Goal: Task Accomplishment & Management: Manage account settings

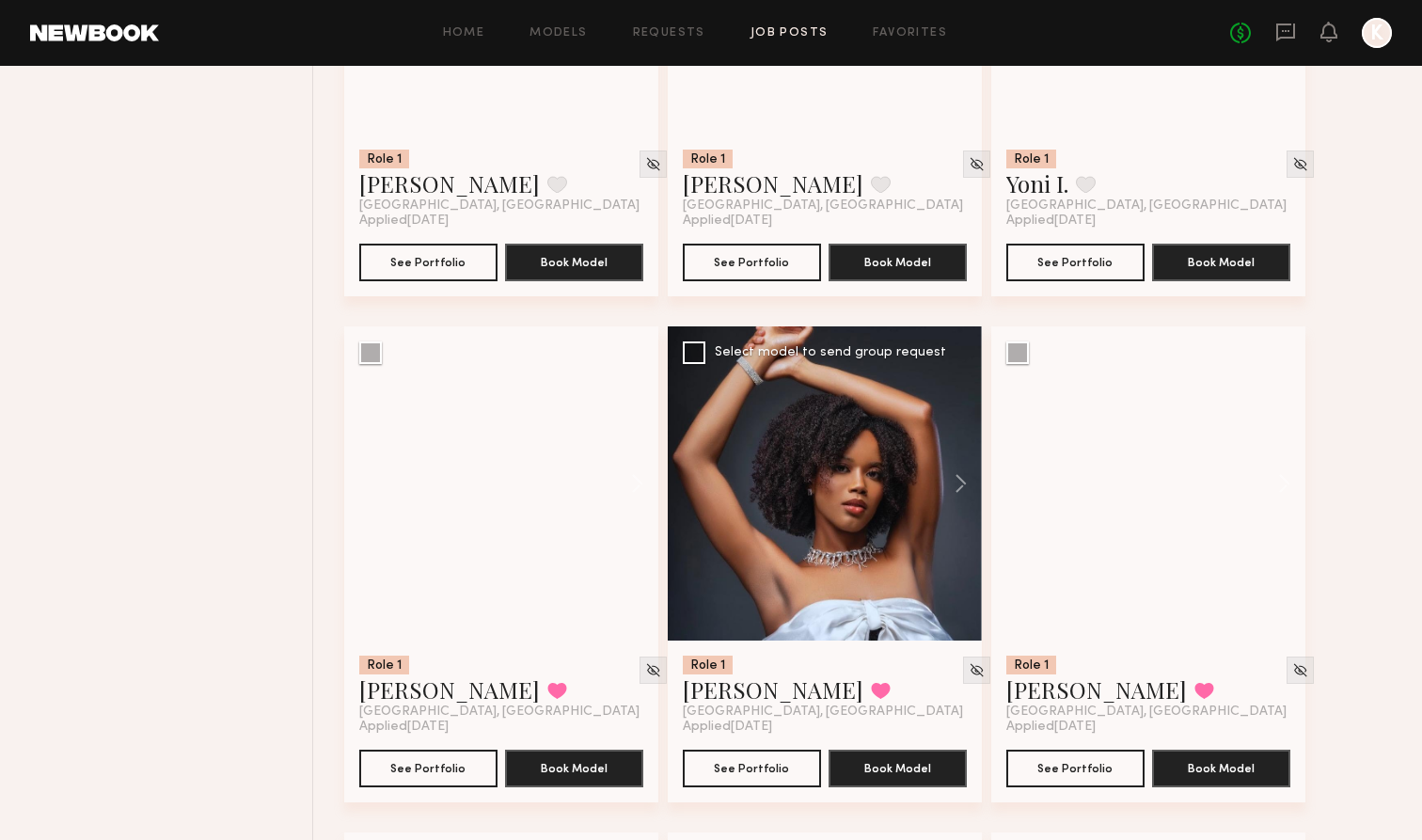
scroll to position [2544, 0]
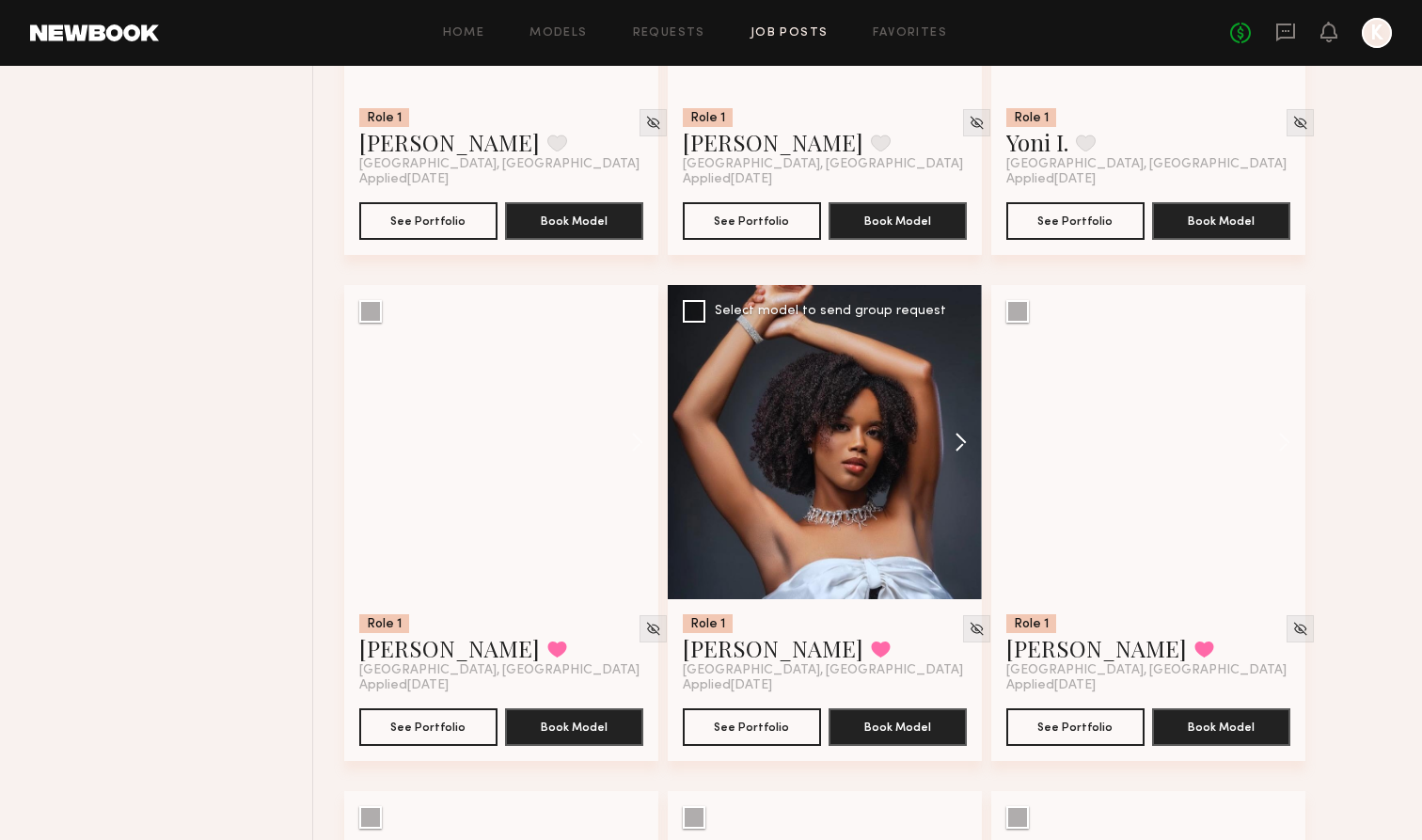
click at [942, 447] on button at bounding box center [951, 441] width 60 height 314
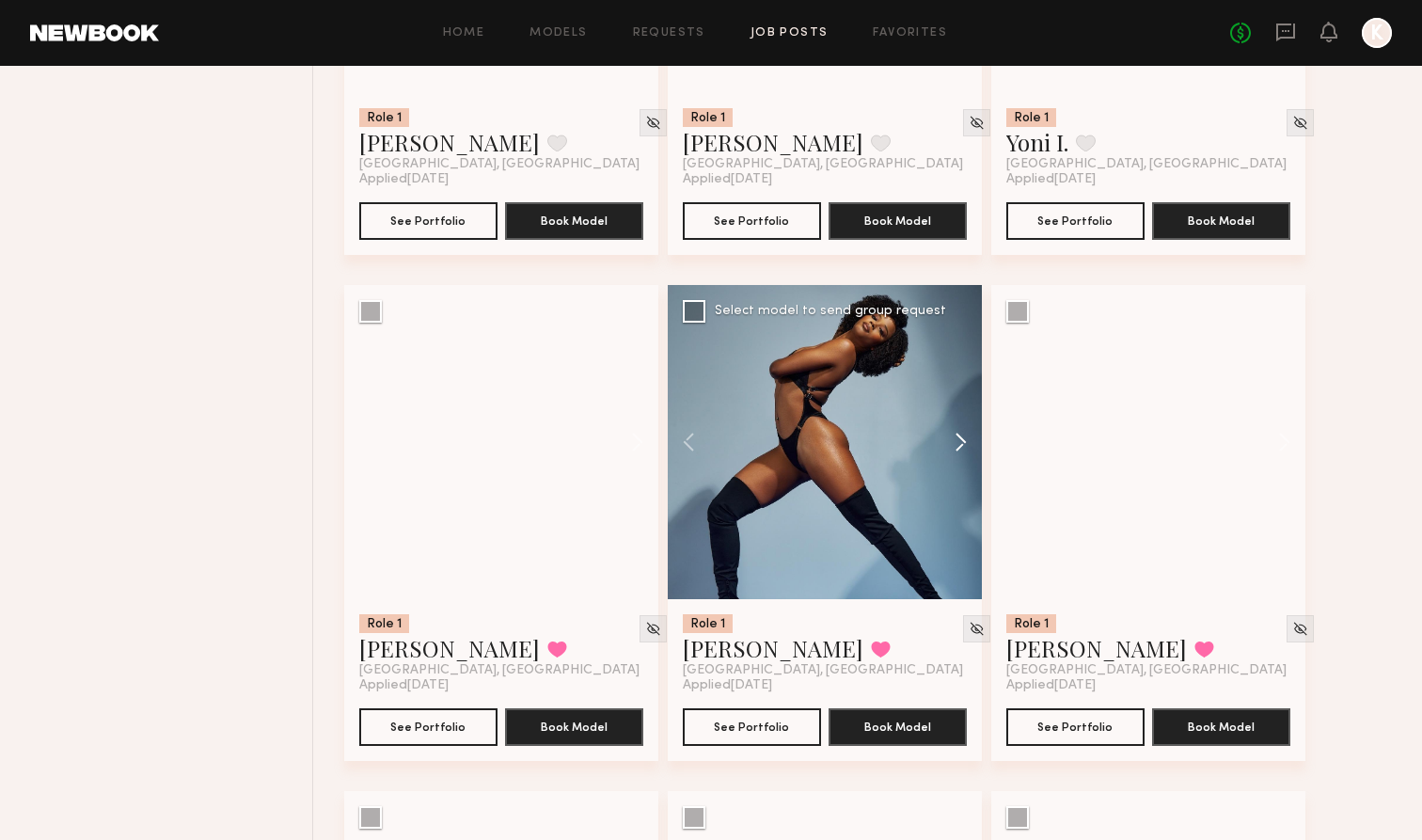
click at [942, 447] on button at bounding box center [951, 441] width 60 height 314
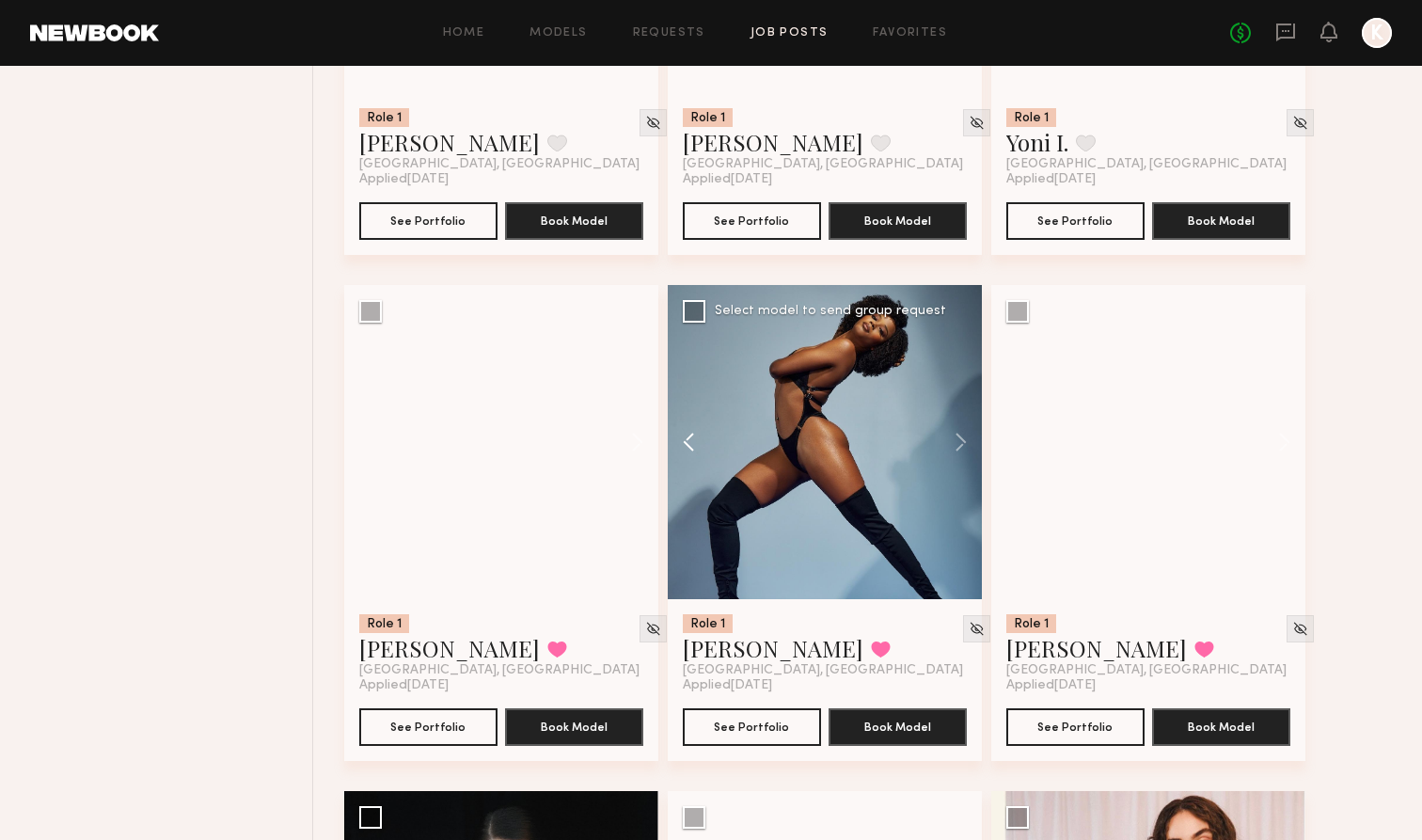
click at [691, 440] on button at bounding box center [698, 441] width 60 height 314
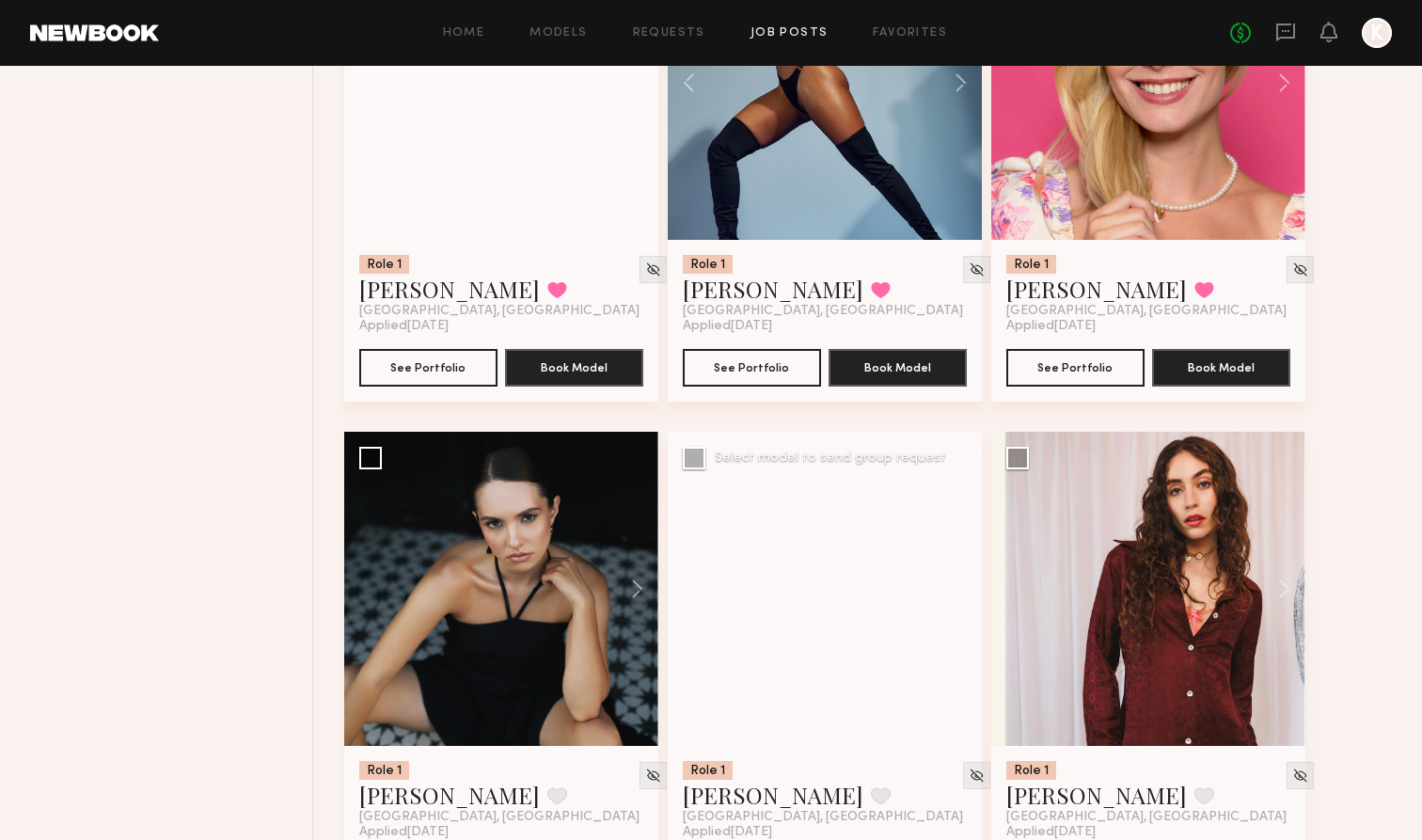
scroll to position [2916, 0]
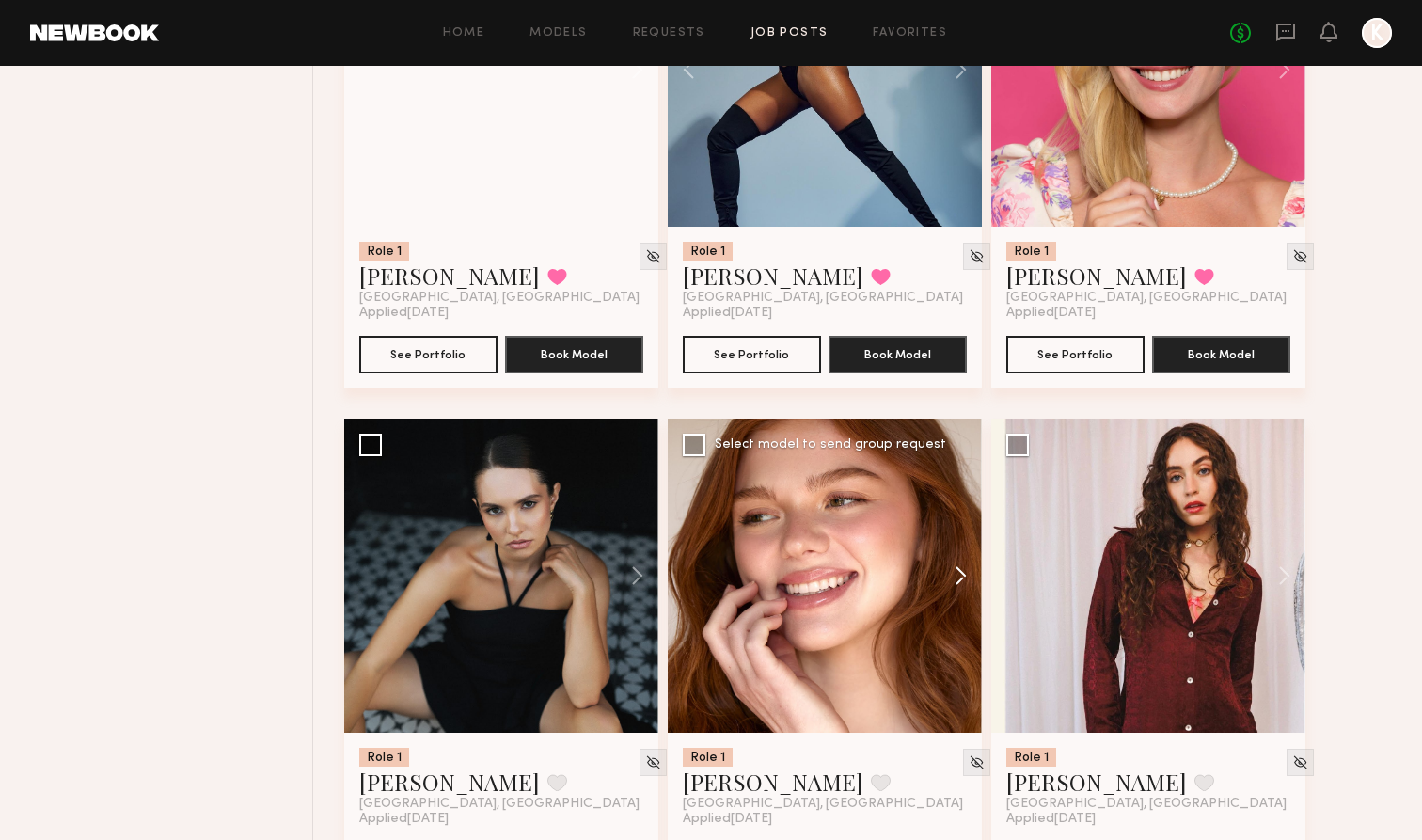
click at [942, 572] on button at bounding box center [951, 575] width 60 height 314
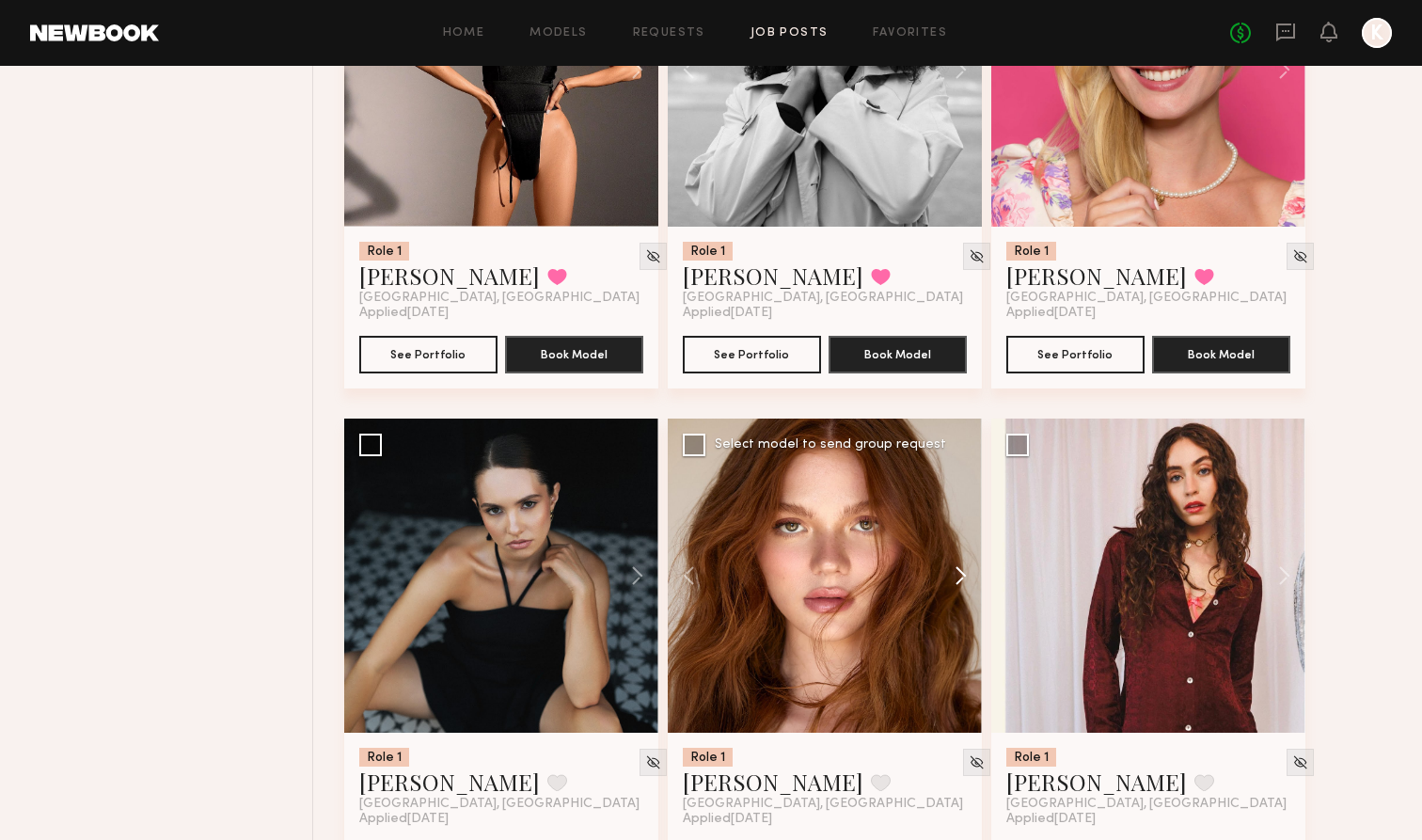
click at [942, 572] on button at bounding box center [951, 575] width 60 height 314
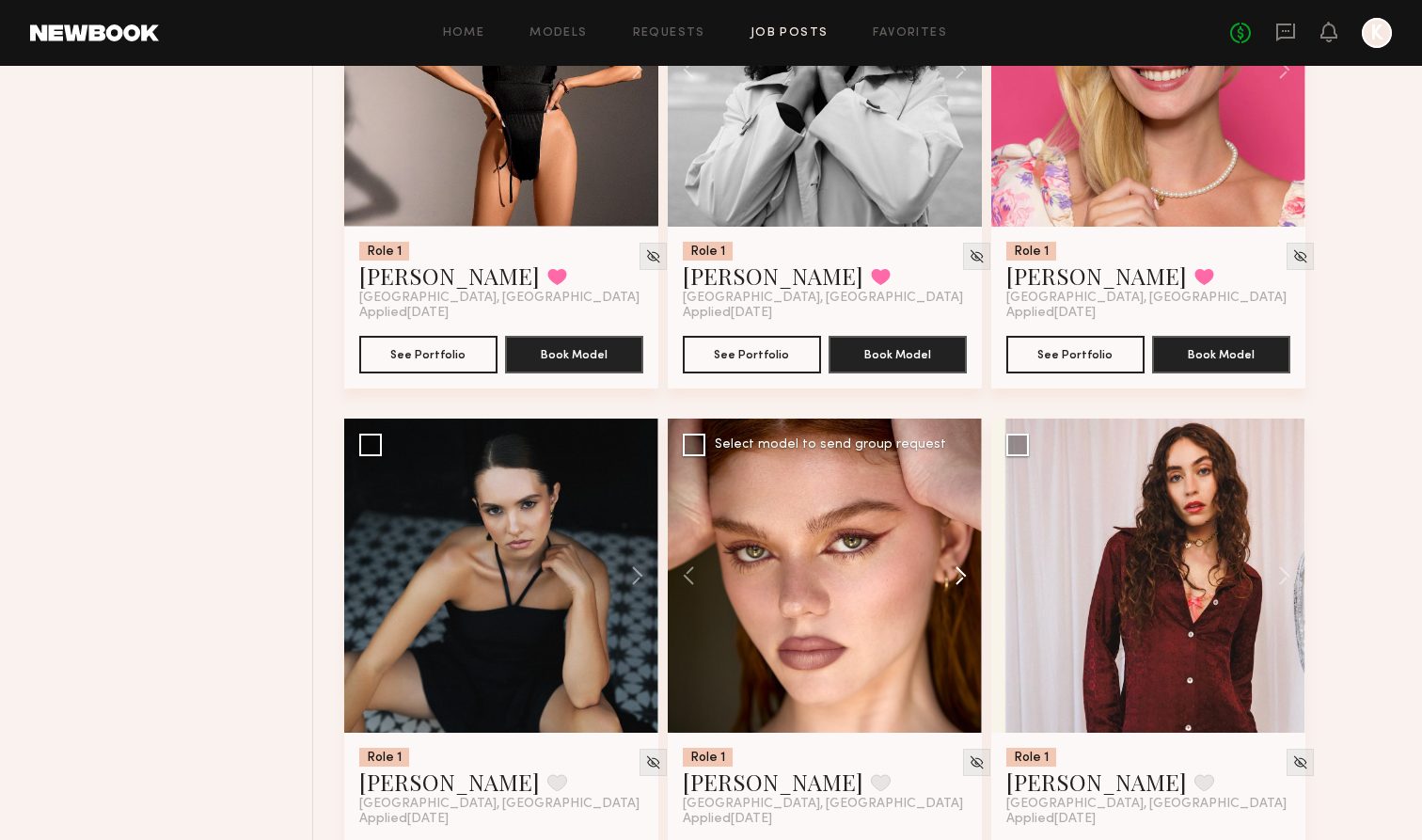
click at [942, 572] on button at bounding box center [951, 575] width 60 height 314
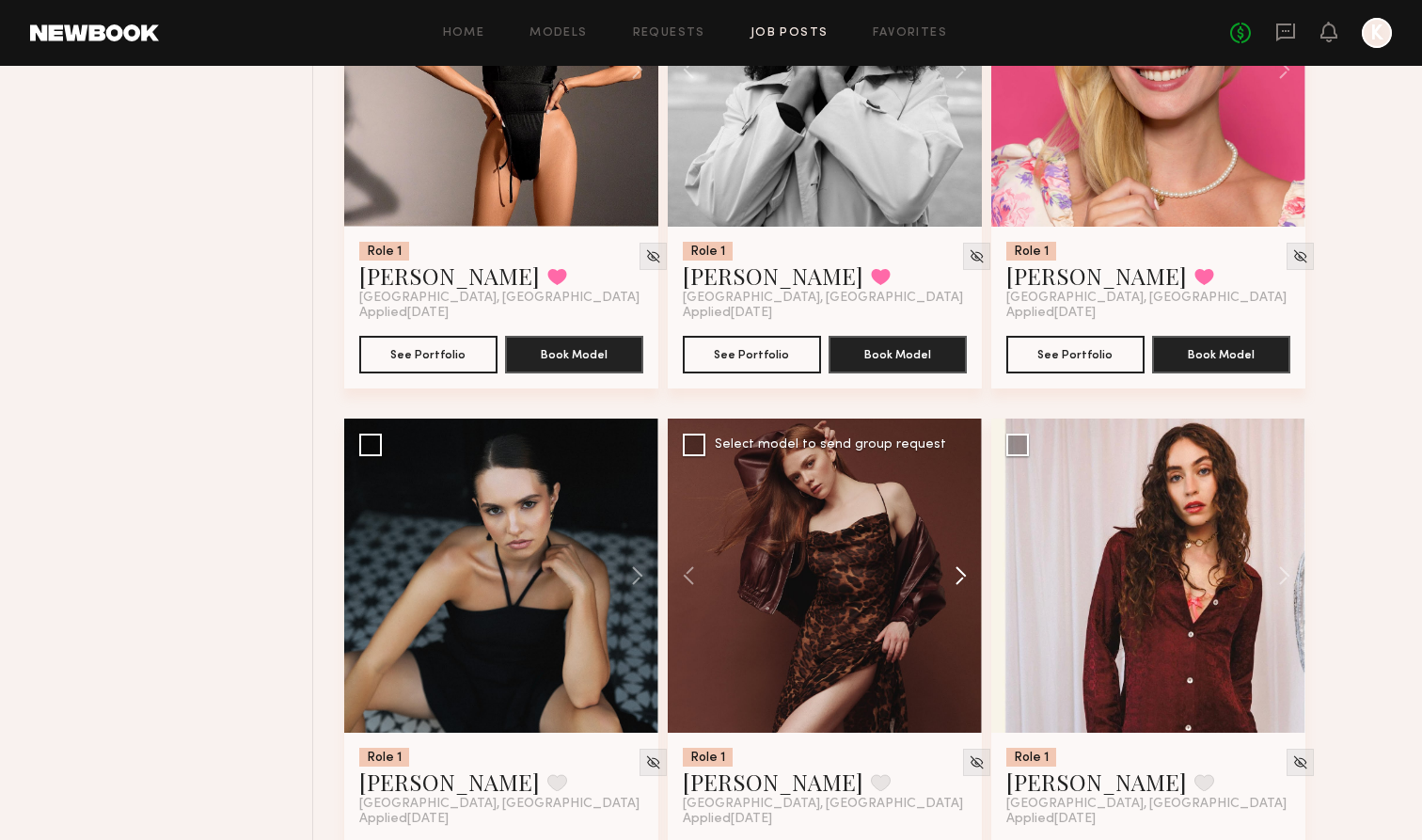
click at [942, 572] on button at bounding box center [951, 575] width 60 height 314
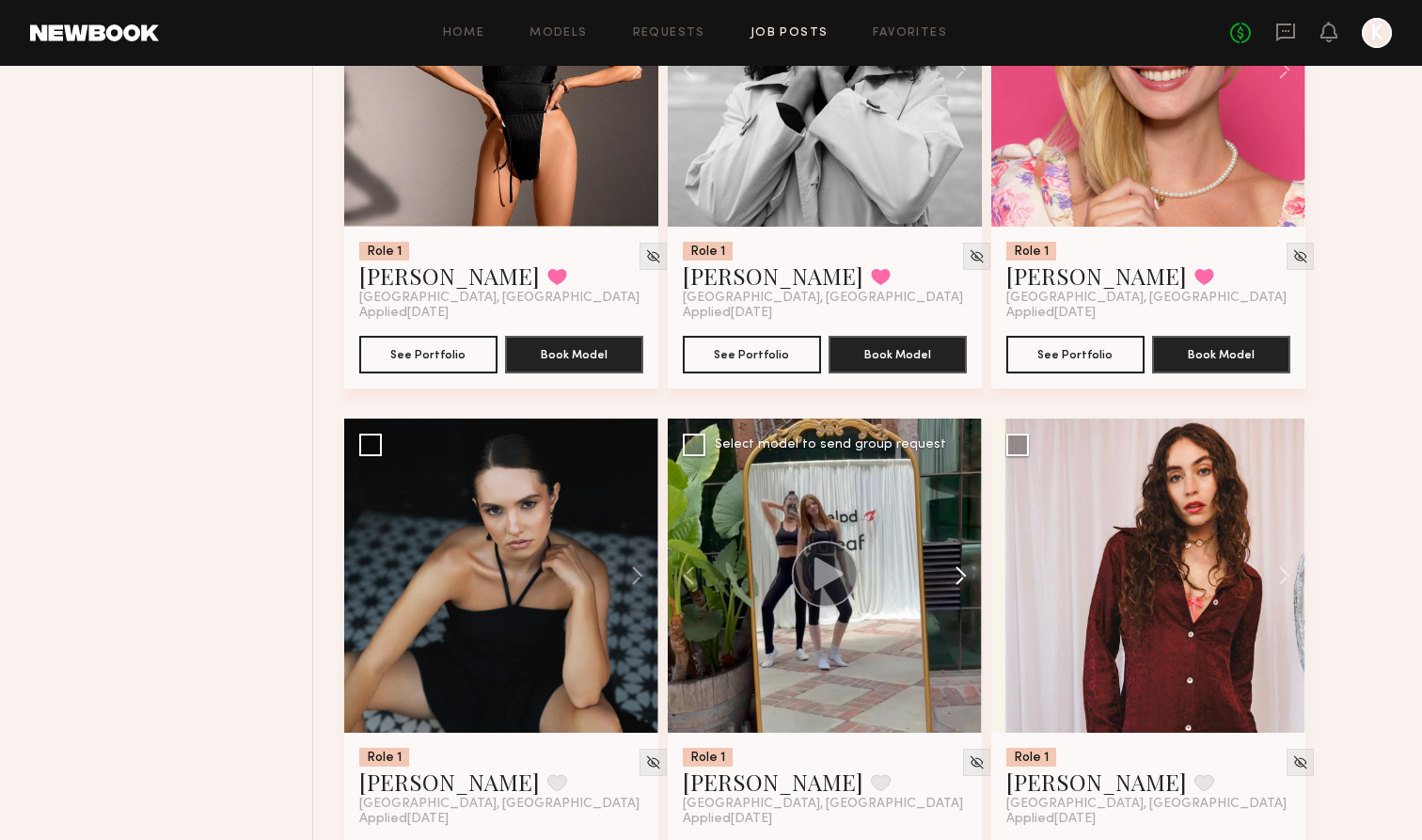
click at [942, 572] on button at bounding box center [951, 575] width 60 height 314
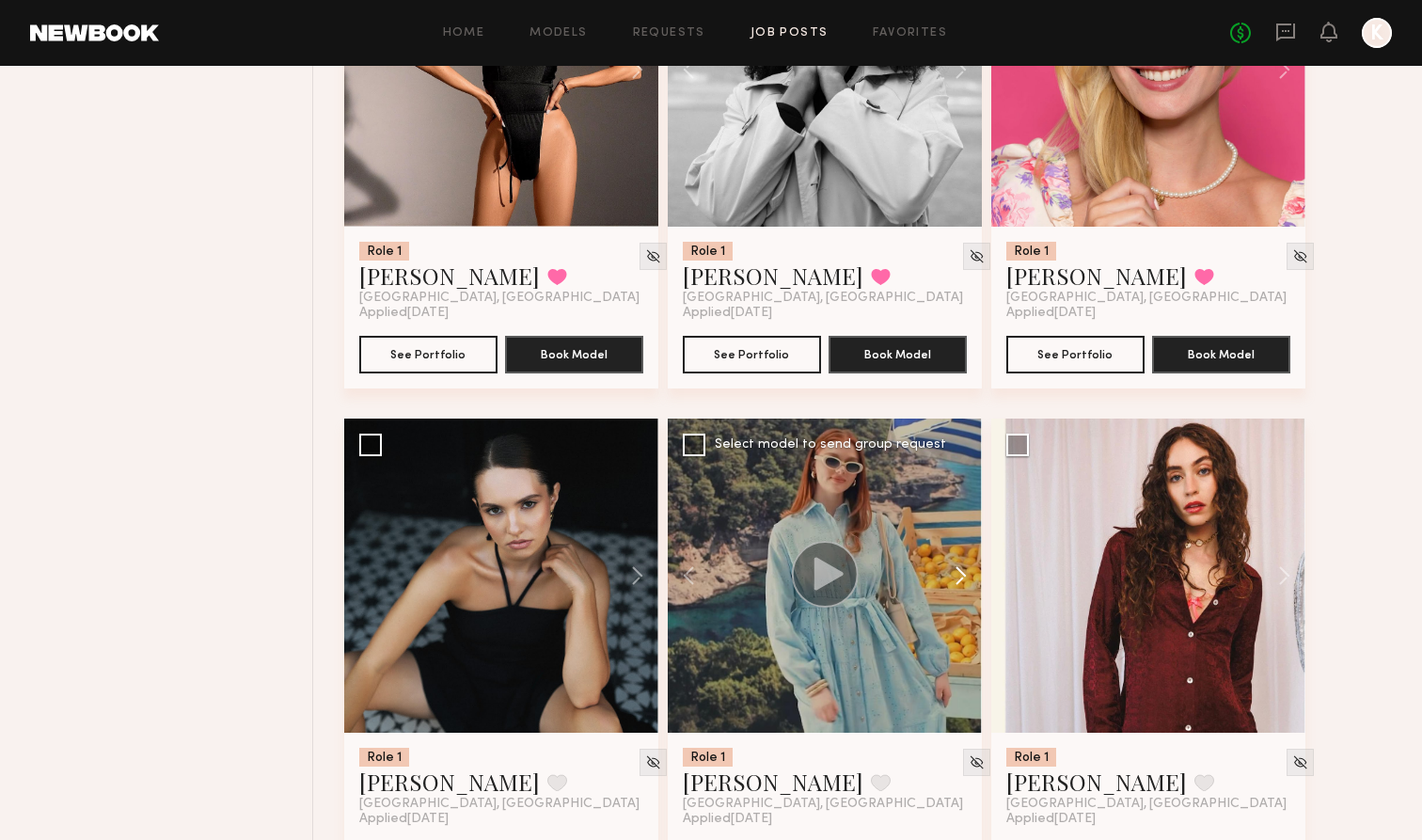
click at [942, 571] on button at bounding box center [951, 575] width 60 height 314
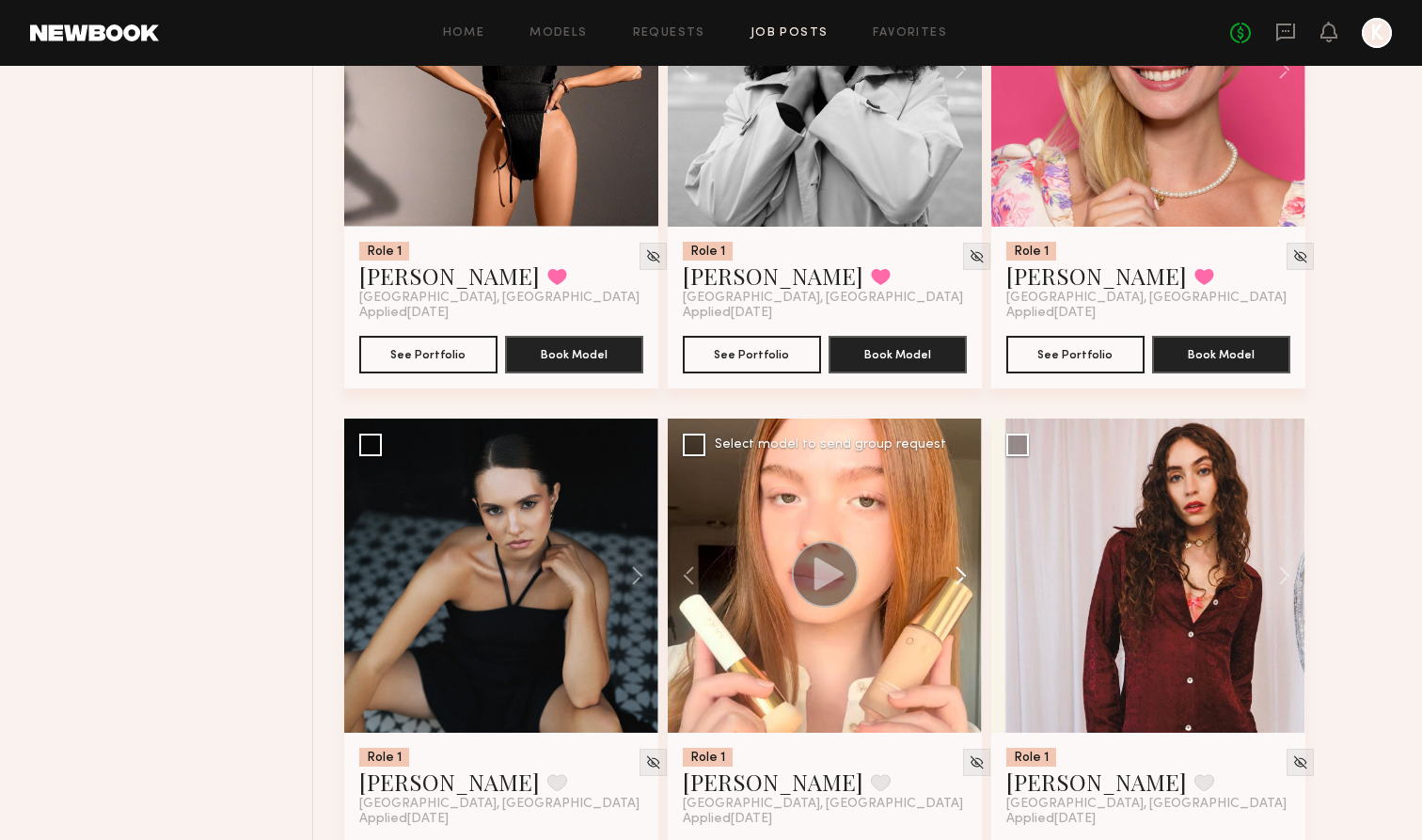
click at [942, 571] on button at bounding box center [951, 575] width 60 height 314
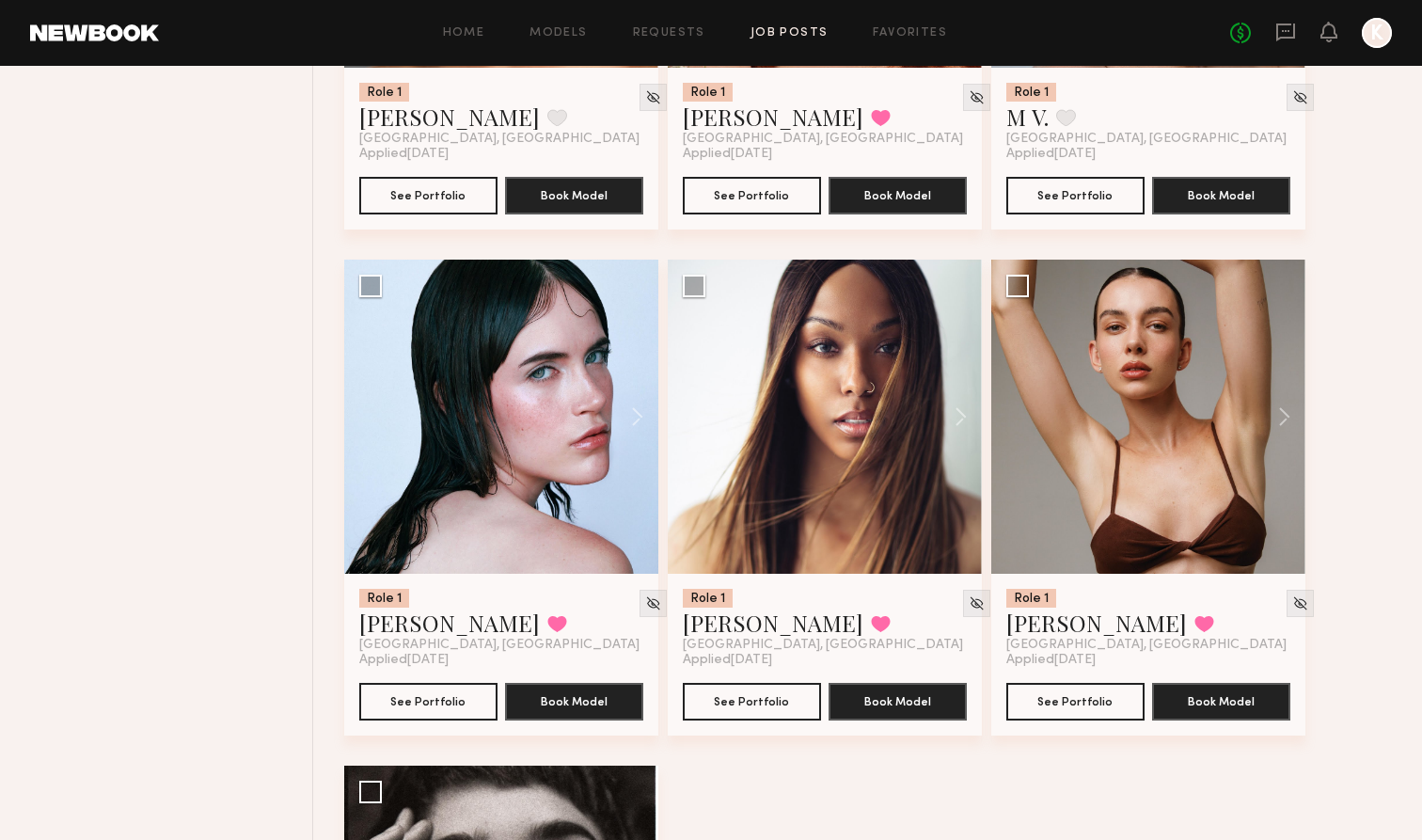
scroll to position [5999, 0]
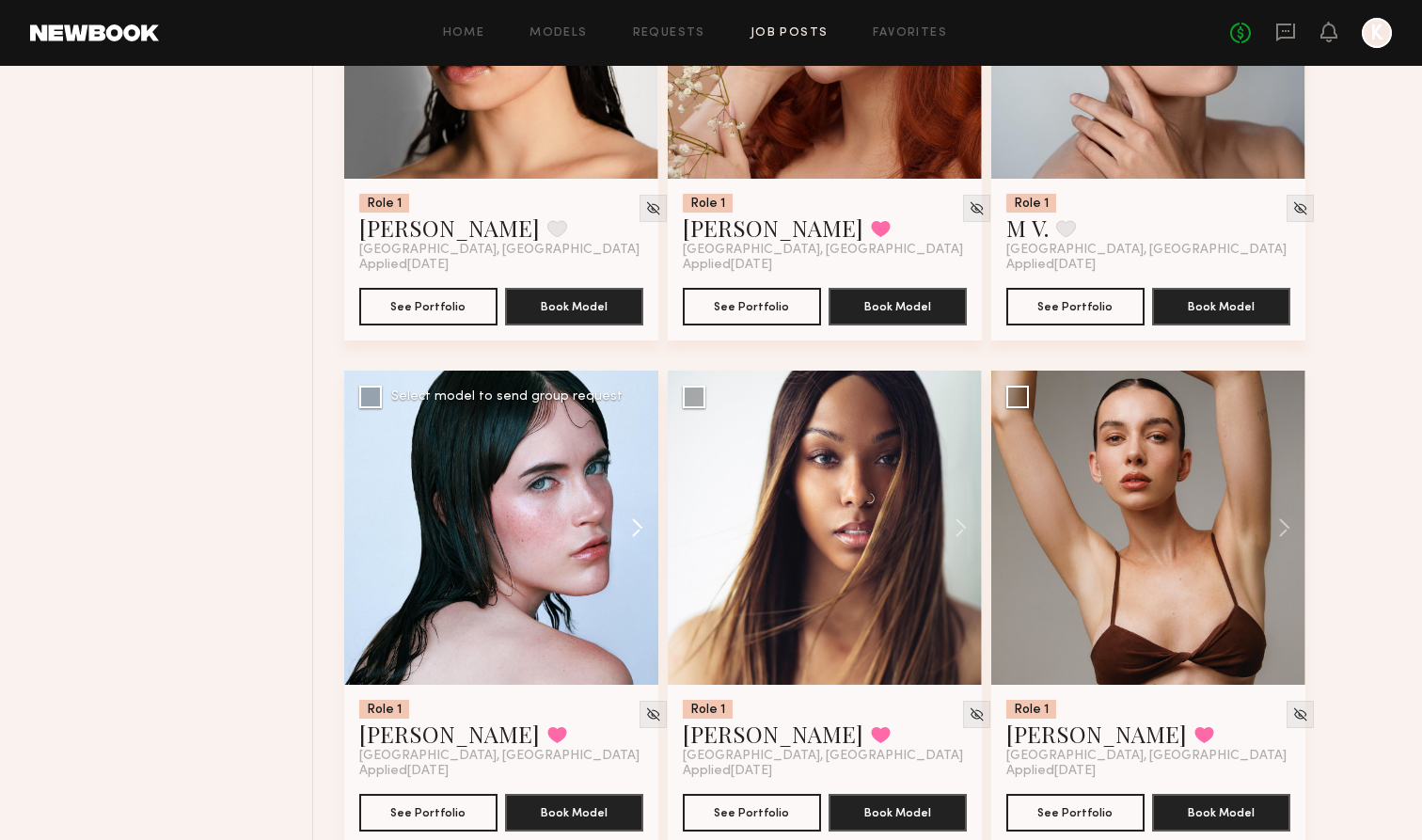
click at [638, 520] on button at bounding box center [628, 527] width 60 height 314
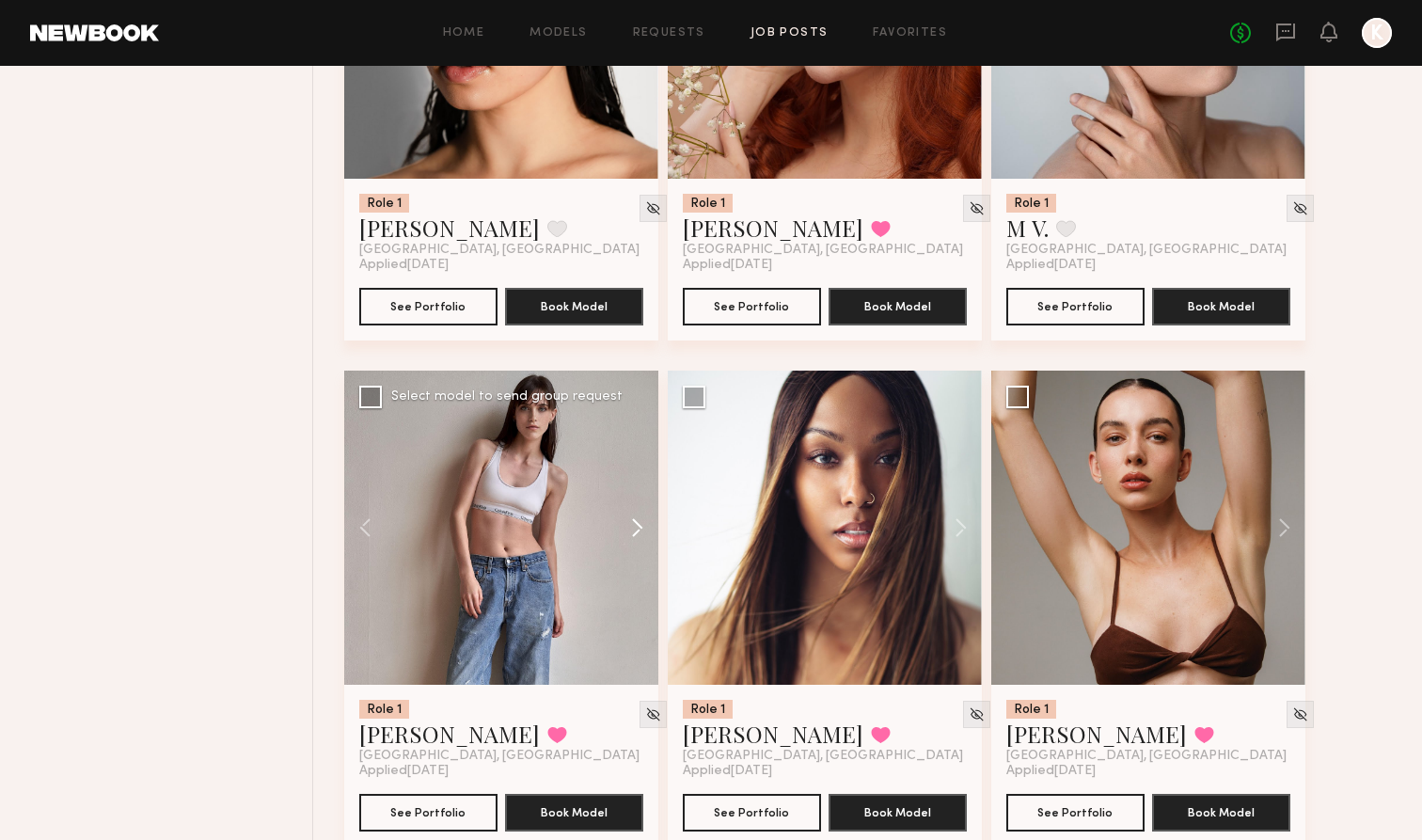
click at [638, 520] on button at bounding box center [628, 527] width 60 height 314
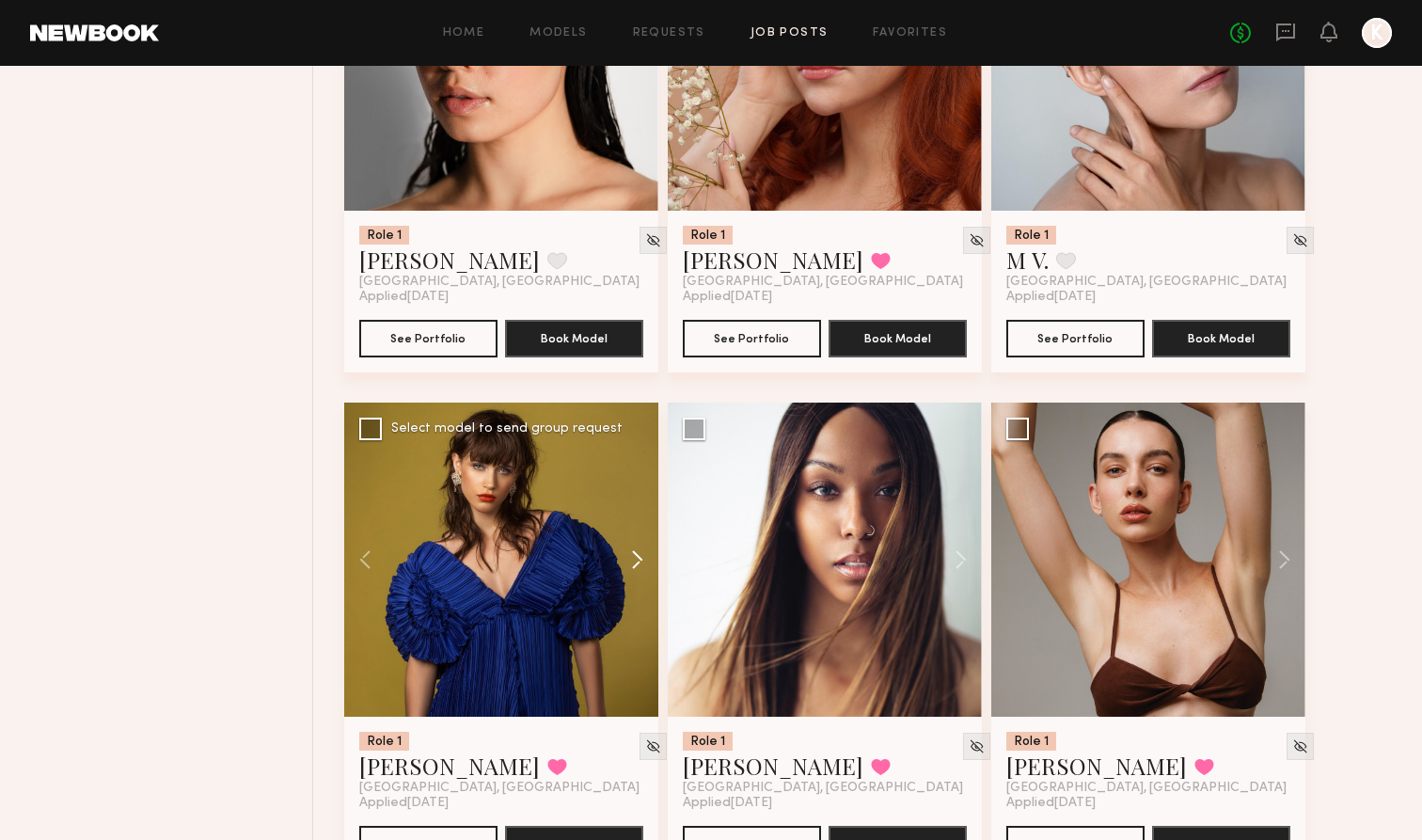
scroll to position [5960, 0]
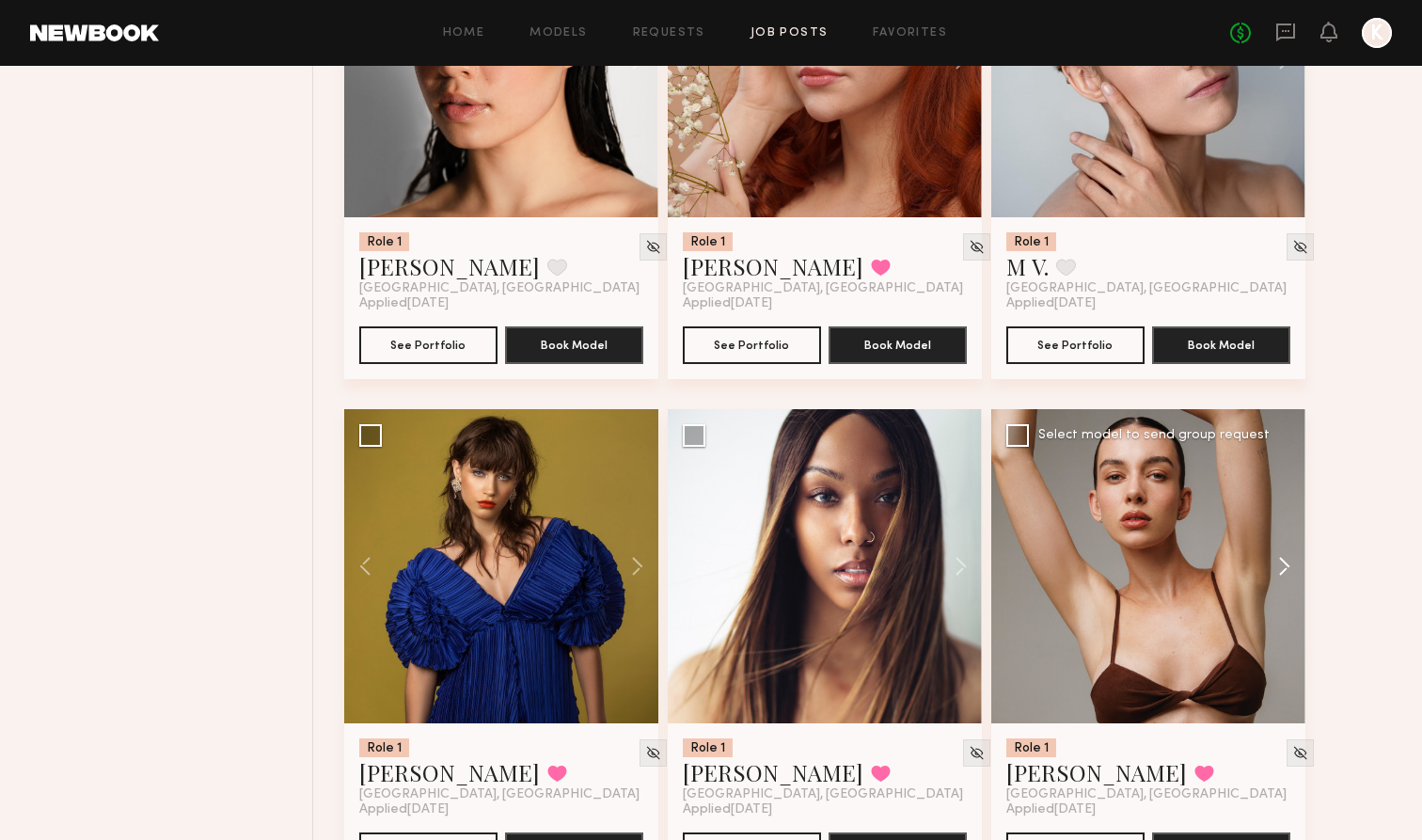
click at [942, 551] on button at bounding box center [1275, 566] width 60 height 314
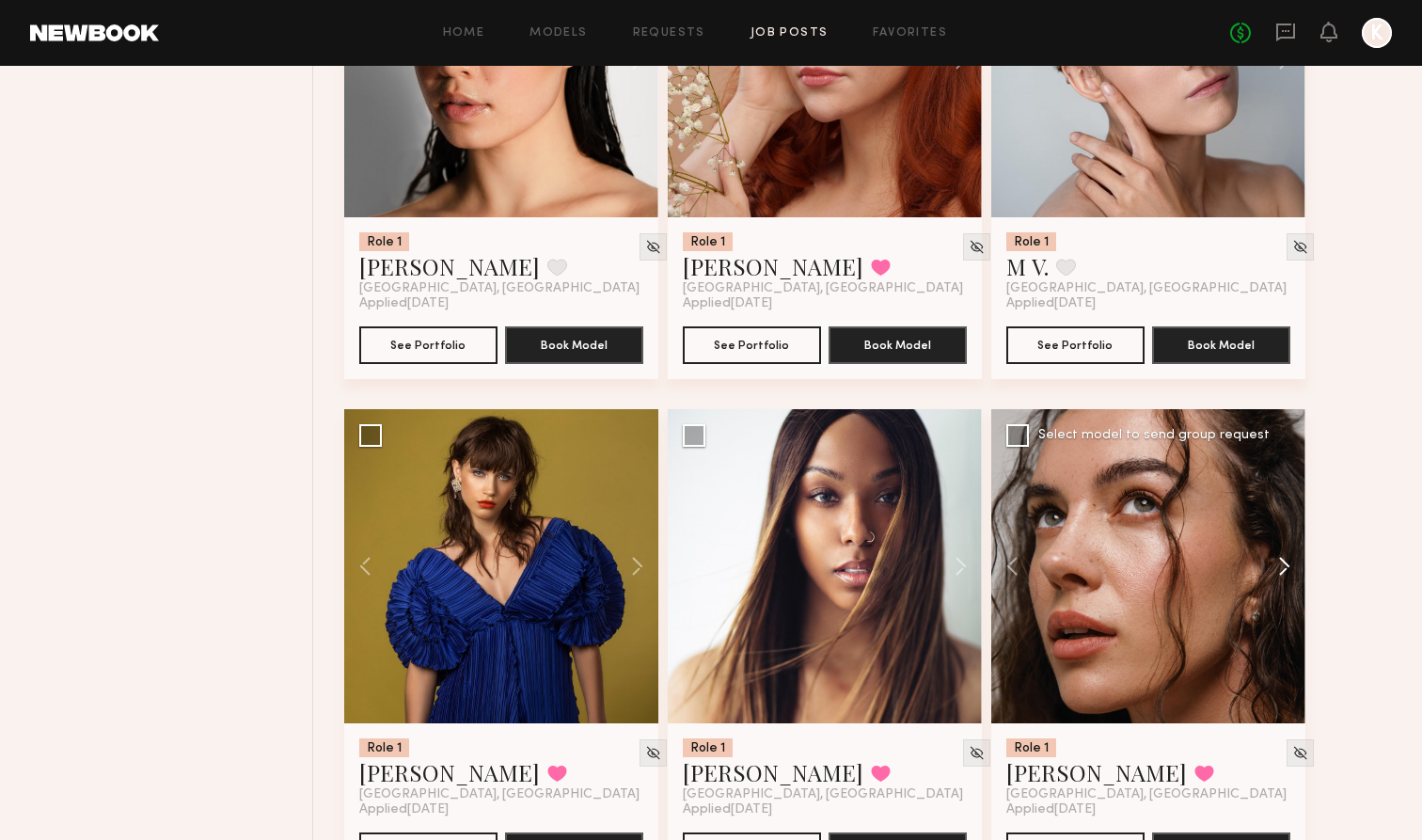
click at [942, 551] on button at bounding box center [1275, 566] width 60 height 314
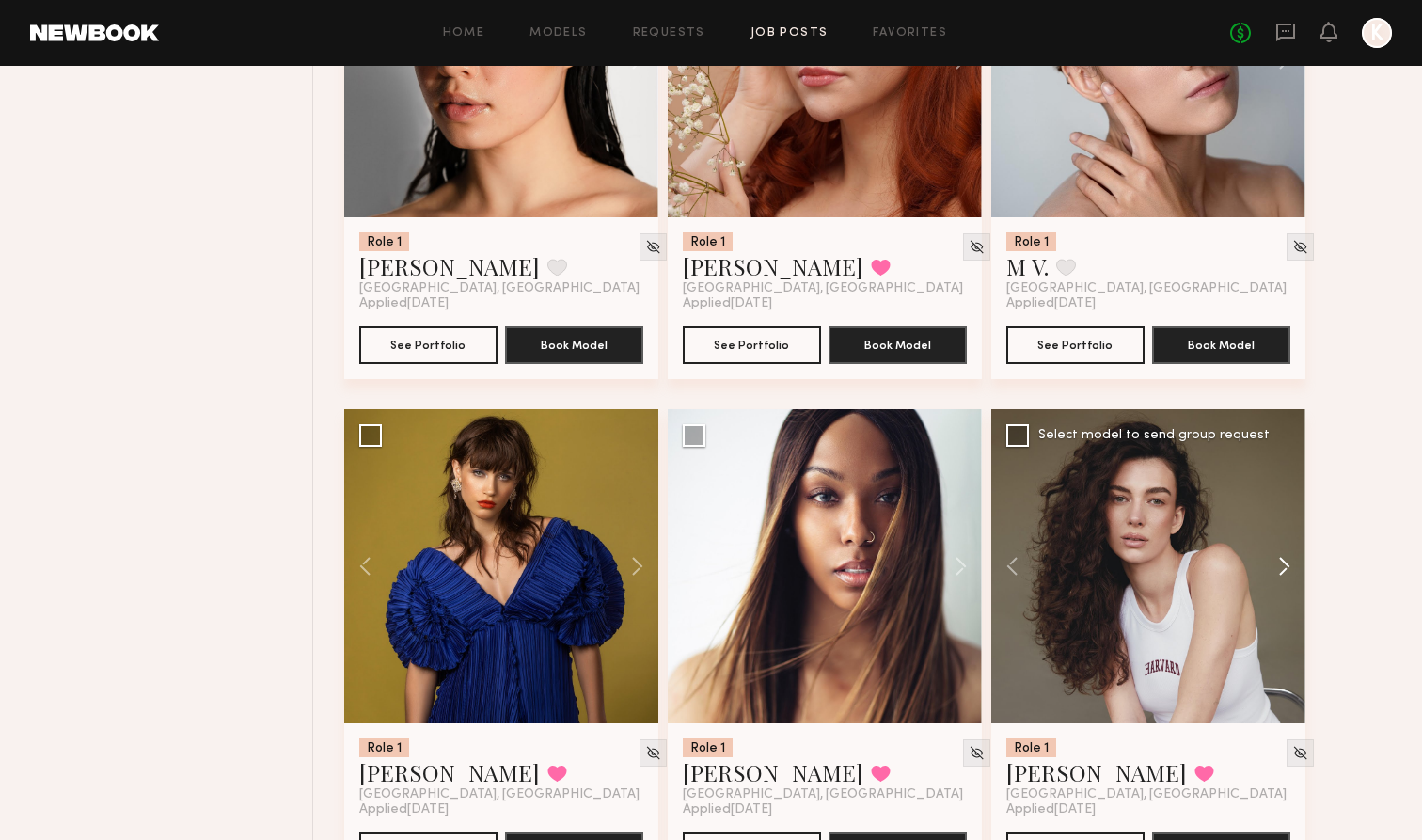
click at [942, 551] on button at bounding box center [1275, 566] width 60 height 314
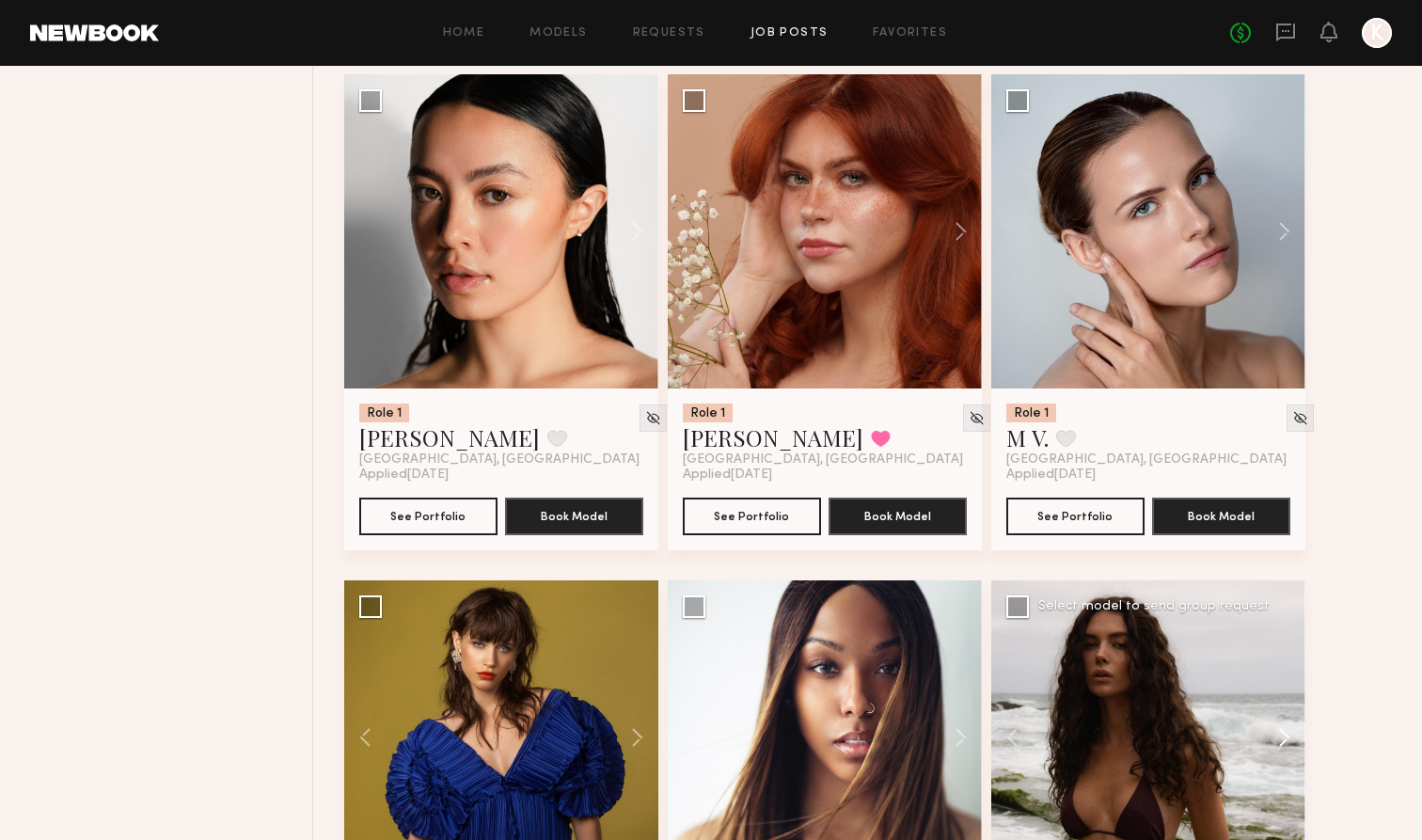
scroll to position [5567, 0]
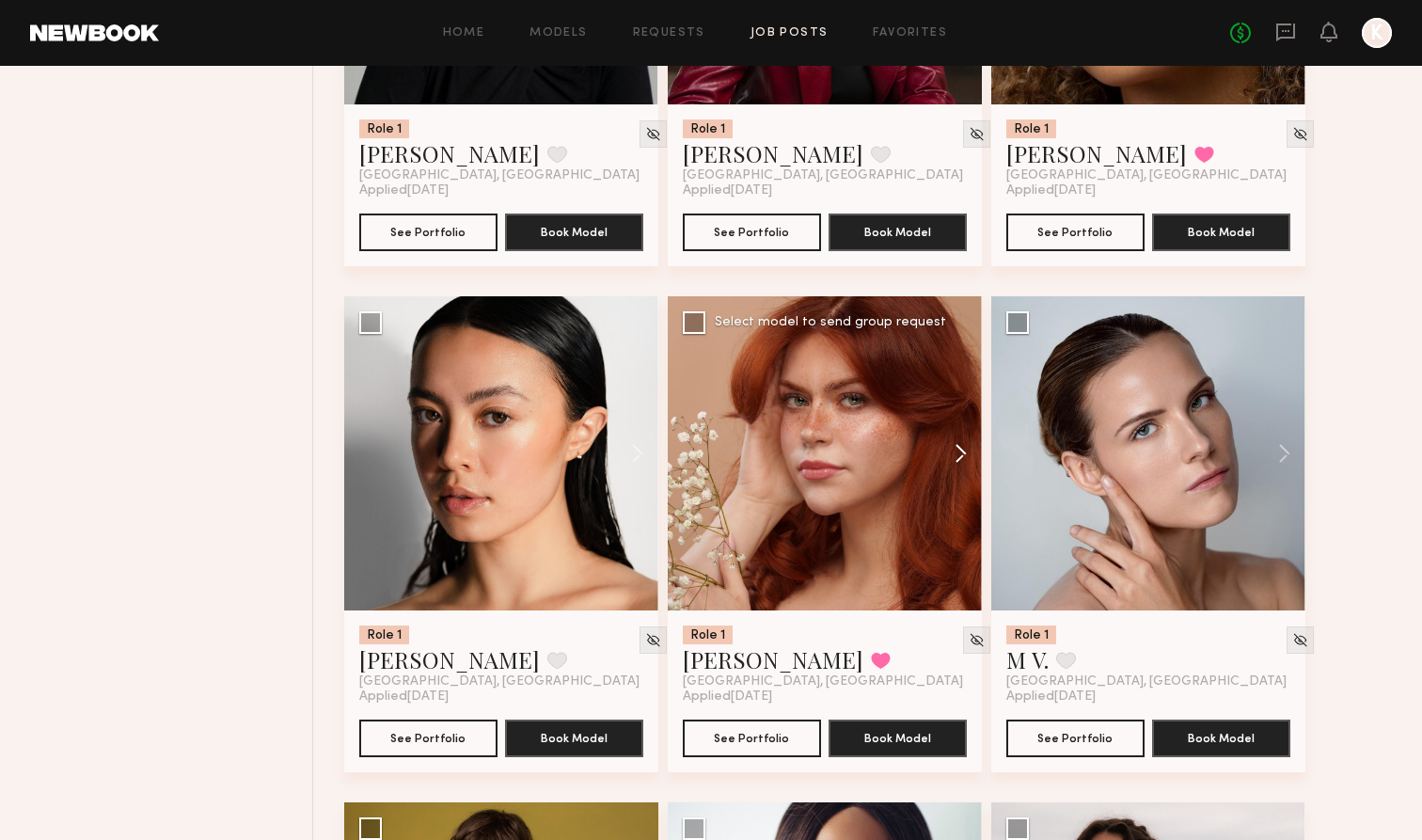
click at [942, 466] on button at bounding box center [951, 453] width 60 height 314
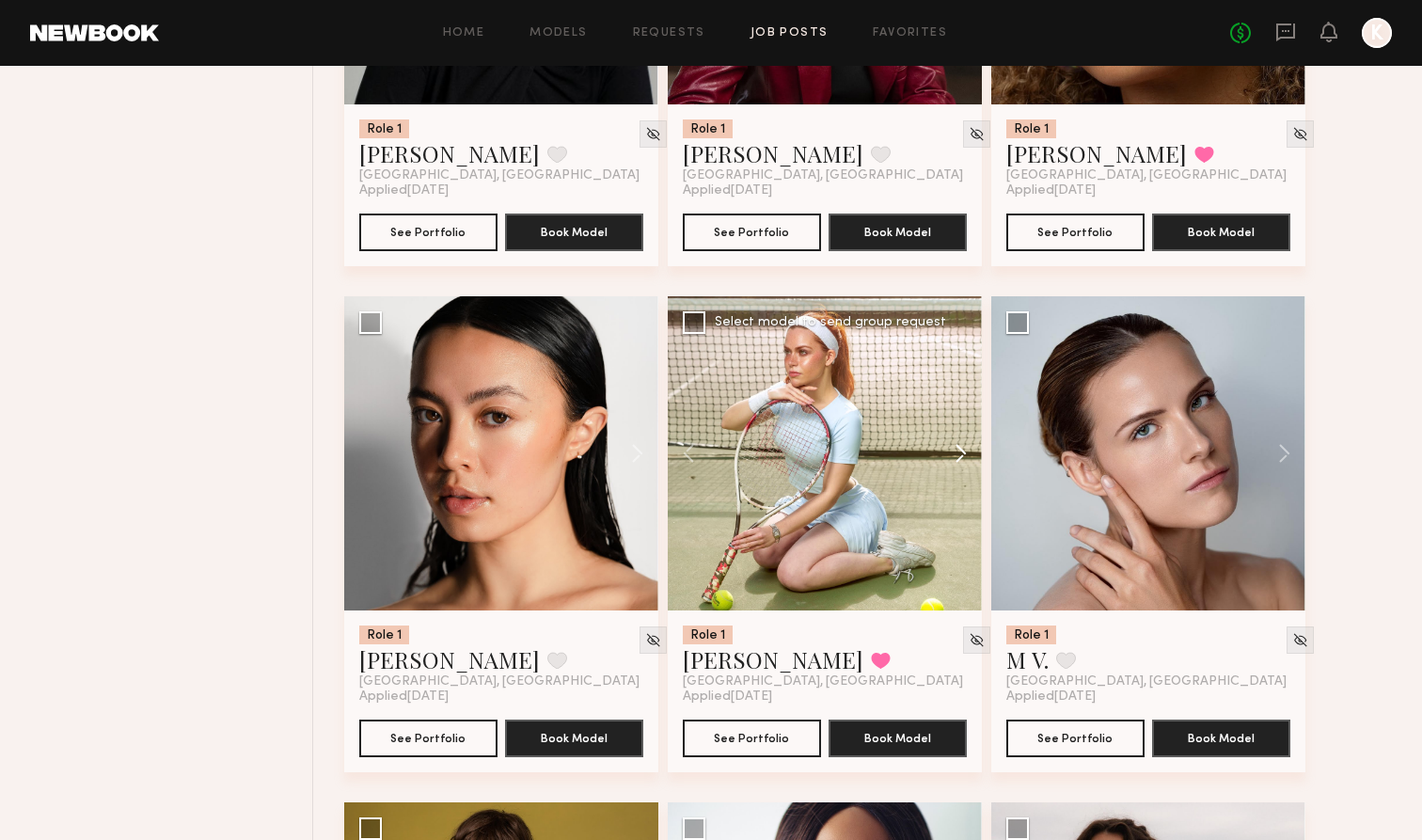
click at [942, 466] on button at bounding box center [951, 453] width 60 height 314
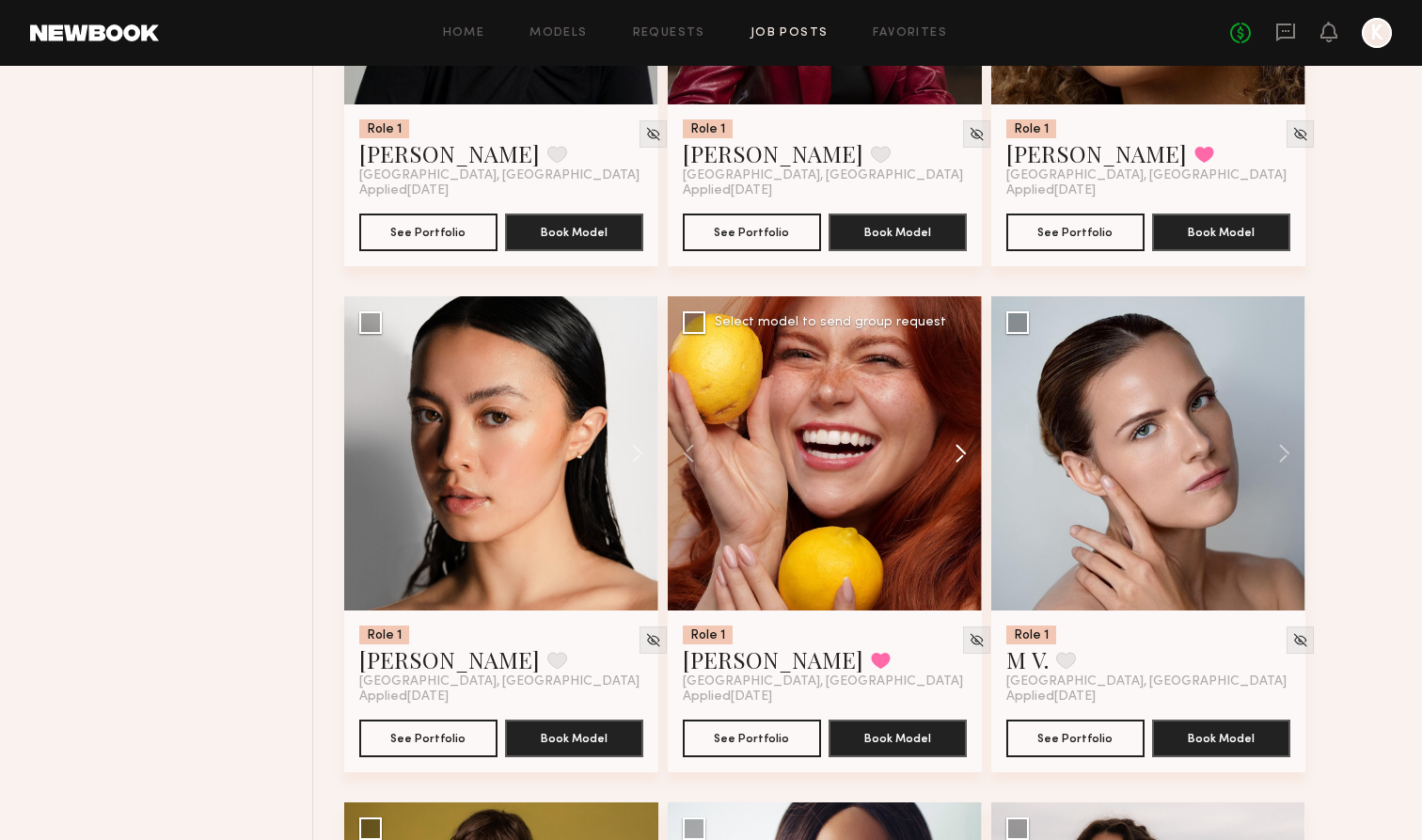
click at [942, 467] on button at bounding box center [951, 453] width 60 height 314
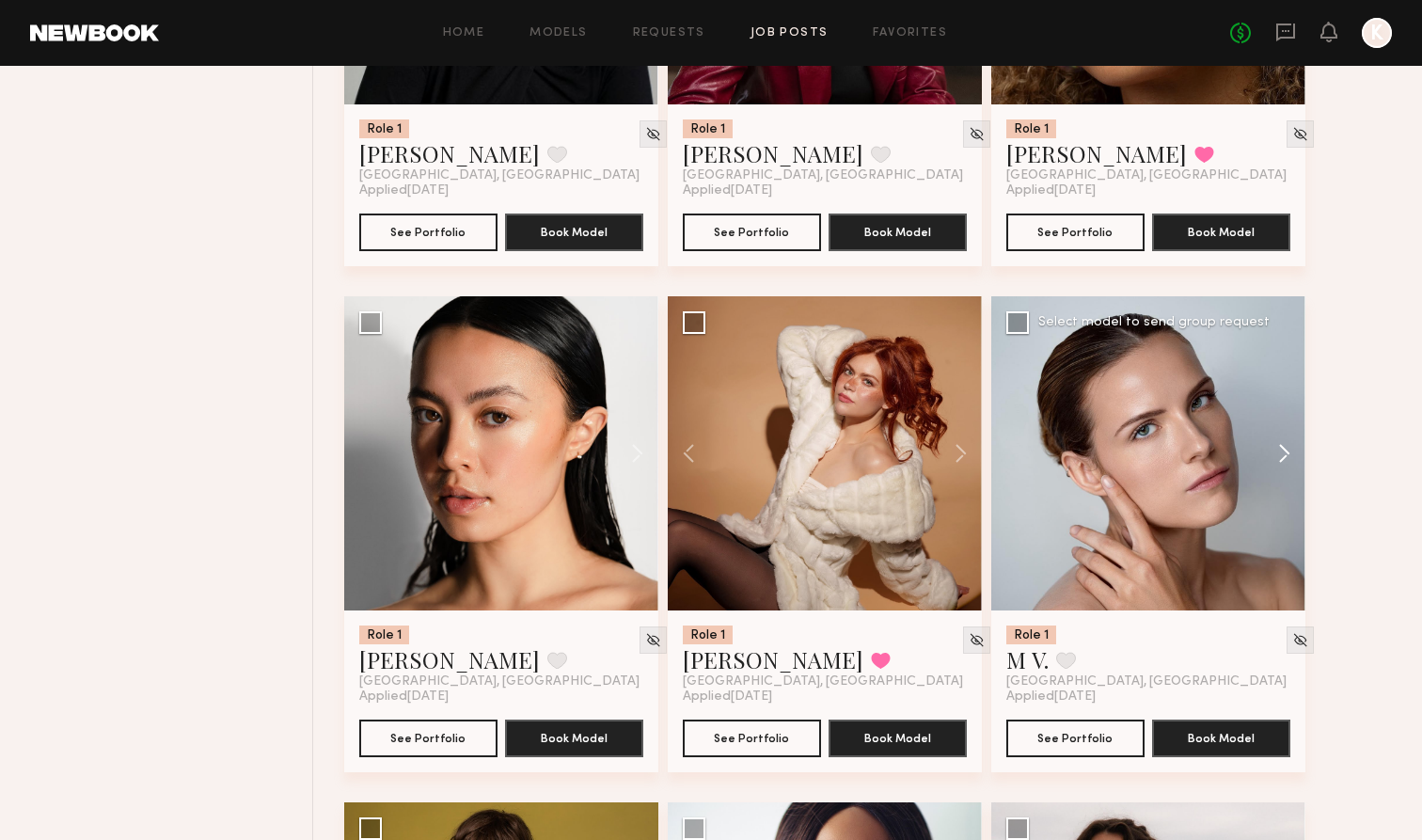
click at [942, 443] on button at bounding box center [1275, 453] width 60 height 314
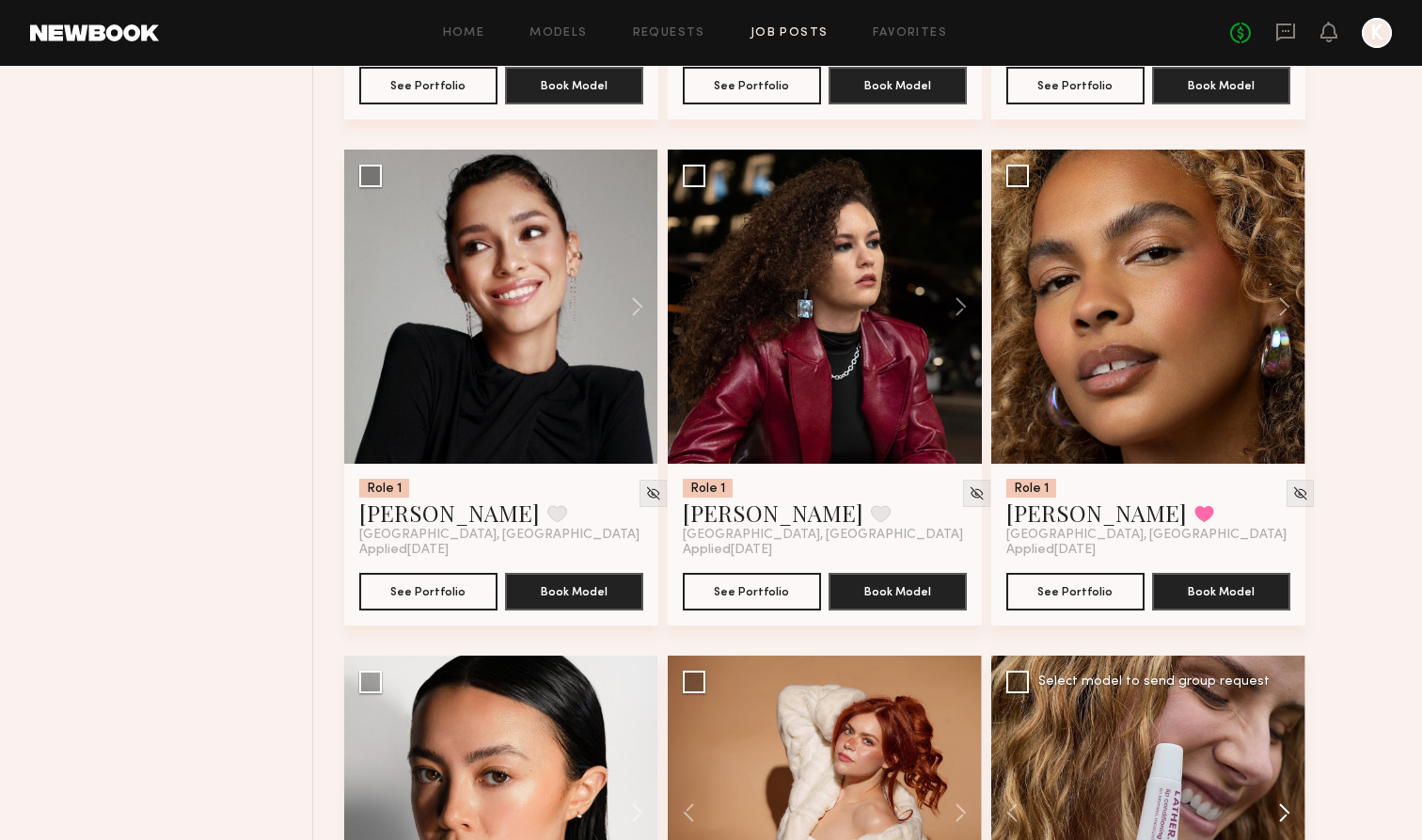
scroll to position [5174, 0]
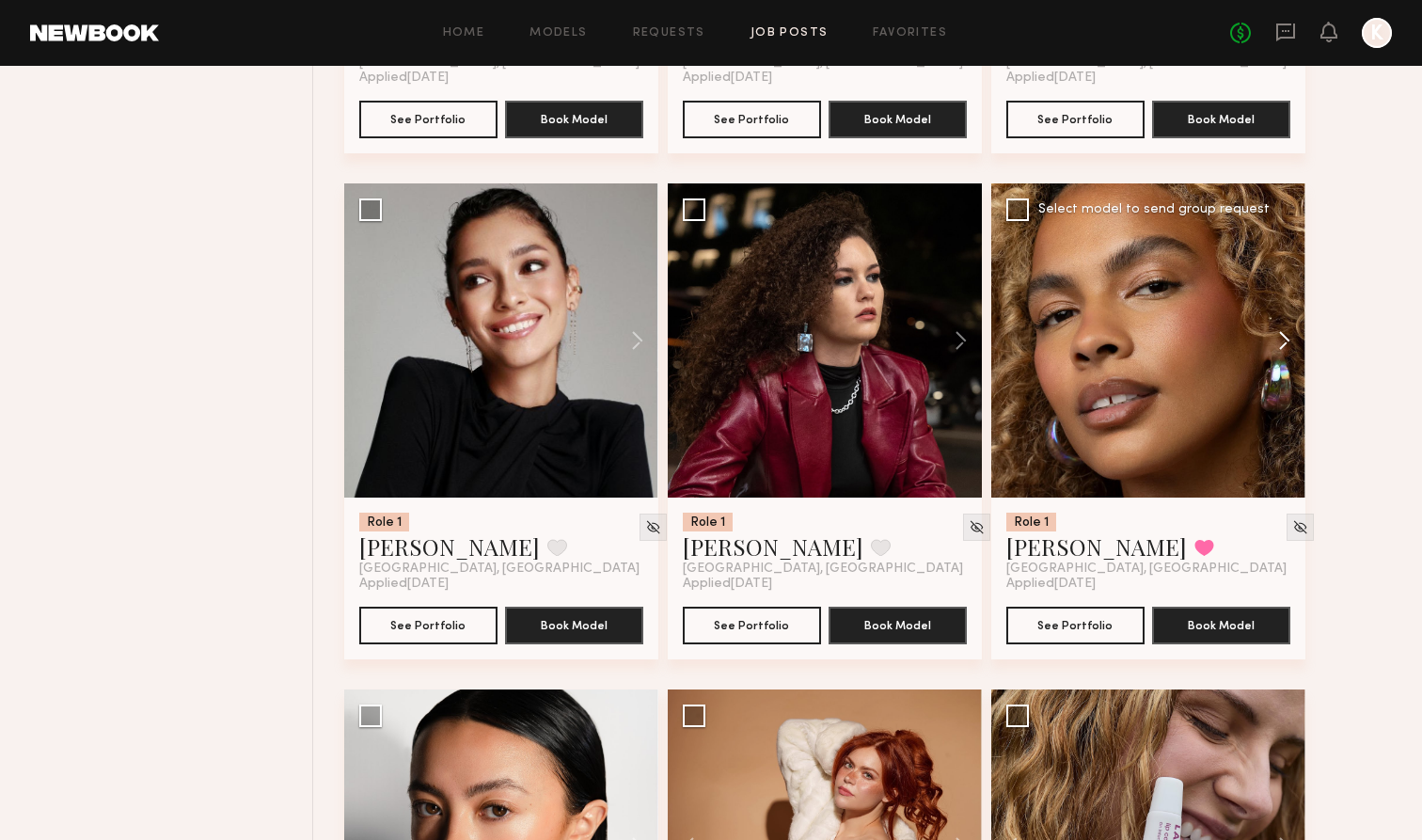
click at [942, 368] on button at bounding box center [1275, 339] width 60 height 314
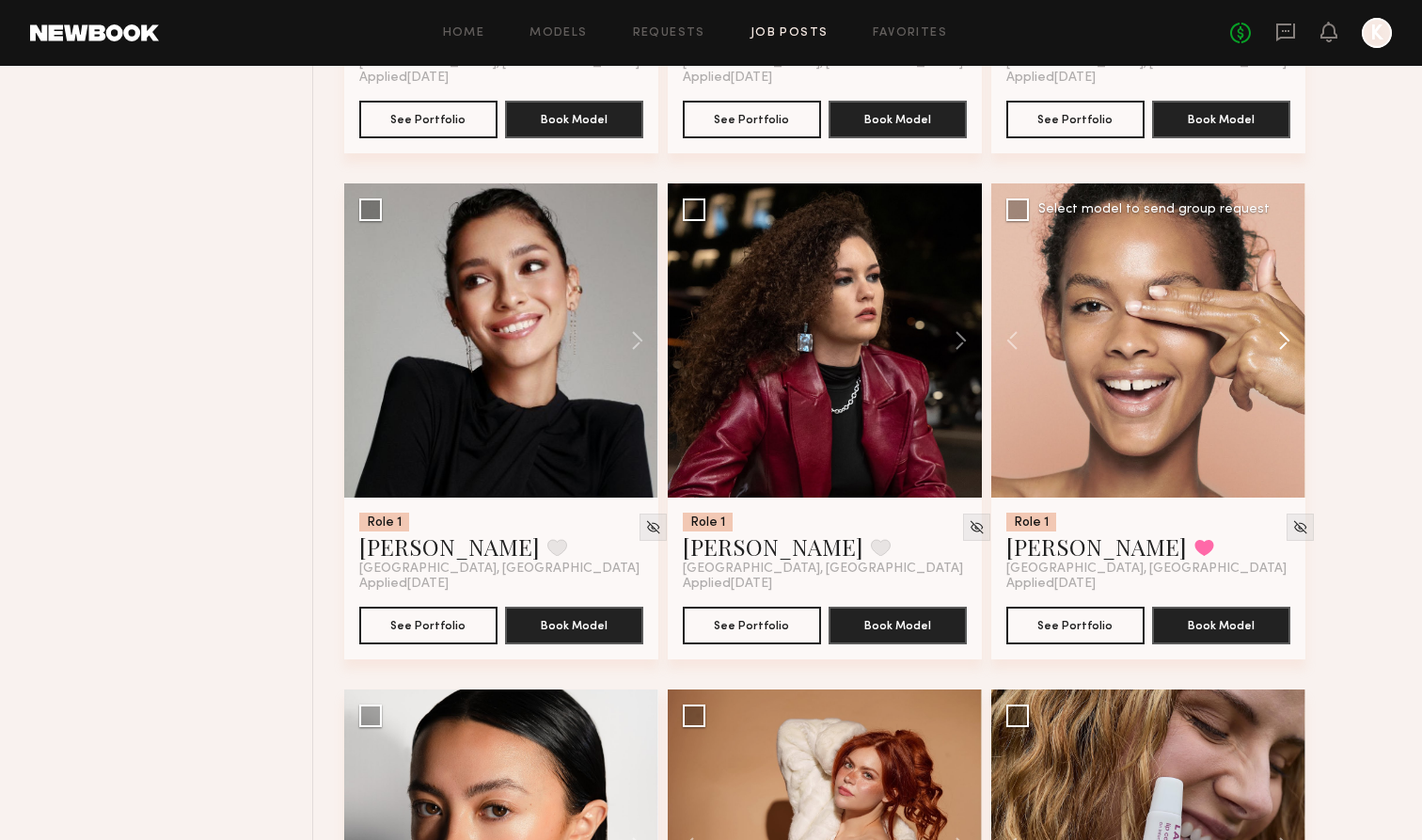
click at [942, 368] on button at bounding box center [1275, 339] width 60 height 314
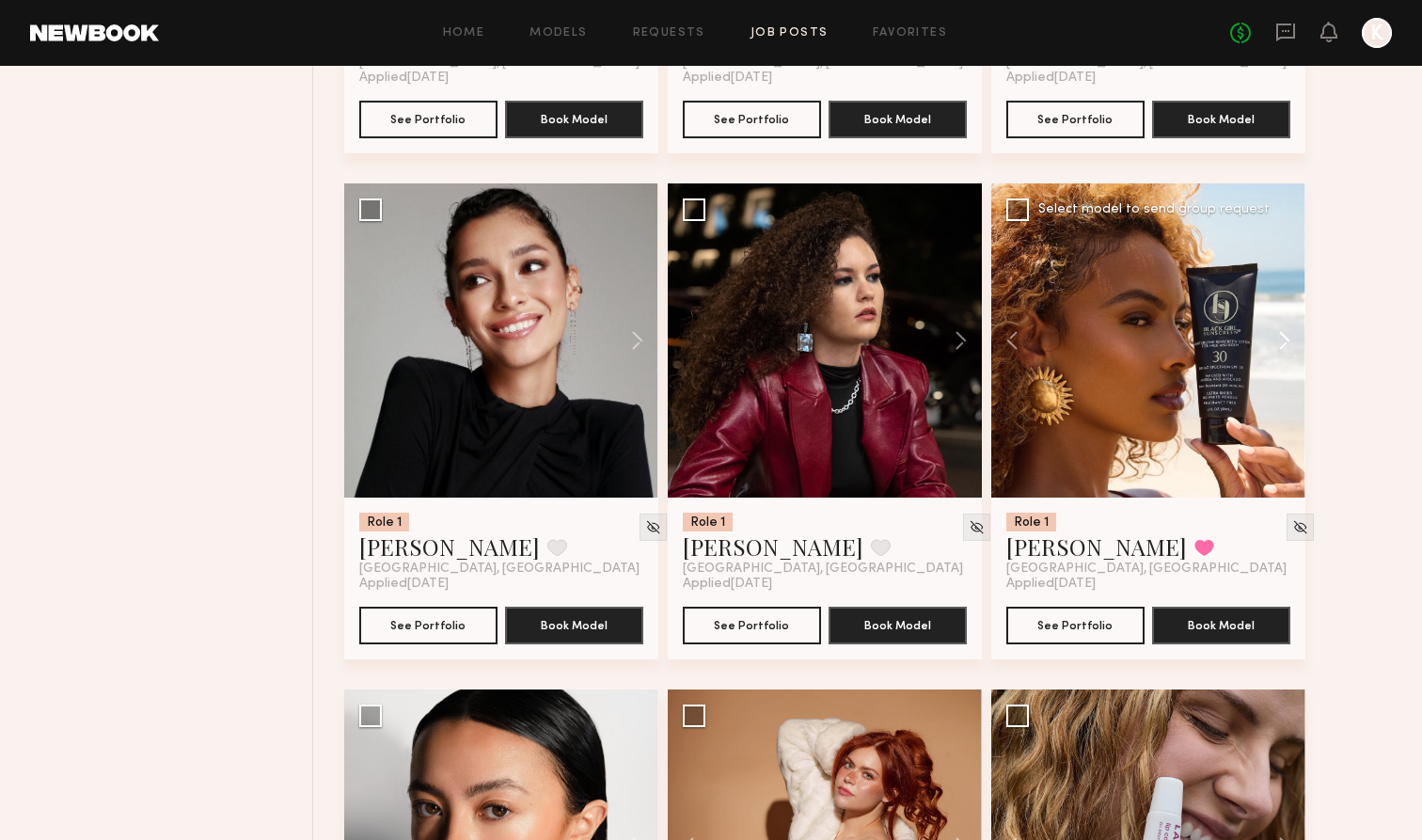
click at [942, 368] on button at bounding box center [1275, 339] width 60 height 314
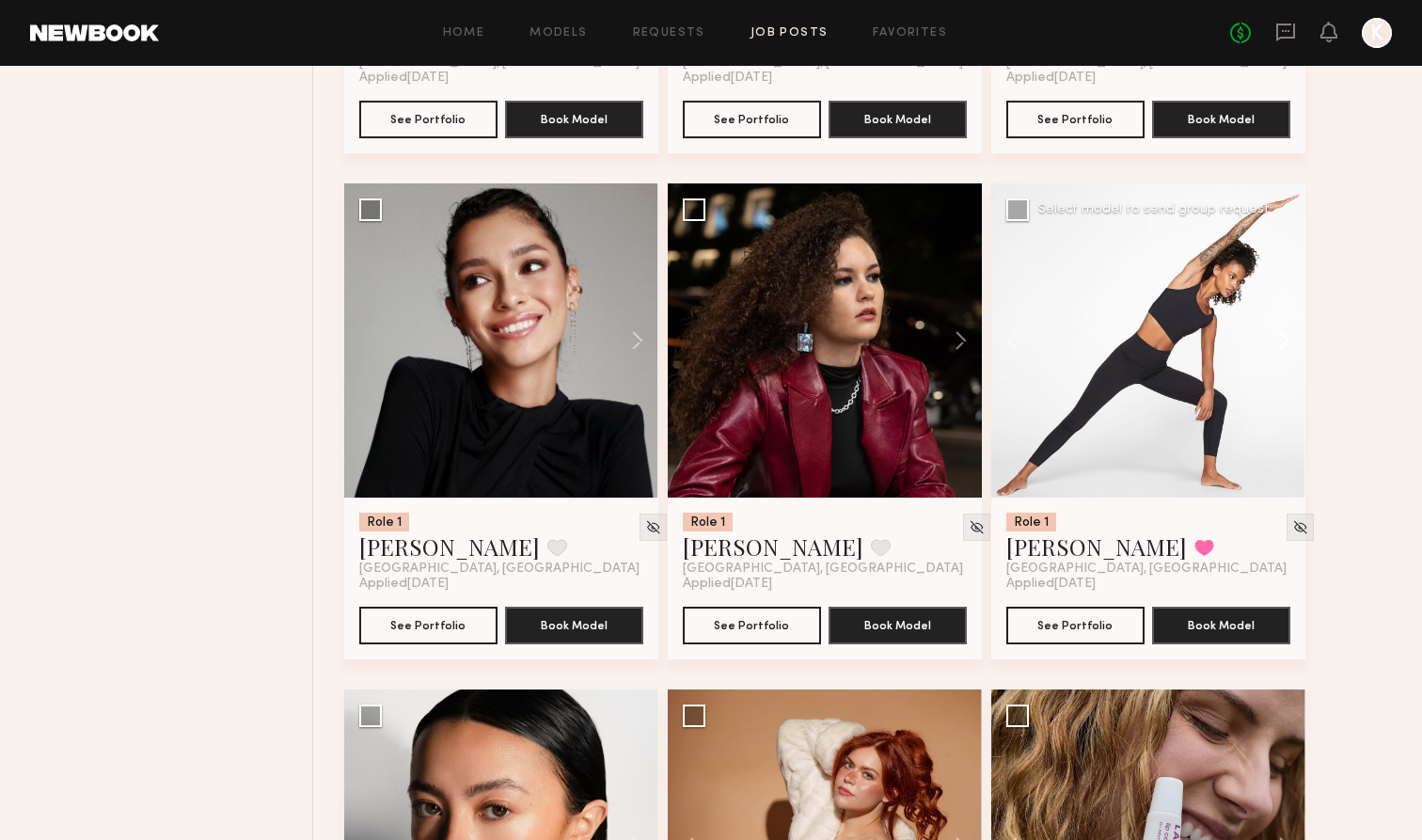
click at [942, 368] on button at bounding box center [1275, 339] width 60 height 314
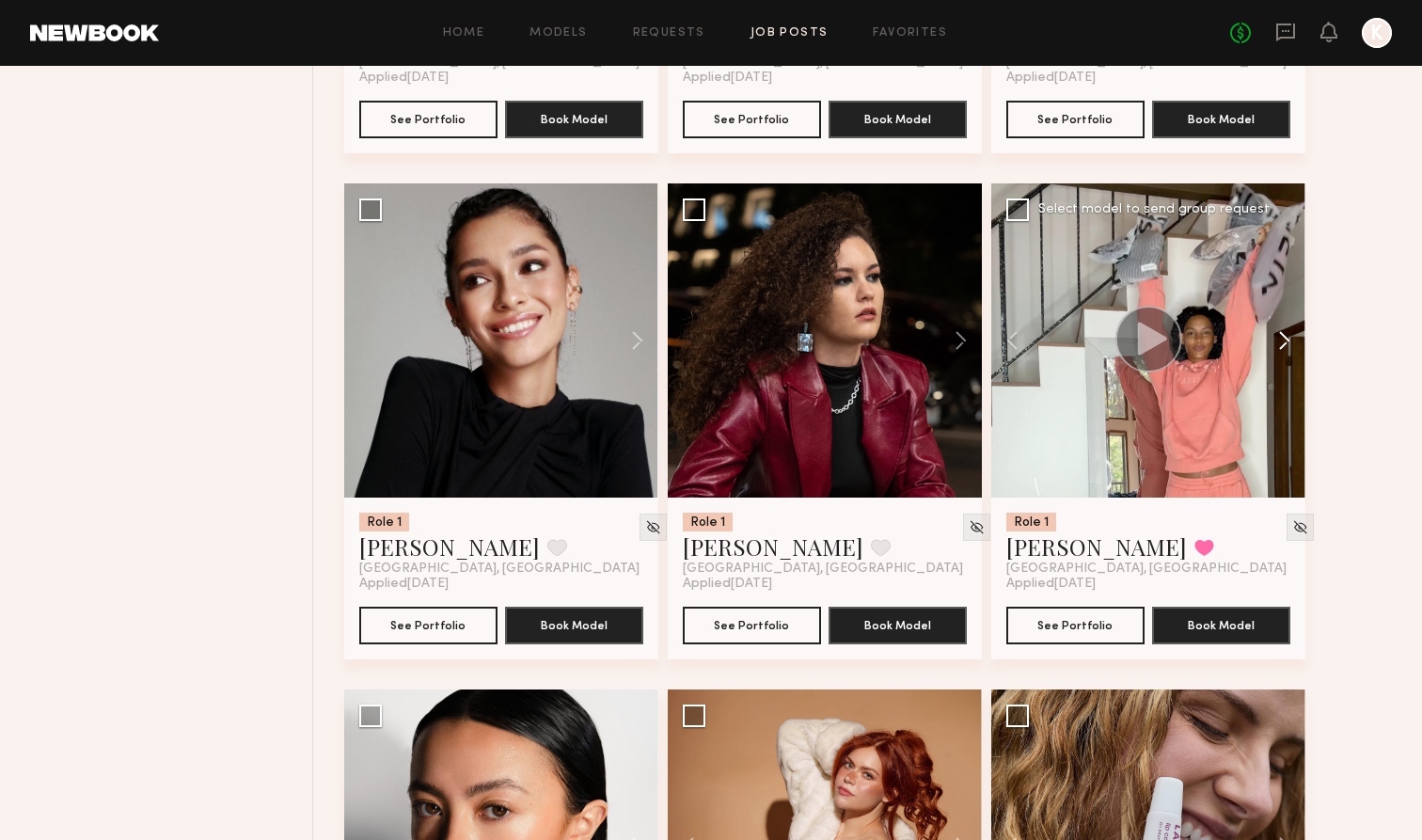
click at [942, 368] on button at bounding box center [1275, 339] width 60 height 314
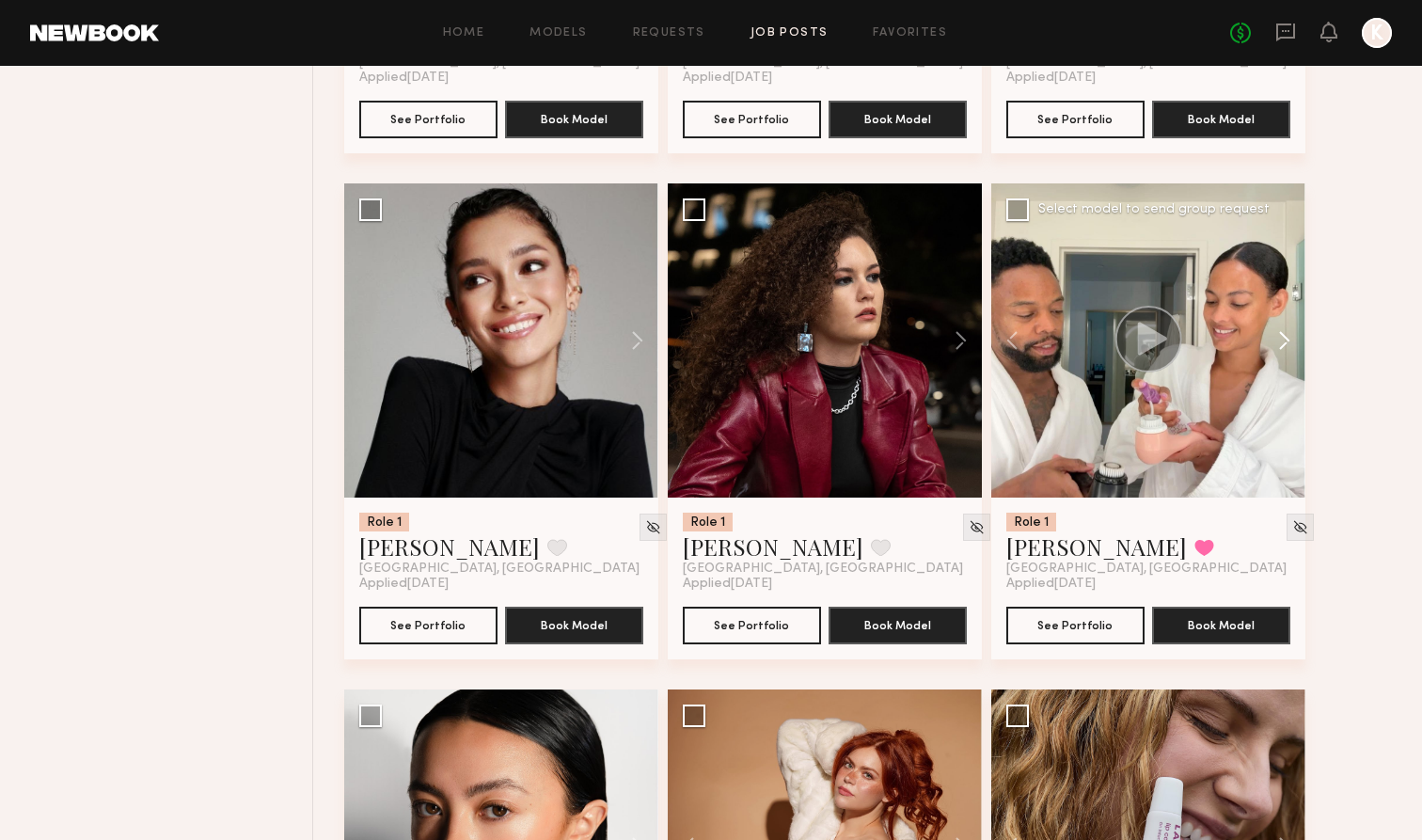
click at [942, 369] on button at bounding box center [1275, 339] width 60 height 314
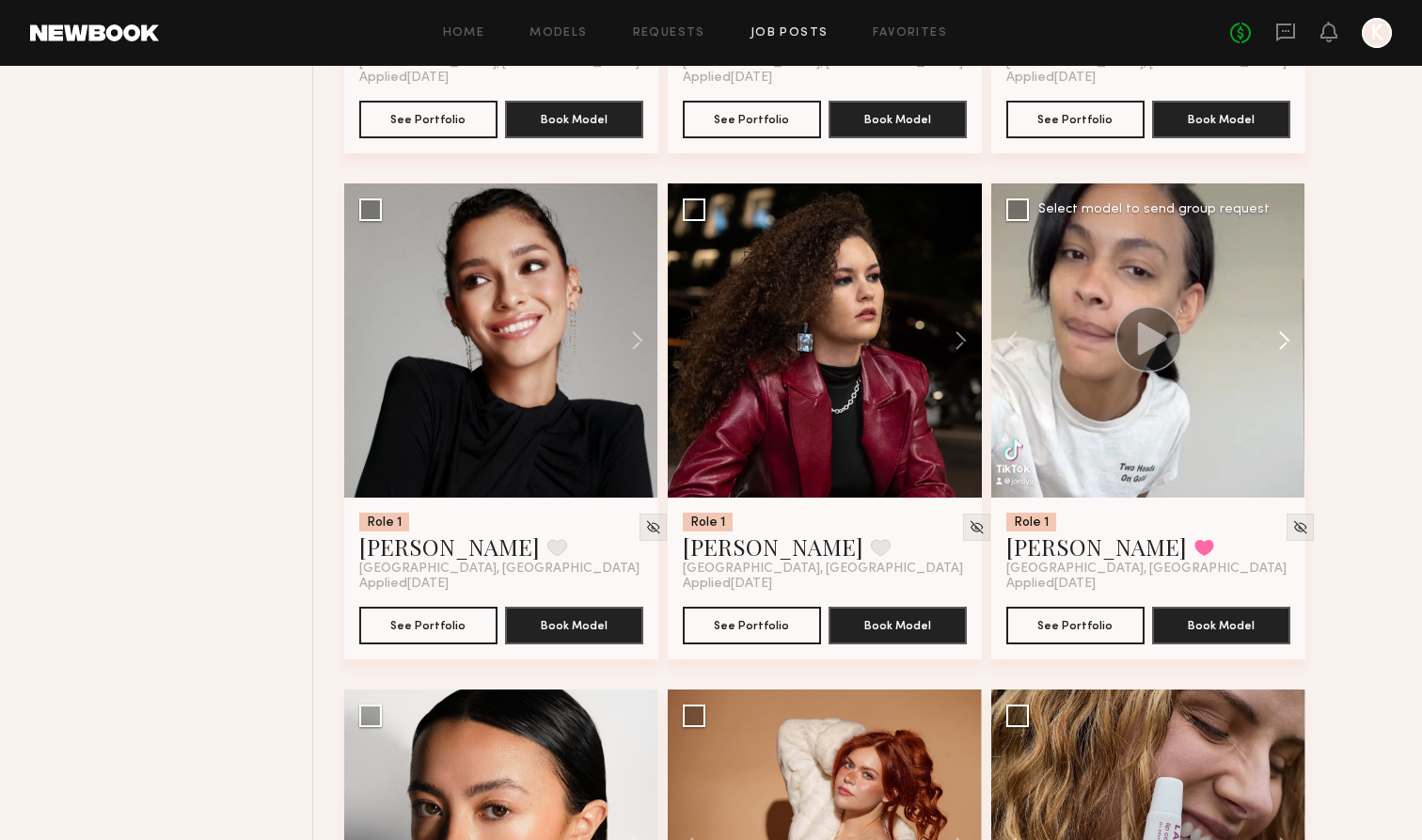
click at [942, 369] on button at bounding box center [1275, 339] width 60 height 314
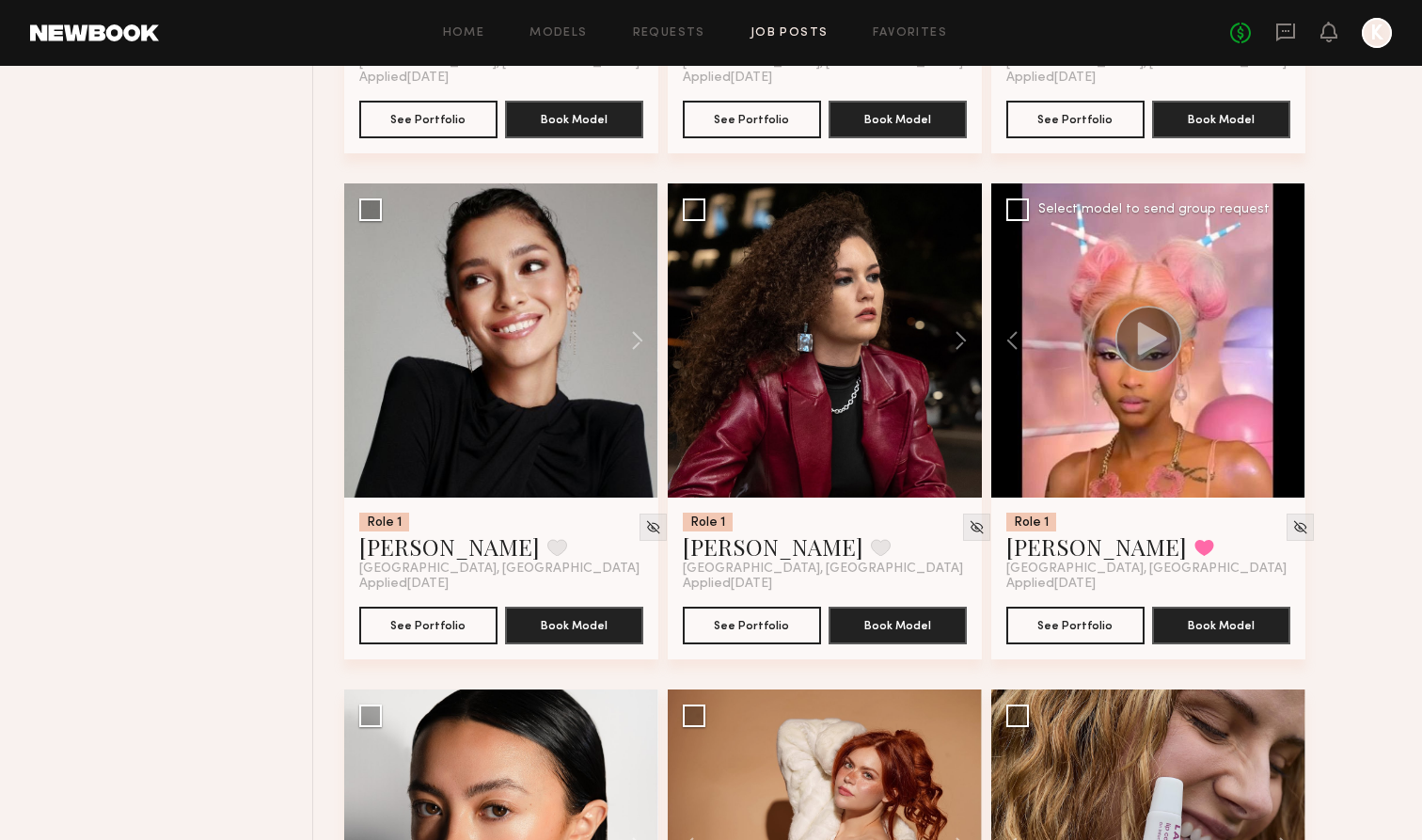
click at [942, 369] on div at bounding box center [1148, 339] width 314 height 314
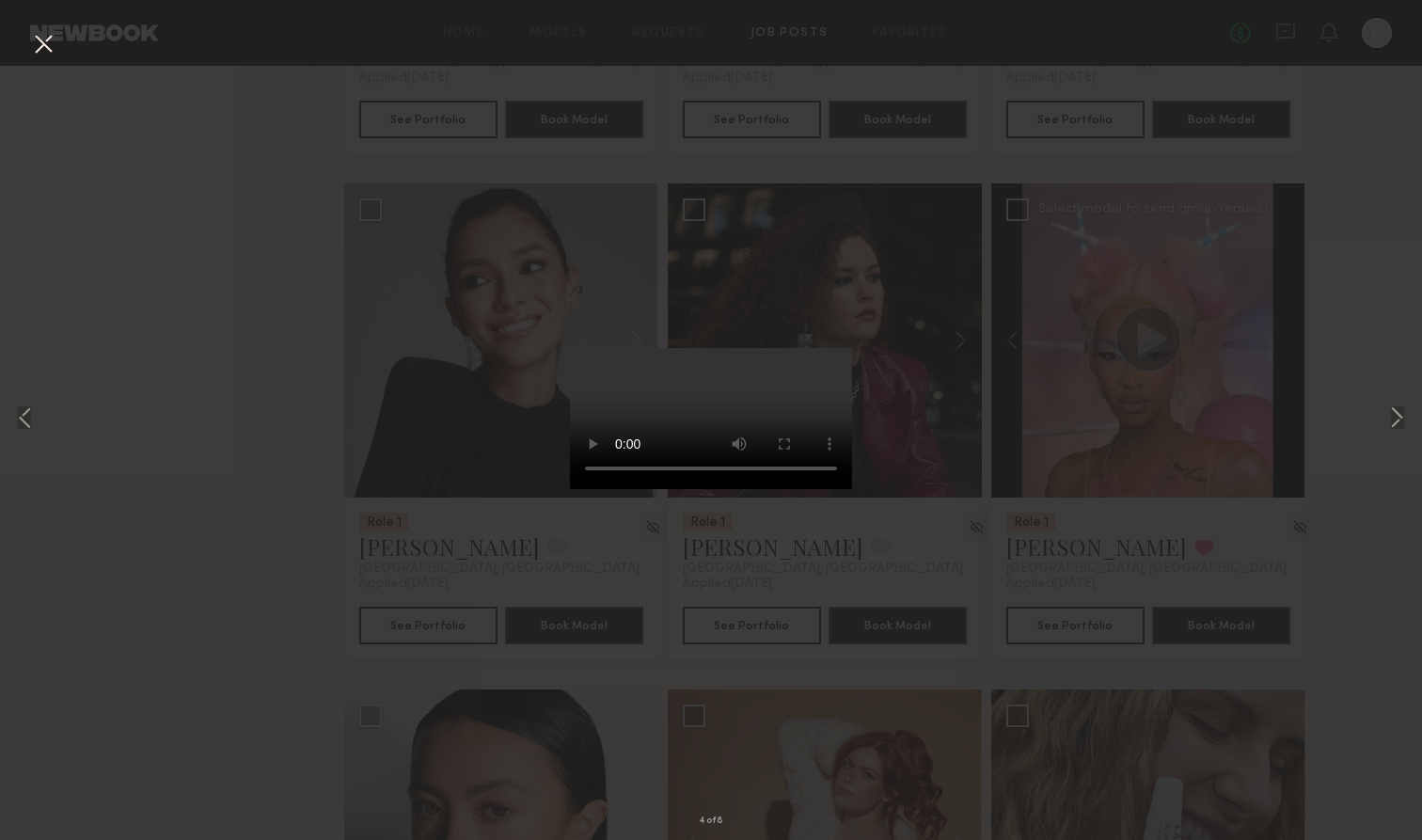
click at [38, 27] on div "4 of 8" at bounding box center [711, 420] width 1422 height 840
click at [38, 43] on button at bounding box center [43, 45] width 30 height 34
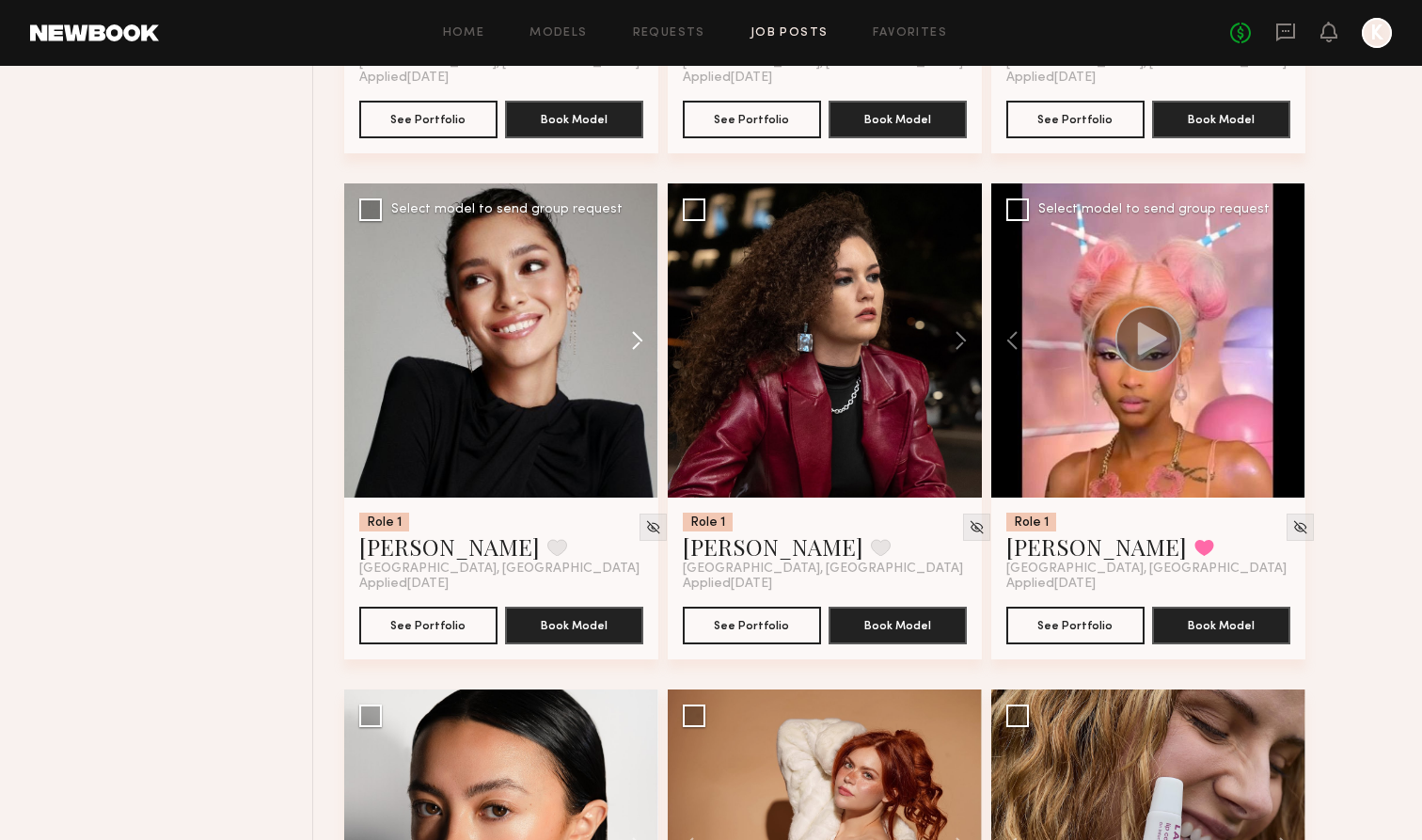
click at [630, 333] on button at bounding box center [628, 339] width 60 height 314
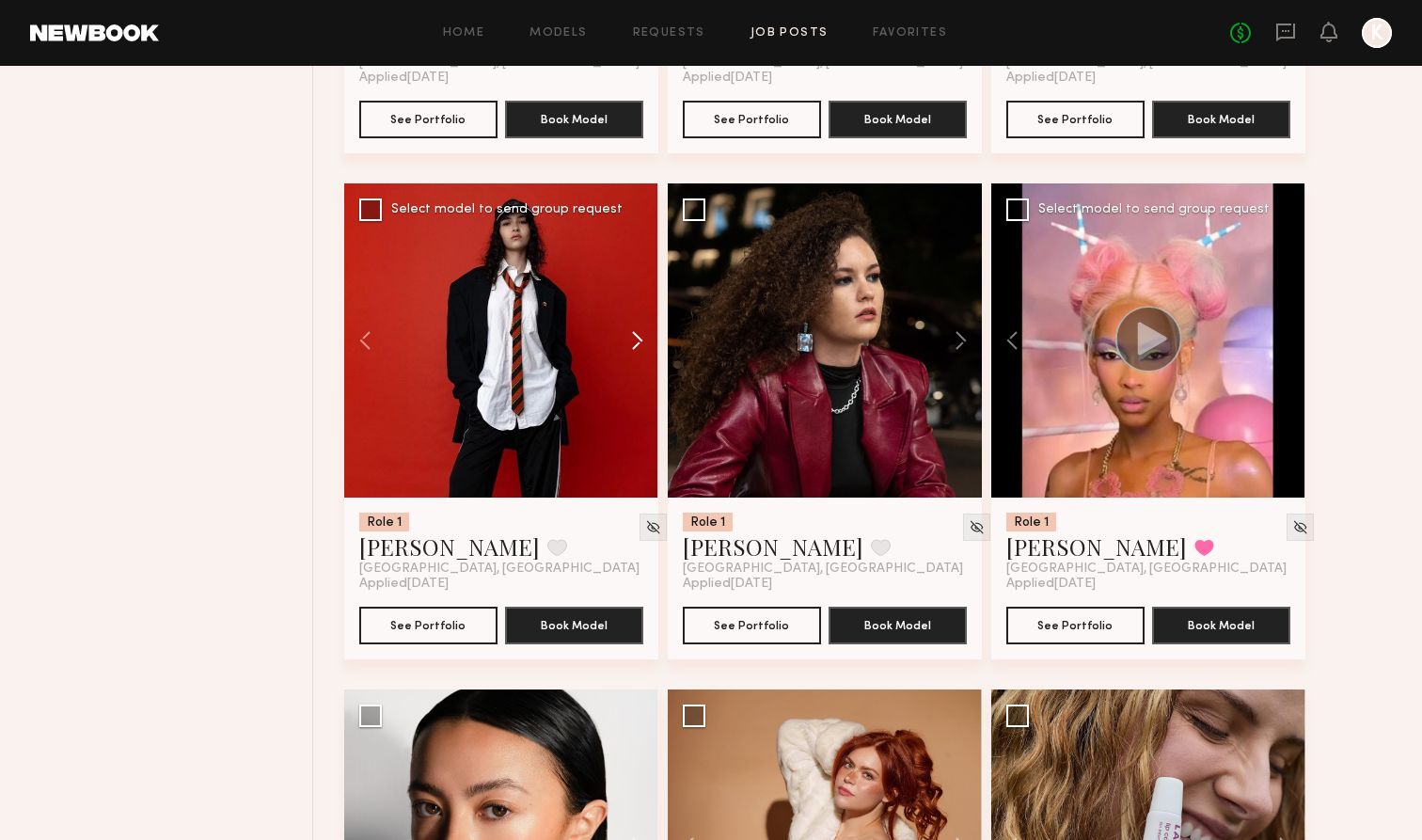
click at [630, 333] on button at bounding box center [628, 339] width 60 height 314
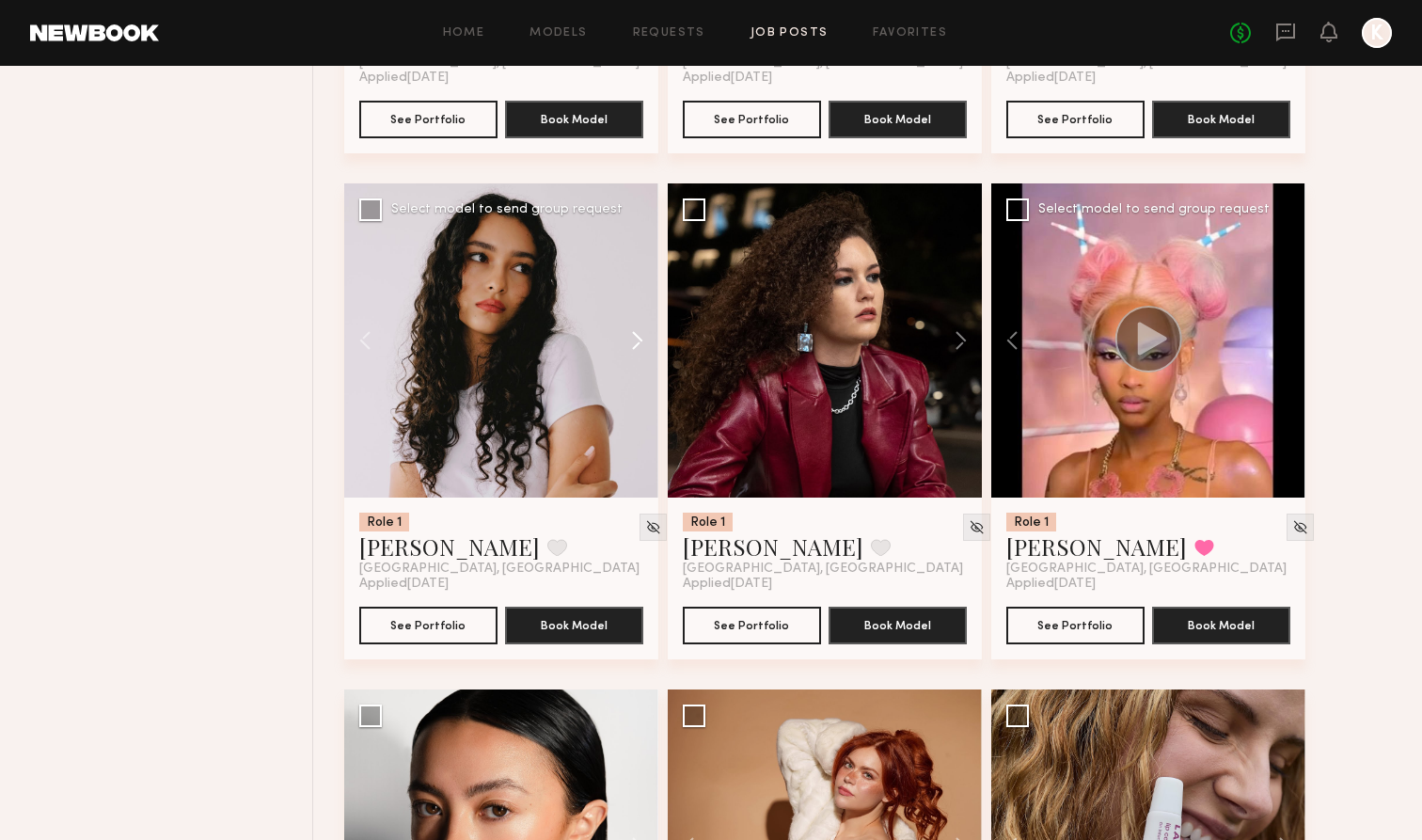
click at [631, 333] on button at bounding box center [628, 339] width 60 height 314
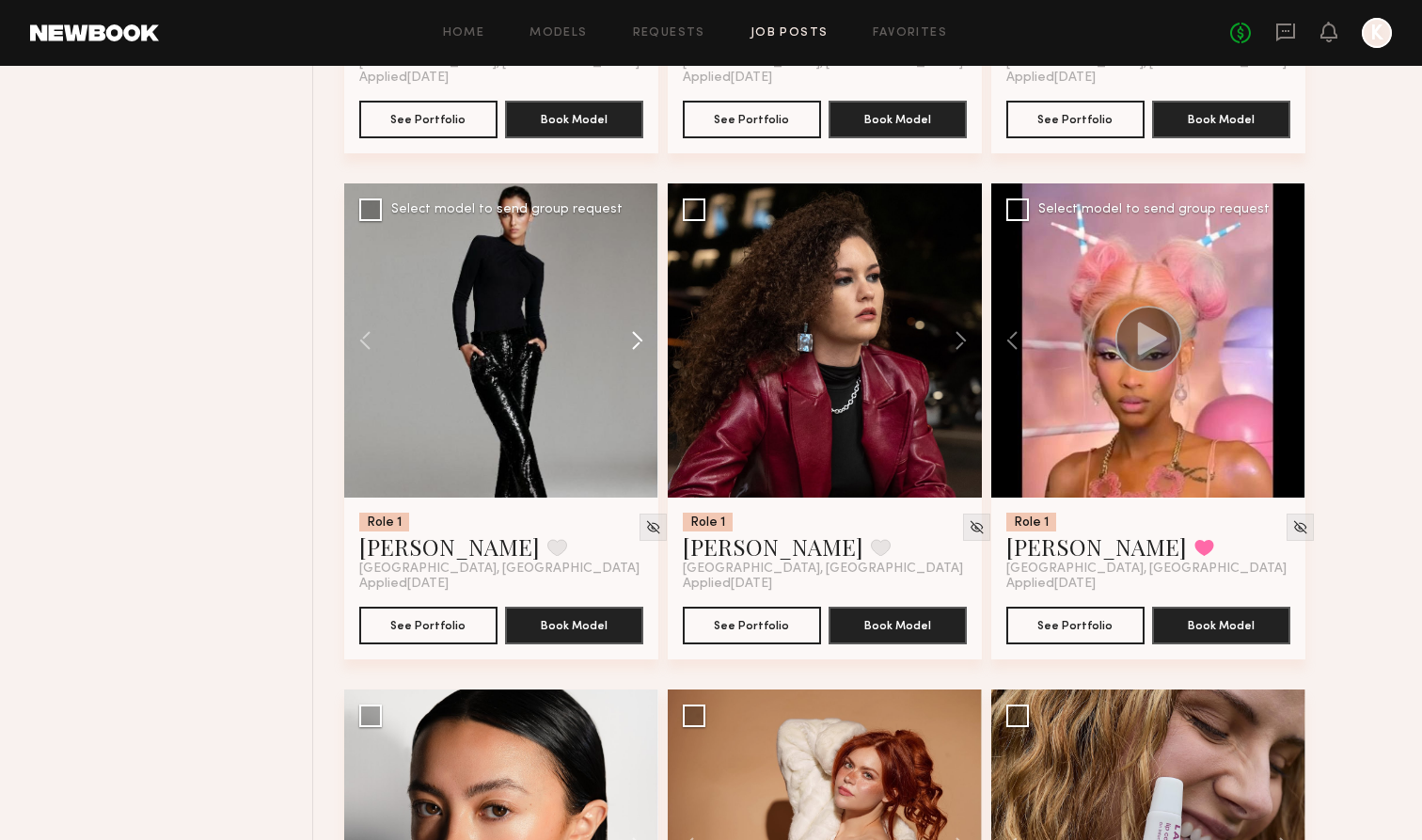
click at [631, 333] on button at bounding box center [628, 339] width 60 height 314
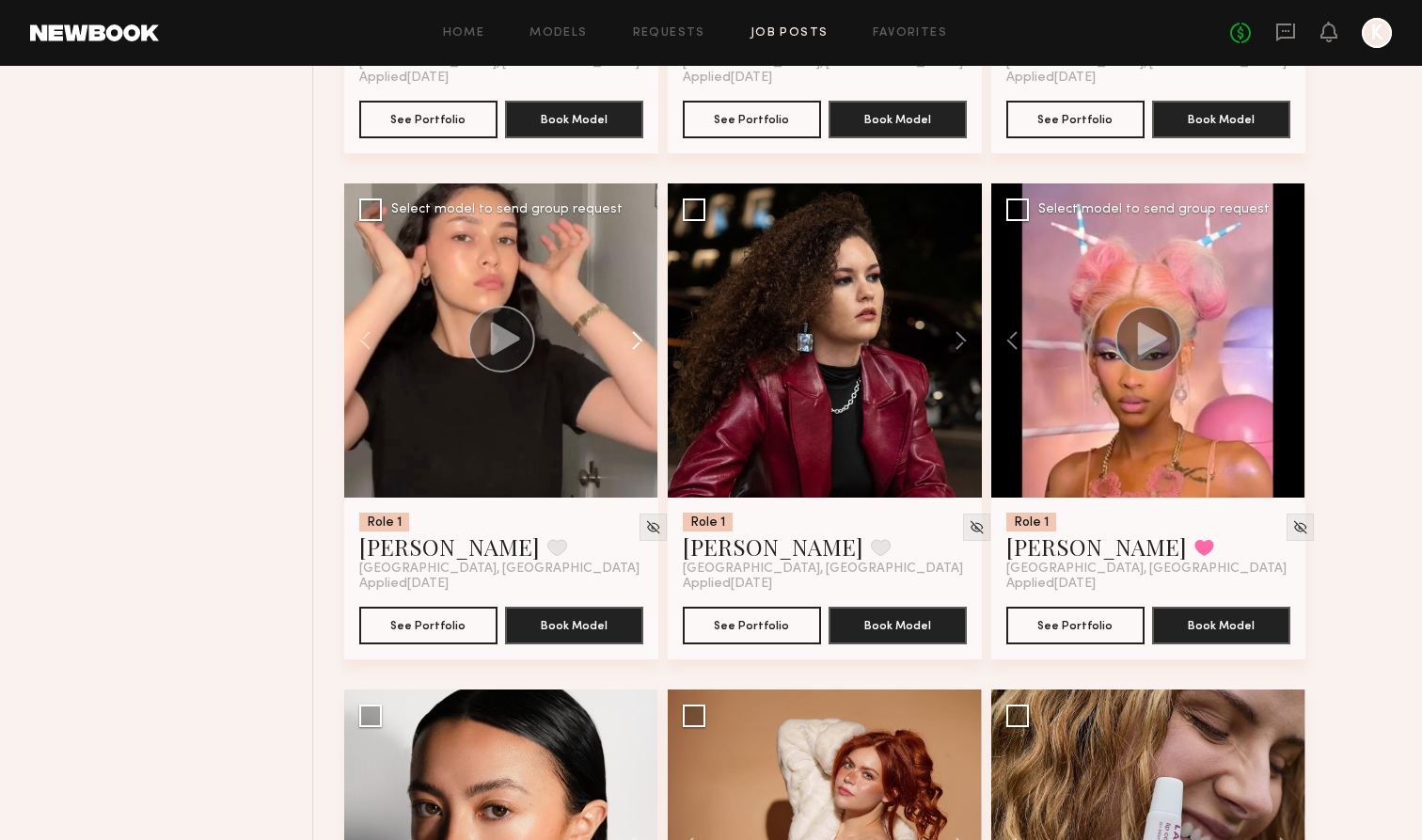
click at [631, 333] on button at bounding box center [628, 339] width 60 height 314
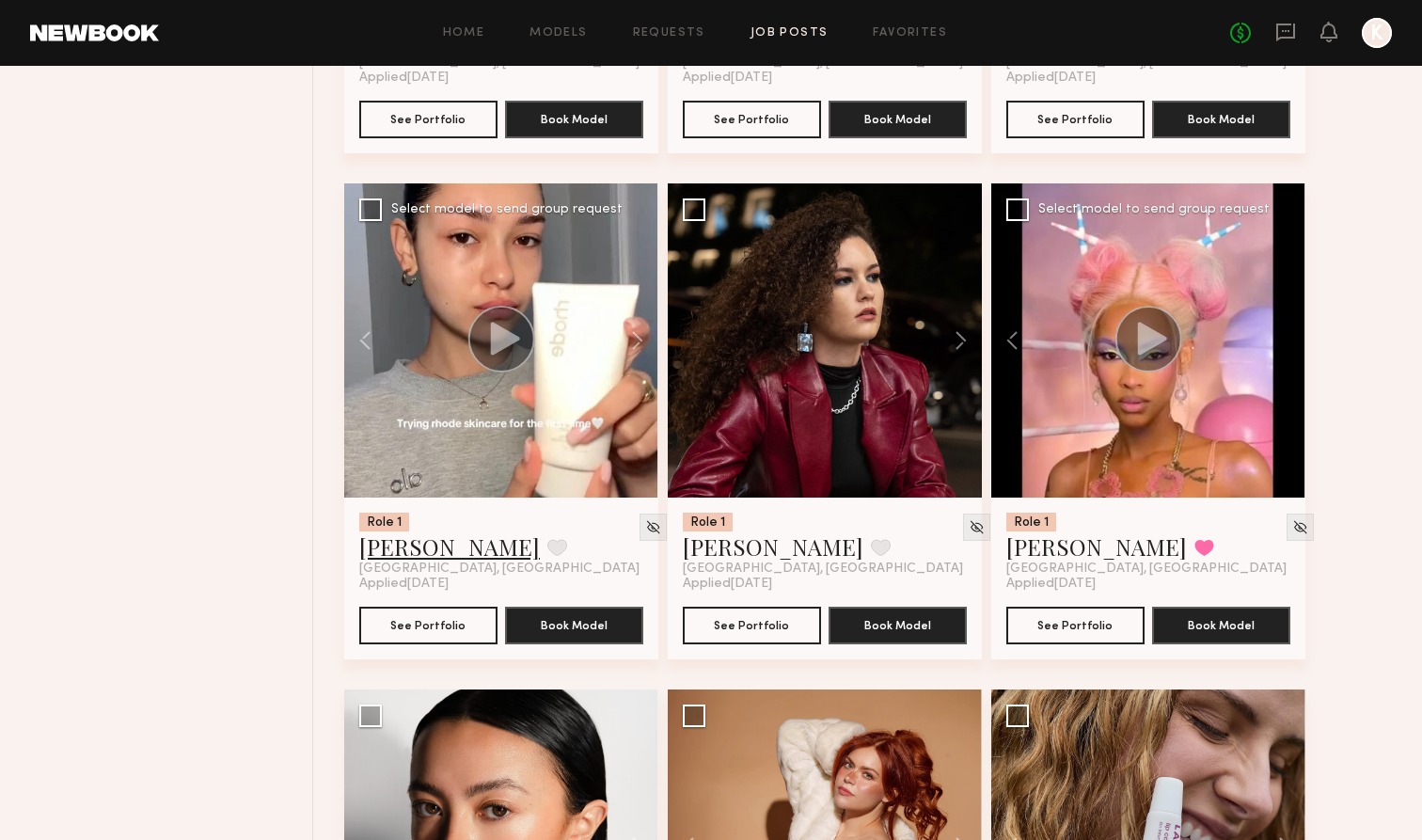
click at [412, 553] on link "[PERSON_NAME]" at bounding box center [449, 546] width 180 height 30
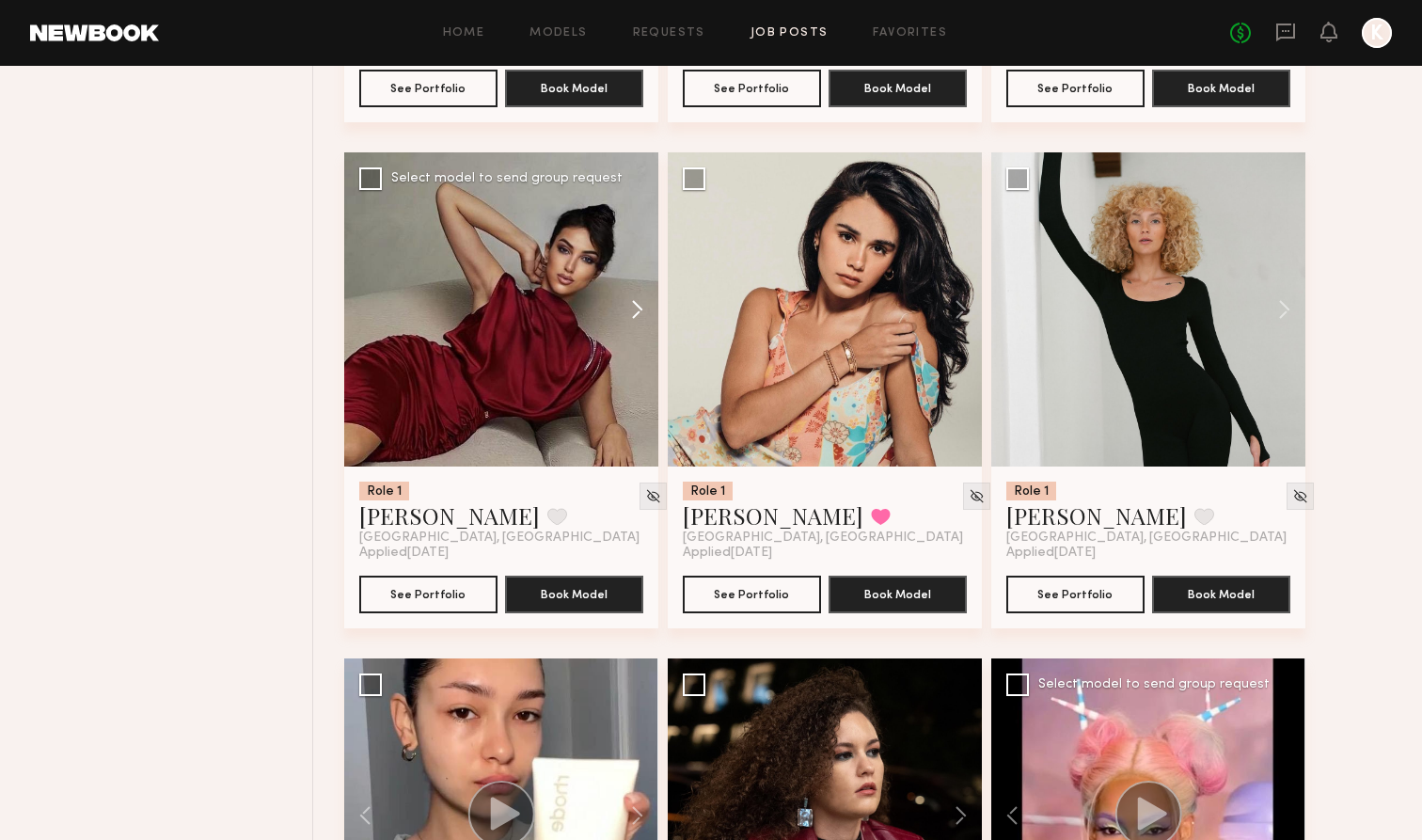
scroll to position [4699, 0]
click at [942, 307] on button at bounding box center [1275, 309] width 60 height 314
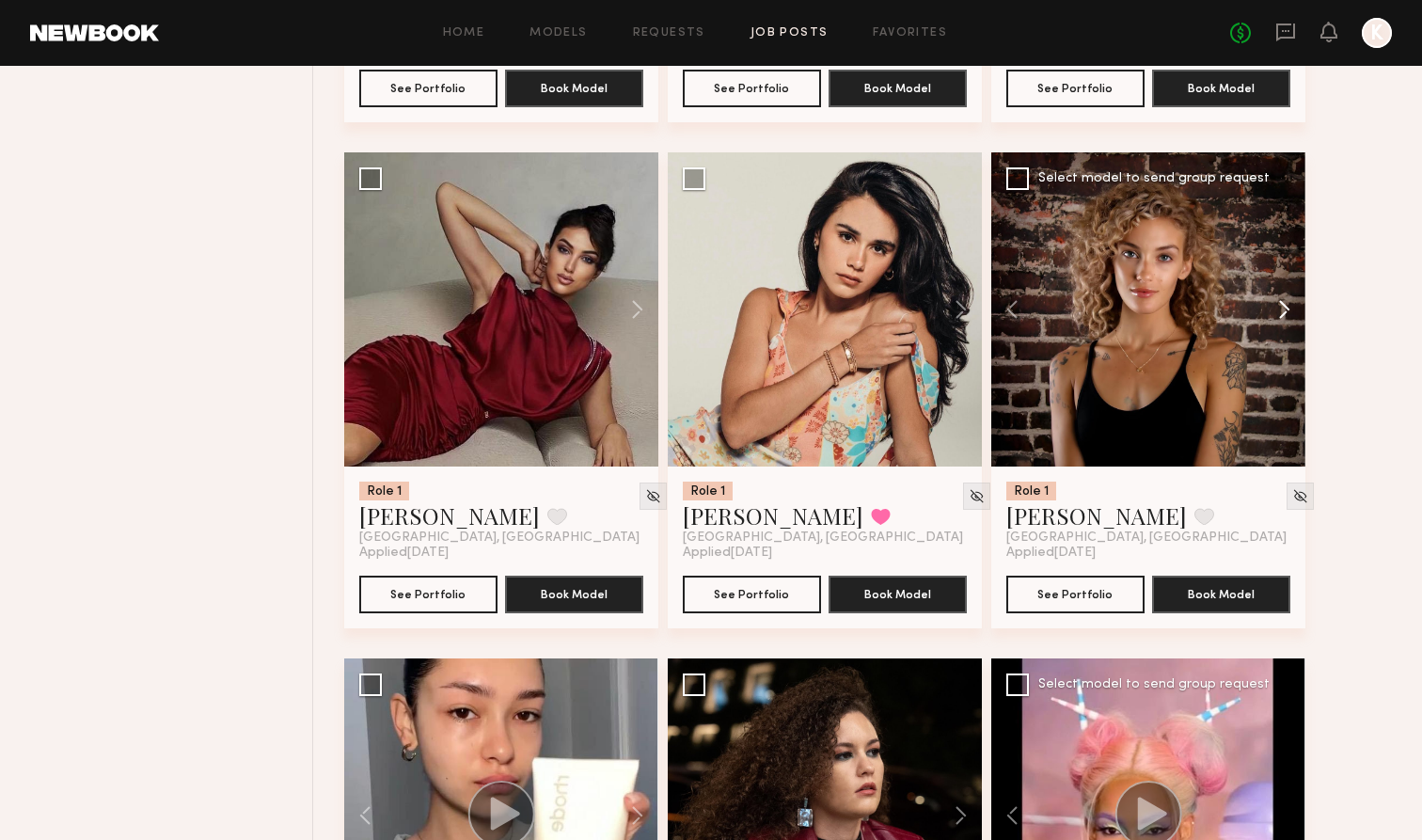
click at [942, 307] on button at bounding box center [1275, 309] width 60 height 314
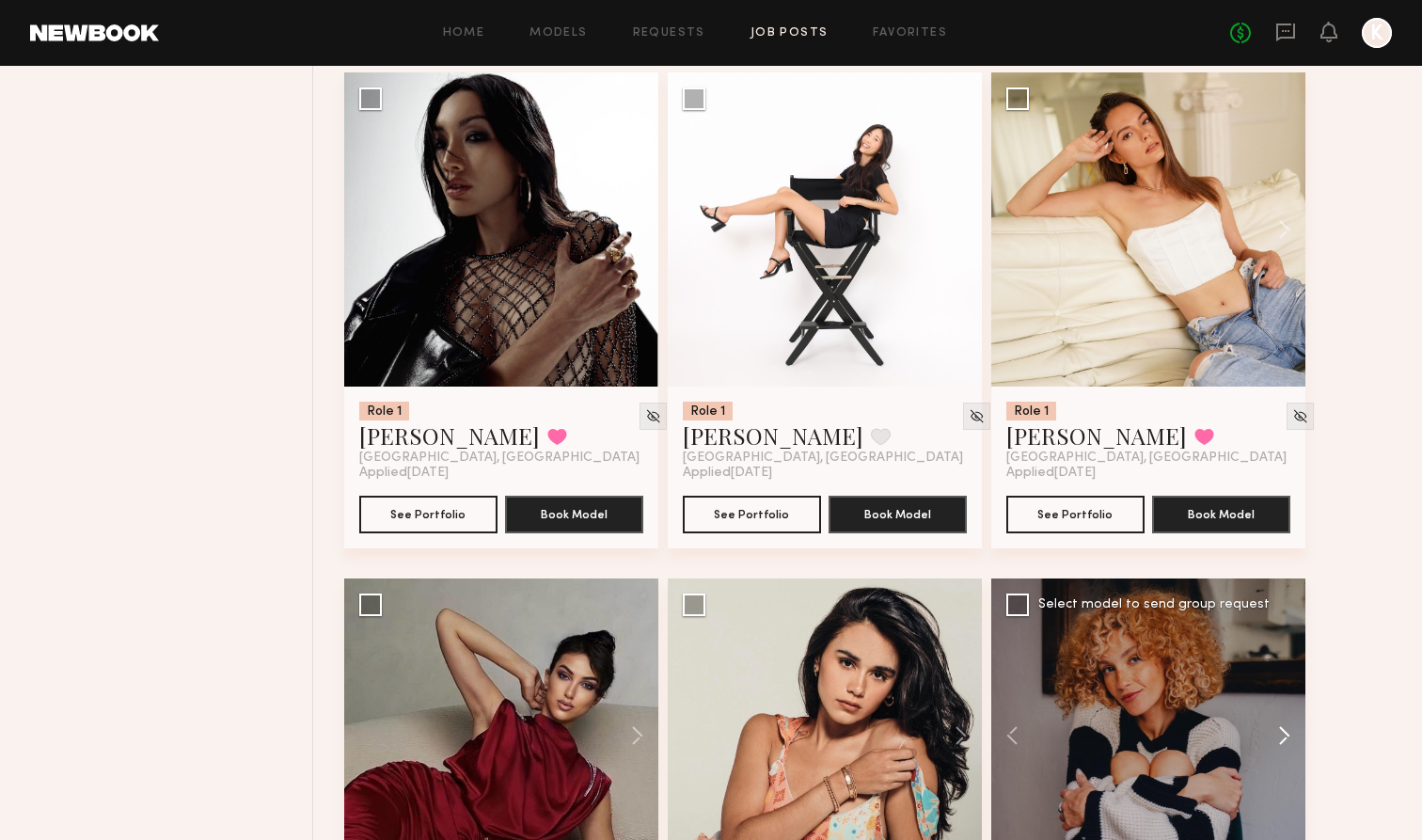
scroll to position [4192, 0]
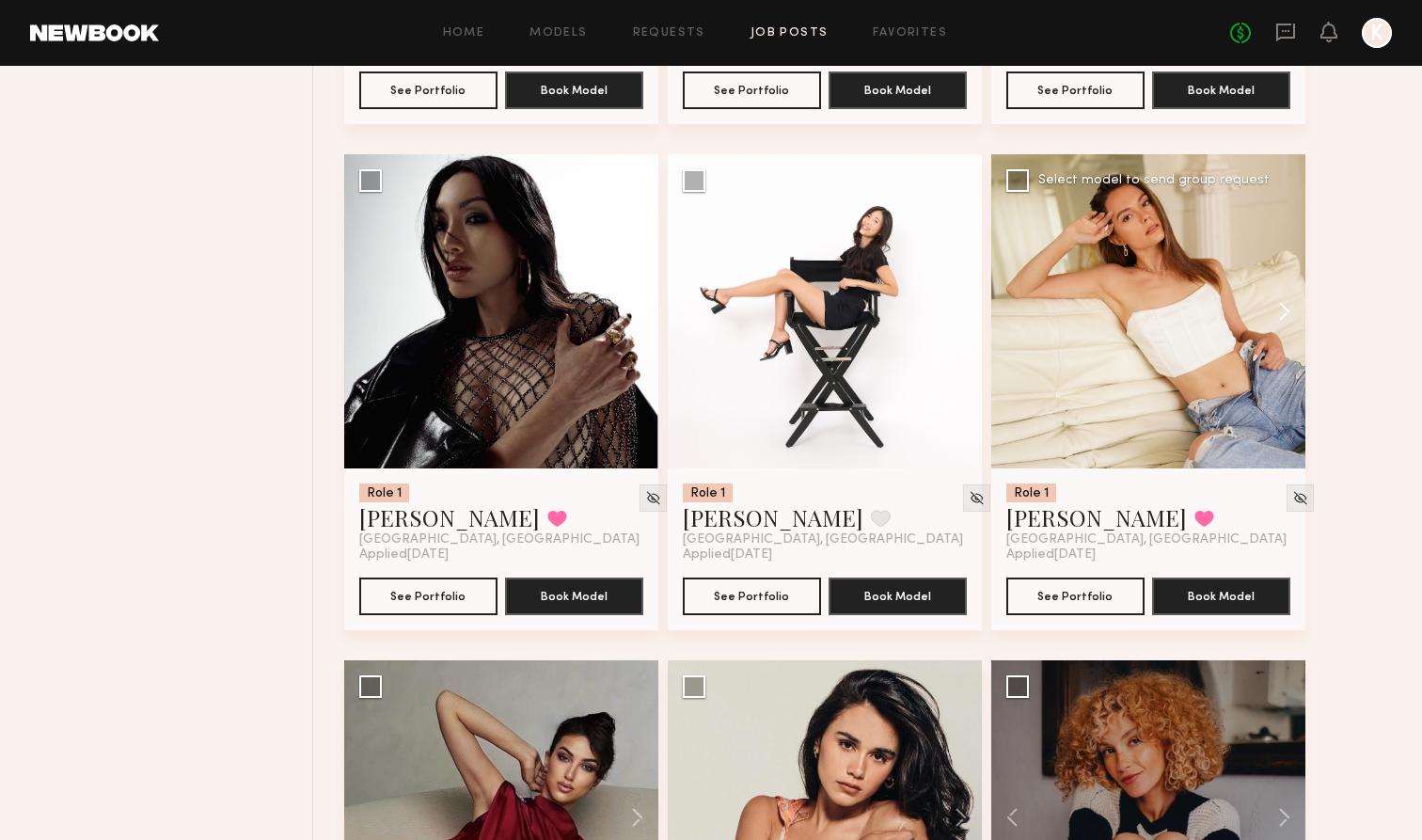
click at [942, 320] on button at bounding box center [1275, 311] width 60 height 314
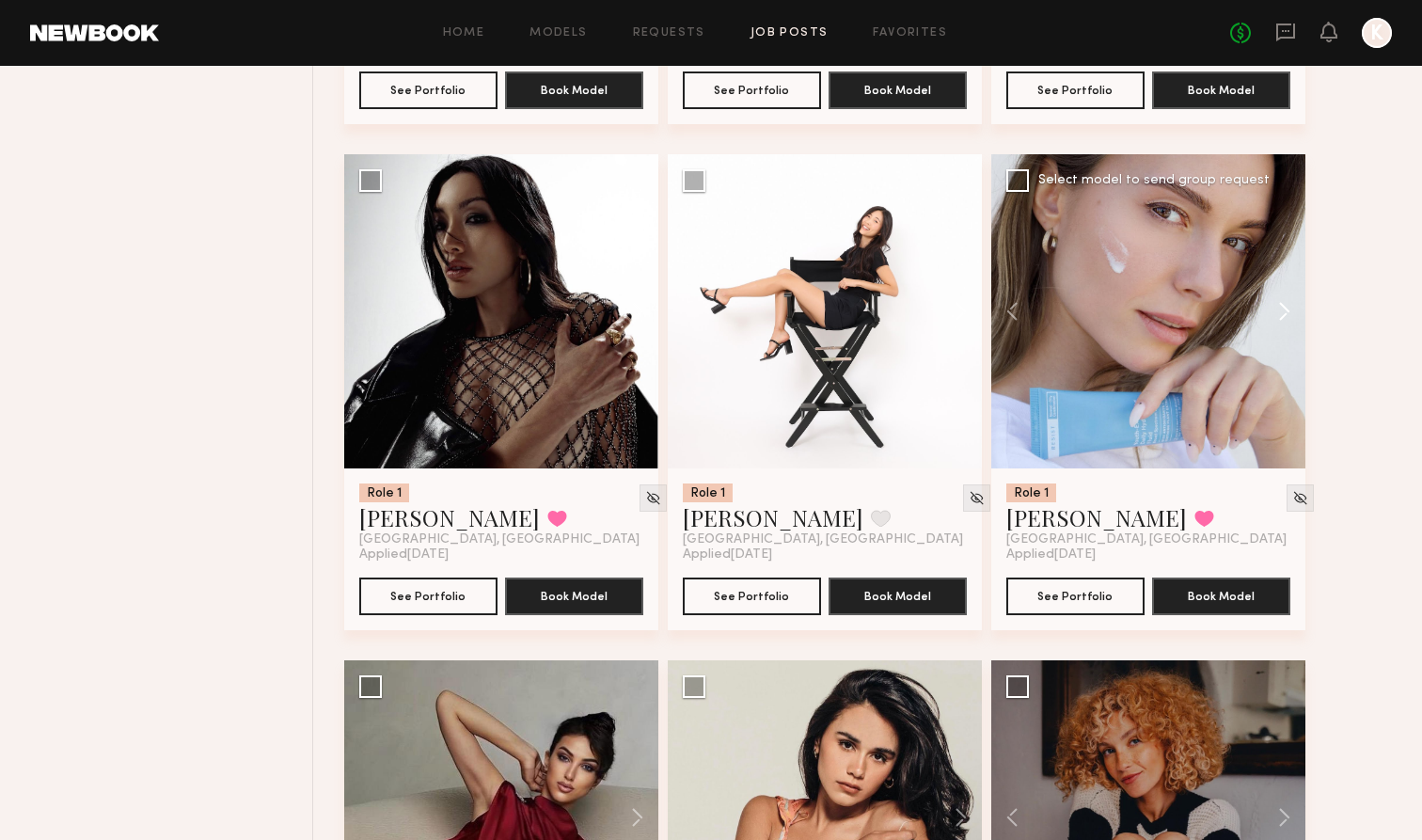
click at [942, 319] on button at bounding box center [1275, 311] width 60 height 314
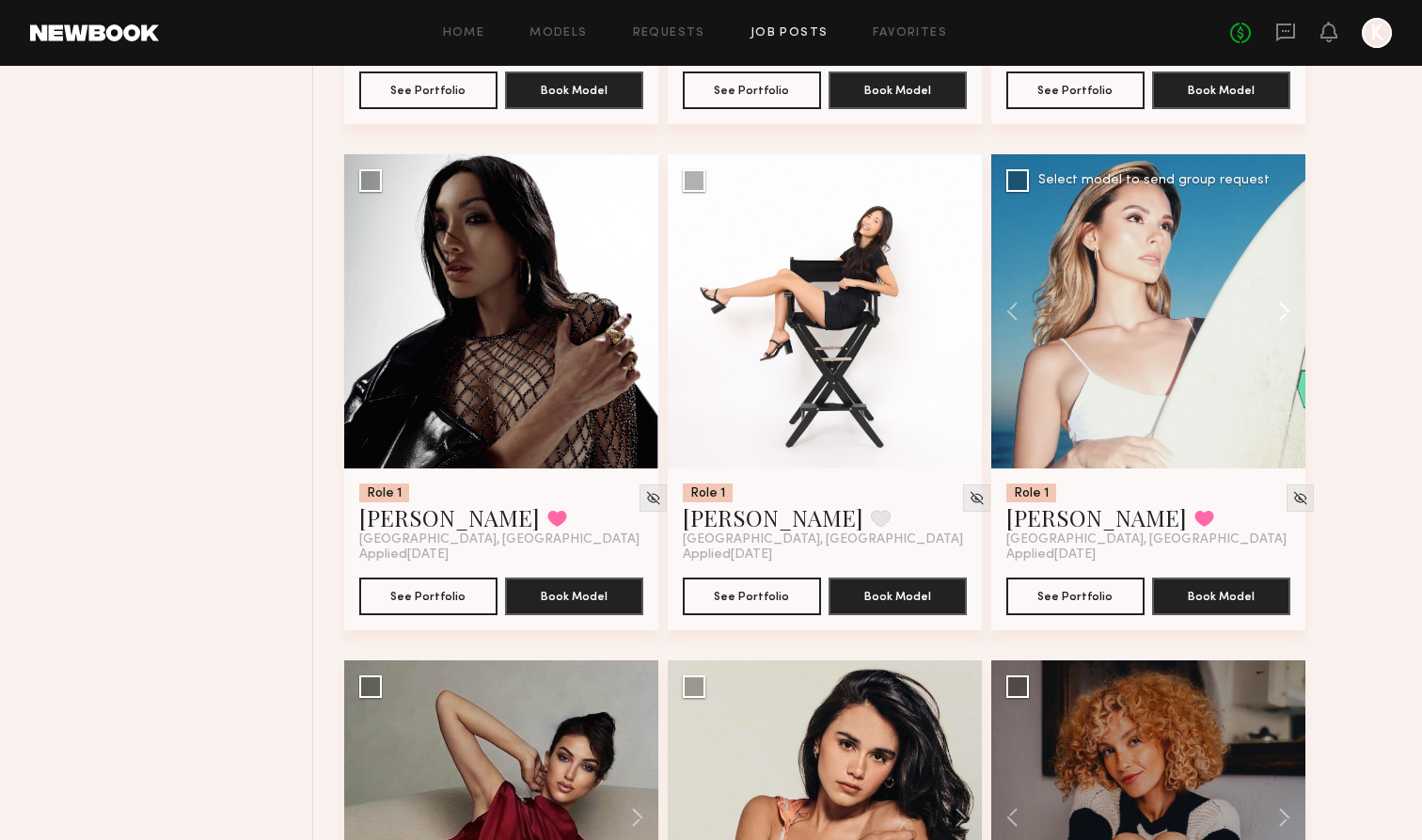
click at [942, 319] on button at bounding box center [1275, 311] width 60 height 314
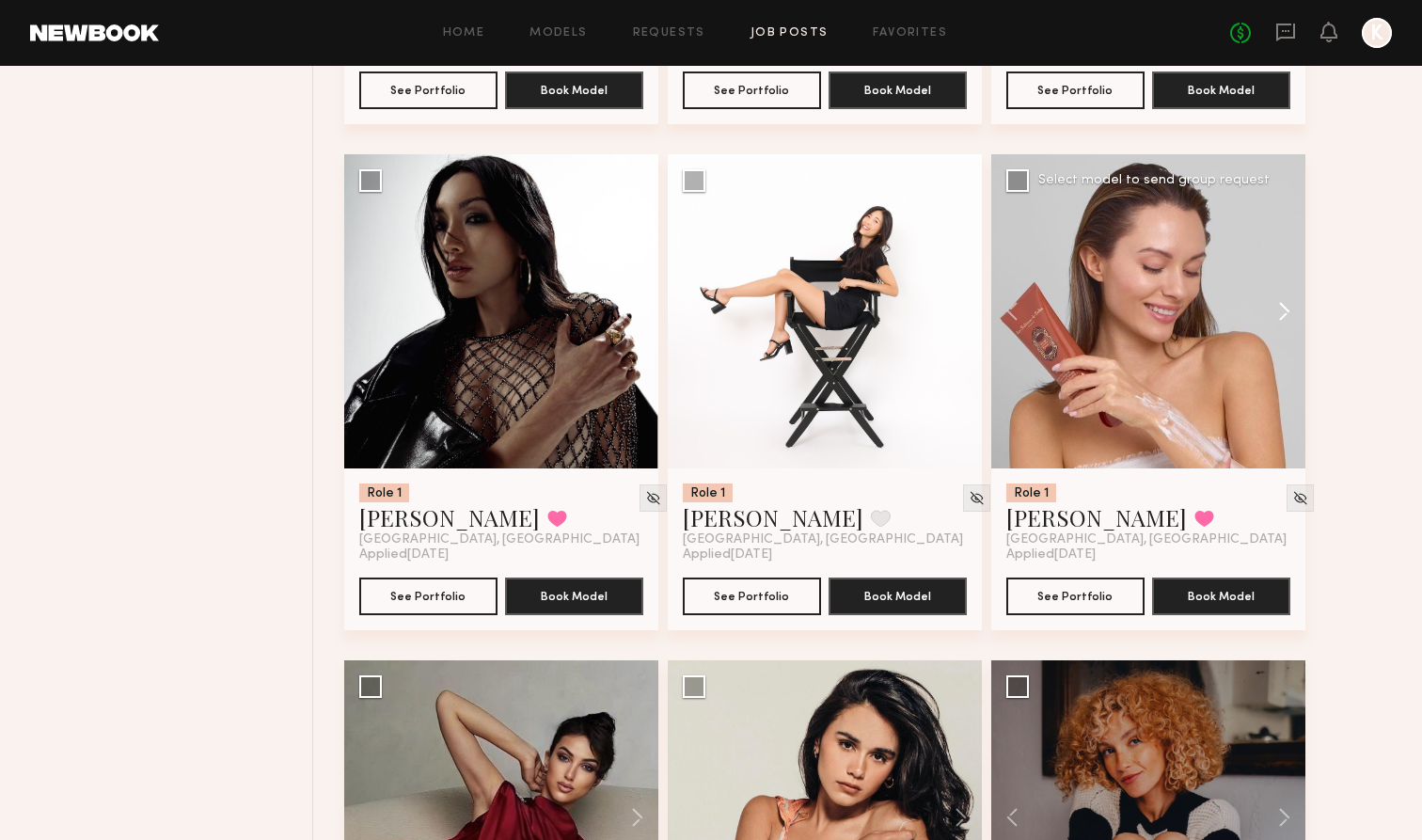
click at [942, 319] on button at bounding box center [1275, 311] width 60 height 314
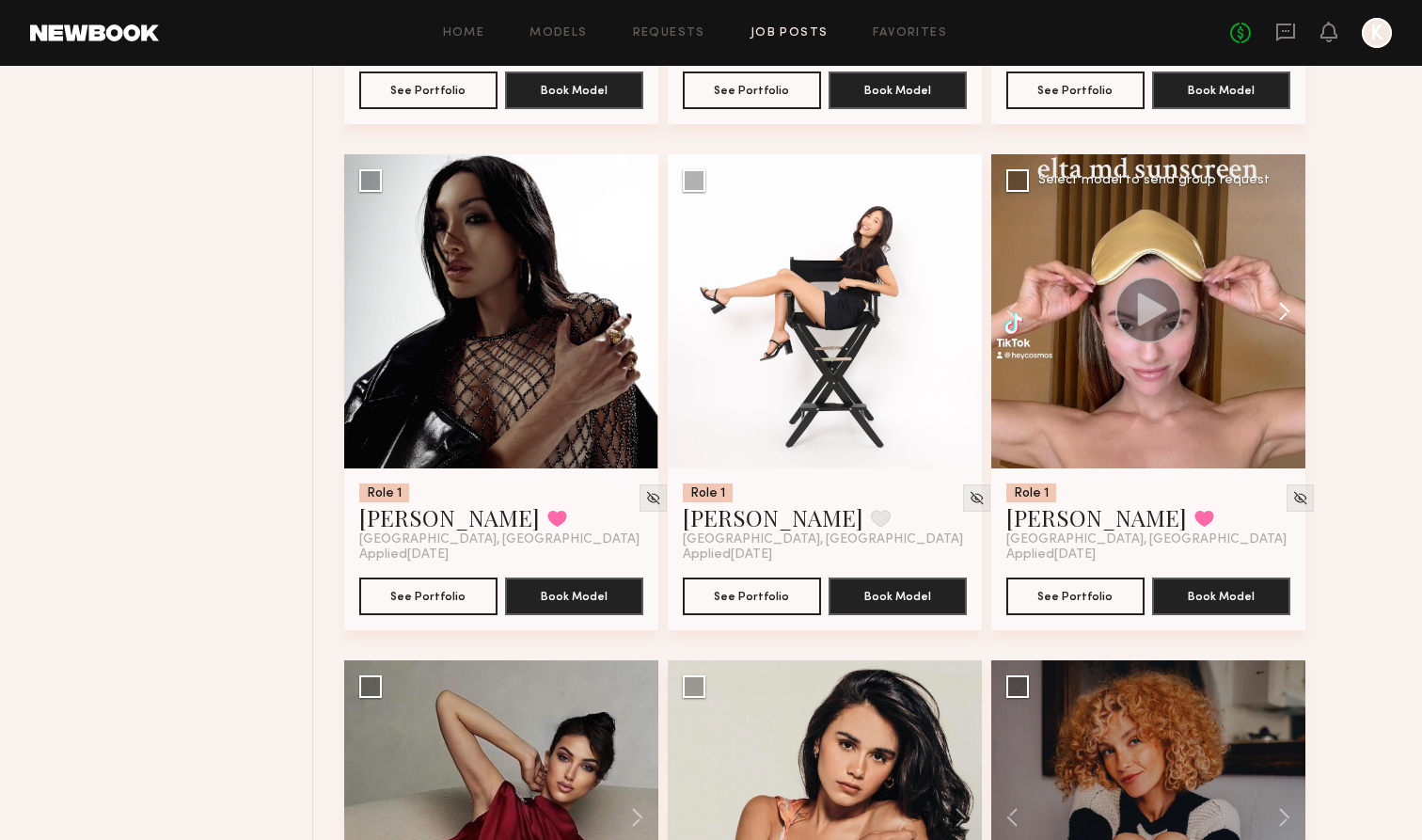
click at [942, 321] on button at bounding box center [1275, 311] width 60 height 314
click at [942, 307] on button at bounding box center [1275, 311] width 60 height 314
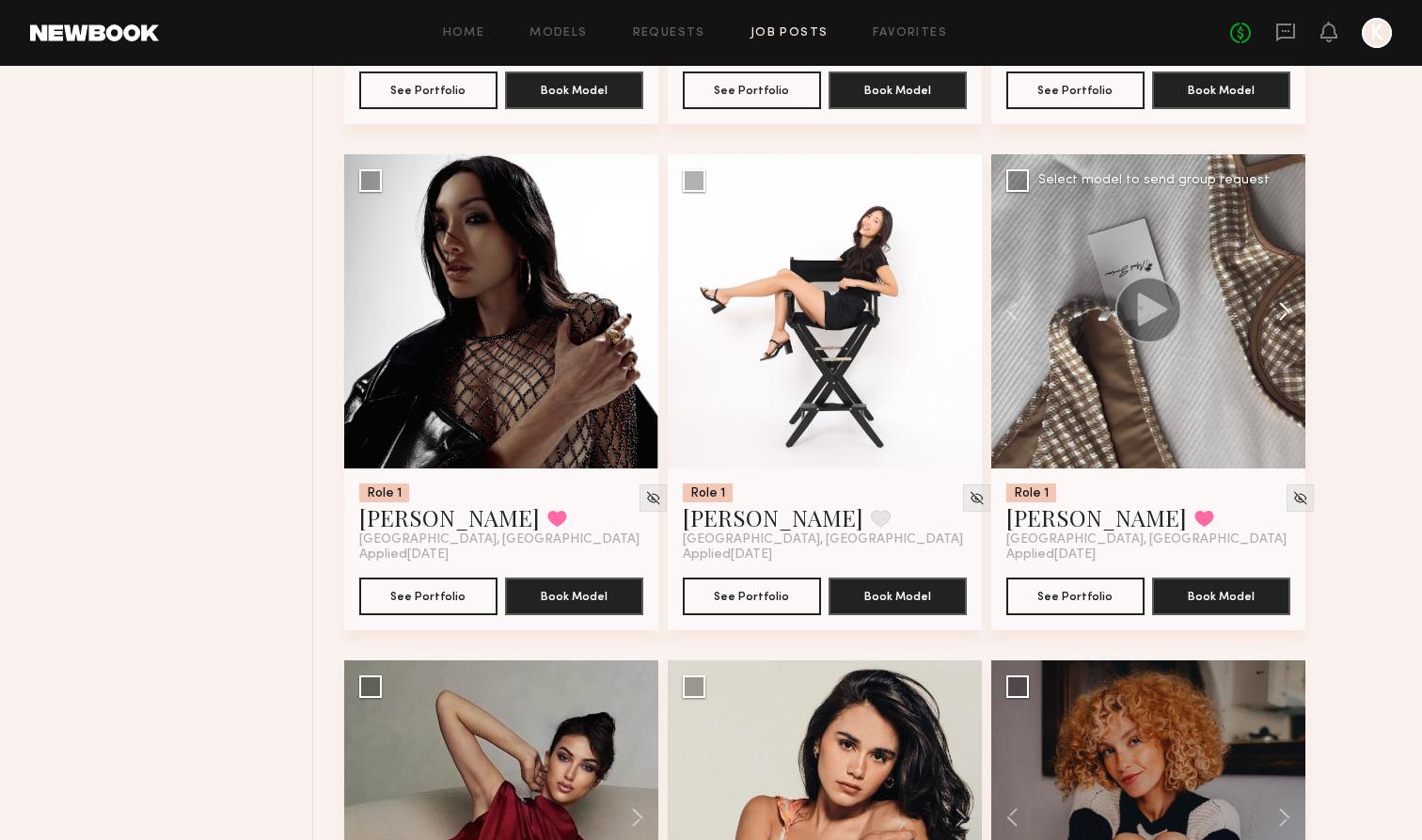
click at [942, 307] on button at bounding box center [1275, 311] width 60 height 314
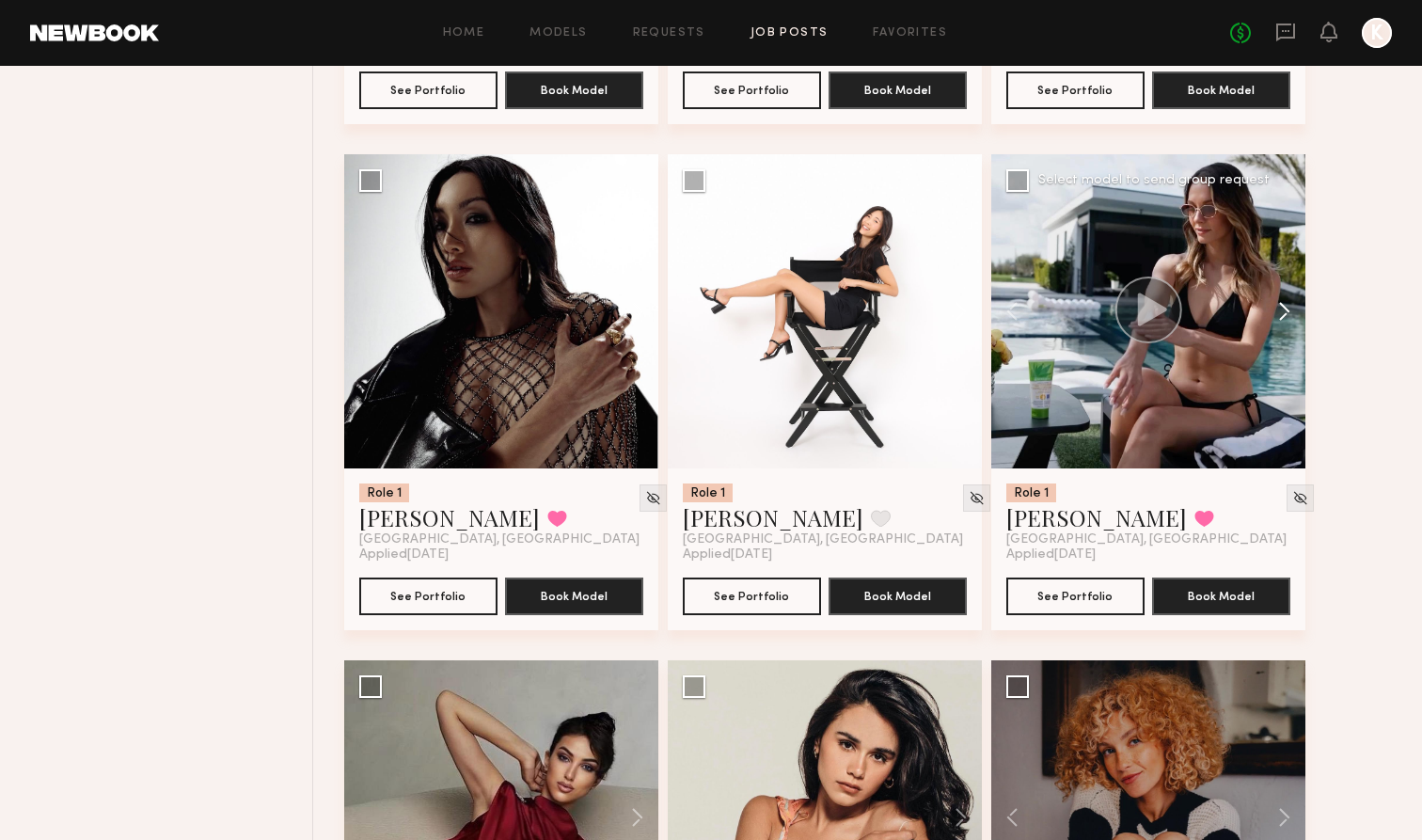
click at [942, 307] on button at bounding box center [1275, 311] width 60 height 314
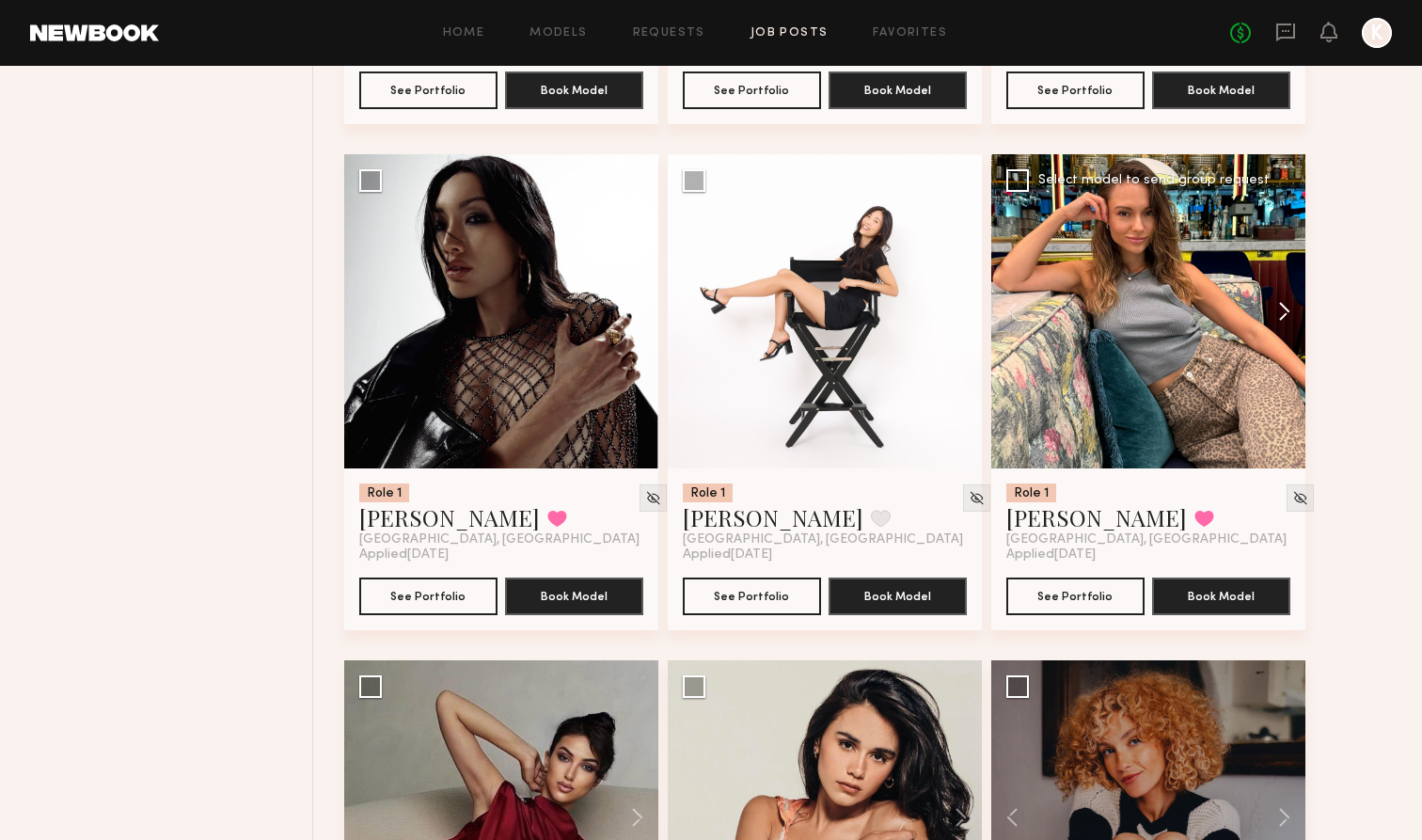
scroll to position [4146, 0]
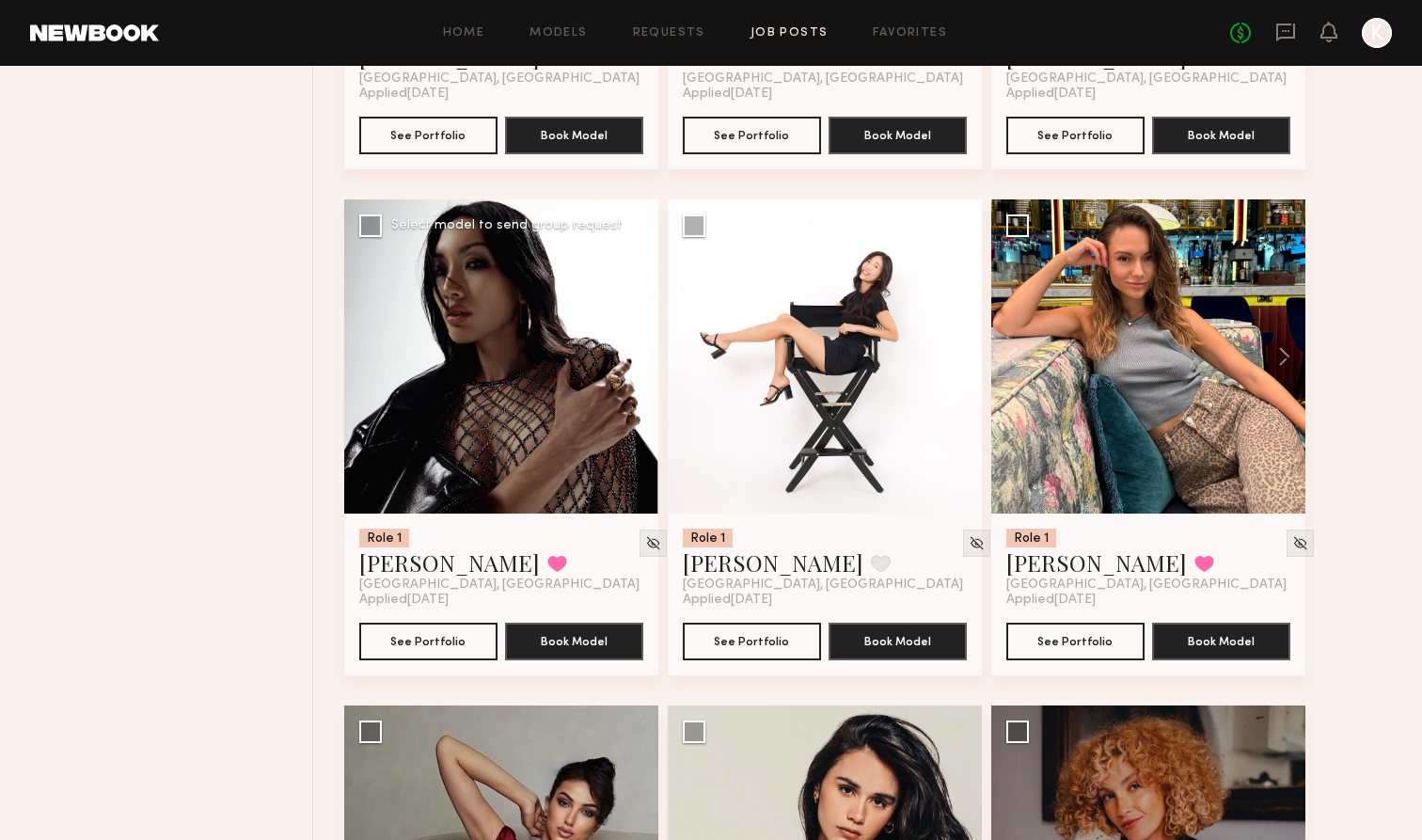
click at [615, 364] on button at bounding box center [628, 355] width 60 height 314
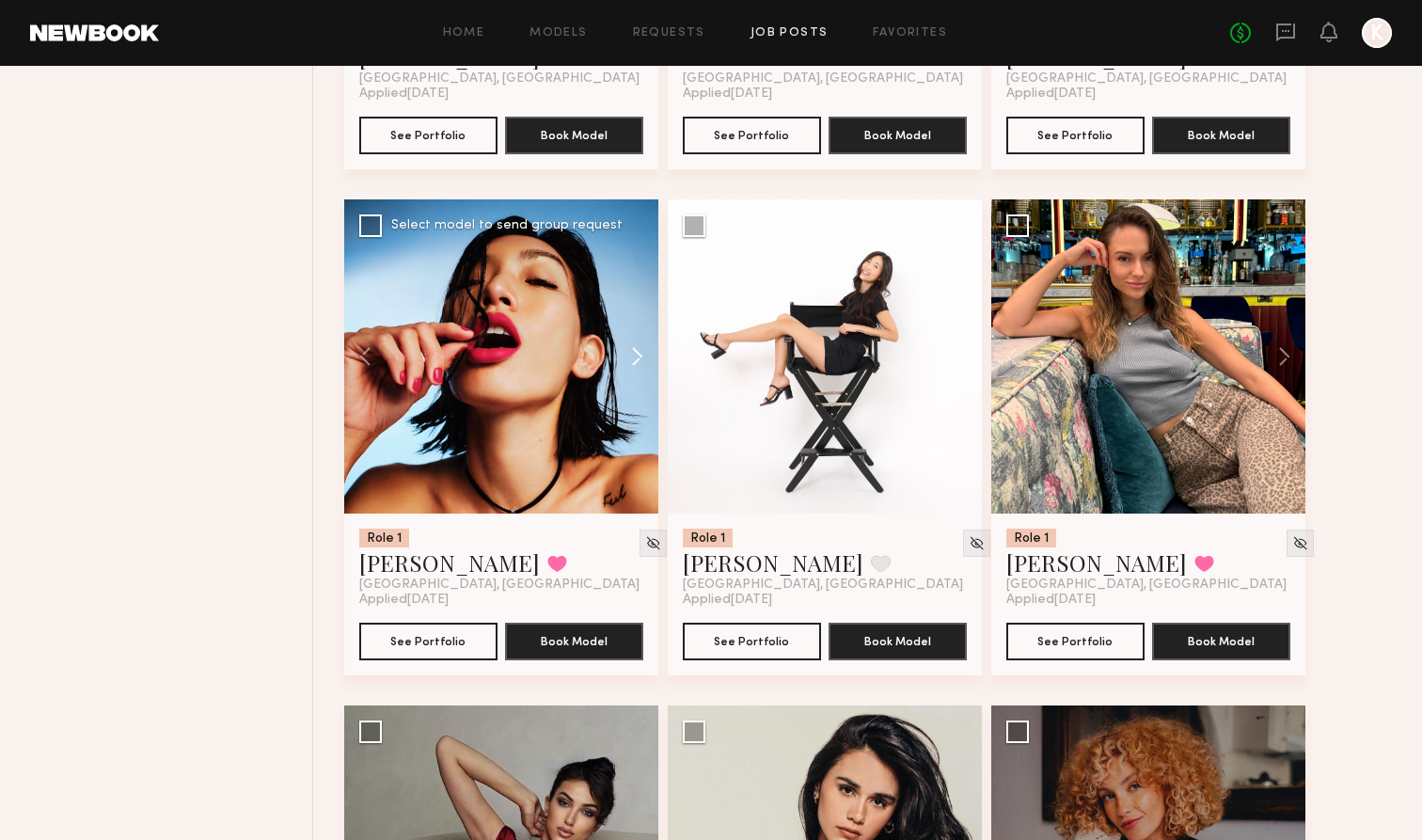
click at [616, 363] on button at bounding box center [628, 355] width 60 height 314
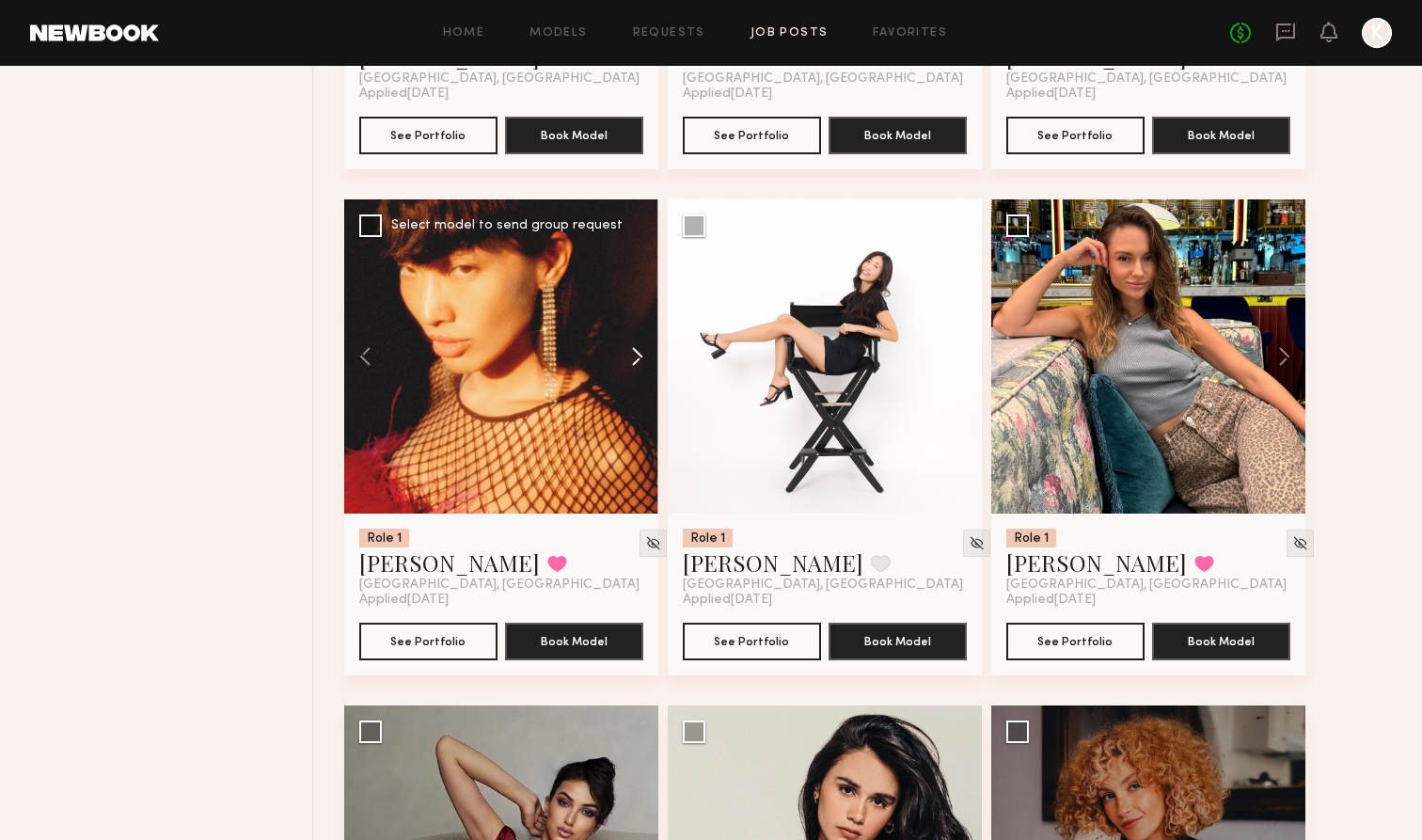
click at [616, 363] on button at bounding box center [628, 355] width 60 height 314
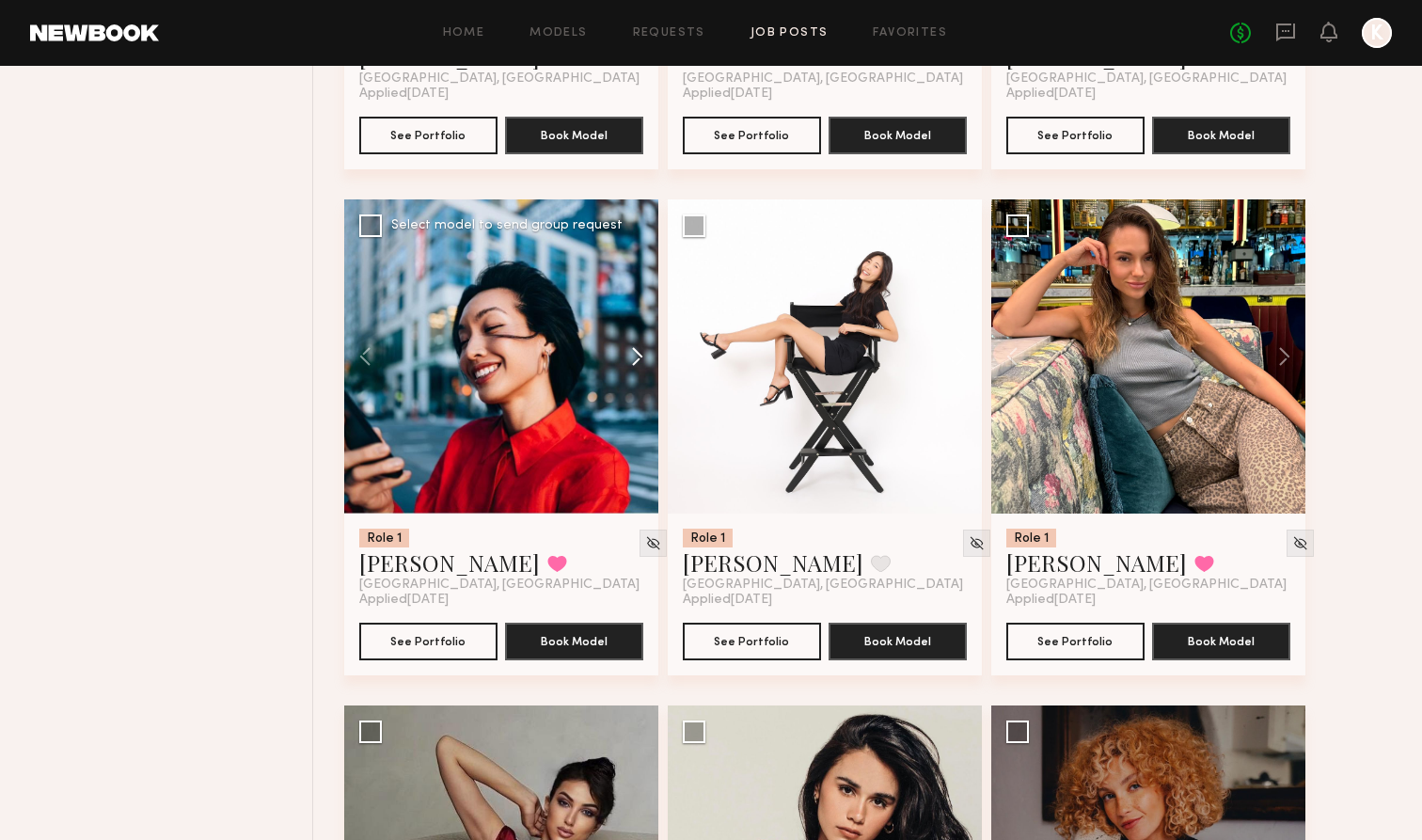
click at [617, 363] on button at bounding box center [628, 355] width 60 height 314
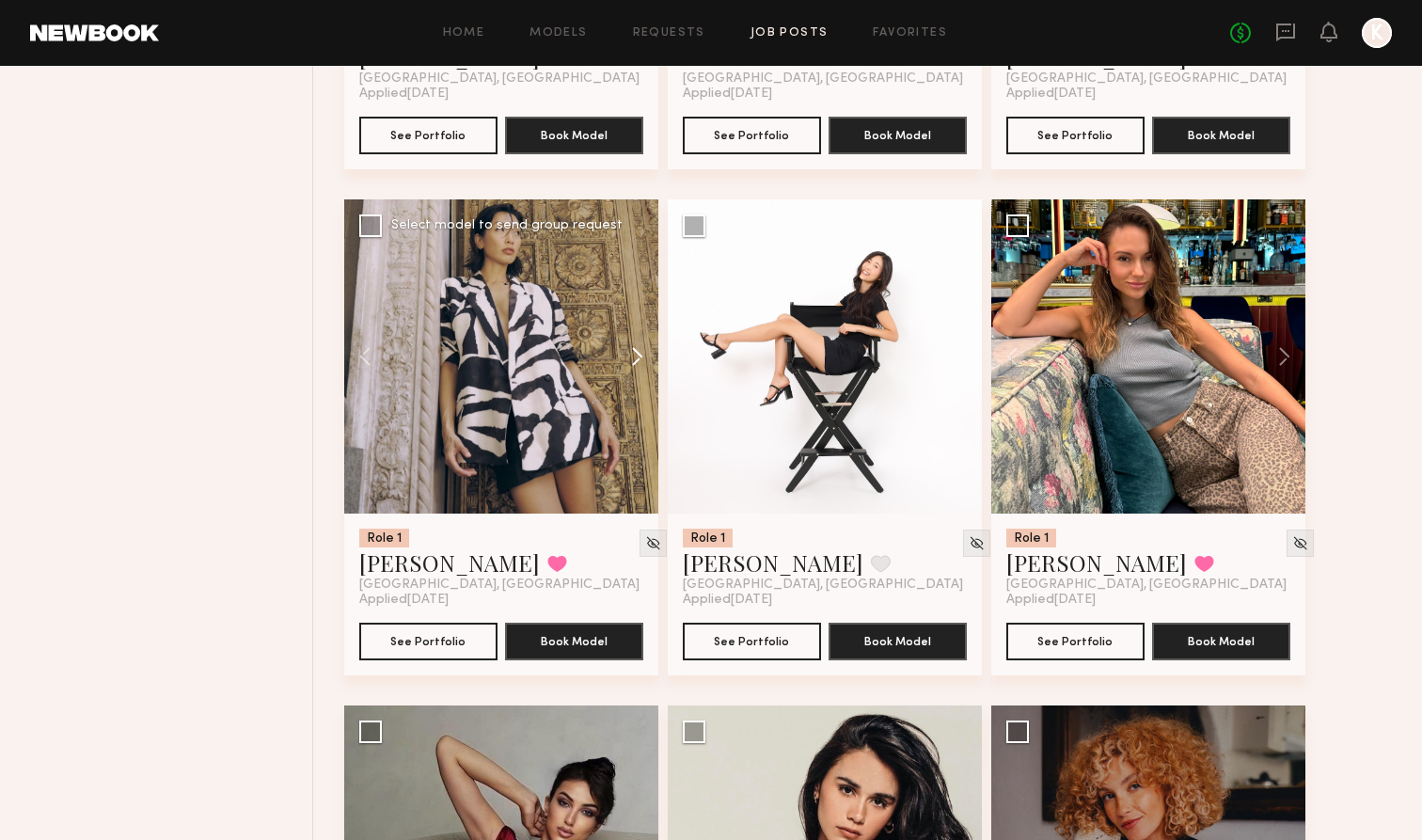
click at [627, 359] on button at bounding box center [628, 355] width 60 height 314
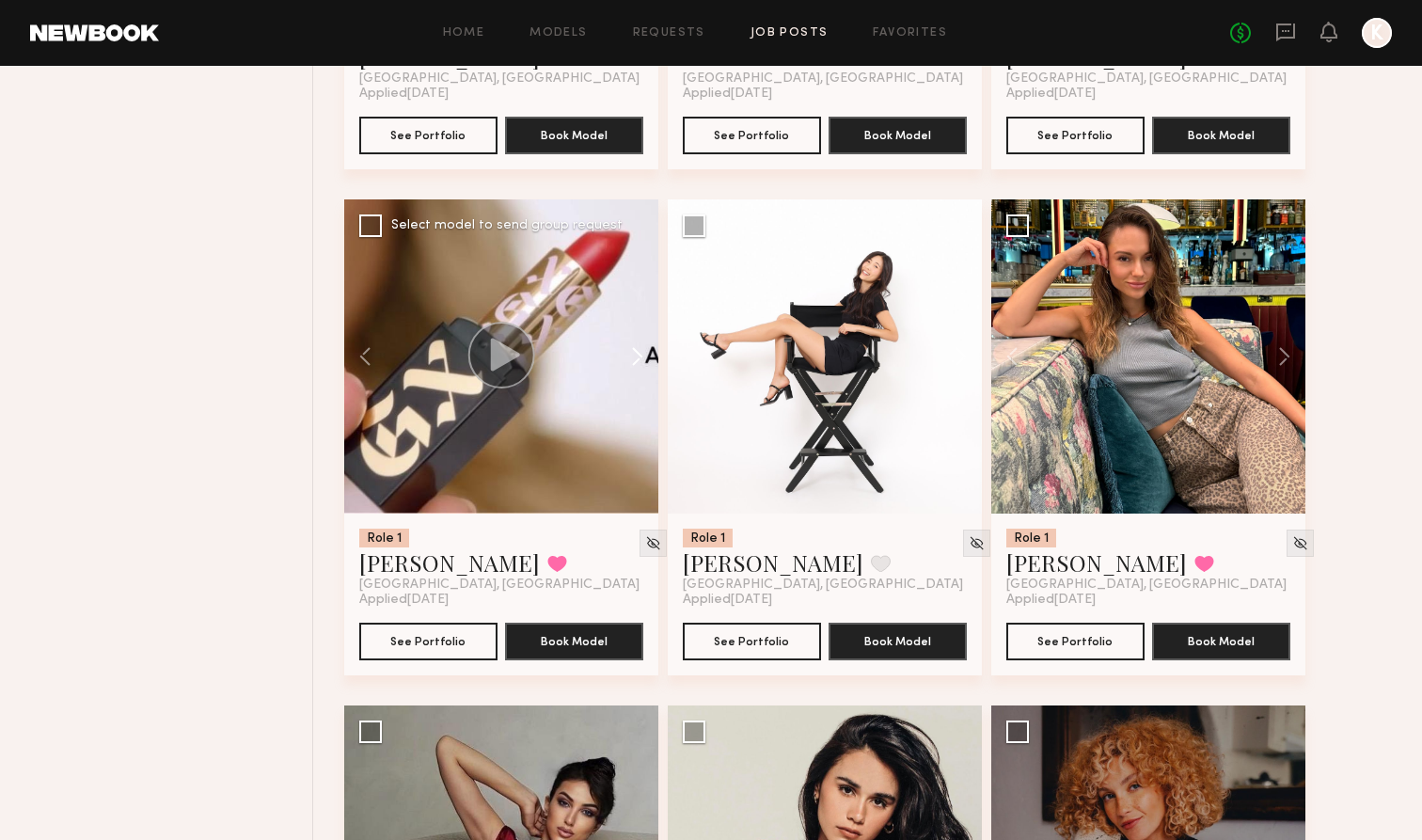
click at [627, 359] on button at bounding box center [628, 355] width 60 height 314
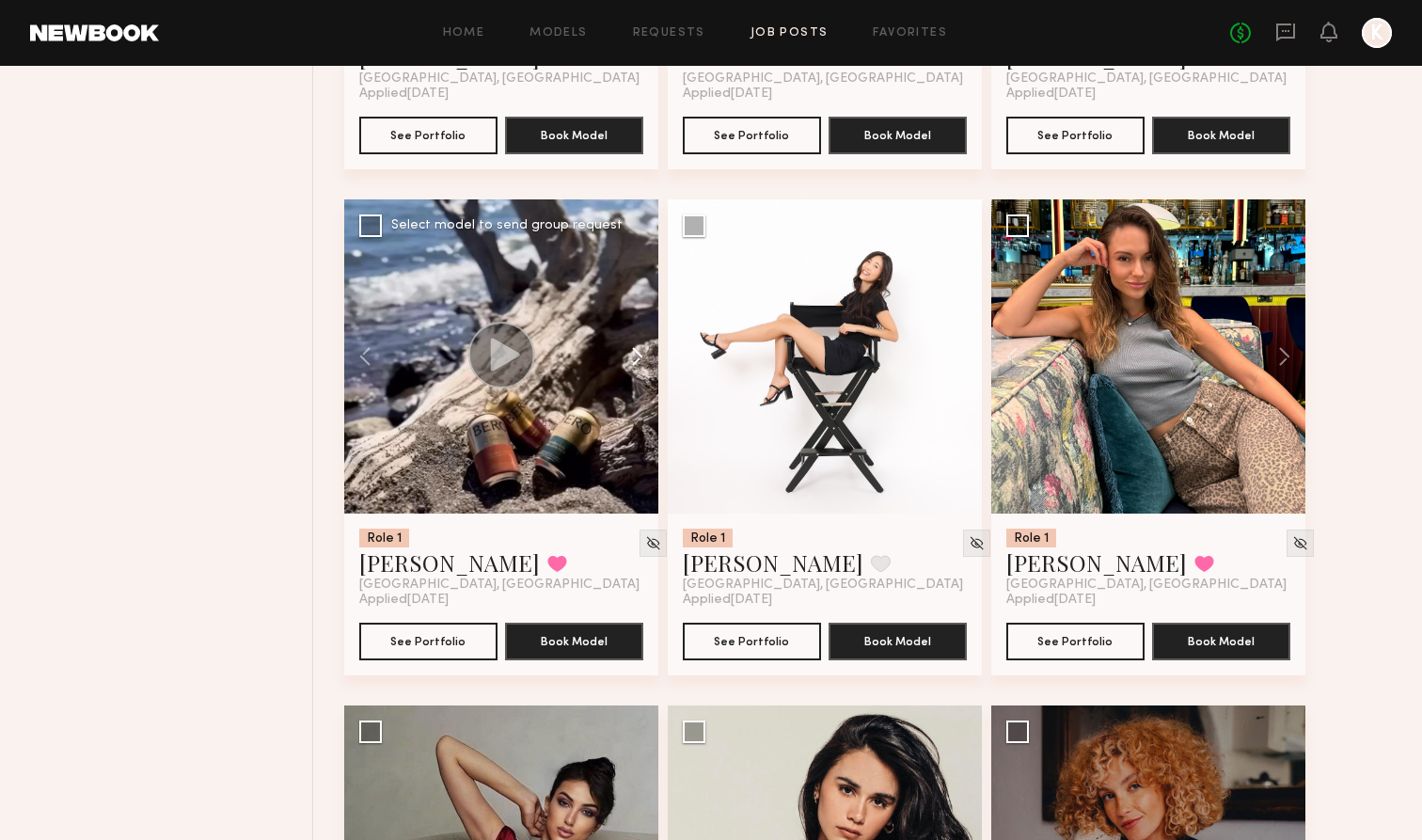
click at [627, 359] on button at bounding box center [628, 355] width 60 height 314
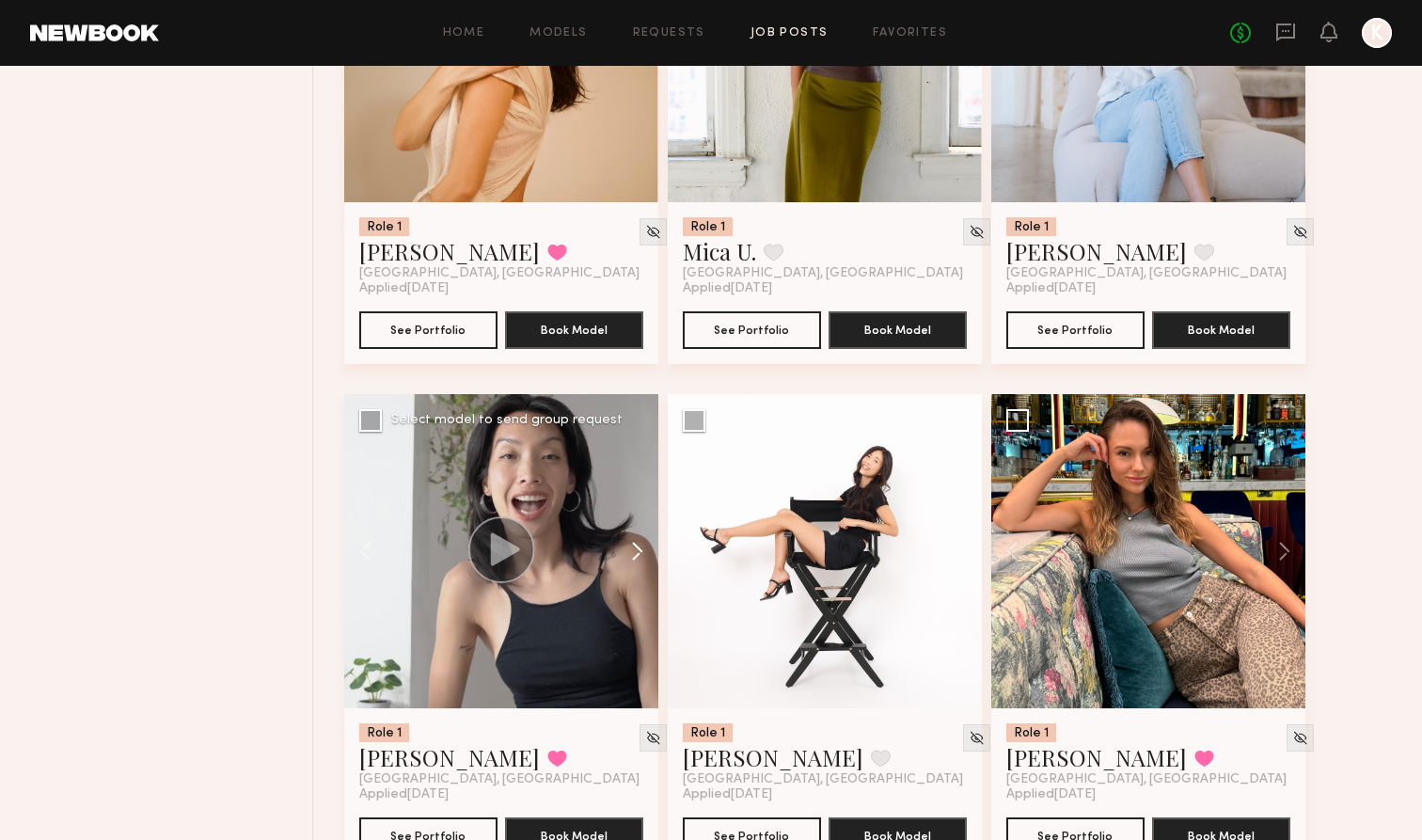
scroll to position [3918, 0]
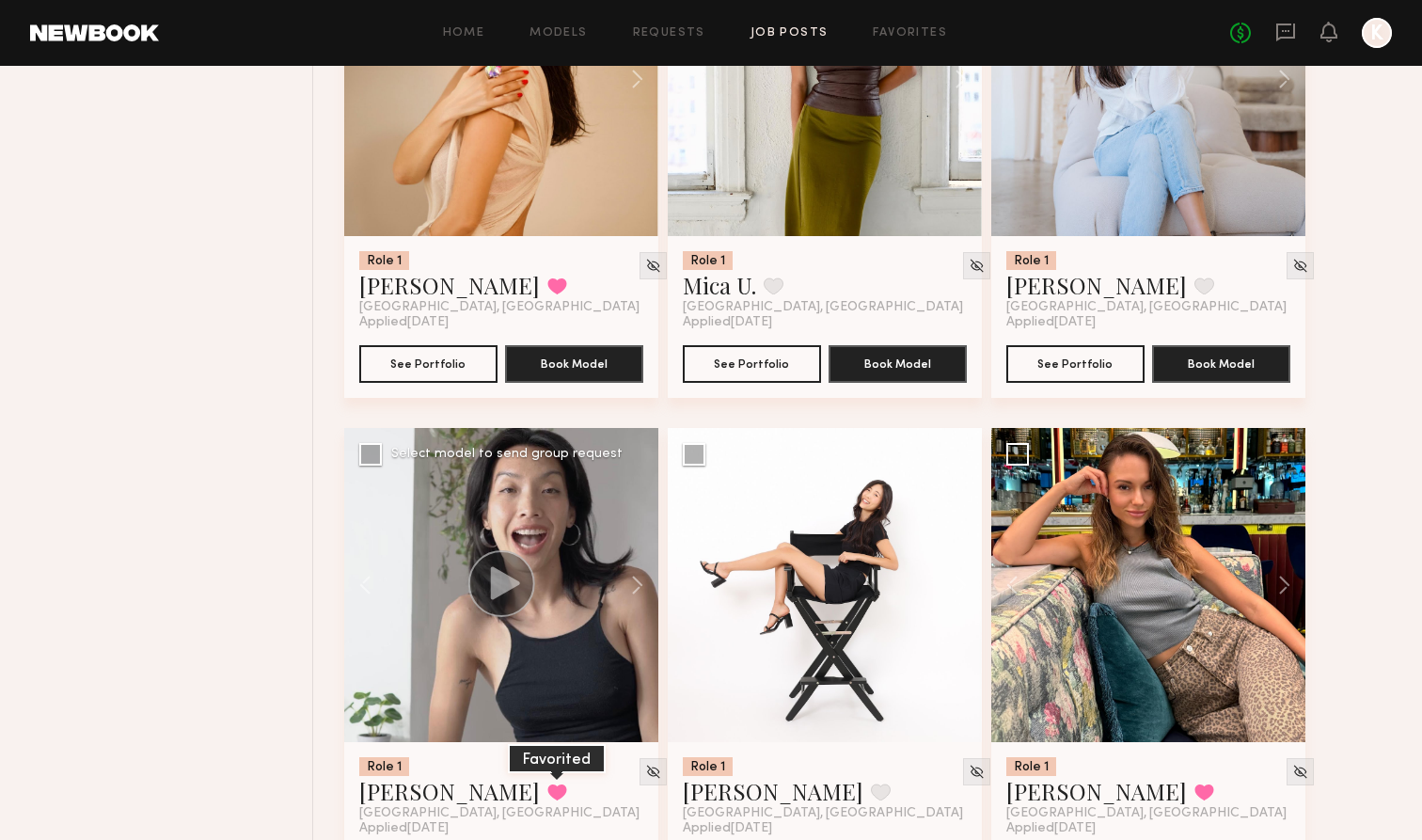
click at [547, 758] on button at bounding box center [556, 792] width 20 height 17
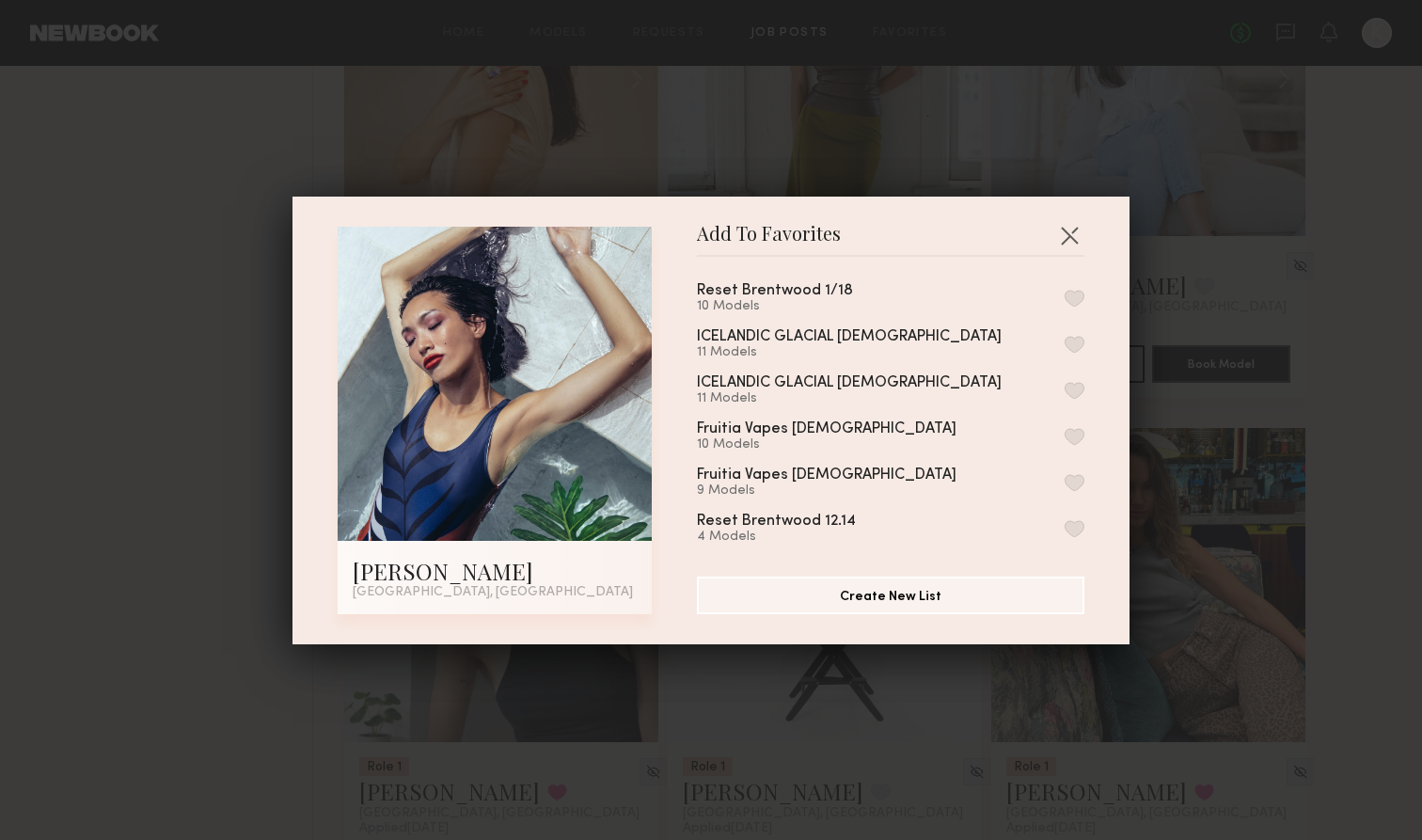
scroll to position [2430, 0]
click at [942, 222] on button "button" at bounding box center [1069, 235] width 30 height 30
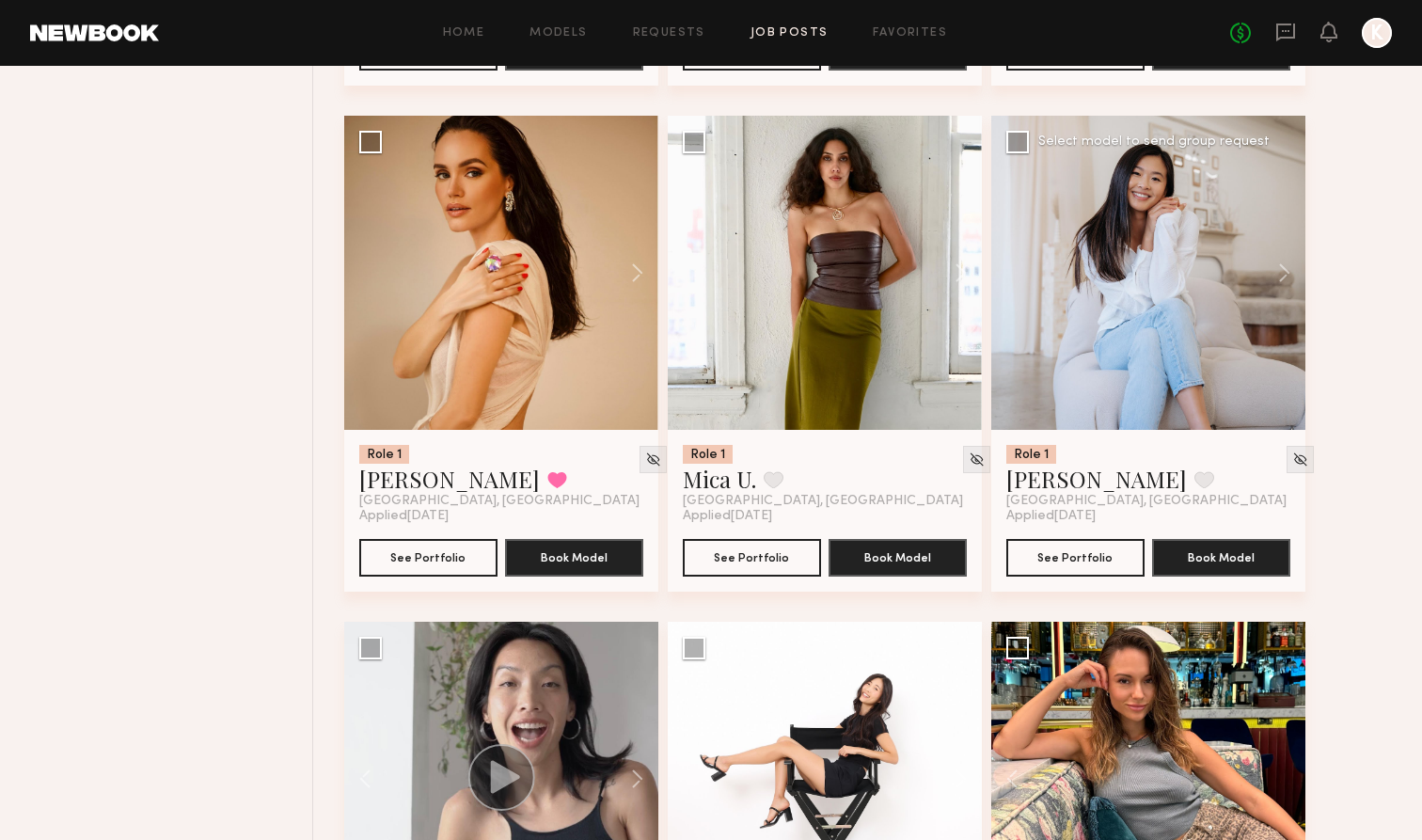
scroll to position [3719, 0]
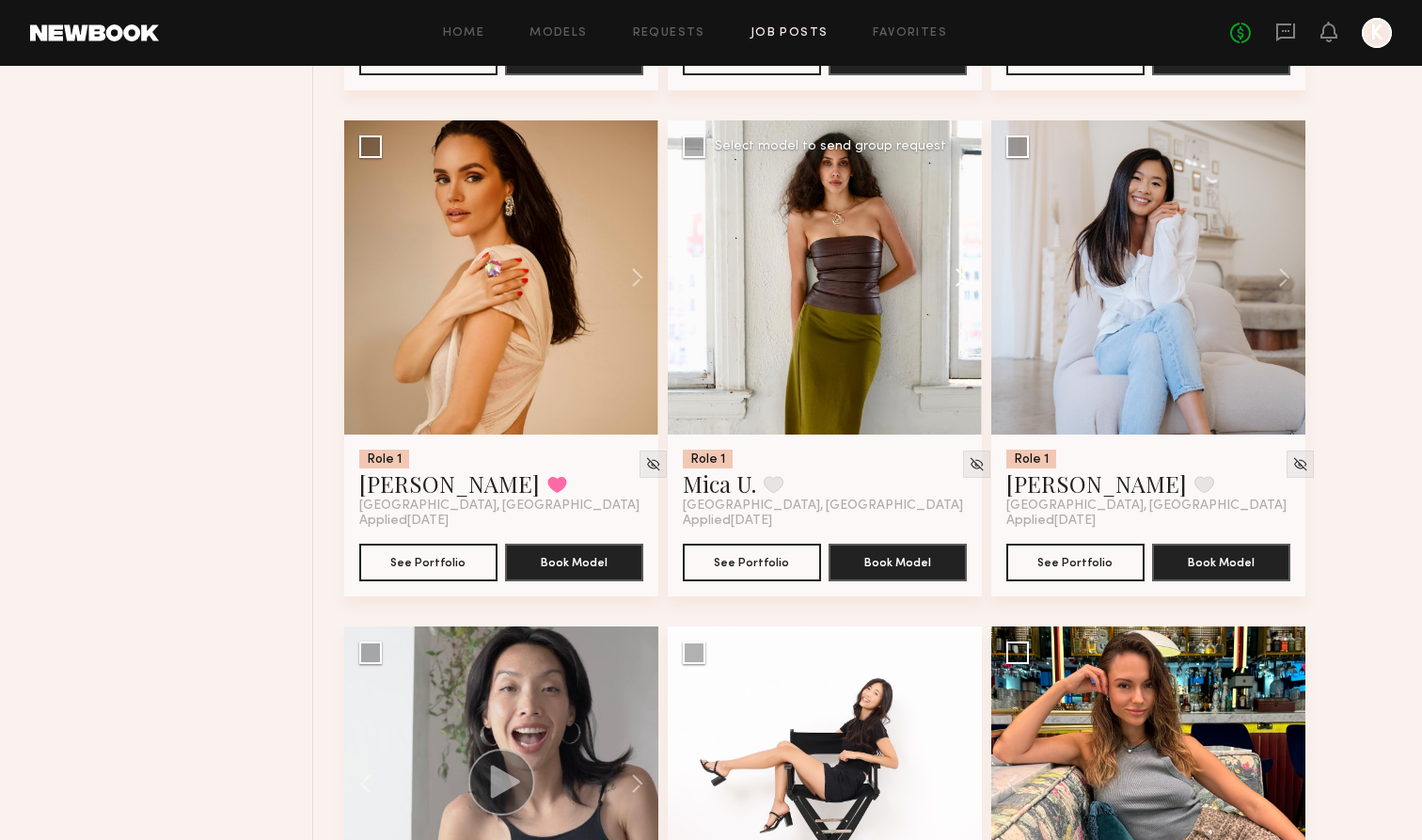
click at [942, 275] on button at bounding box center [951, 277] width 60 height 314
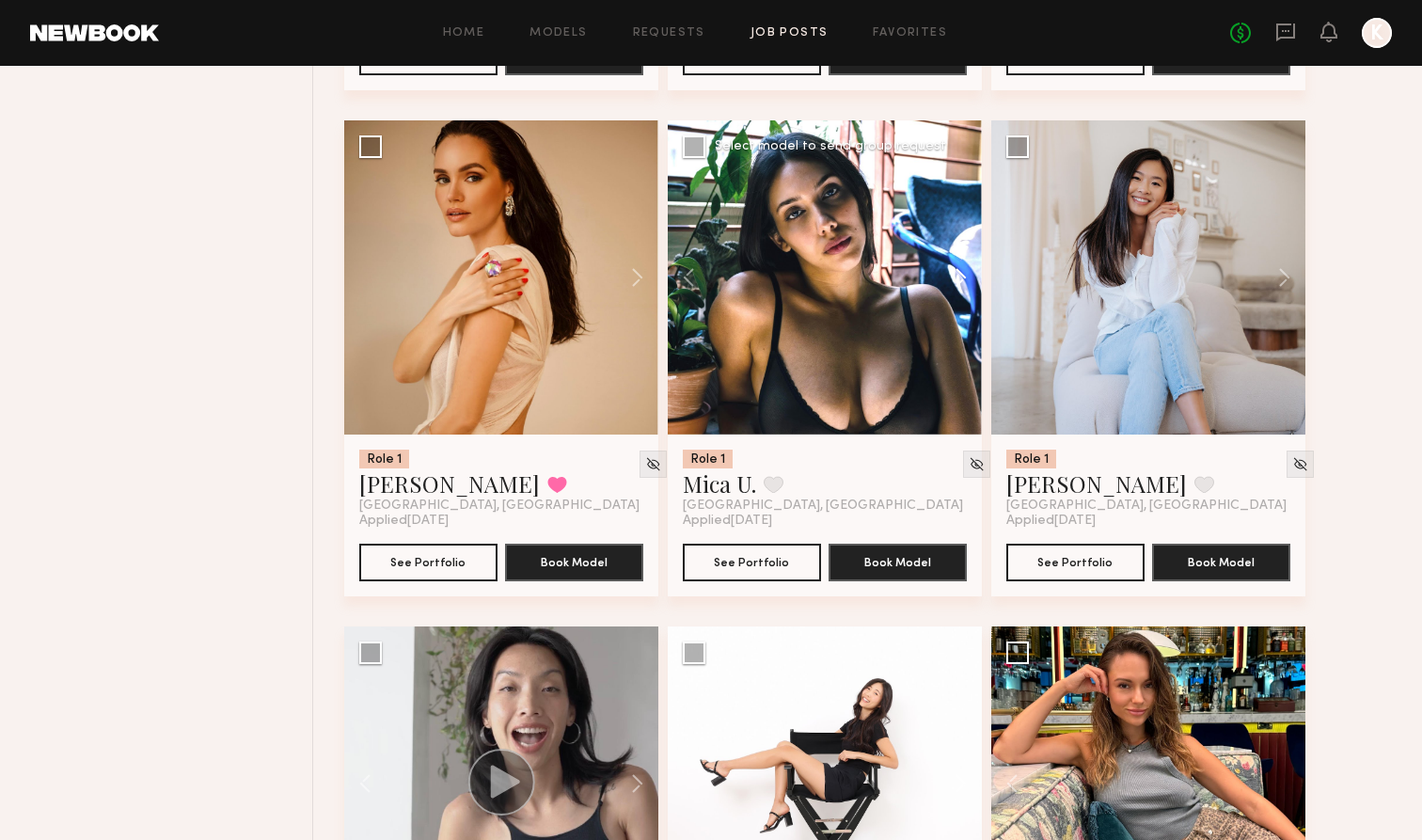
click at [942, 275] on button at bounding box center [951, 277] width 60 height 314
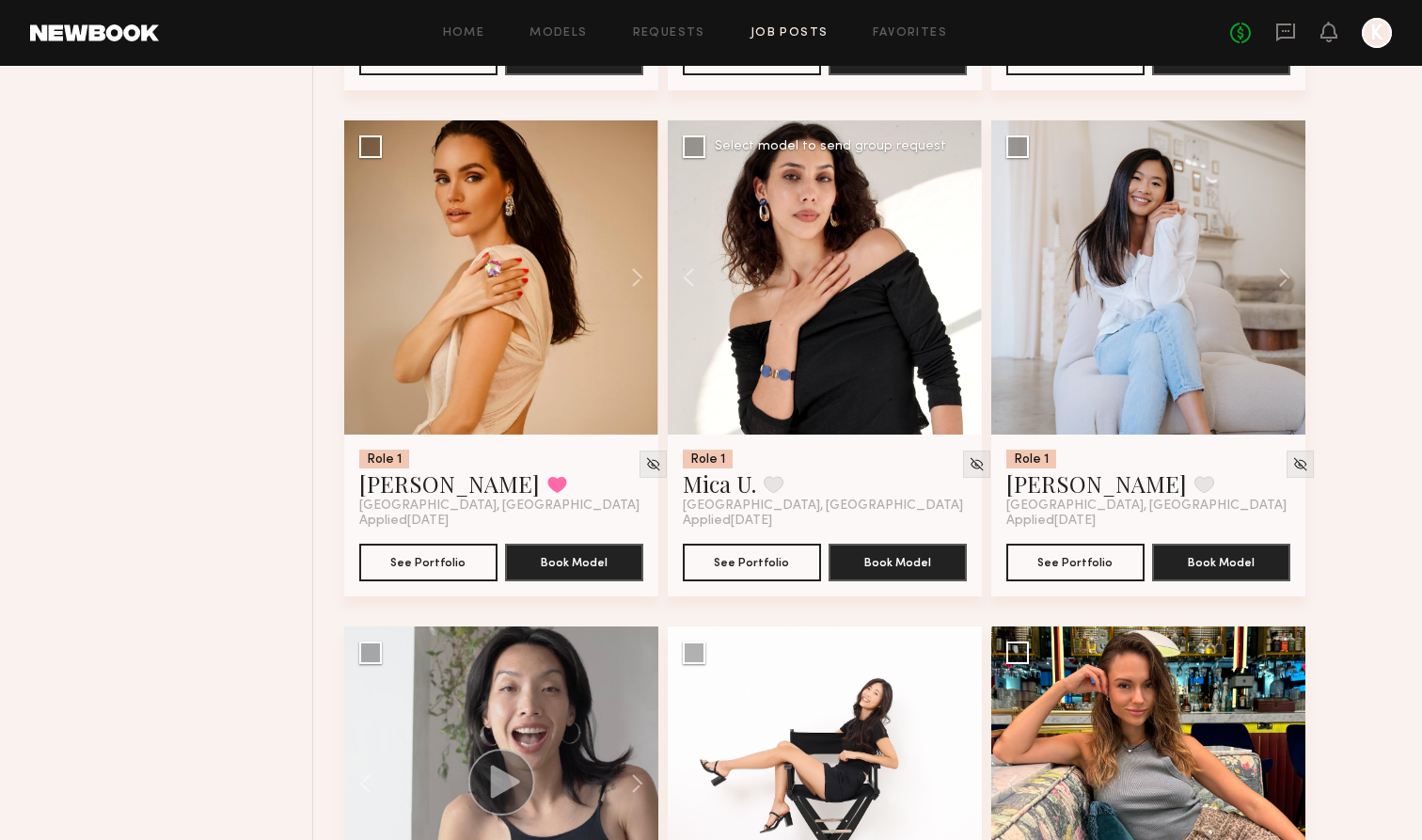
click at [942, 274] on button at bounding box center [951, 277] width 60 height 314
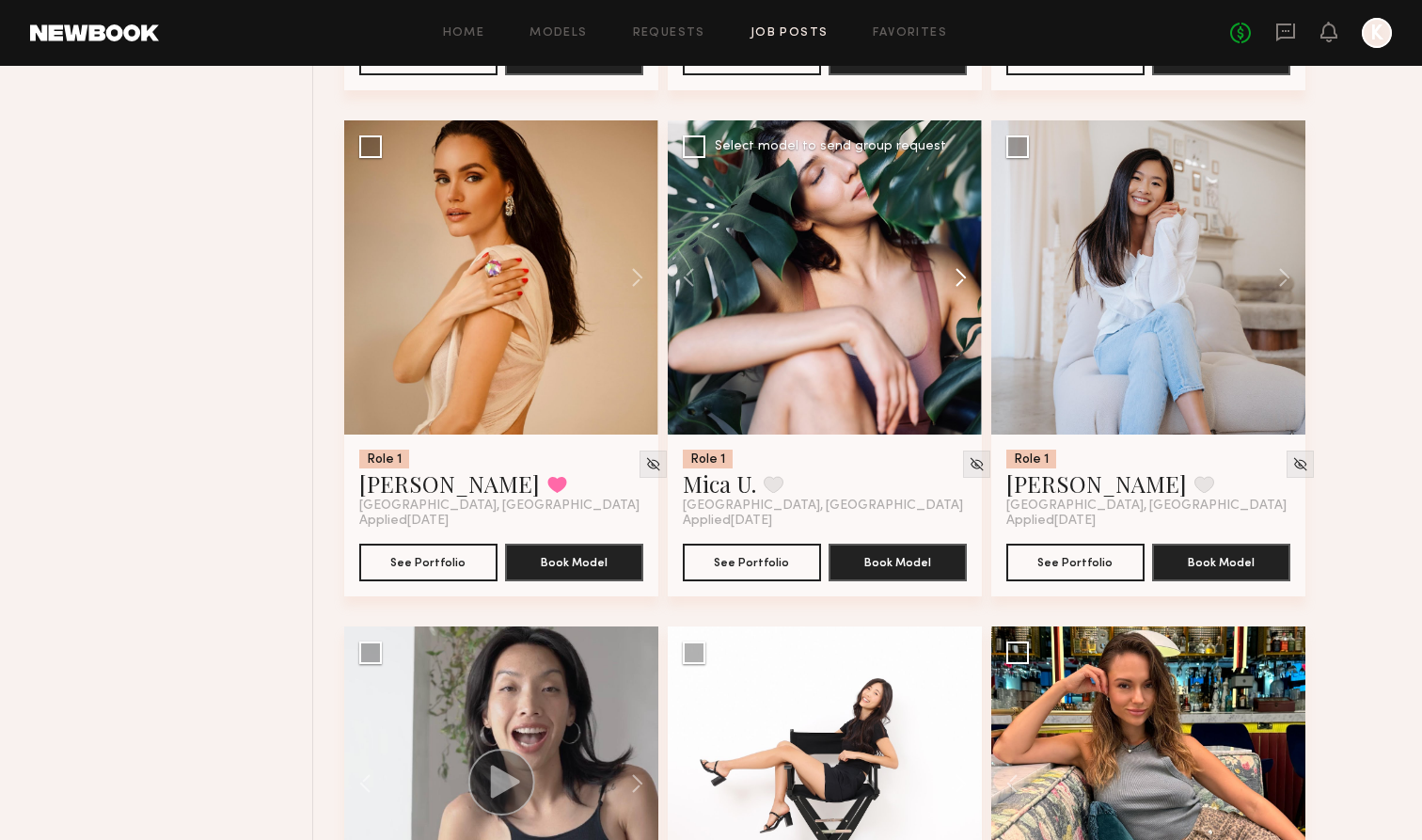
click at [942, 275] on button at bounding box center [951, 277] width 60 height 314
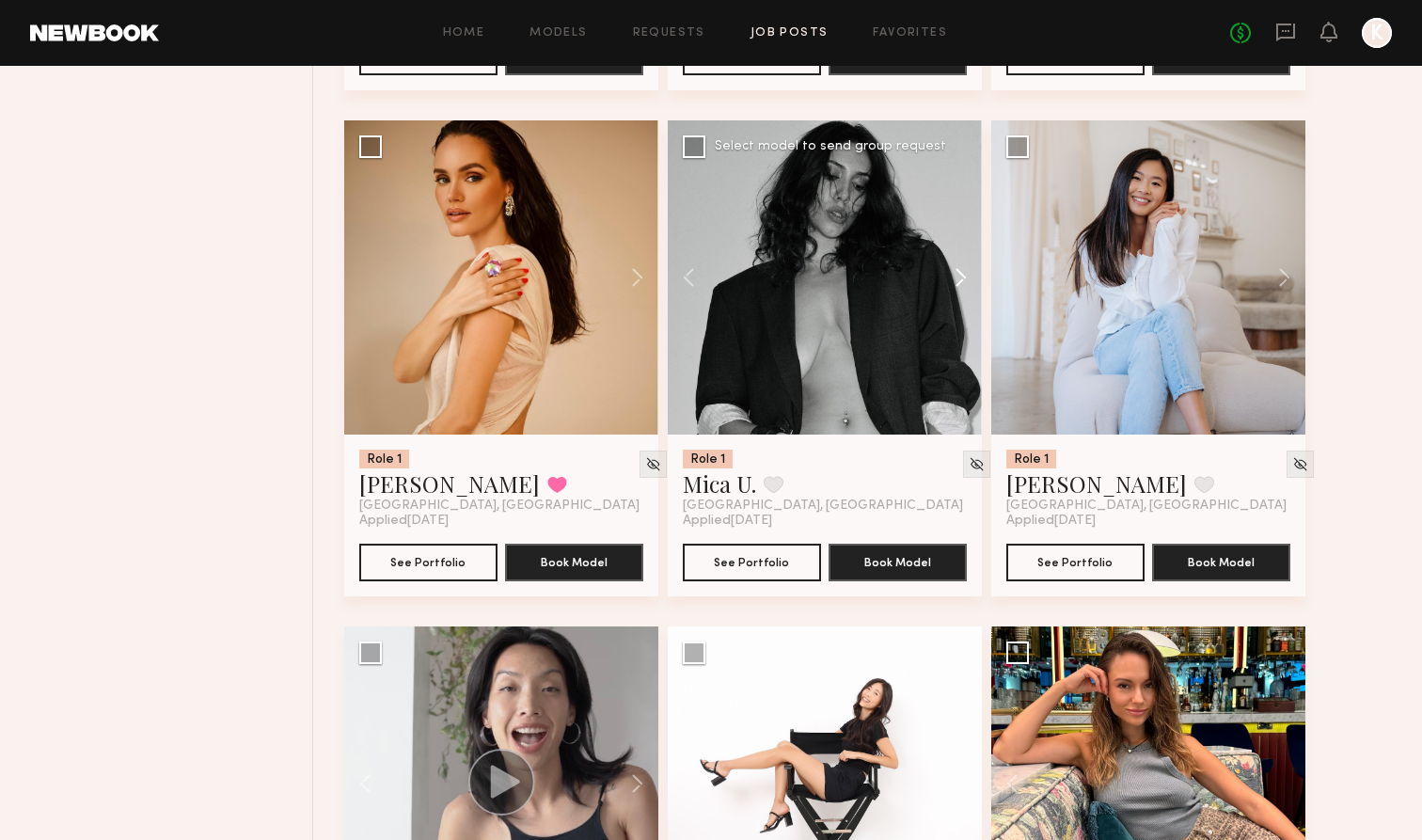
scroll to position [3711, 0]
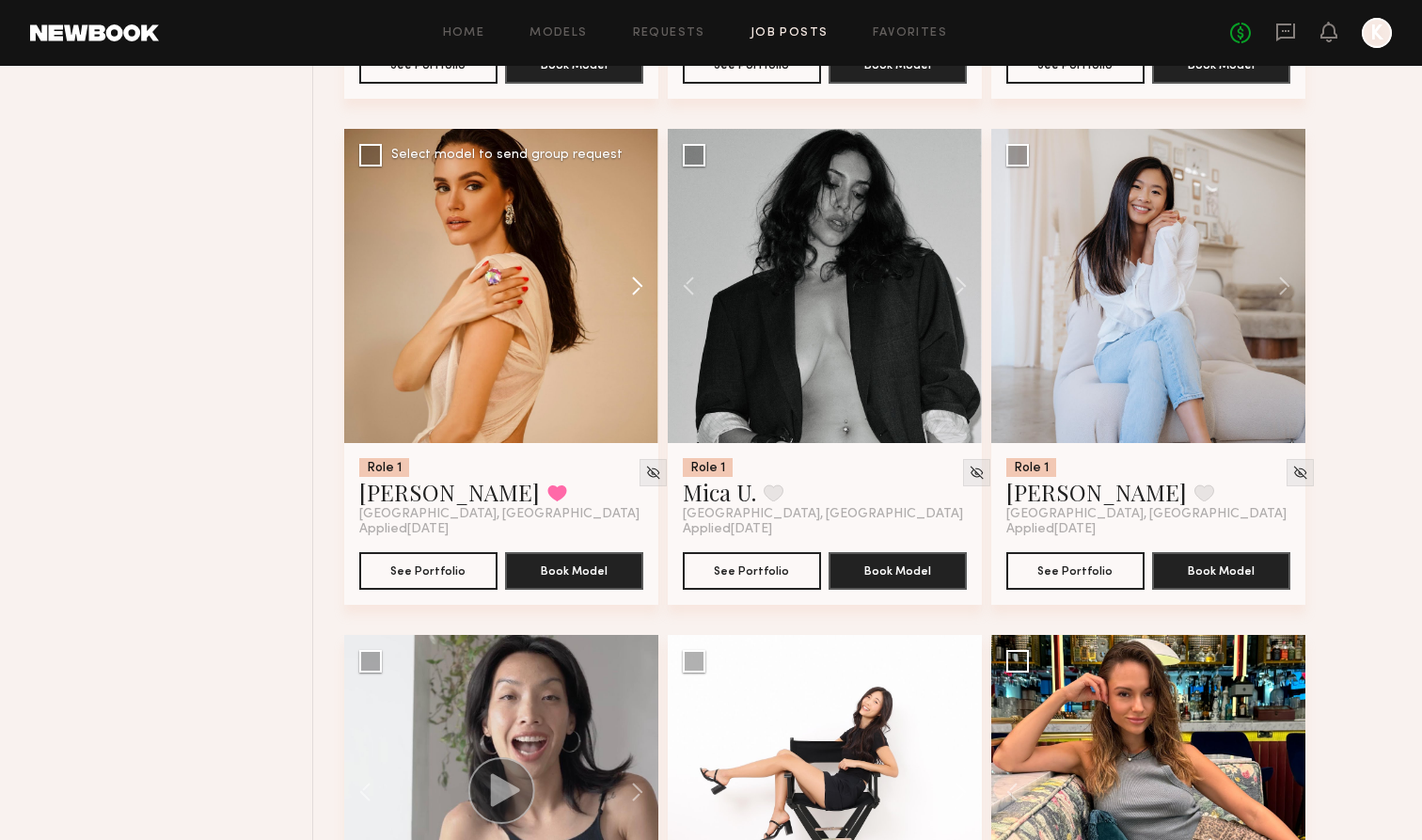
click at [625, 284] on button at bounding box center [628, 286] width 60 height 314
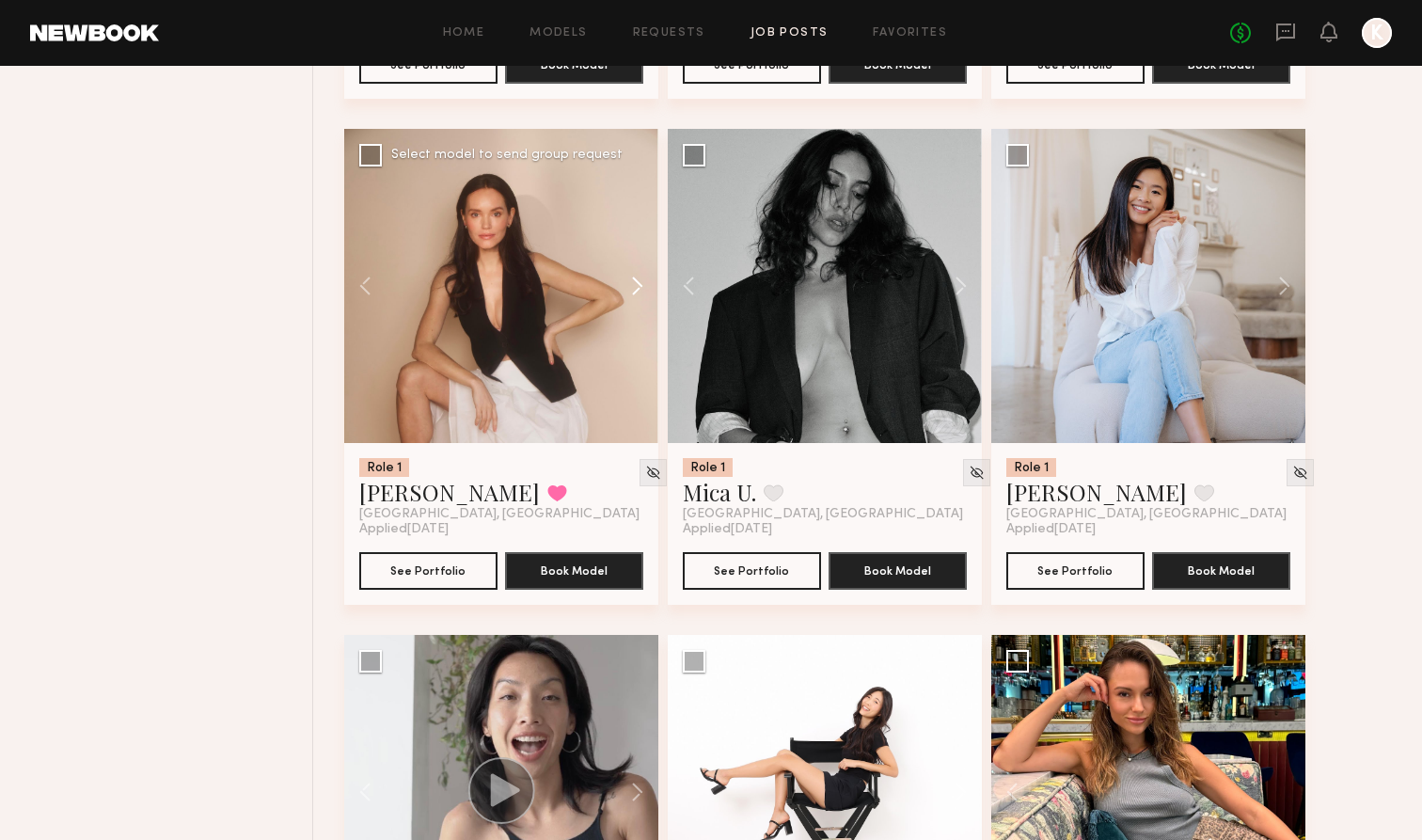
click at [626, 285] on button at bounding box center [628, 286] width 60 height 314
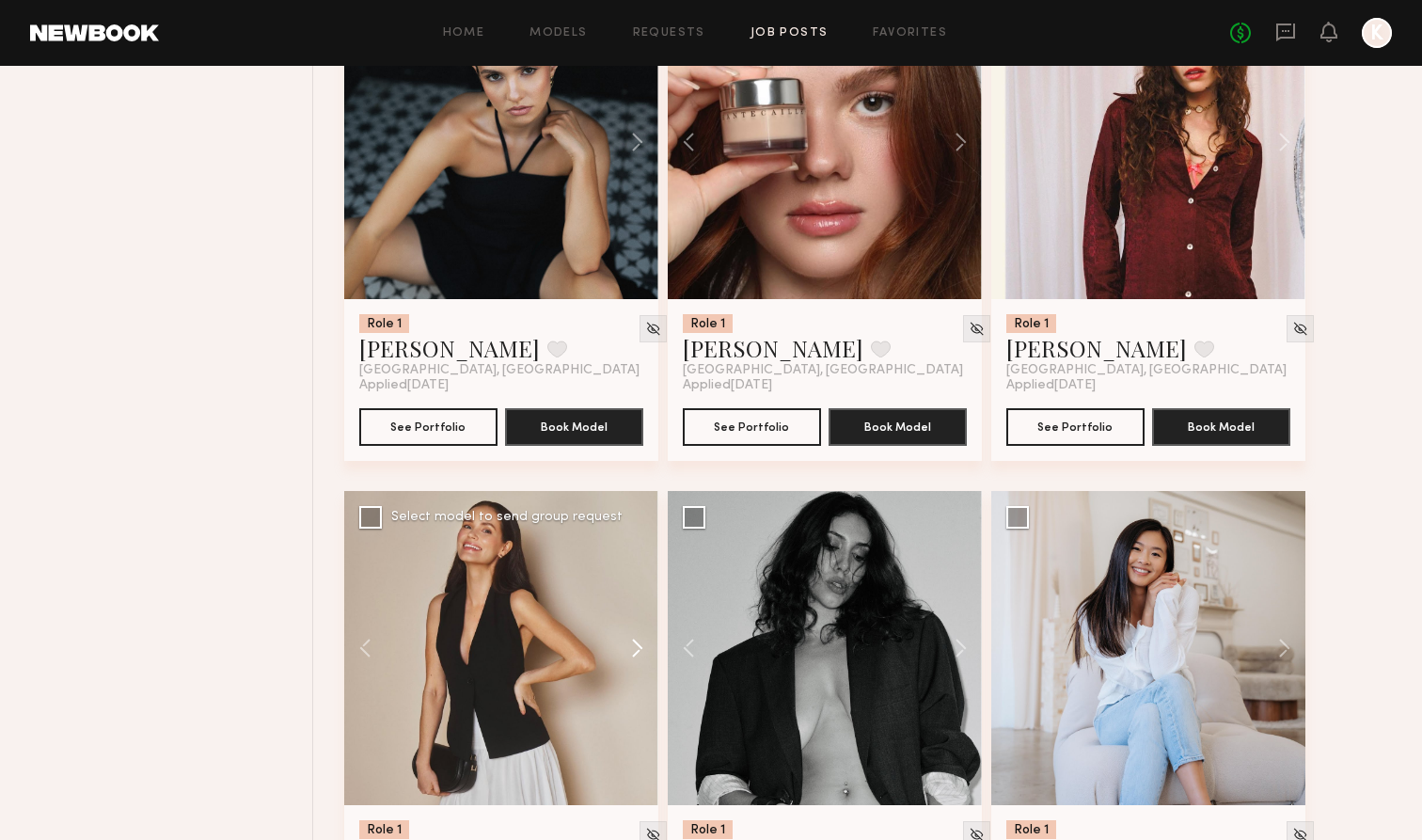
scroll to position [2940, 0]
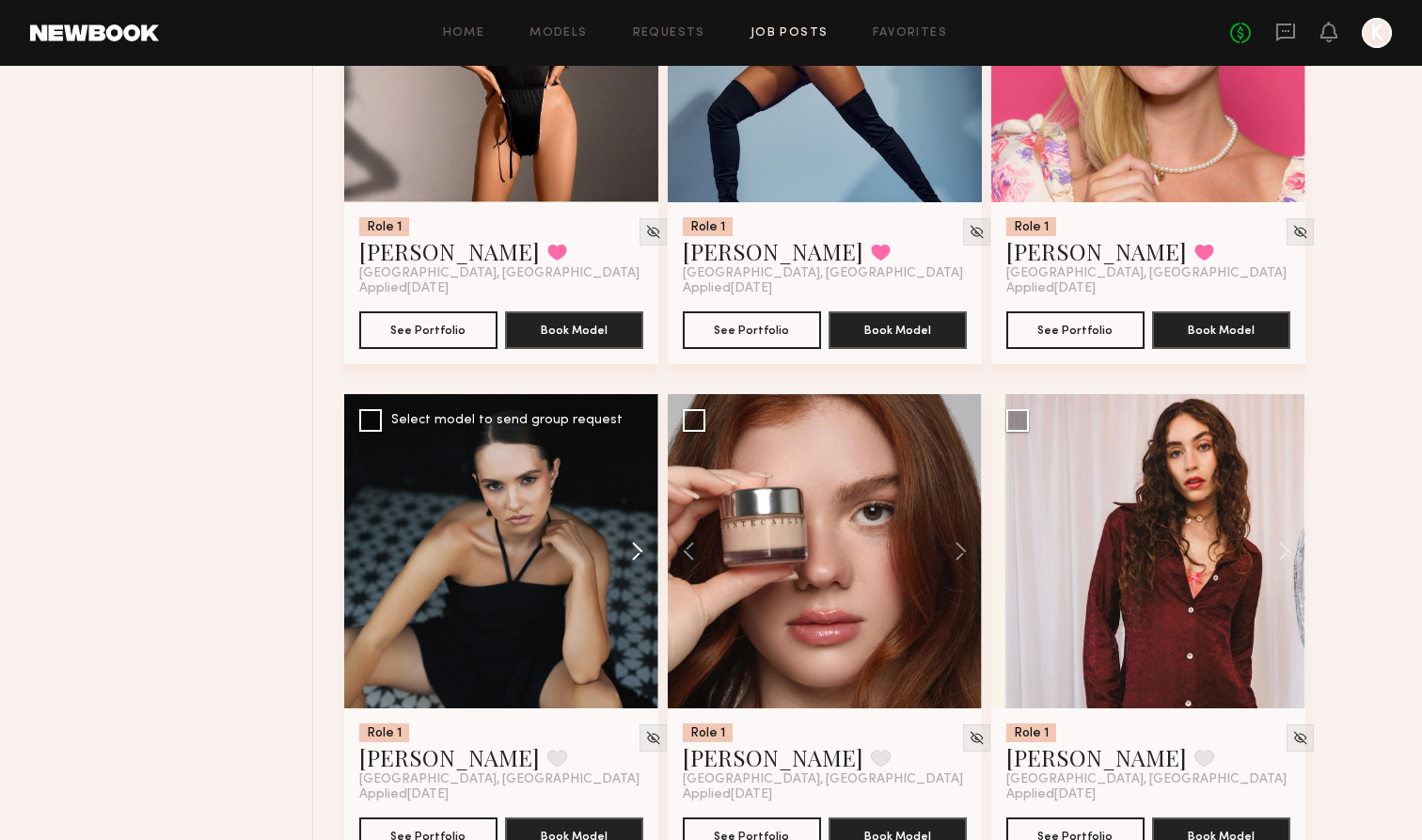
click at [623, 554] on button at bounding box center [628, 551] width 60 height 314
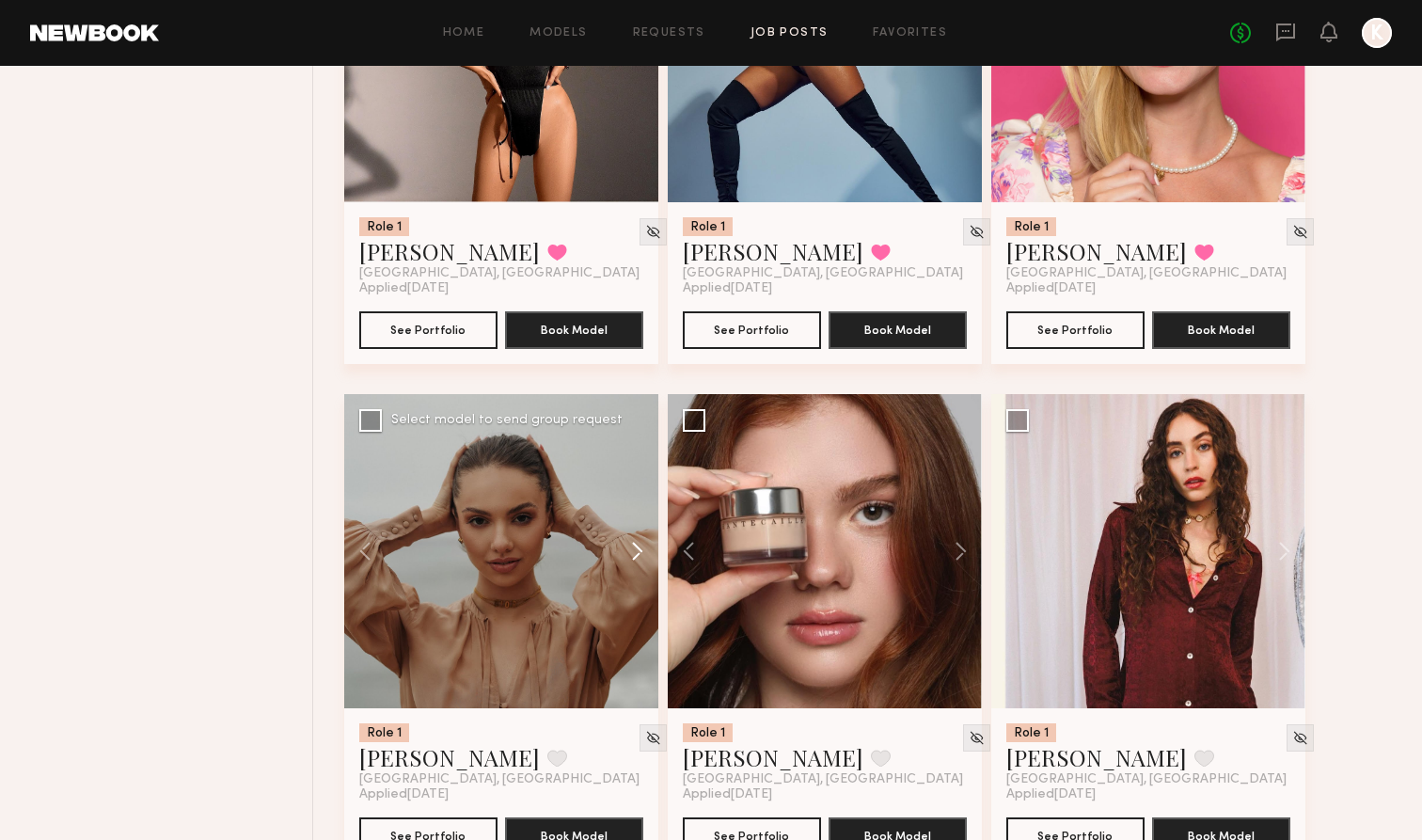
click at [623, 554] on button at bounding box center [628, 551] width 60 height 314
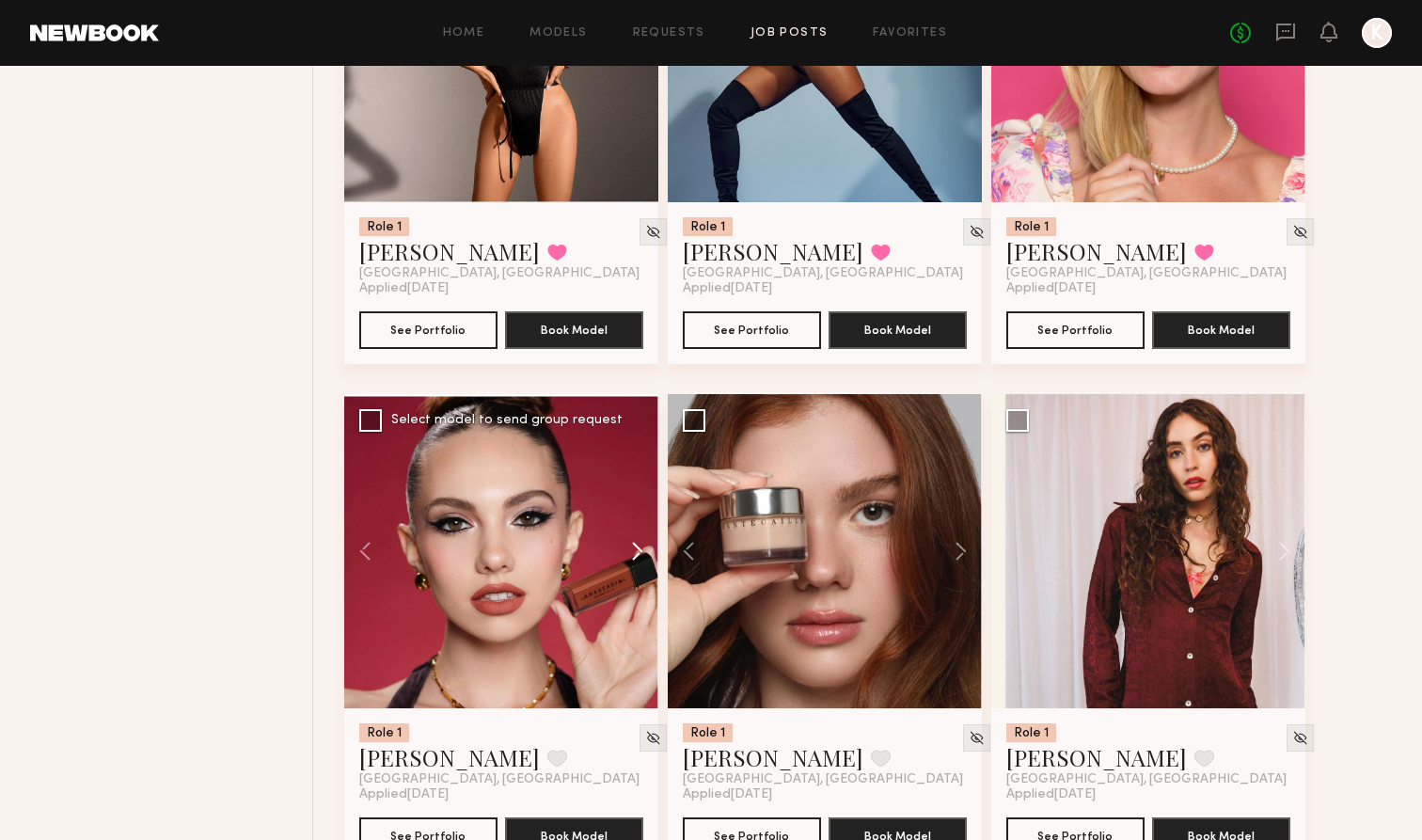
click at [628, 552] on button at bounding box center [628, 551] width 60 height 314
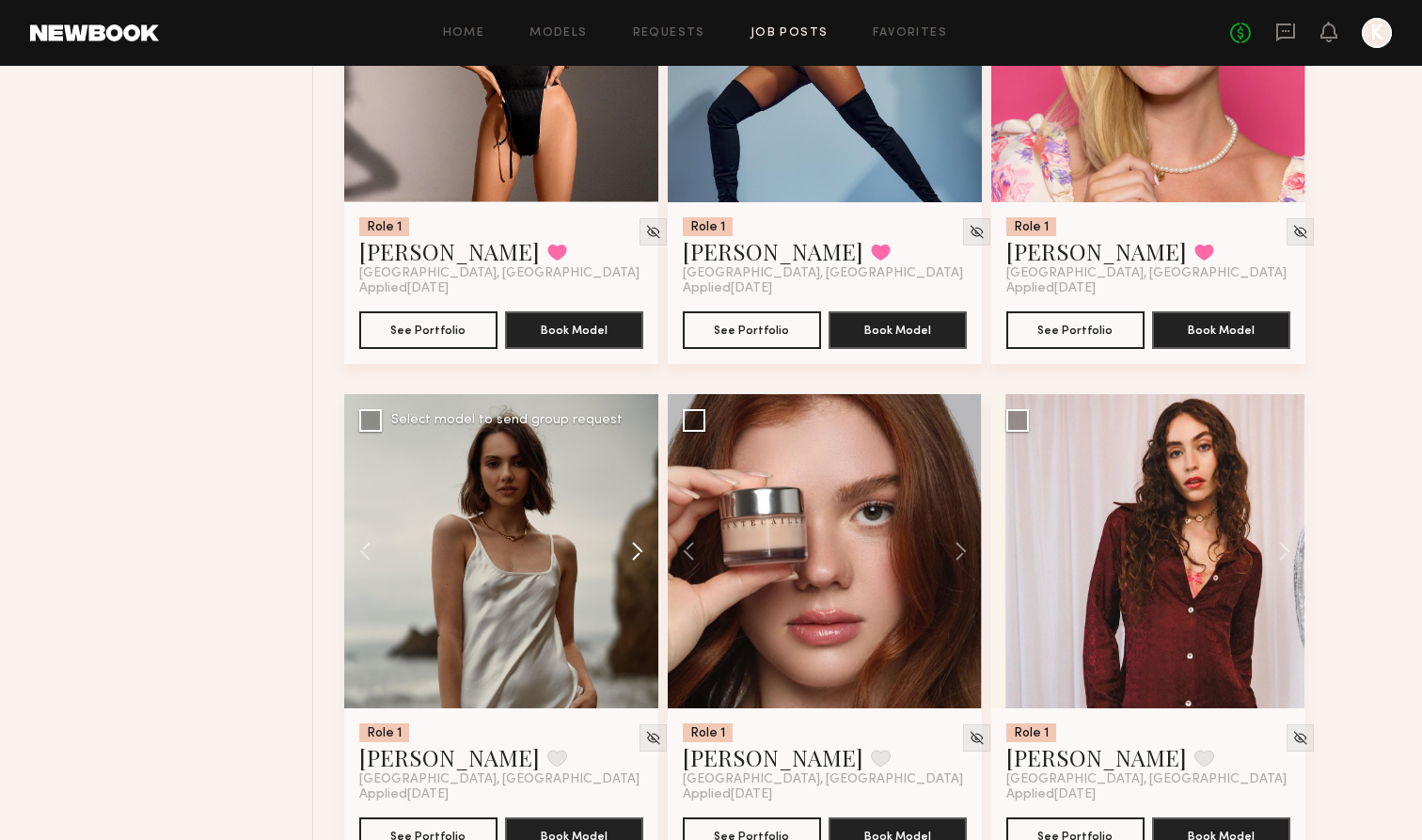
click at [626, 555] on button at bounding box center [628, 551] width 60 height 314
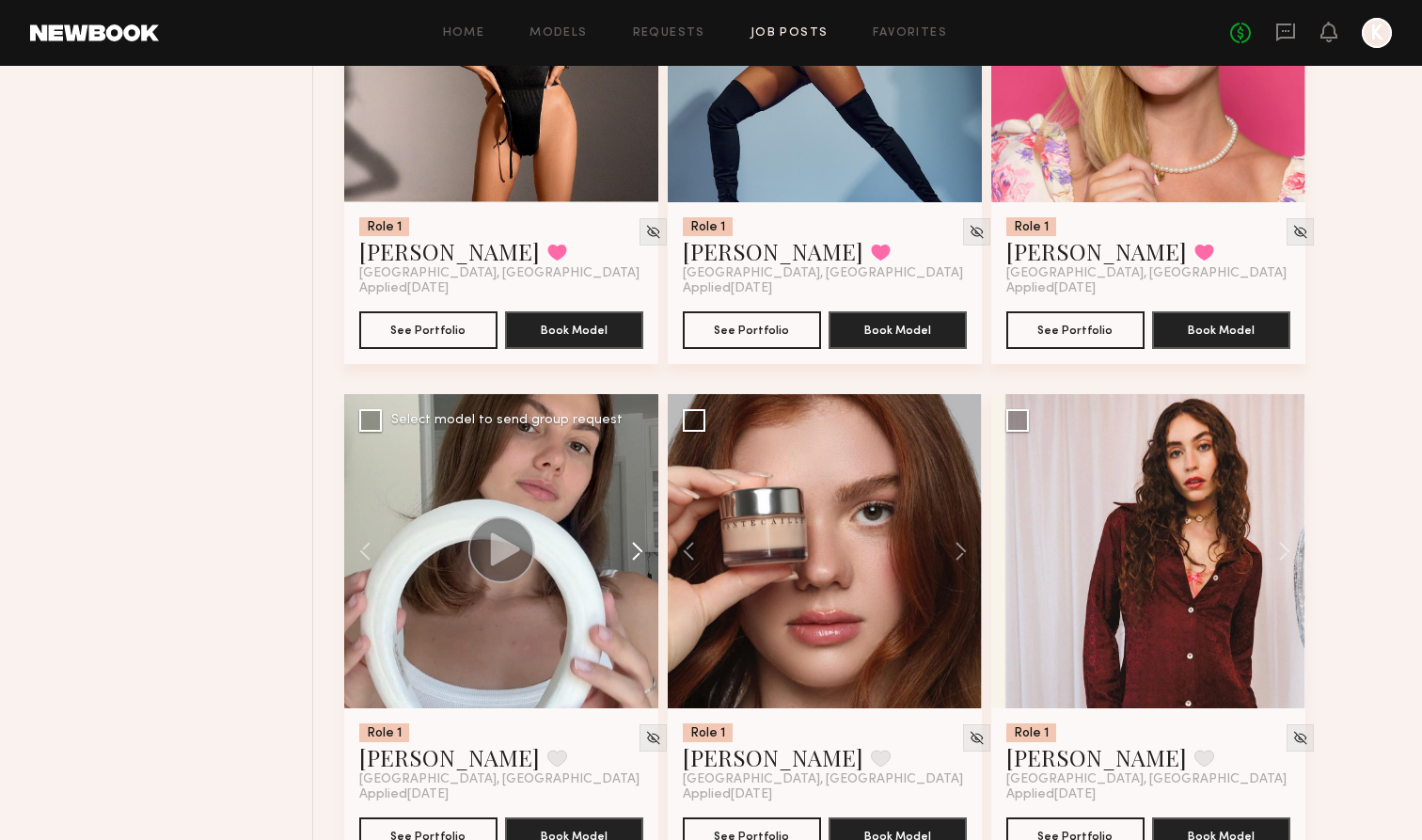
click at [626, 555] on button at bounding box center [628, 551] width 60 height 314
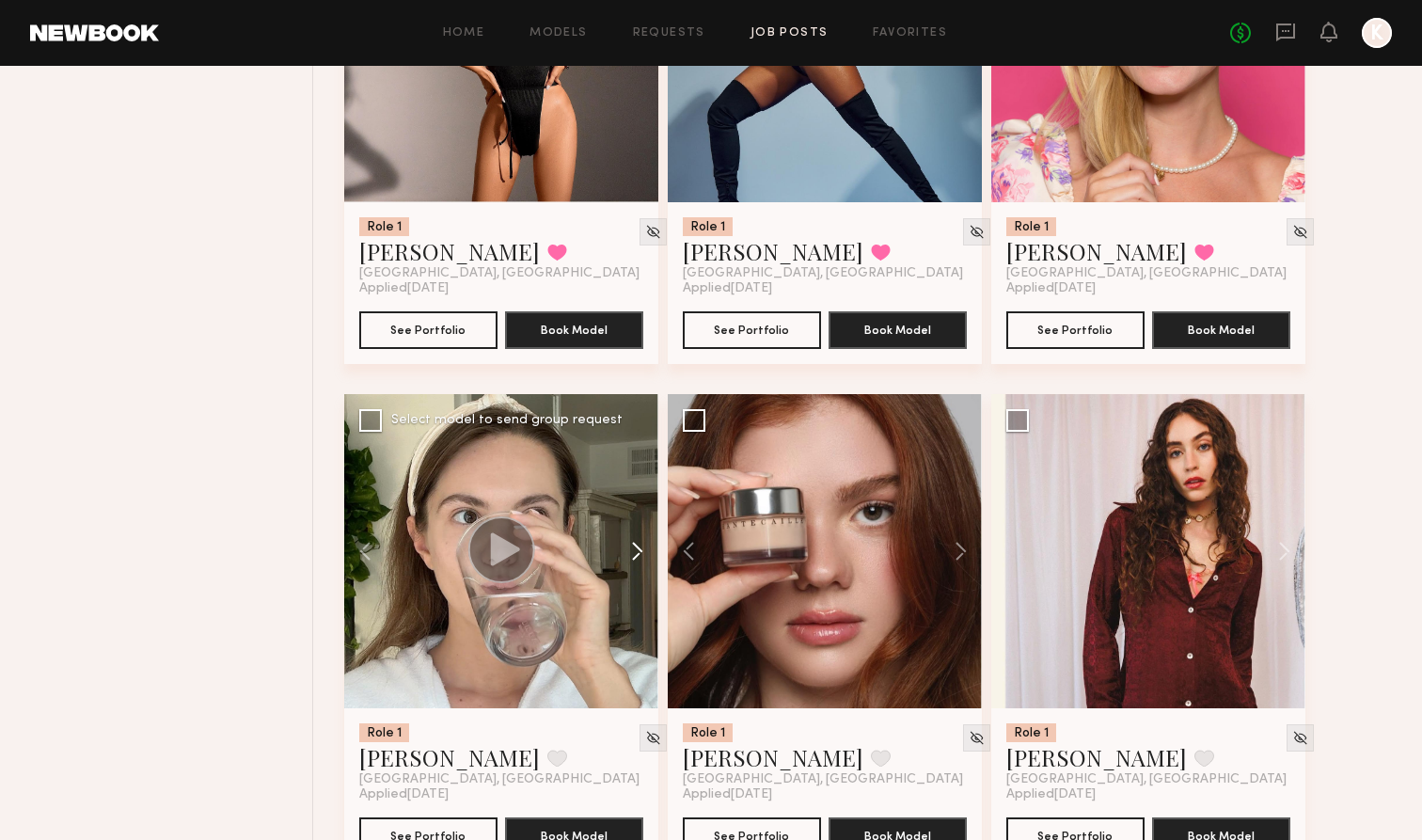
click at [626, 555] on button at bounding box center [628, 551] width 60 height 314
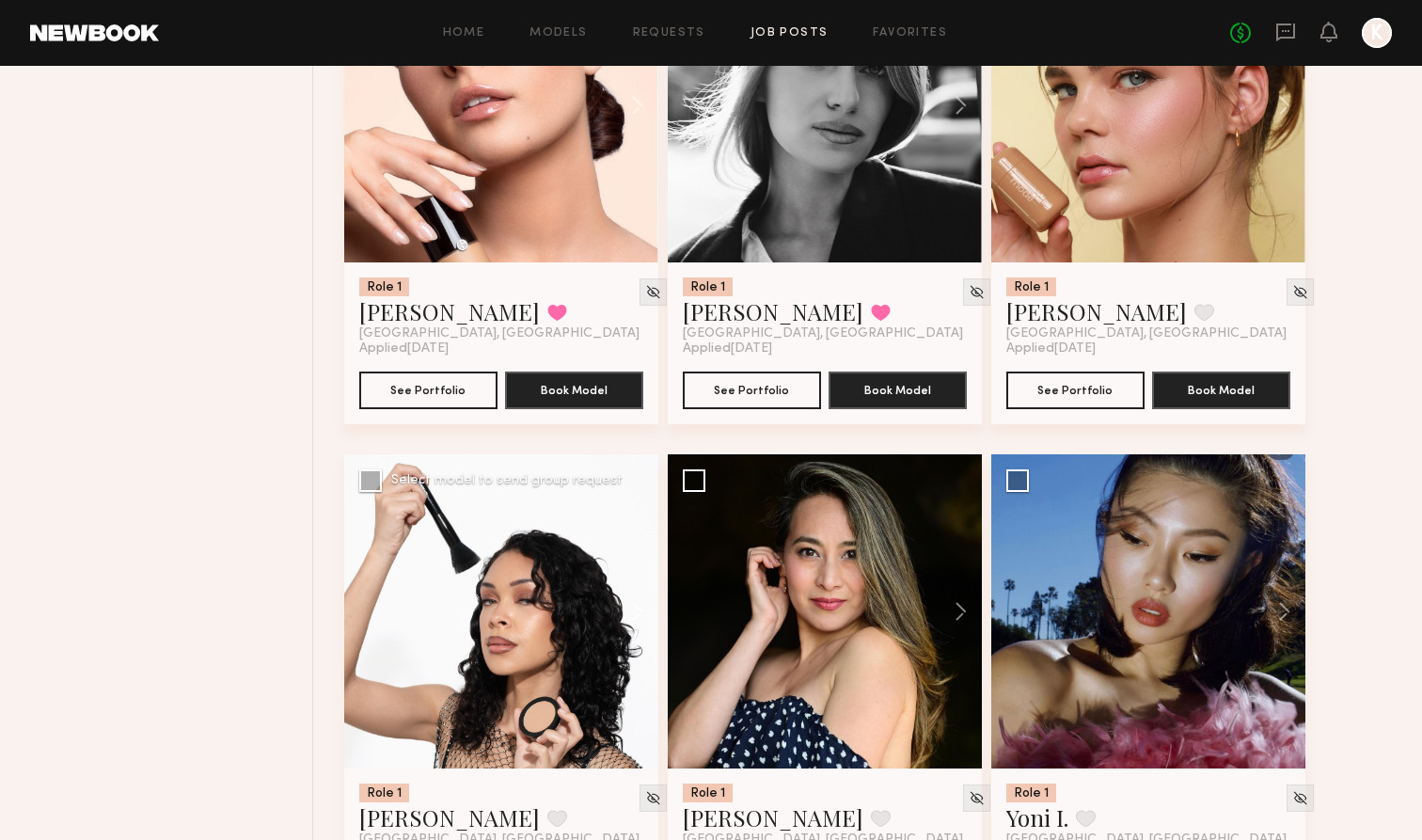
scroll to position [1876, 0]
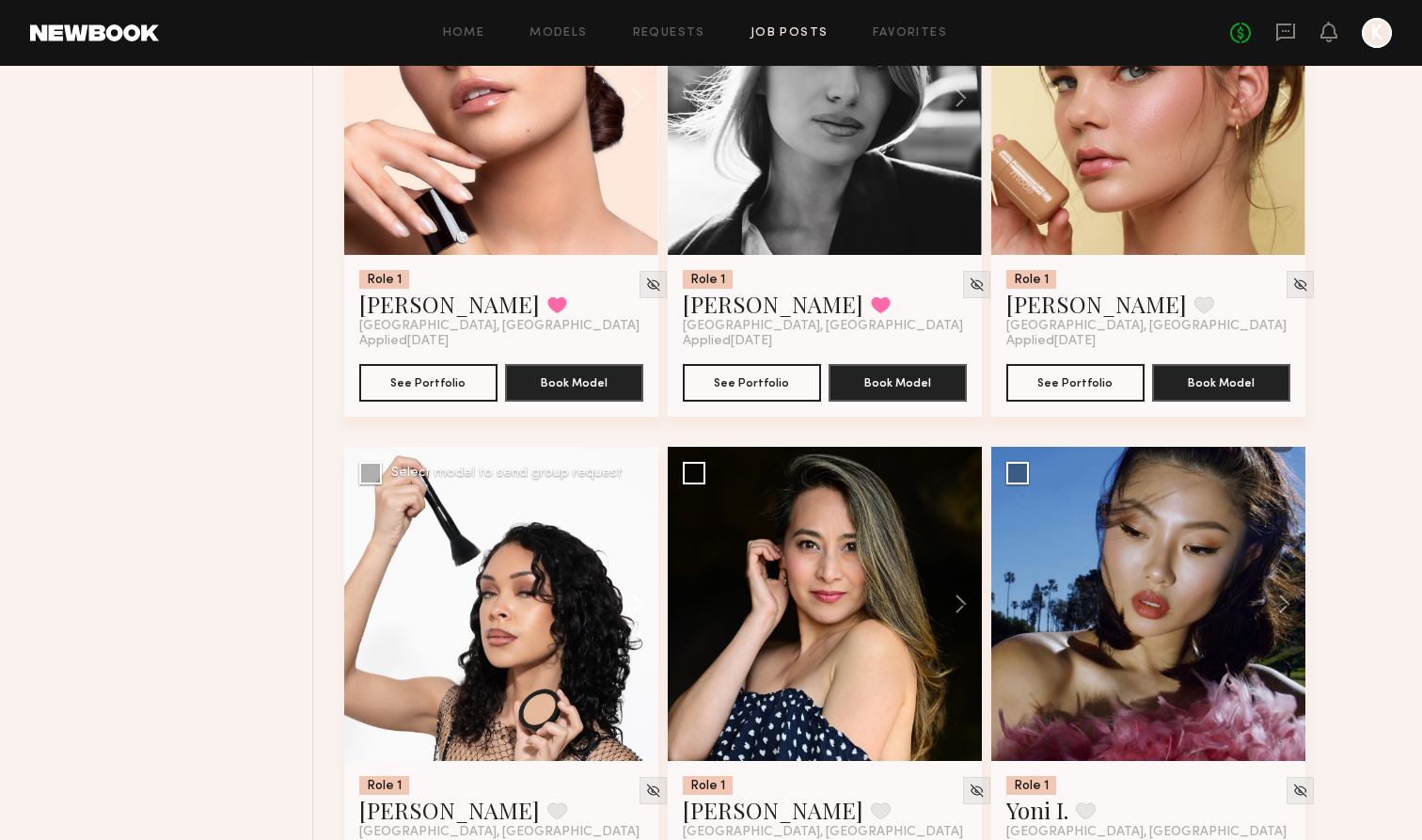
click at [624, 593] on button at bounding box center [628, 603] width 60 height 314
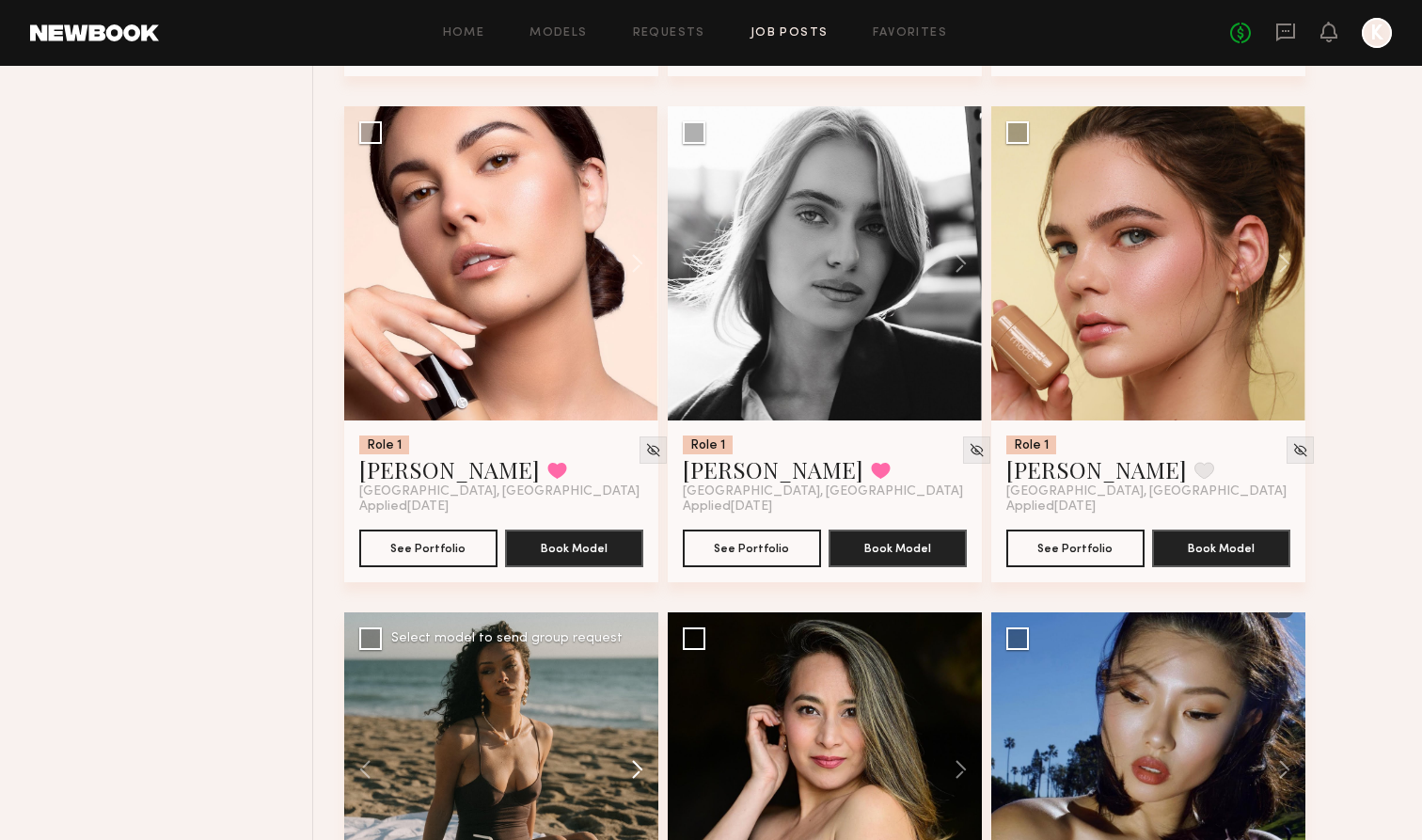
scroll to position [1486, 0]
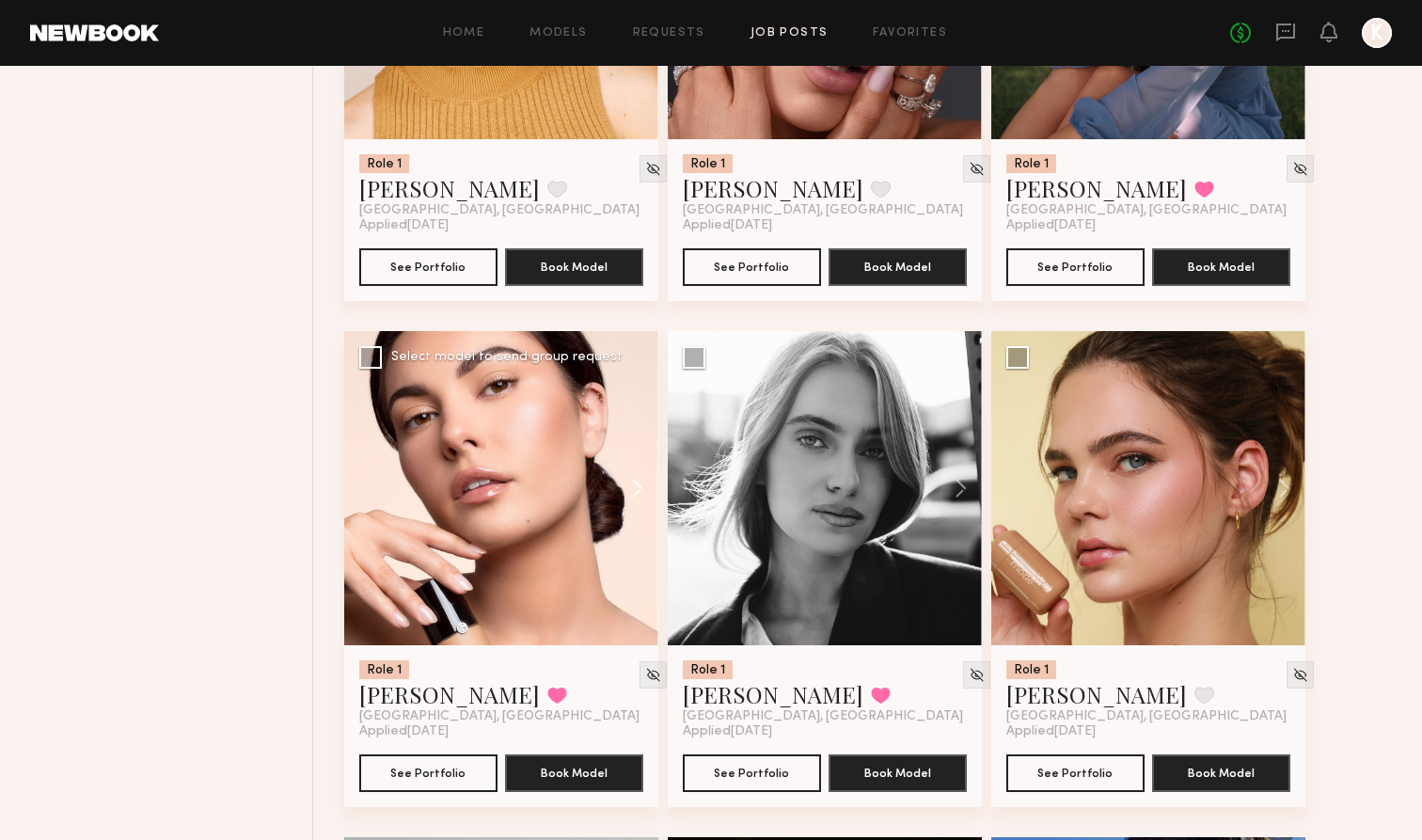
click at [623, 497] on button at bounding box center [628, 487] width 60 height 314
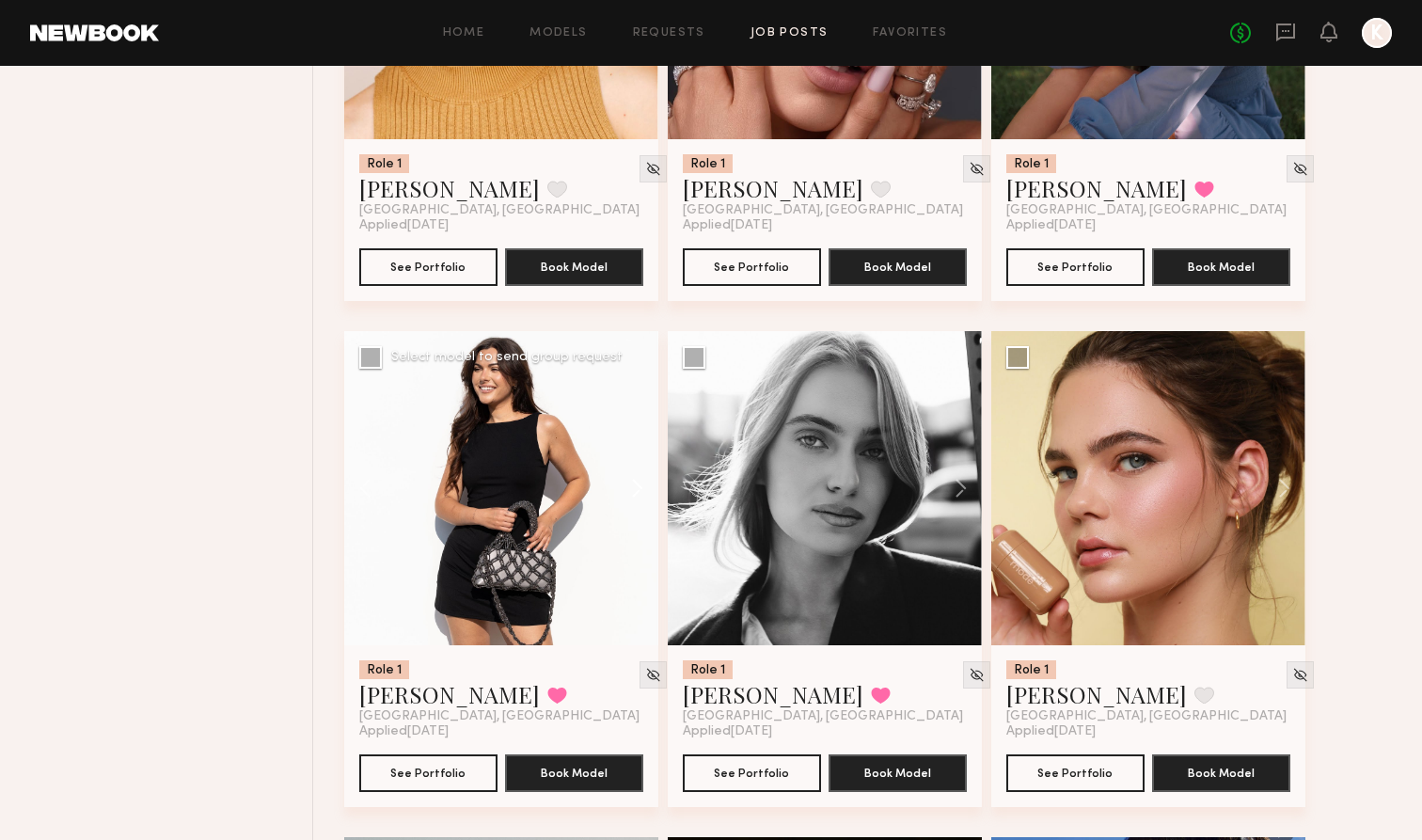
click at [623, 497] on button at bounding box center [628, 487] width 60 height 314
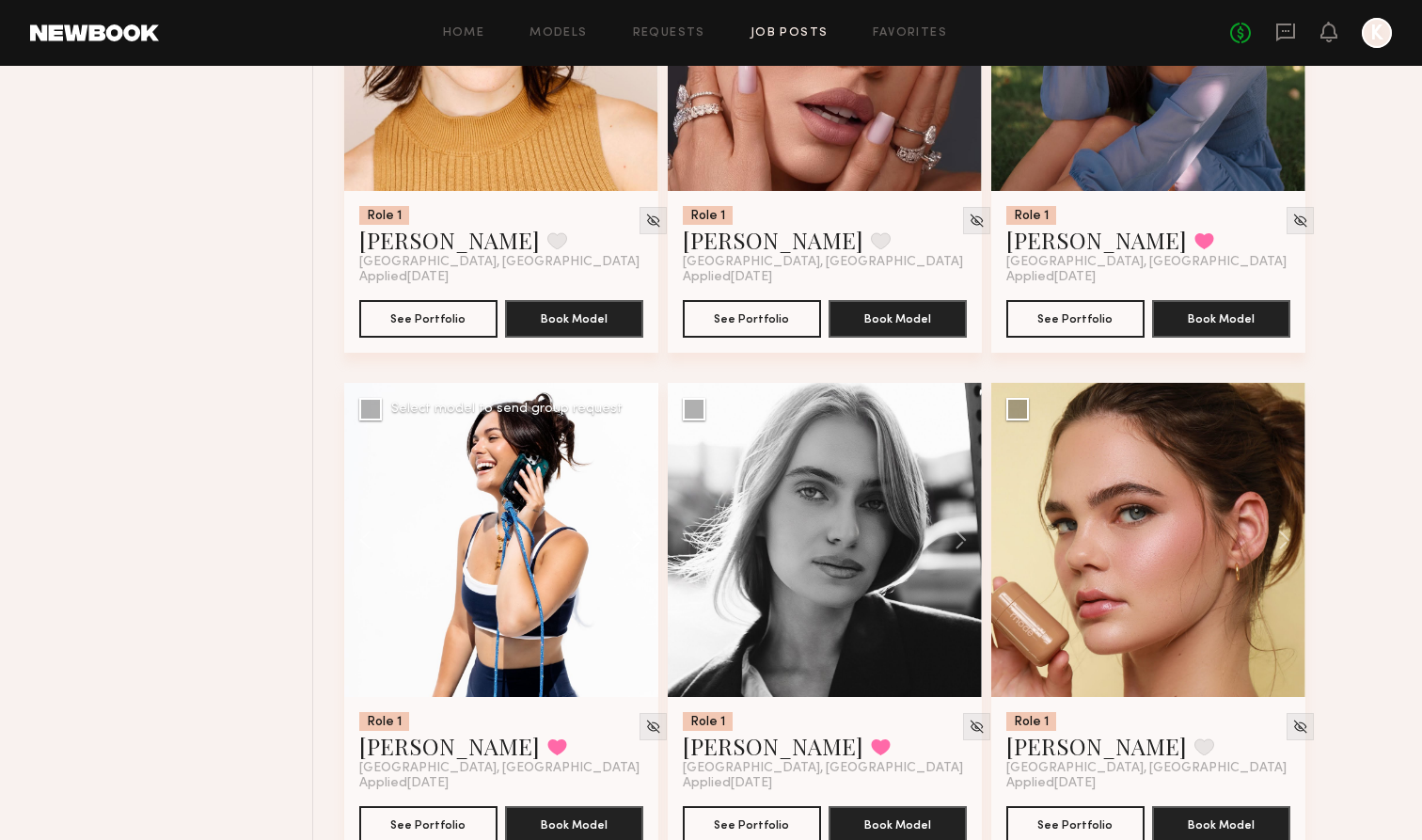
scroll to position [1433, 0]
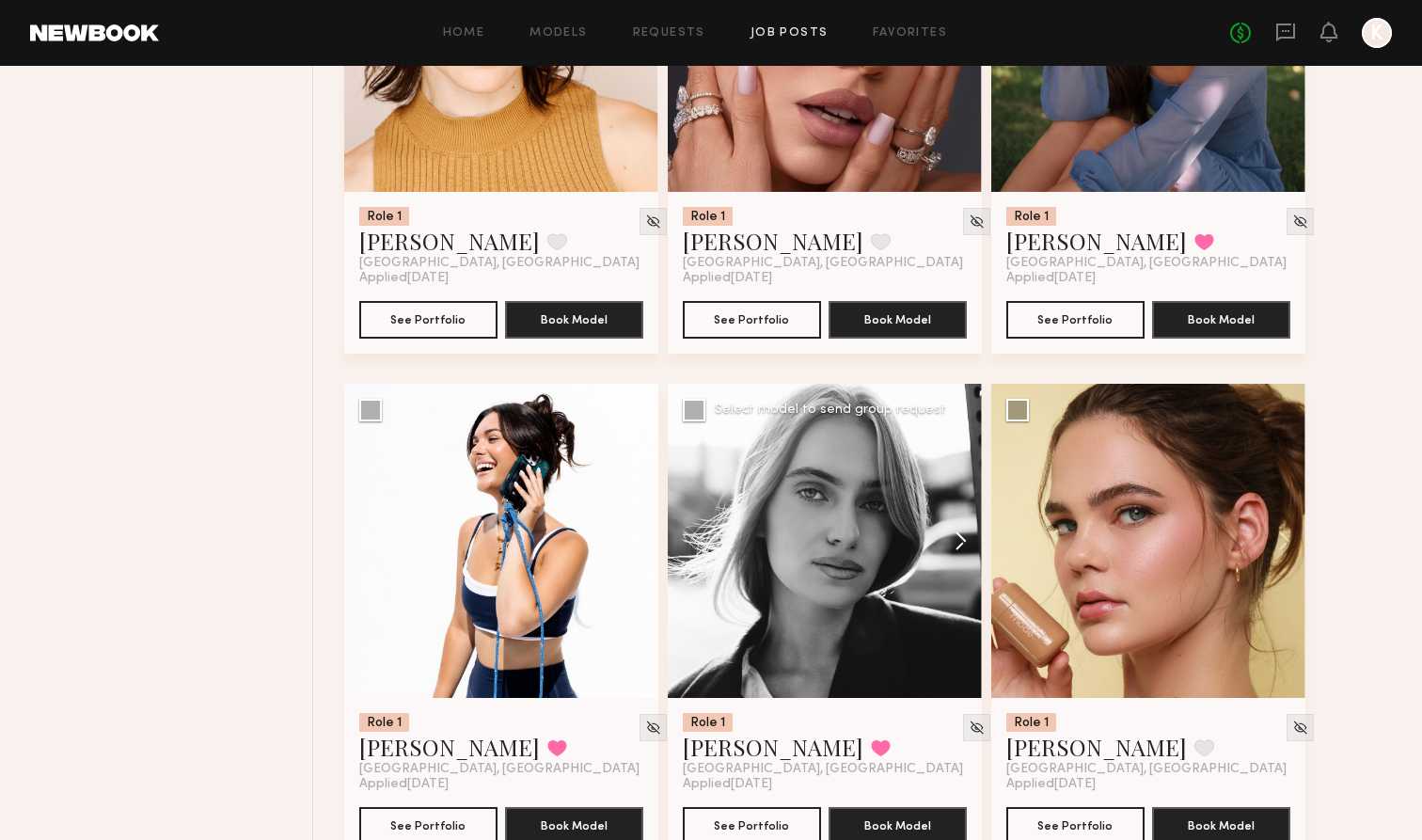
click at [942, 531] on button at bounding box center [951, 540] width 60 height 314
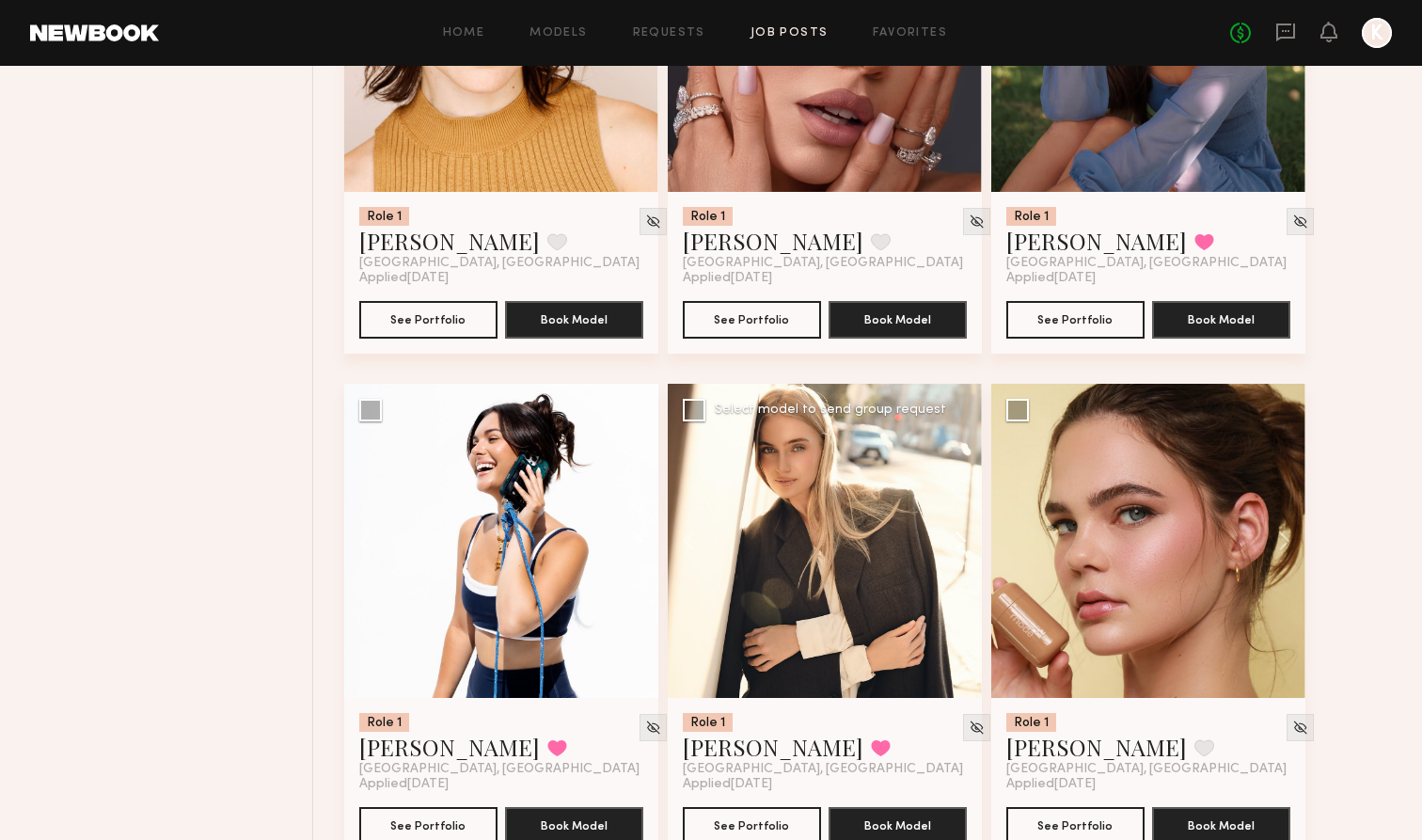
click at [942, 531] on button at bounding box center [951, 540] width 60 height 314
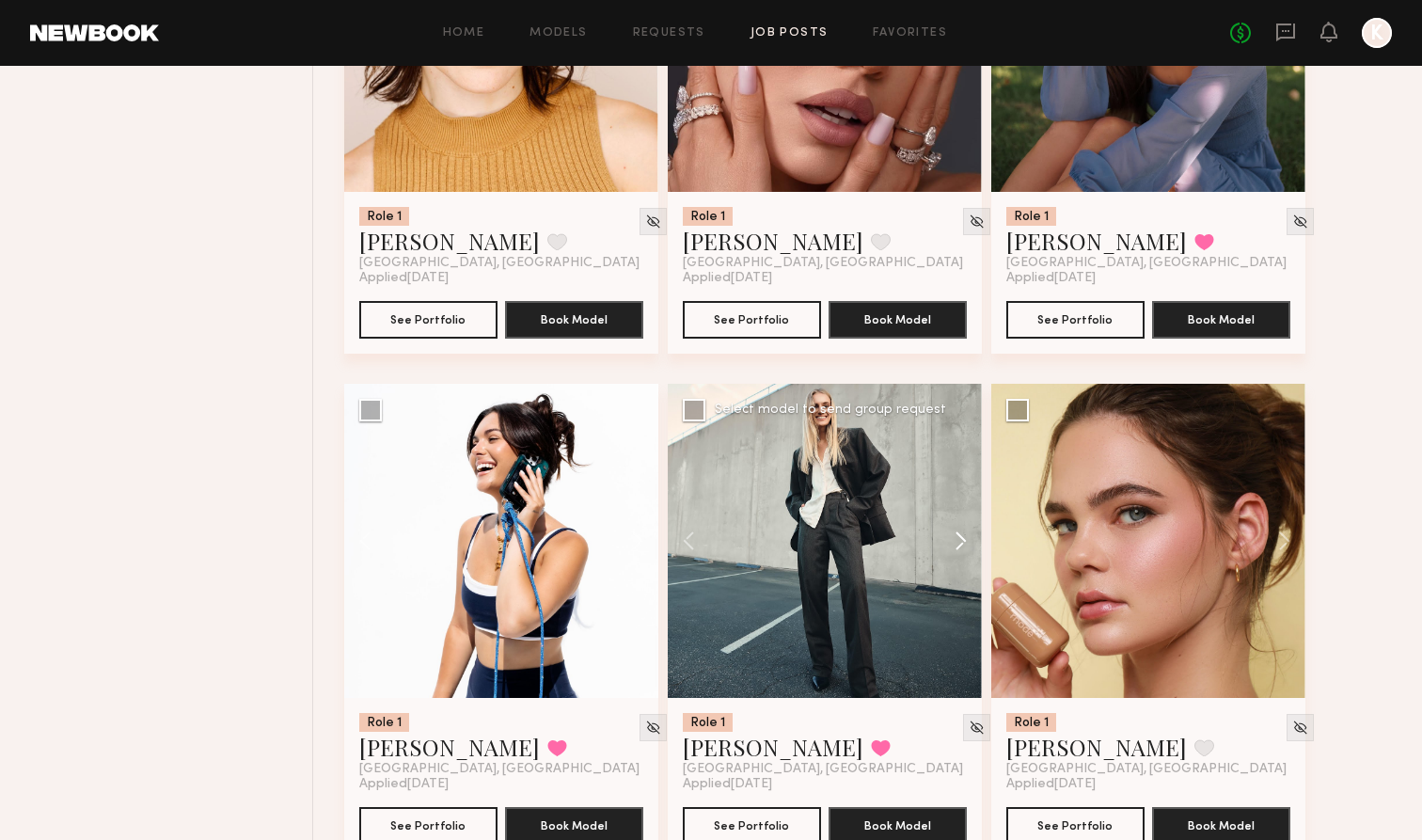
click at [942, 531] on button at bounding box center [951, 540] width 60 height 314
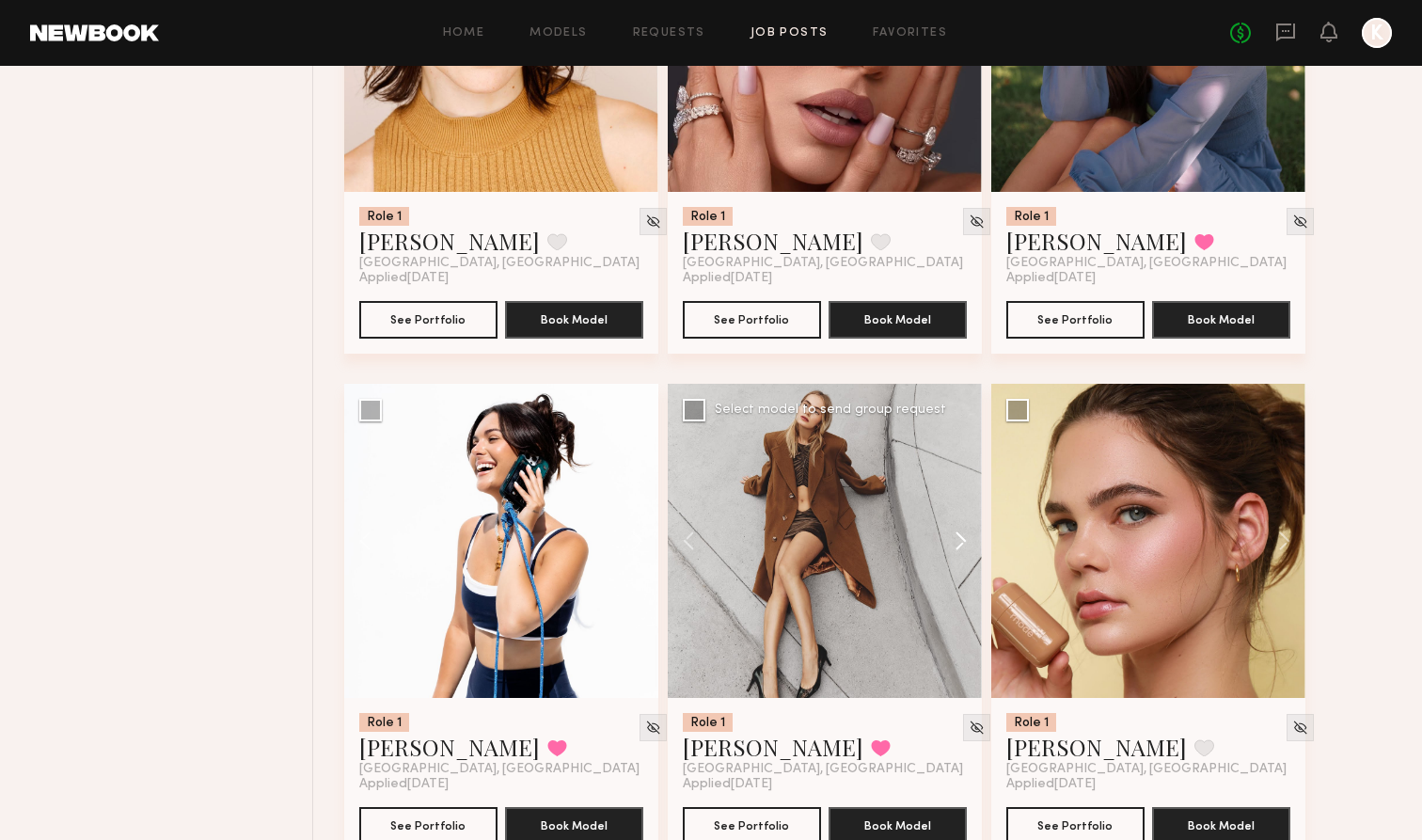
click at [942, 531] on button at bounding box center [951, 540] width 60 height 314
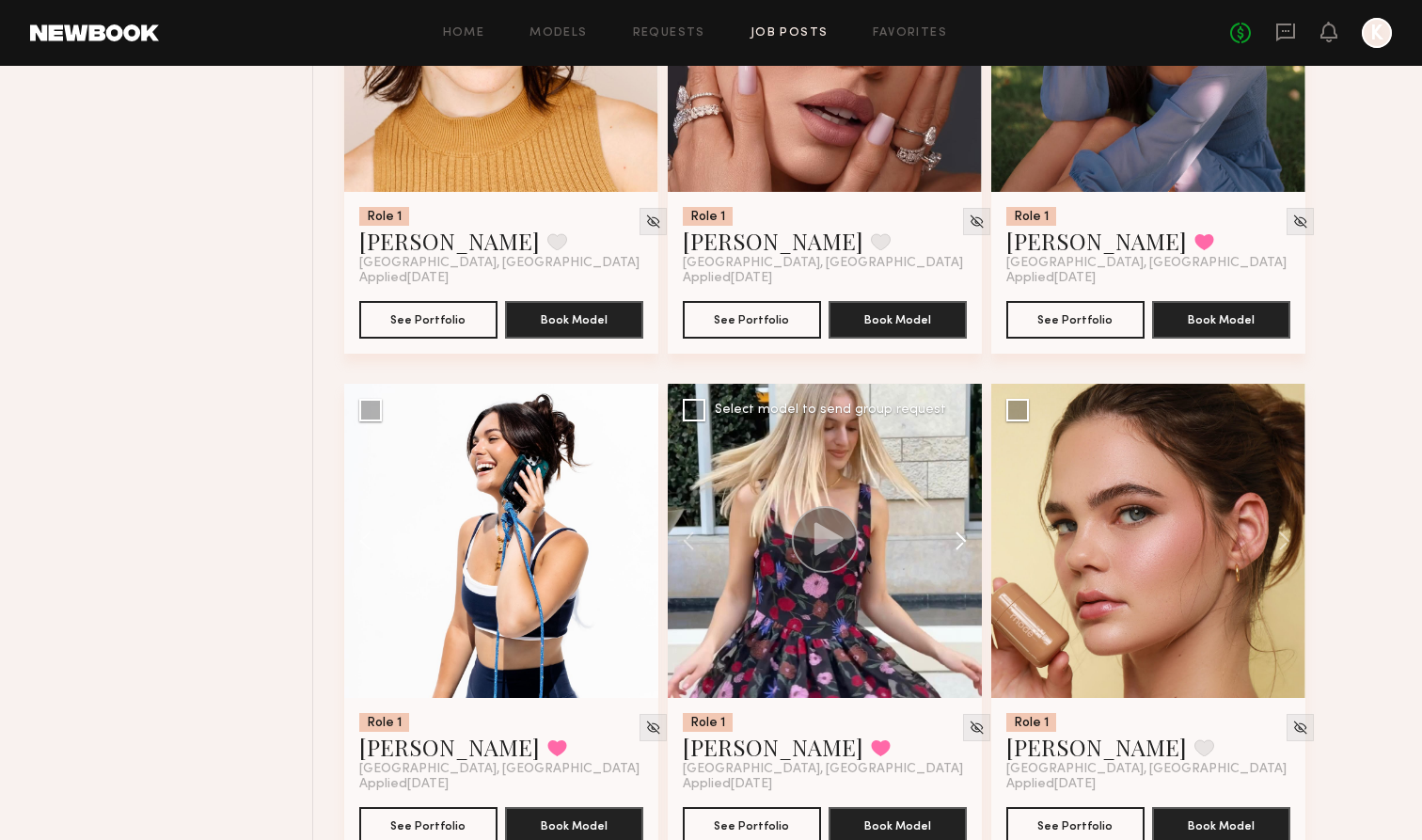
click at [942, 532] on button at bounding box center [951, 540] width 60 height 314
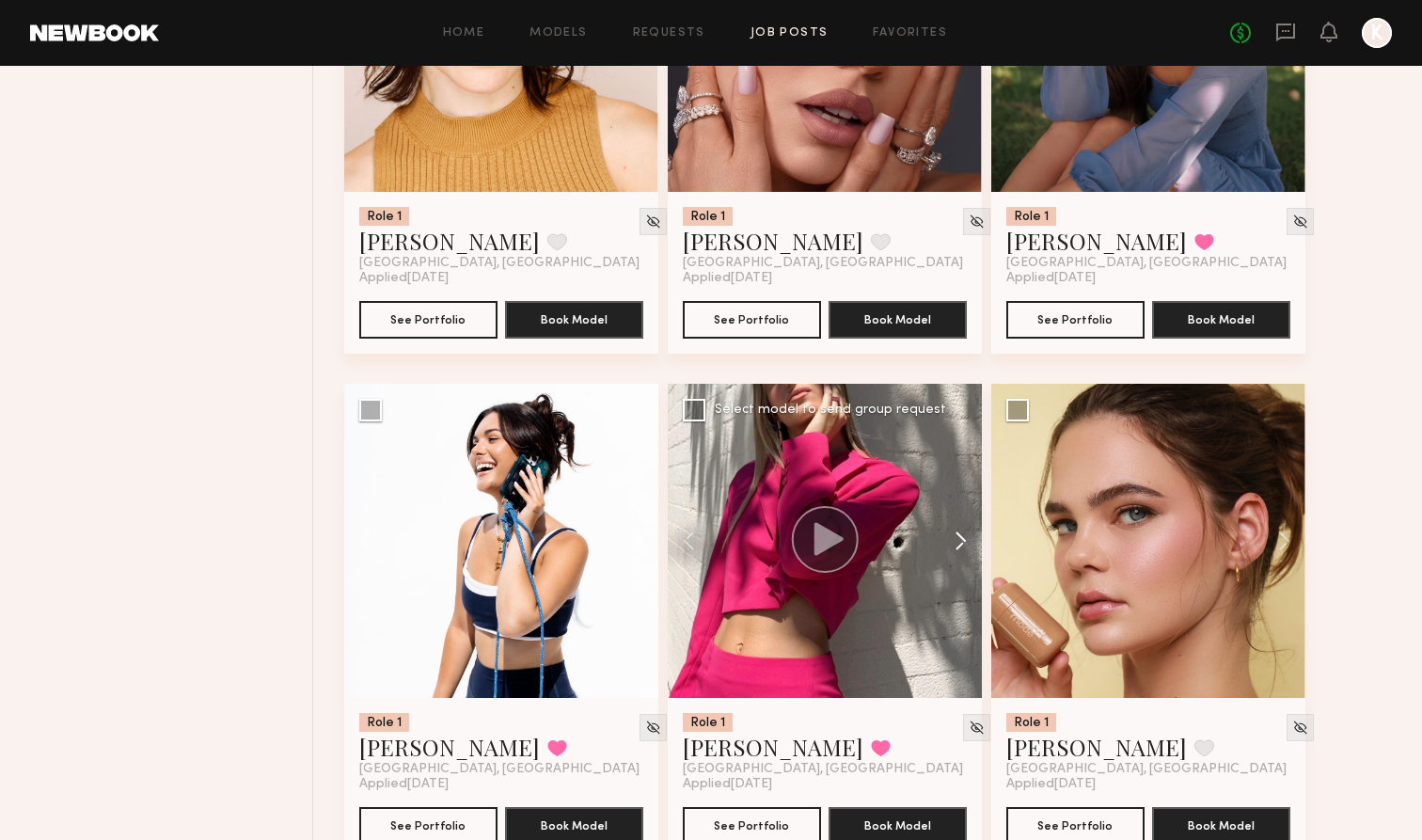
click at [942, 532] on button at bounding box center [951, 540] width 60 height 314
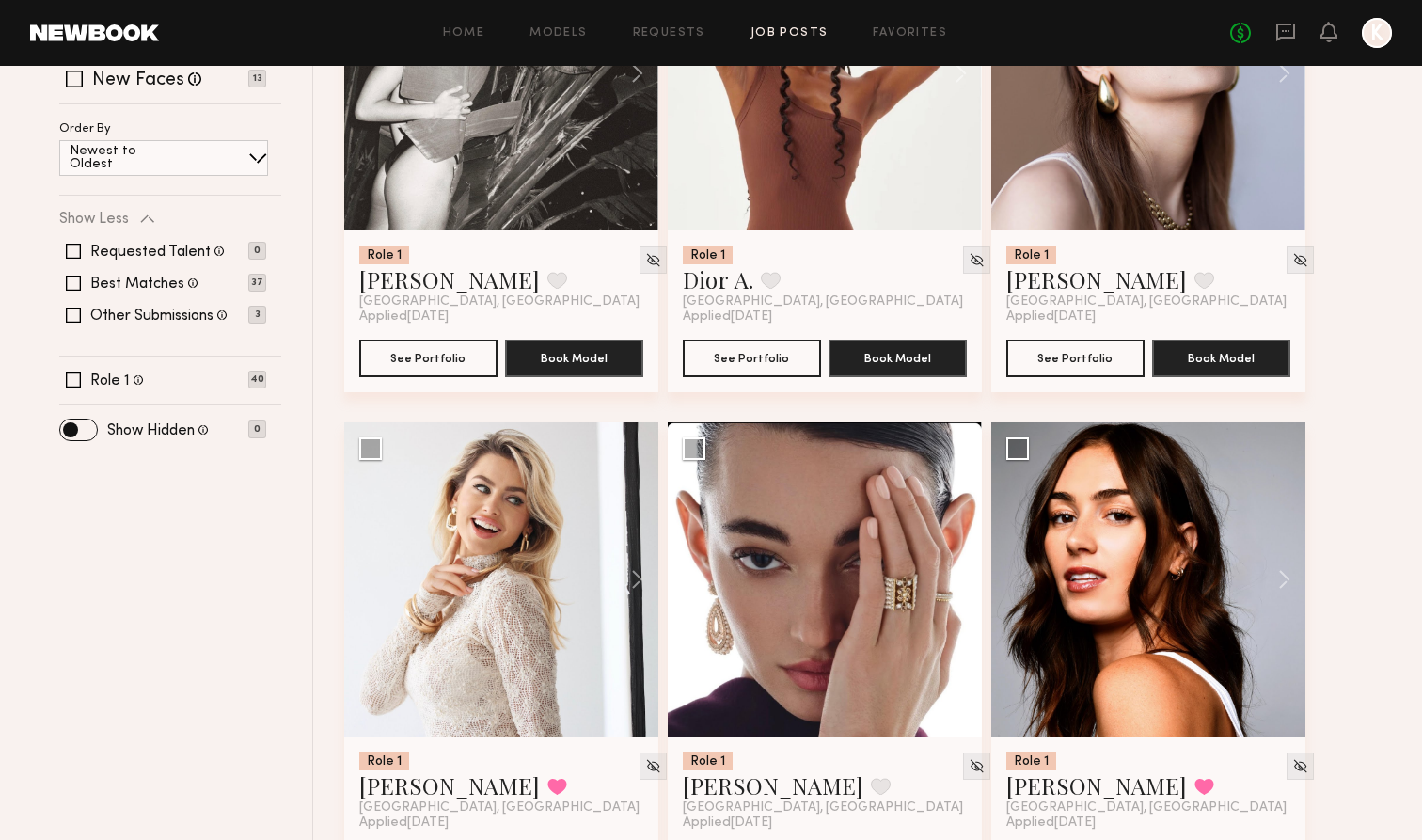
scroll to position [416, 0]
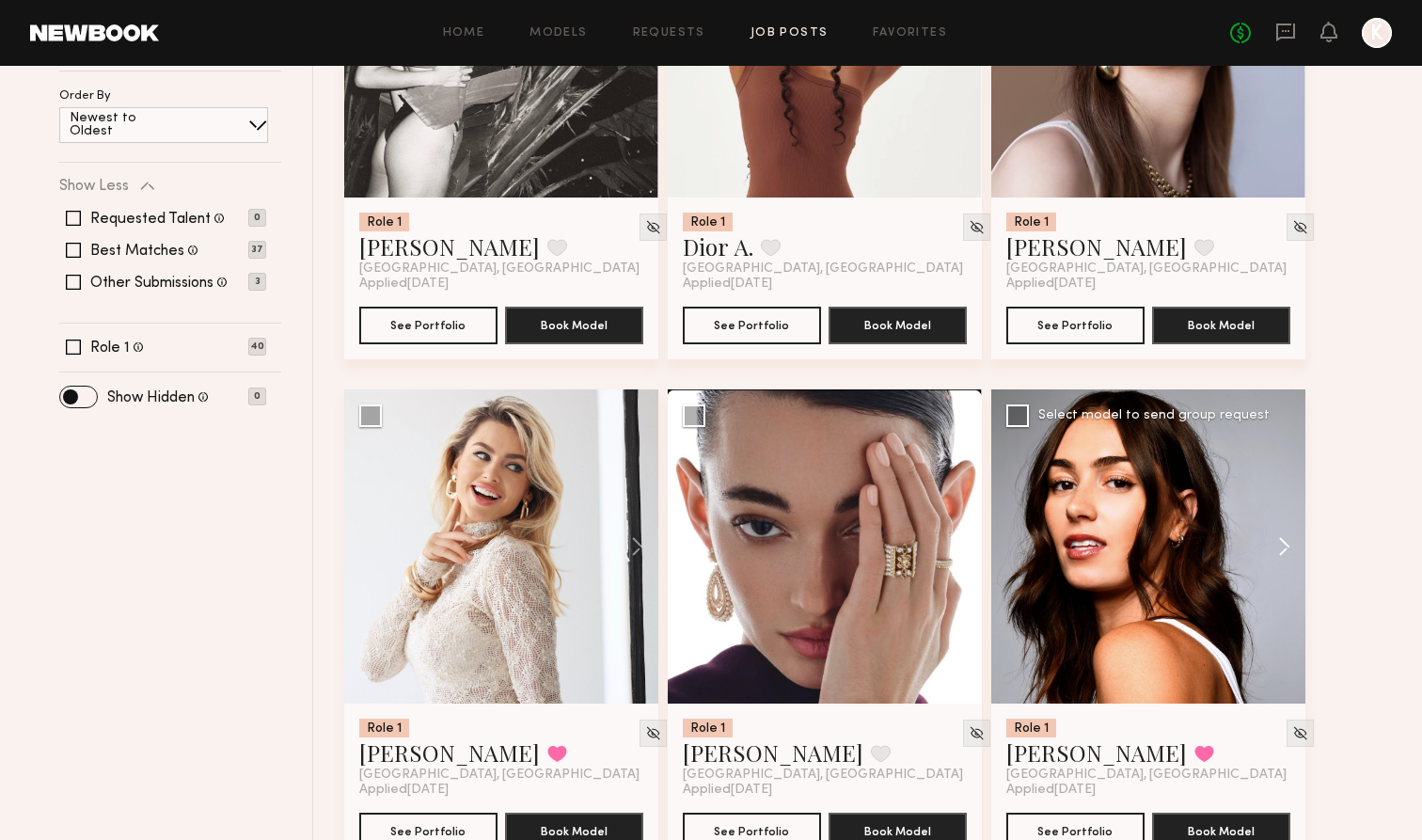
click at [942, 538] on button at bounding box center [1275, 546] width 60 height 314
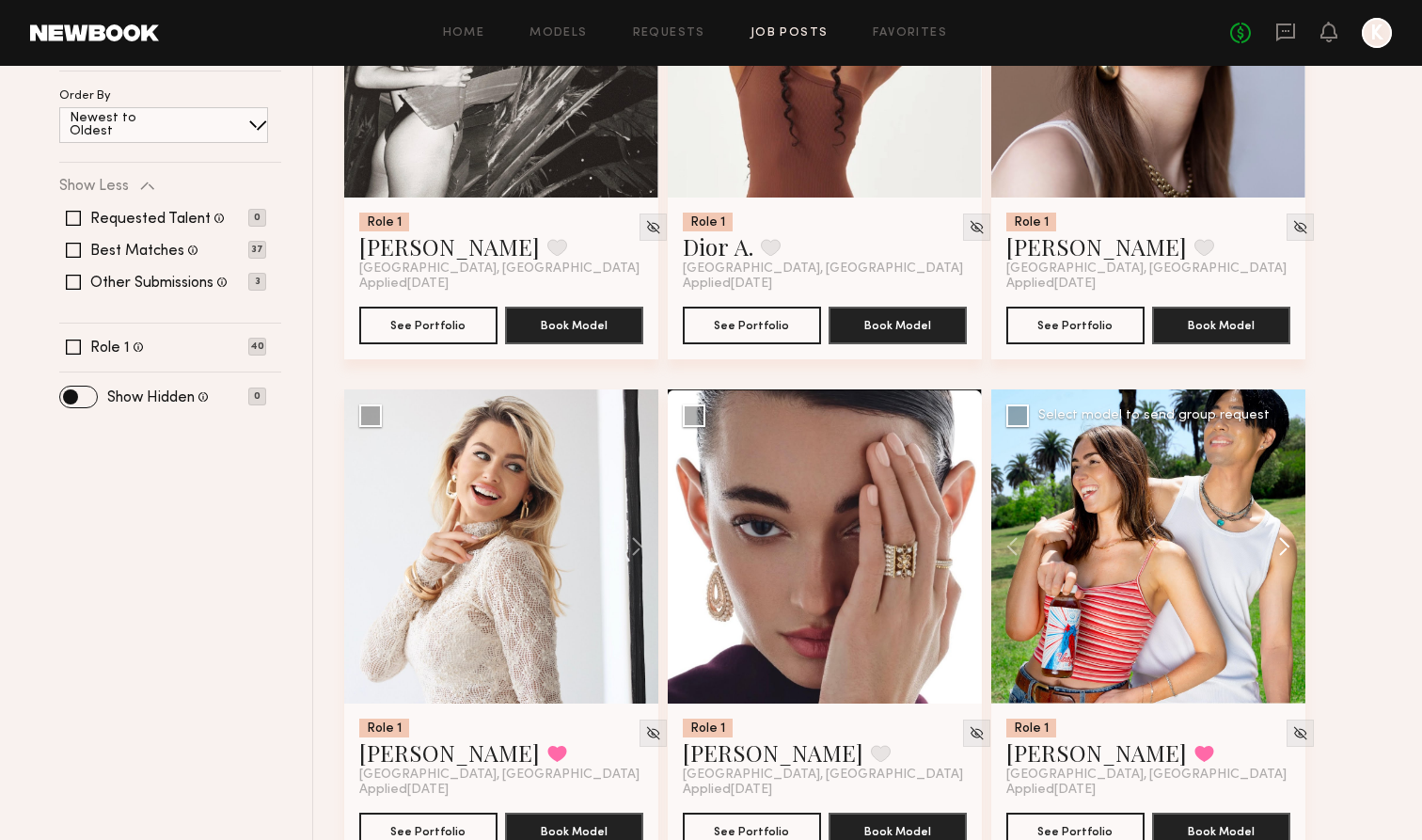
click at [942, 538] on button at bounding box center [1275, 546] width 60 height 314
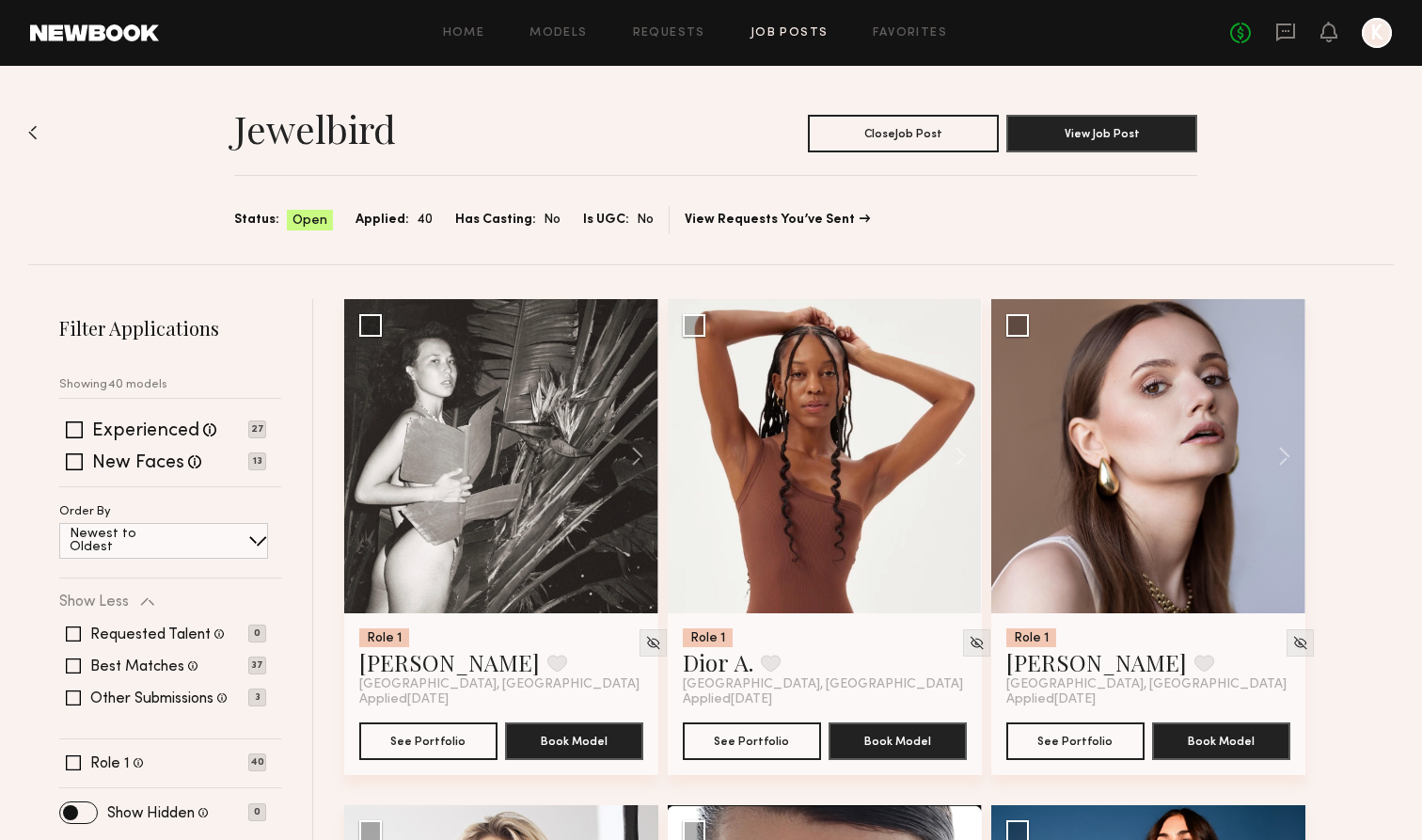
scroll to position [84, 0]
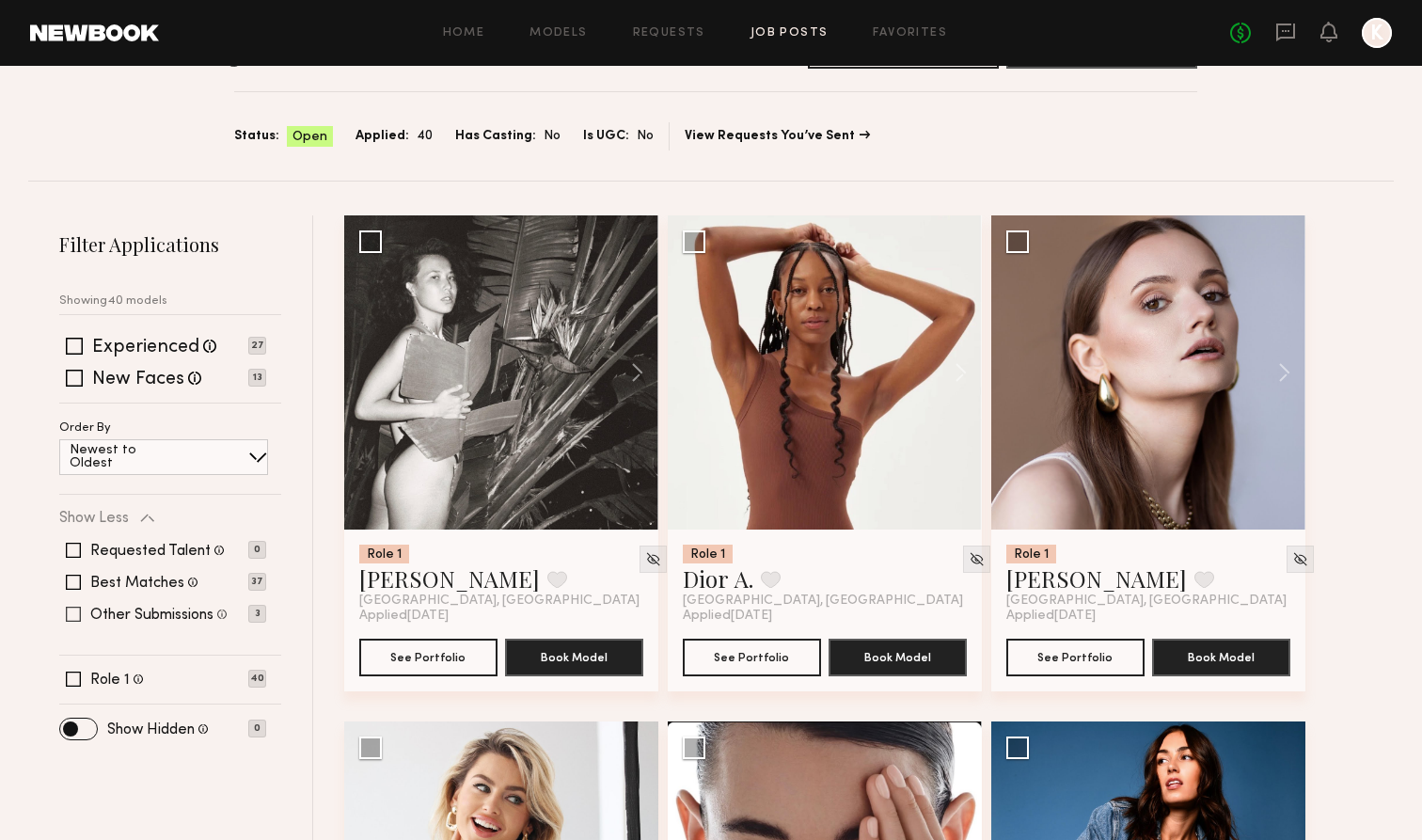
click at [255, 604] on p "3" at bounding box center [256, 613] width 18 height 18
click at [74, 606] on span at bounding box center [74, 614] width 15 height 15
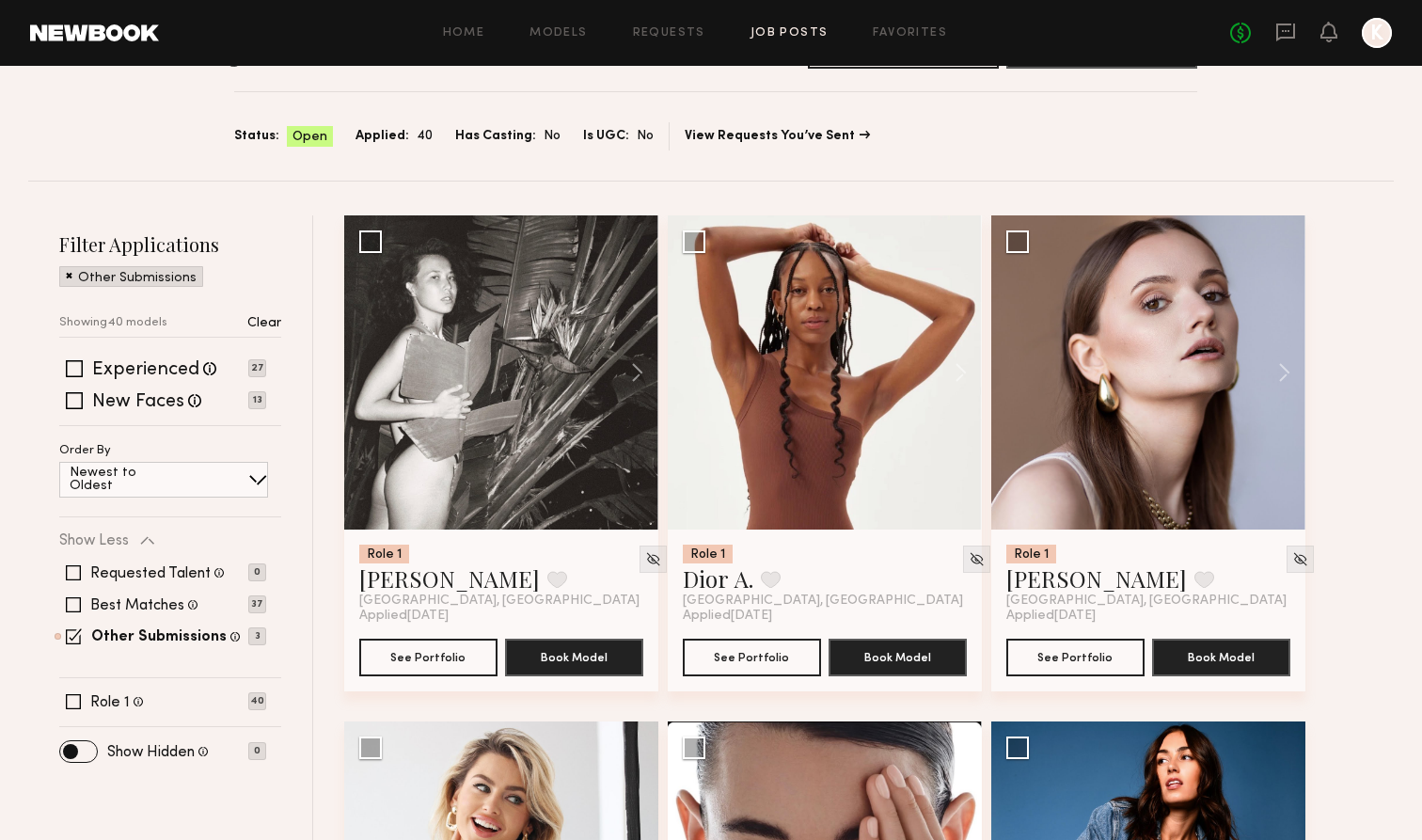
scroll to position [21, 0]
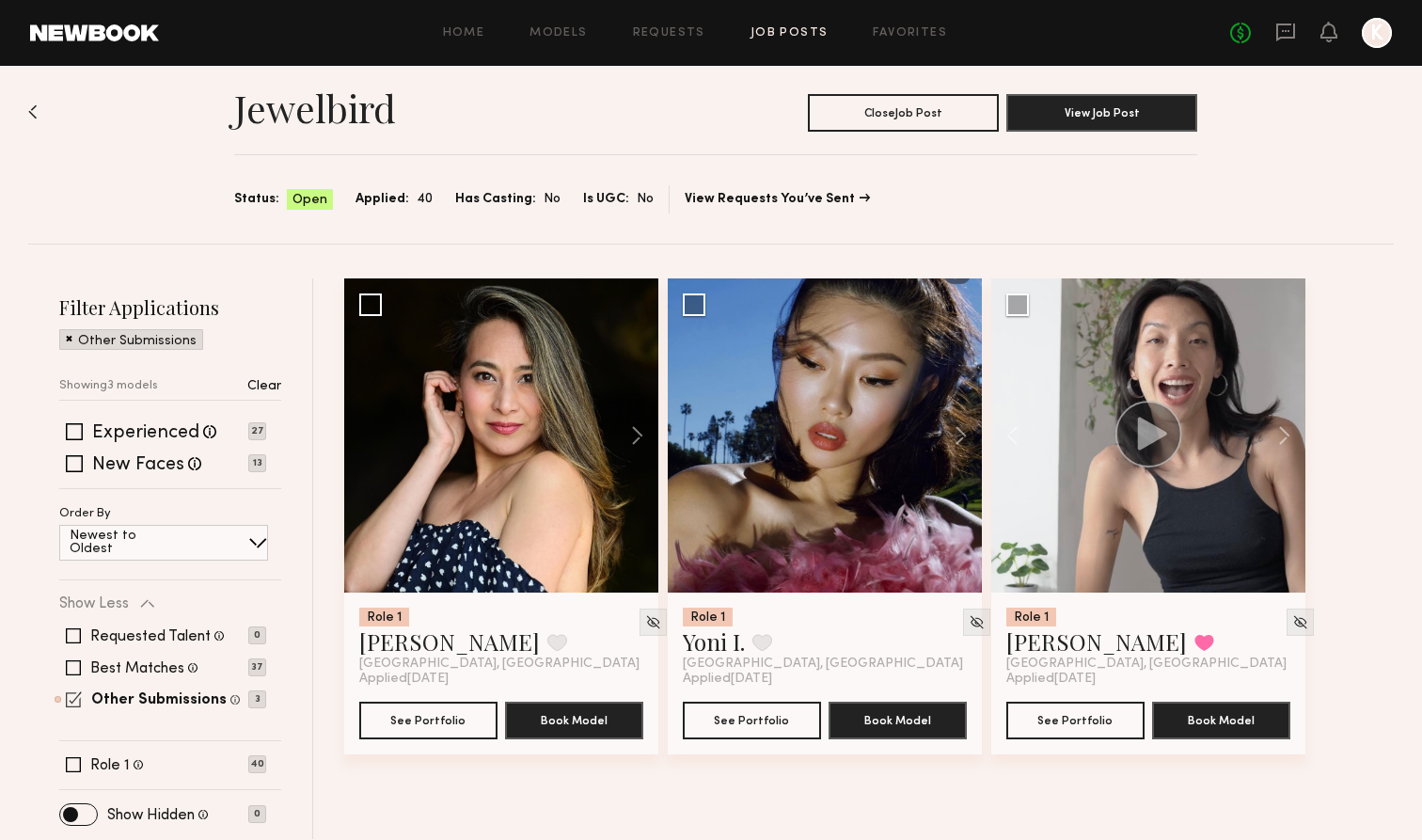
click at [72, 703] on span at bounding box center [74, 699] width 16 height 16
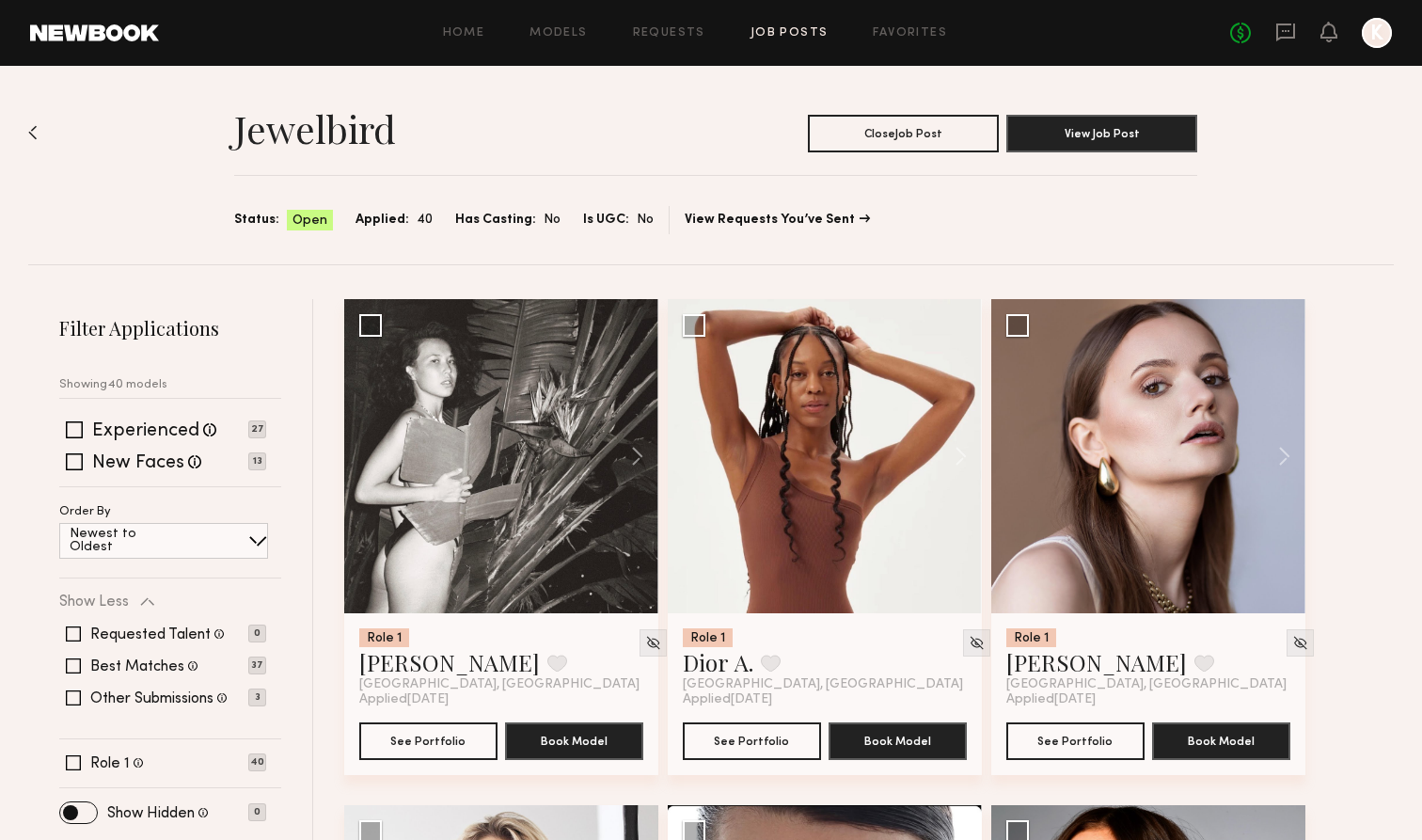
scroll to position [0, 0]
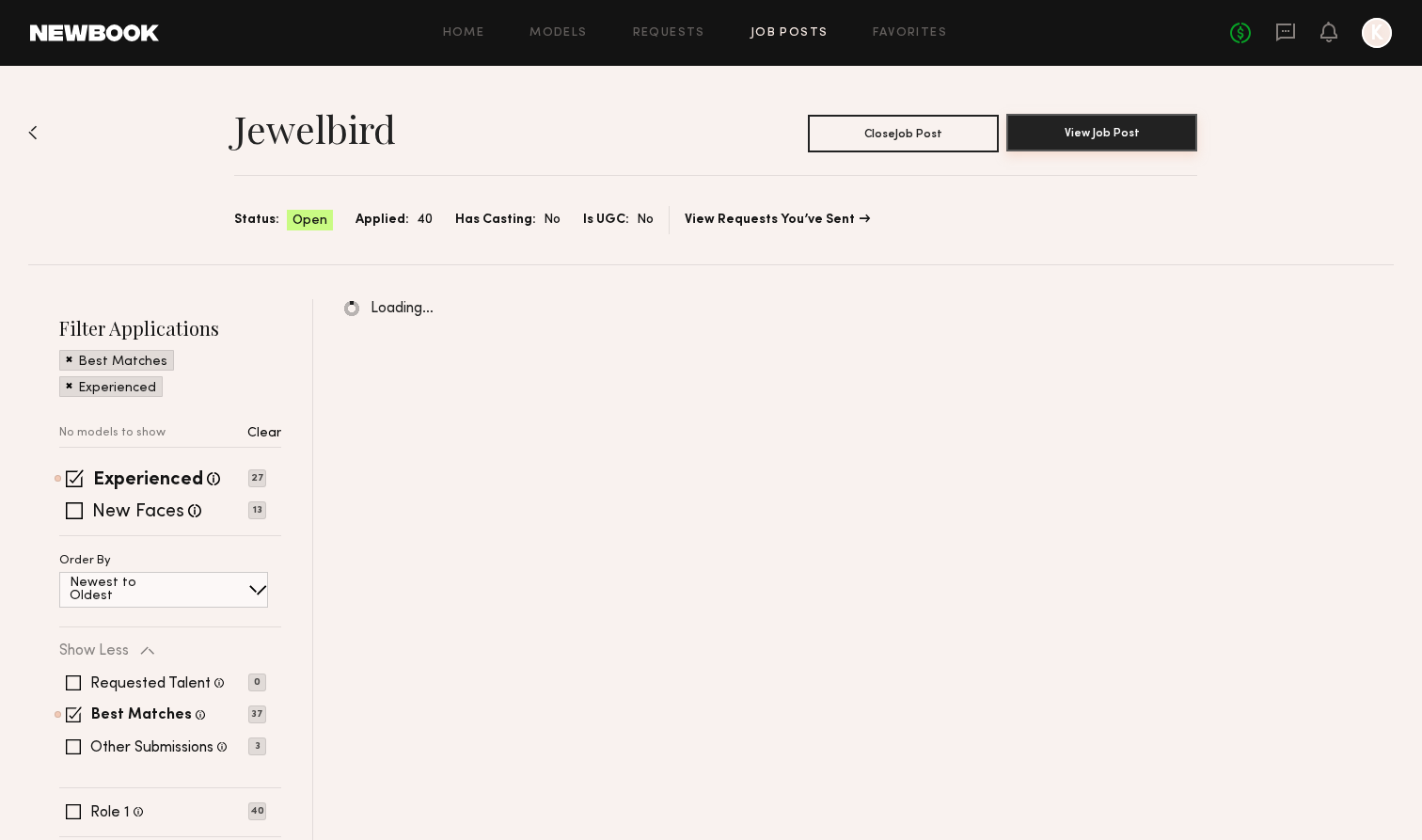
click at [1072, 119] on button "View Job Post" at bounding box center [1101, 133] width 190 height 38
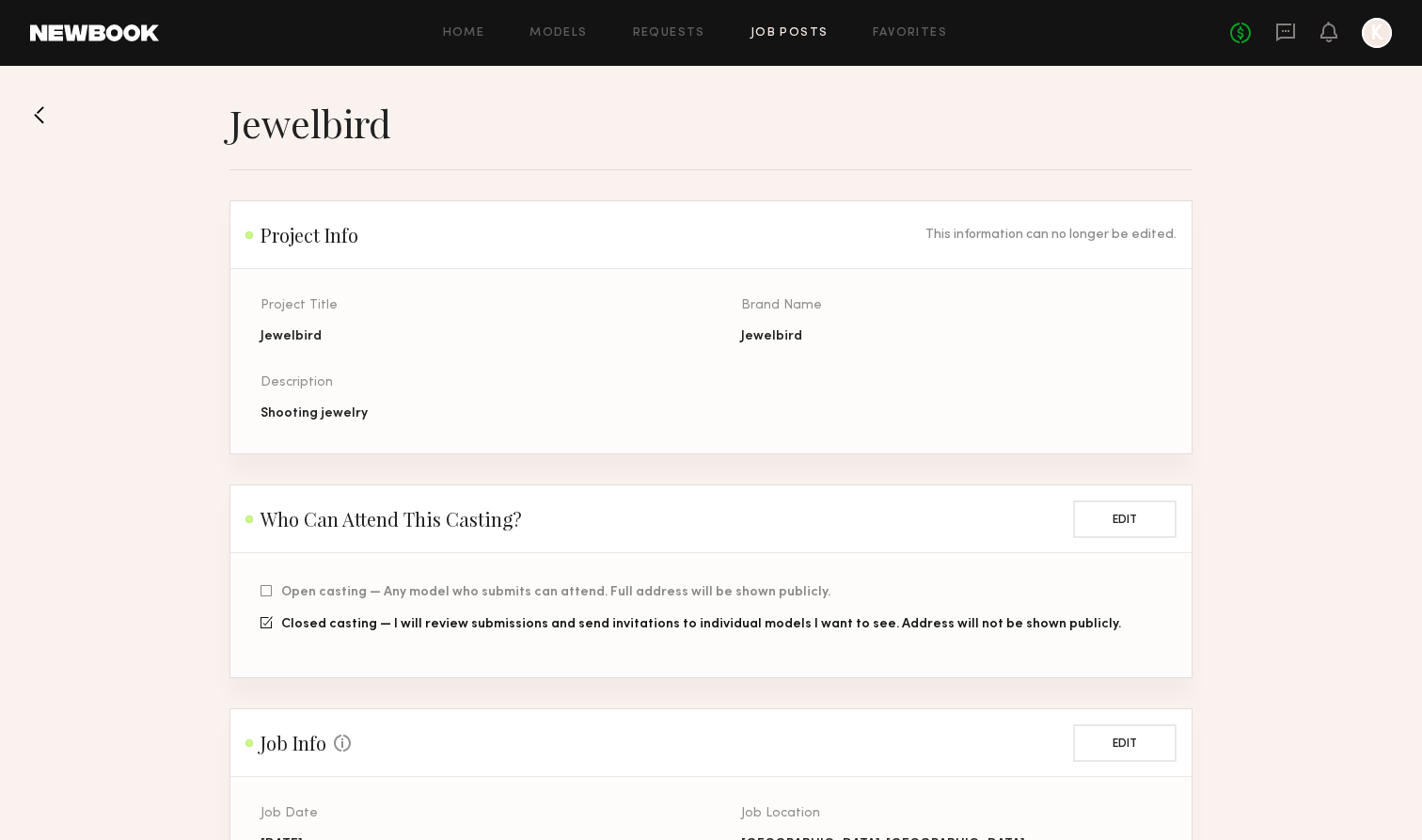
click at [42, 113] on button at bounding box center [45, 115] width 30 height 30
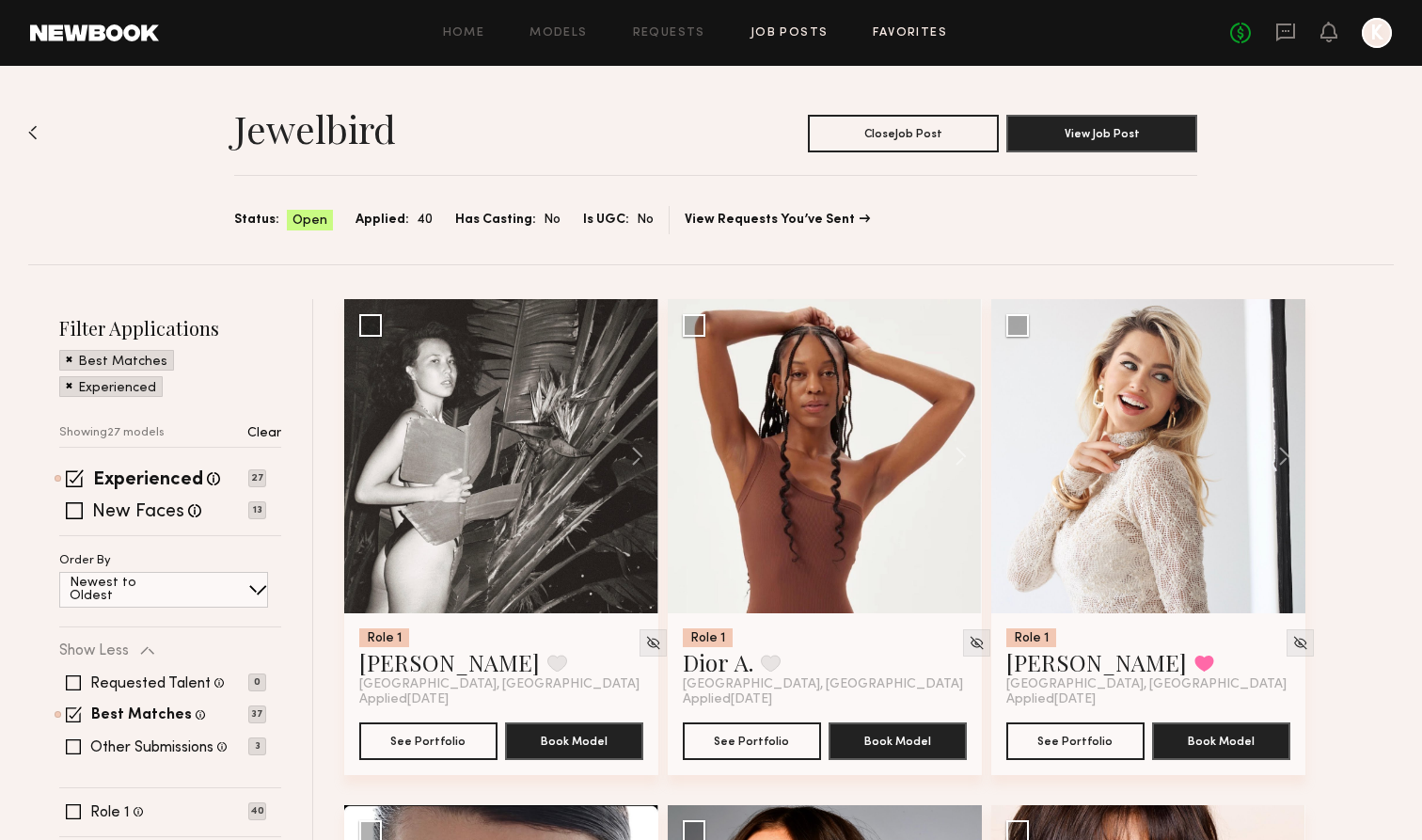
click at [923, 30] on link "Favorites" at bounding box center [909, 33] width 74 height 12
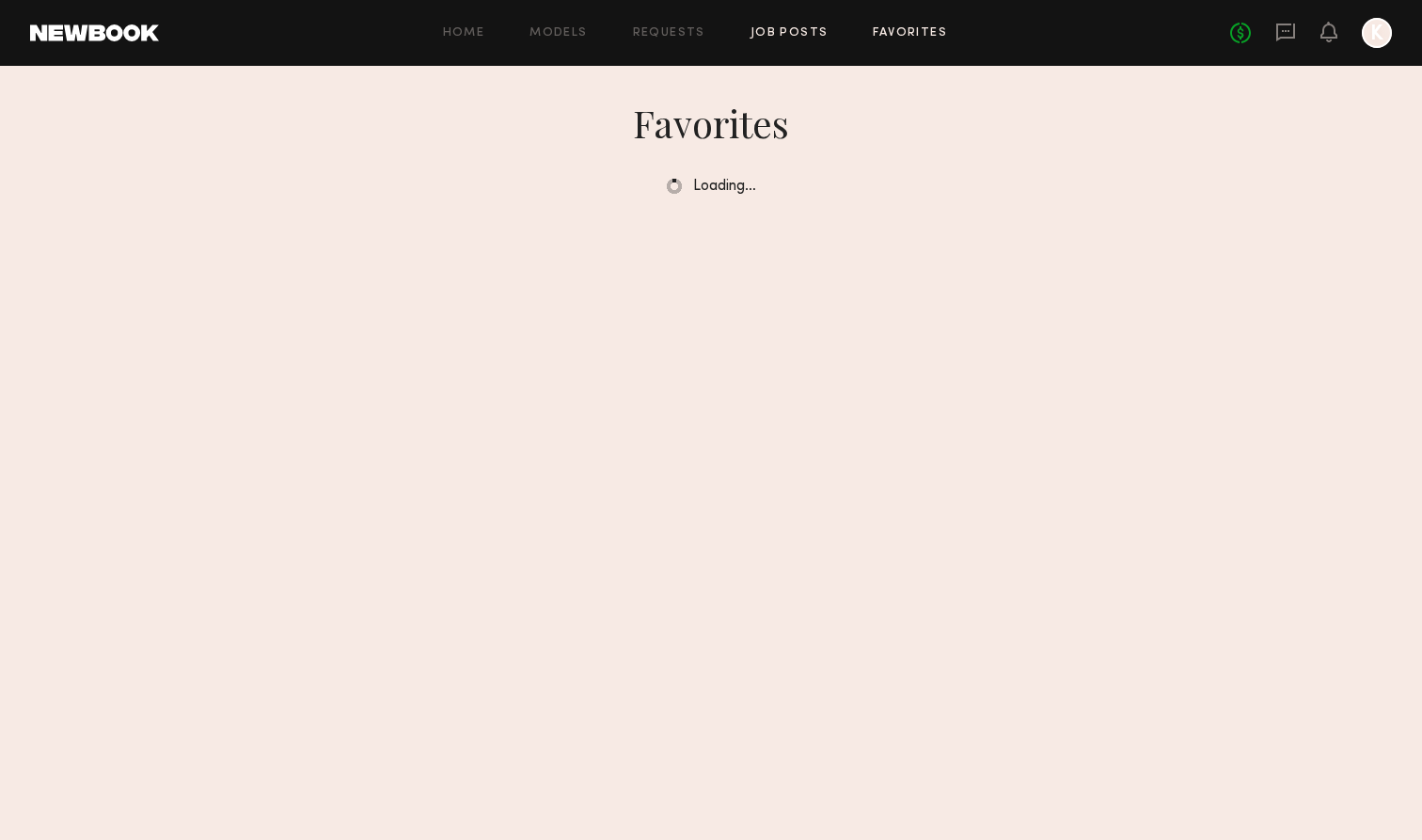
click at [818, 27] on link "Job Posts" at bounding box center [789, 33] width 78 height 12
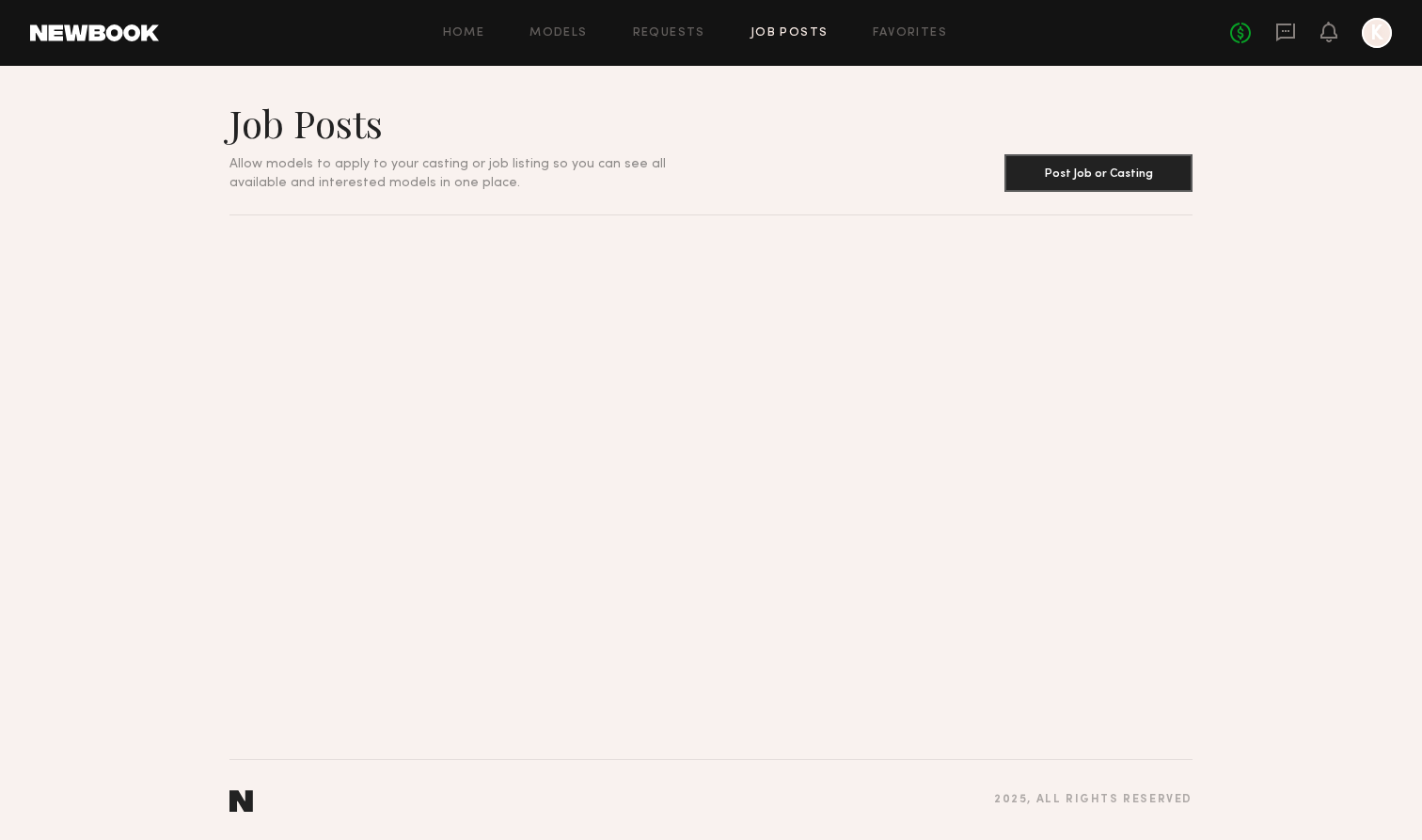
click at [810, 27] on link "Job Posts" at bounding box center [789, 33] width 78 height 12
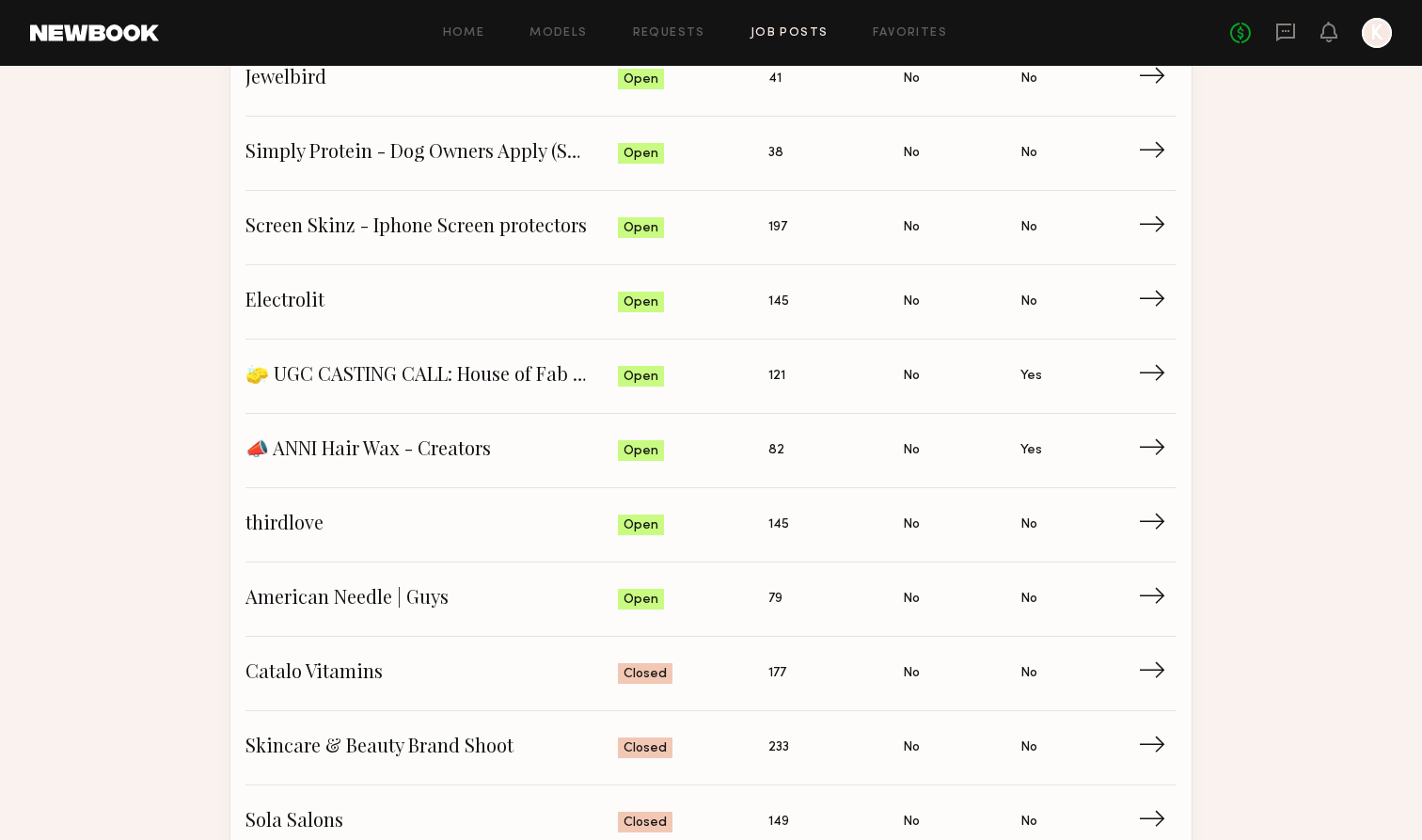
scroll to position [2, 0]
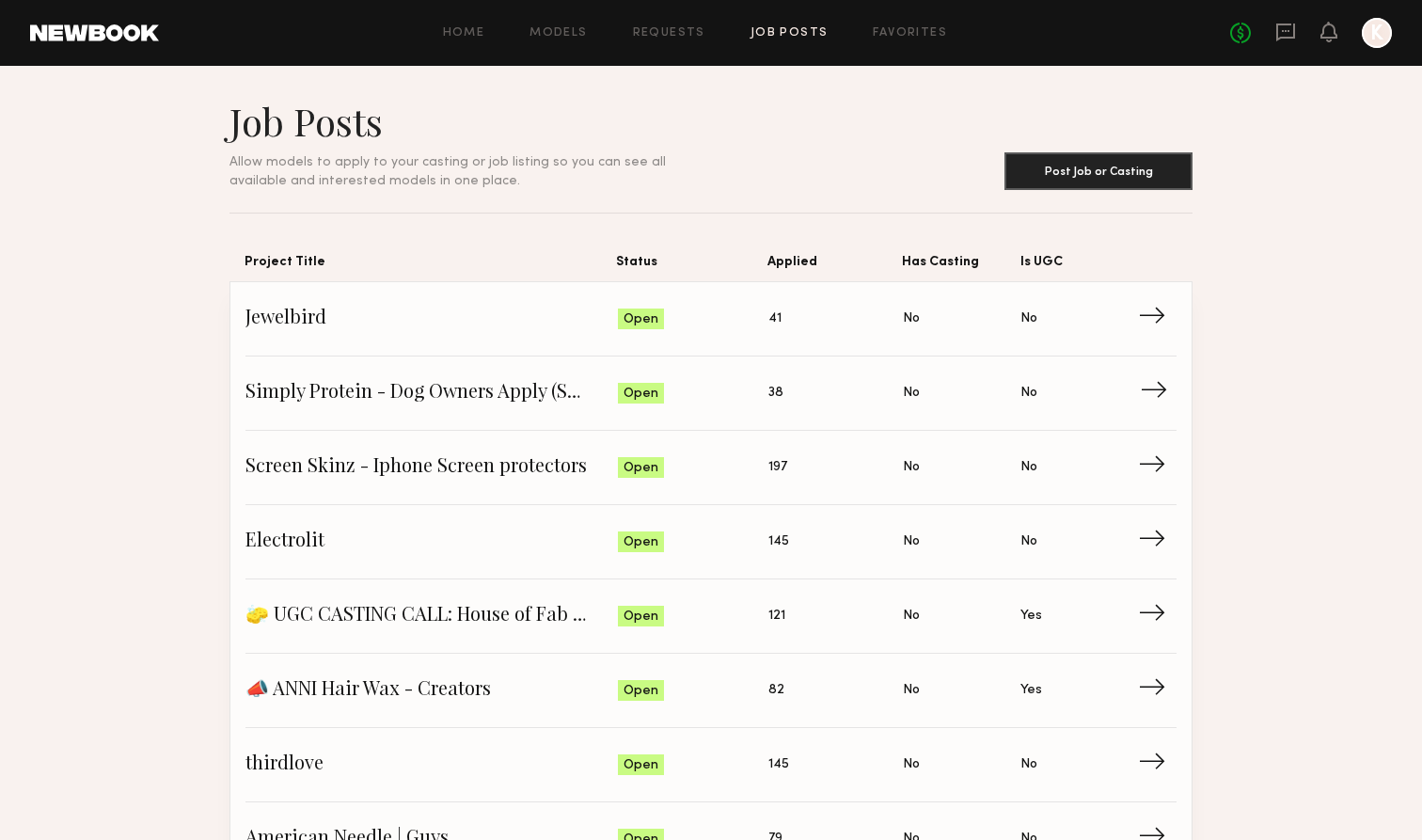
click at [762, 390] on span "Status: Open" at bounding box center [693, 393] width 152 height 28
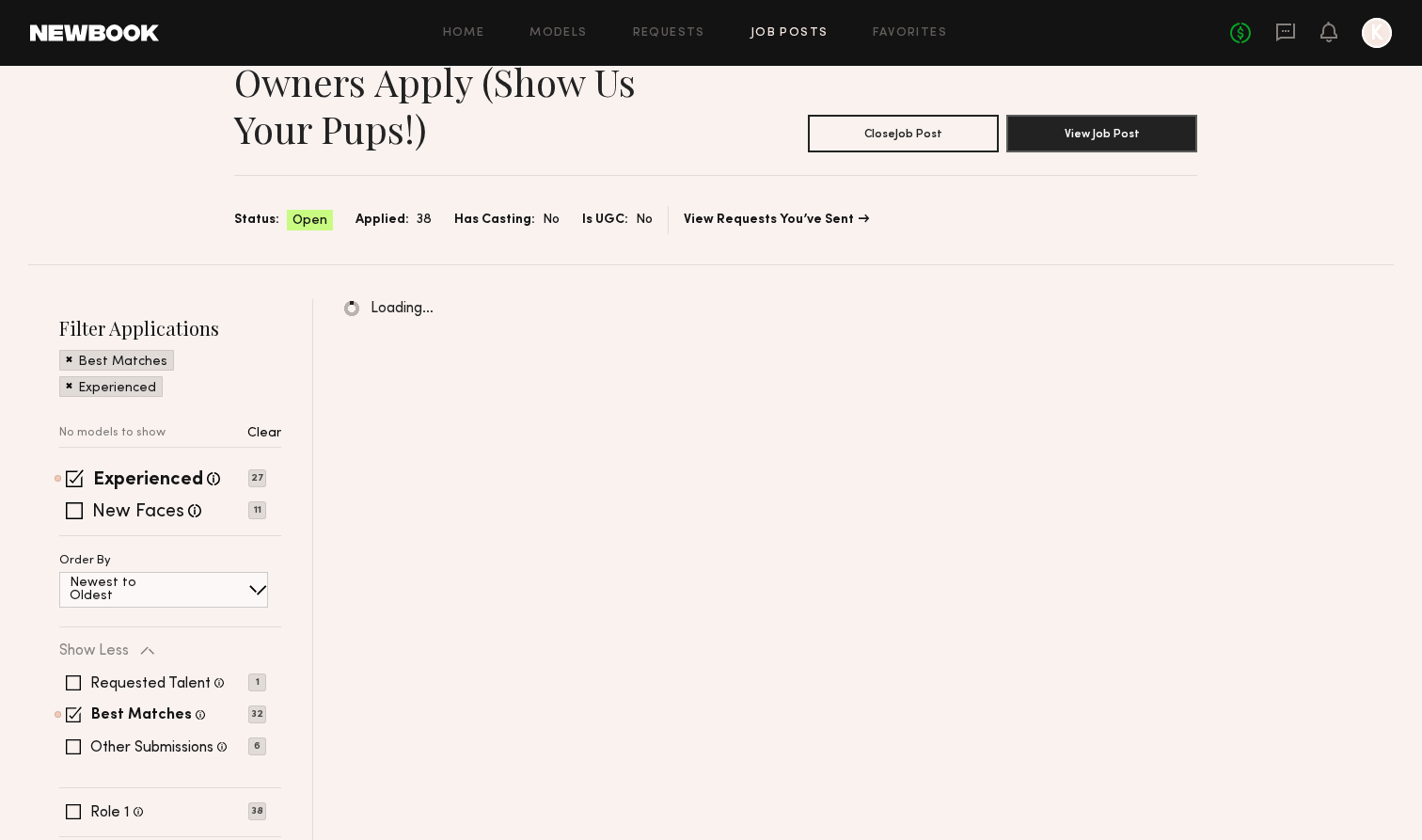
scroll to position [88, 0]
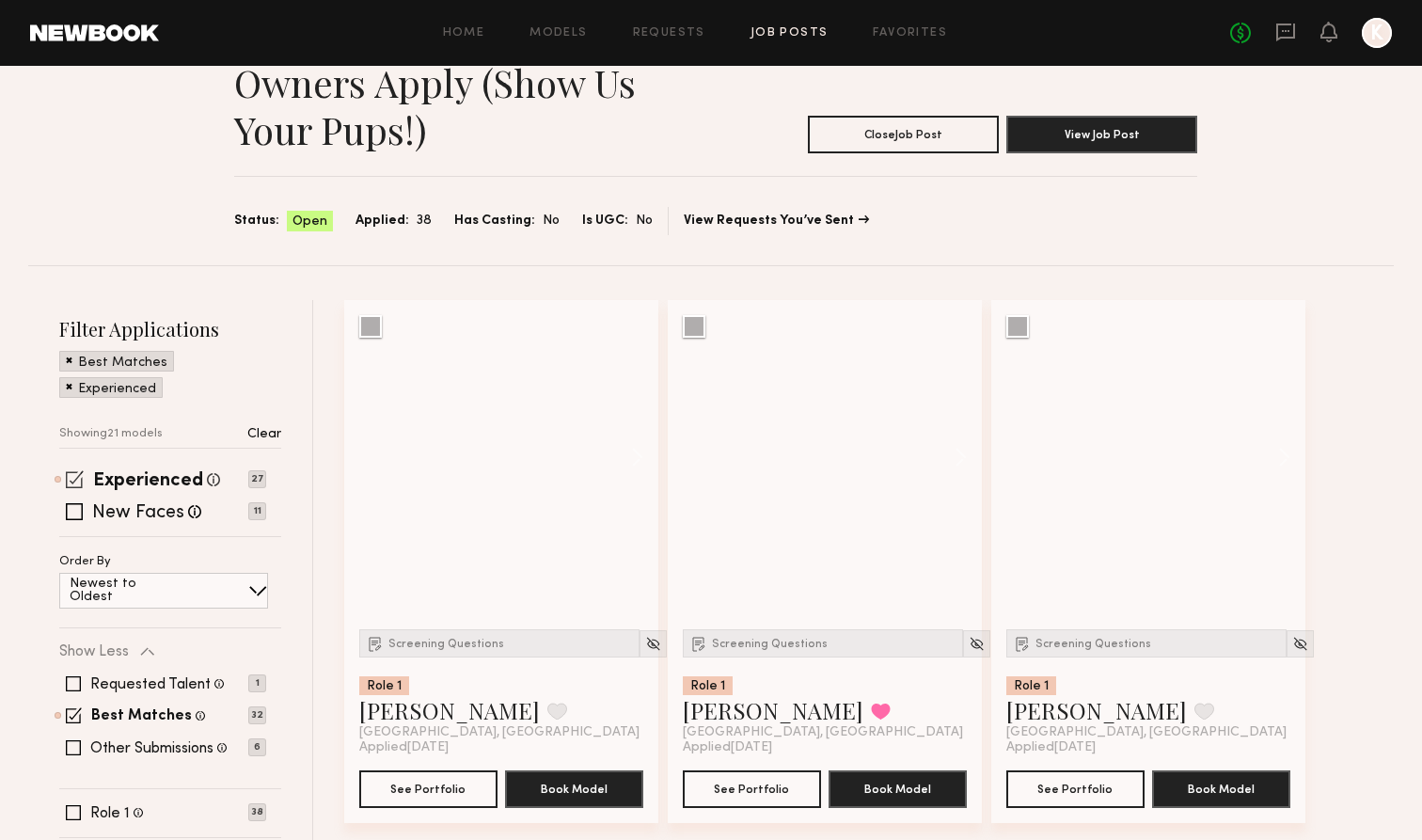
click at [79, 484] on span at bounding box center [74, 479] width 18 height 18
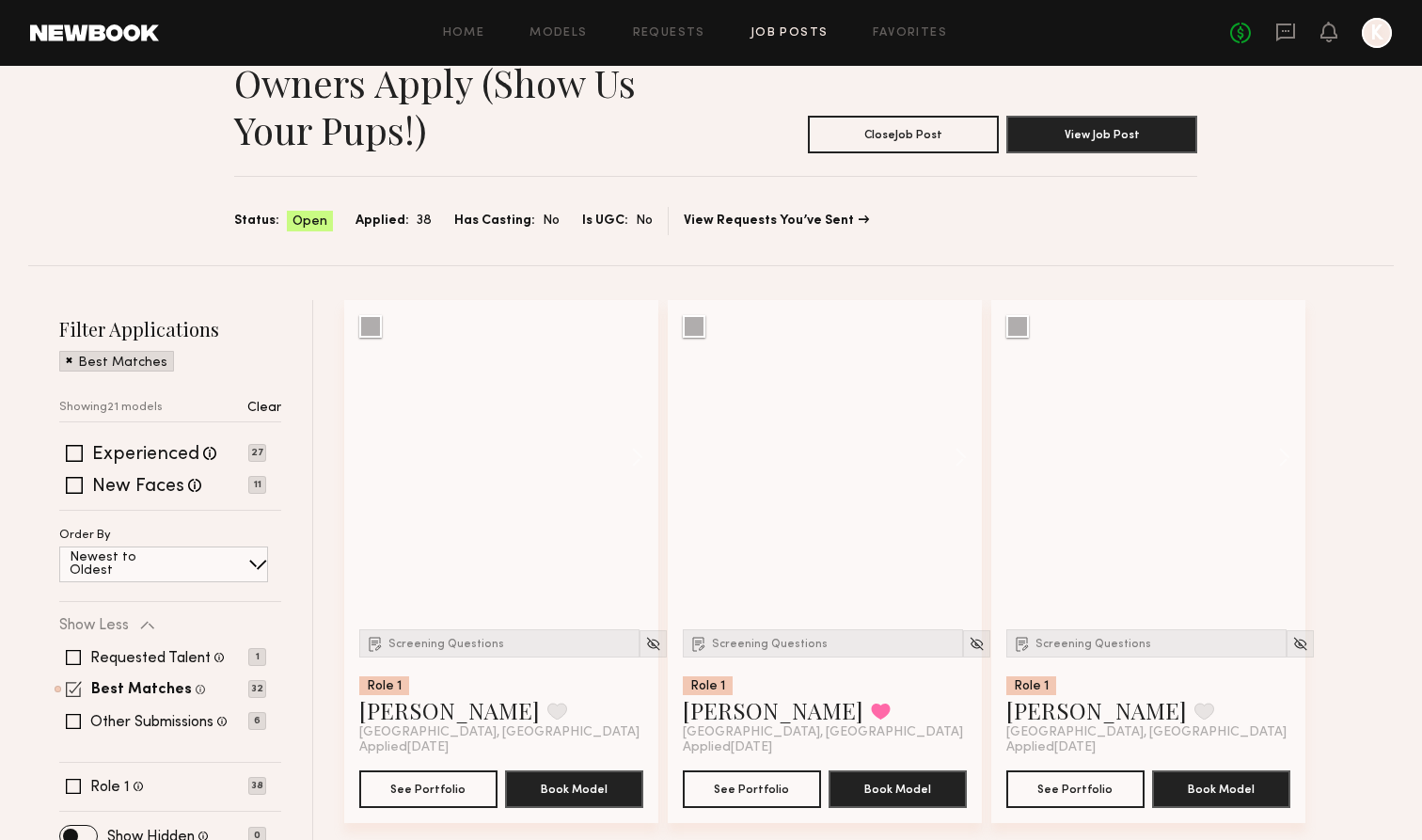
click at [74, 692] on span at bounding box center [74, 688] width 16 height 16
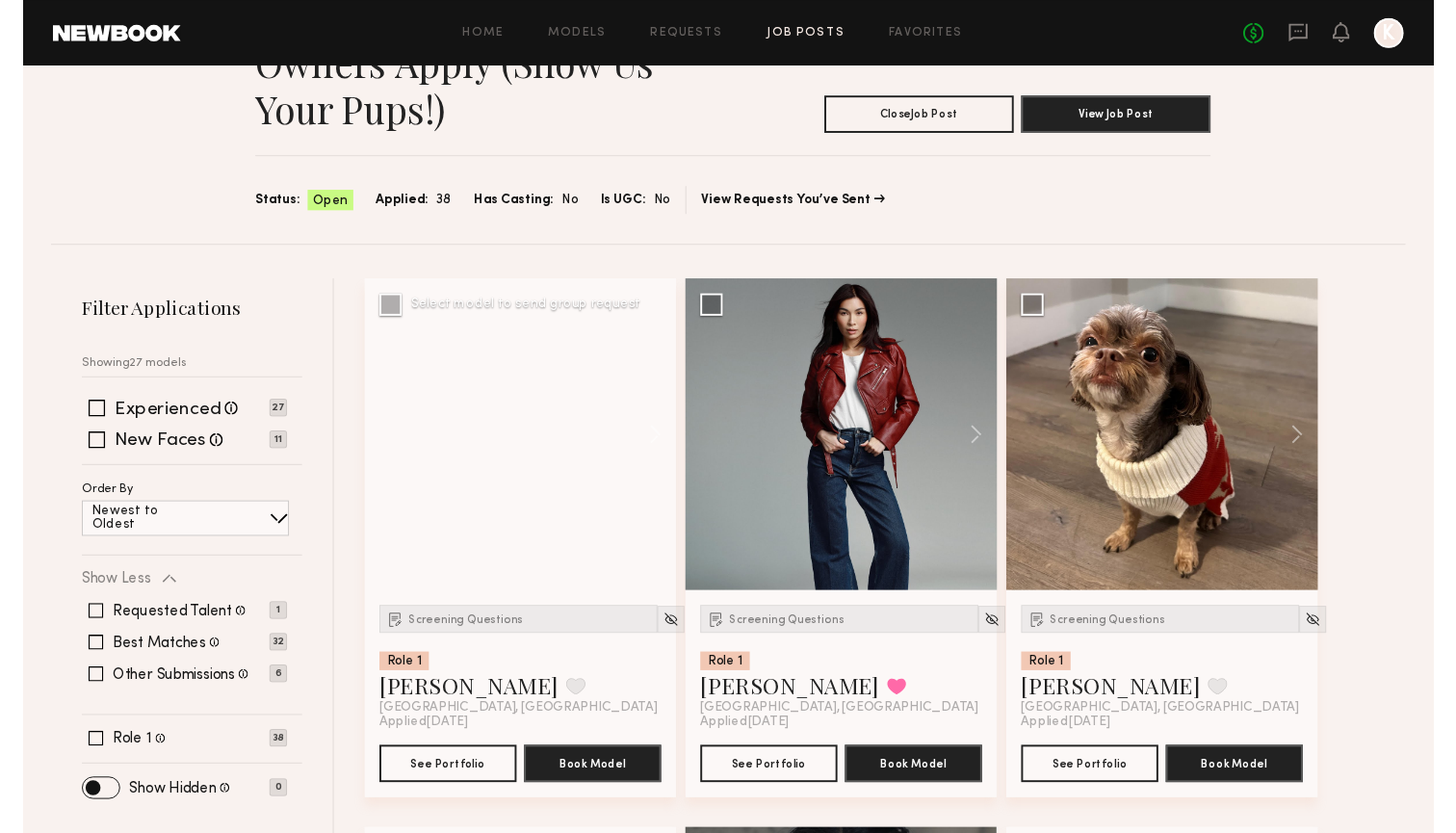
scroll to position [128, 0]
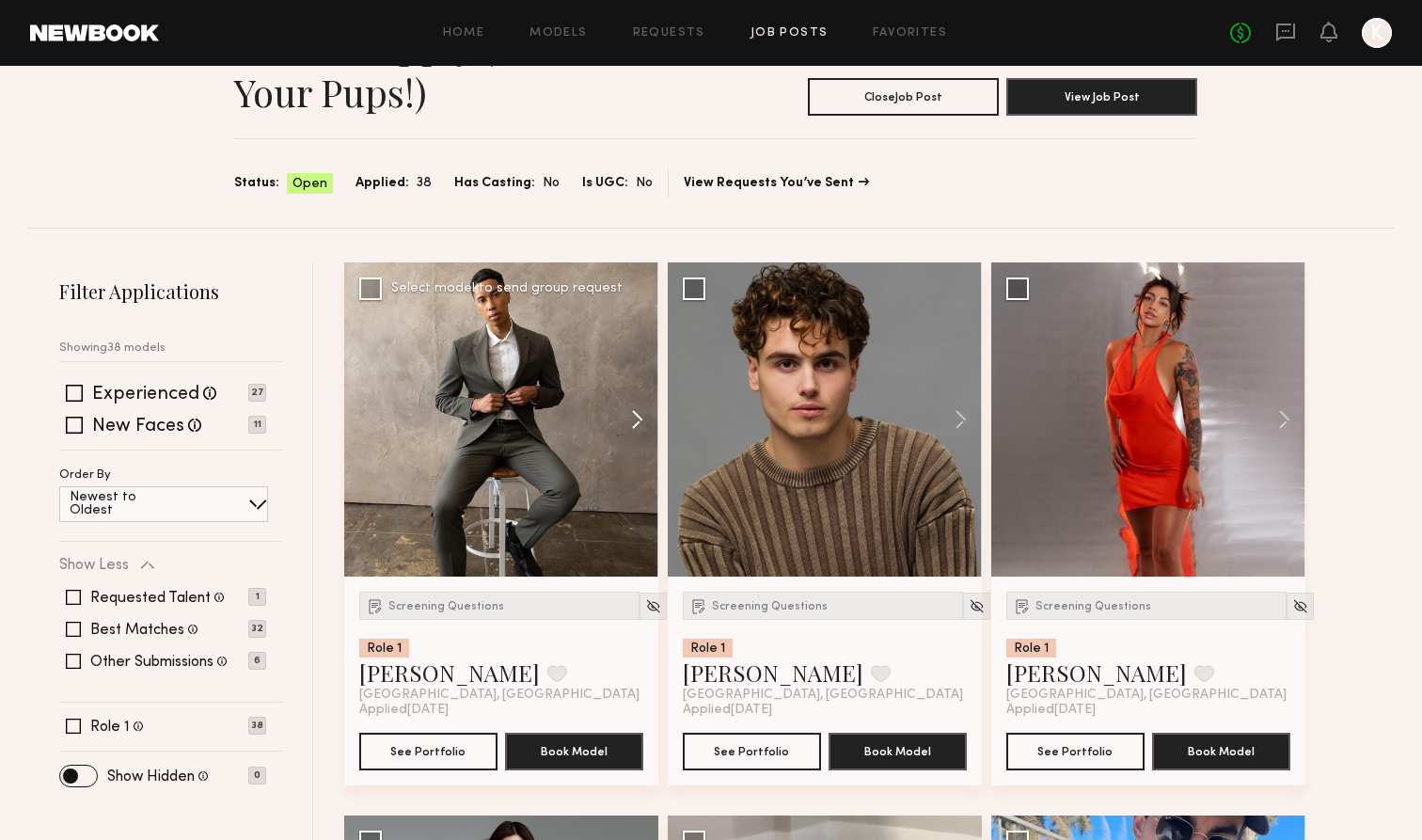
click at [637, 416] on button at bounding box center [628, 419] width 60 height 314
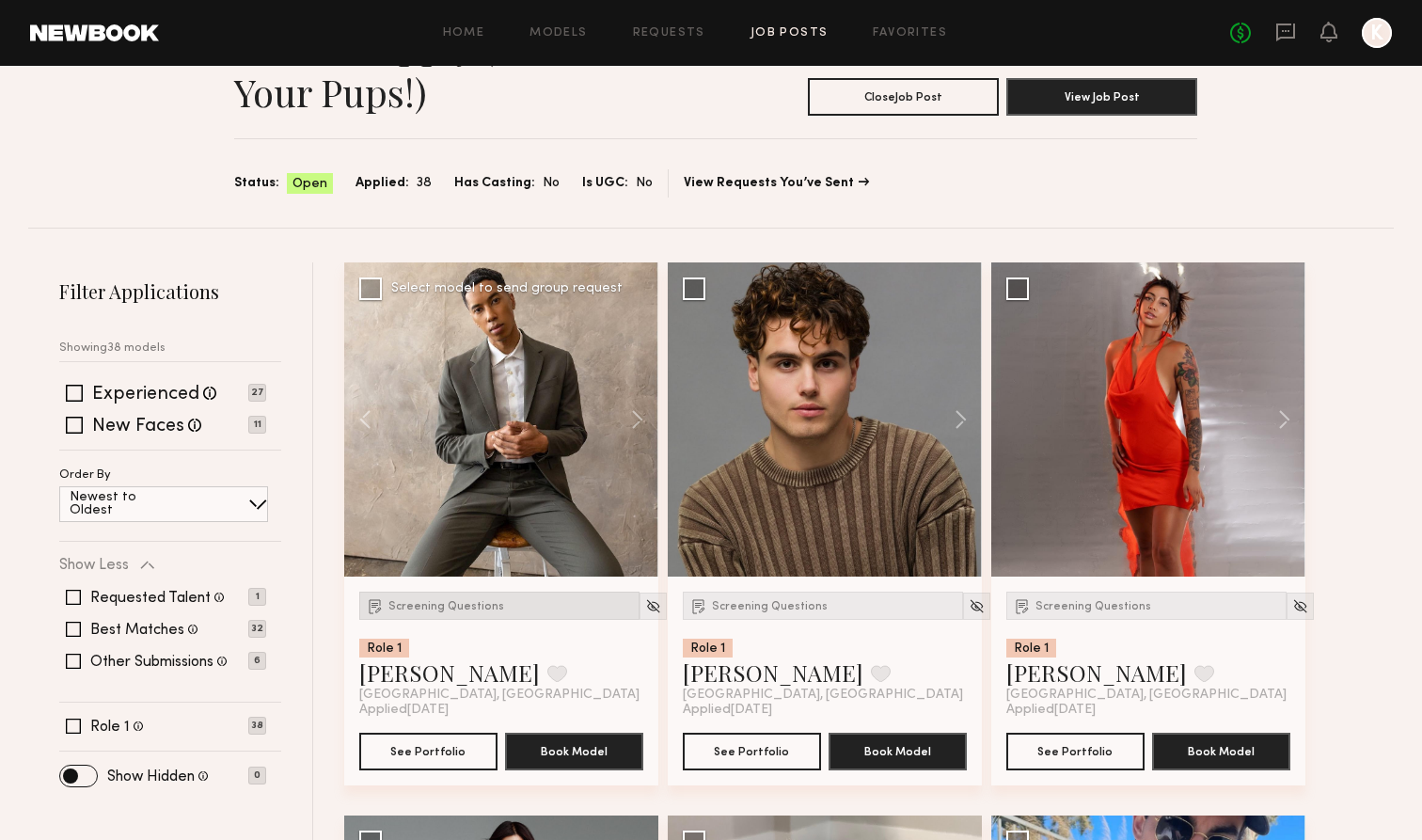
click at [438, 603] on span "Screening Questions" at bounding box center [446, 606] width 116 height 11
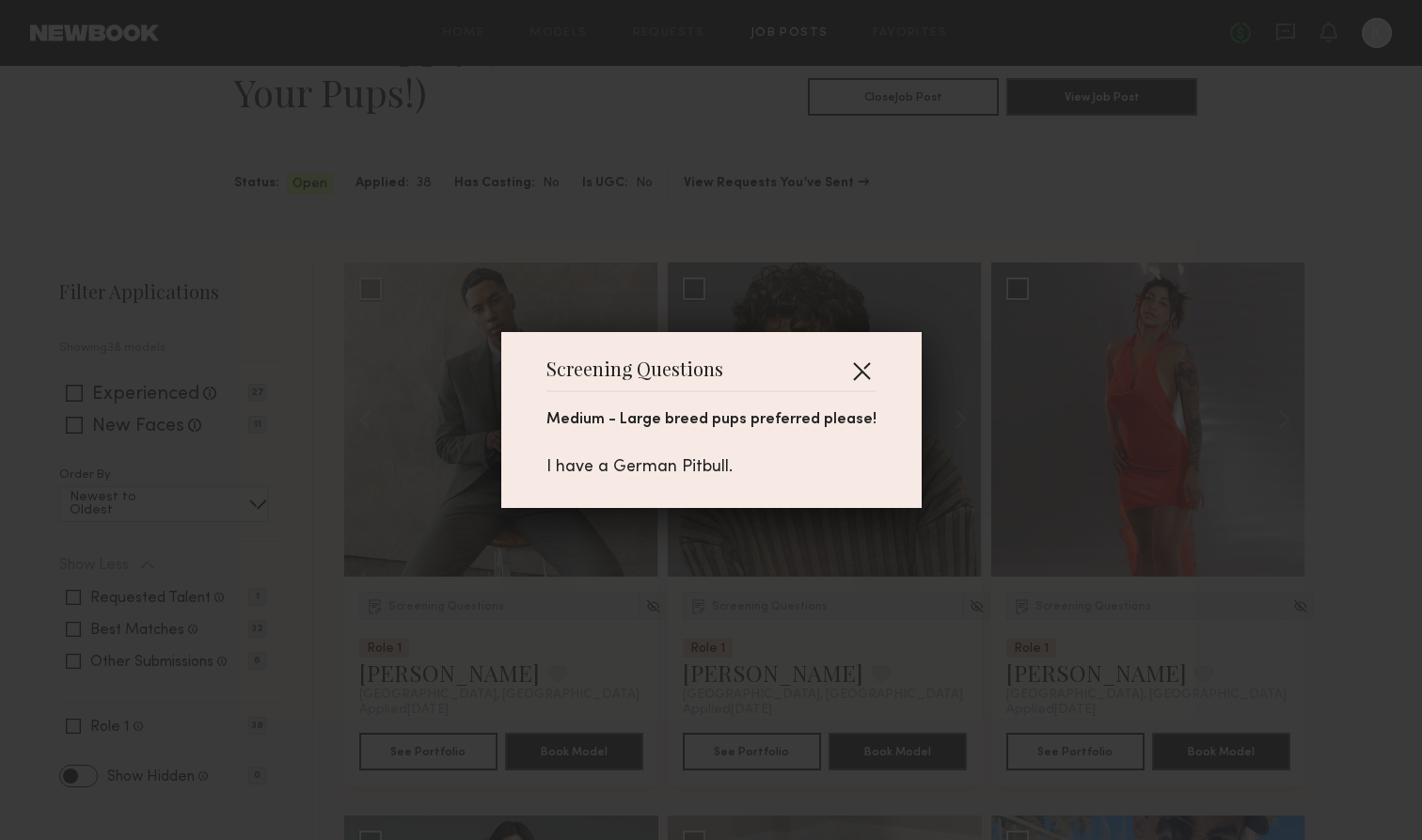
click at [849, 375] on button "button" at bounding box center [862, 371] width 30 height 30
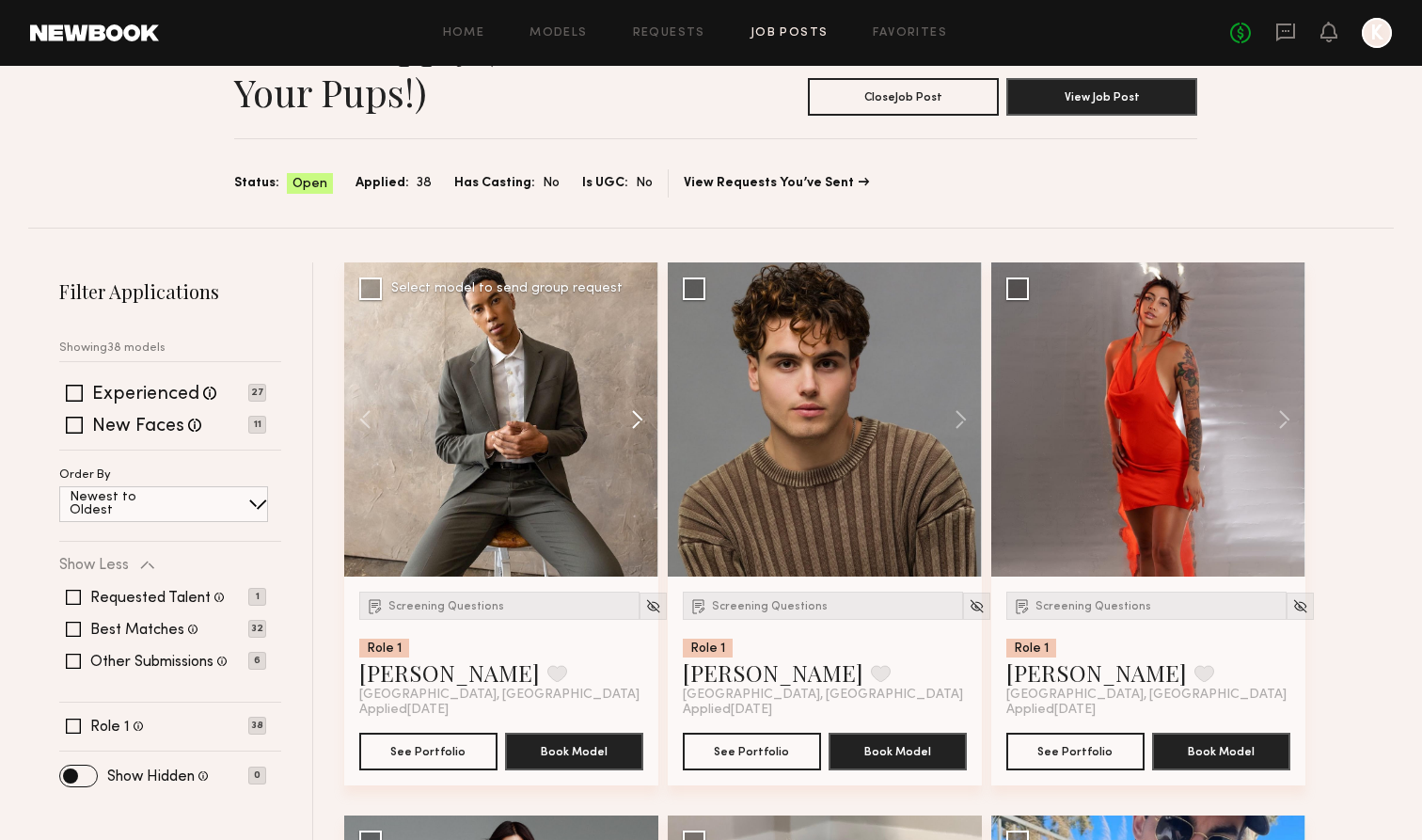
click at [625, 415] on button at bounding box center [628, 419] width 60 height 314
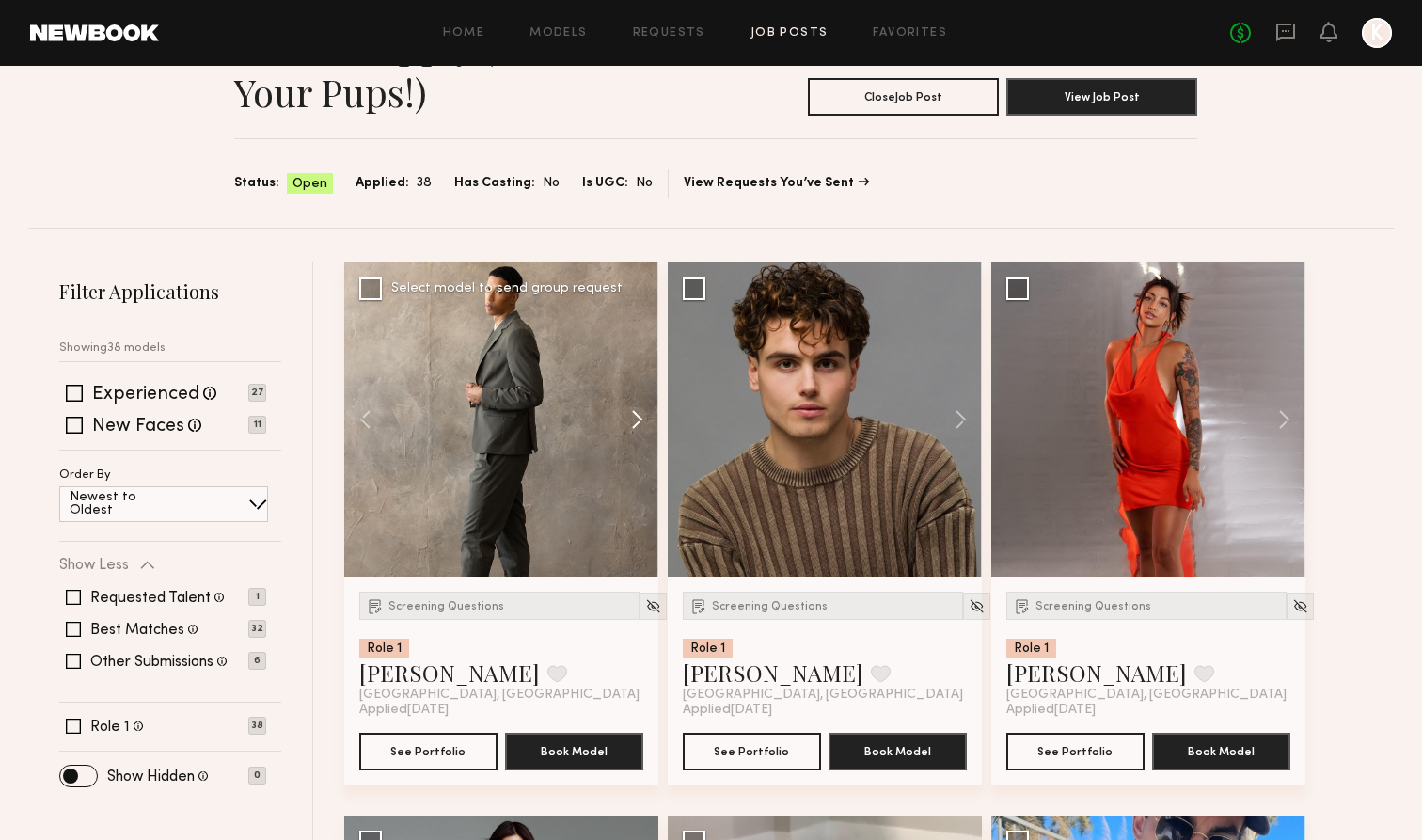
click at [625, 415] on button at bounding box center [628, 419] width 60 height 314
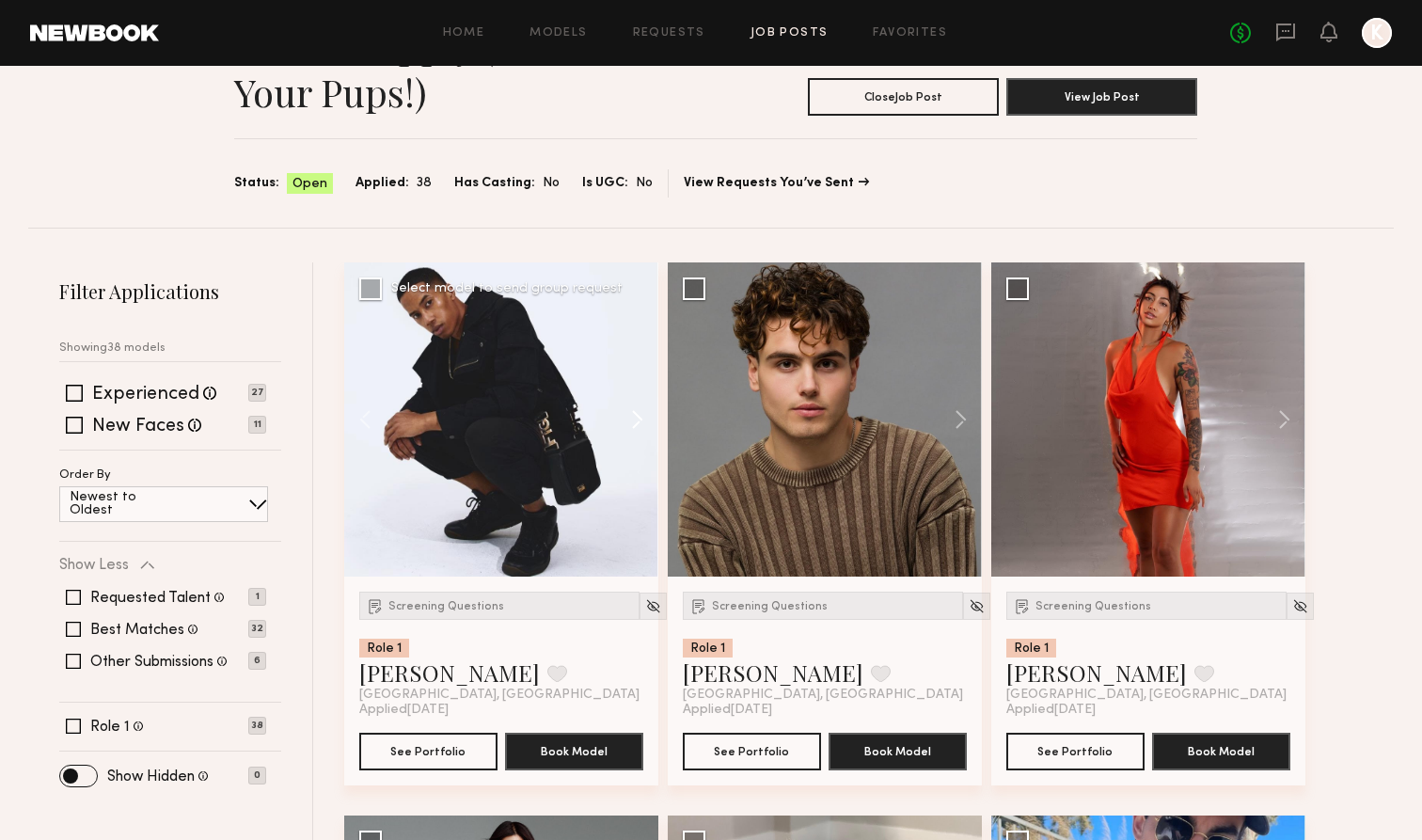
click at [625, 414] on button at bounding box center [628, 419] width 60 height 314
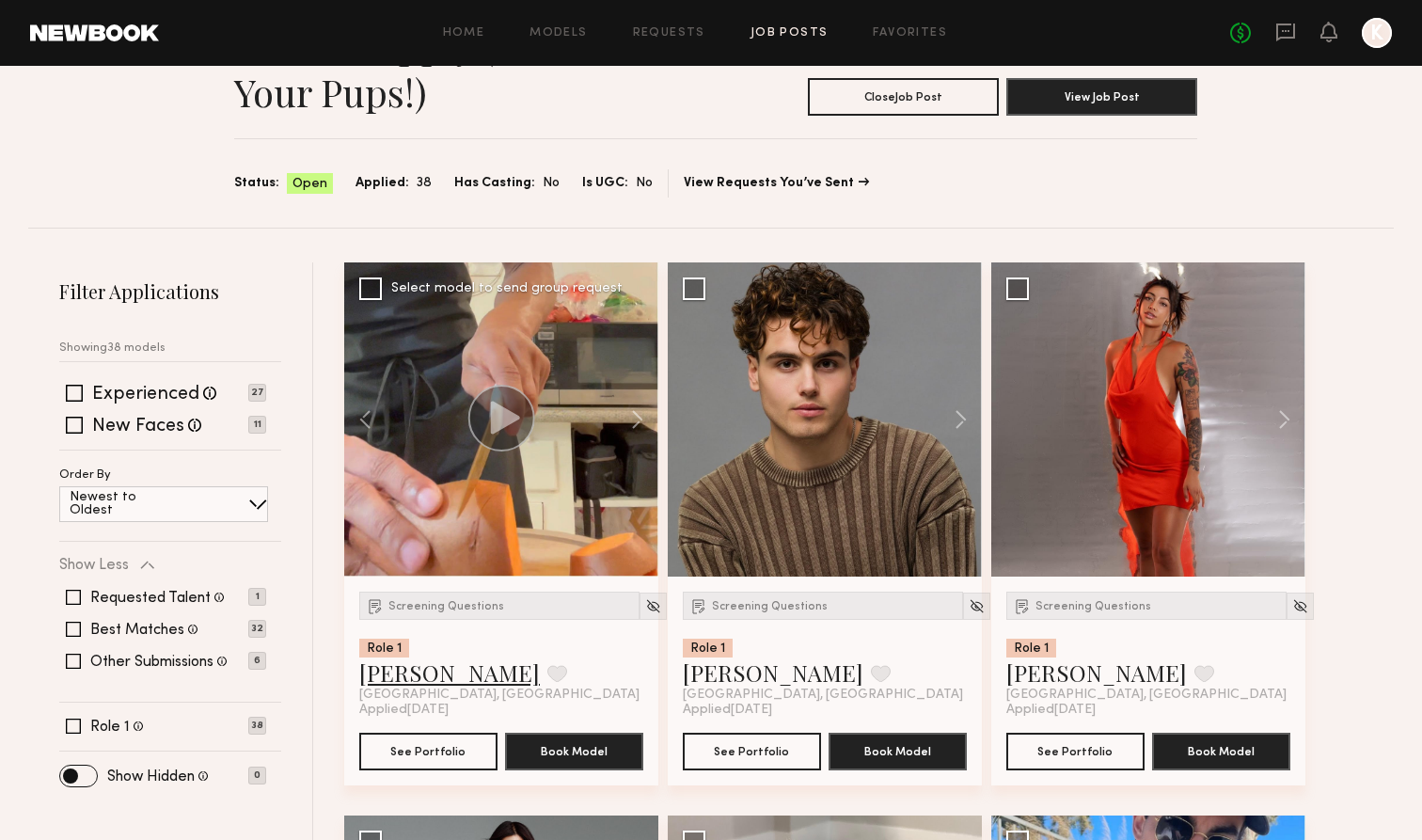
click at [418, 665] on link "Maury B." at bounding box center [449, 672] width 180 height 30
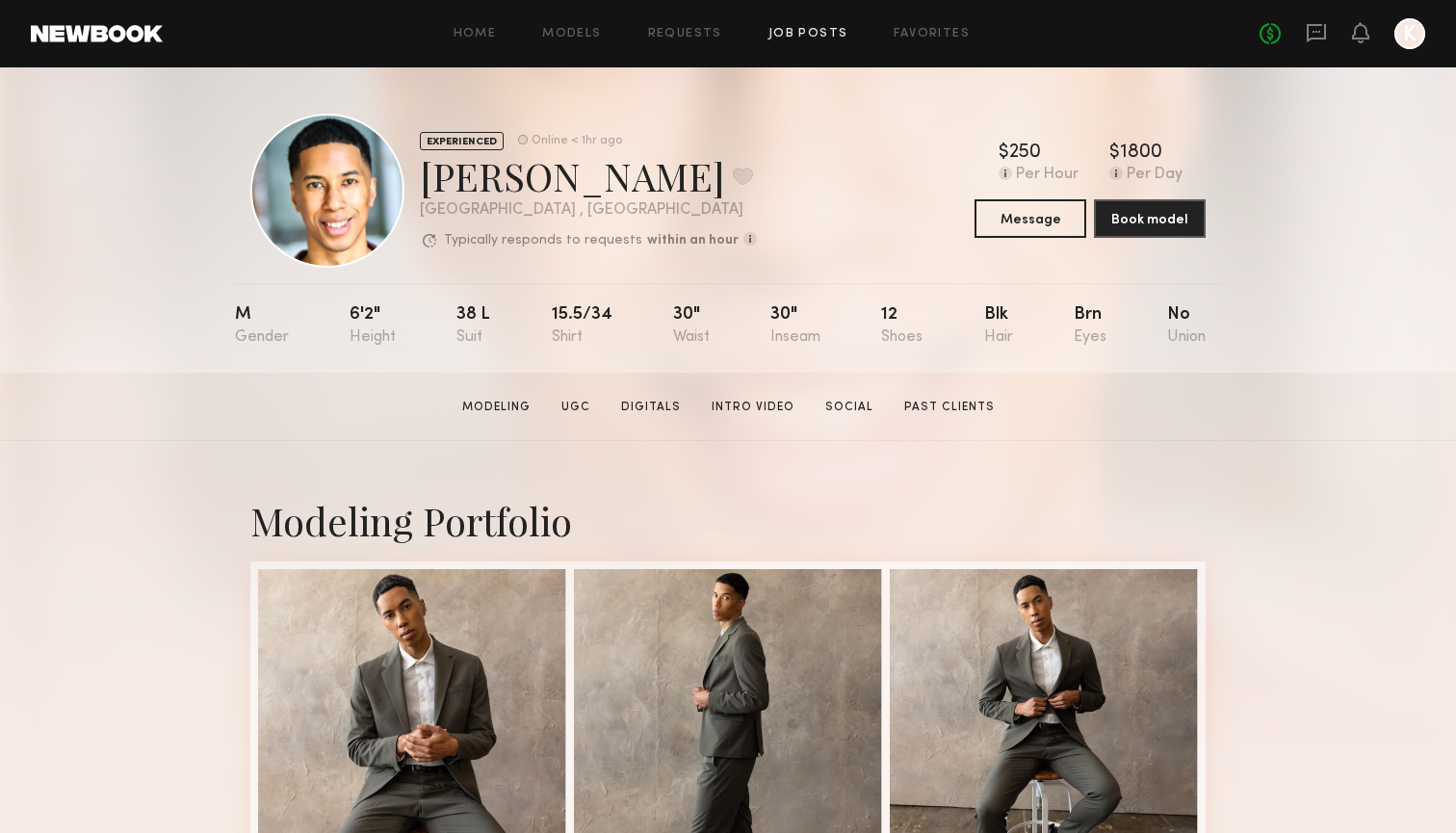
click at [815, 37] on link "Job Posts" at bounding box center [808, 34] width 80 height 13
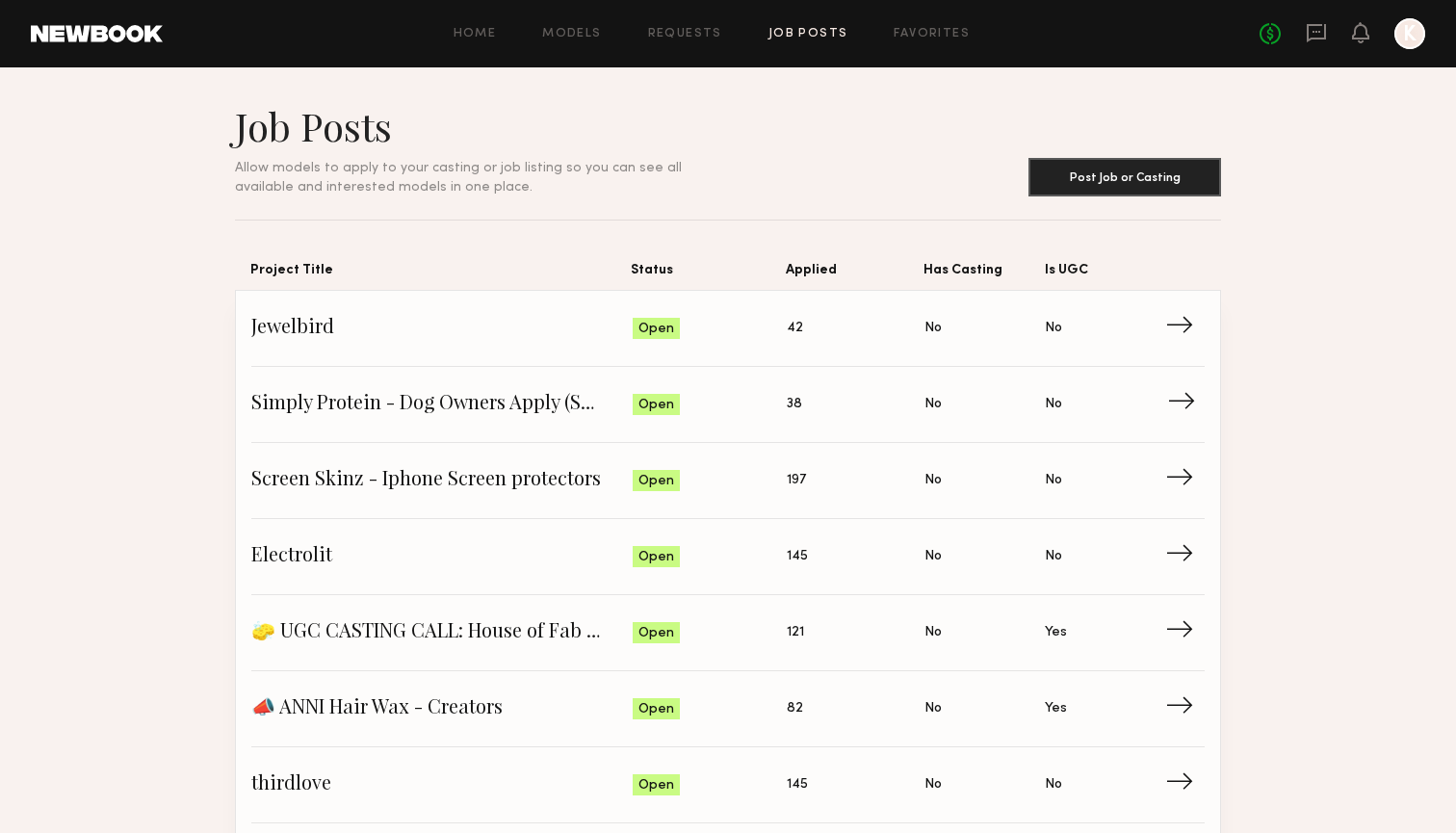
click at [381, 407] on span "Simply Protein - Dog Owners Apply (Show Us Your Pups!)" at bounding box center [441, 404] width 381 height 29
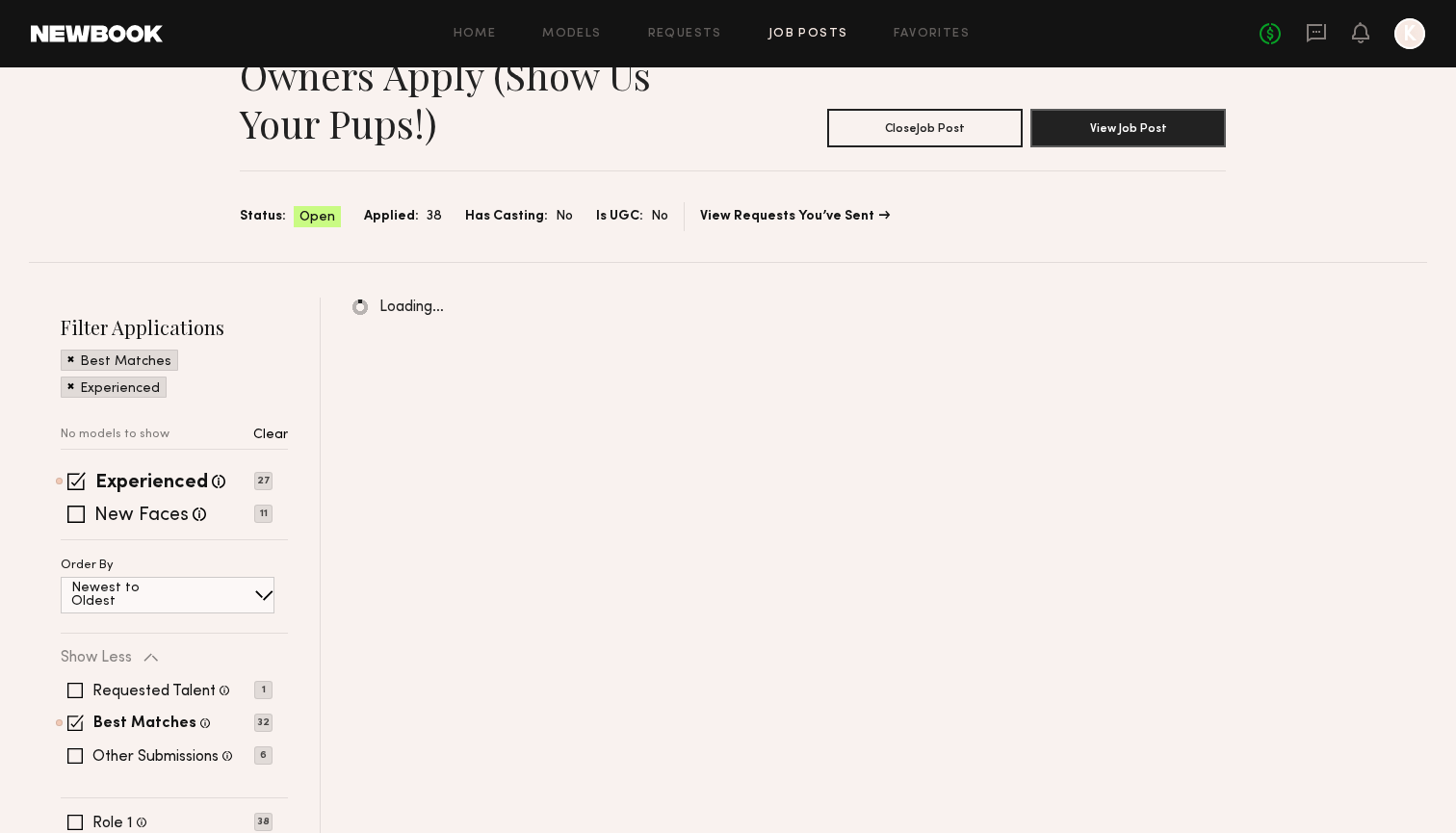
scroll to position [149, 0]
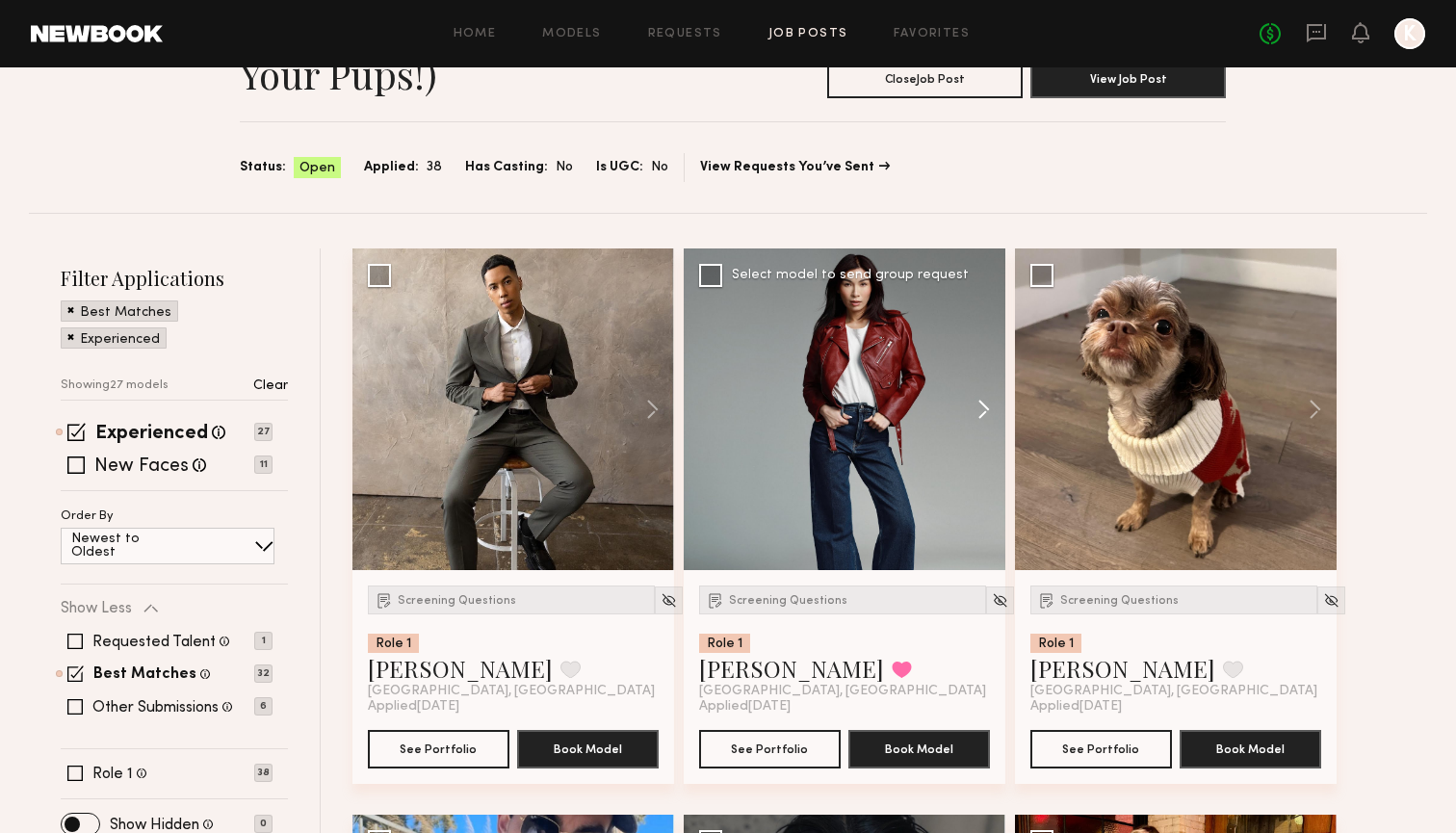
click at [977, 403] on button at bounding box center [974, 408] width 62 height 321
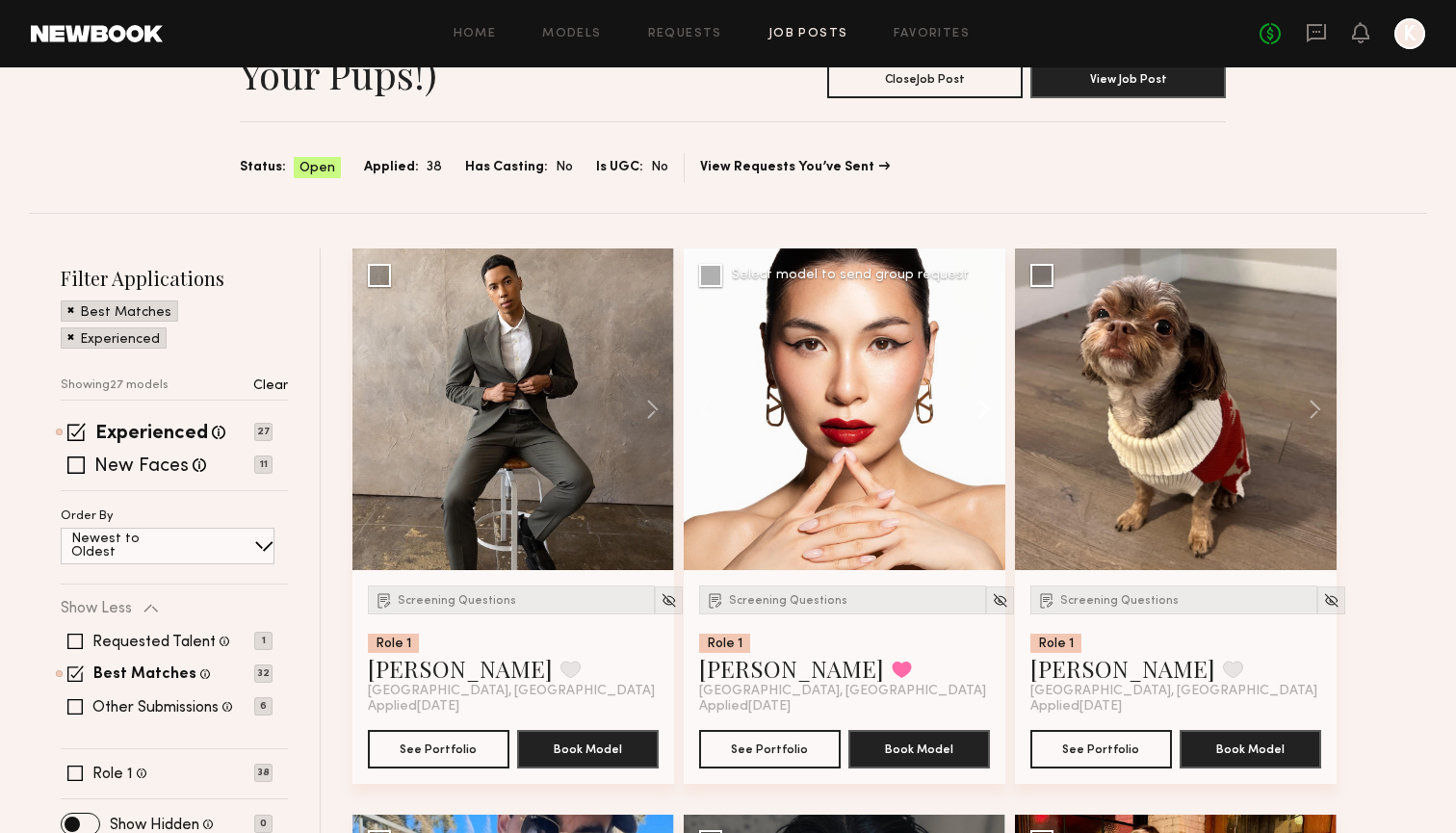
click at [977, 403] on button at bounding box center [974, 408] width 62 height 321
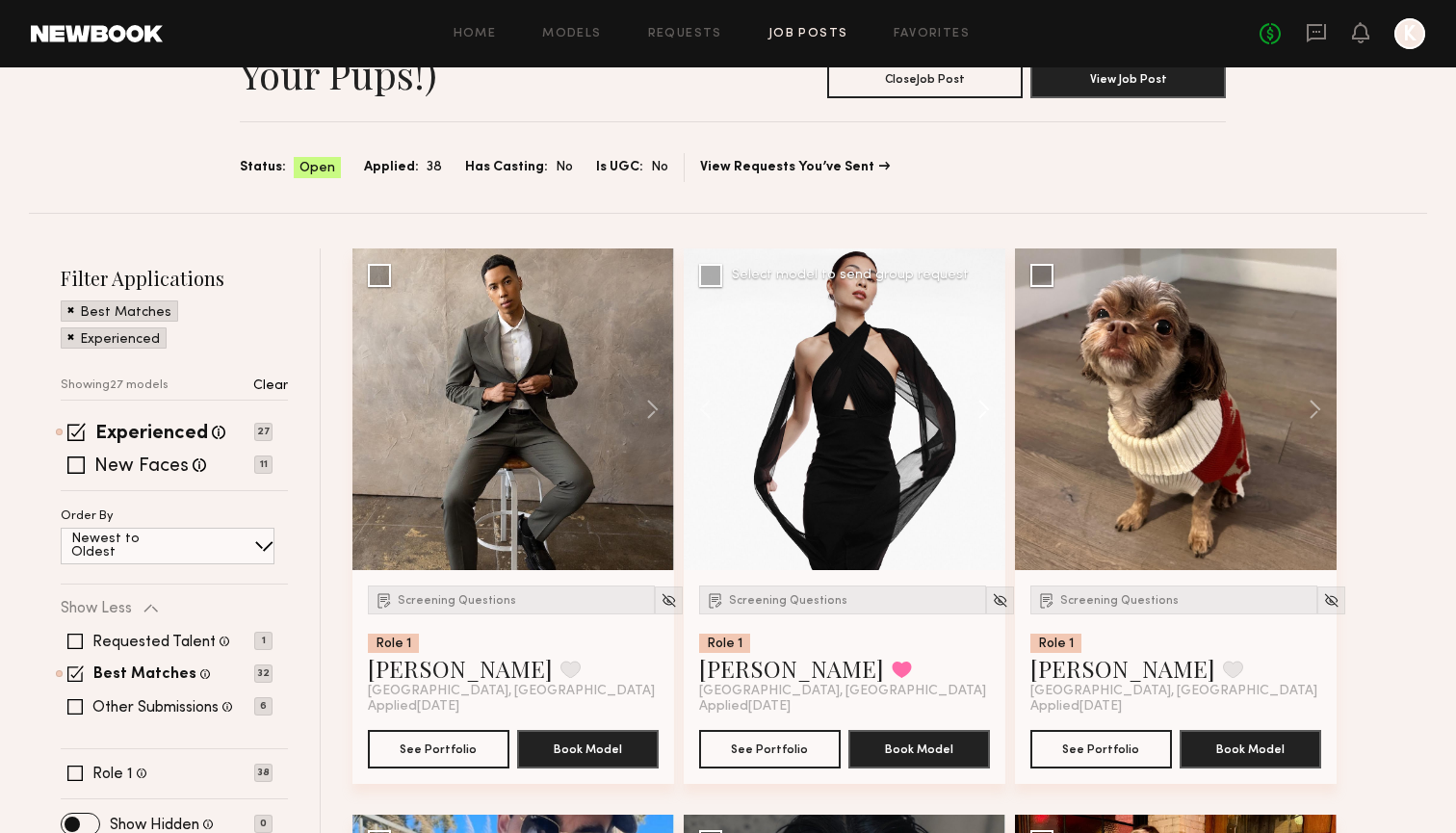
click at [977, 403] on button at bounding box center [974, 408] width 62 height 321
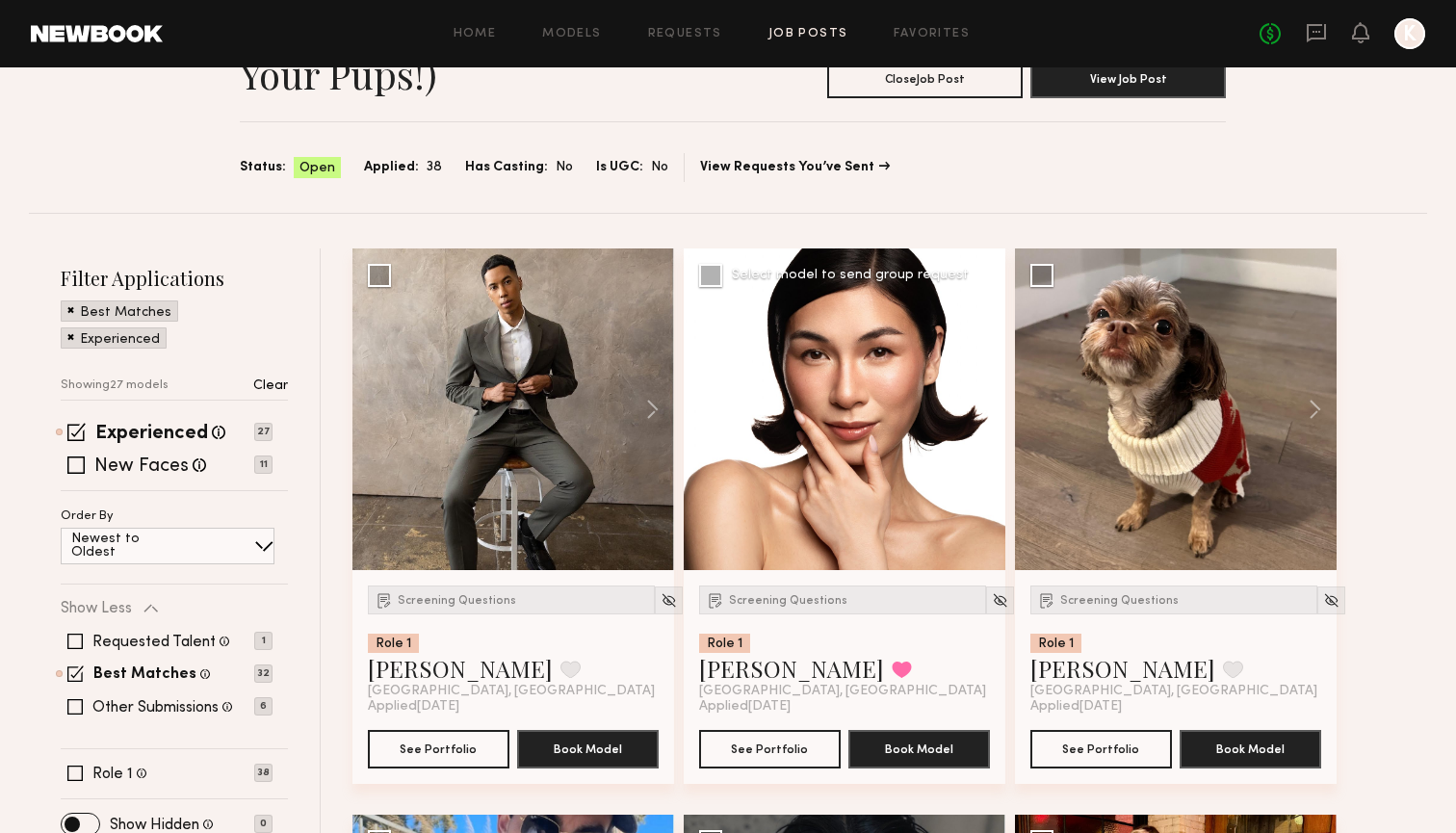
click at [979, 406] on button at bounding box center [974, 408] width 62 height 321
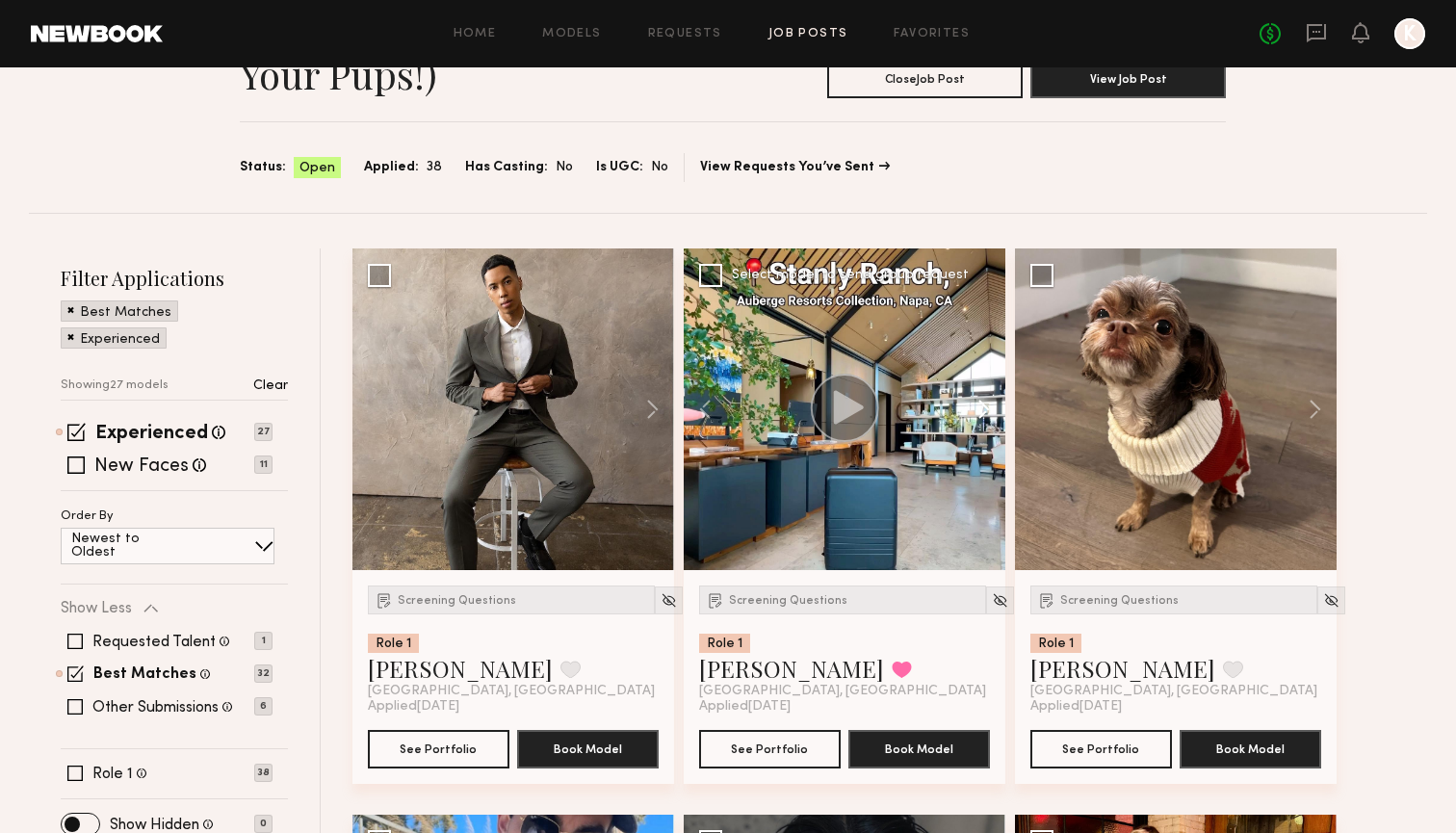
click at [979, 406] on button at bounding box center [974, 408] width 62 height 321
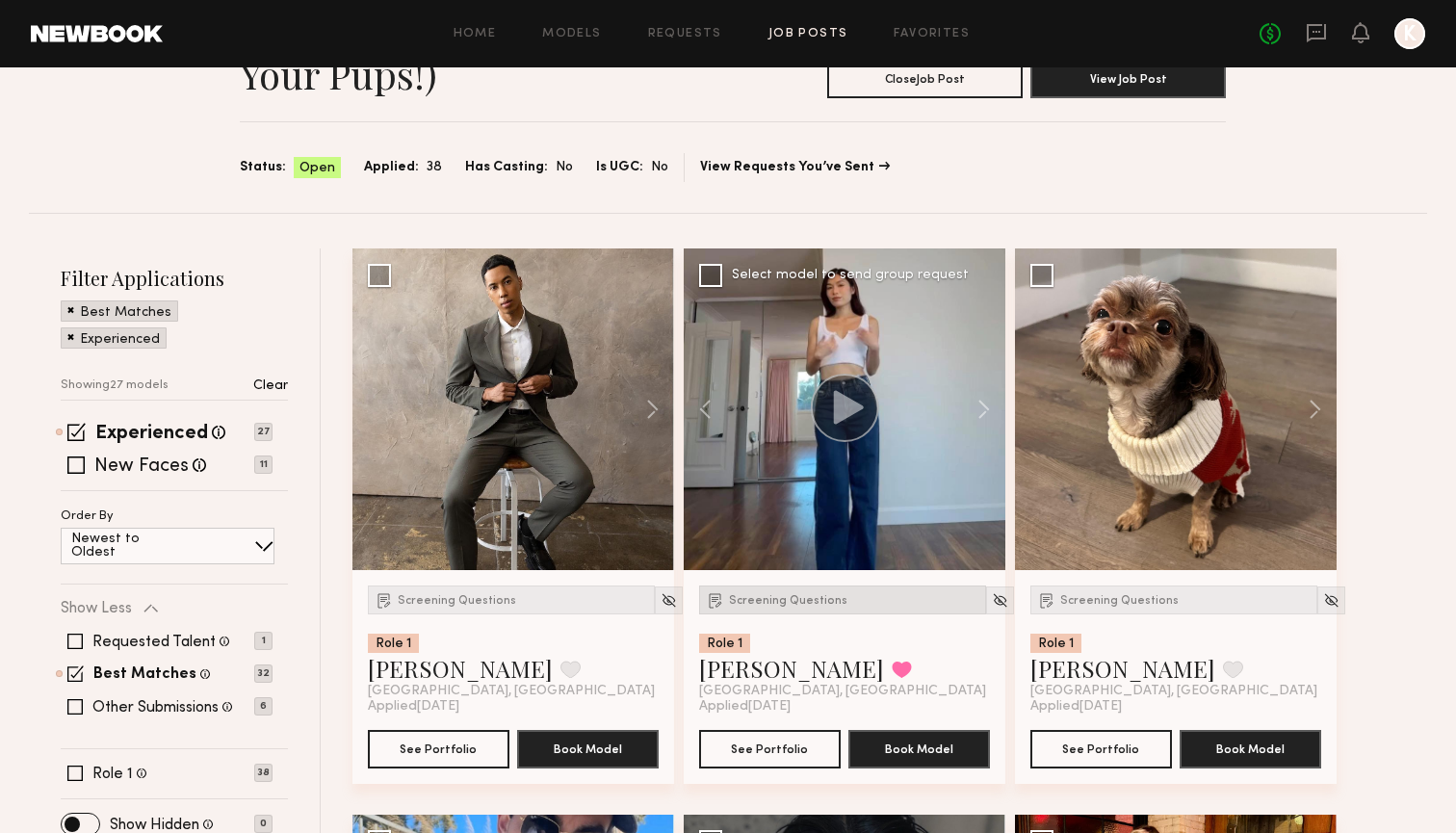
click at [772, 593] on div "Screening Questions" at bounding box center [842, 599] width 287 height 29
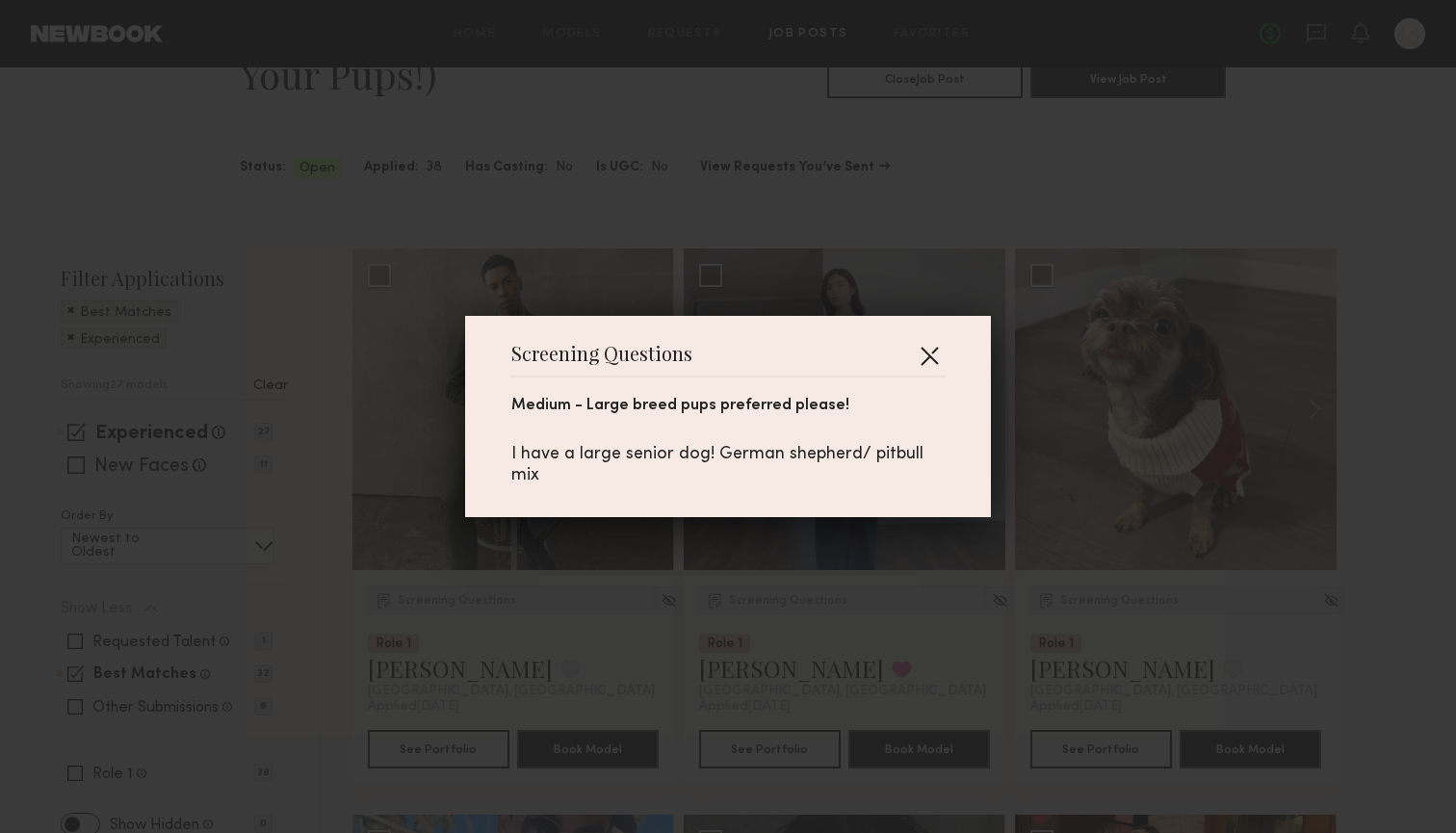
click at [922, 368] on button "button" at bounding box center [929, 355] width 31 height 31
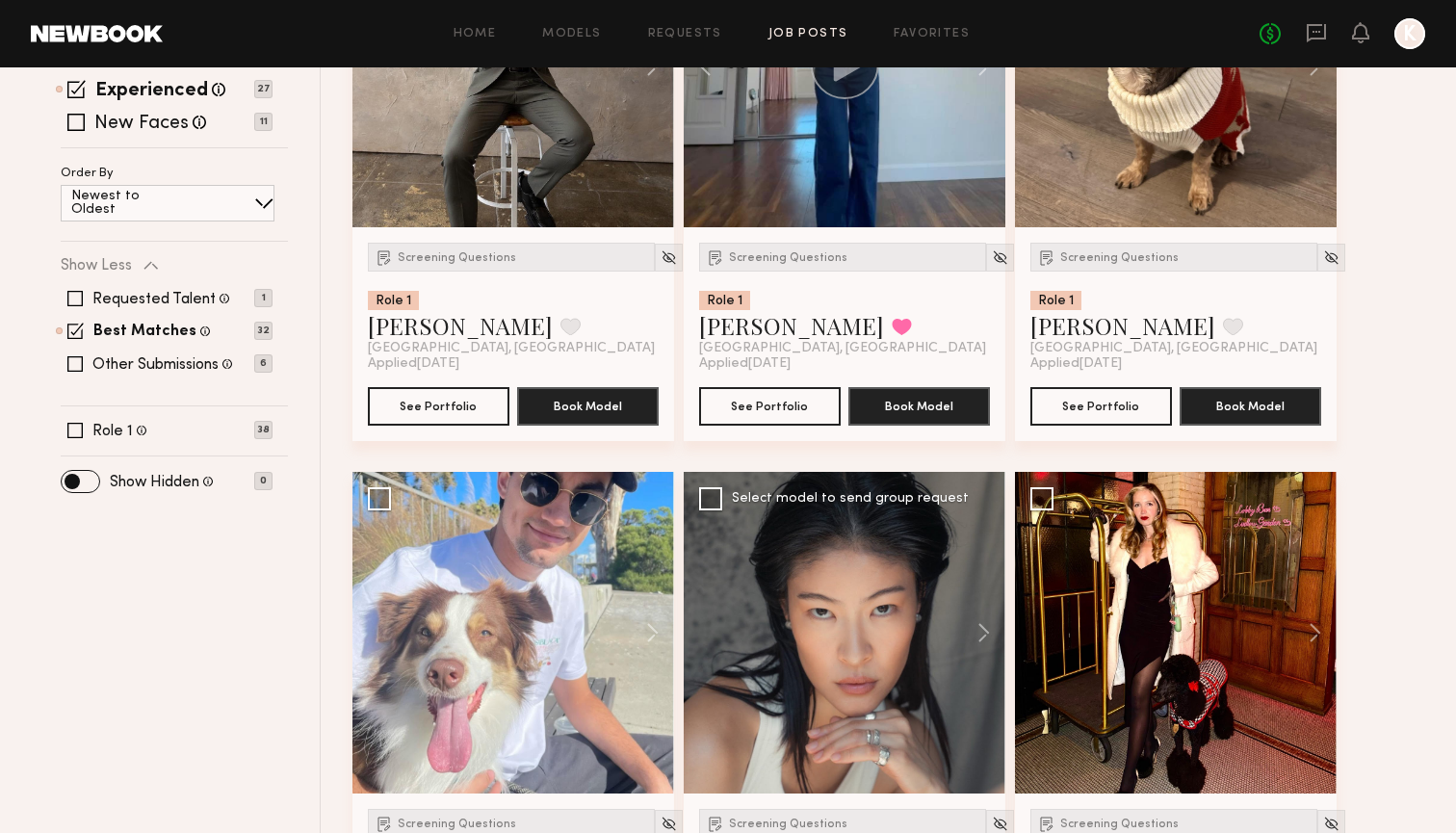
scroll to position [574, 0]
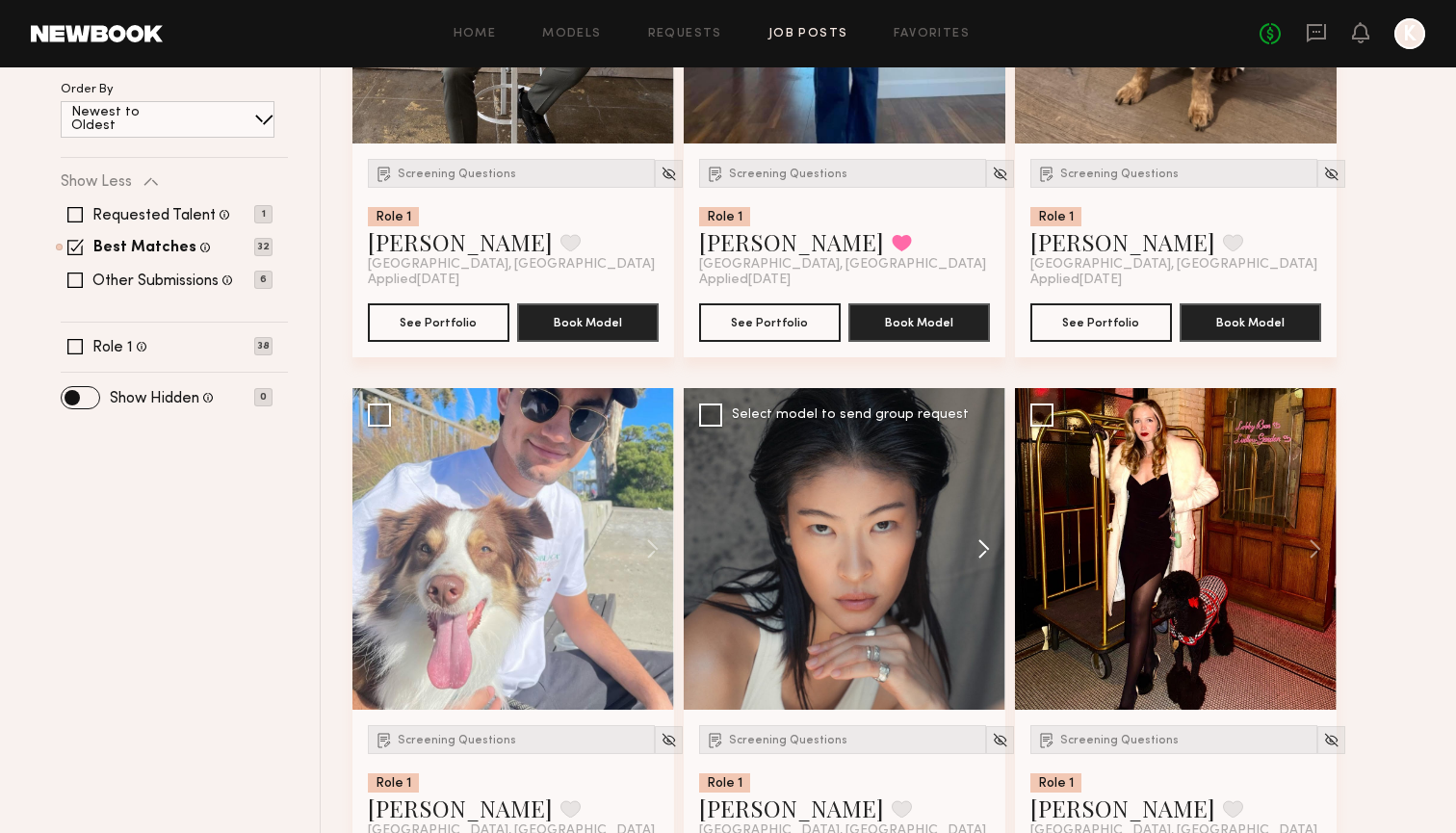
click at [977, 535] on button at bounding box center [974, 548] width 62 height 321
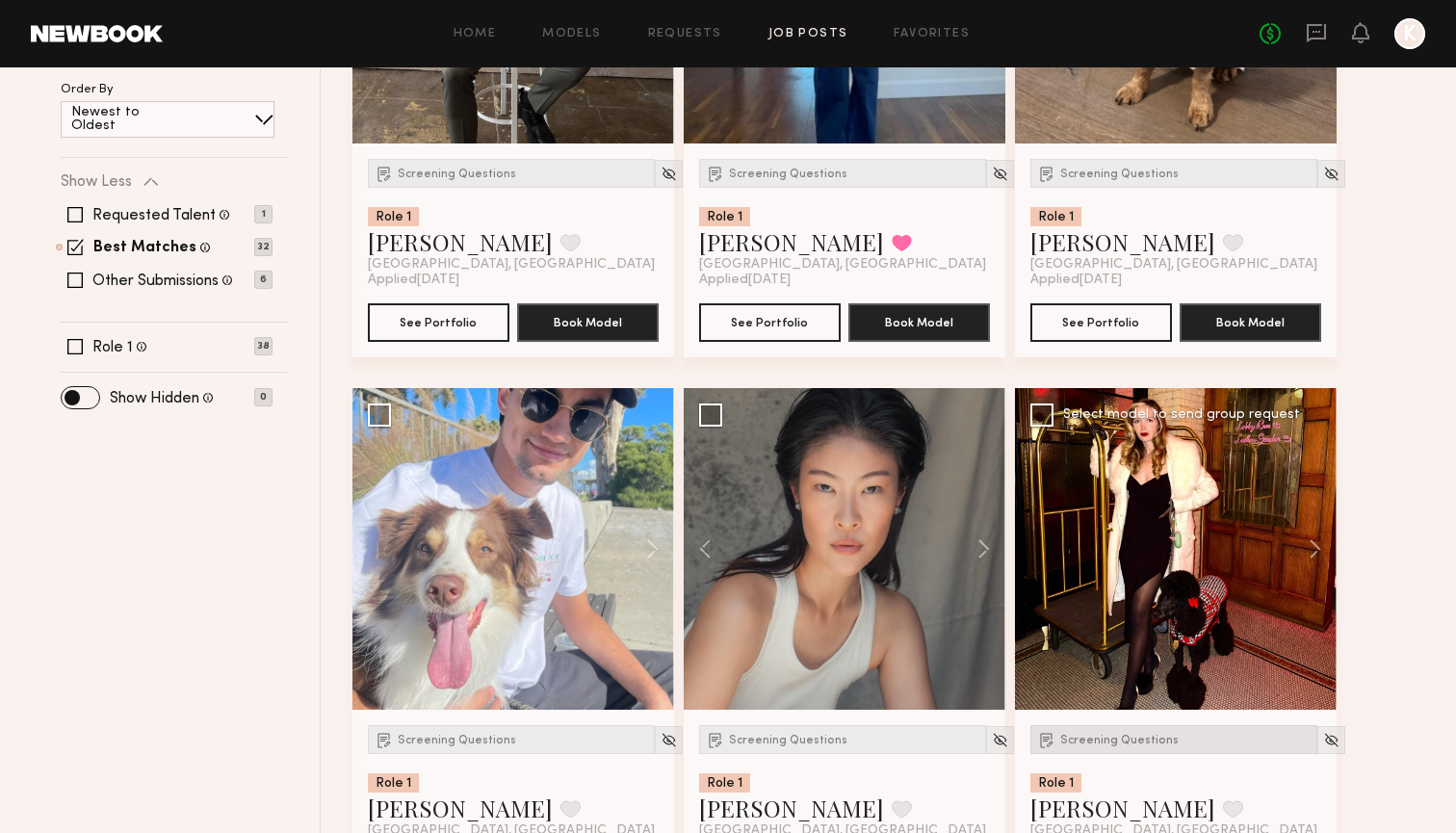
click at [1124, 737] on span "Screening Questions" at bounding box center [1119, 740] width 119 height 12
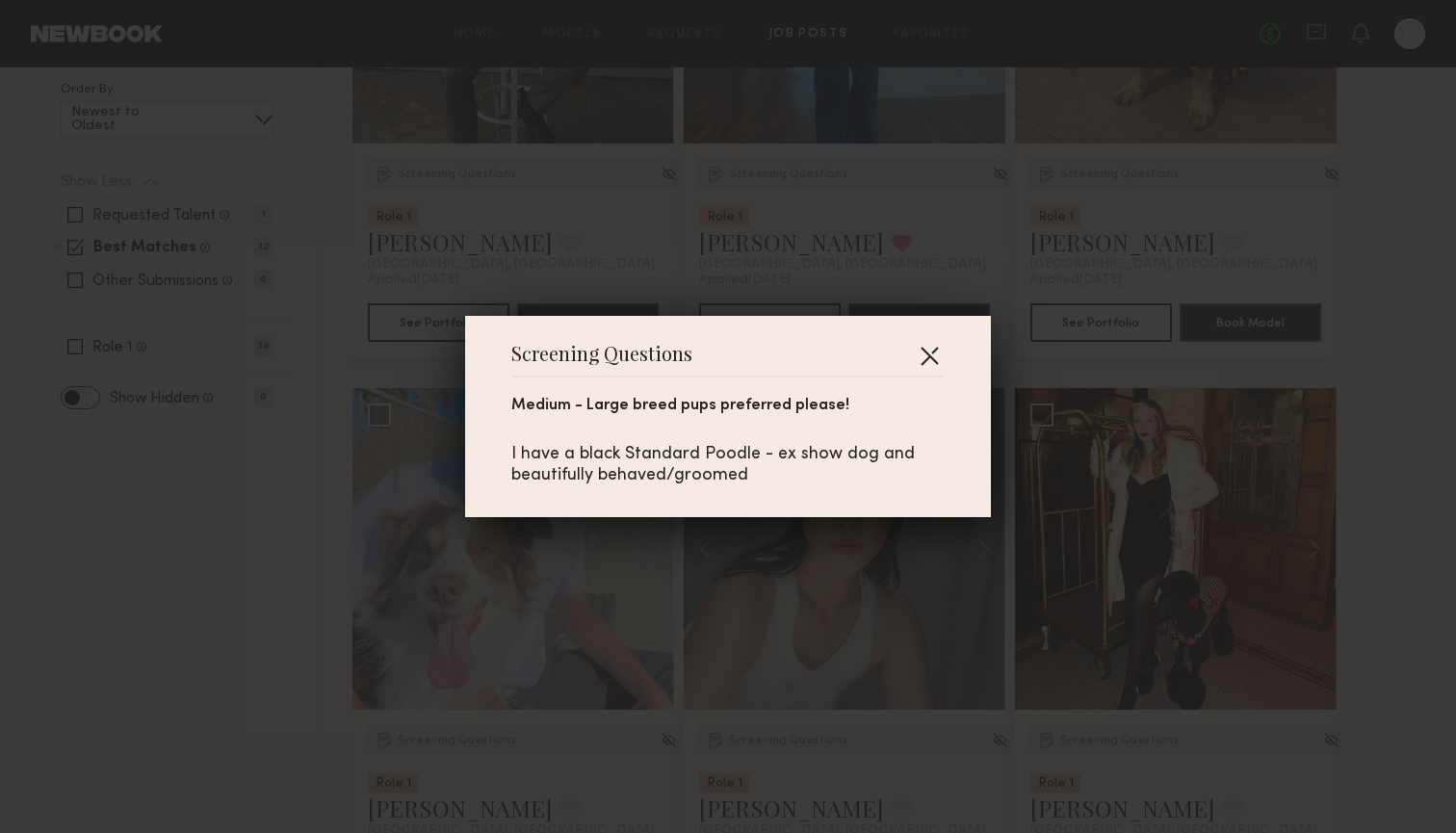
click at [936, 347] on button "button" at bounding box center [929, 355] width 31 height 31
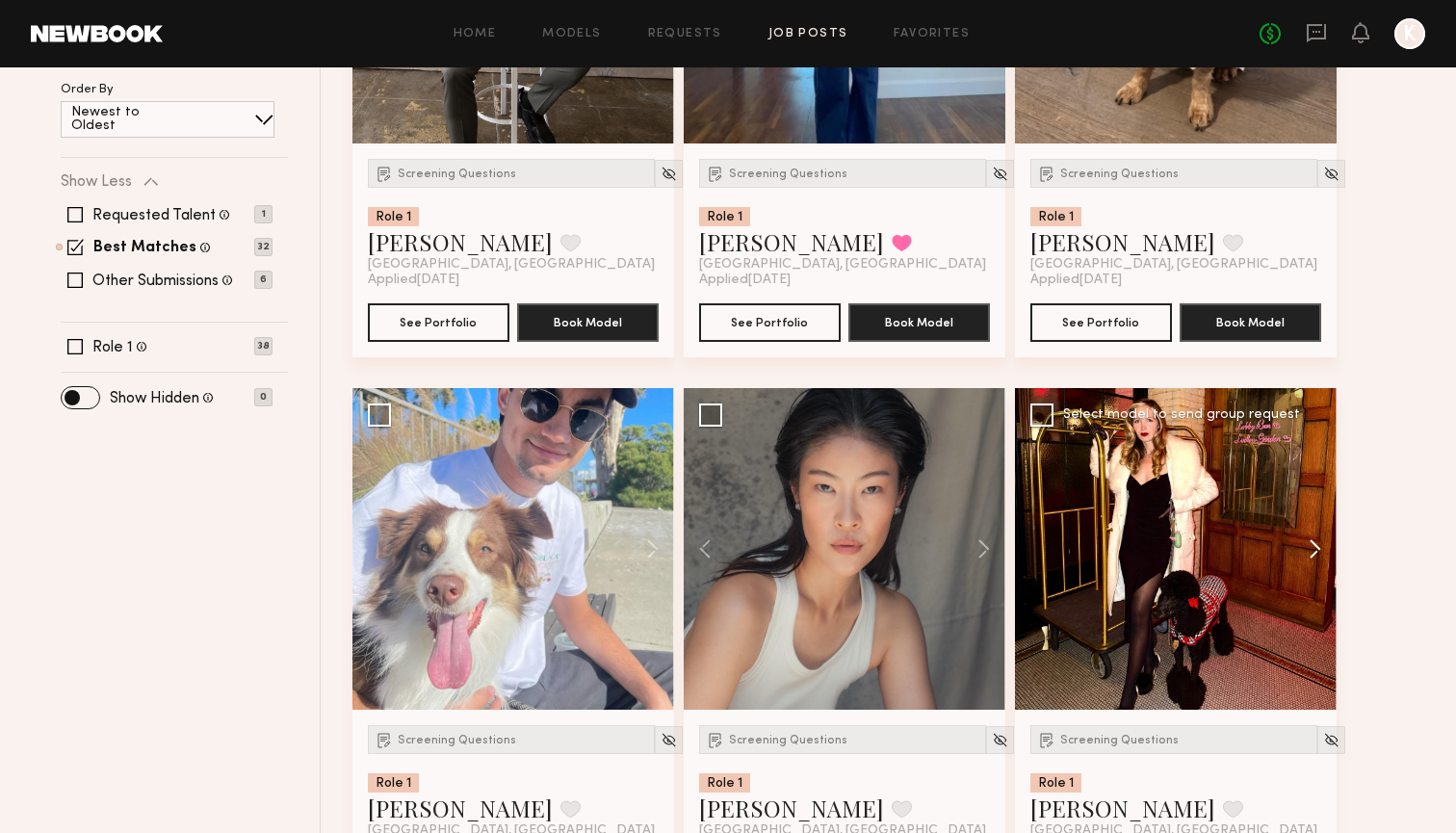
click at [1298, 540] on button at bounding box center [1305, 548] width 62 height 321
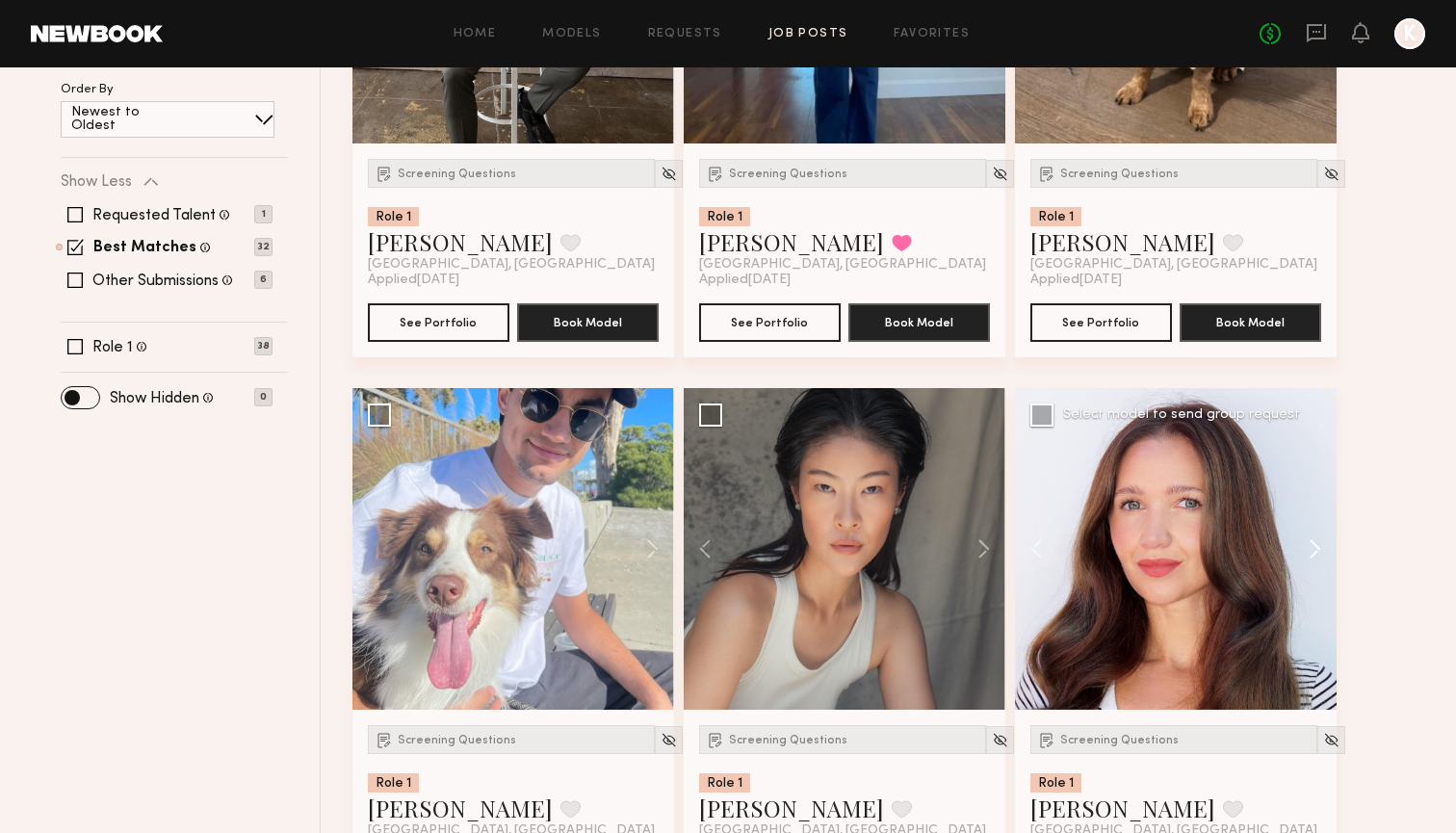
click at [1298, 540] on button at bounding box center [1305, 548] width 62 height 321
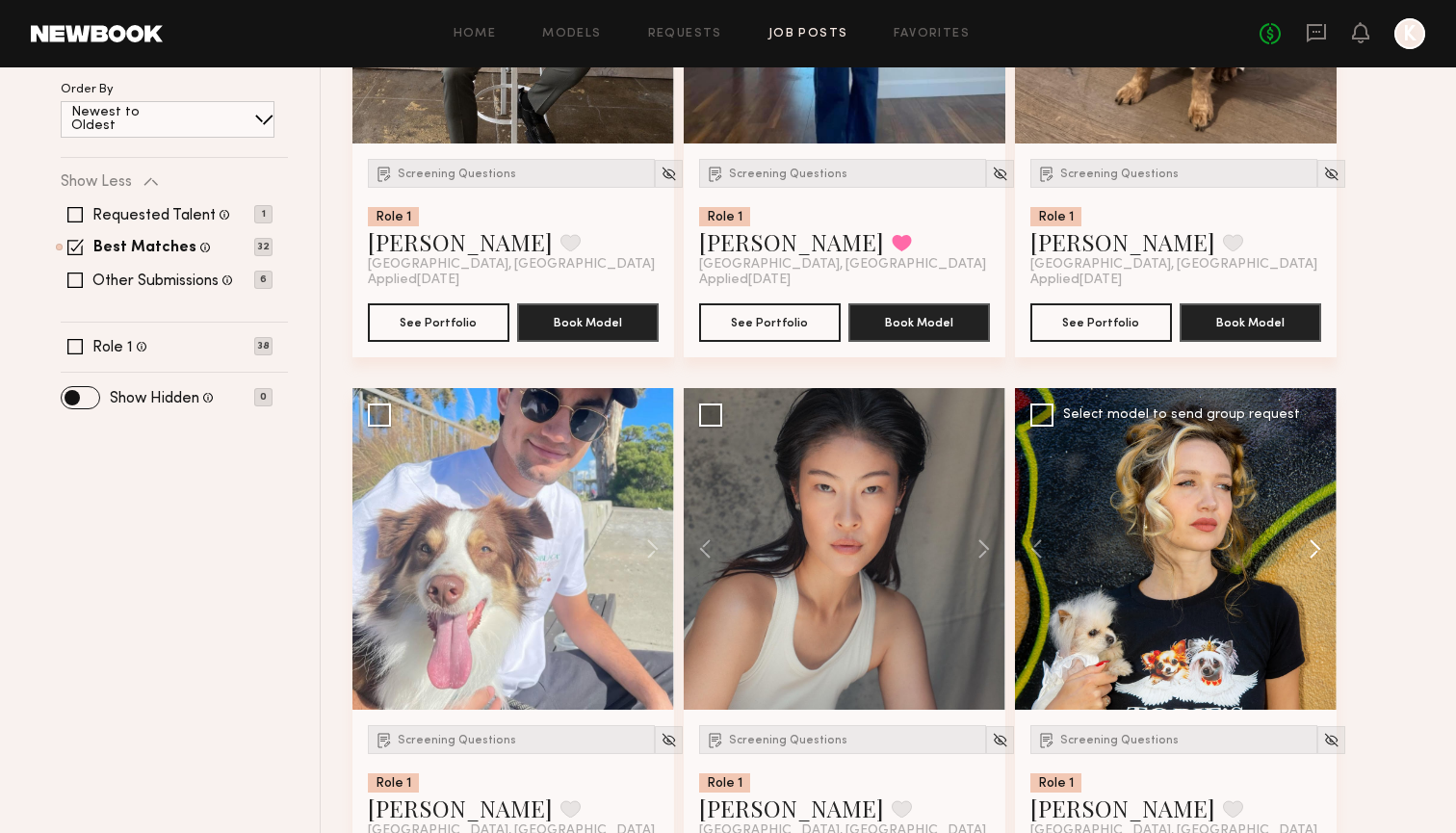
click at [1298, 540] on button at bounding box center [1305, 548] width 62 height 321
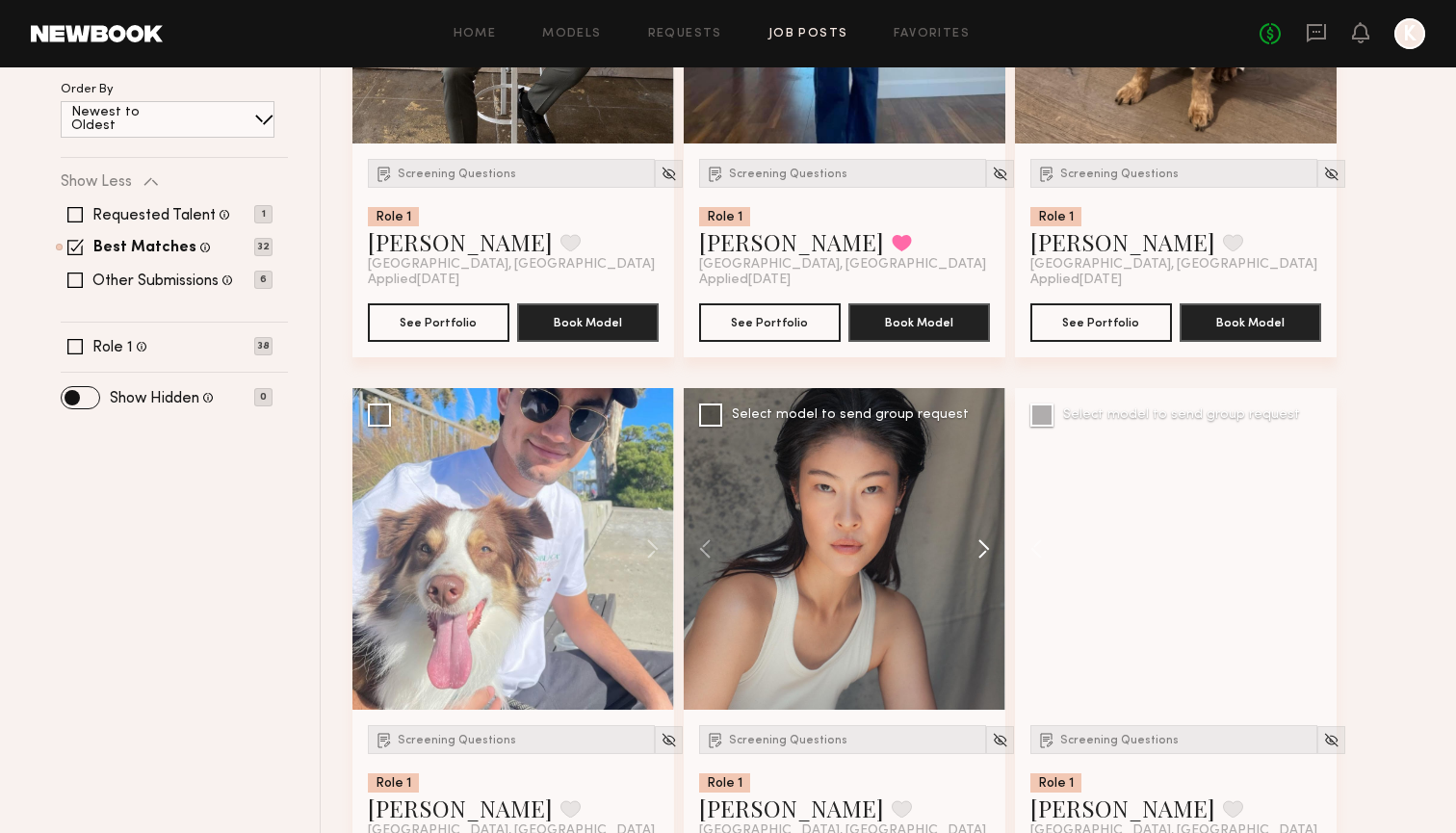
click at [987, 544] on button at bounding box center [974, 548] width 62 height 321
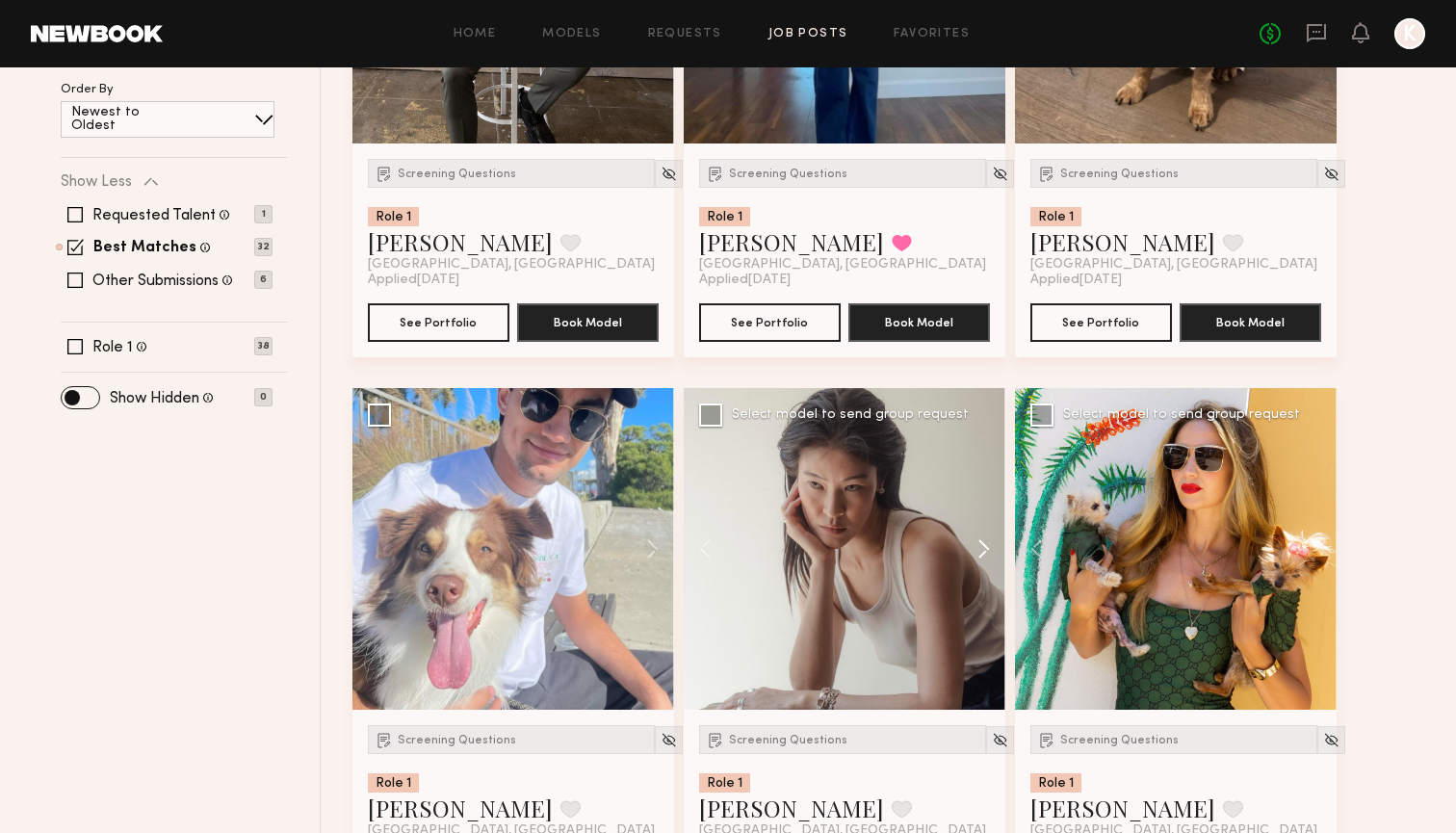
click at [987, 544] on button at bounding box center [974, 548] width 62 height 321
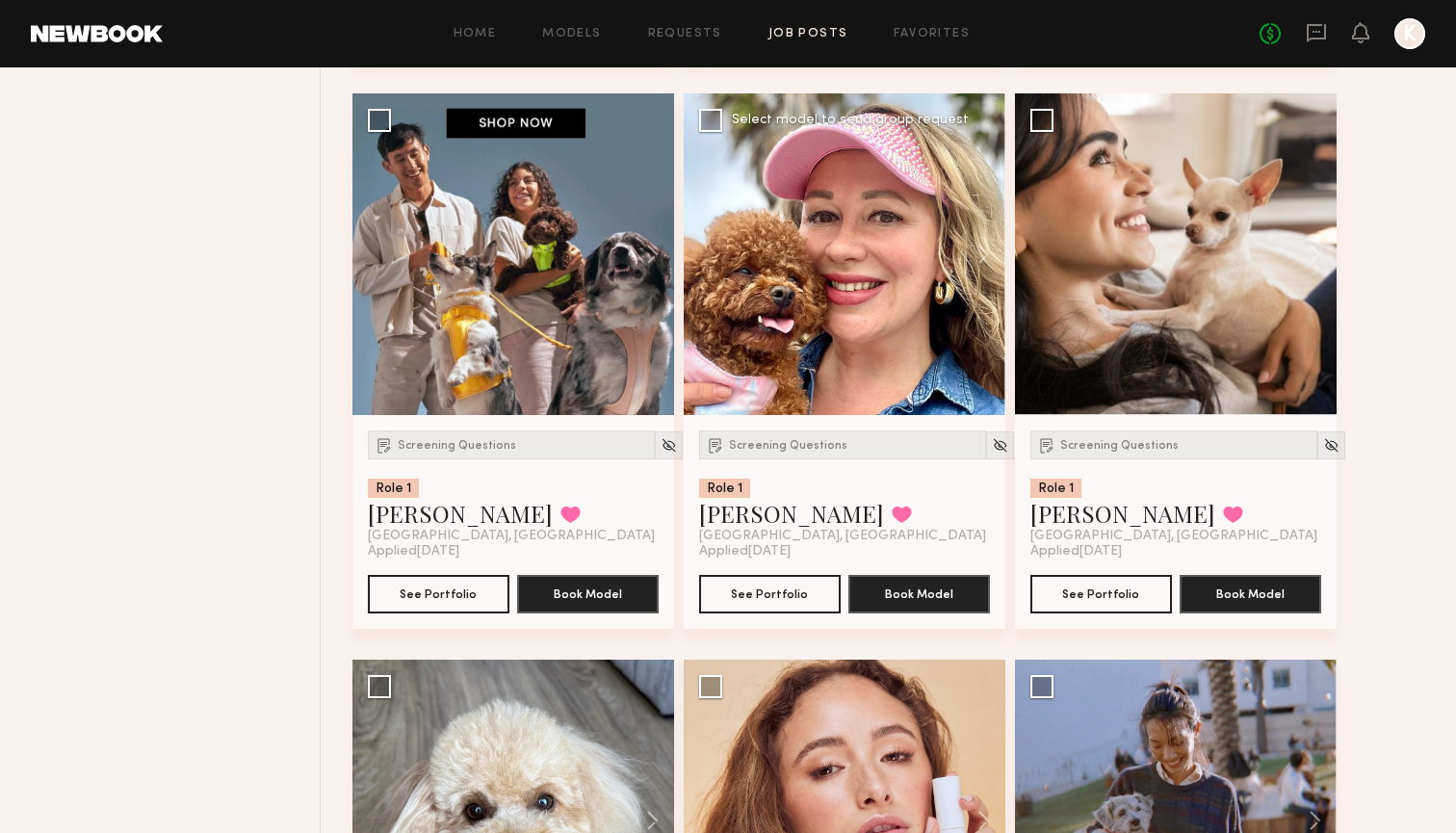
scroll to position [3134, 0]
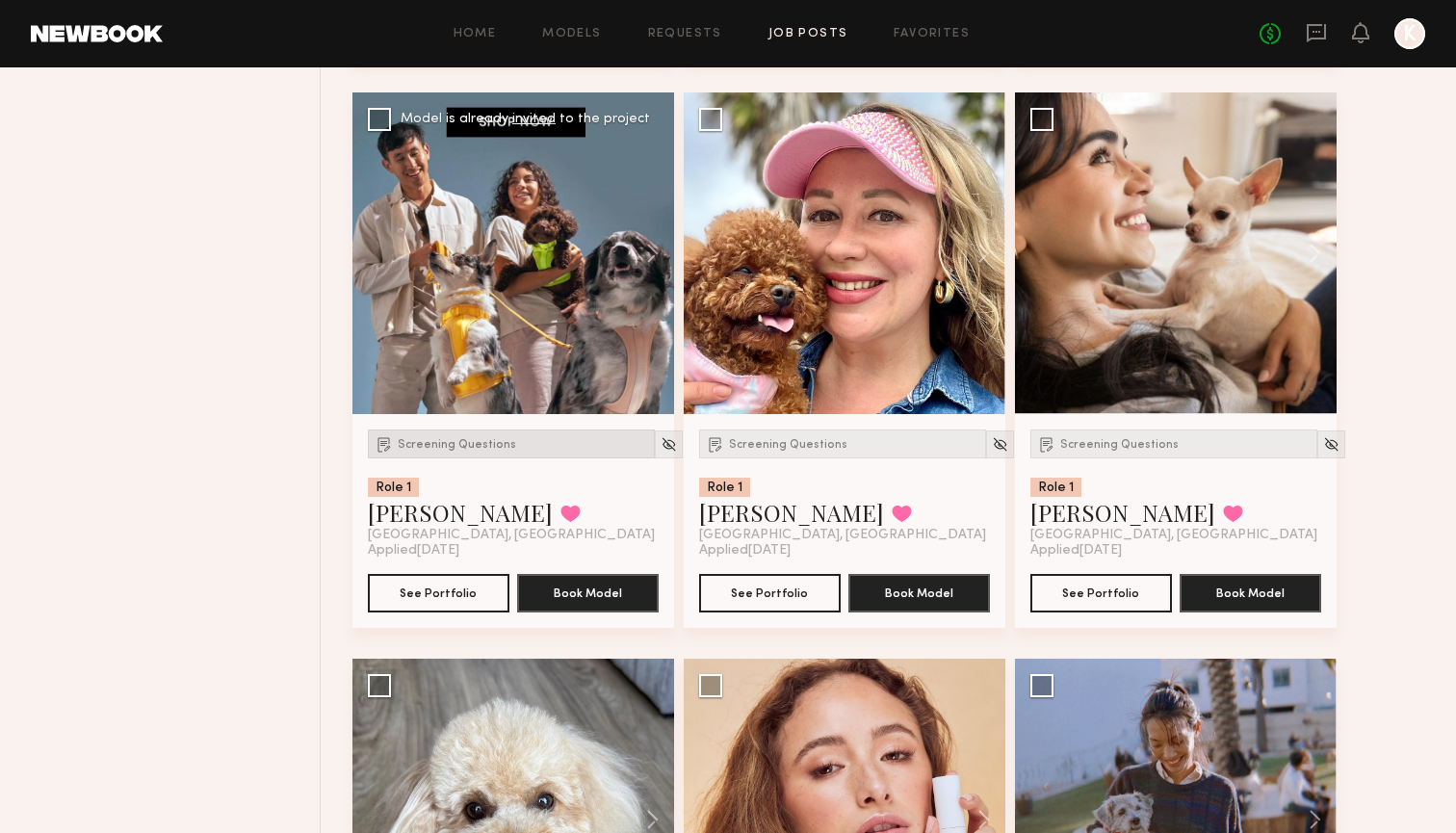
click at [428, 449] on span "Screening Questions" at bounding box center [457, 445] width 119 height 12
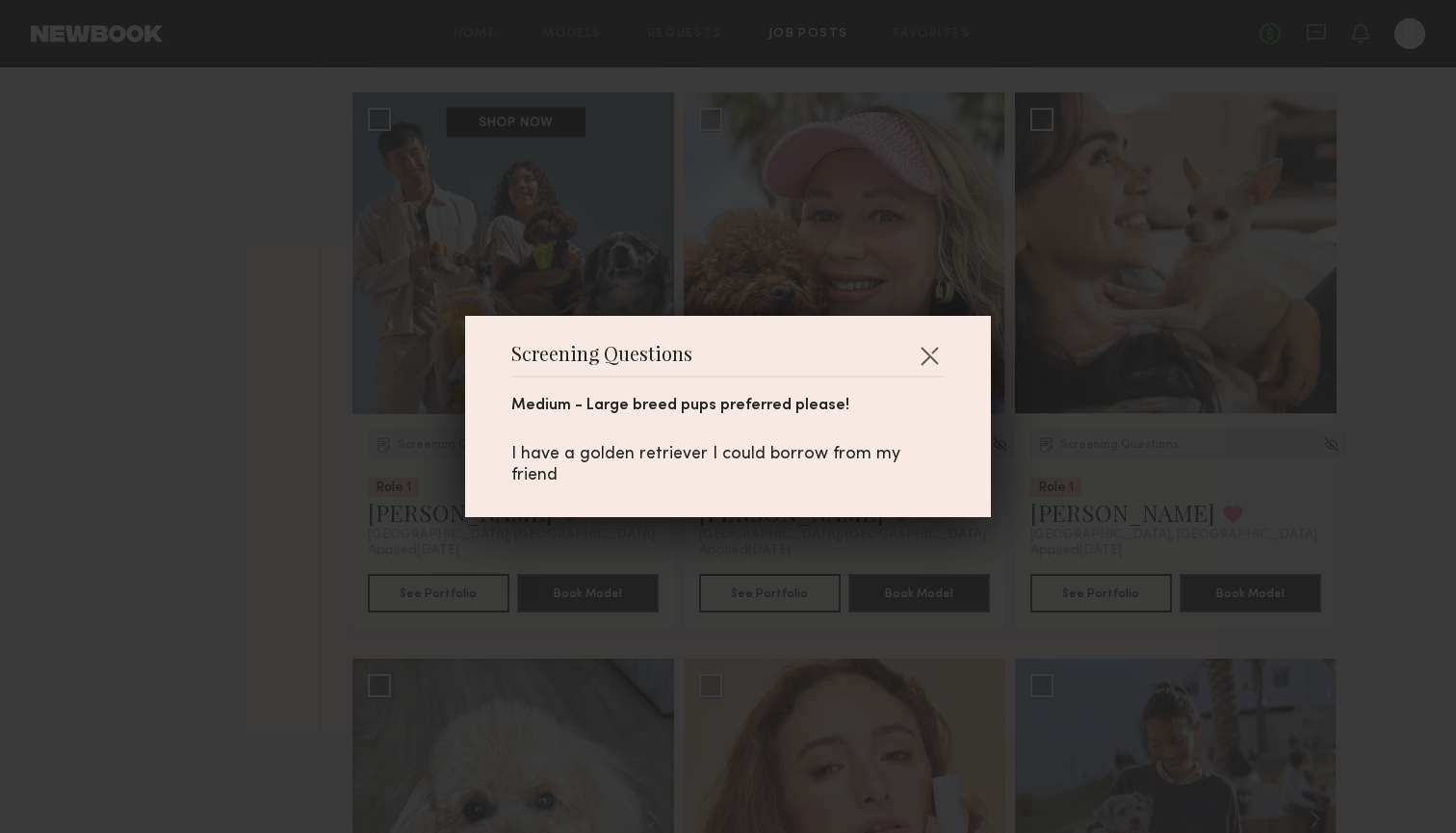
click at [948, 358] on div "Screening Questions Medium - Large breed pups preferred please! I have a golden…" at bounding box center [728, 416] width 526 height 201
click at [939, 358] on button "button" at bounding box center [929, 355] width 31 height 31
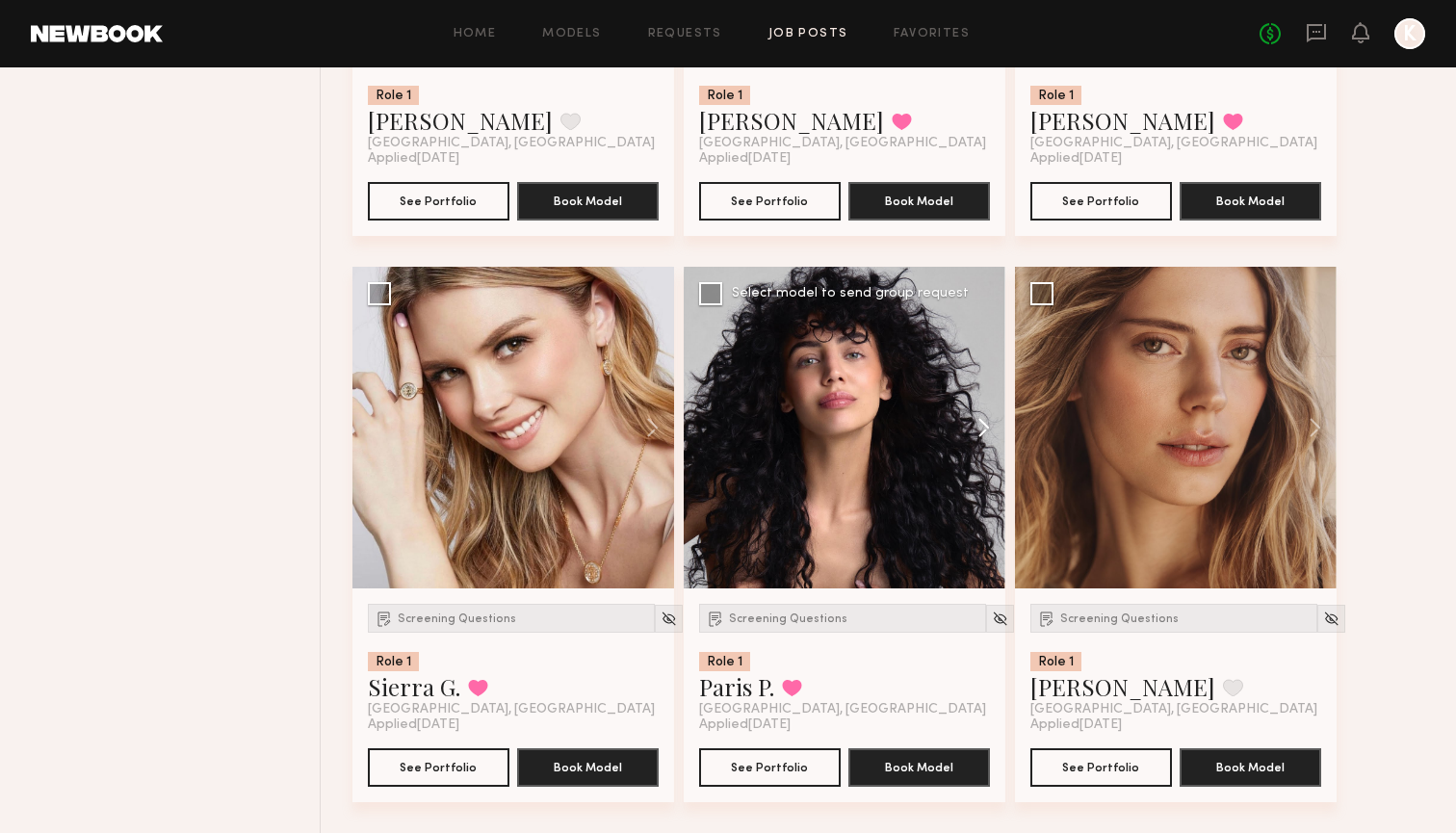
scroll to position [4658, 0]
click at [460, 601] on div "Screening Questions Role 1 Sierra G. Favorited Los Angeles, CA Applied 09/15/20…" at bounding box center [513, 694] width 322 height 213
click at [460, 610] on div "Screening Questions" at bounding box center [511, 618] width 287 height 29
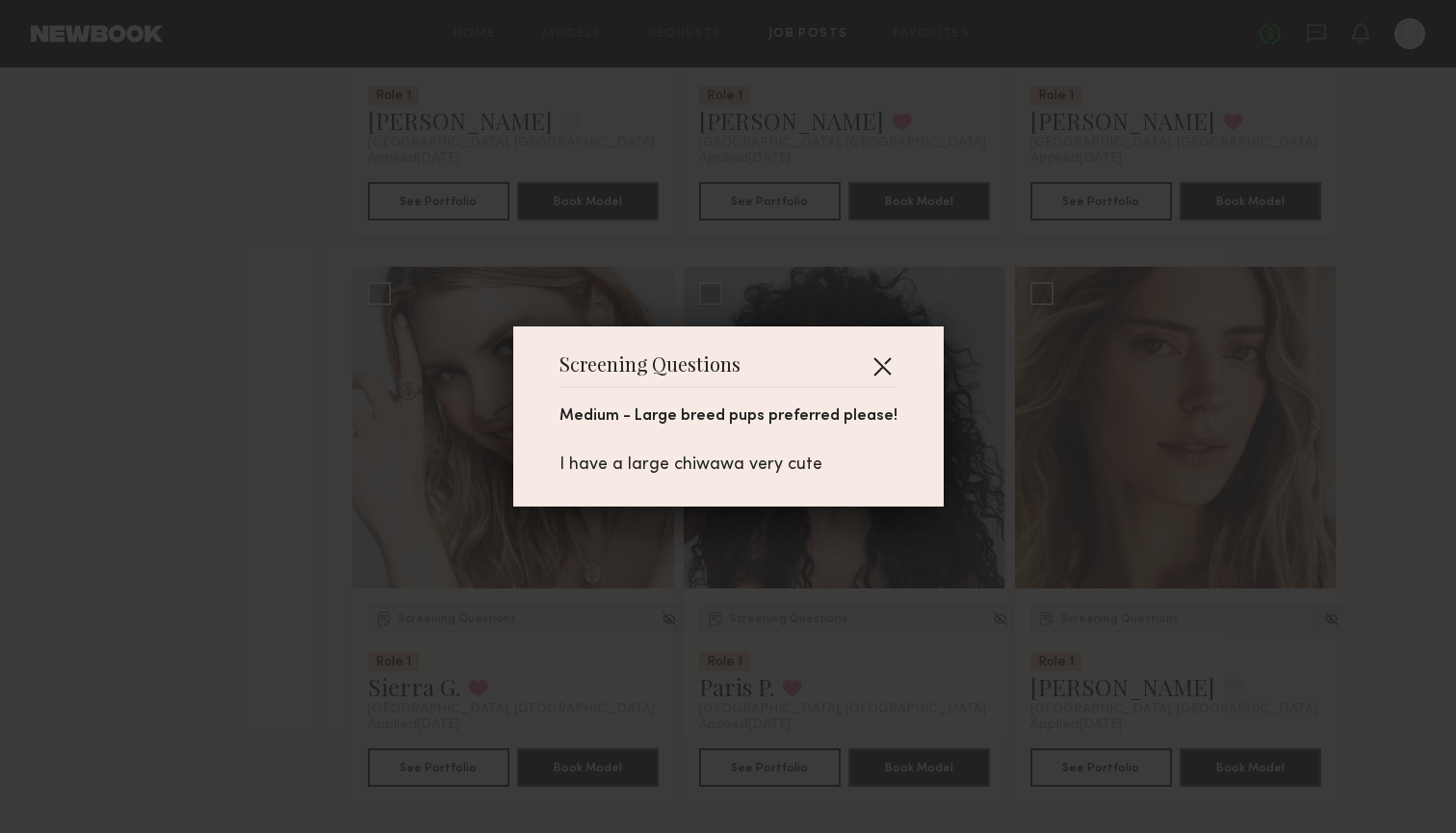
click at [875, 372] on button "button" at bounding box center [882, 366] width 31 height 31
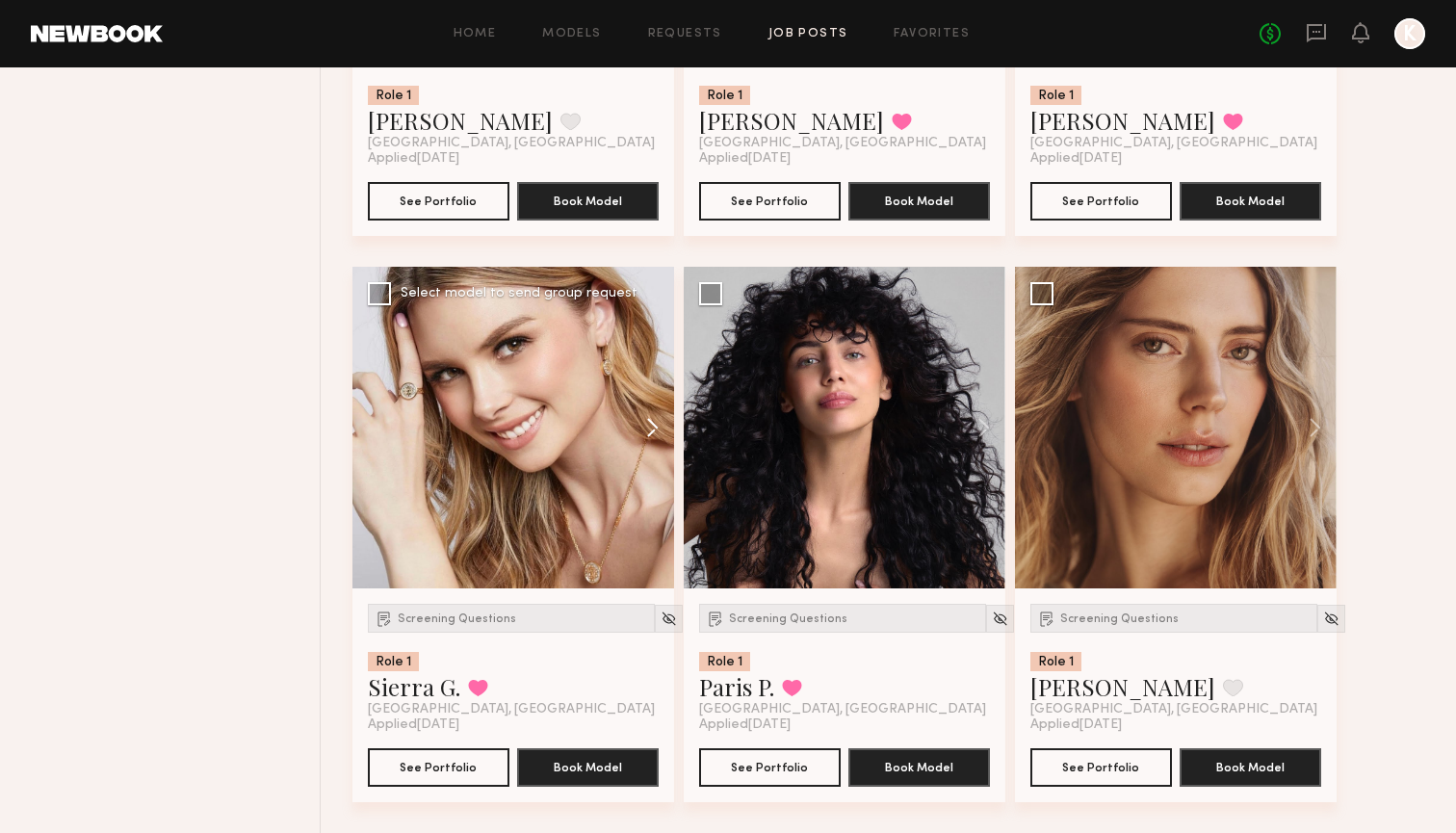
click at [646, 435] on button at bounding box center [643, 427] width 62 height 321
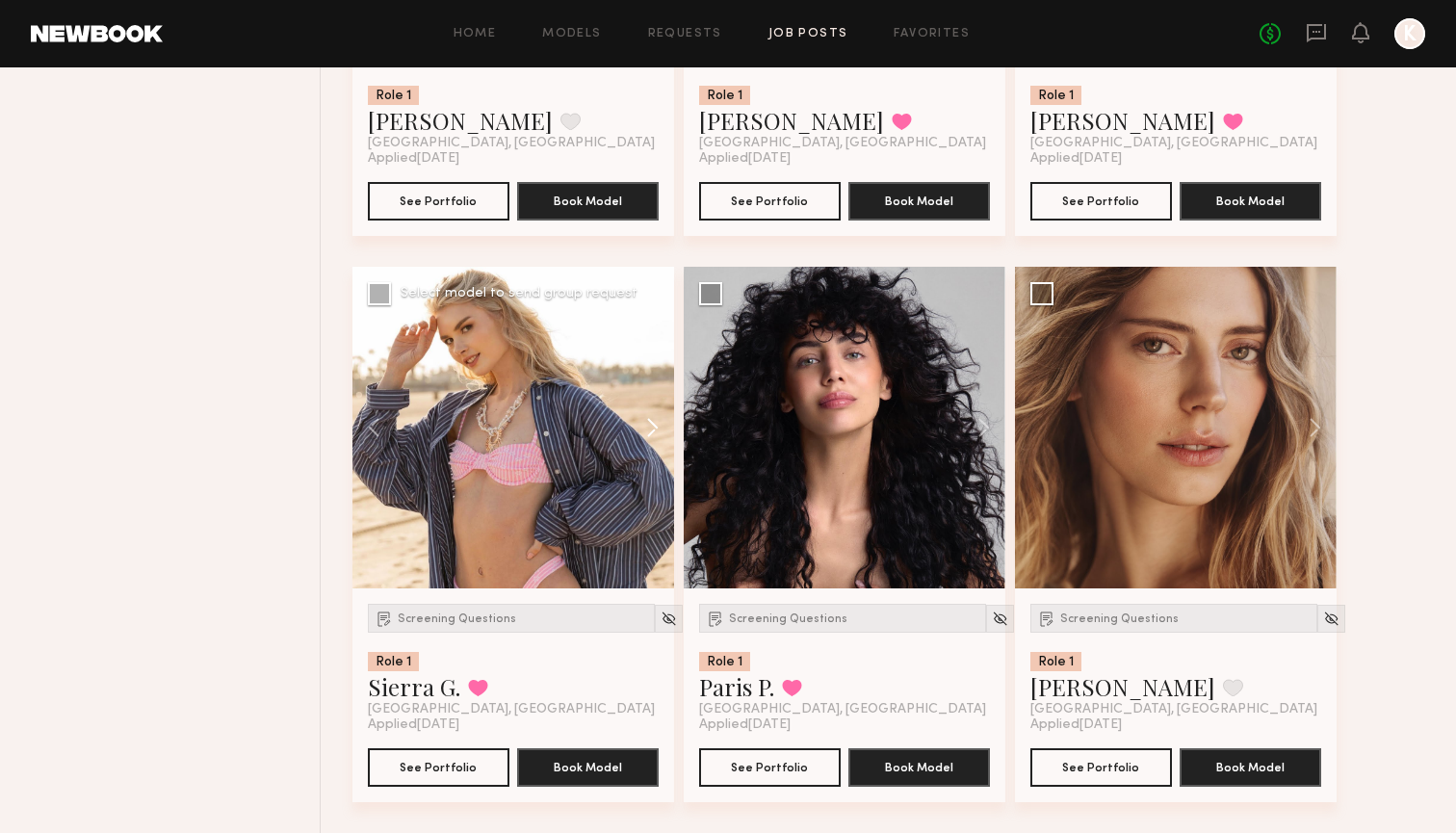
click at [646, 436] on button at bounding box center [643, 427] width 62 height 321
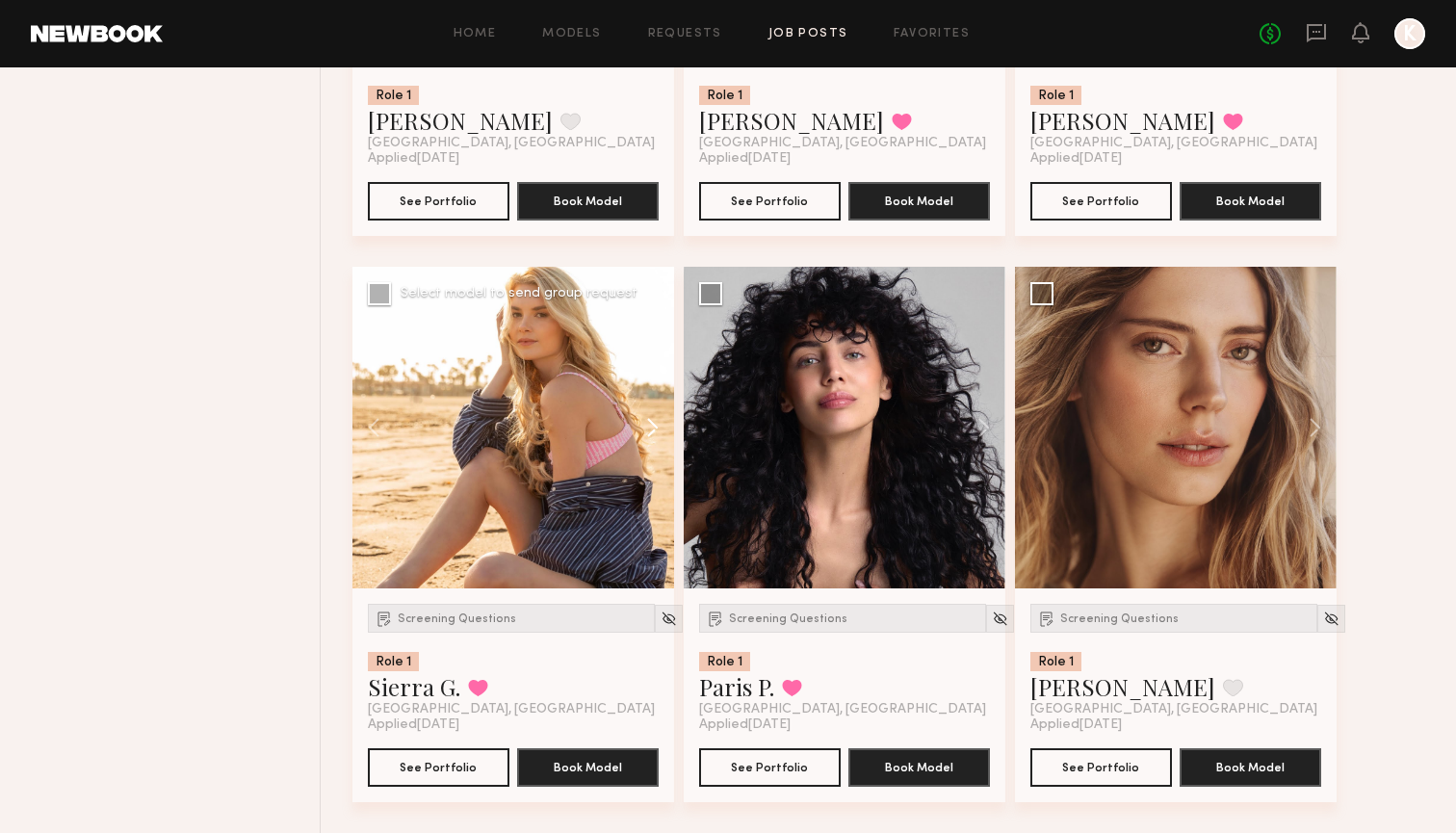
click at [645, 436] on button at bounding box center [643, 427] width 62 height 321
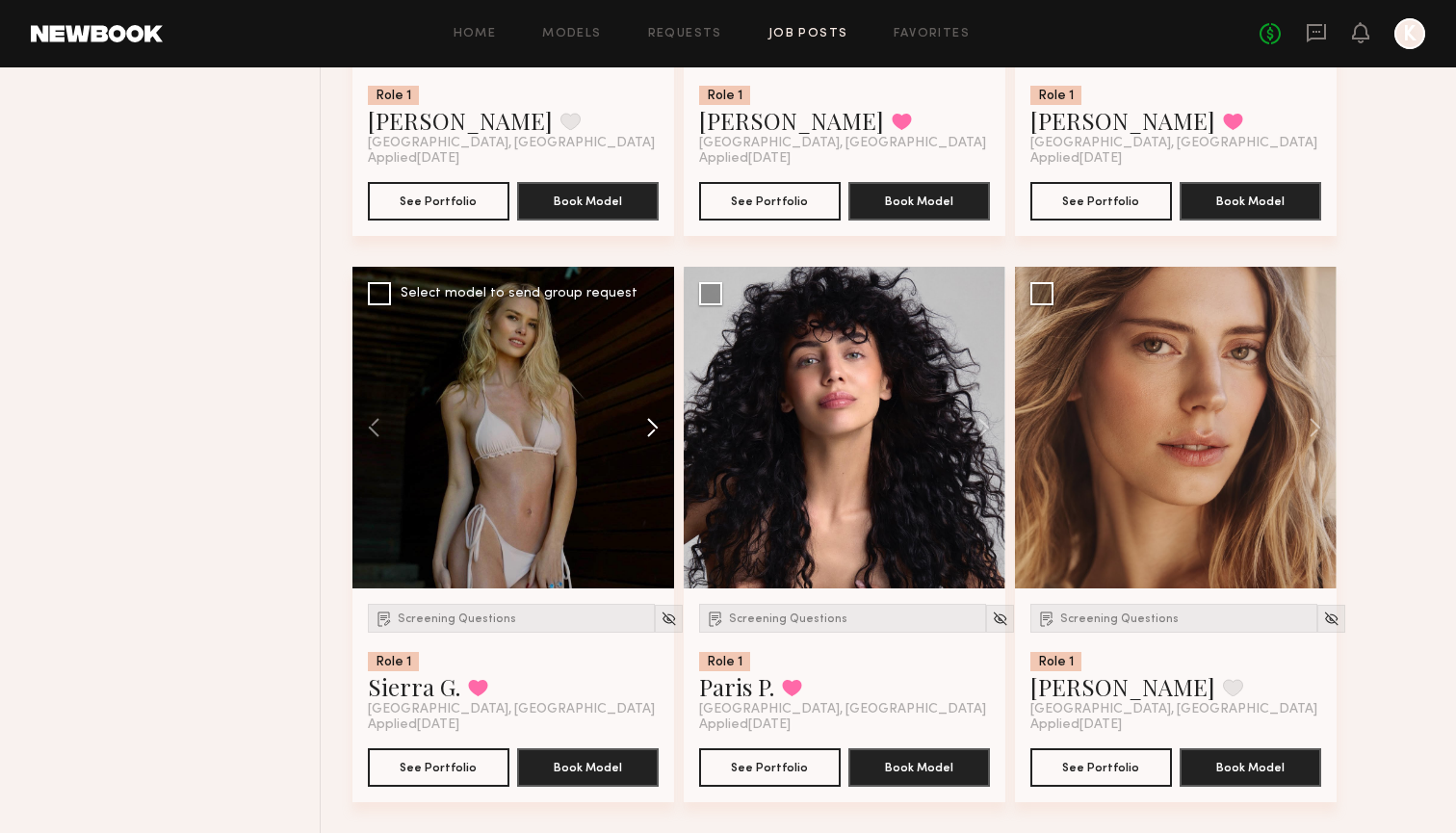
click at [646, 436] on button at bounding box center [643, 427] width 62 height 321
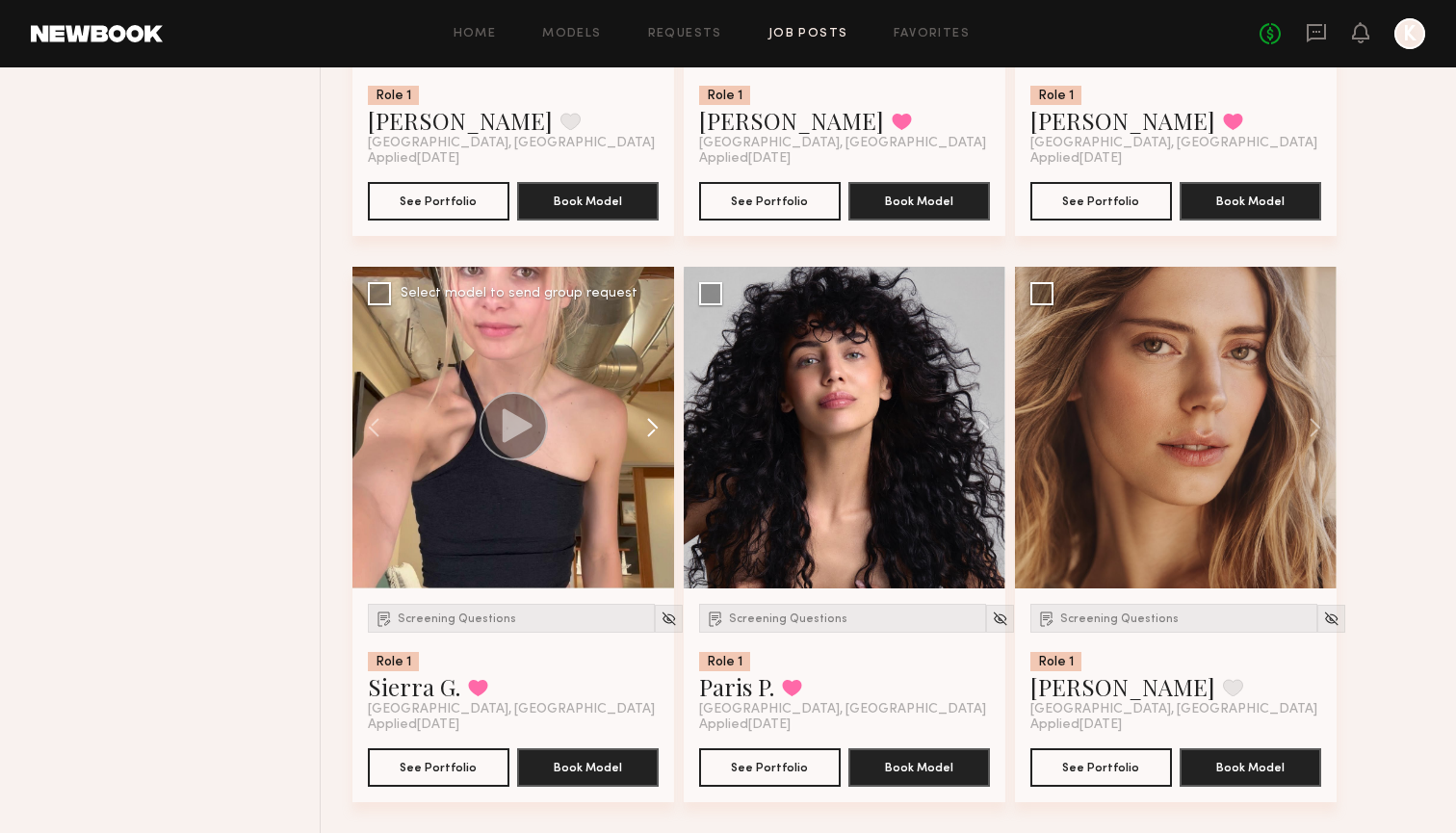
click at [645, 435] on button at bounding box center [643, 427] width 62 height 321
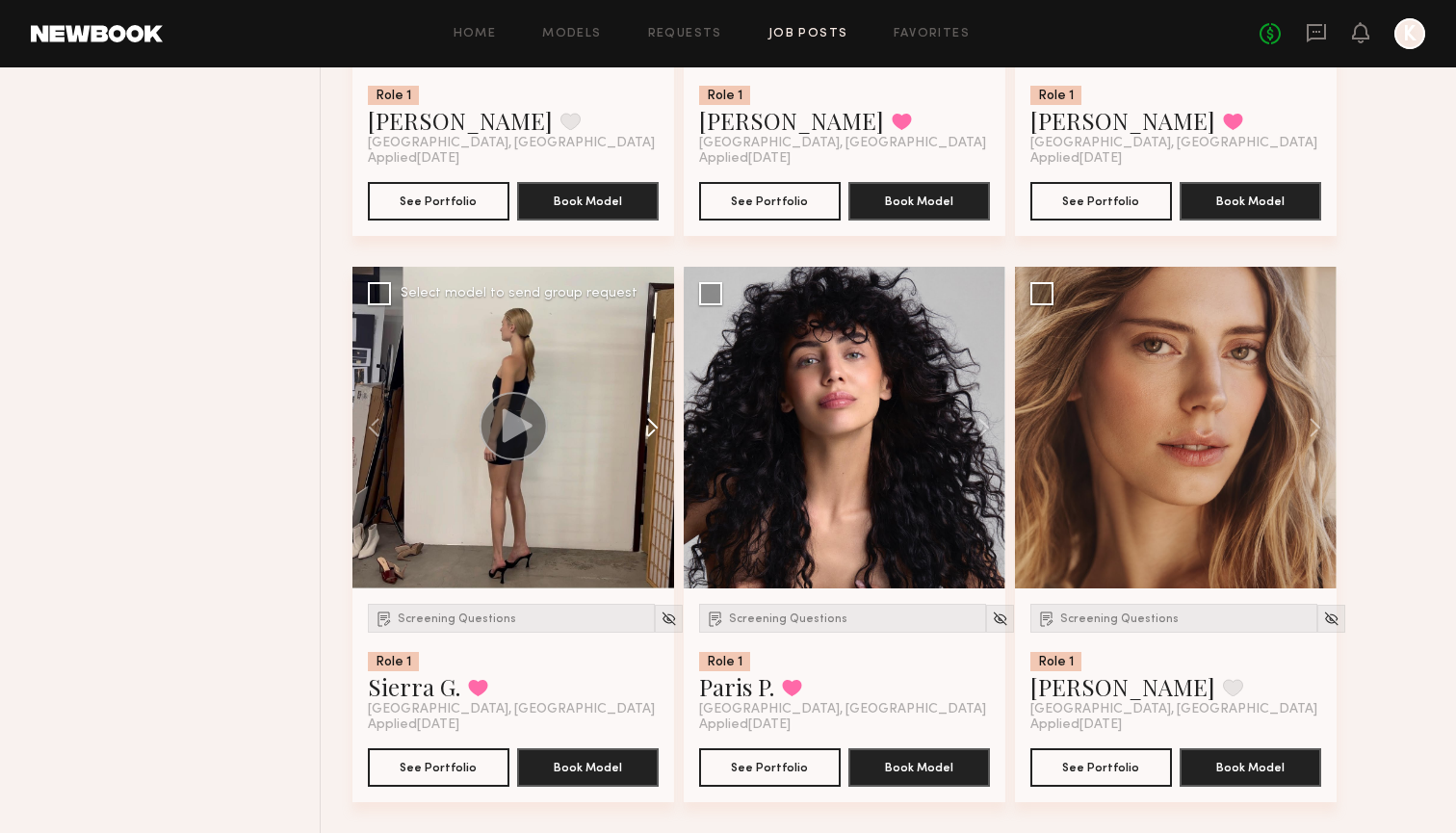
click at [647, 434] on button at bounding box center [643, 427] width 62 height 321
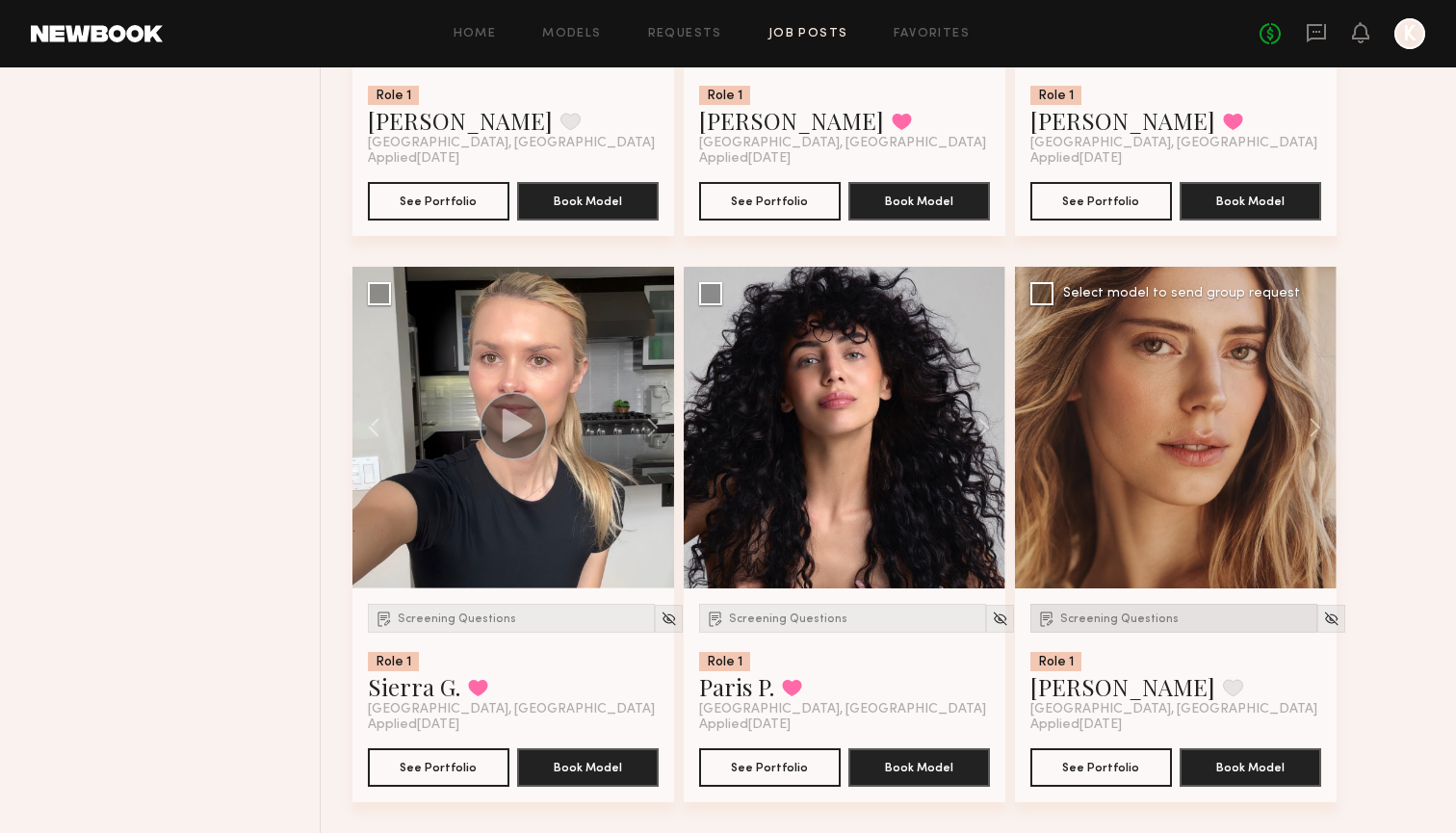
click at [1118, 613] on span "Screening Questions" at bounding box center [1119, 619] width 119 height 12
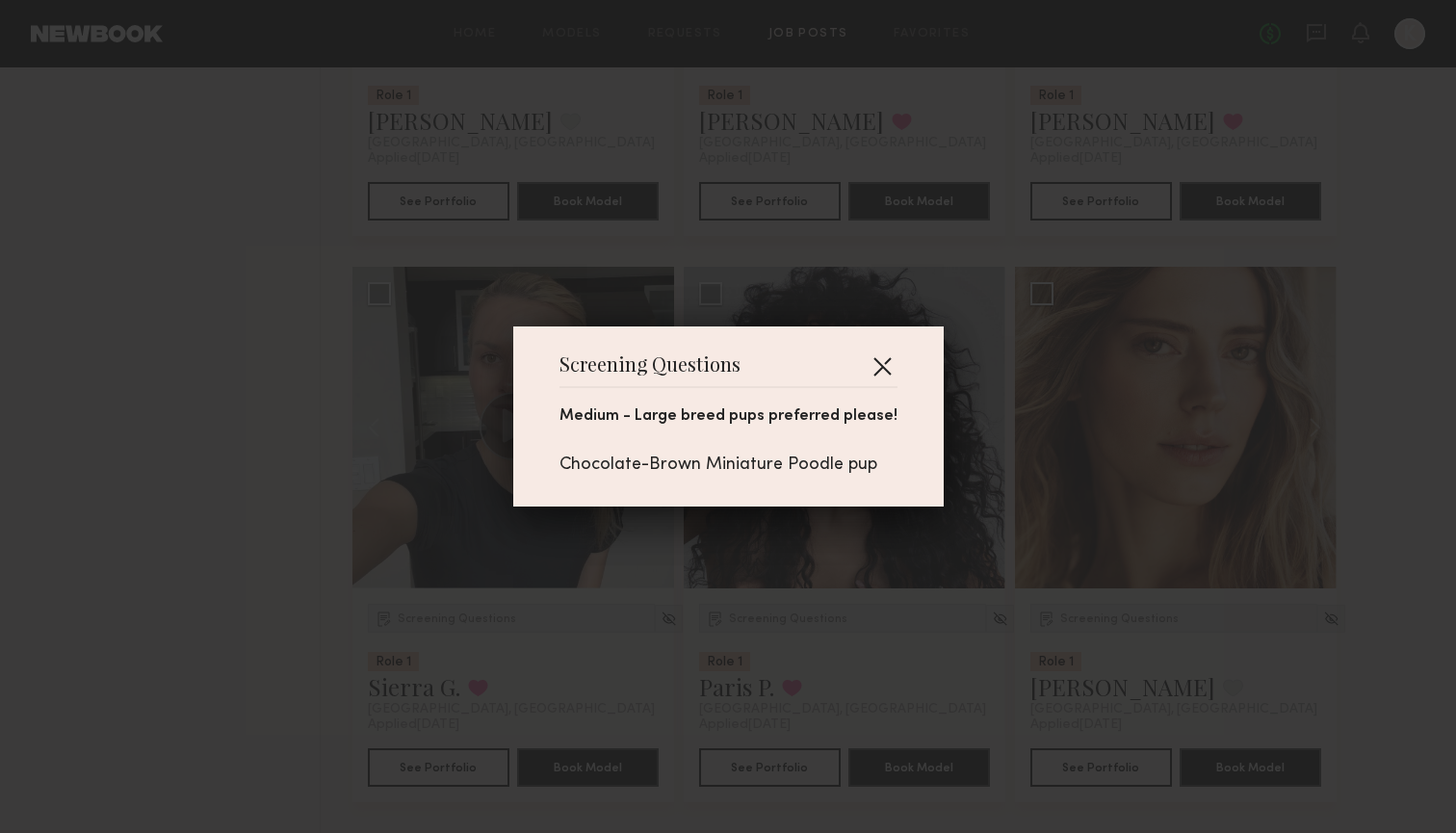
click at [871, 375] on button "button" at bounding box center [882, 366] width 31 height 31
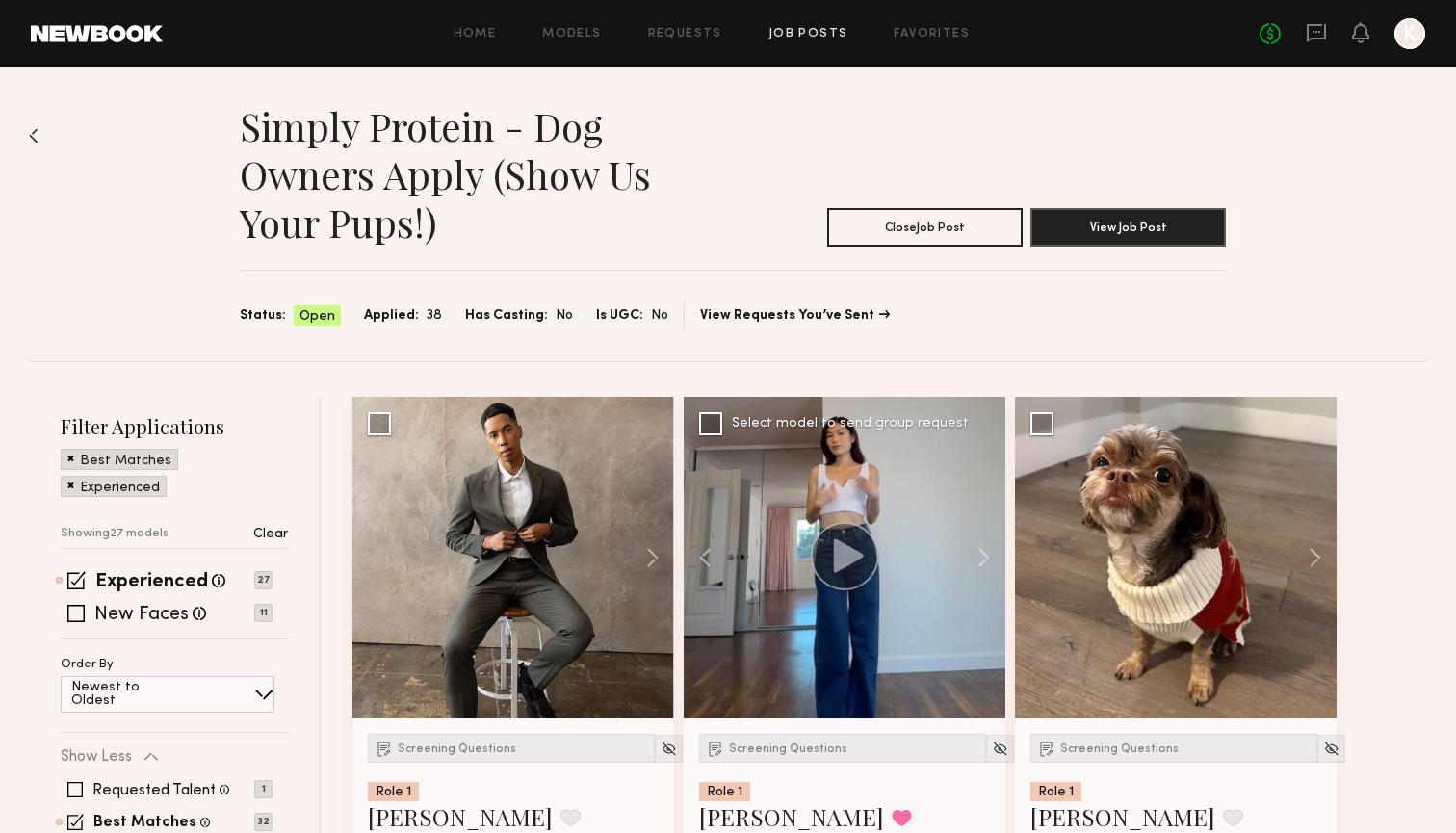
scroll to position [0, 0]
click at [73, 584] on span at bounding box center [76, 579] width 18 height 18
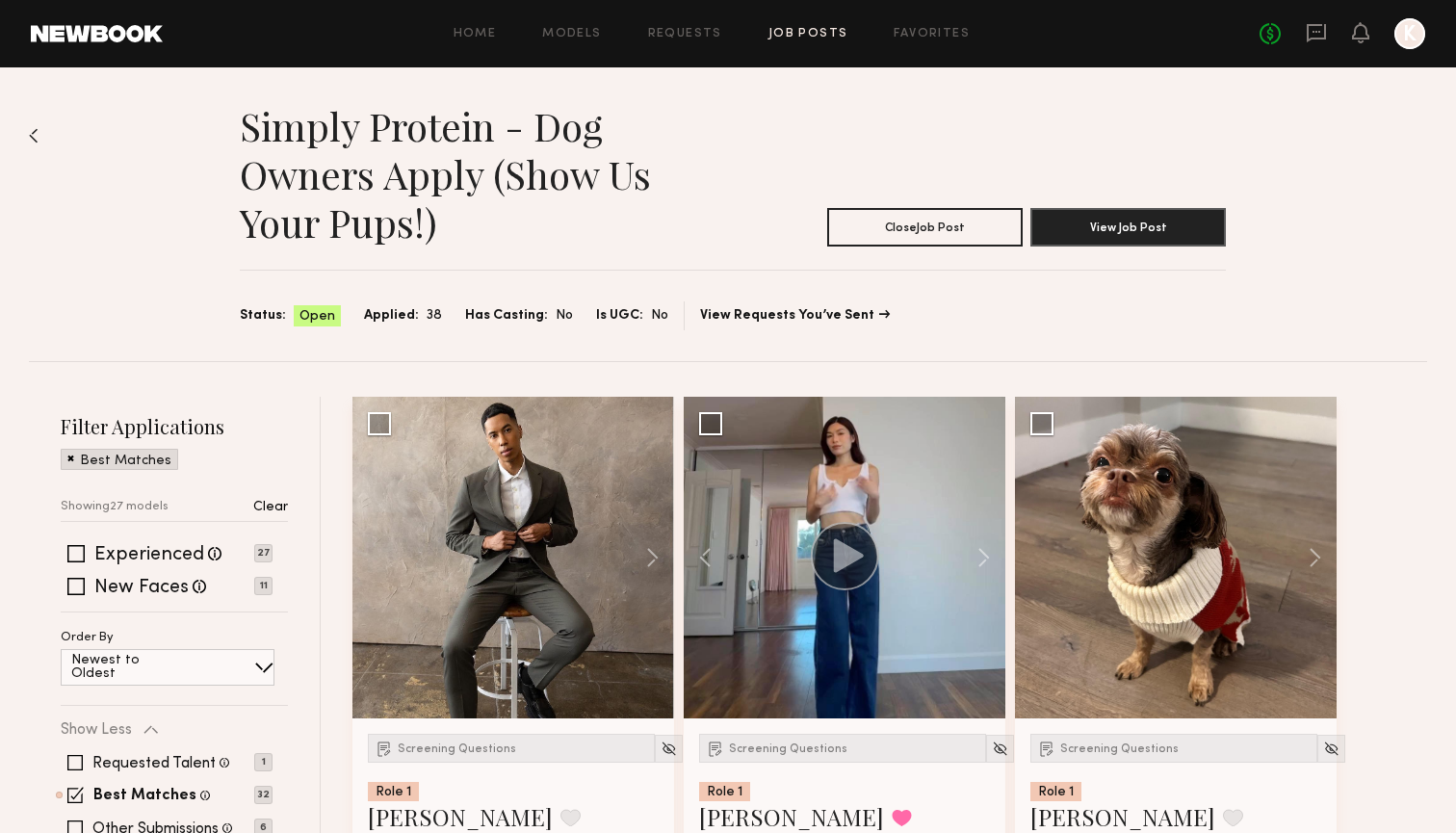
scroll to position [58, 0]
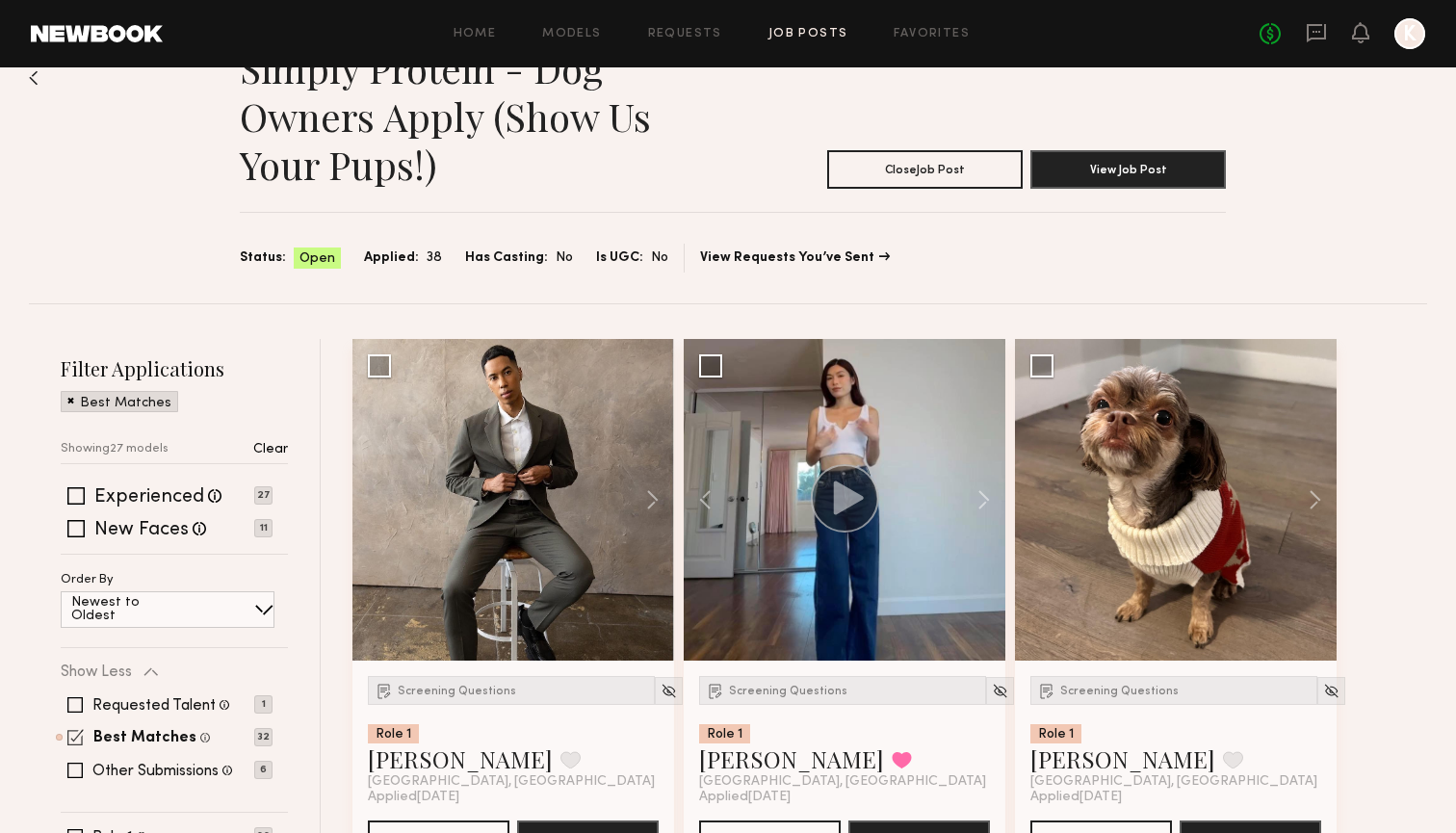
click at [75, 745] on span at bounding box center [75, 736] width 16 height 16
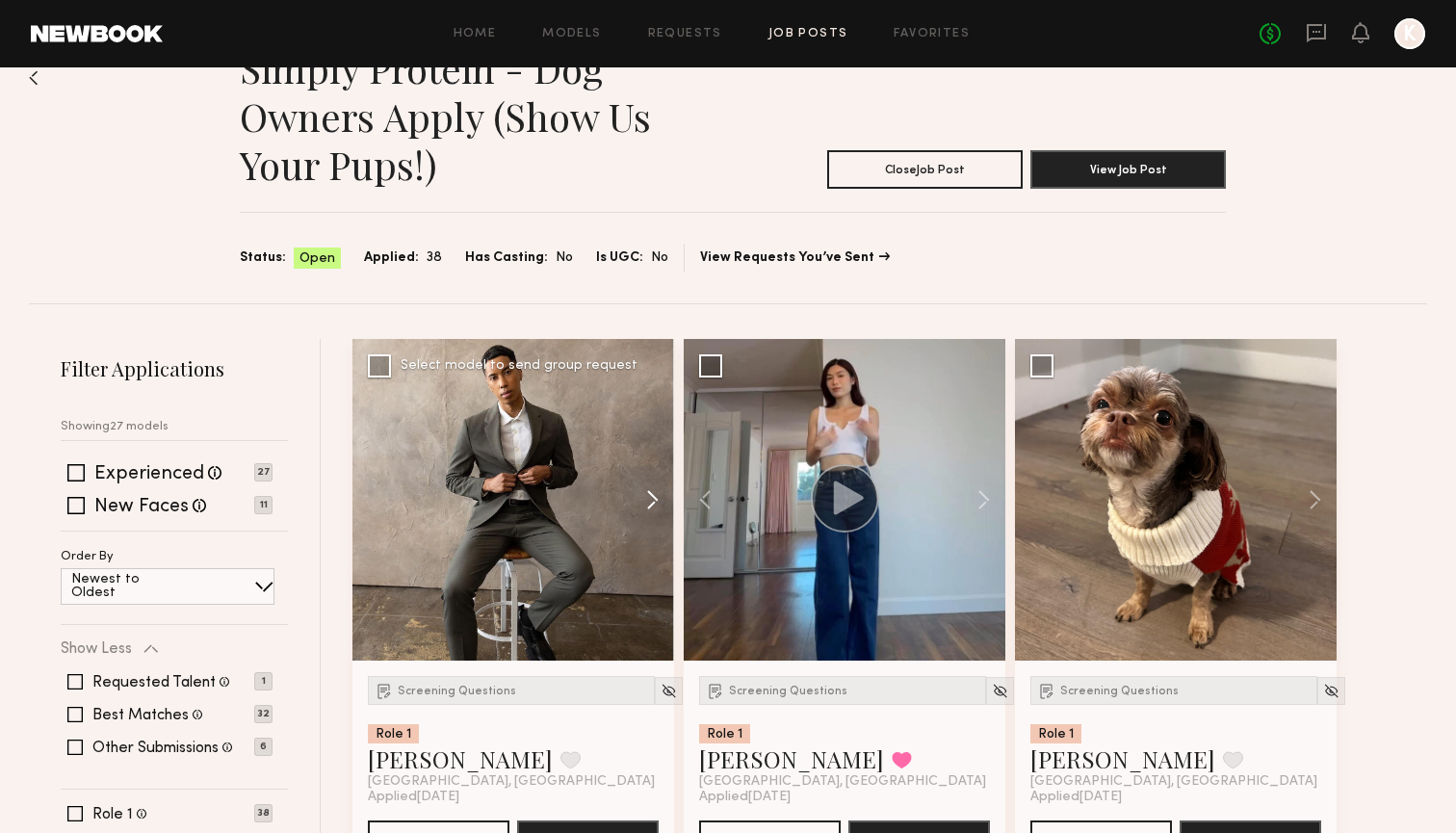
scroll to position [280, 0]
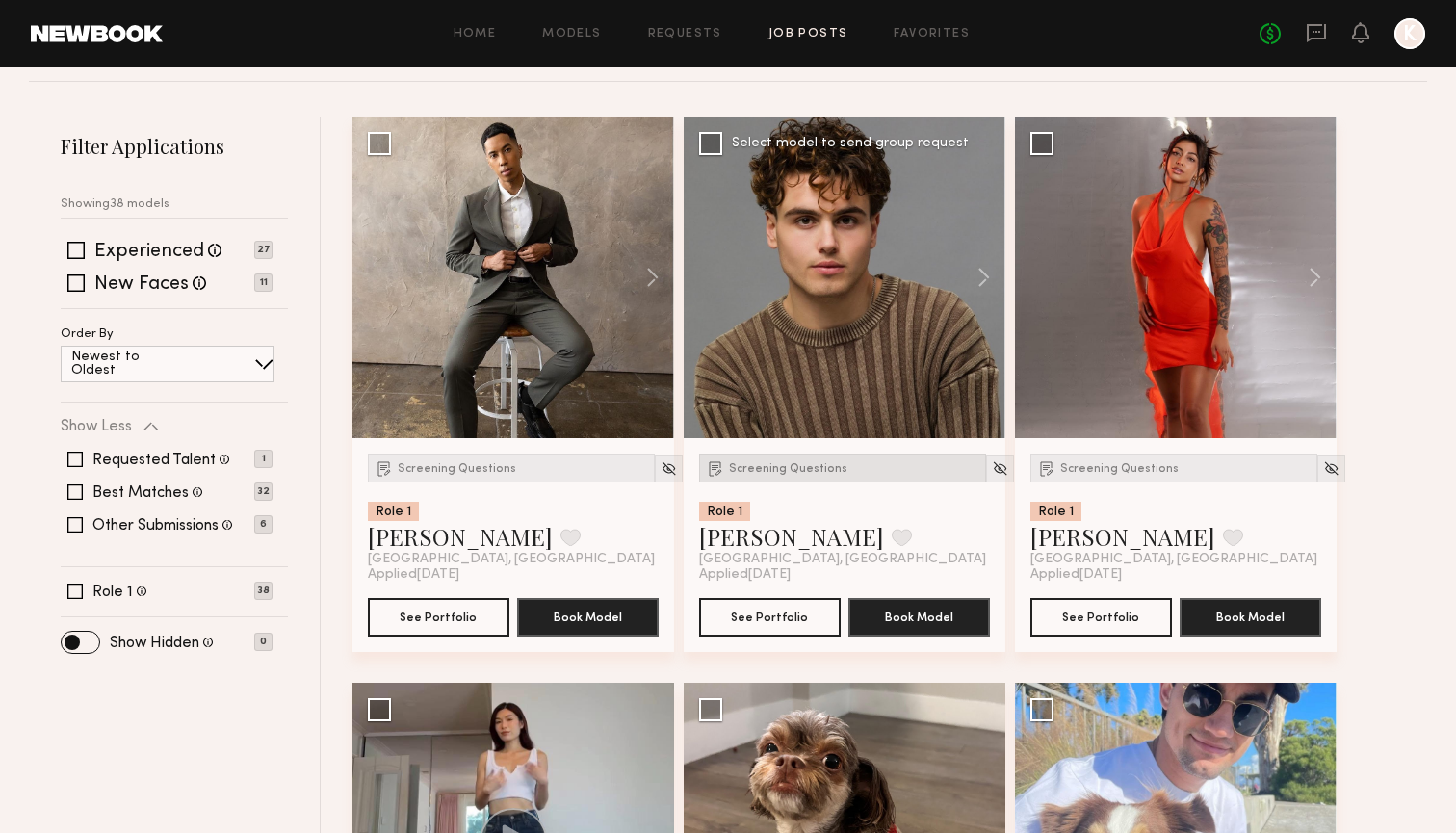
click at [740, 465] on span "Screening Questions" at bounding box center [788, 469] width 119 height 12
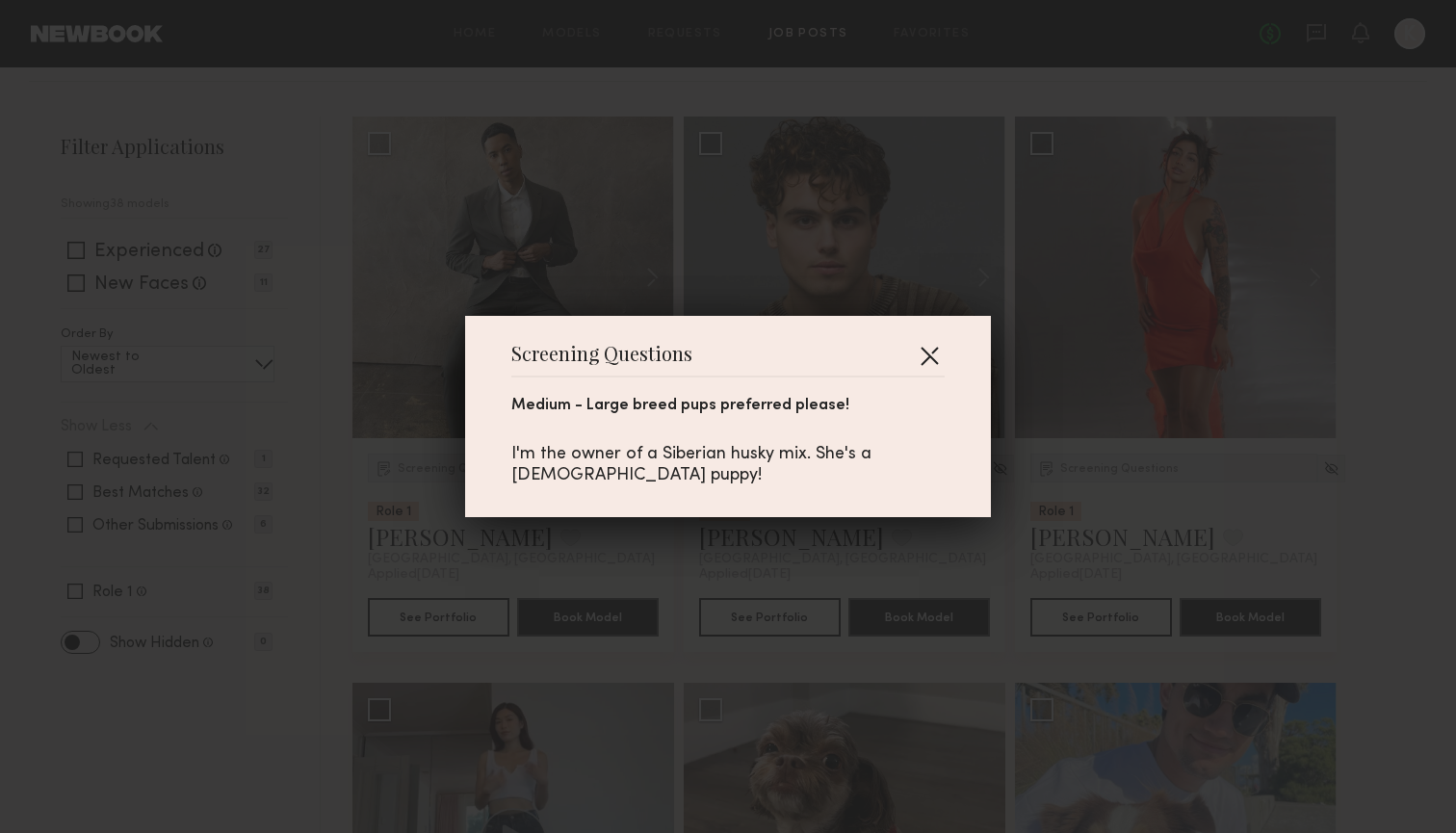
click at [930, 358] on button "button" at bounding box center [929, 355] width 31 height 31
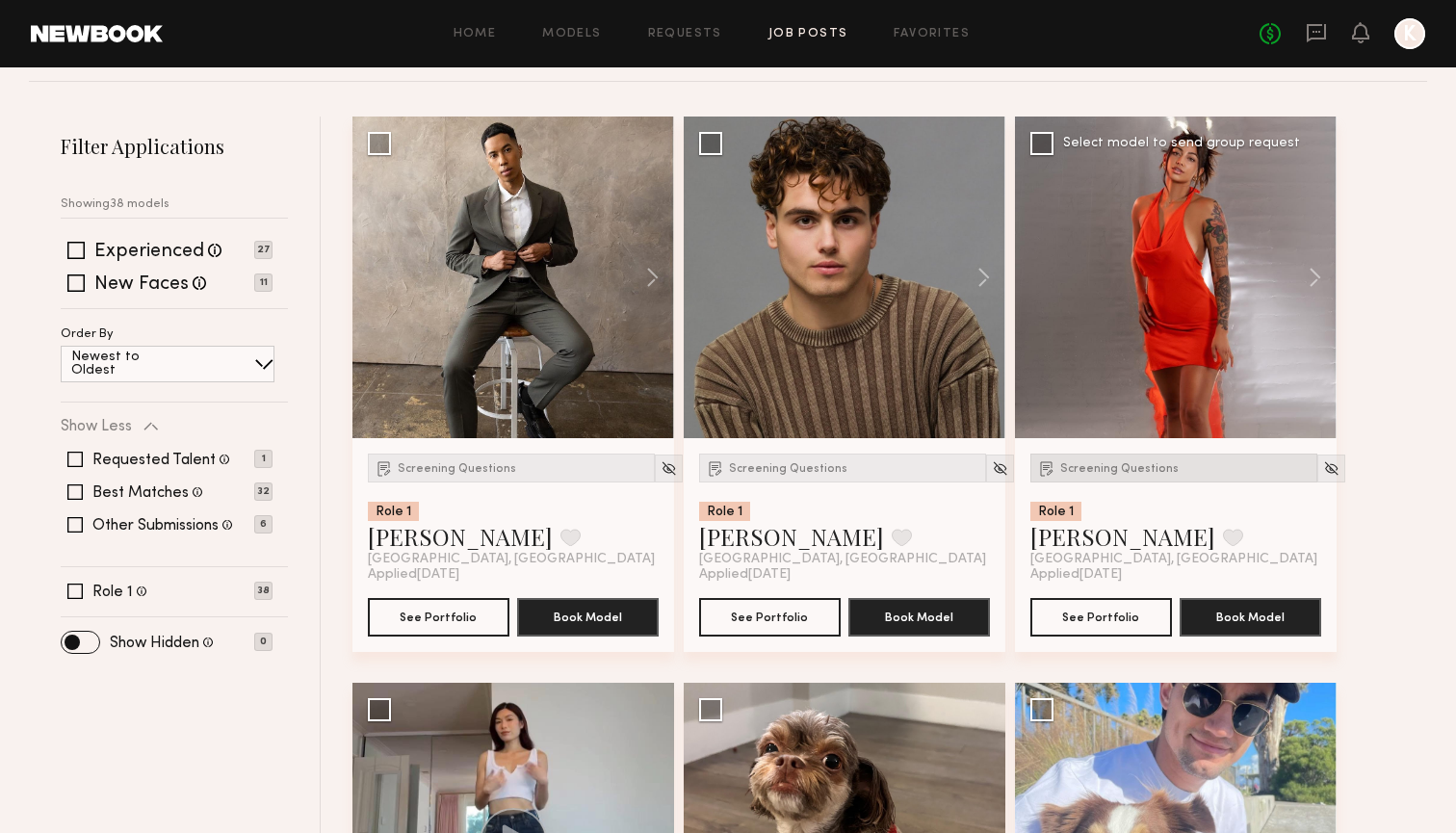
click at [1075, 470] on span "Screening Questions" at bounding box center [1119, 469] width 119 height 12
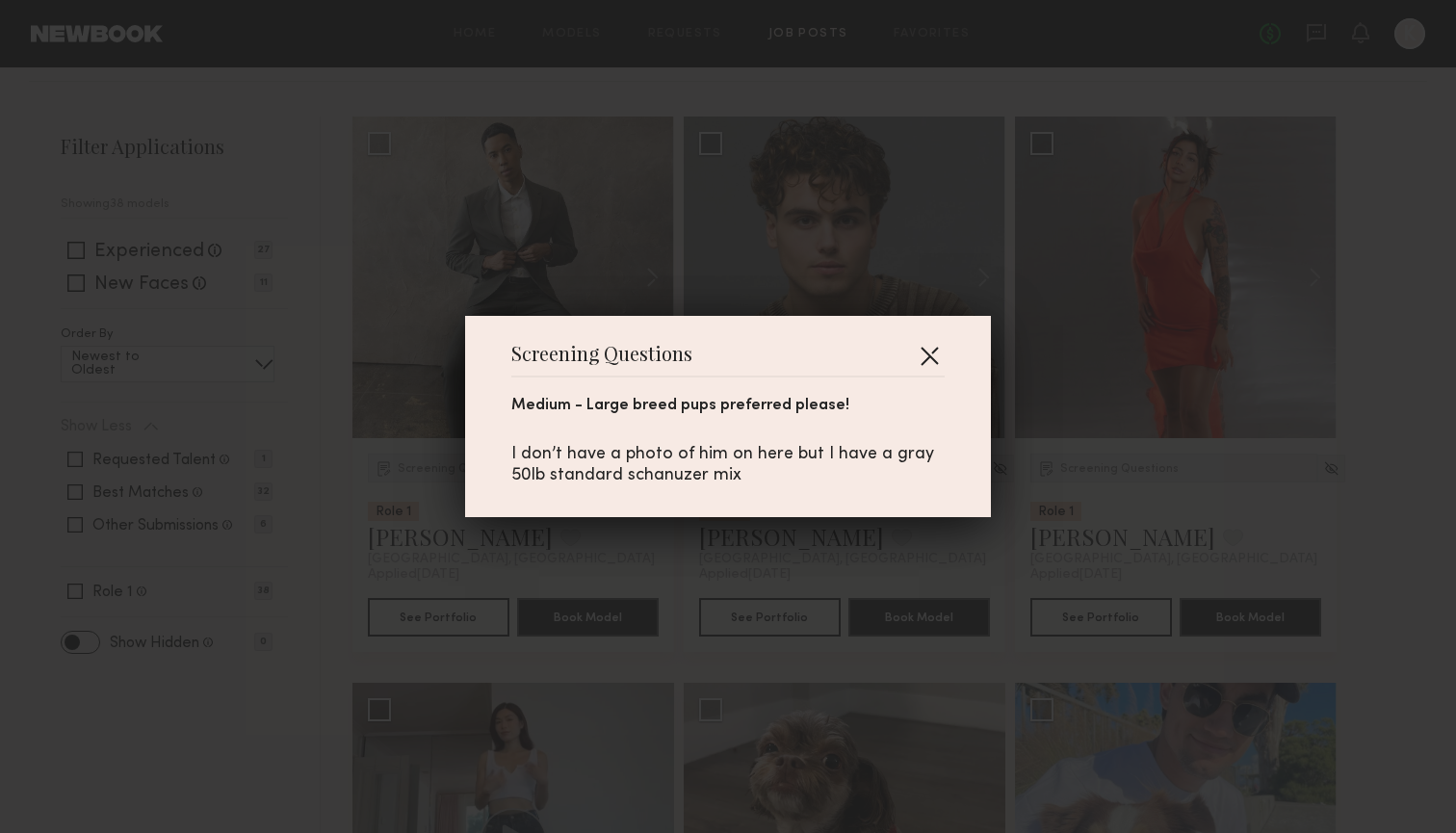
click at [925, 355] on button "button" at bounding box center [929, 355] width 31 height 31
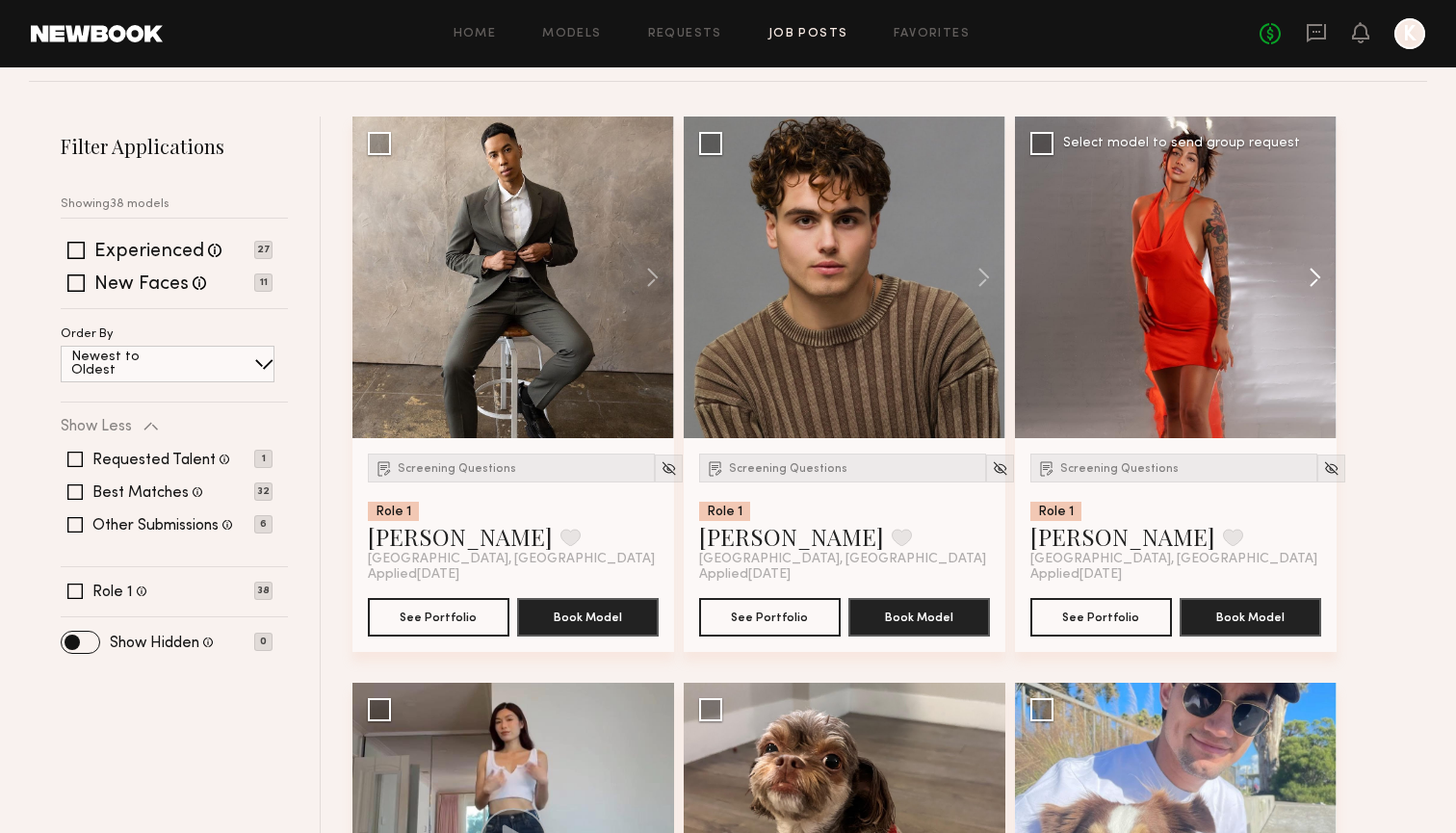
click at [1318, 267] on button at bounding box center [1305, 277] width 62 height 321
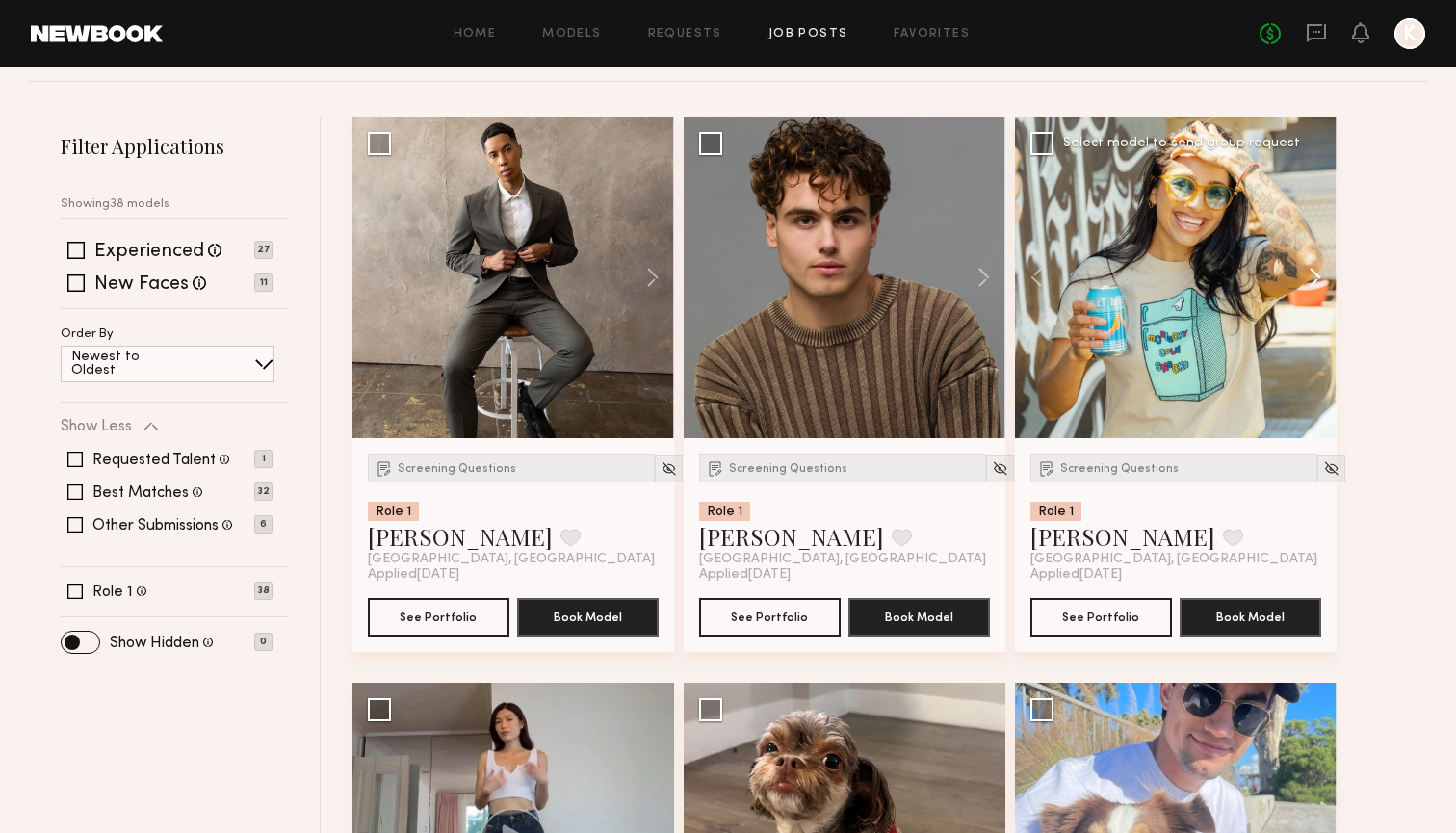
click at [1318, 266] on button at bounding box center [1305, 277] width 62 height 321
click at [1313, 269] on button at bounding box center [1305, 277] width 62 height 321
click at [1082, 528] on link "Kimberly V." at bounding box center [1122, 537] width 184 height 31
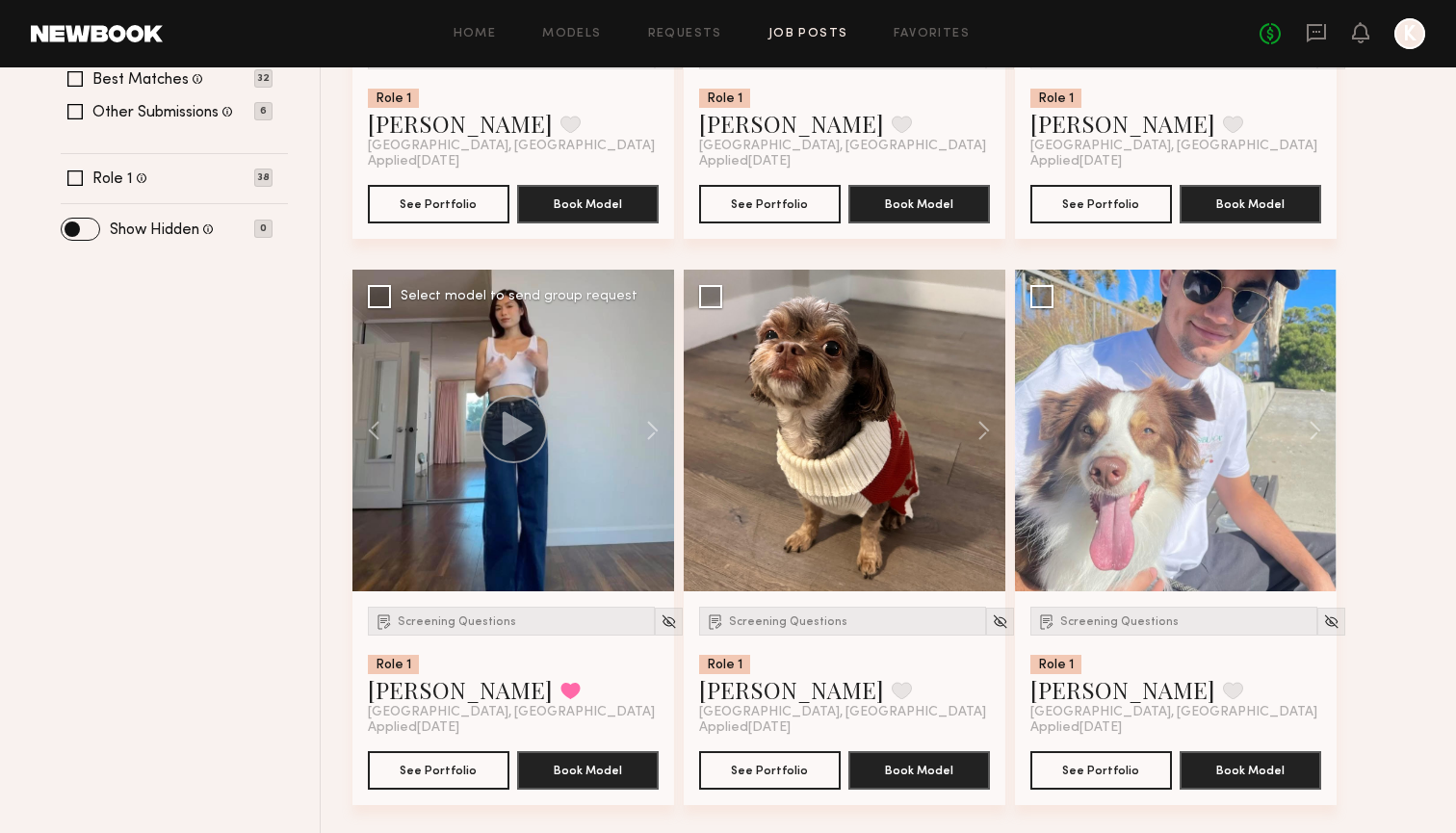
scroll to position [680, 0]
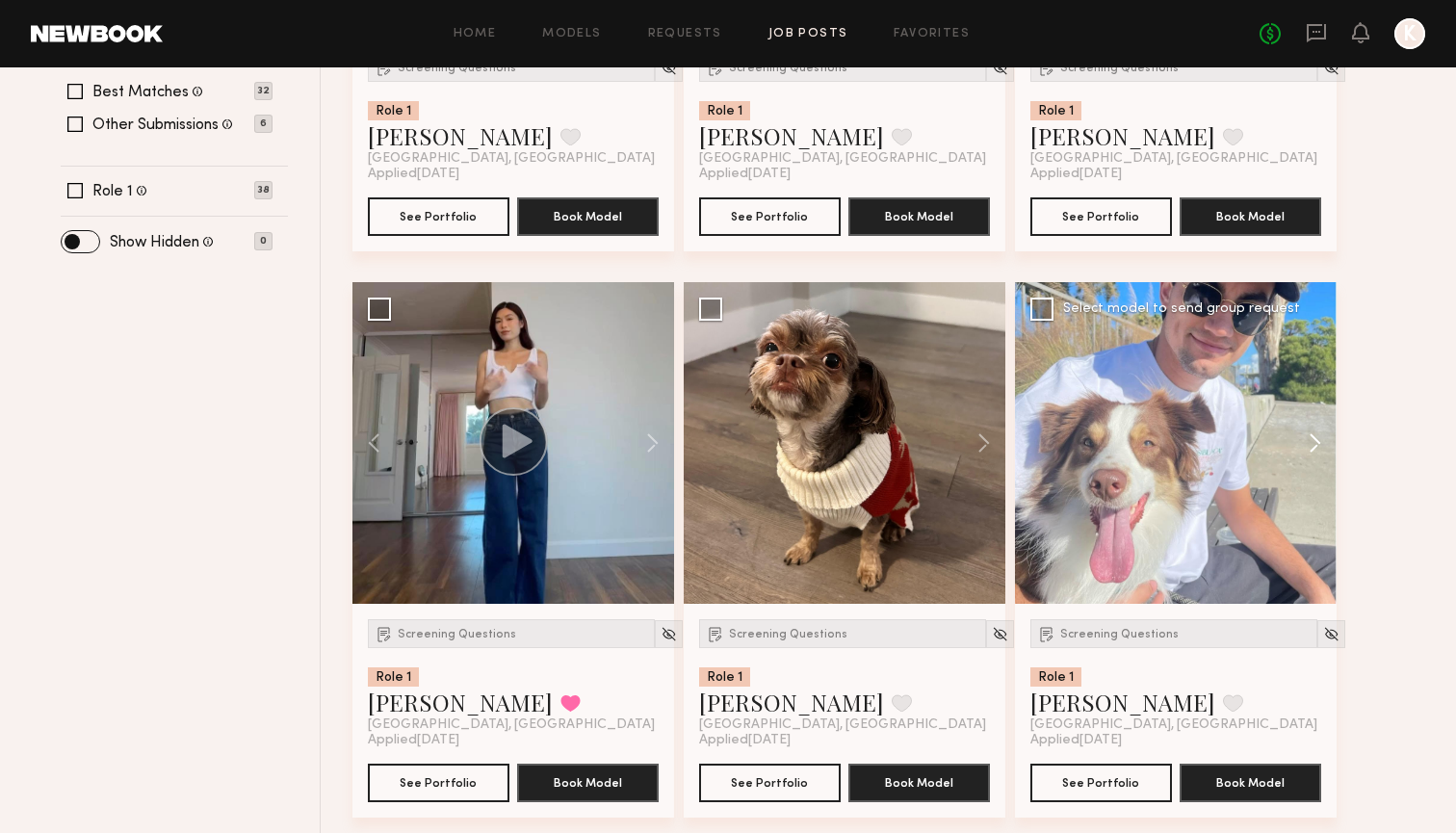
click at [1323, 435] on button at bounding box center [1305, 442] width 62 height 321
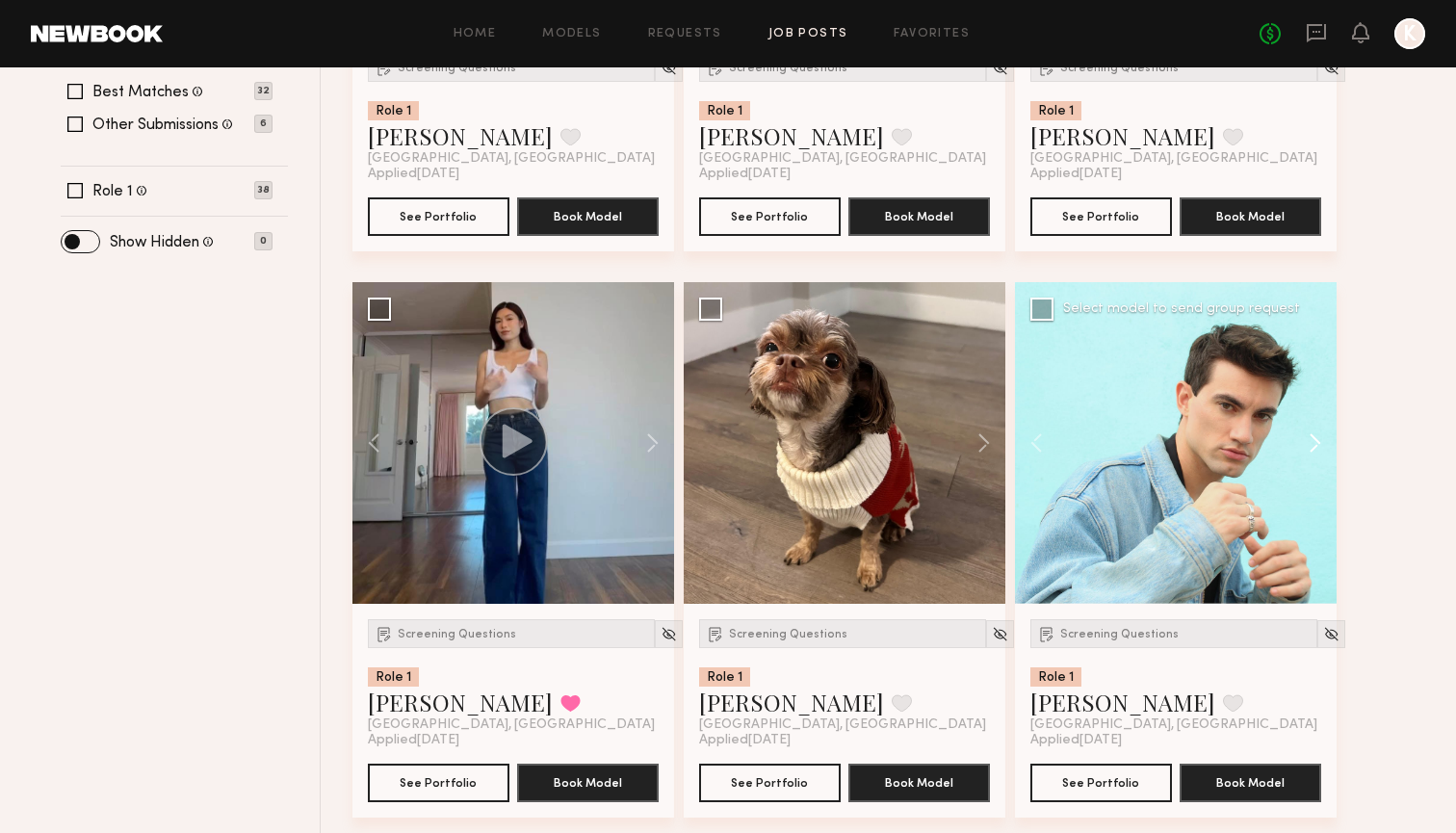
click at [1322, 441] on button at bounding box center [1305, 442] width 62 height 321
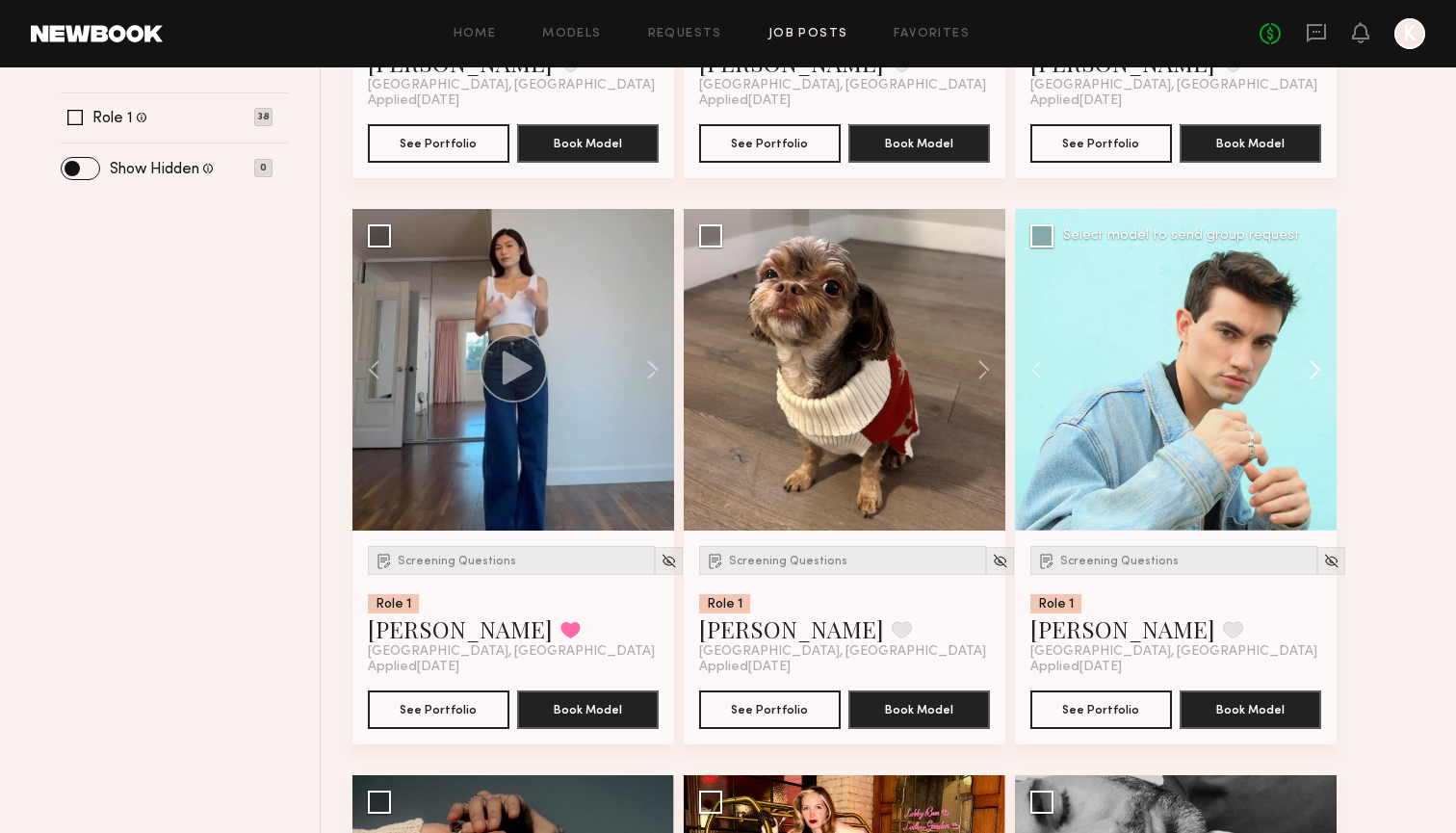
scroll to position [759, 0]
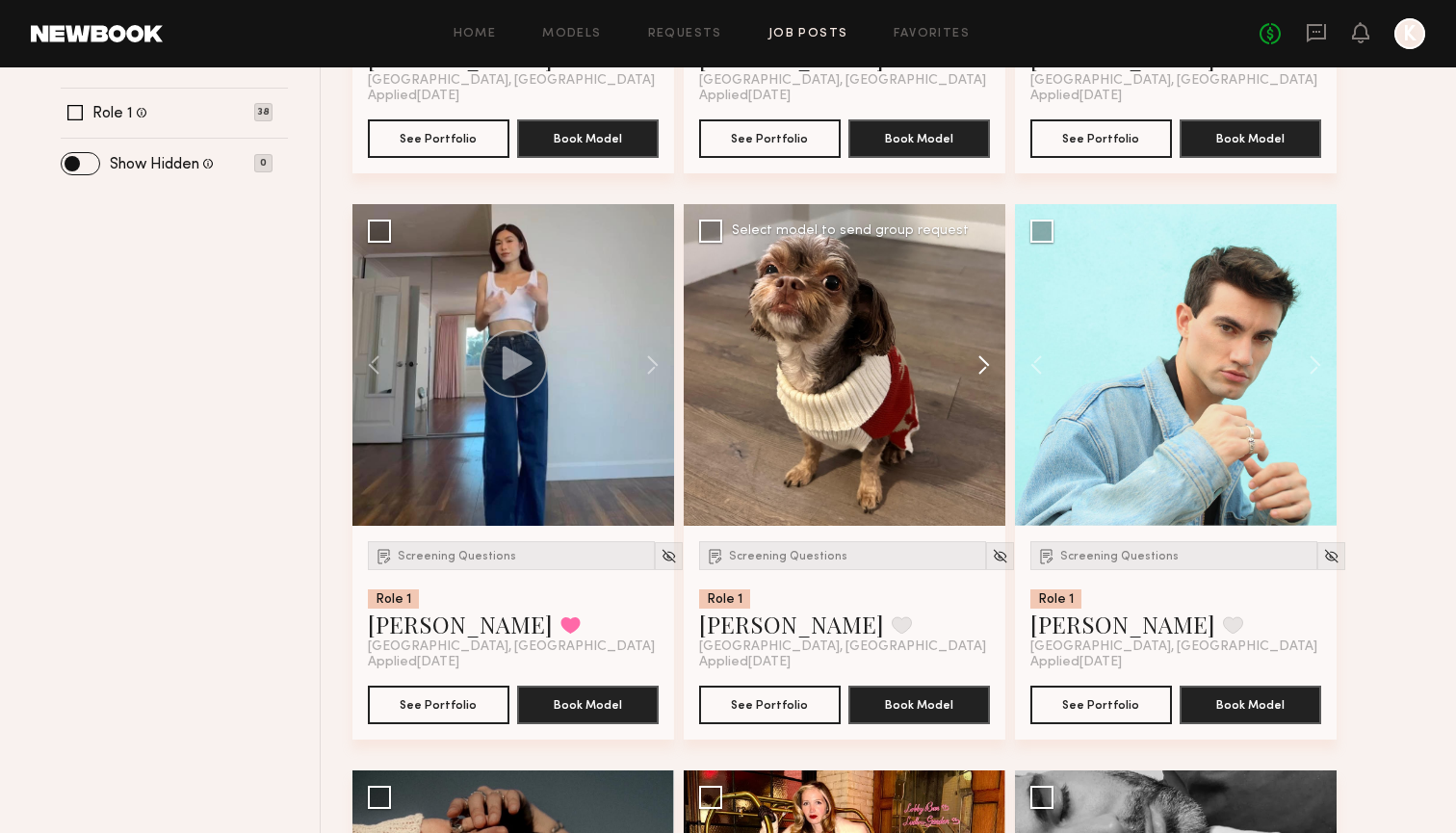
click at [977, 363] on button at bounding box center [974, 364] width 62 height 321
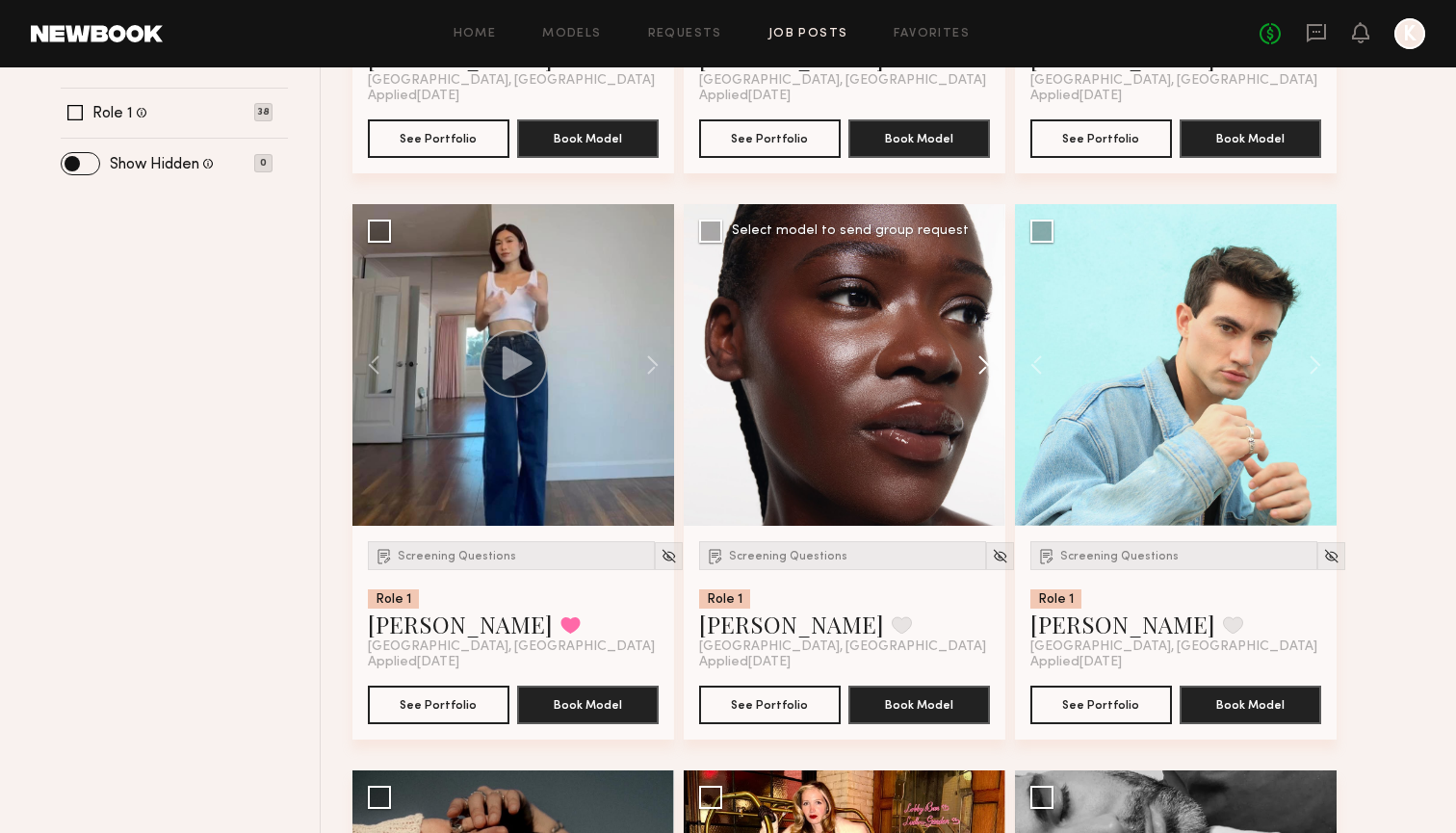
click at [977, 363] on button at bounding box center [974, 364] width 62 height 321
click at [816, 558] on span "Screening Questions" at bounding box center [788, 556] width 119 height 12
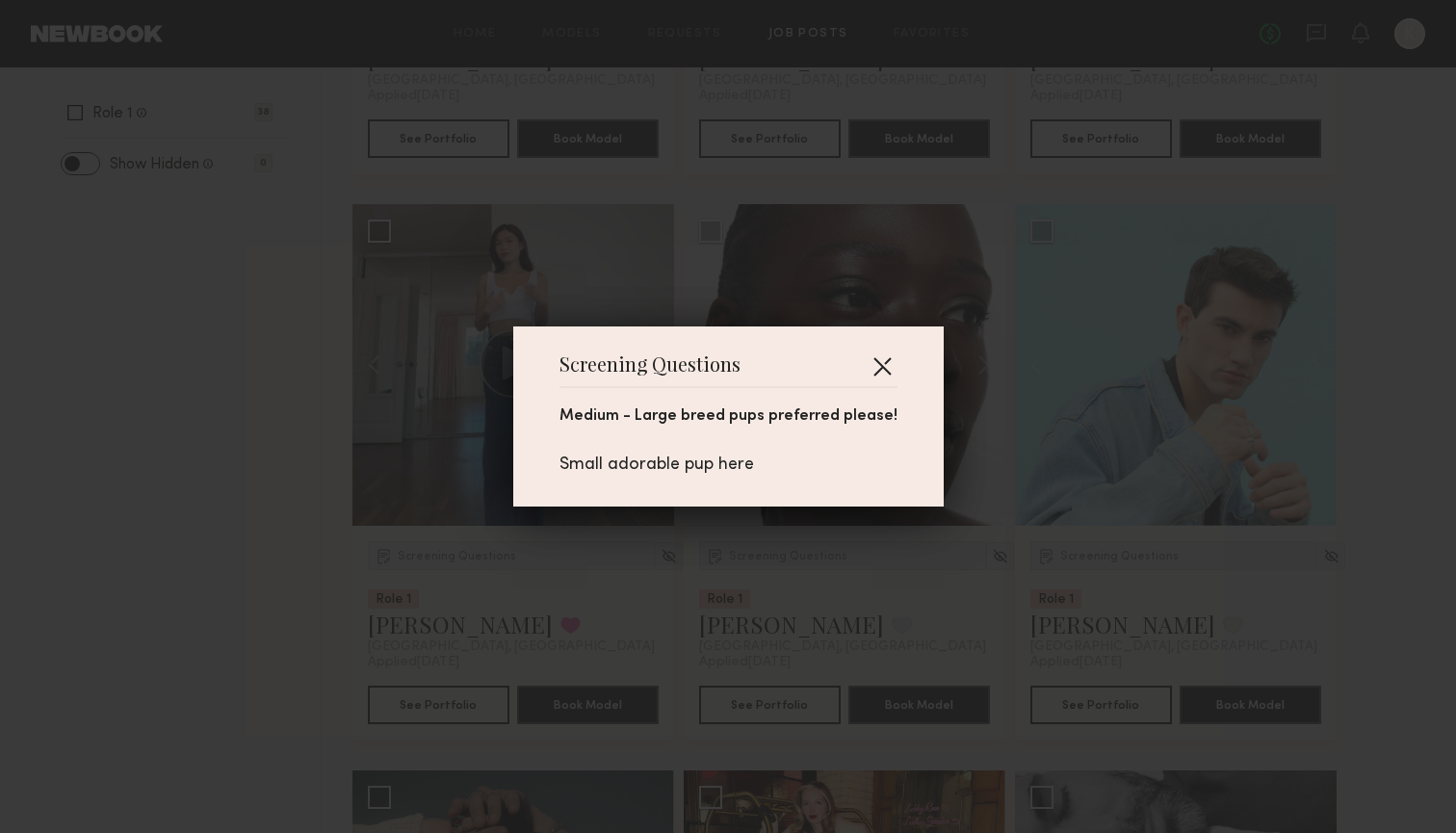
click at [873, 362] on button "button" at bounding box center [882, 366] width 31 height 31
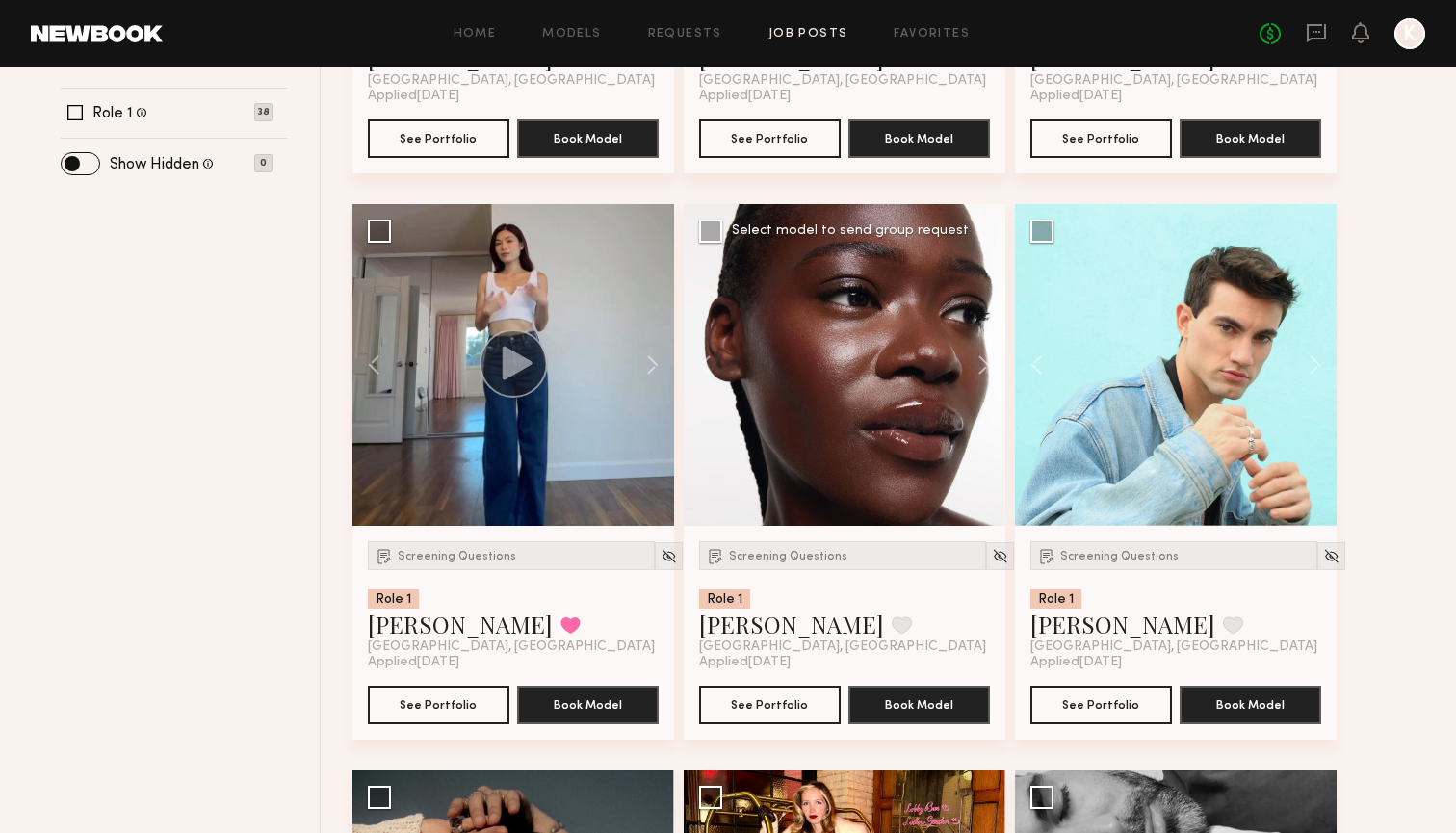
scroll to position [1361, 0]
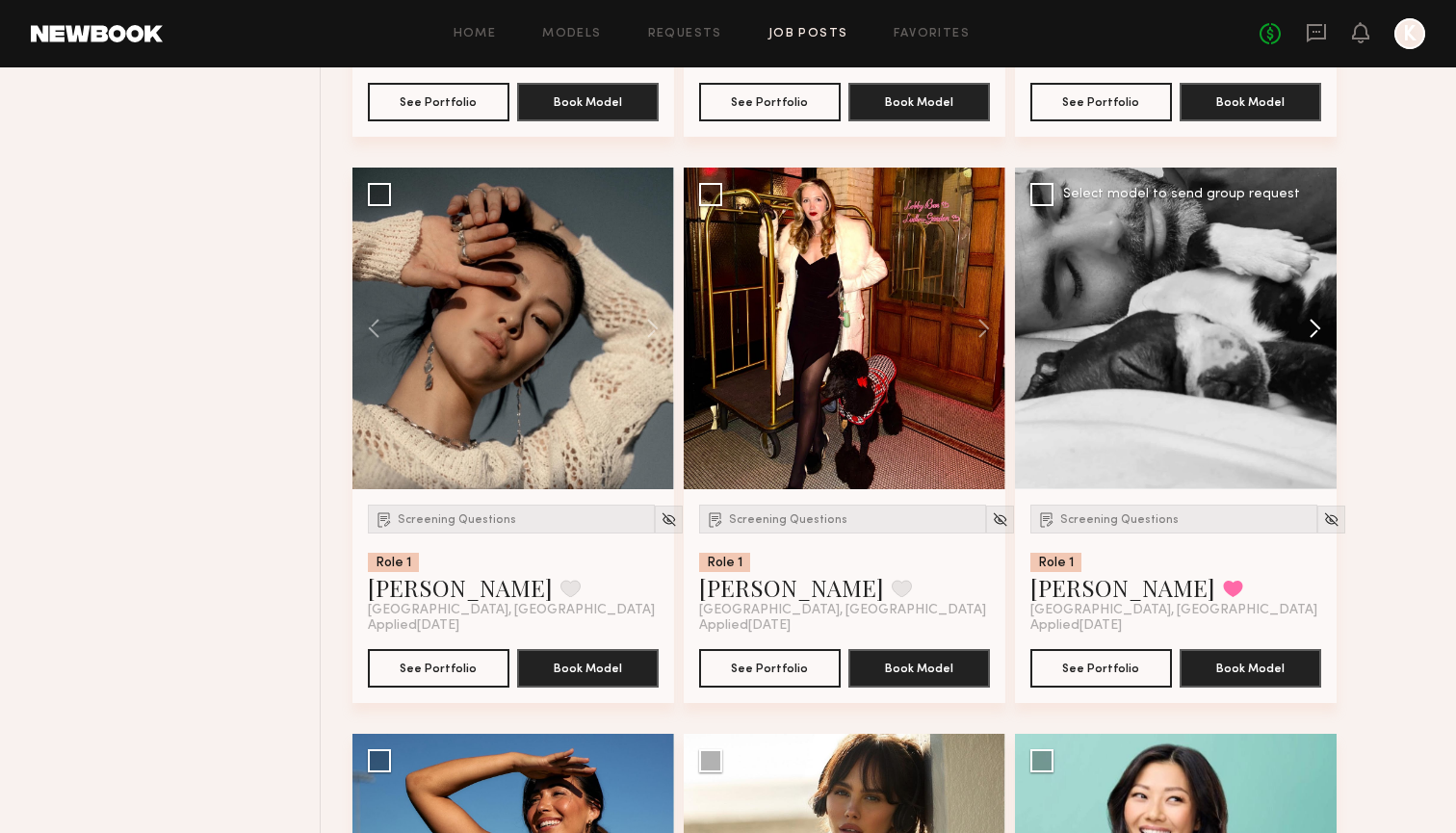
click at [1301, 323] on button at bounding box center [1305, 328] width 62 height 321
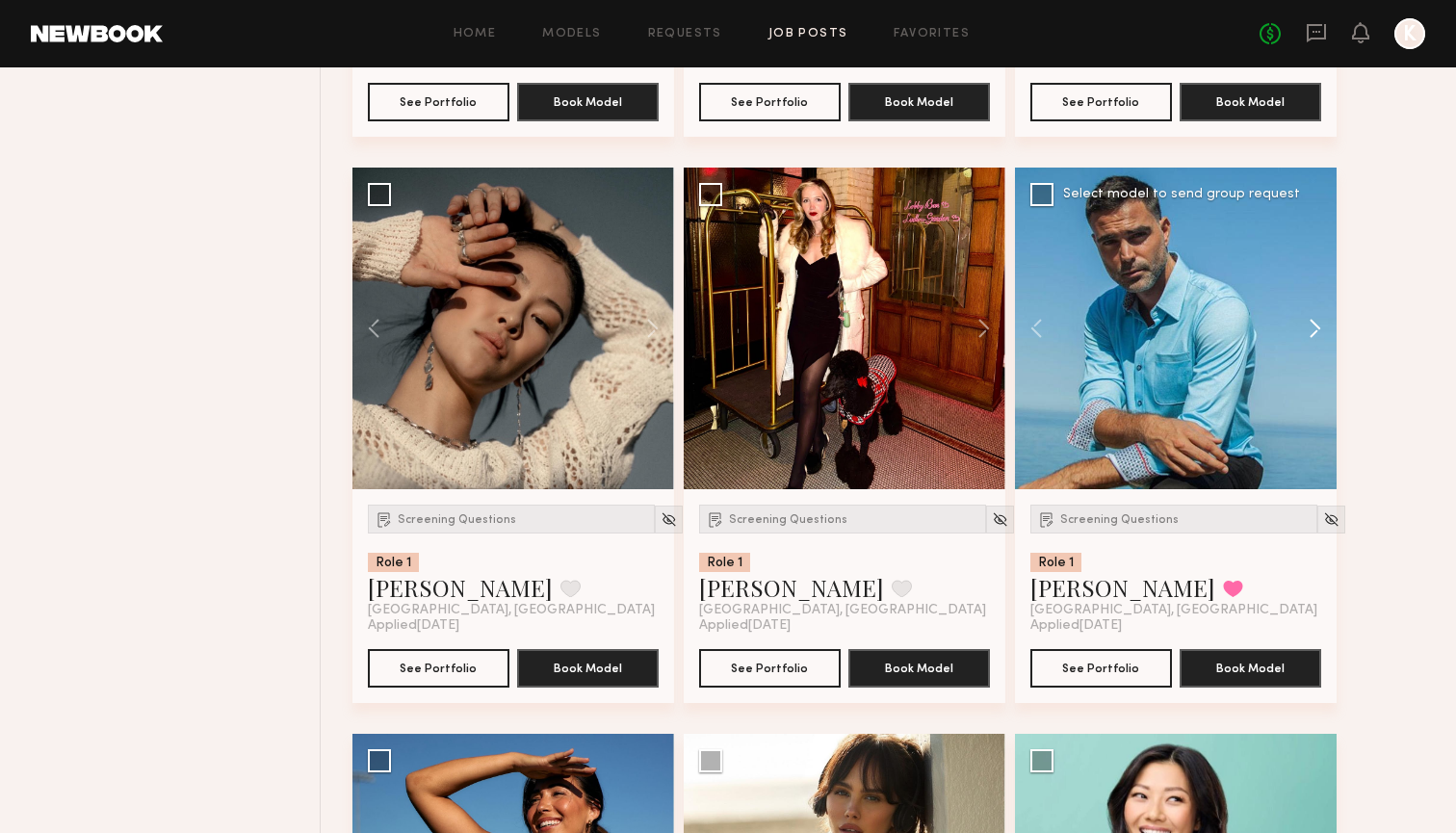
click at [1301, 323] on button at bounding box center [1305, 328] width 62 height 321
click at [464, 514] on span "Screening Questions" at bounding box center [457, 520] width 119 height 12
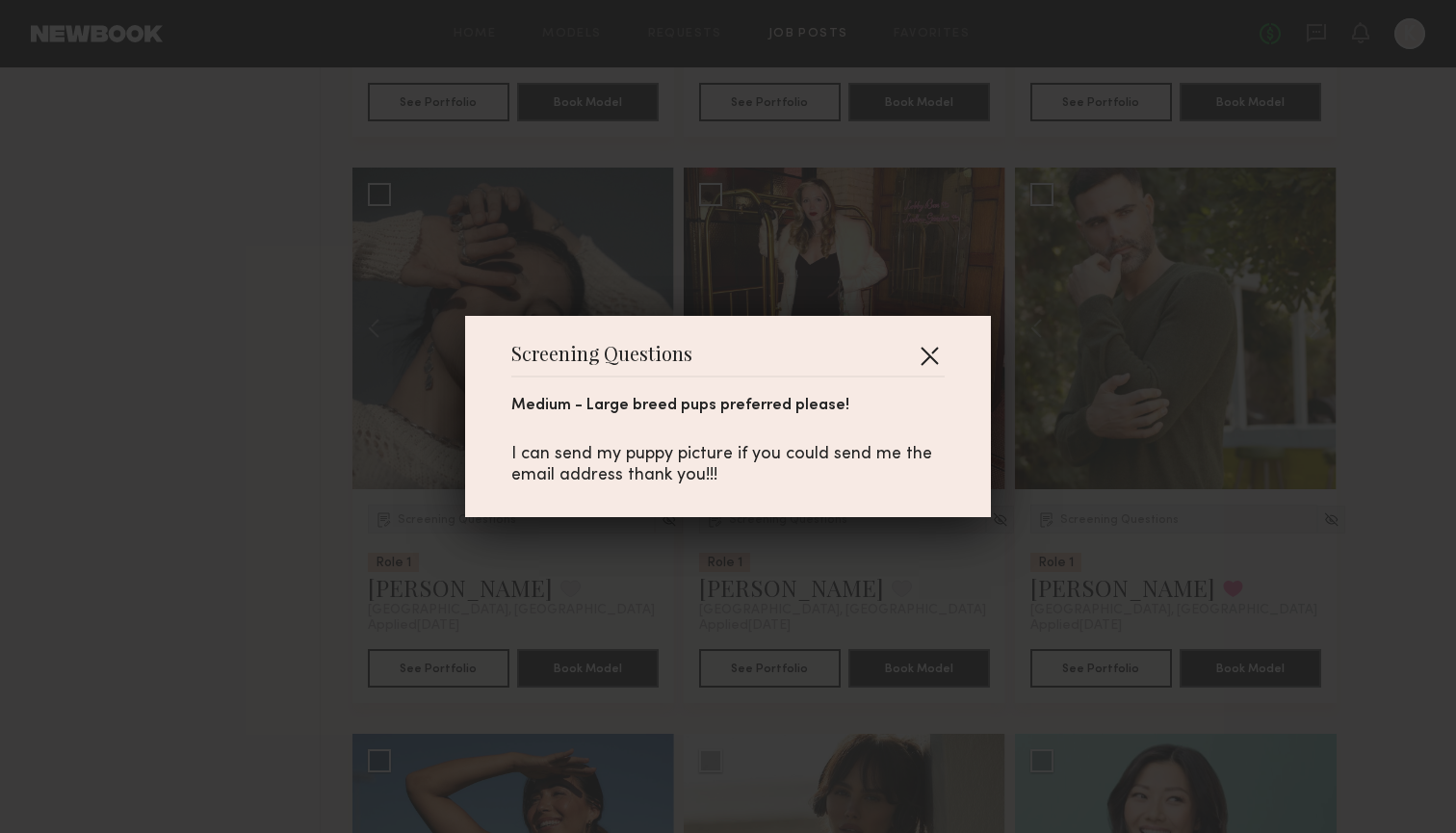
click at [937, 350] on button "button" at bounding box center [929, 355] width 31 height 31
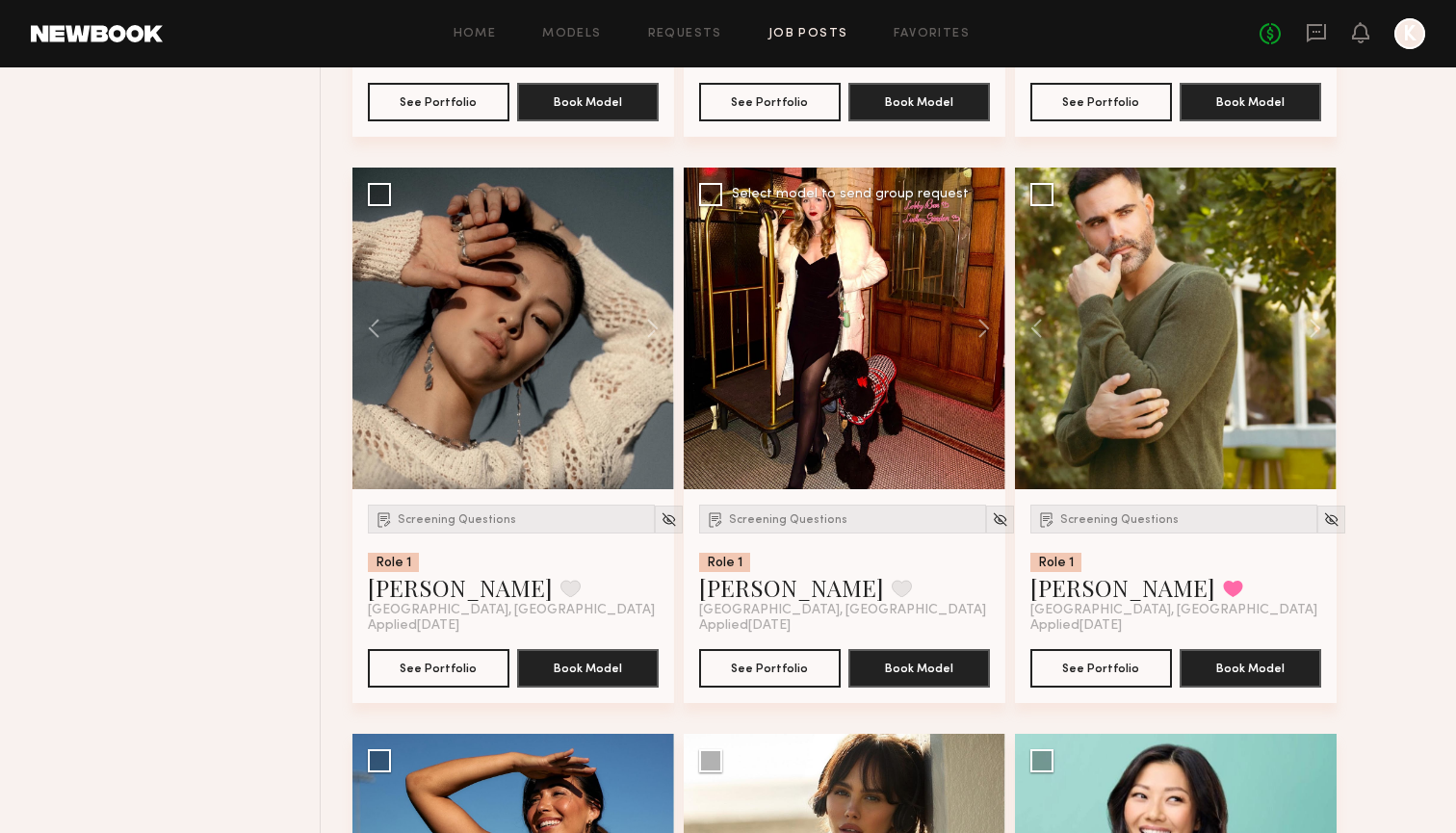
scroll to position [1739, 0]
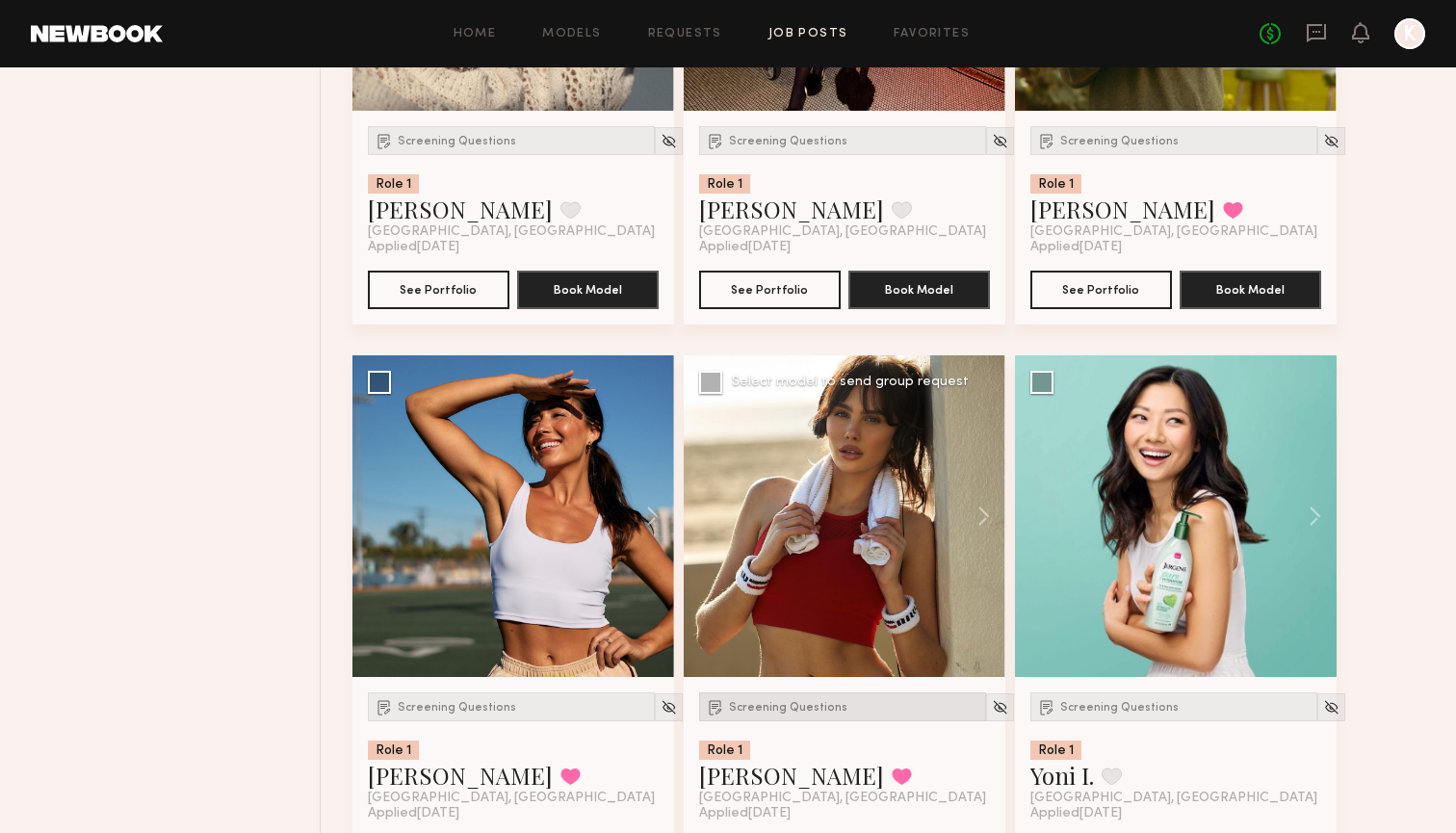
click at [802, 698] on div "Screening Questions" at bounding box center [842, 707] width 287 height 29
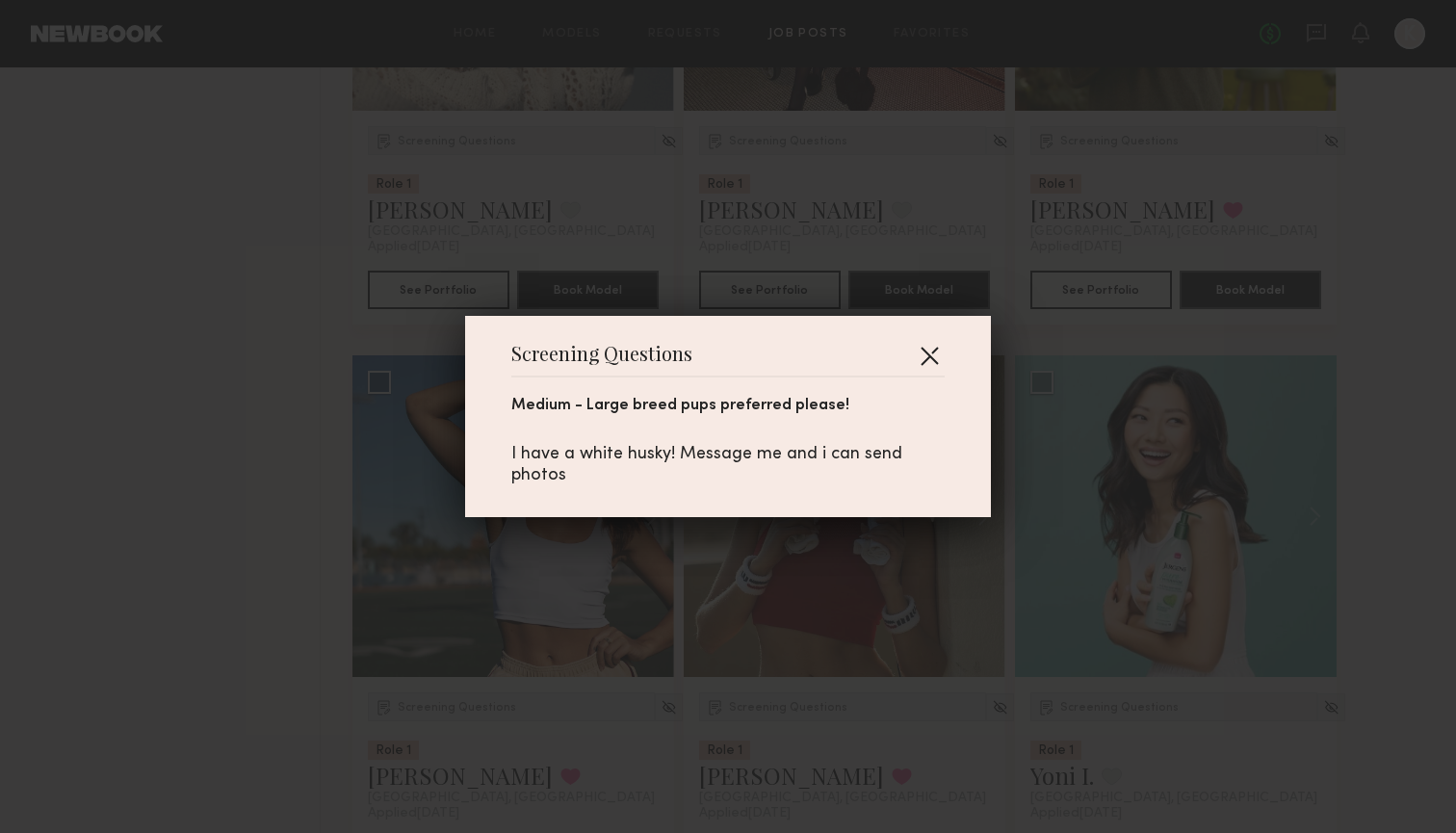
click at [931, 353] on button "button" at bounding box center [929, 355] width 31 height 31
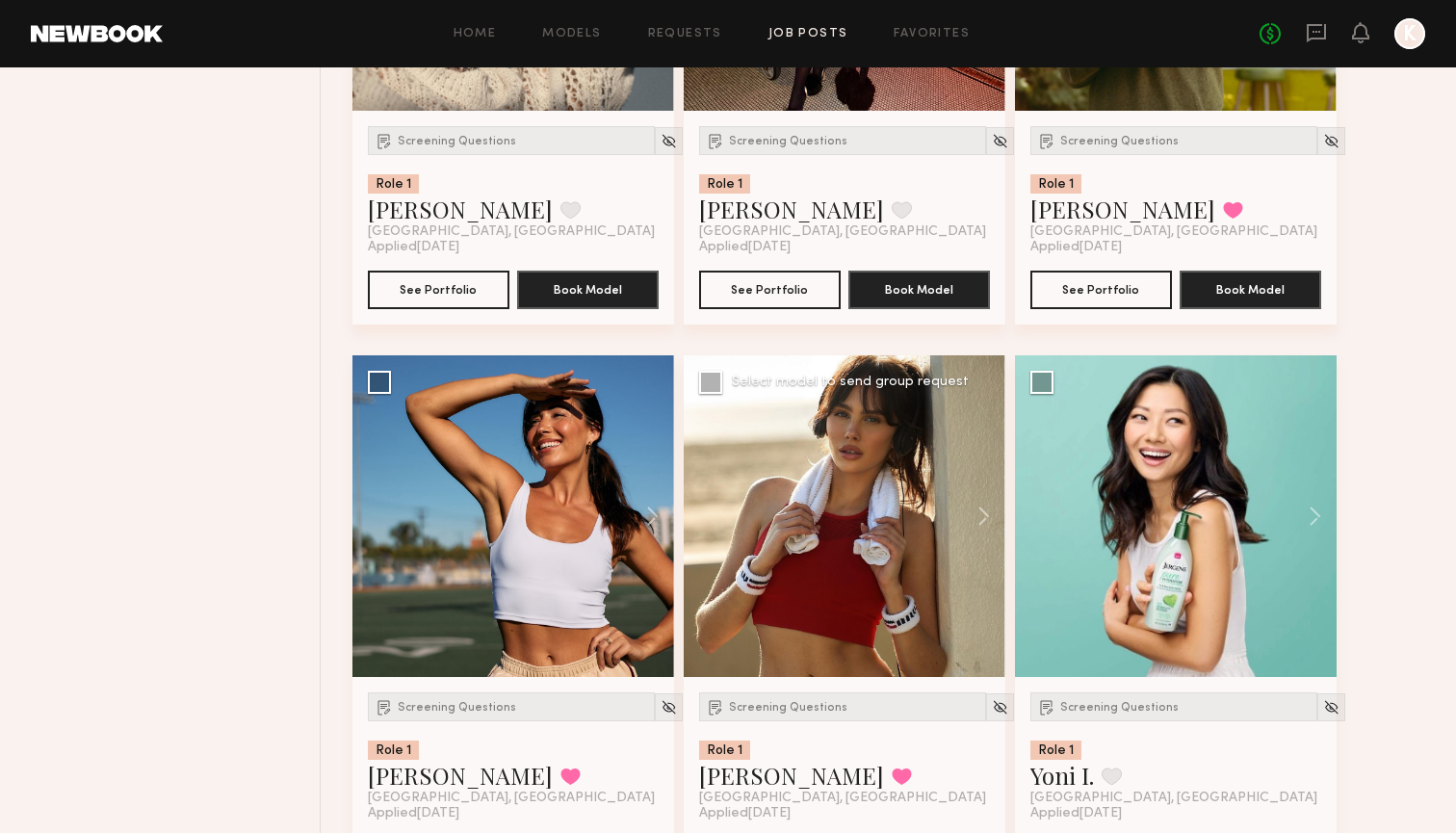
scroll to position [1837, 0]
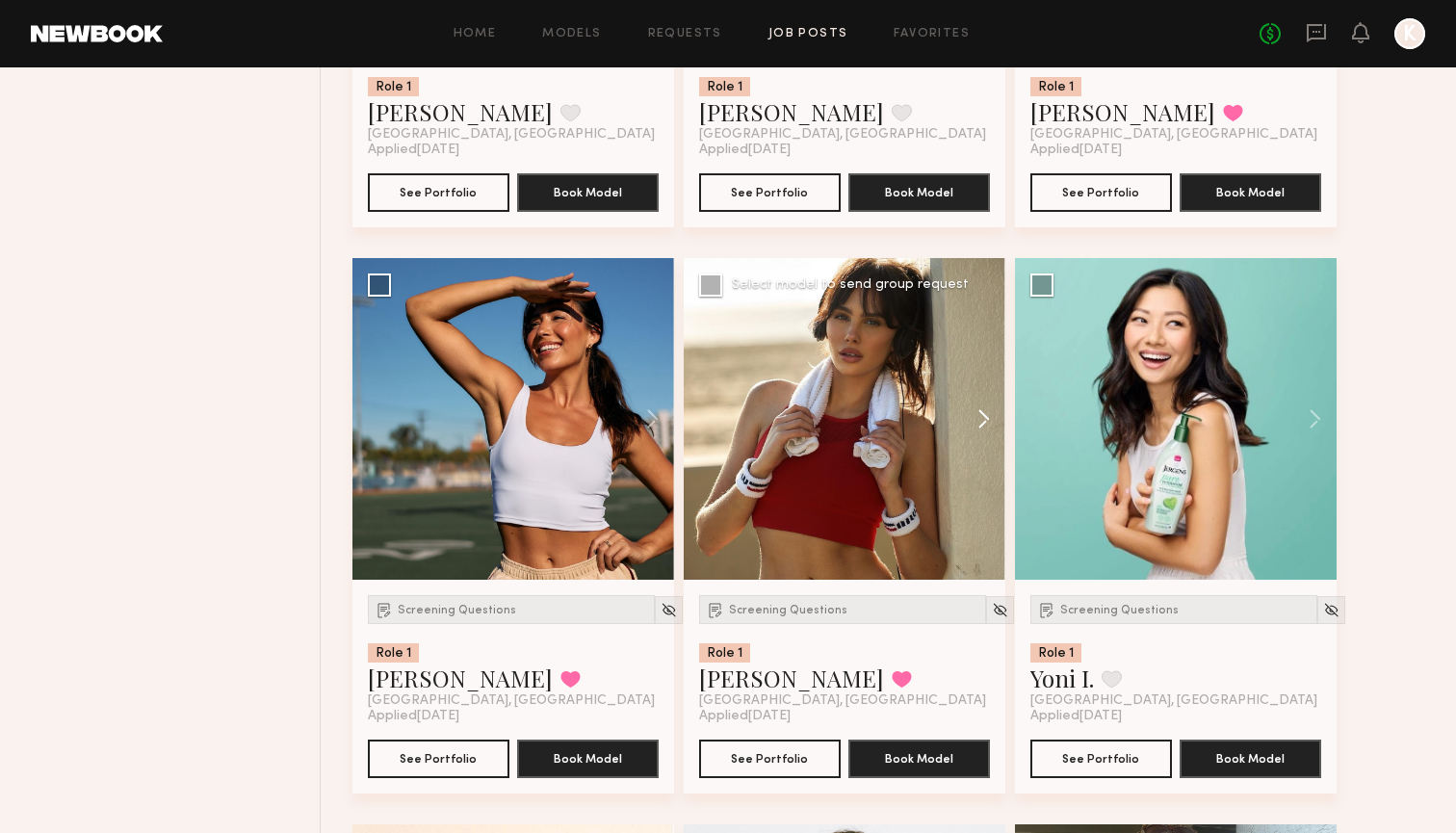
click at [974, 412] on button at bounding box center [974, 418] width 62 height 321
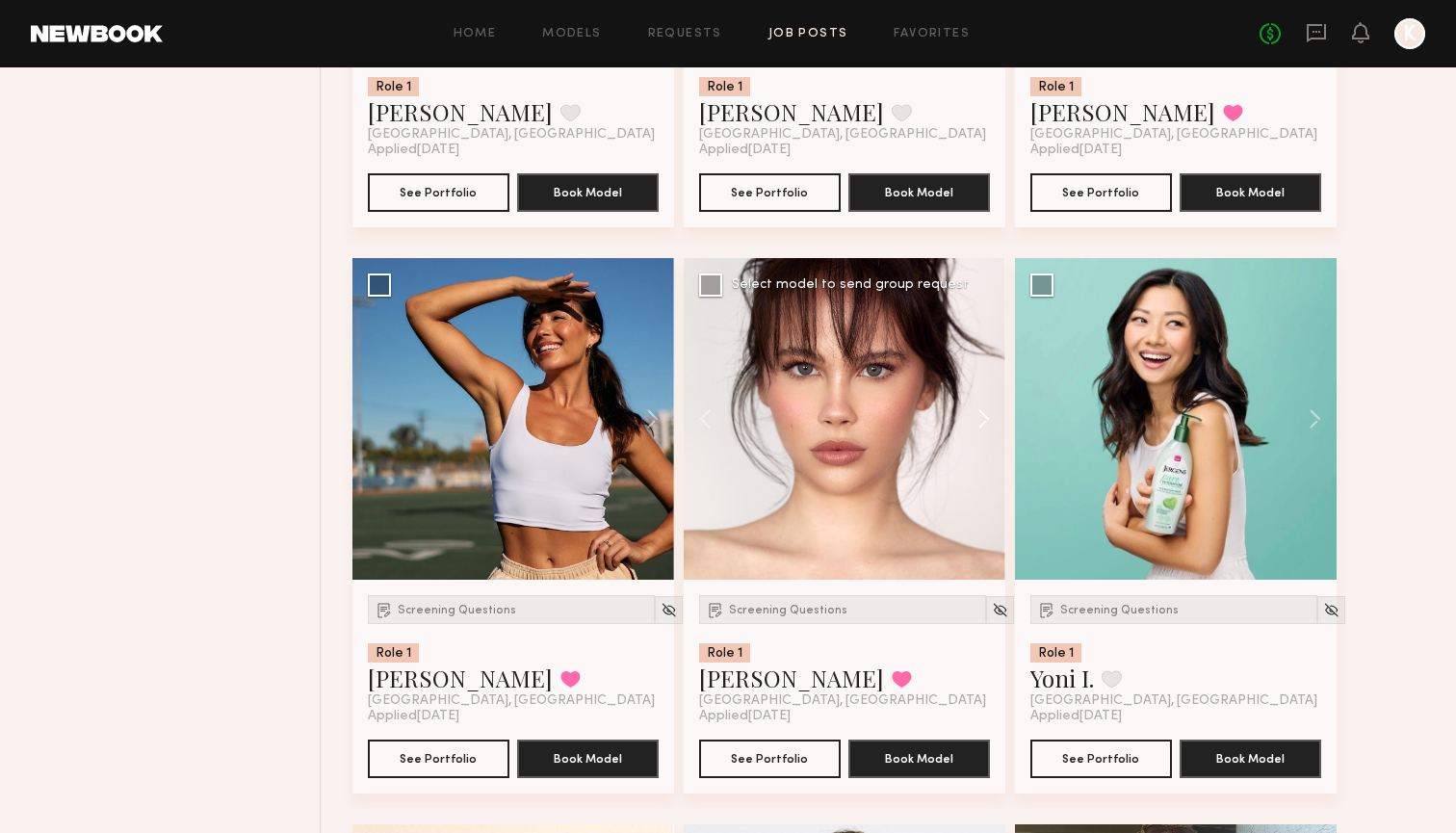
click at [974, 414] on button at bounding box center [974, 418] width 62 height 321
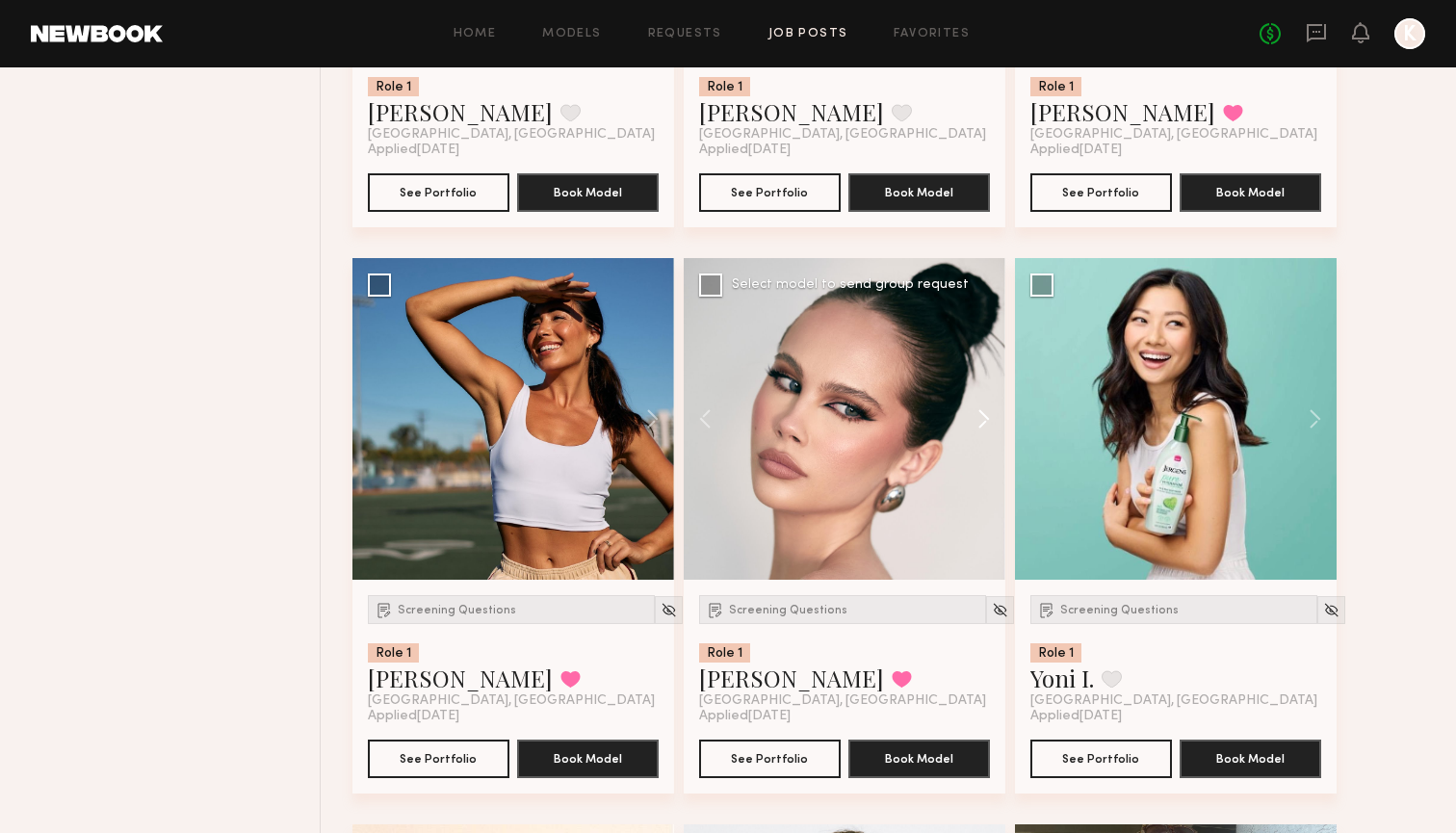
click at [975, 415] on button at bounding box center [974, 418] width 62 height 321
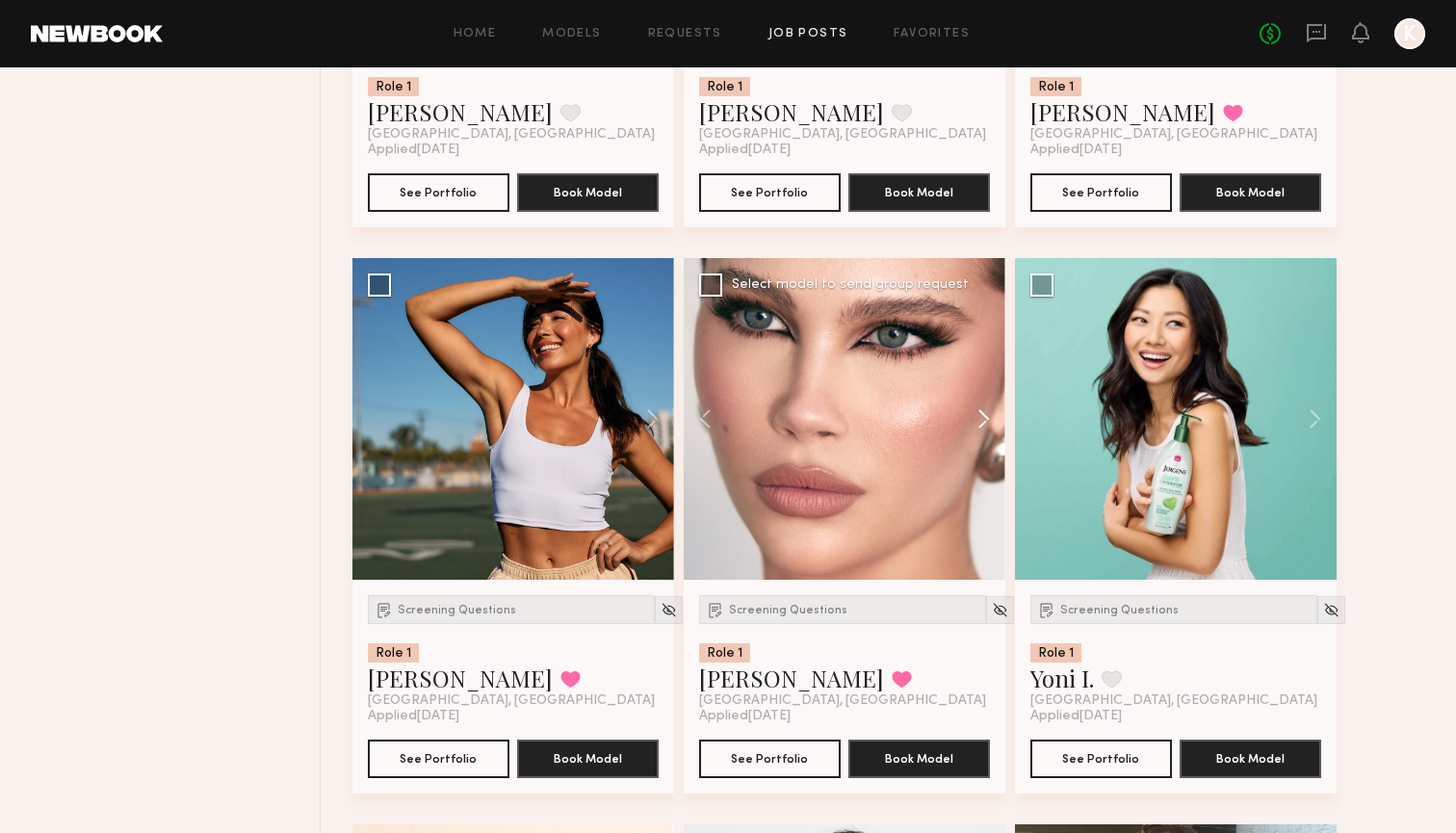
click at [975, 416] on button at bounding box center [974, 418] width 62 height 321
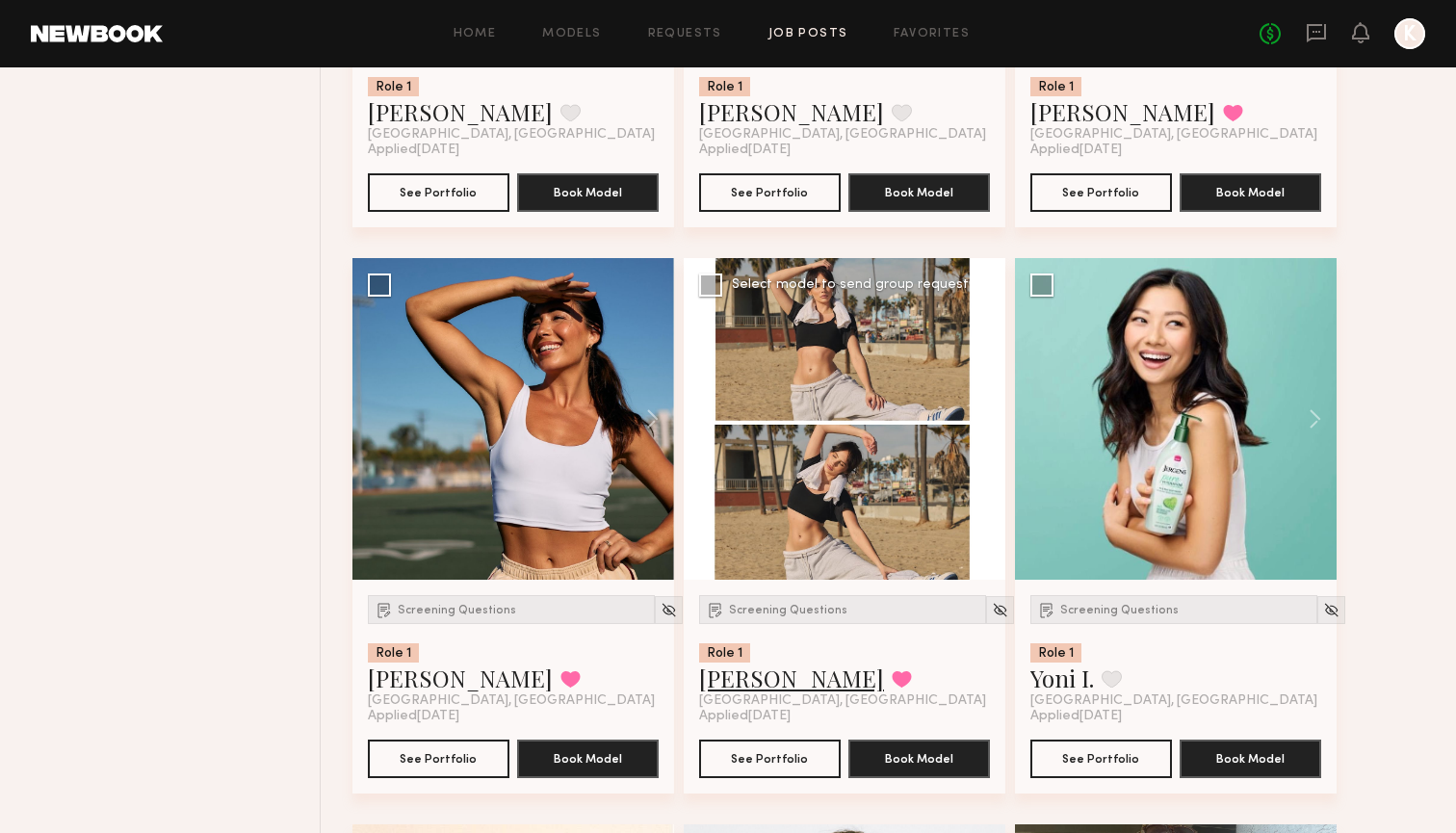
click at [743, 677] on link "Kirra W." at bounding box center [791, 678] width 184 height 31
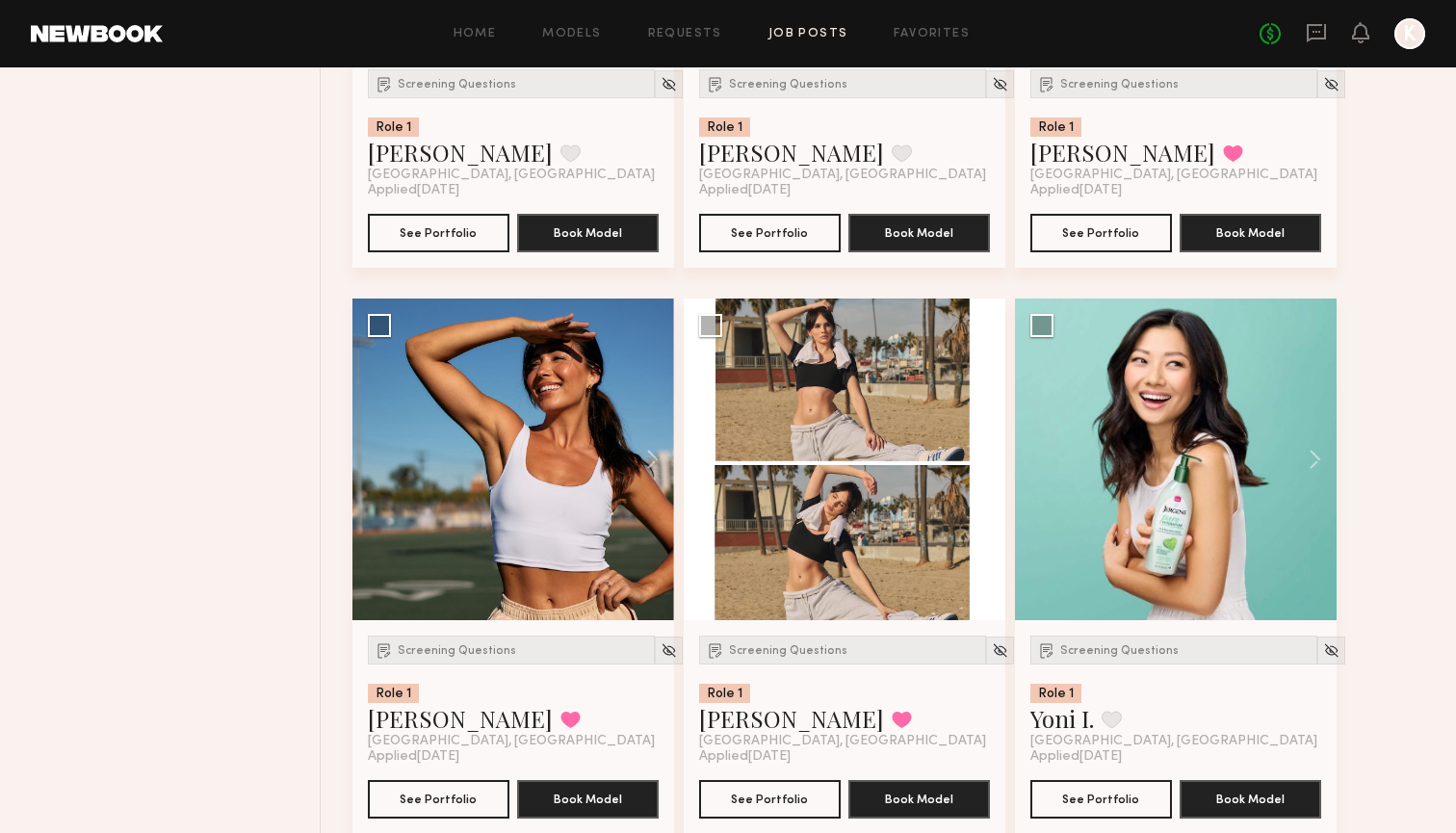
scroll to position [1796, 0]
click at [1092, 647] on span "Screening Questions" at bounding box center [1119, 651] width 119 height 12
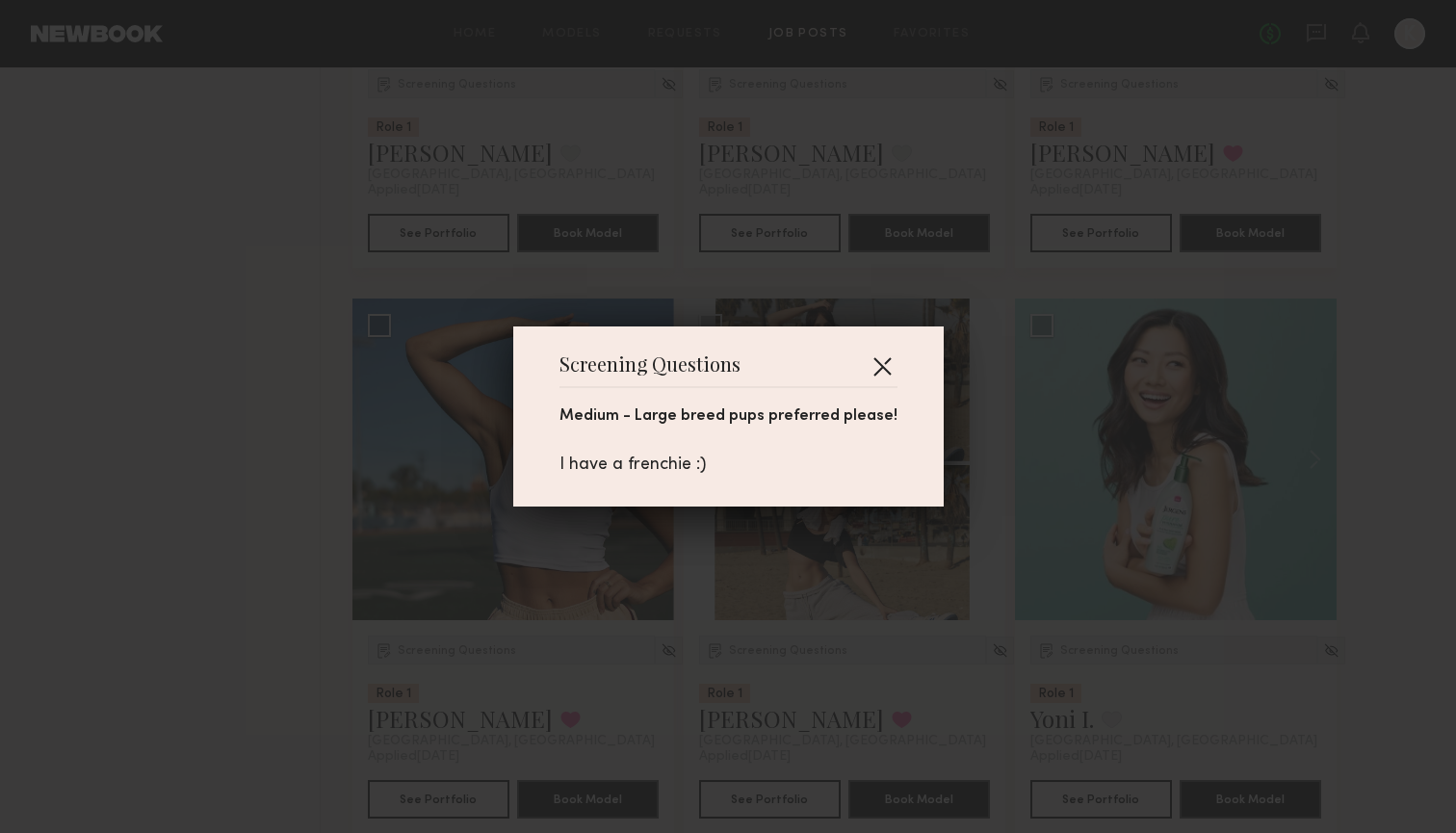
click at [879, 375] on button "button" at bounding box center [882, 366] width 31 height 31
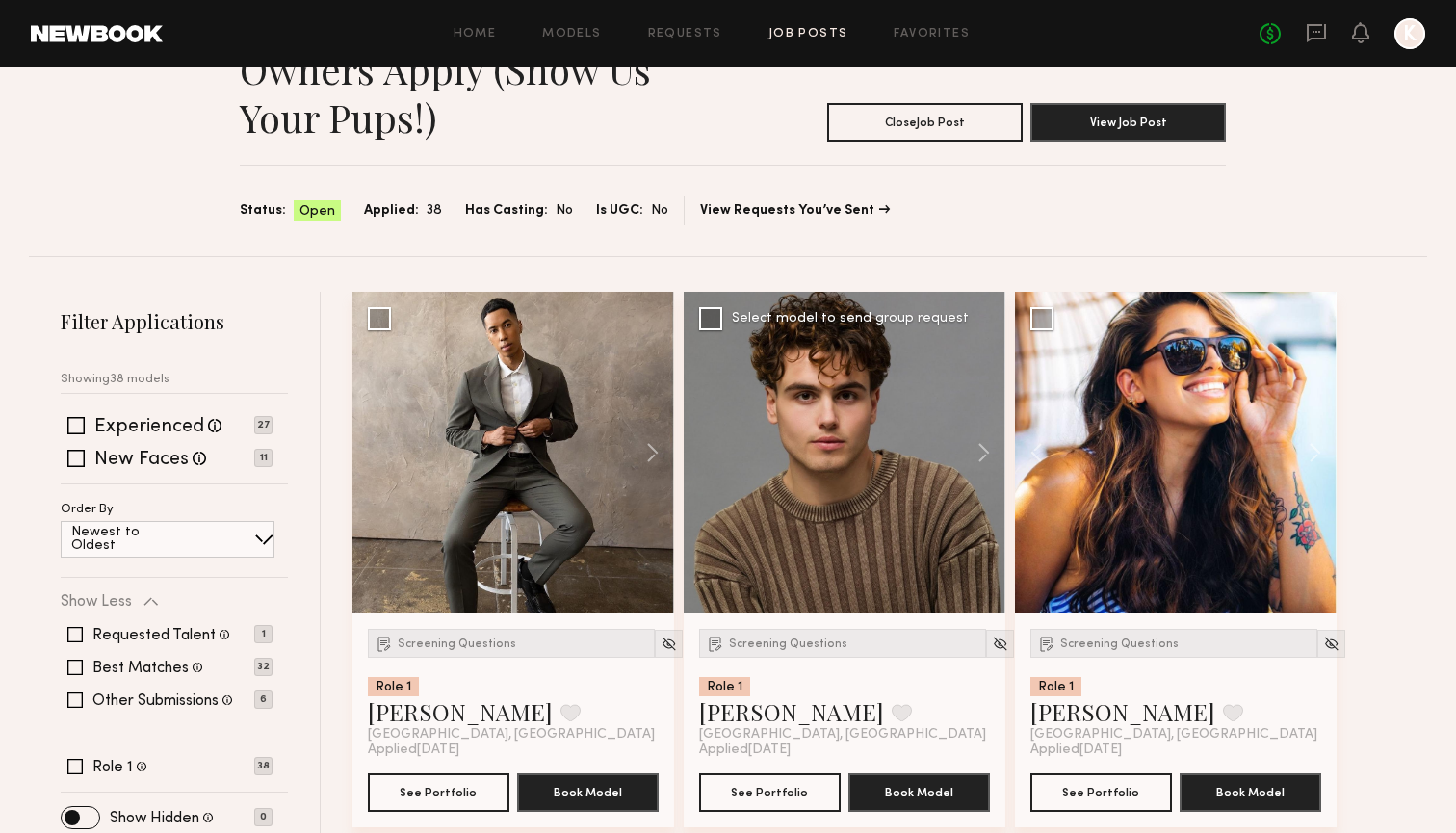
scroll to position [205, 0]
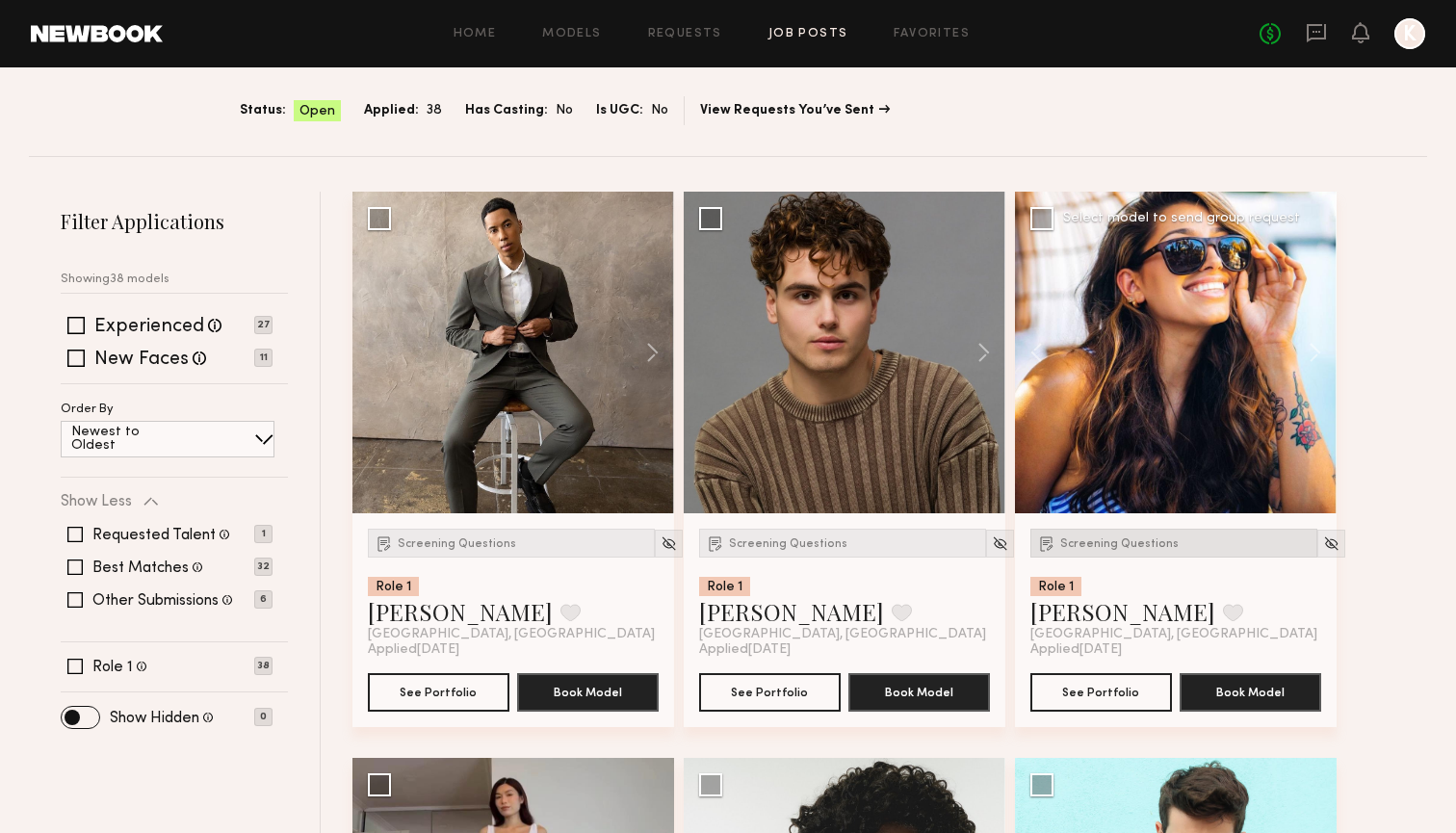
click at [1146, 540] on span "Screening Questions" at bounding box center [1119, 543] width 119 height 12
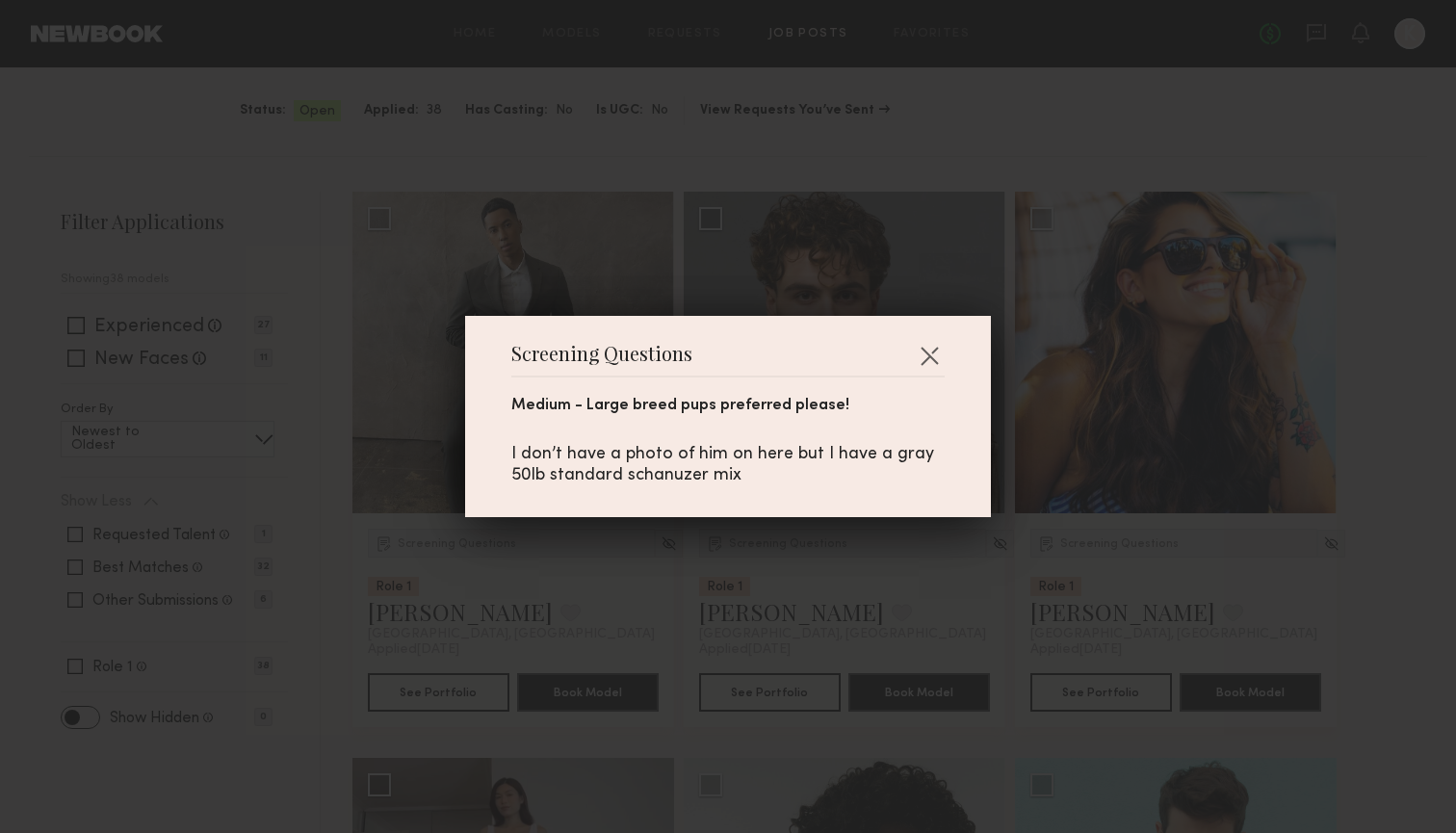
click at [949, 363] on div "Screening Questions Medium - Large breed pups preferred please! I don’t have a …" at bounding box center [728, 416] width 526 height 201
click at [930, 353] on button "button" at bounding box center [929, 355] width 31 height 31
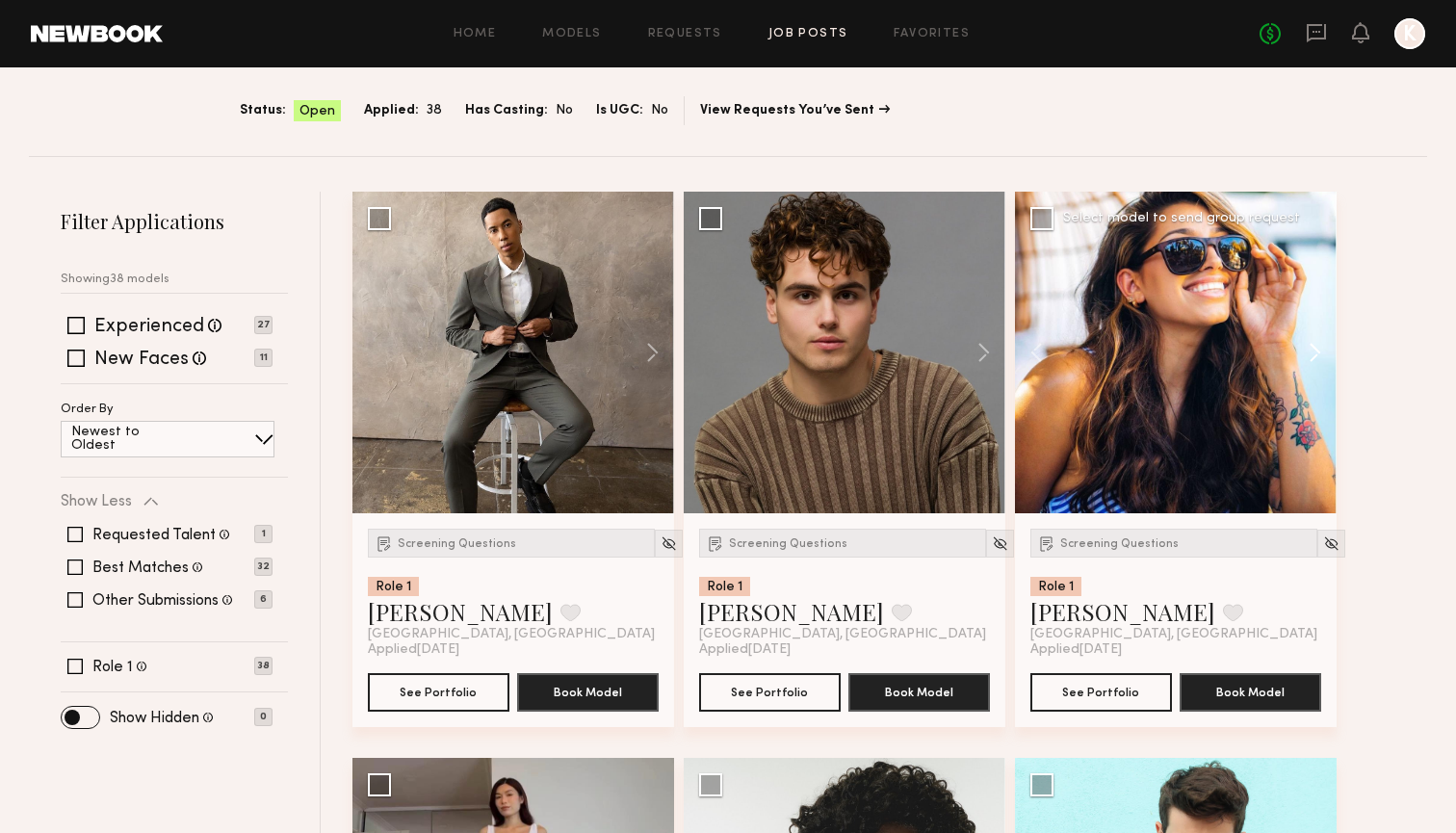
click at [1301, 359] on button at bounding box center [1305, 351] width 62 height 321
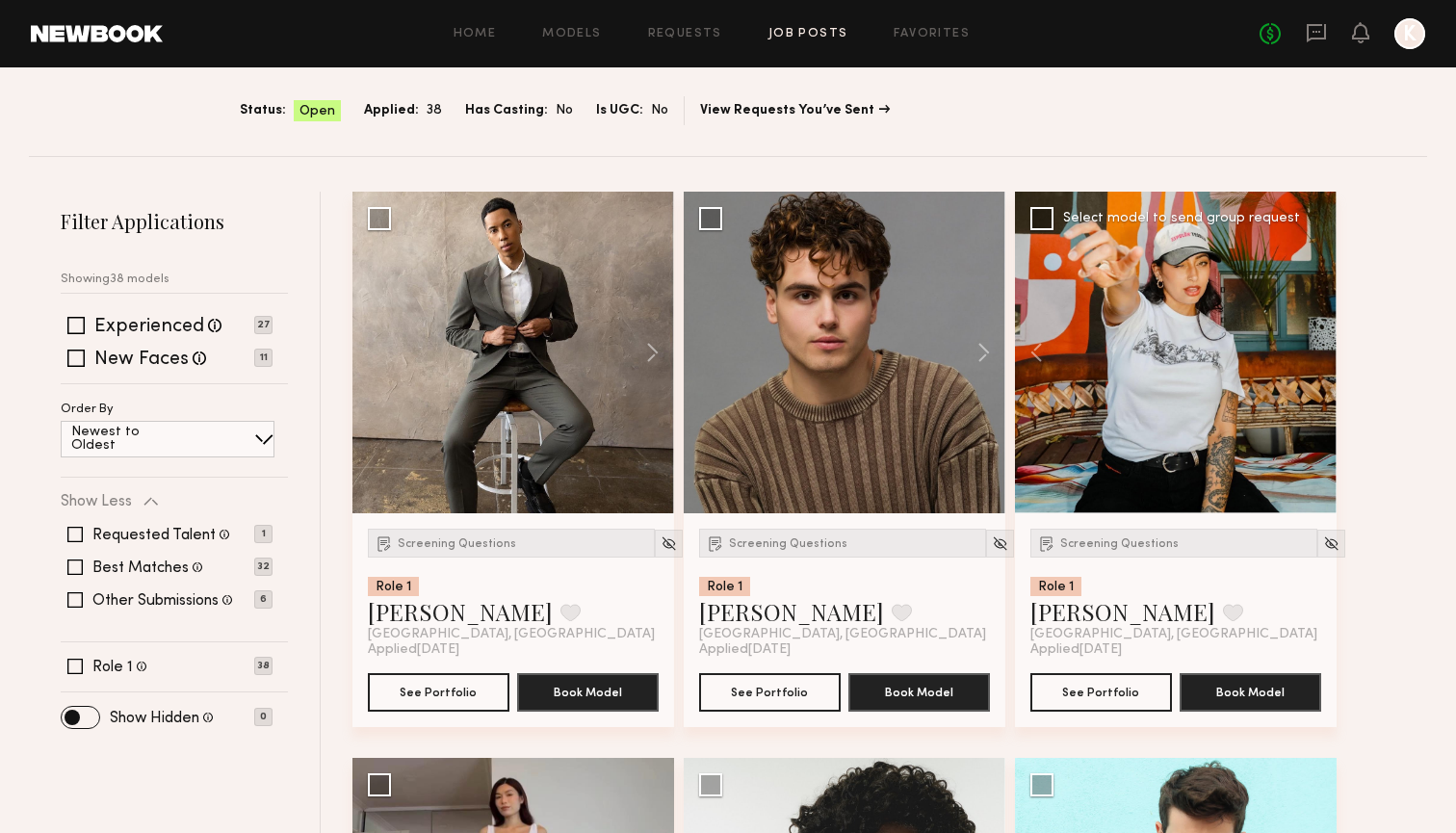
click at [1301, 359] on div at bounding box center [1175, 351] width 322 height 321
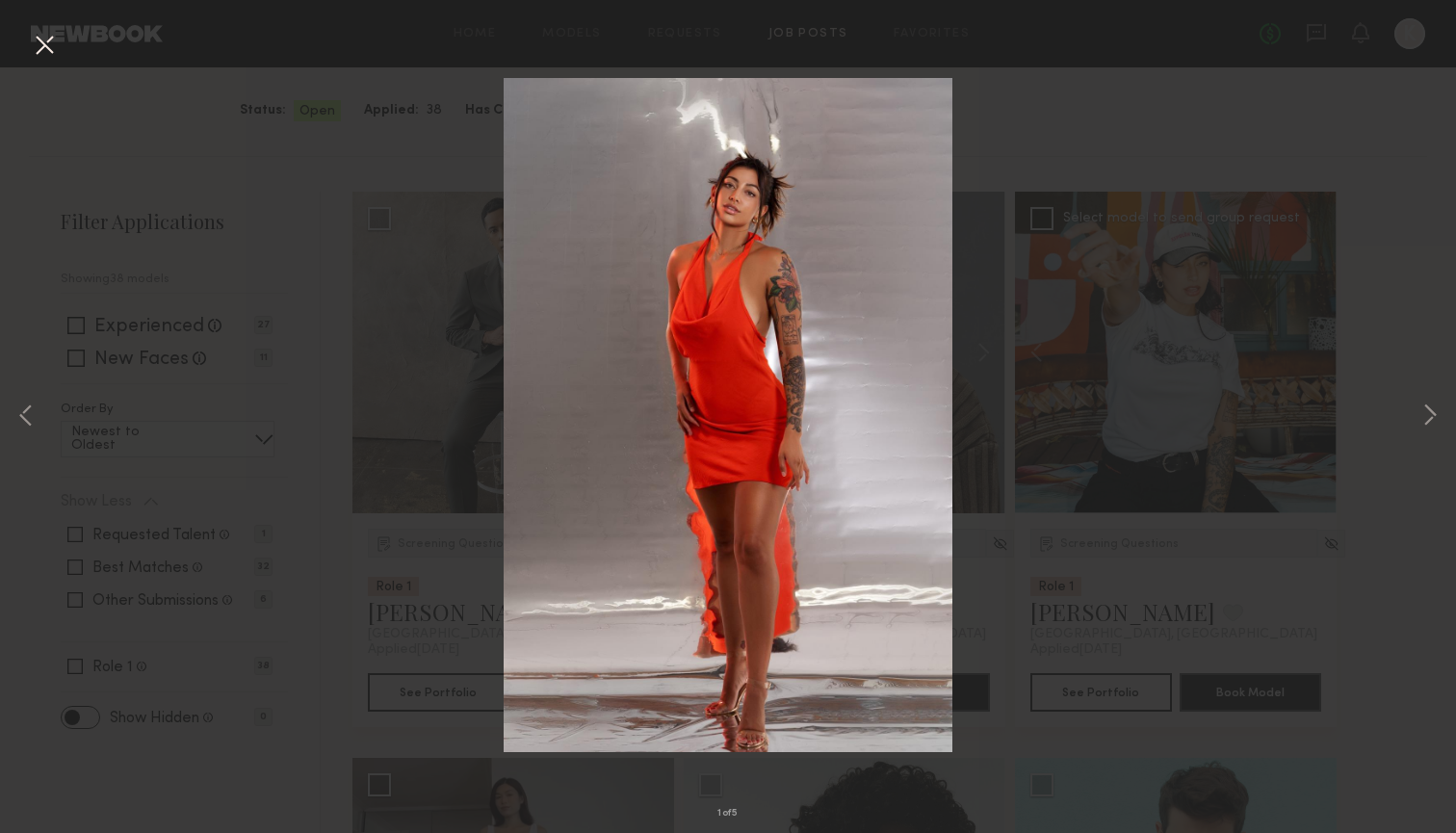
click at [58, 46] on button at bounding box center [44, 46] width 31 height 35
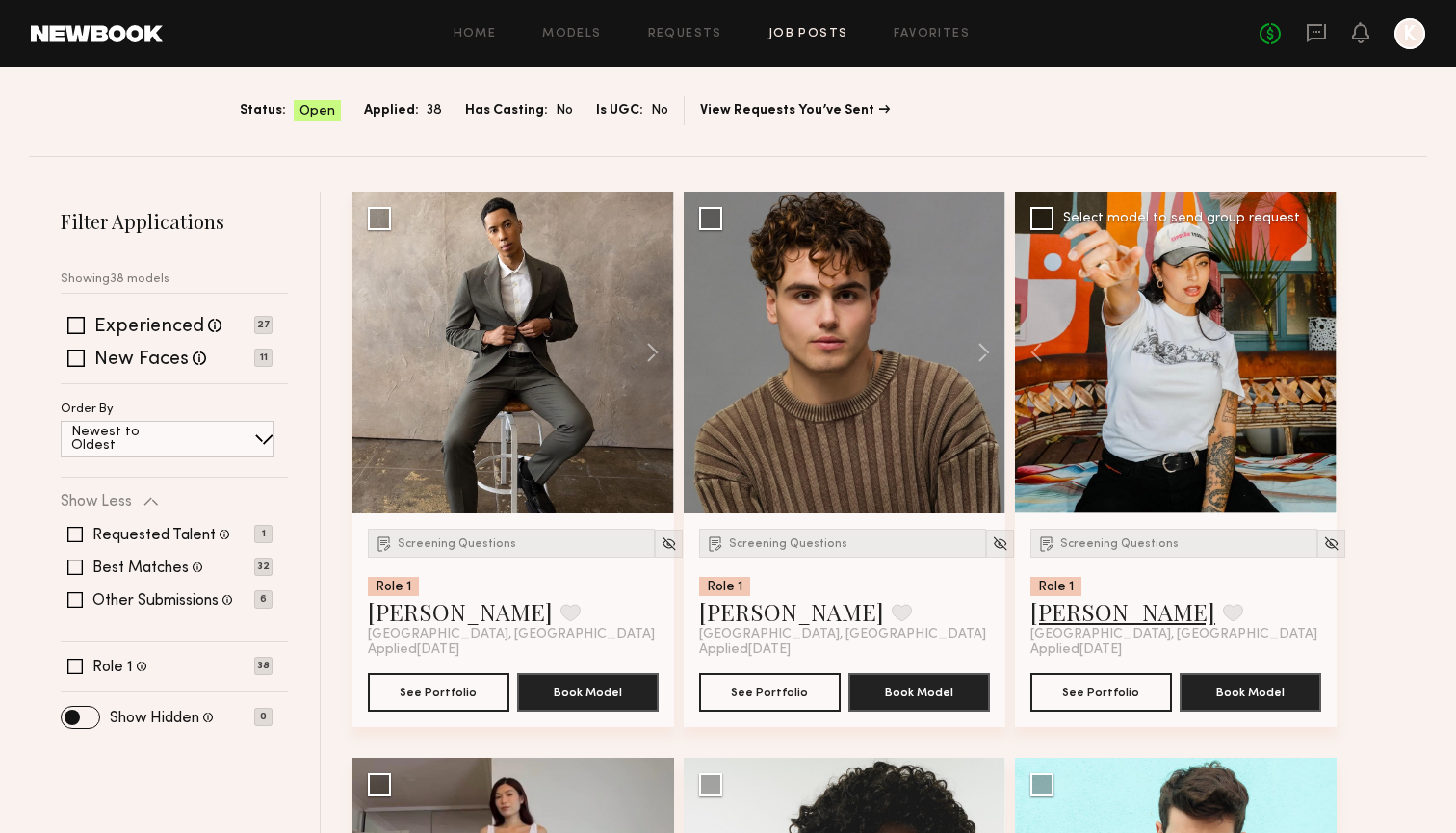
click at [1049, 621] on link "Kimberly V." at bounding box center [1122, 611] width 184 height 31
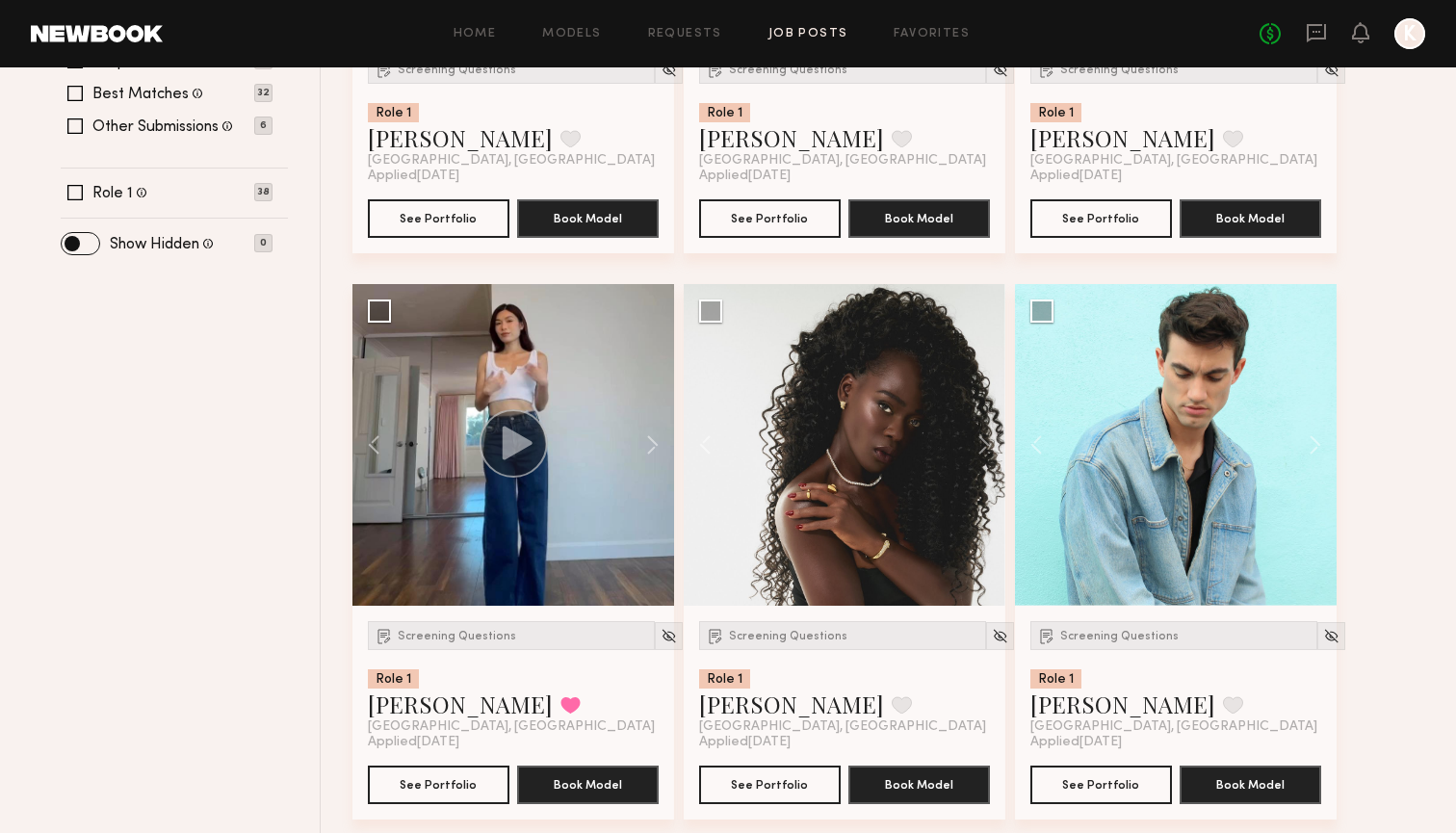
scroll to position [729, 0]
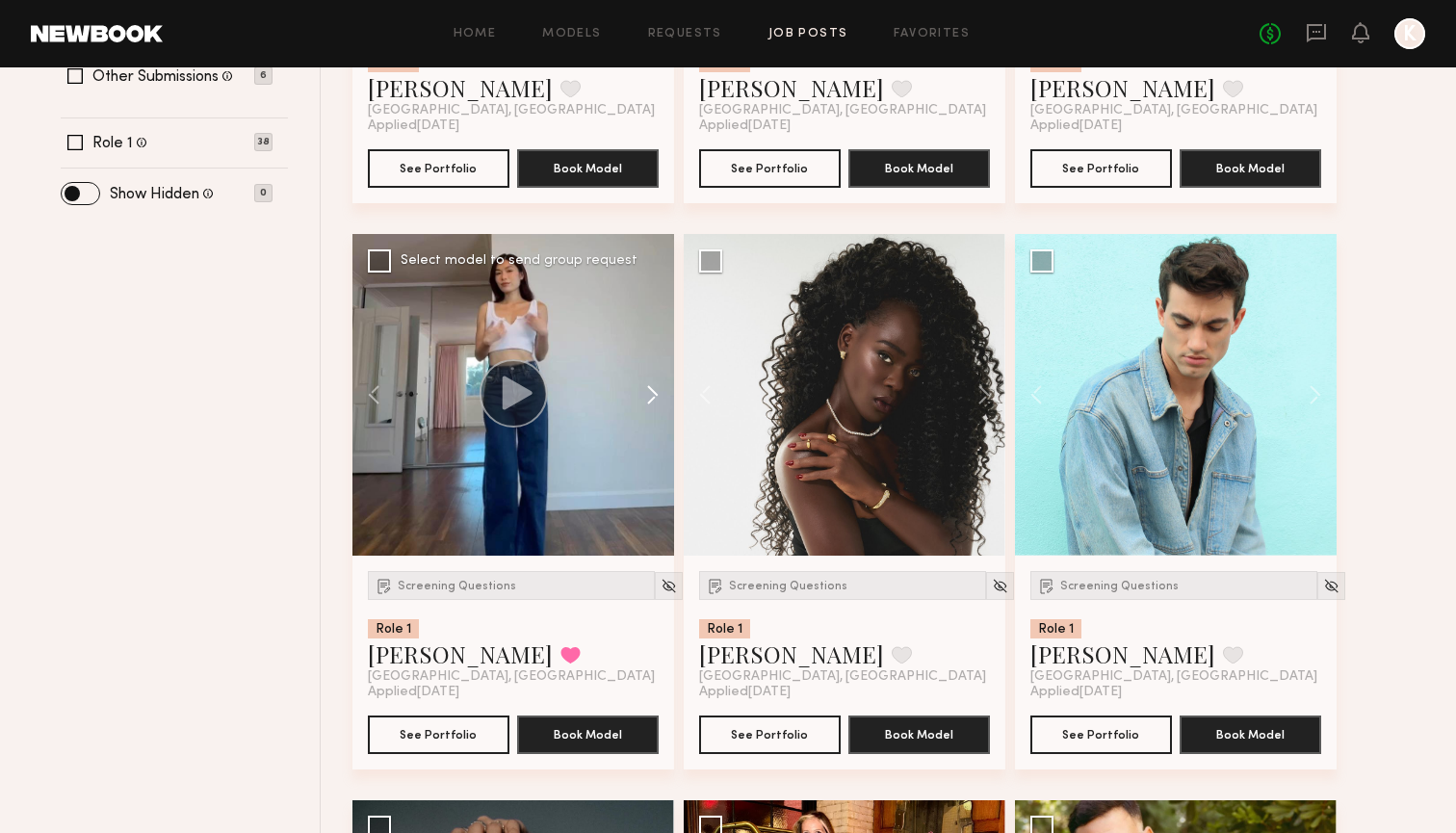
click at [635, 388] on button at bounding box center [643, 394] width 62 height 321
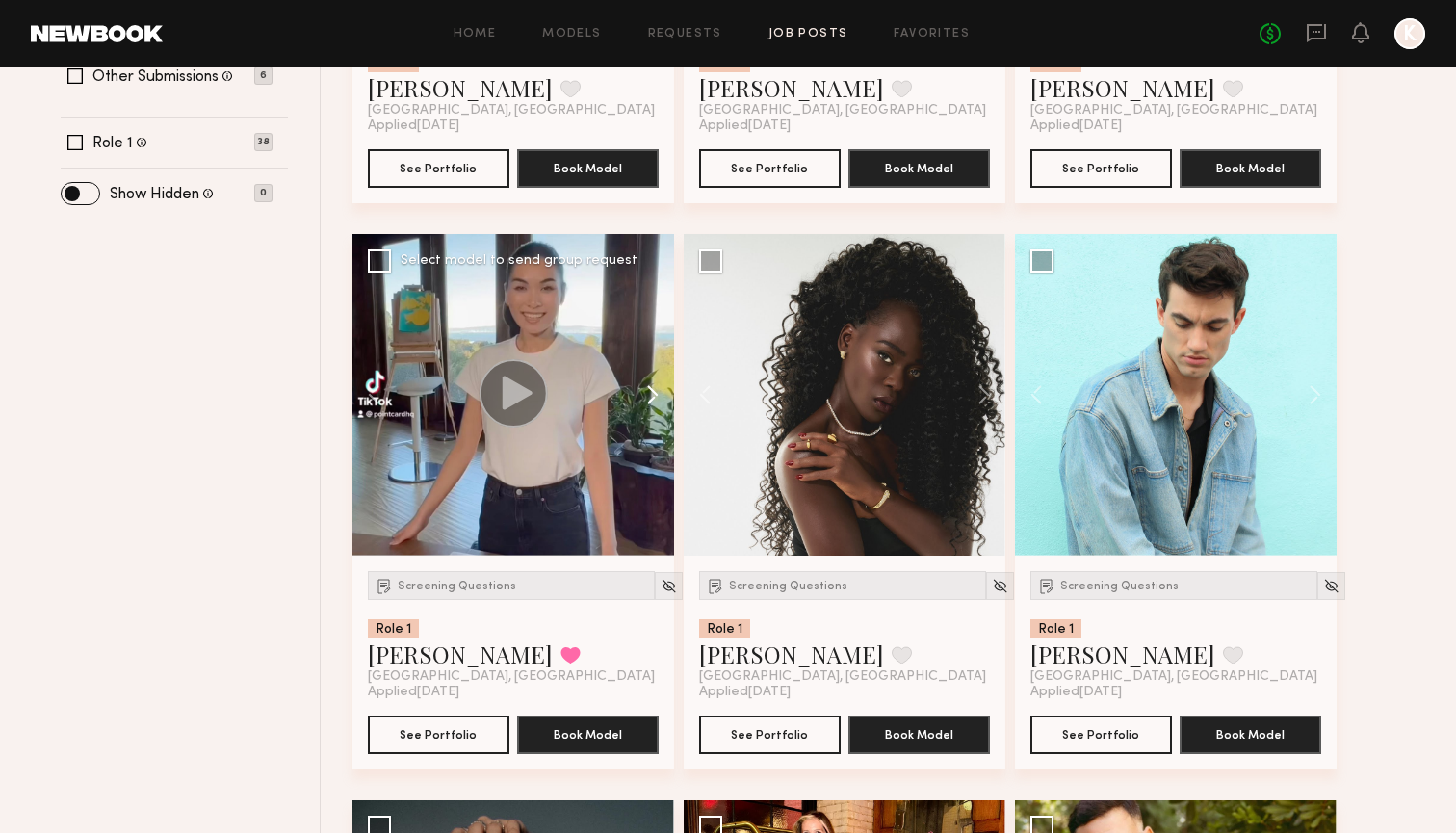
click at [642, 389] on button at bounding box center [643, 394] width 62 height 321
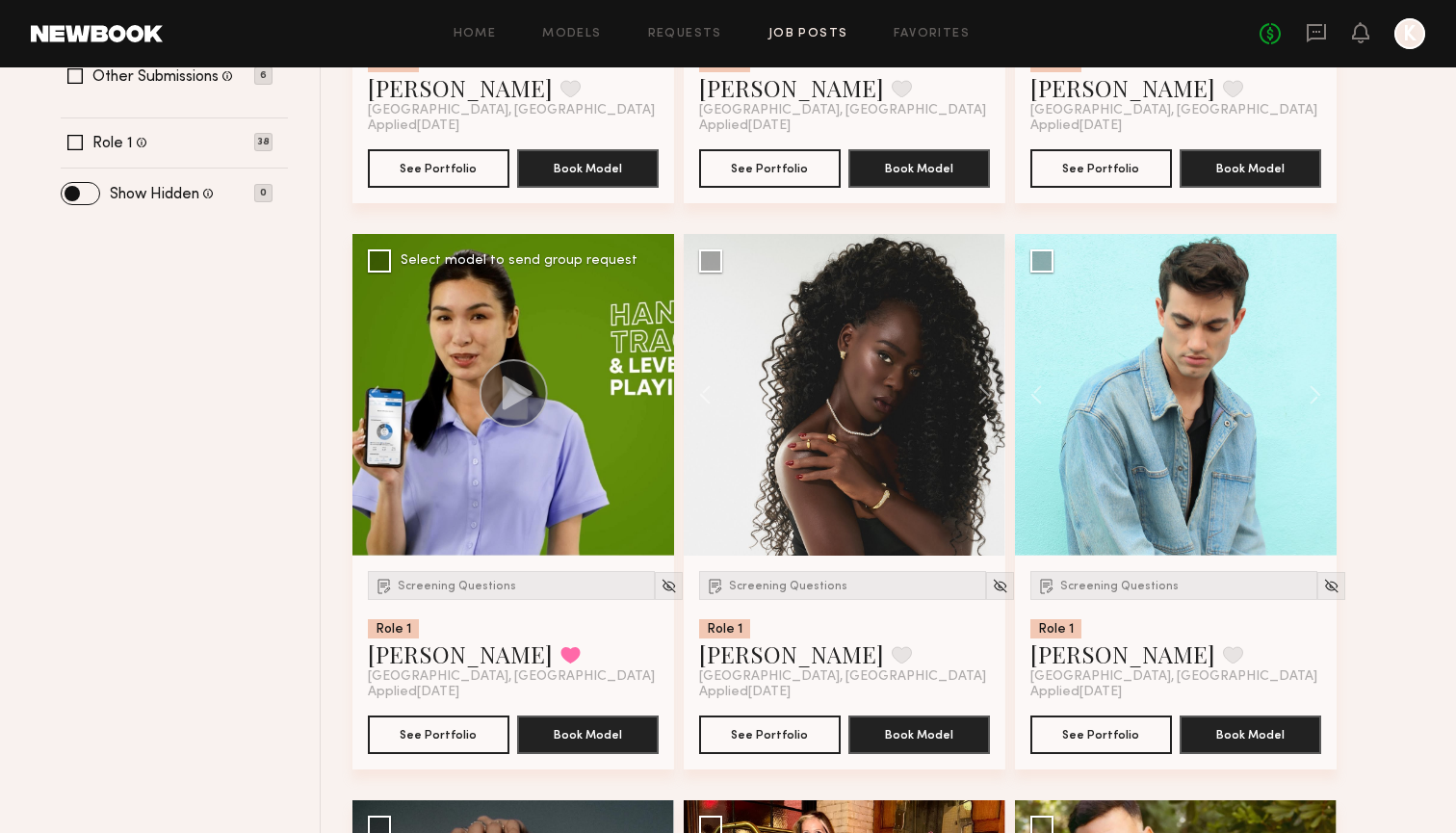
click at [642, 389] on div at bounding box center [513, 394] width 322 height 321
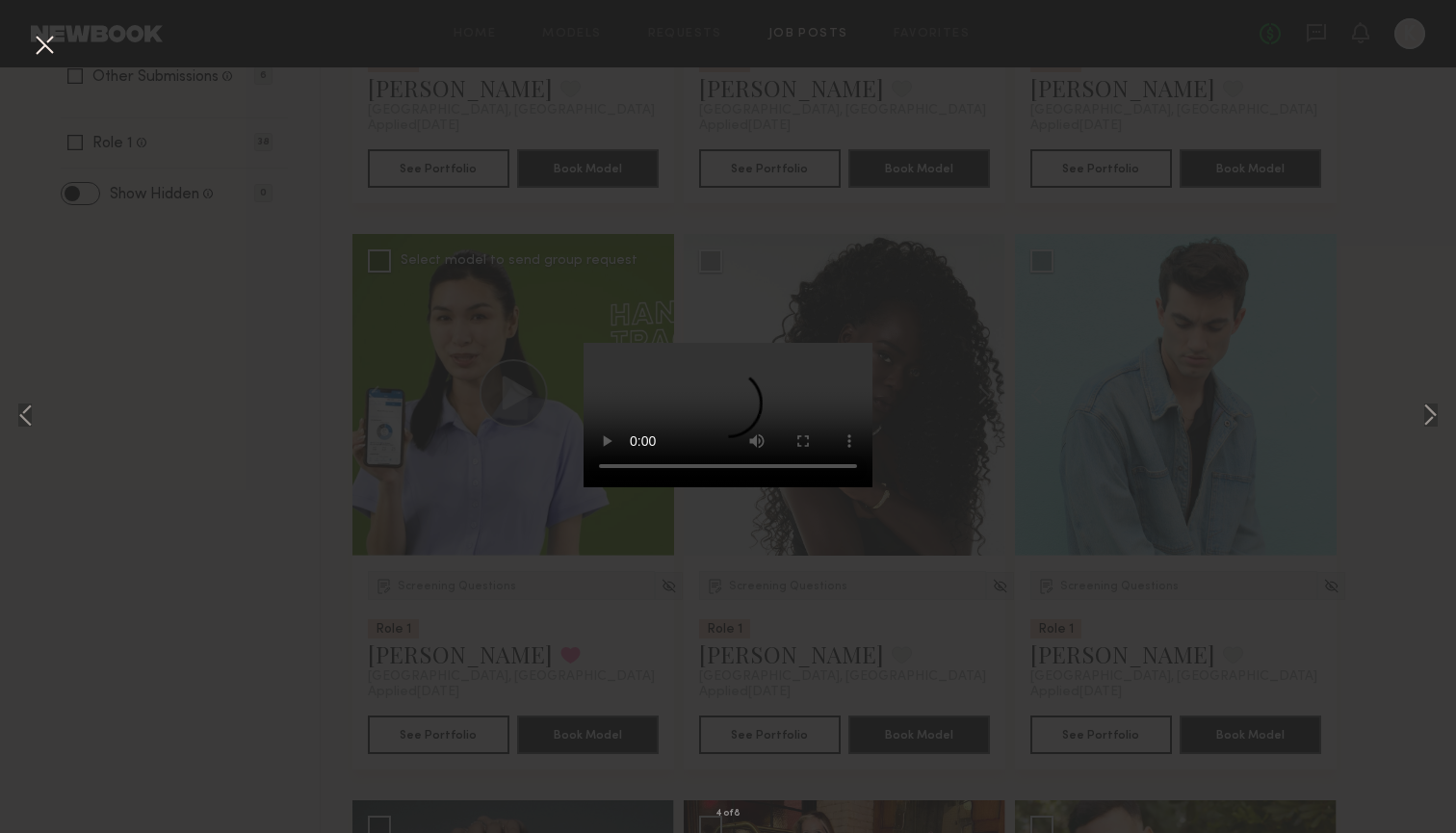
click at [34, 50] on button at bounding box center [44, 46] width 31 height 35
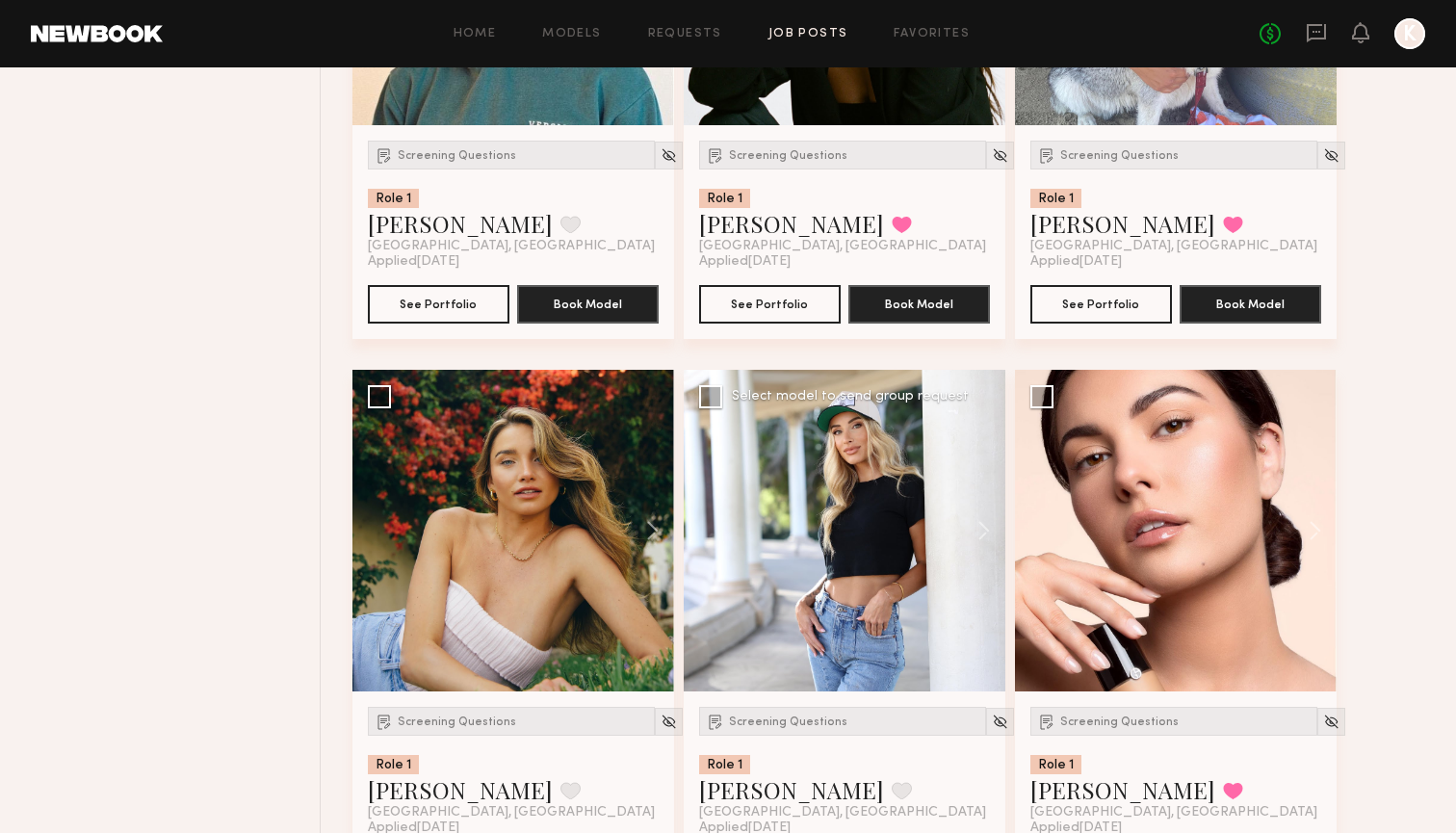
scroll to position [2866, 0]
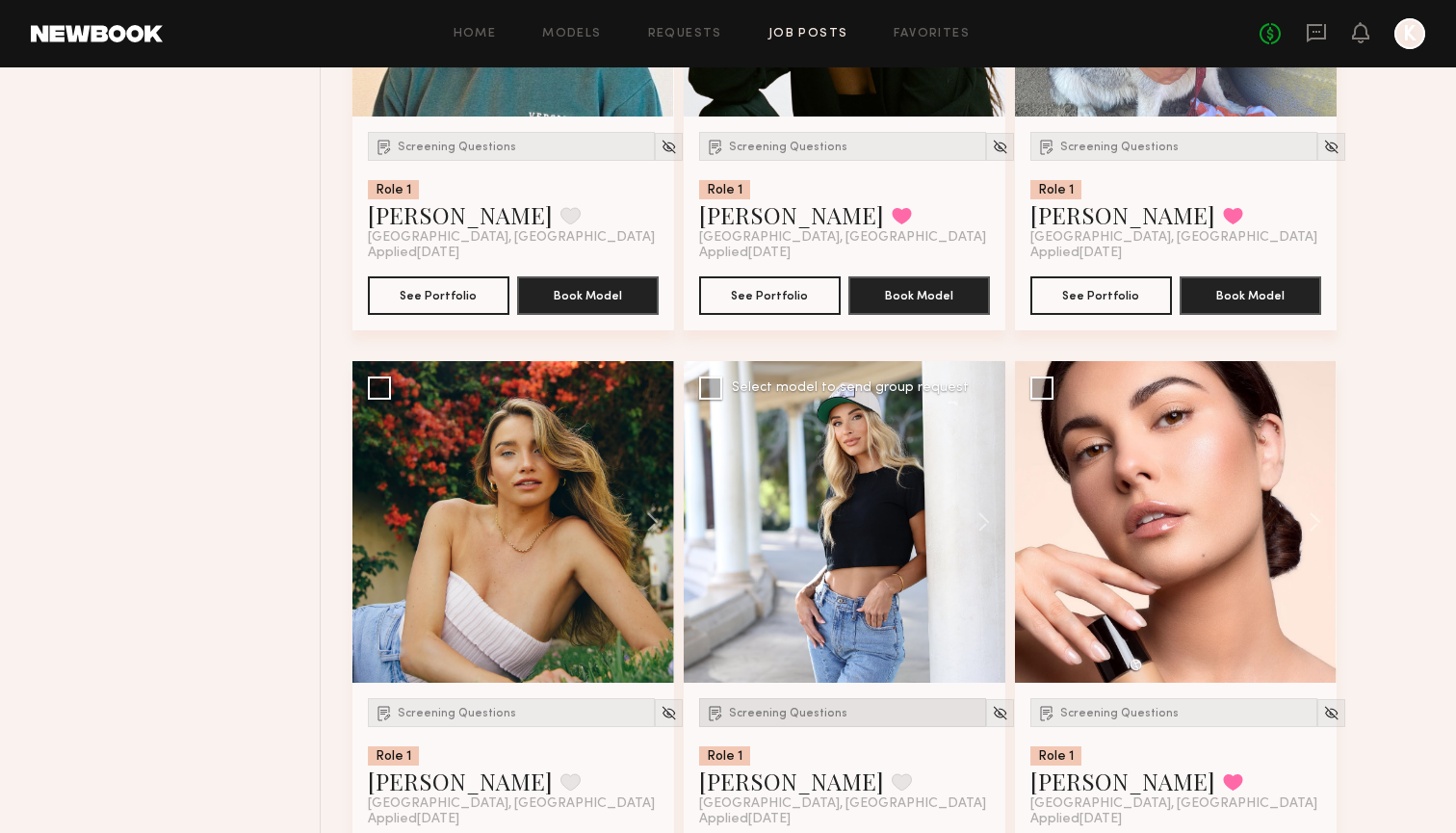
click at [795, 704] on div "Screening Questions" at bounding box center [842, 712] width 287 height 29
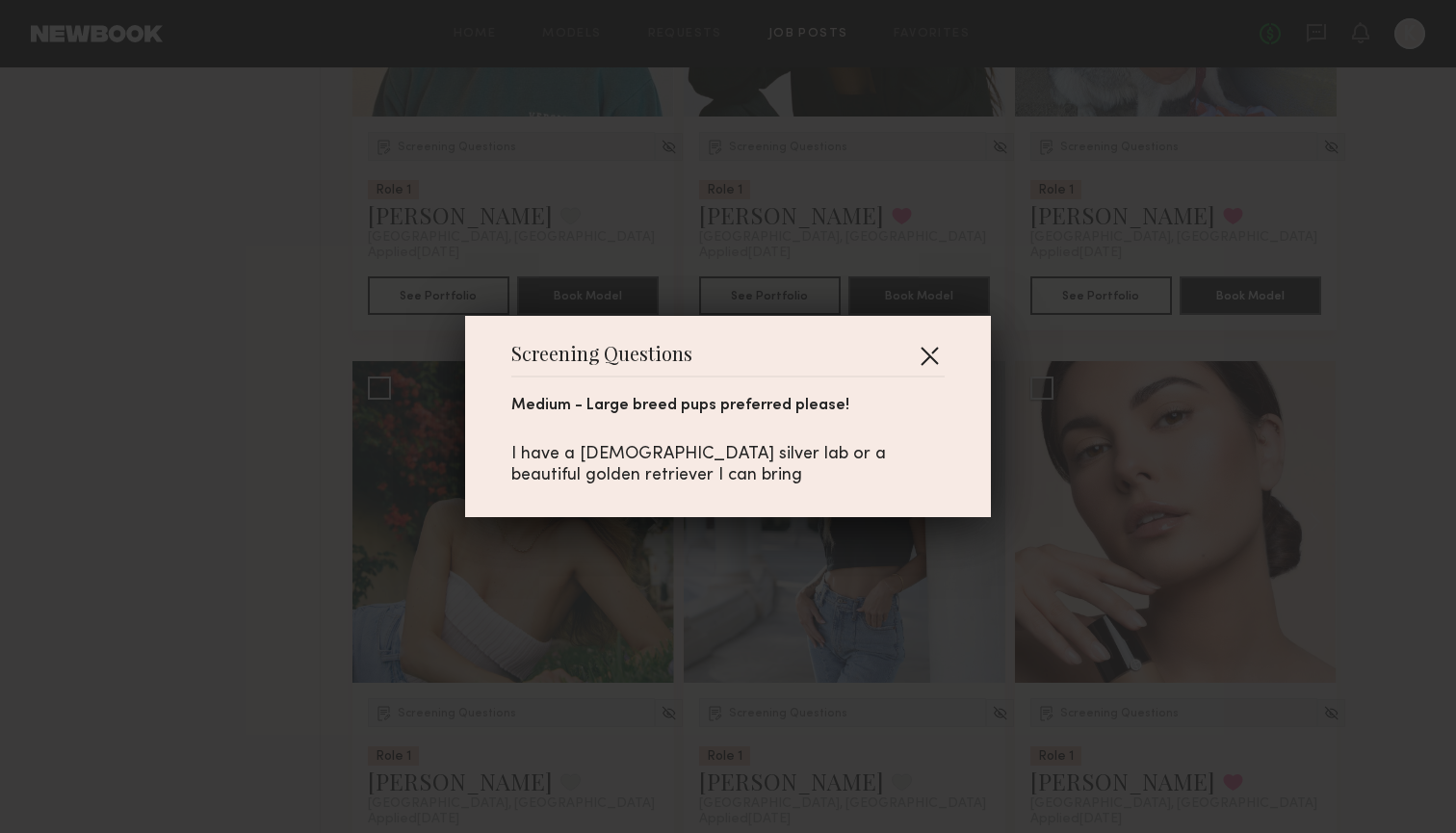
click at [925, 357] on button "button" at bounding box center [929, 355] width 31 height 31
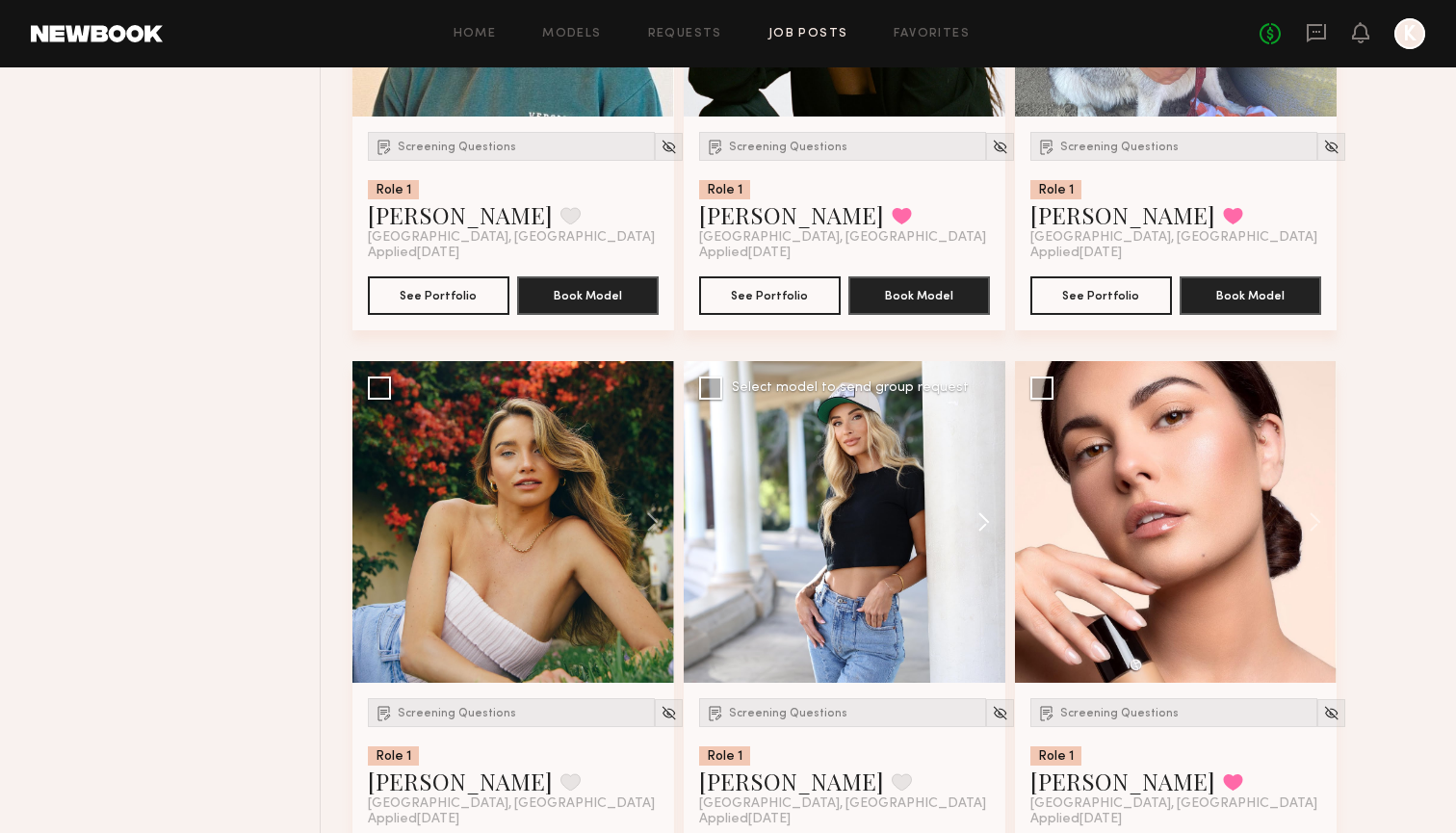
click at [971, 523] on button at bounding box center [974, 521] width 62 height 321
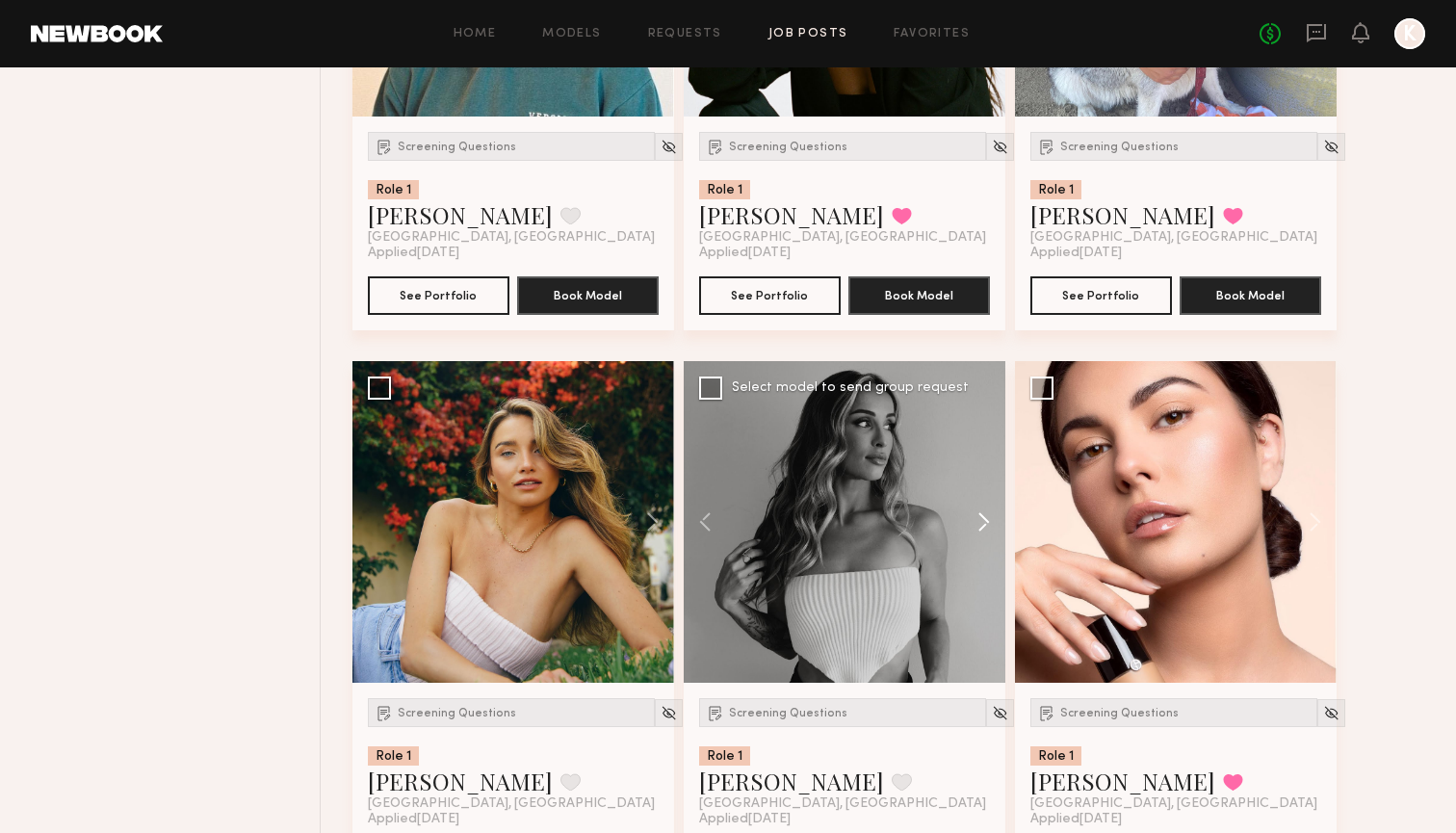
click at [971, 523] on button at bounding box center [974, 521] width 62 height 321
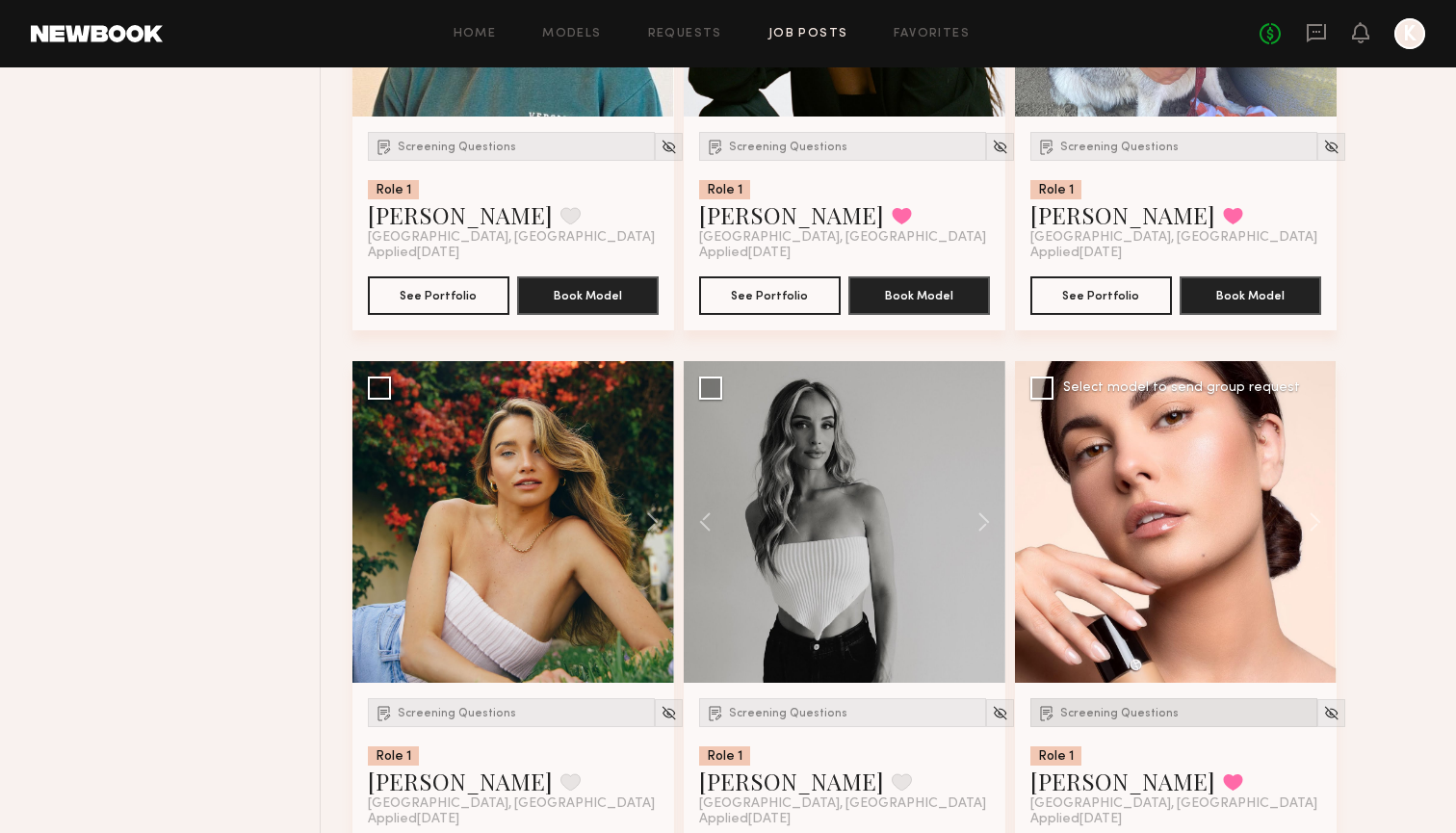
click at [1138, 714] on span "Screening Questions" at bounding box center [1119, 713] width 119 height 12
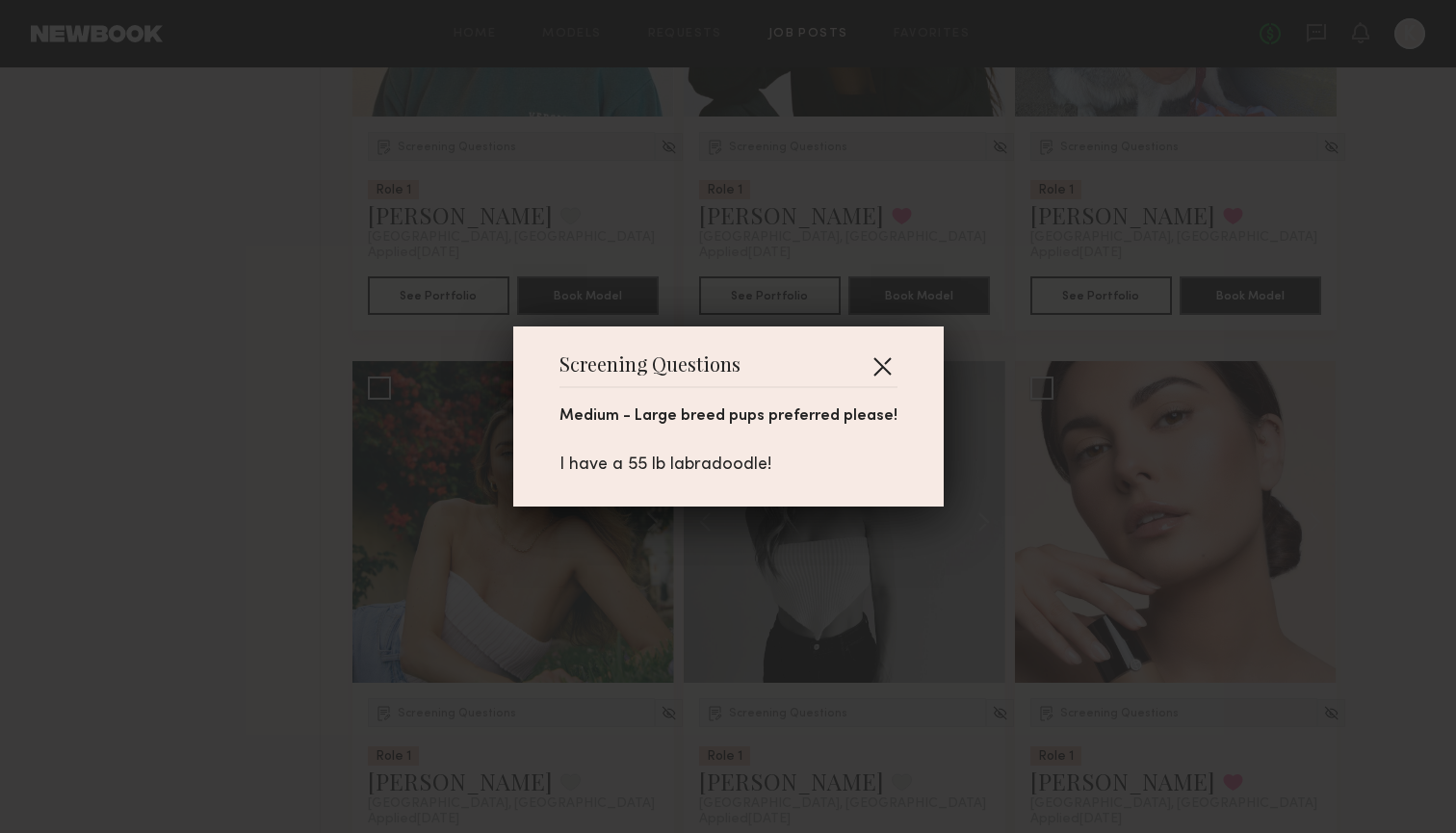
click at [882, 367] on button "button" at bounding box center [882, 366] width 31 height 31
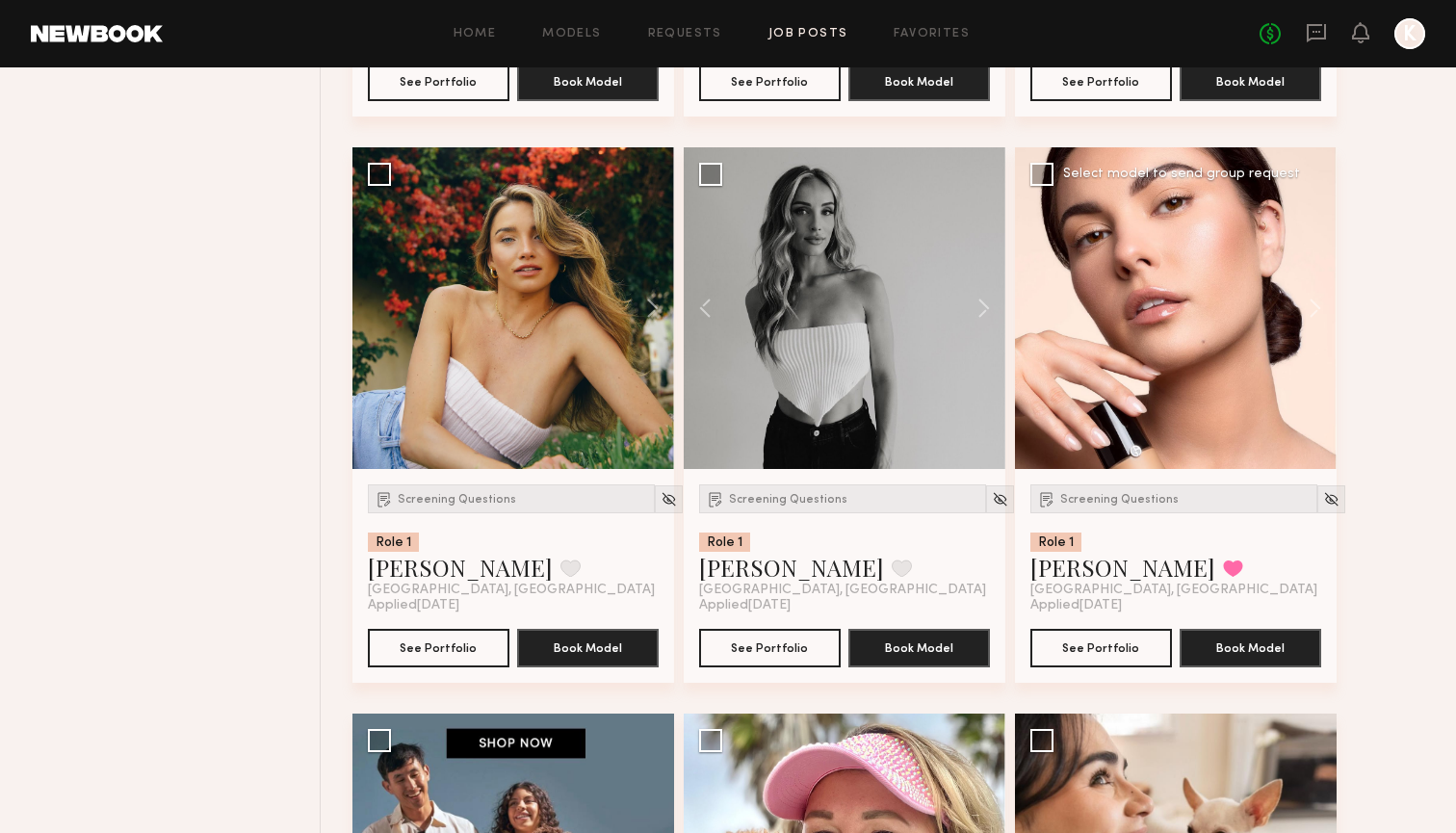
scroll to position [3067, 0]
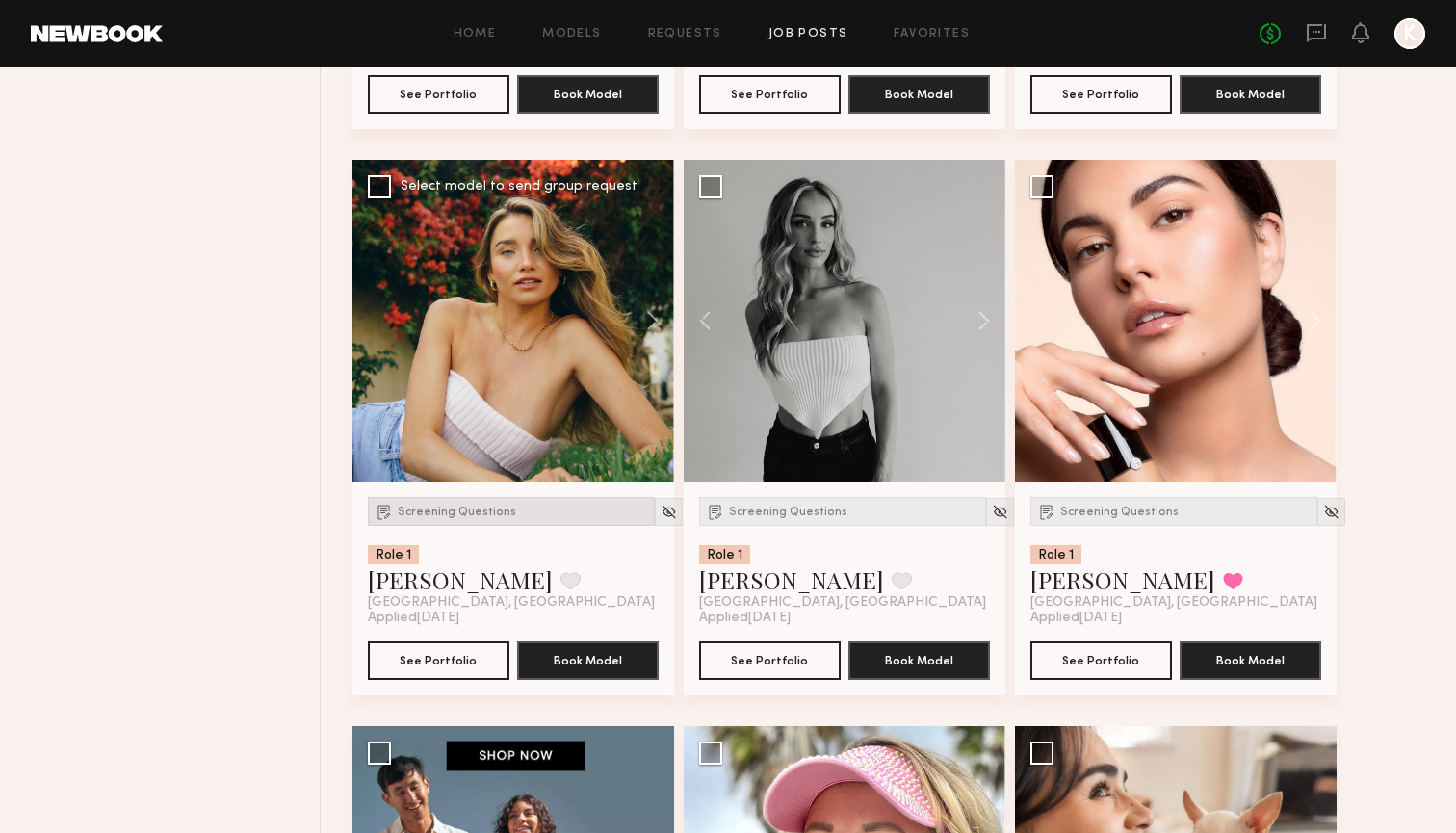
click at [489, 515] on span "Screening Questions" at bounding box center [457, 513] width 119 height 12
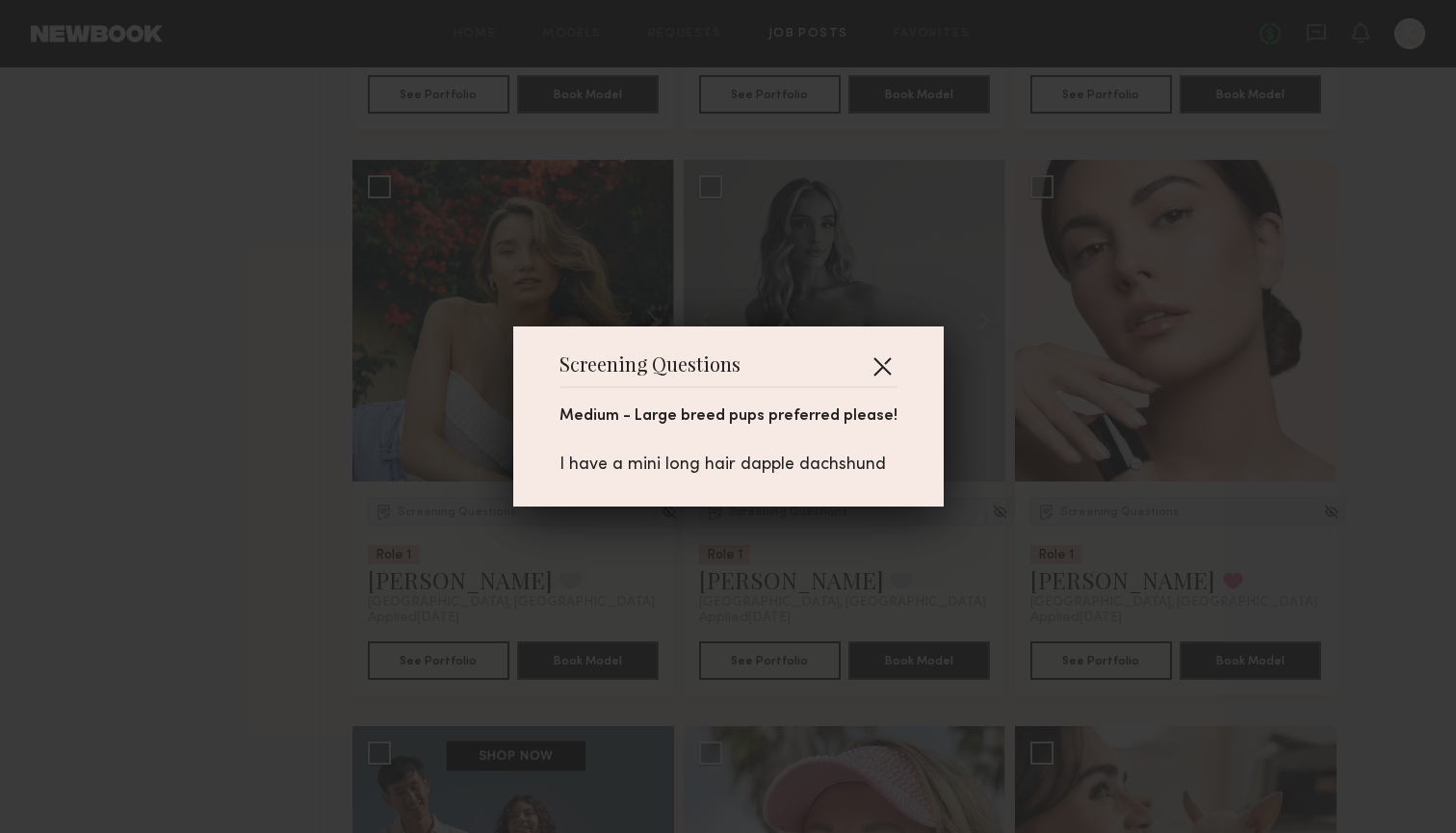
click at [878, 372] on button "button" at bounding box center [882, 366] width 31 height 31
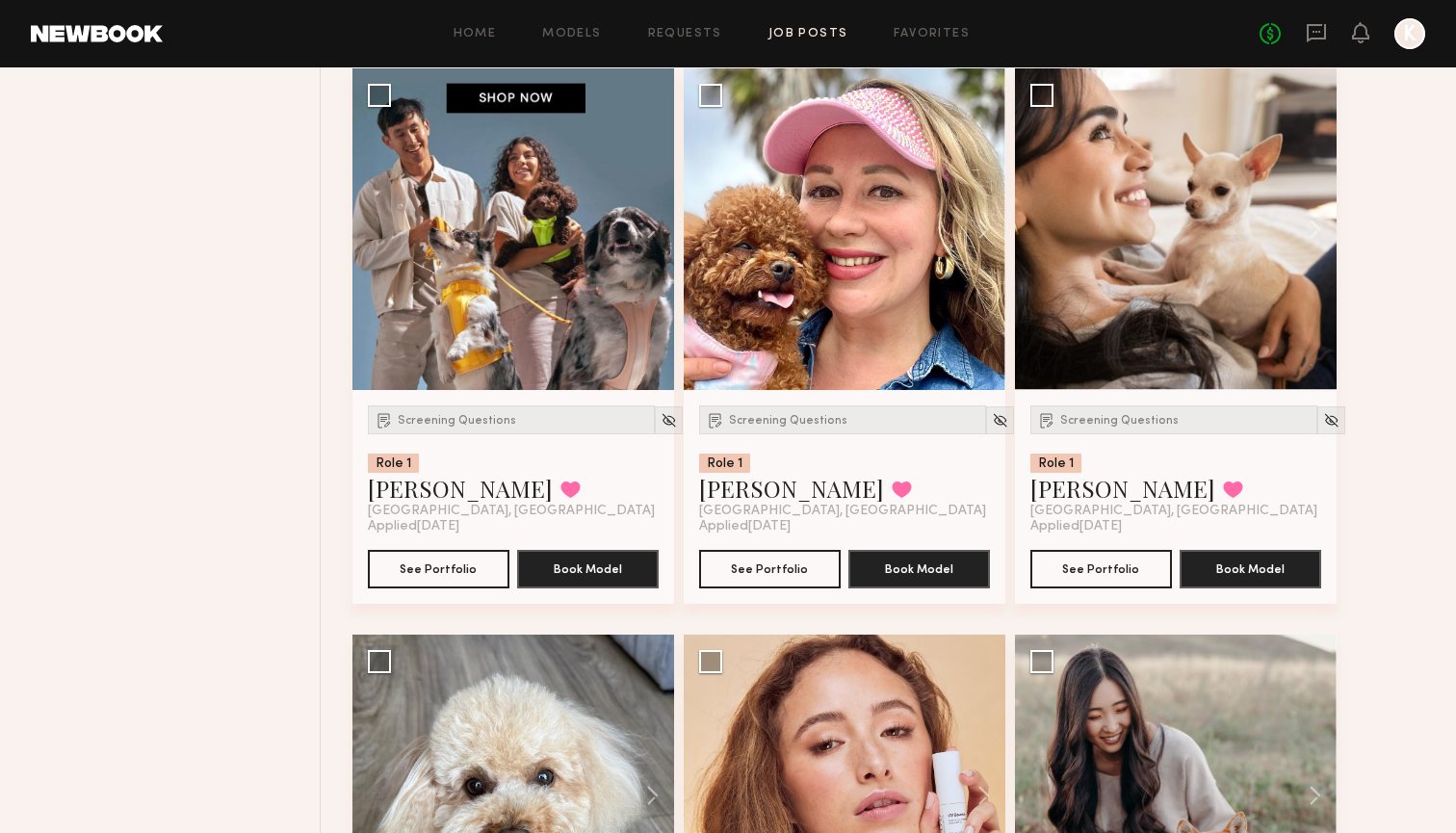
scroll to position [3678, 0]
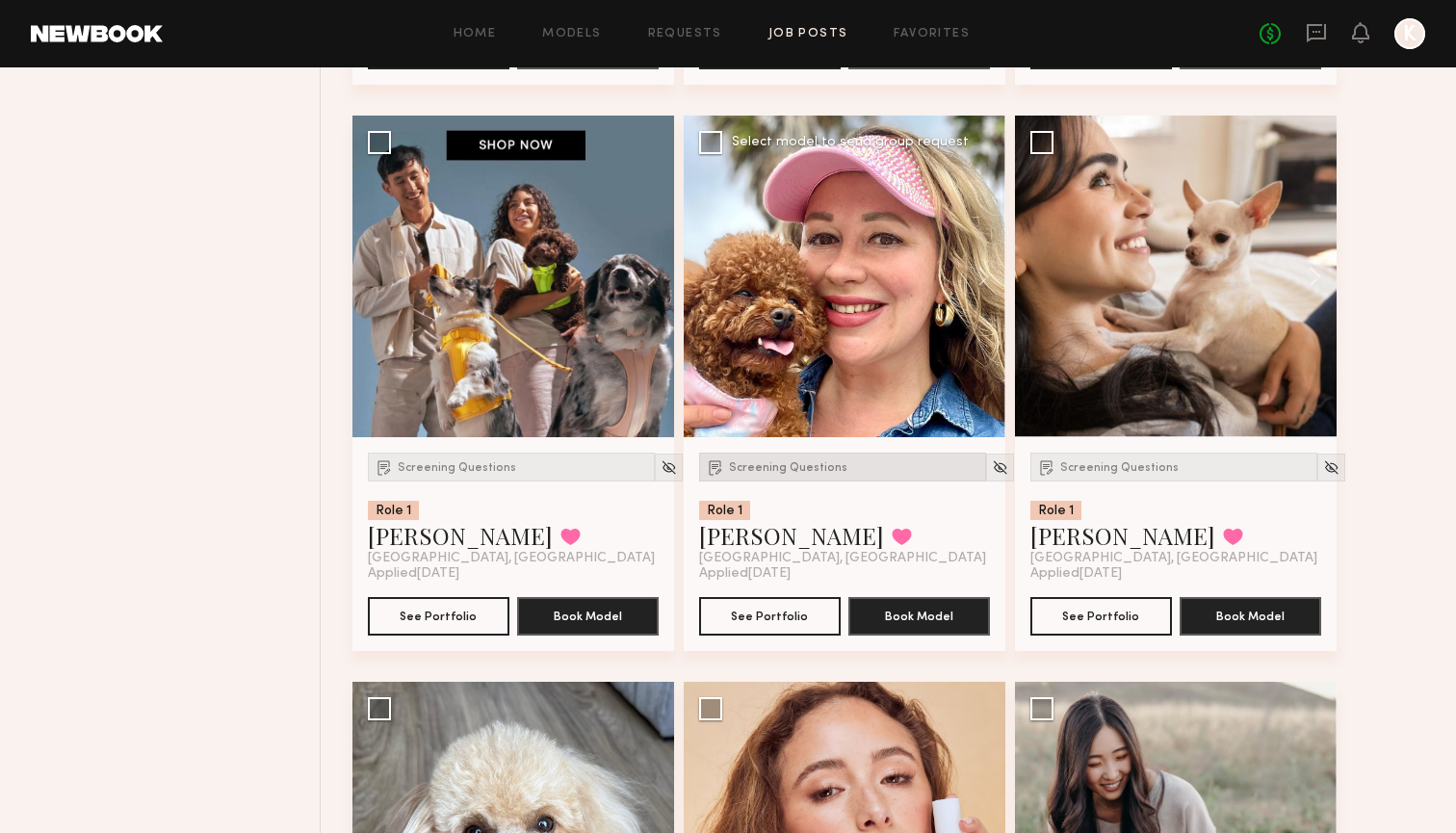
click at [799, 464] on span "Screening Questions" at bounding box center [788, 468] width 119 height 12
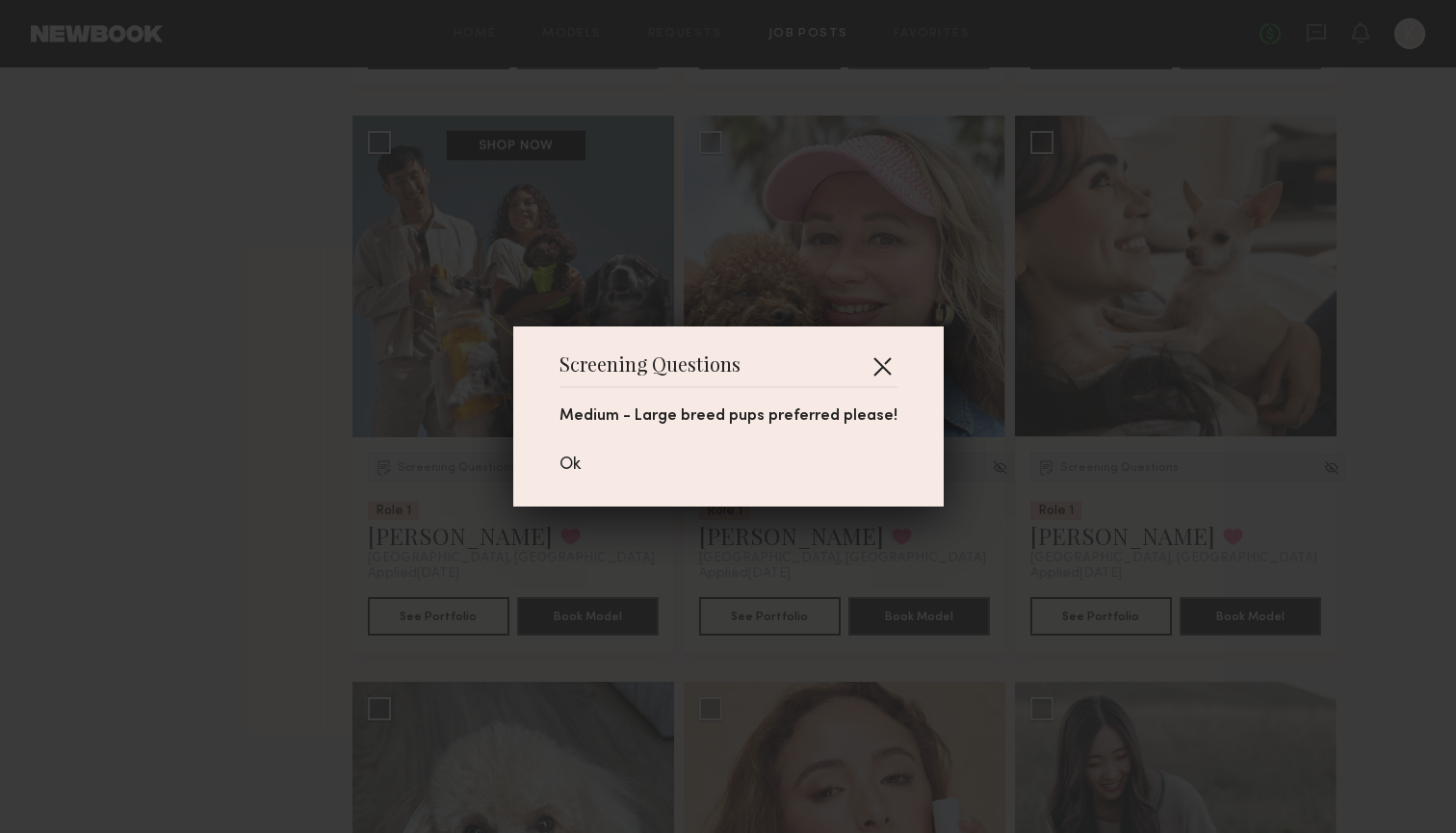
click at [883, 358] on button "button" at bounding box center [882, 366] width 31 height 31
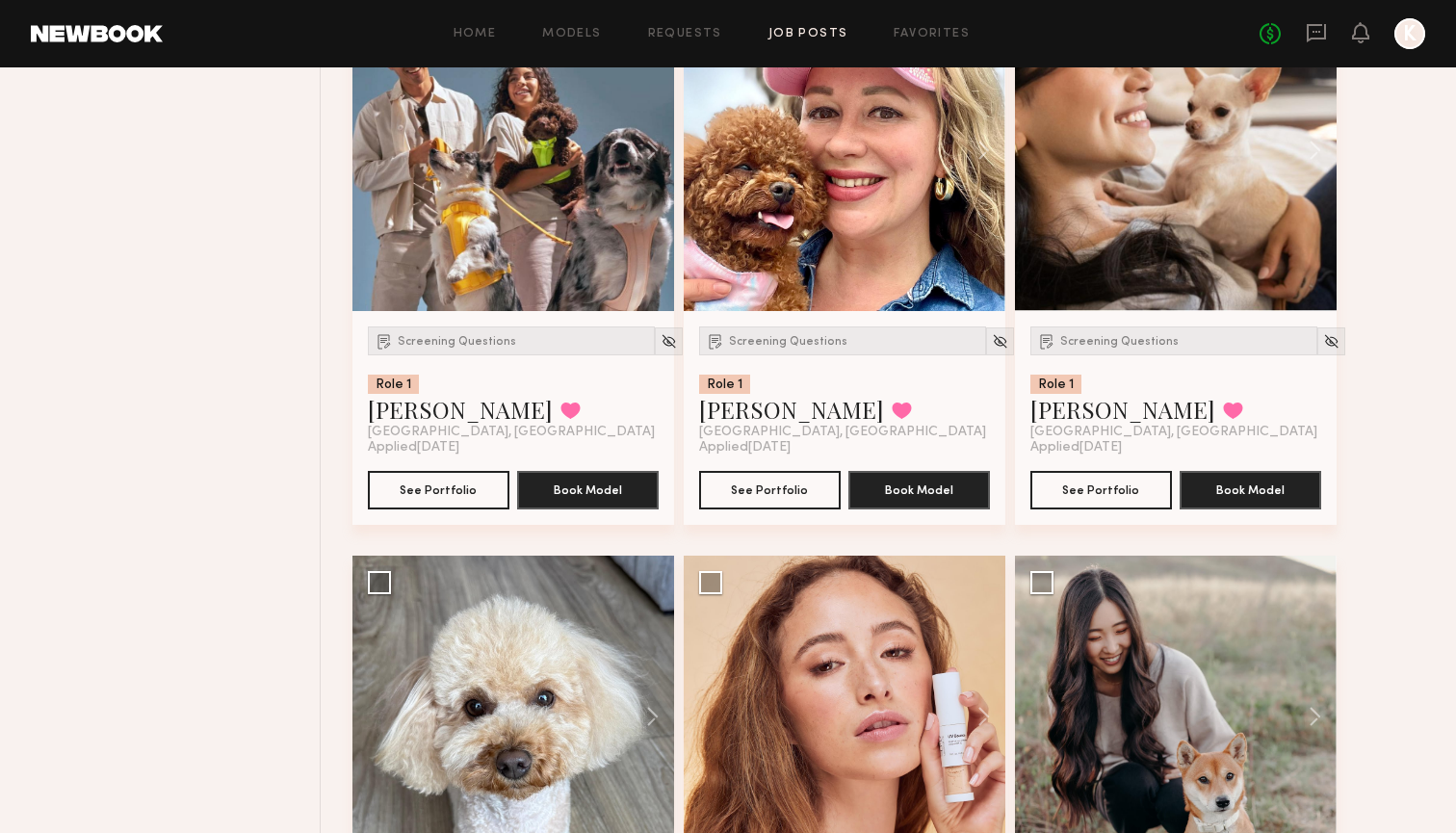
scroll to position [4159, 0]
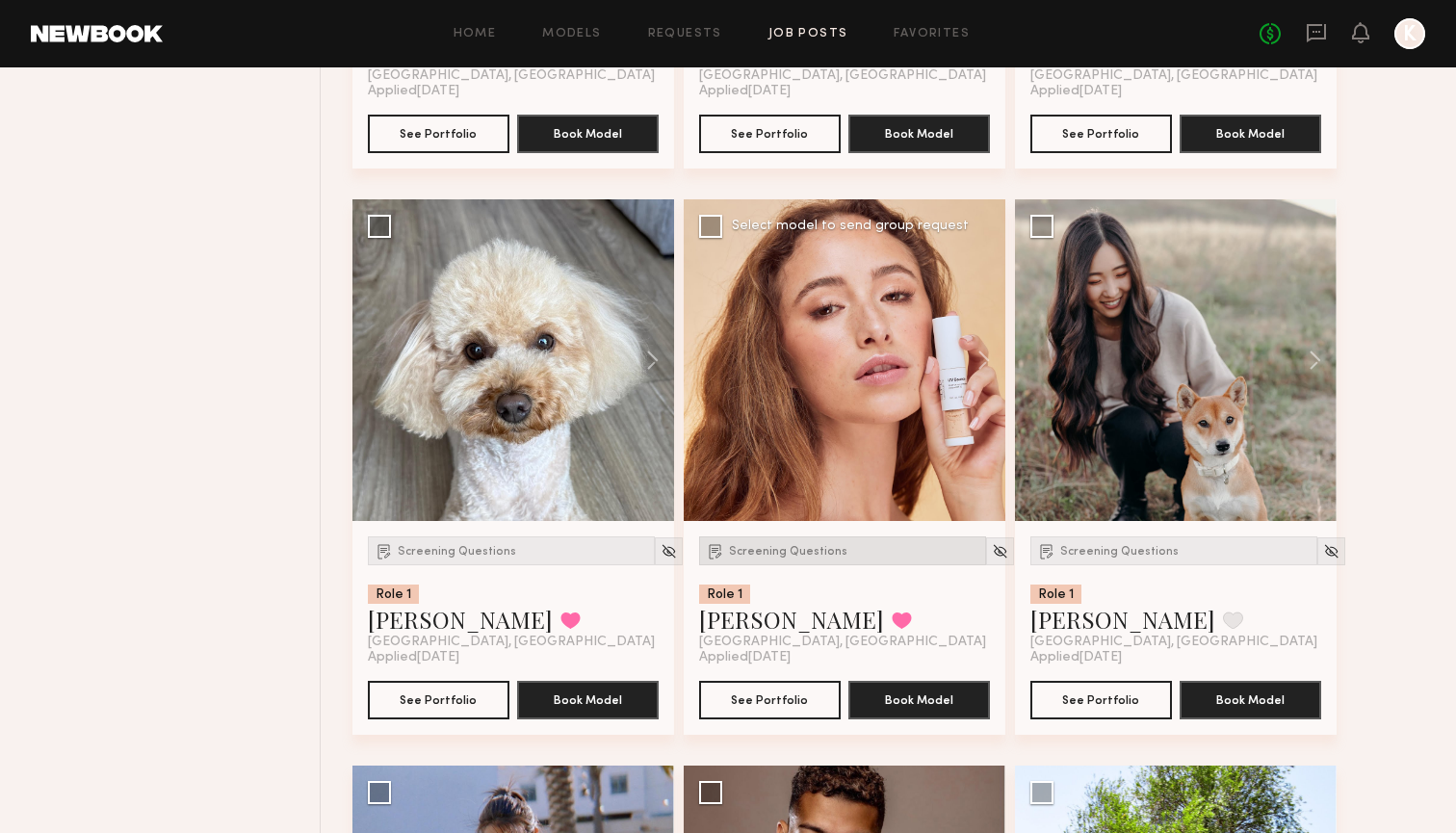
click at [746, 539] on div "Screening Questions" at bounding box center [842, 550] width 287 height 29
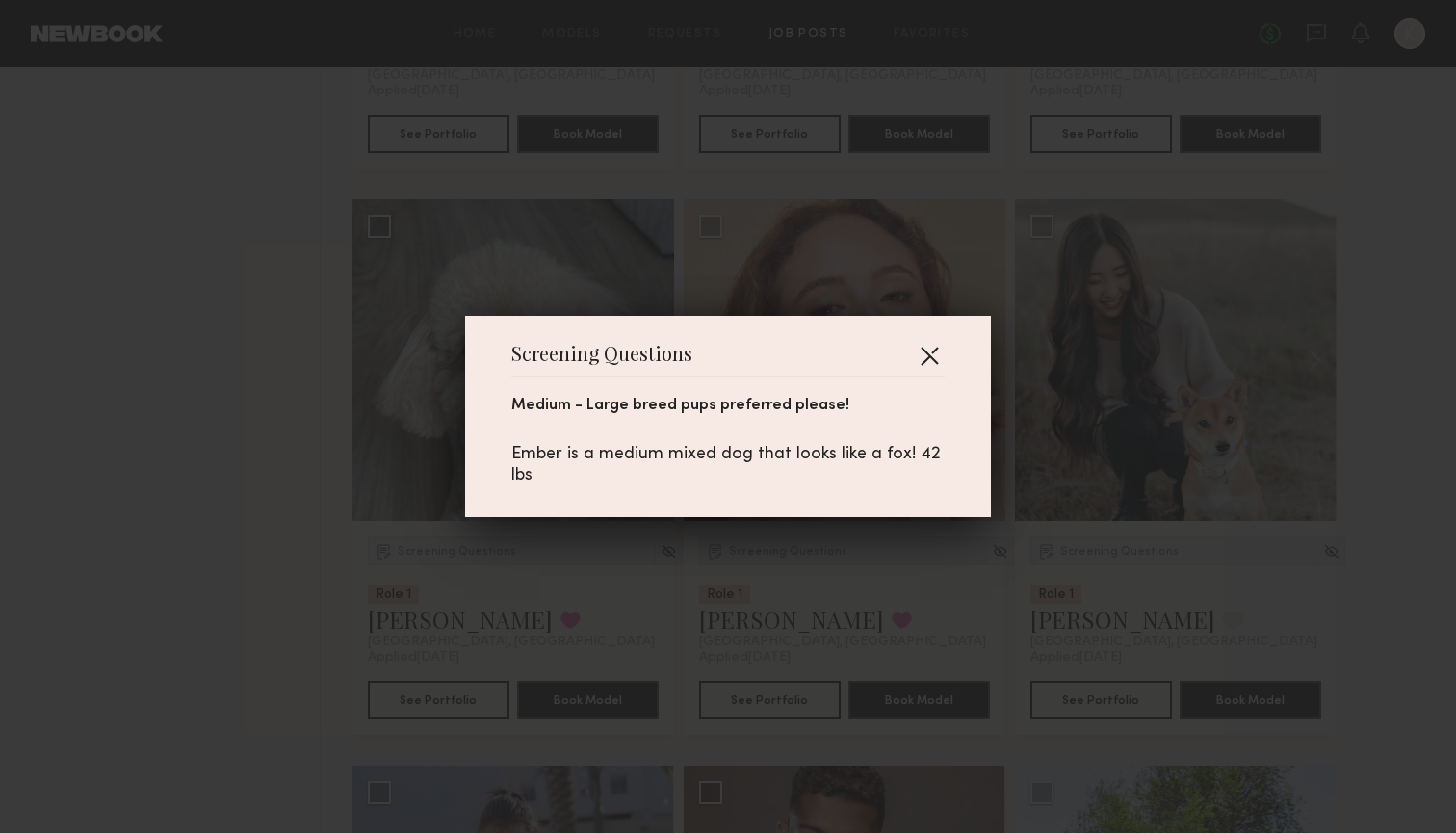
click at [931, 357] on button "button" at bounding box center [929, 355] width 31 height 31
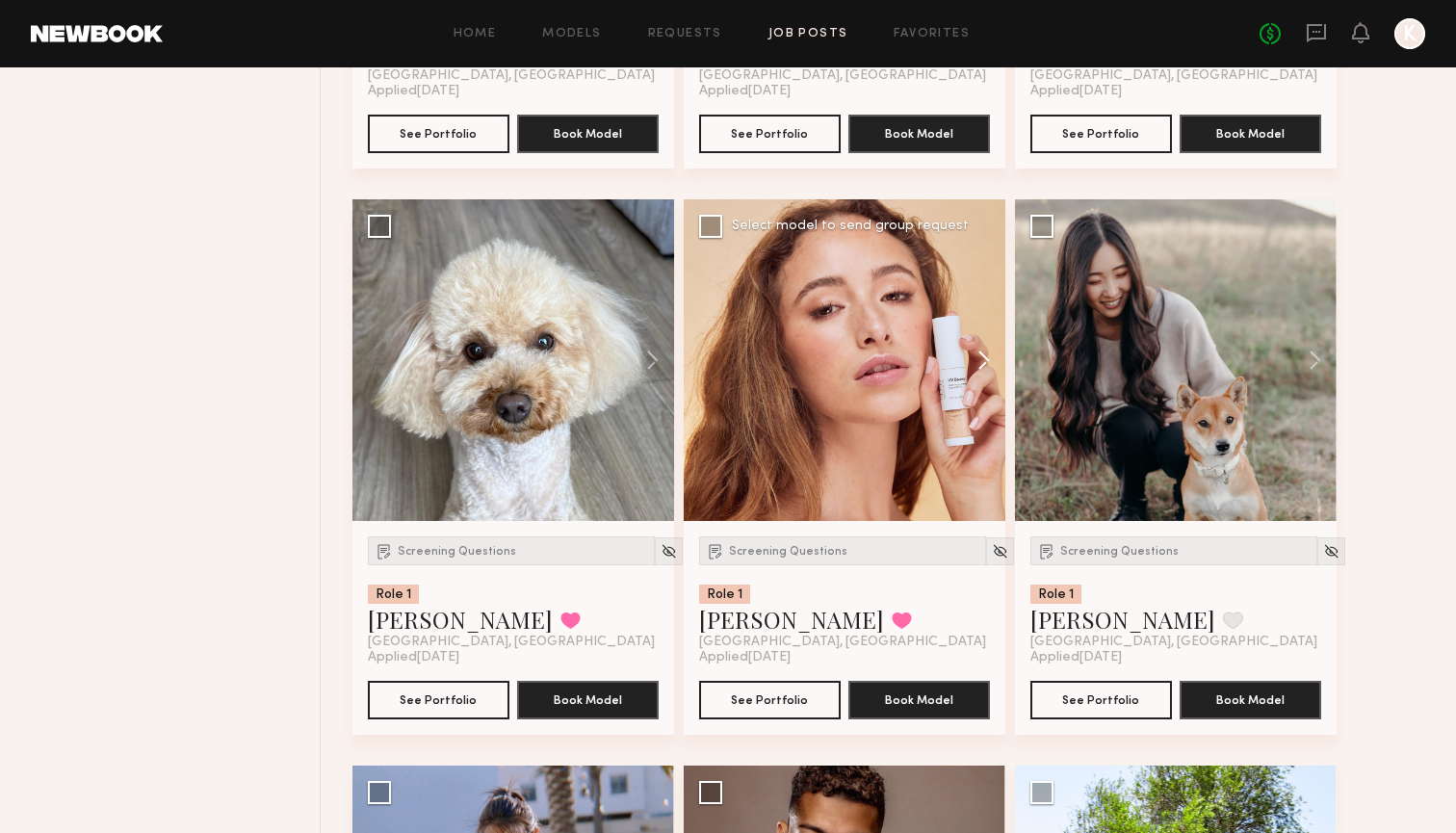
click at [994, 367] on button at bounding box center [974, 359] width 62 height 321
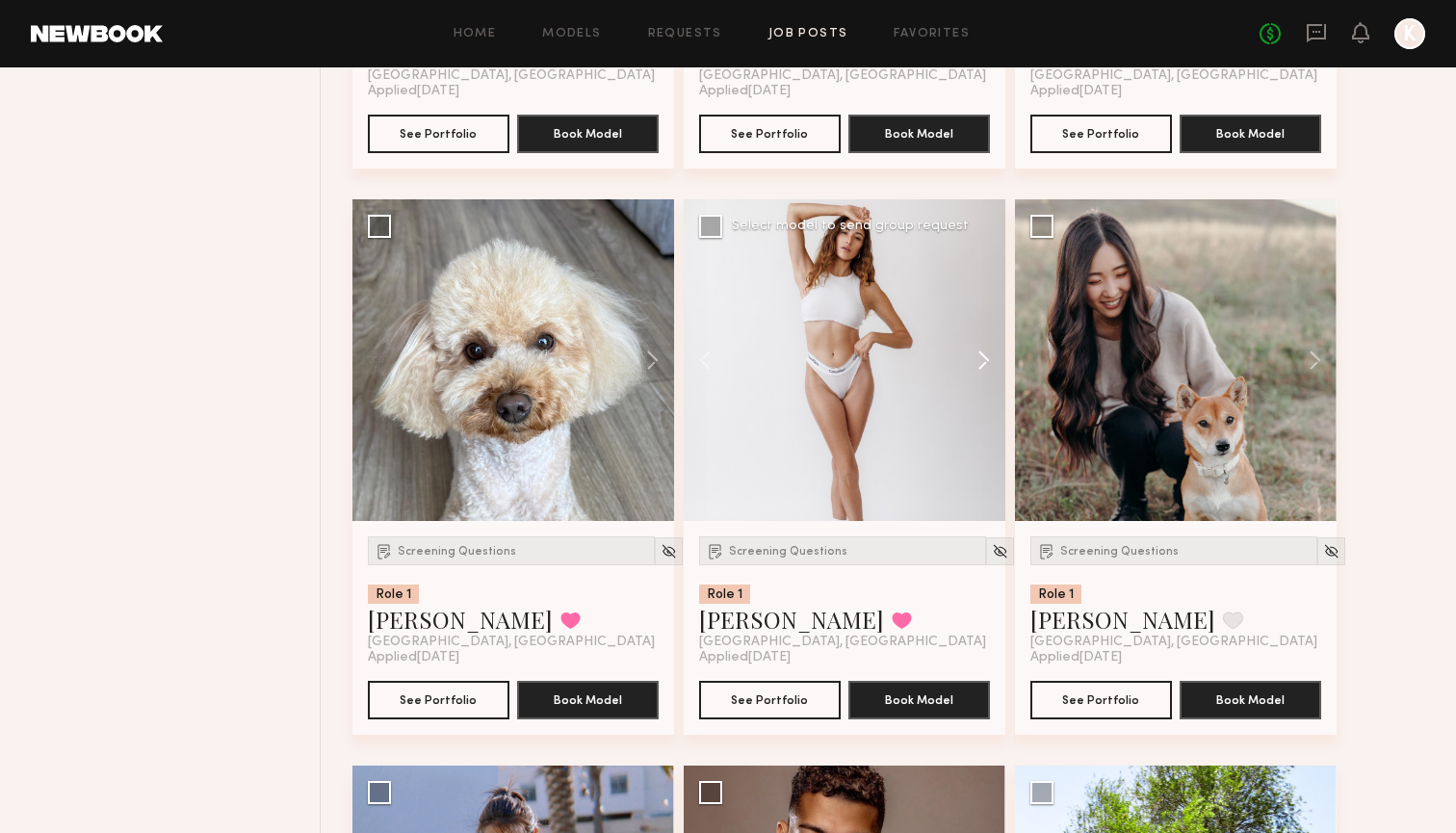
click at [990, 367] on button at bounding box center [974, 359] width 62 height 321
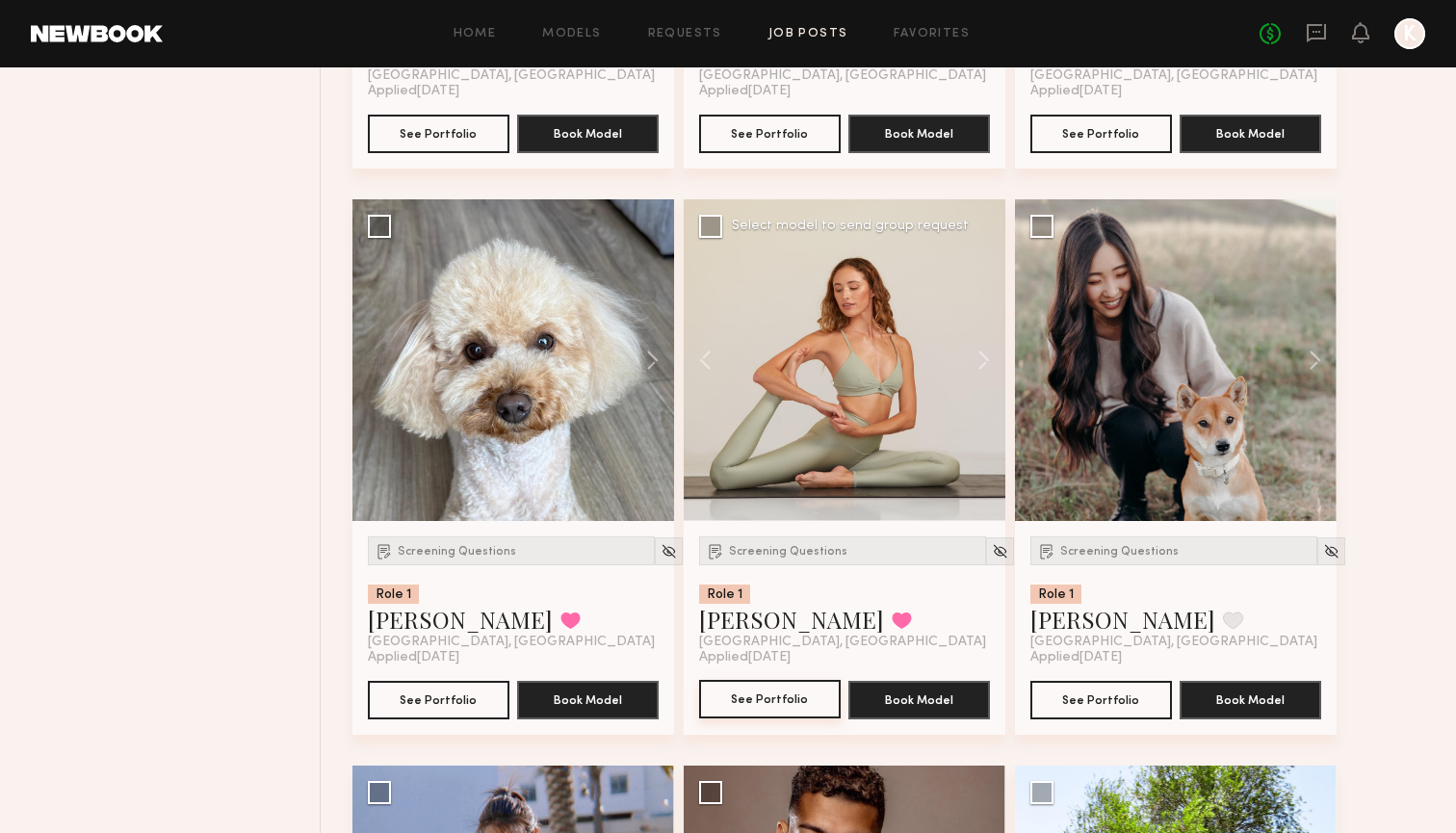
click at [772, 700] on button "See Portfolio" at bounding box center [770, 699] width 142 height 39
click at [1145, 541] on div "Screening Questions" at bounding box center [1173, 550] width 287 height 29
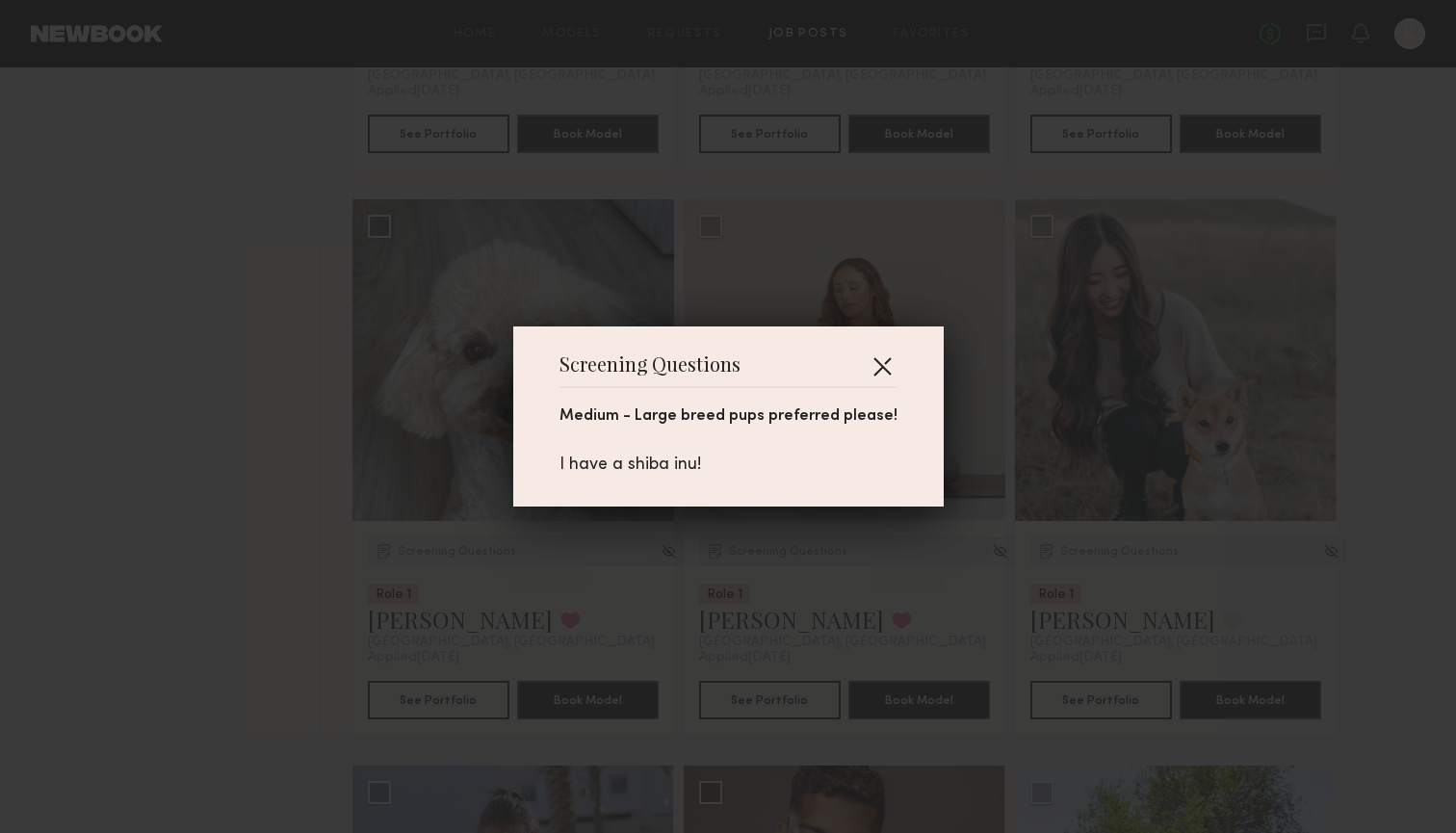
click at [873, 365] on button "button" at bounding box center [882, 366] width 31 height 31
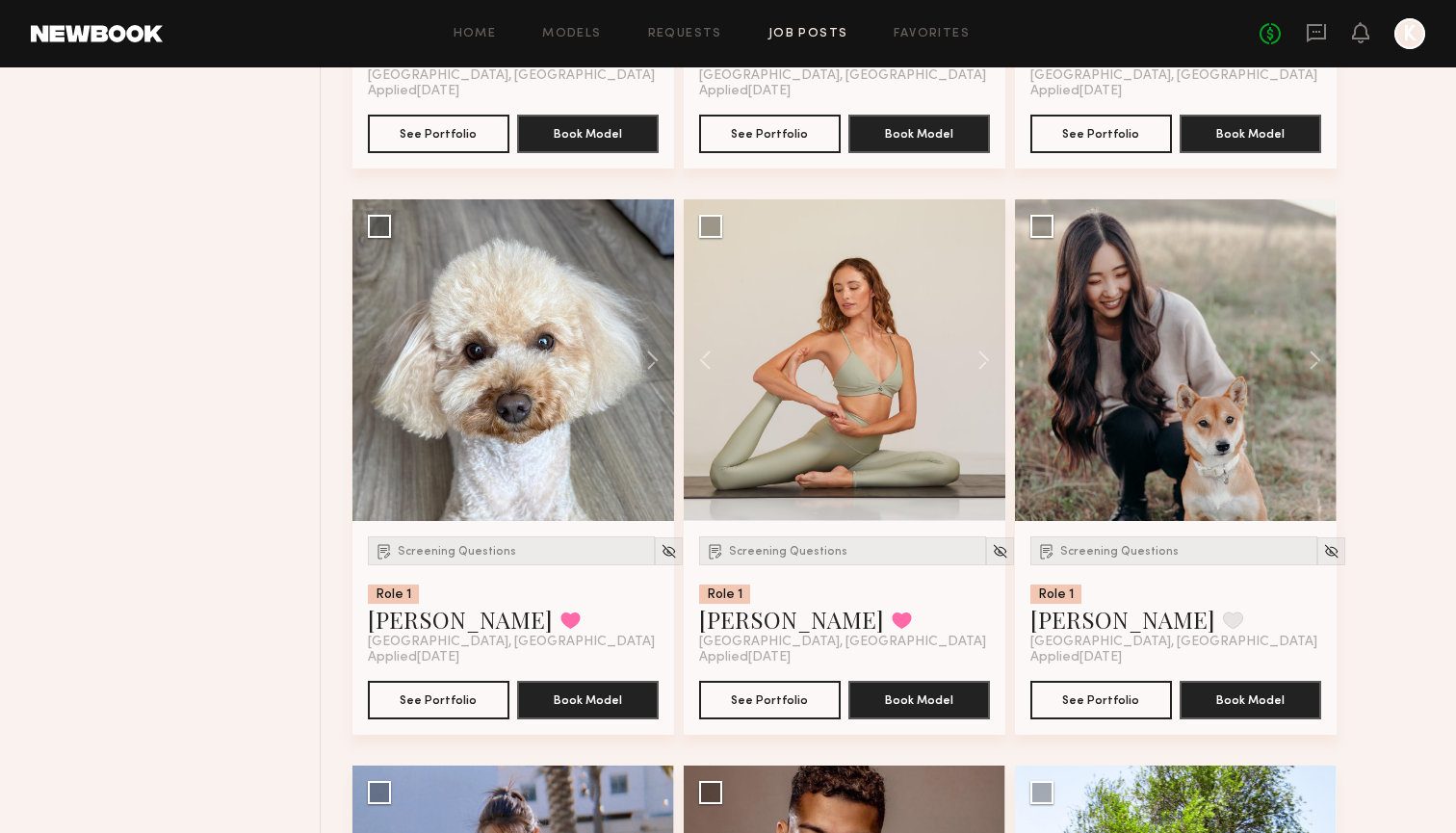
click at [1326, 355] on button at bounding box center [1305, 359] width 62 height 321
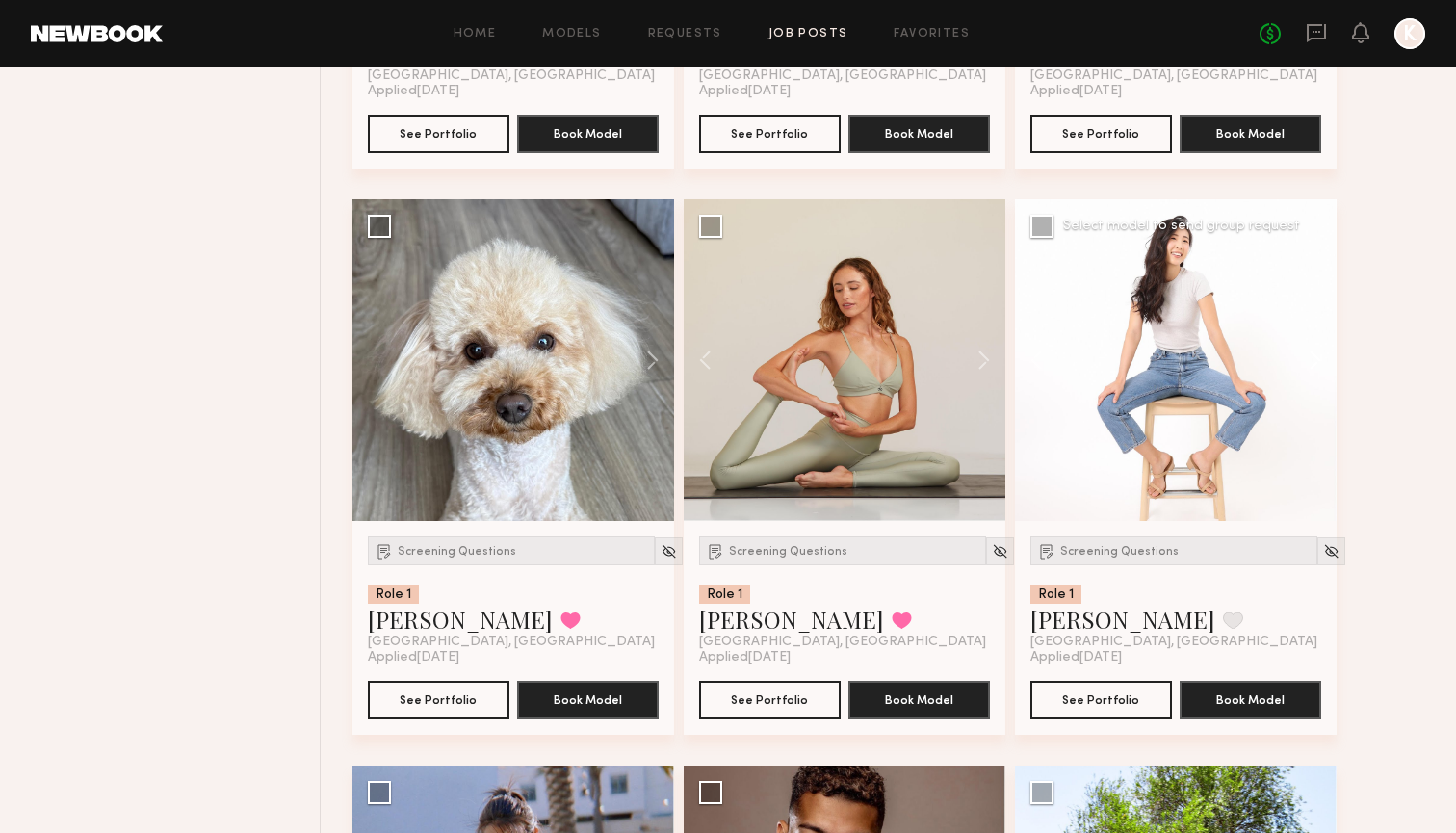
click at [1314, 355] on button at bounding box center [1305, 359] width 62 height 321
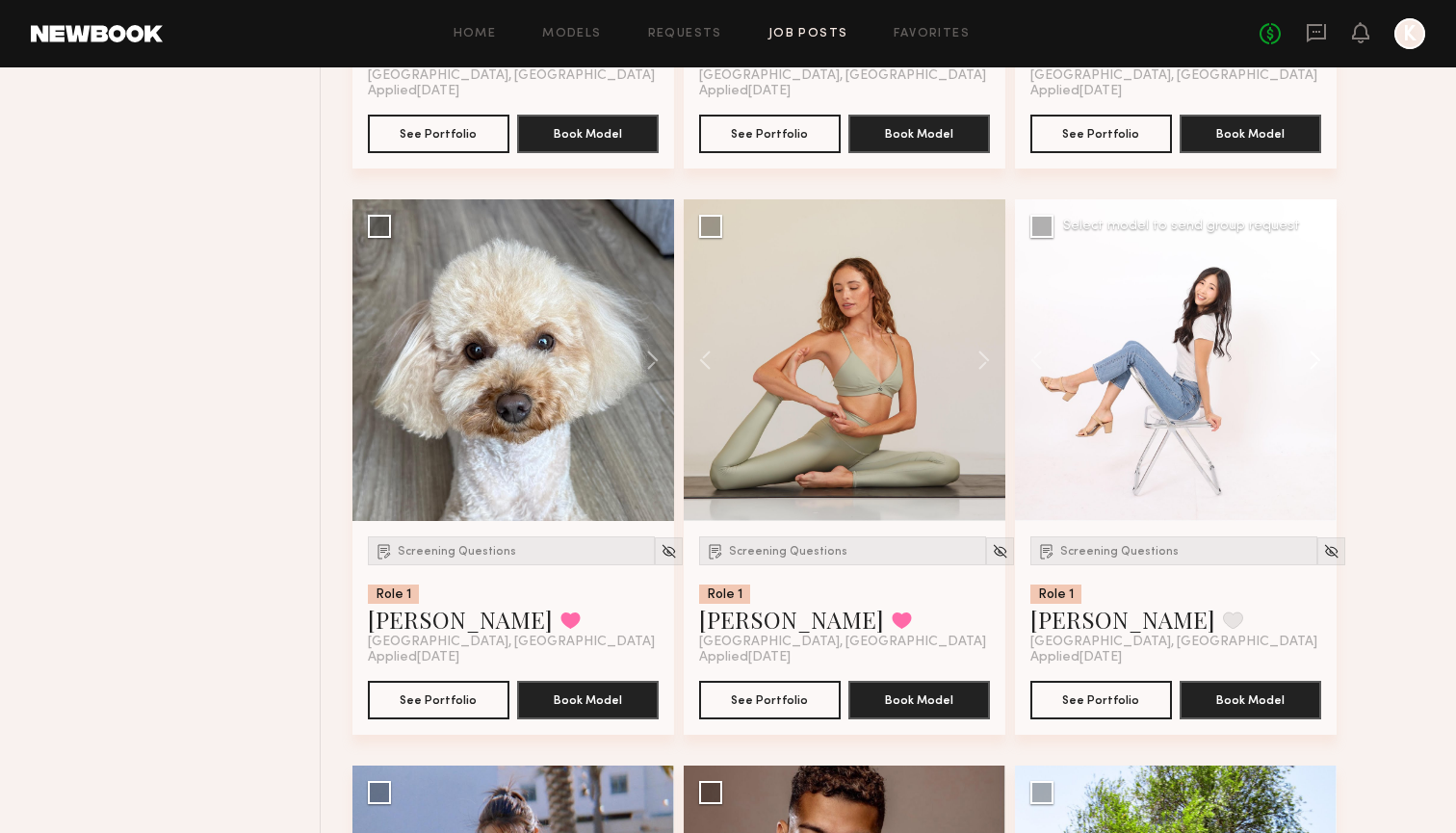
click at [1314, 355] on button at bounding box center [1305, 359] width 62 height 321
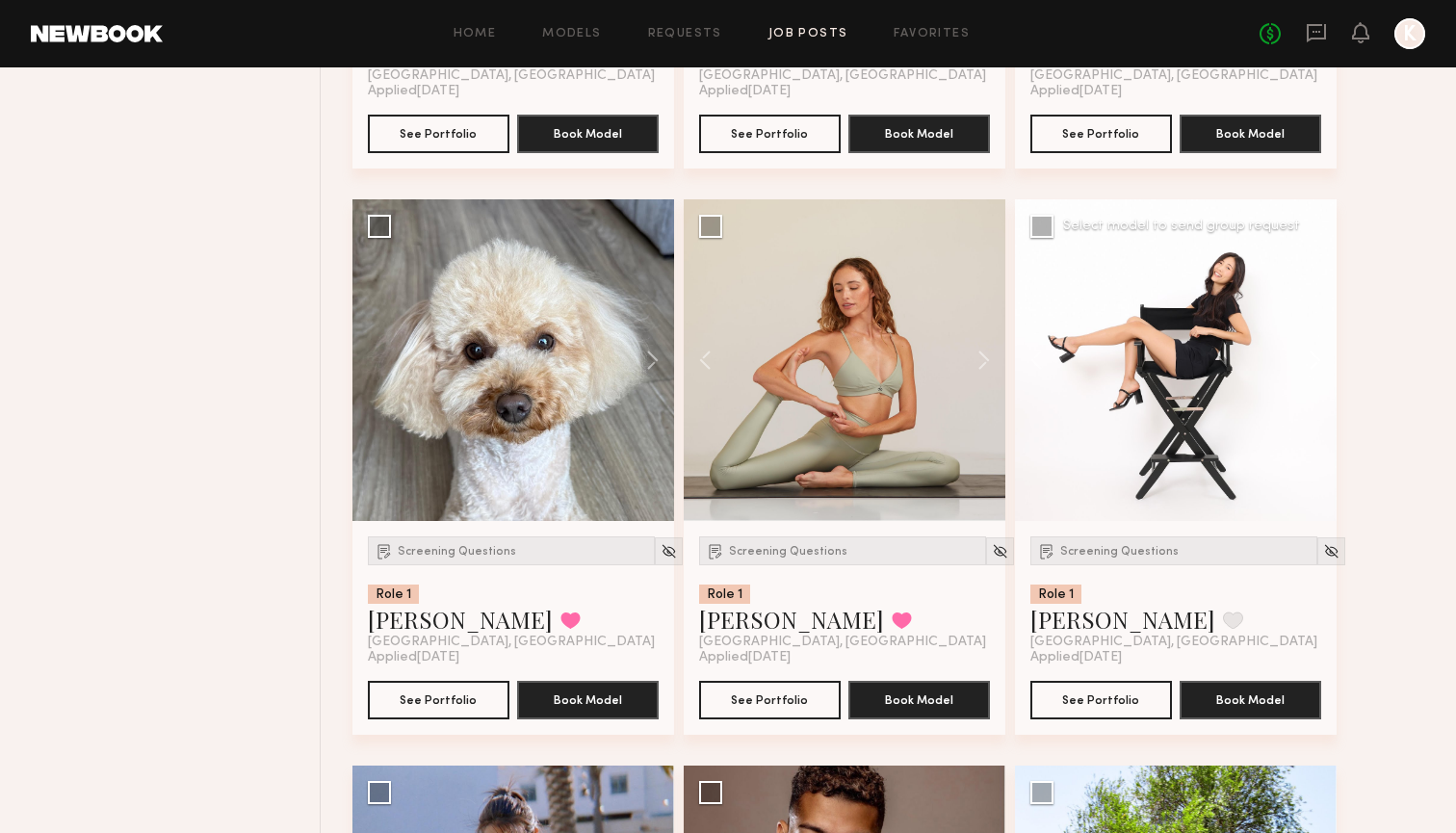
click at [1314, 355] on button at bounding box center [1305, 359] width 62 height 321
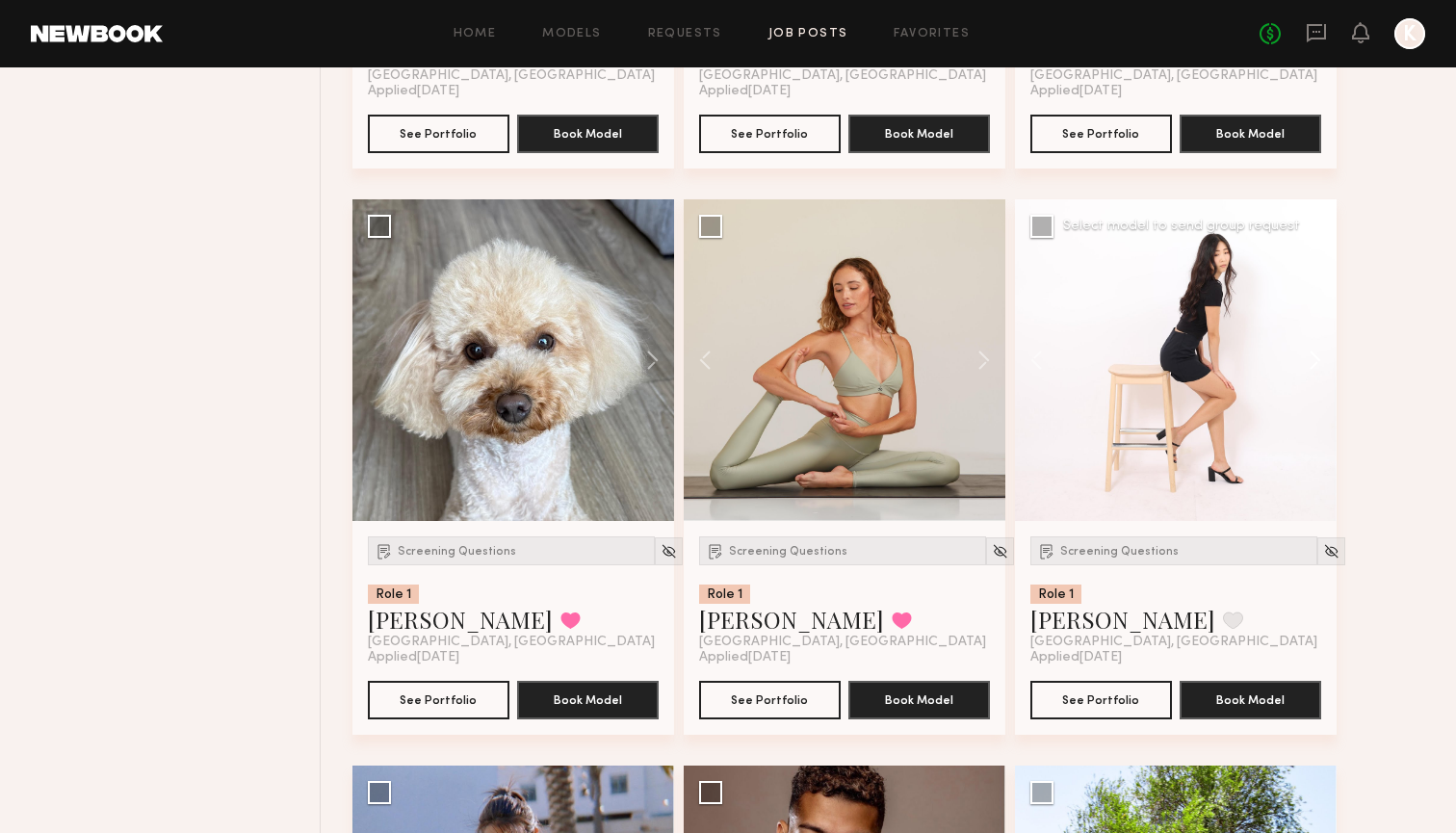
click at [1314, 358] on button at bounding box center [1305, 359] width 62 height 321
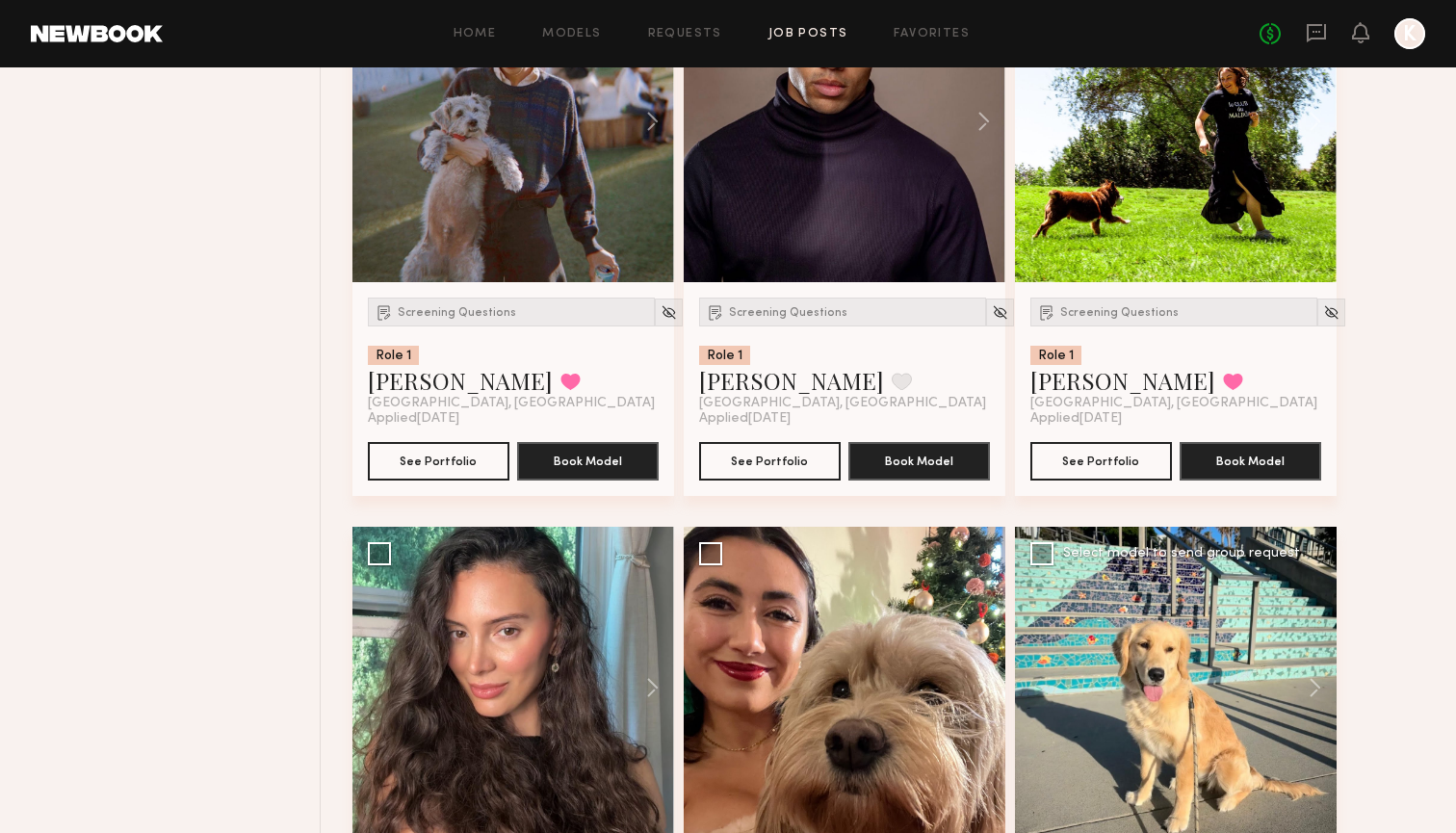
scroll to position [4759, 0]
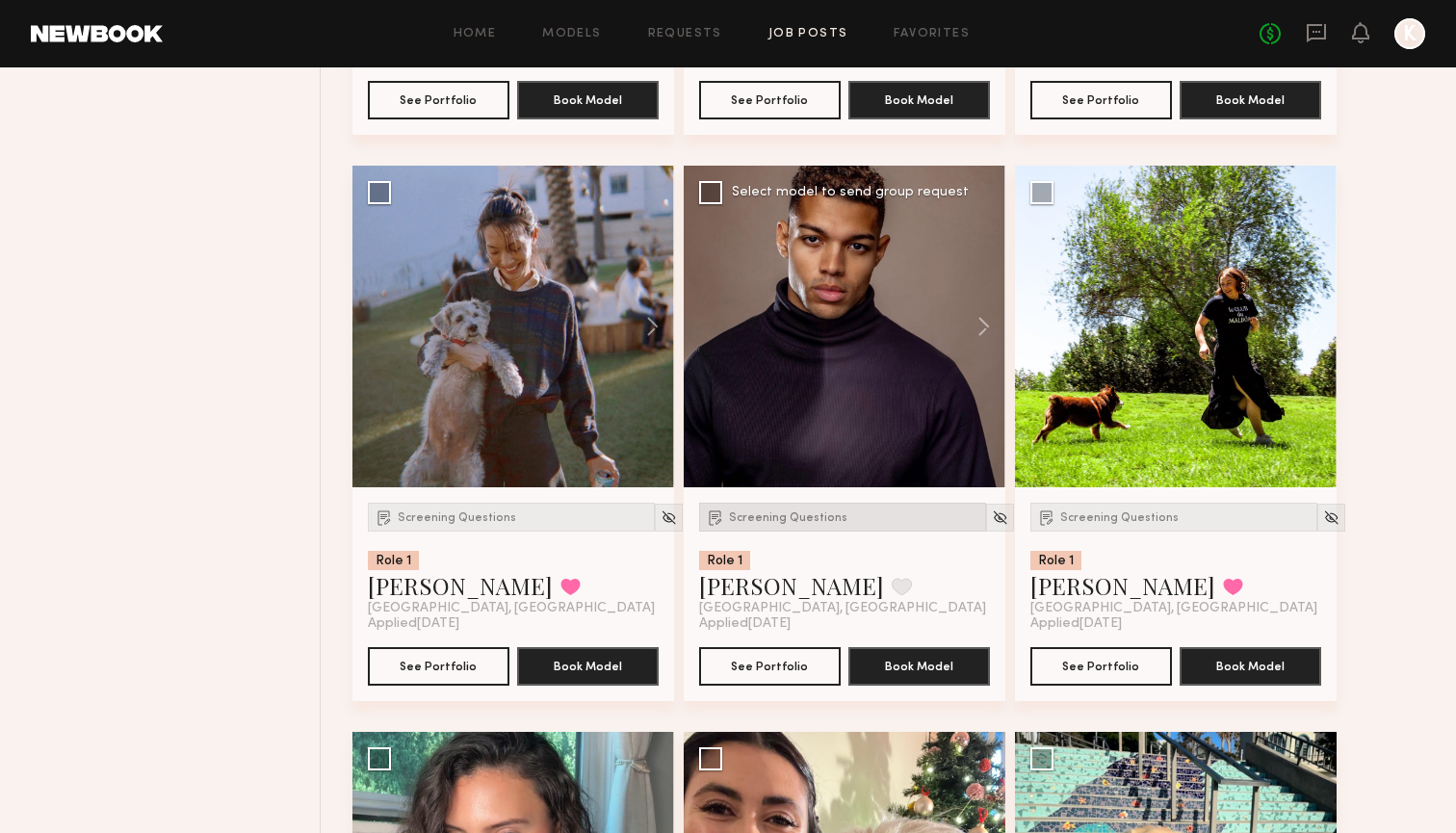
click at [819, 518] on span "Screening Questions" at bounding box center [788, 518] width 119 height 12
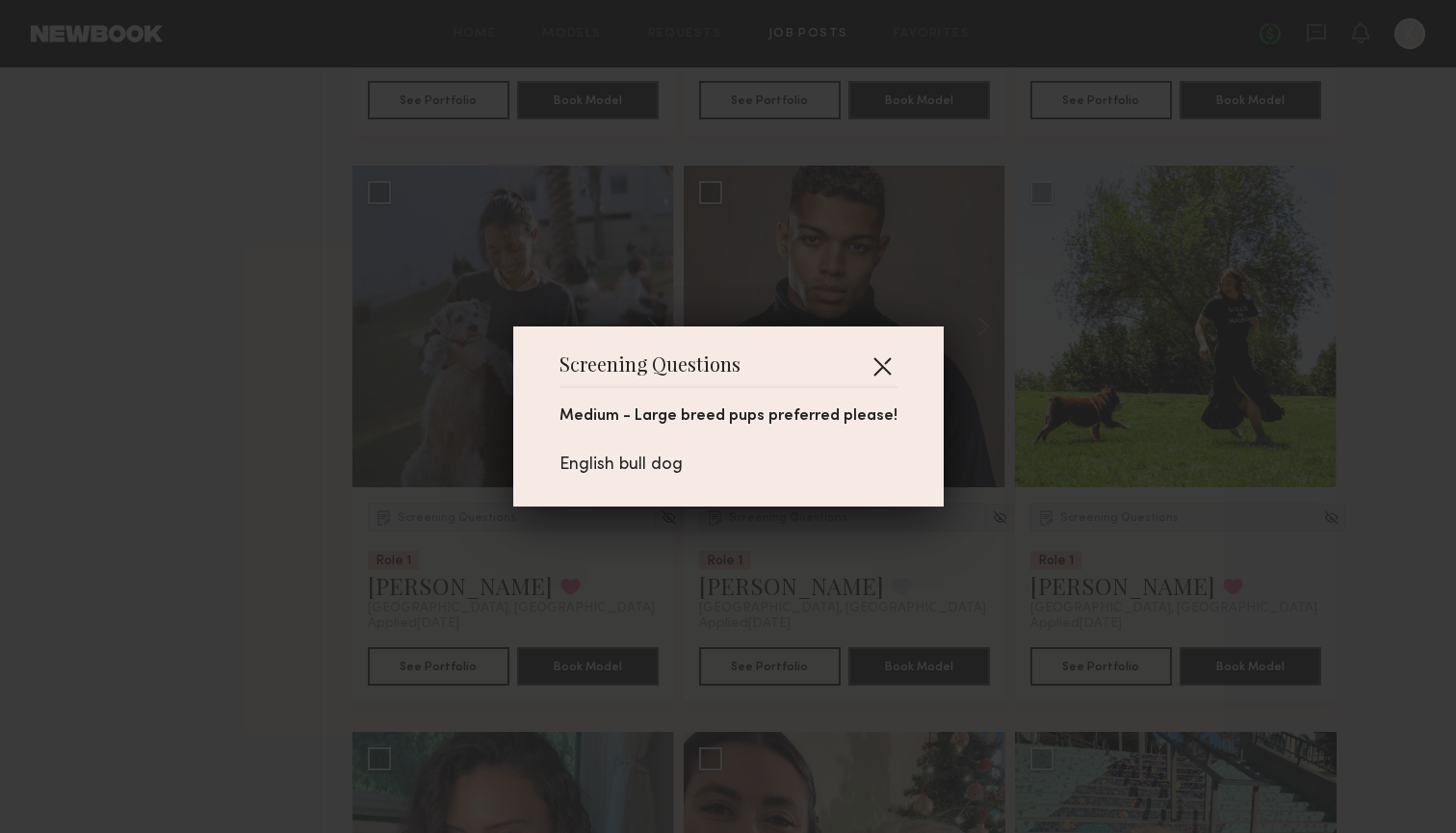
click at [879, 373] on button "button" at bounding box center [882, 366] width 31 height 31
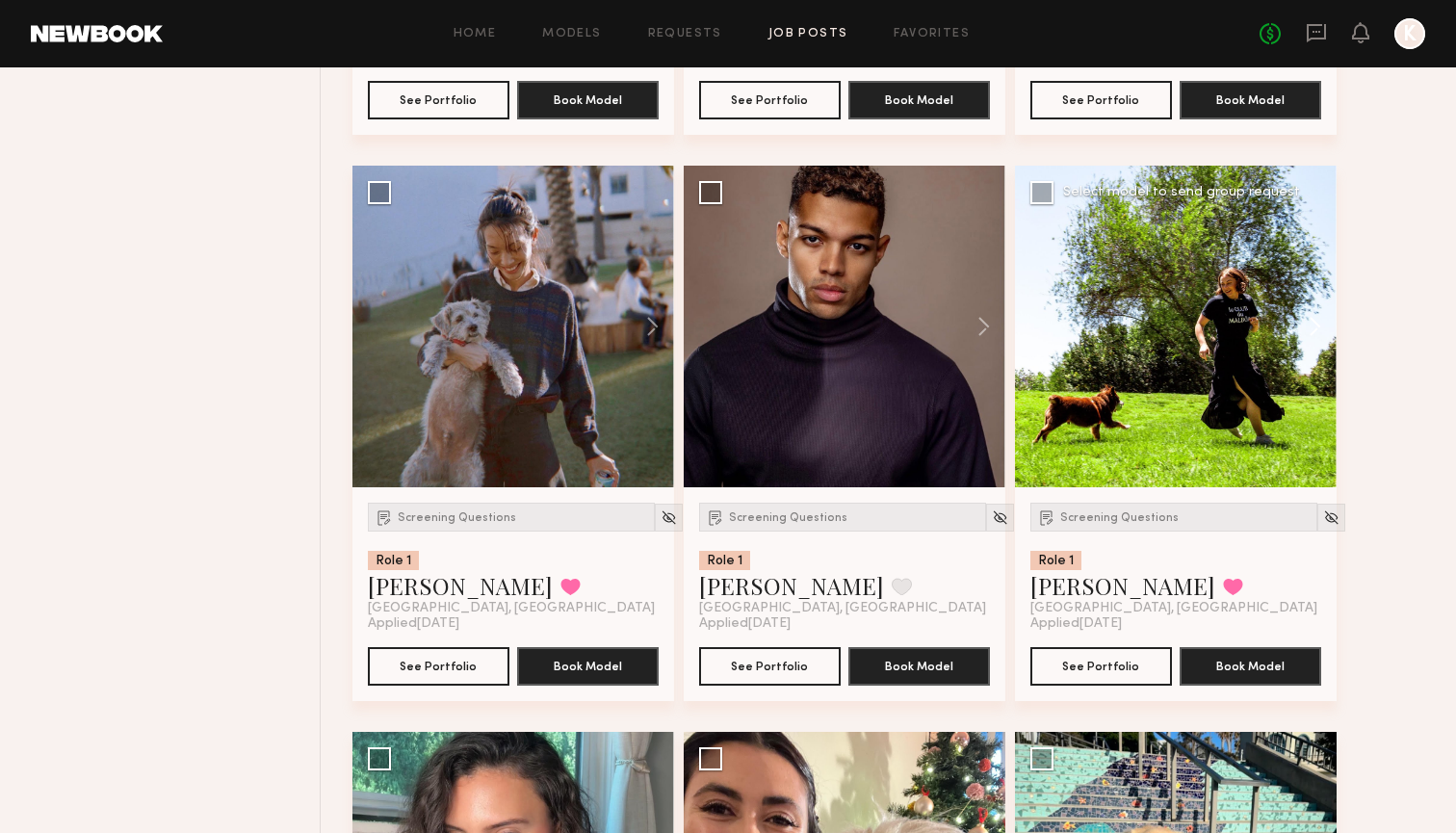
click at [1307, 327] on button at bounding box center [1305, 326] width 62 height 321
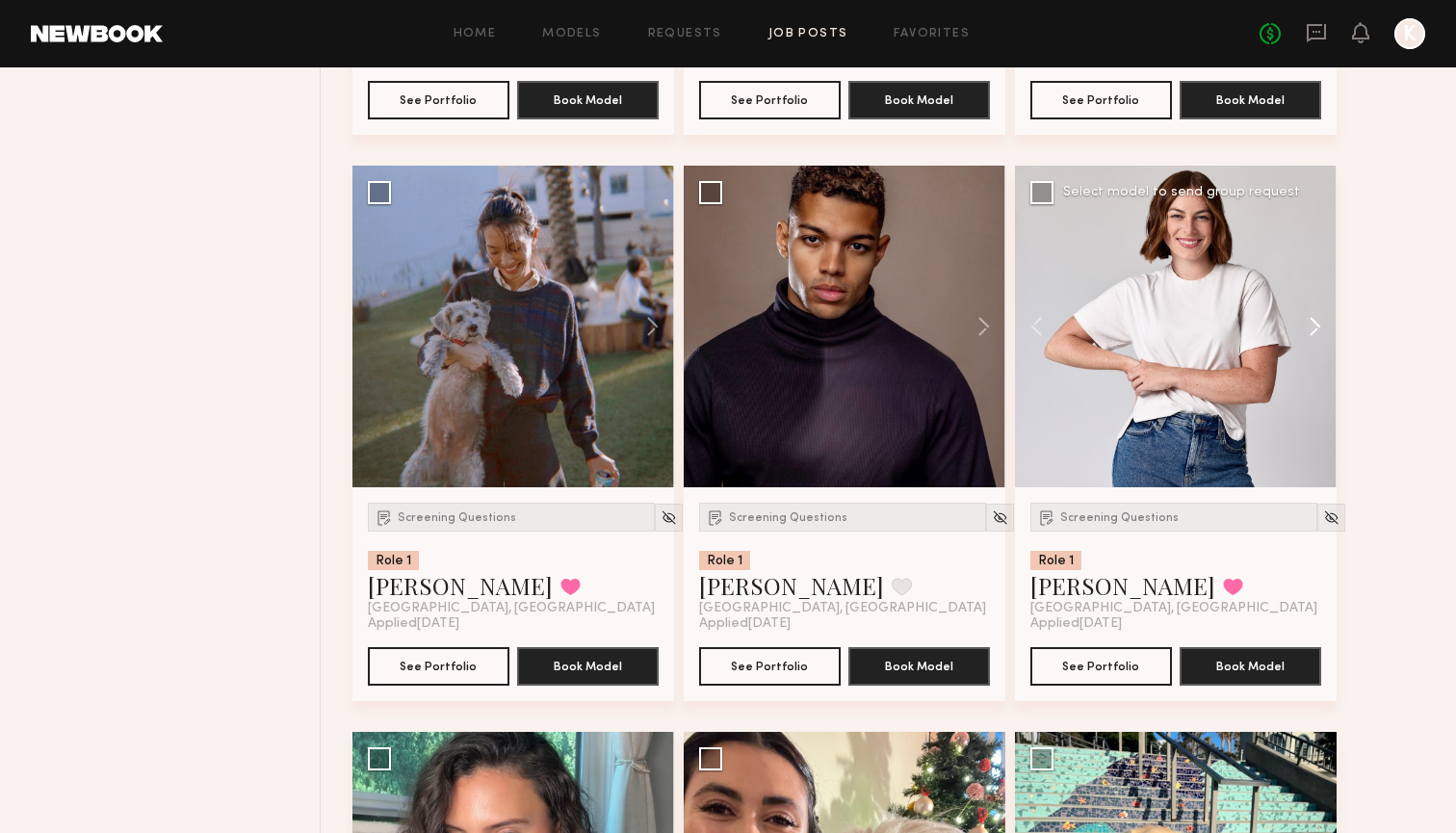
click at [1307, 327] on button at bounding box center [1305, 326] width 62 height 321
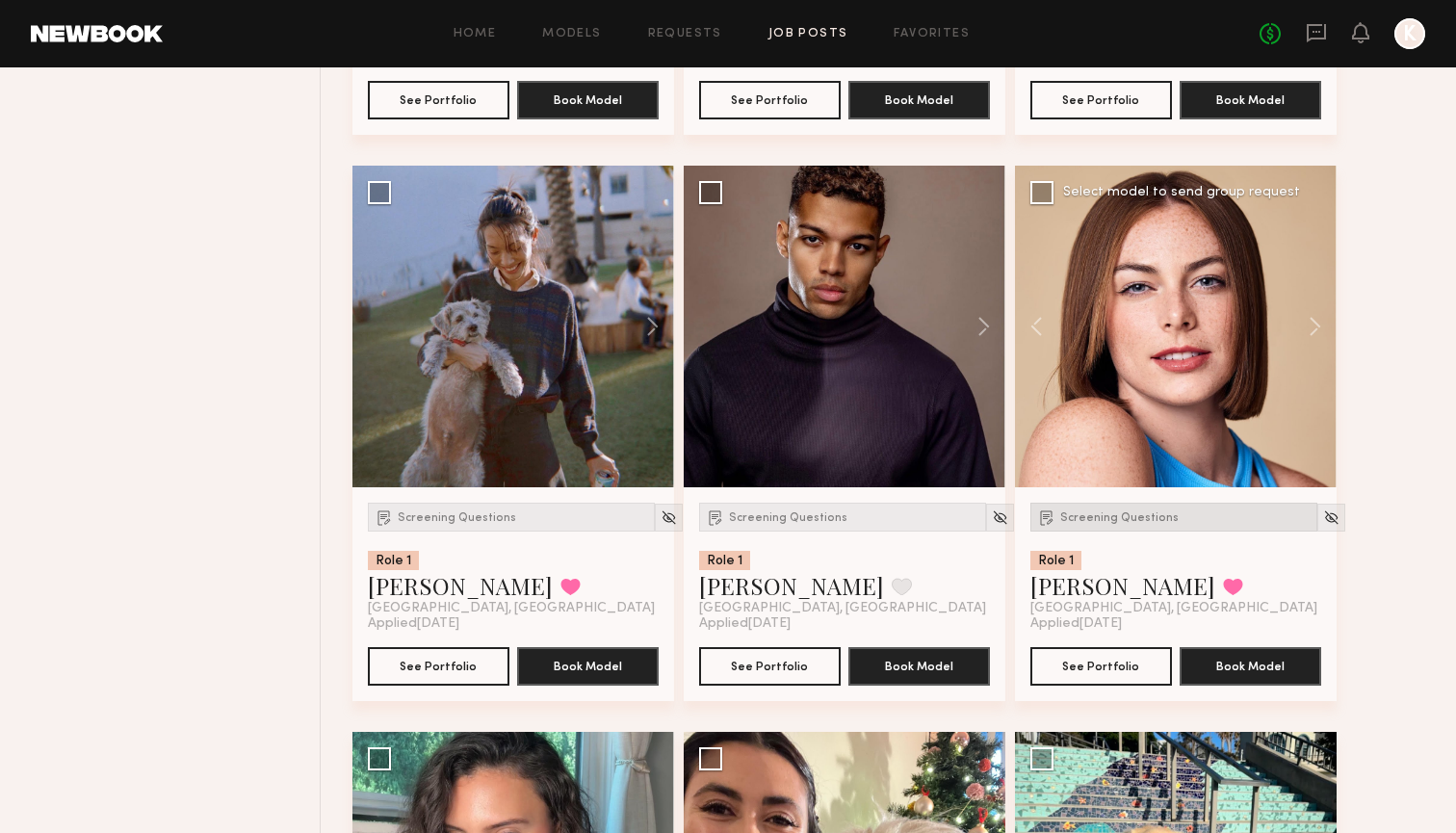
click at [1165, 510] on div "Screening Questions" at bounding box center [1173, 517] width 287 height 29
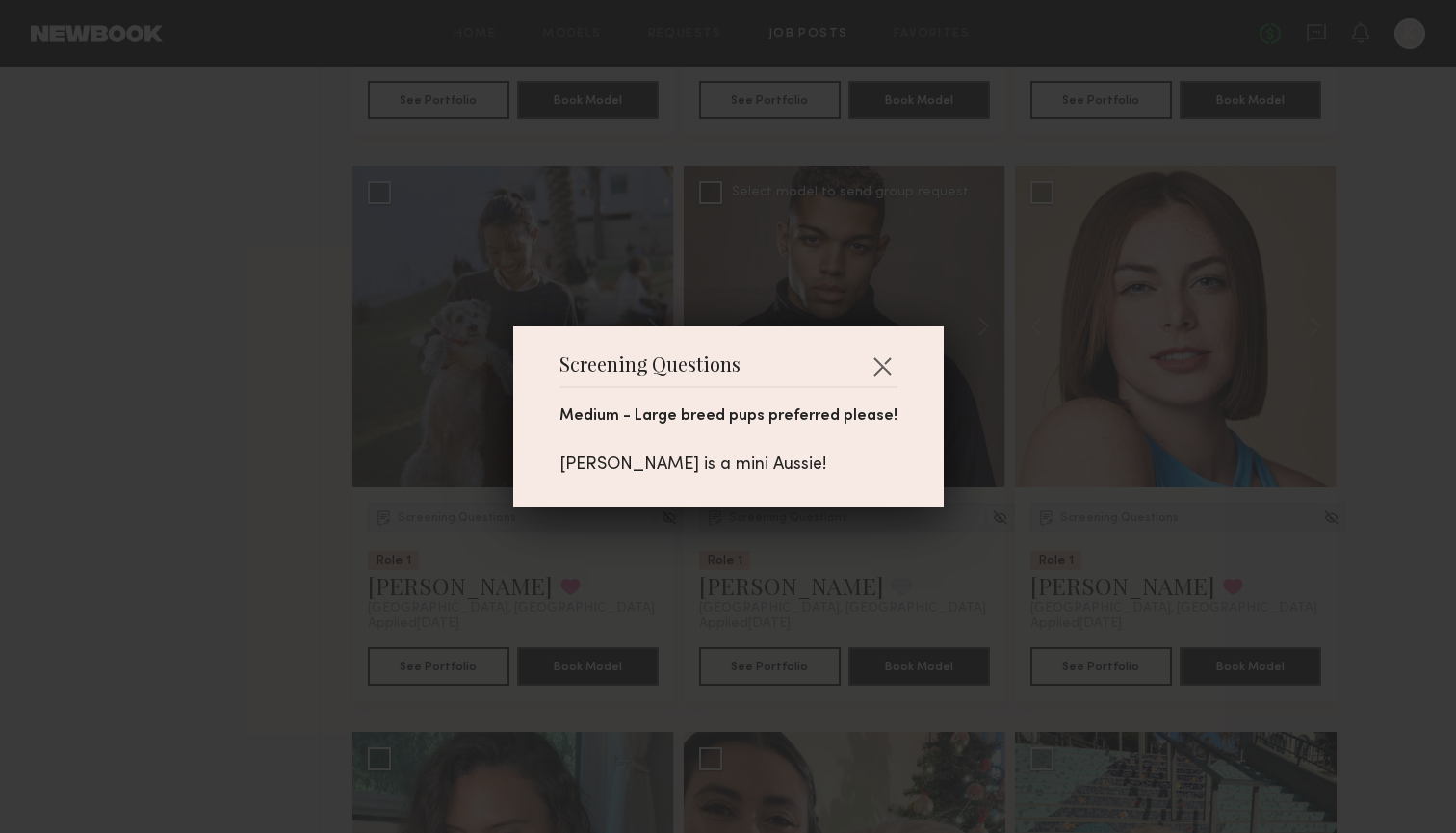
click at [881, 374] on button "button" at bounding box center [882, 366] width 31 height 31
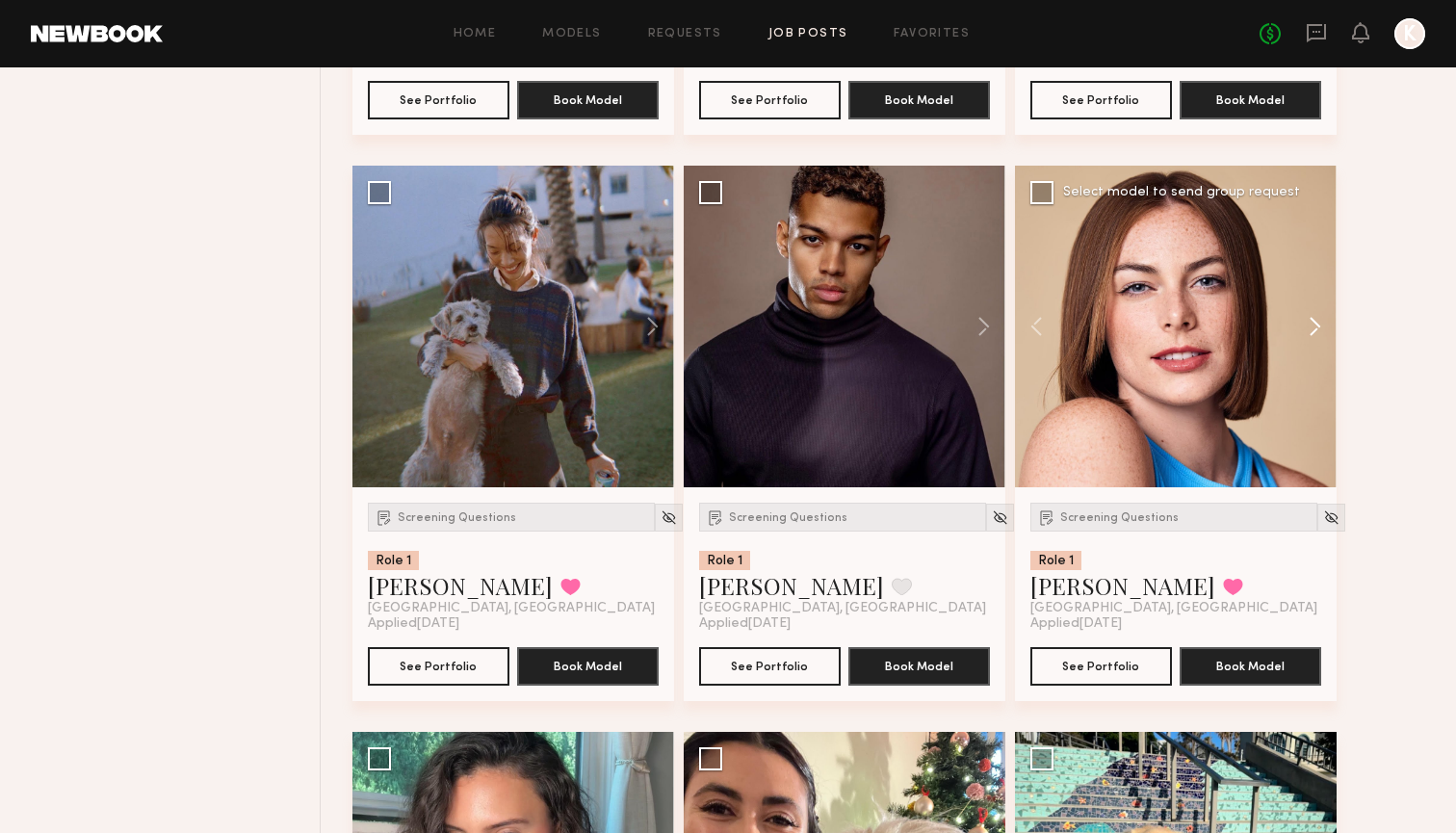
click at [1317, 319] on button at bounding box center [1305, 326] width 62 height 321
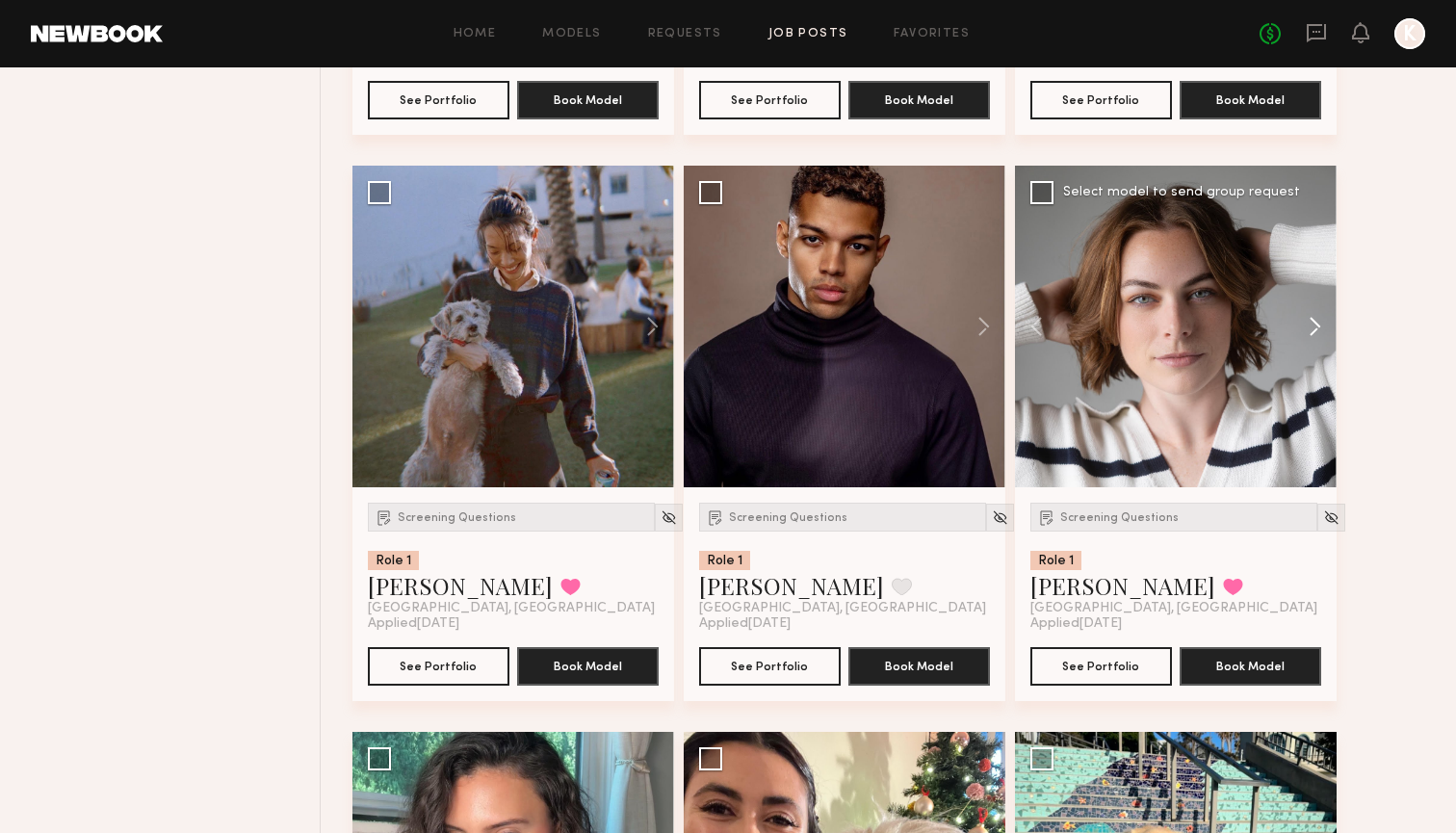
click at [1317, 319] on button at bounding box center [1305, 326] width 62 height 321
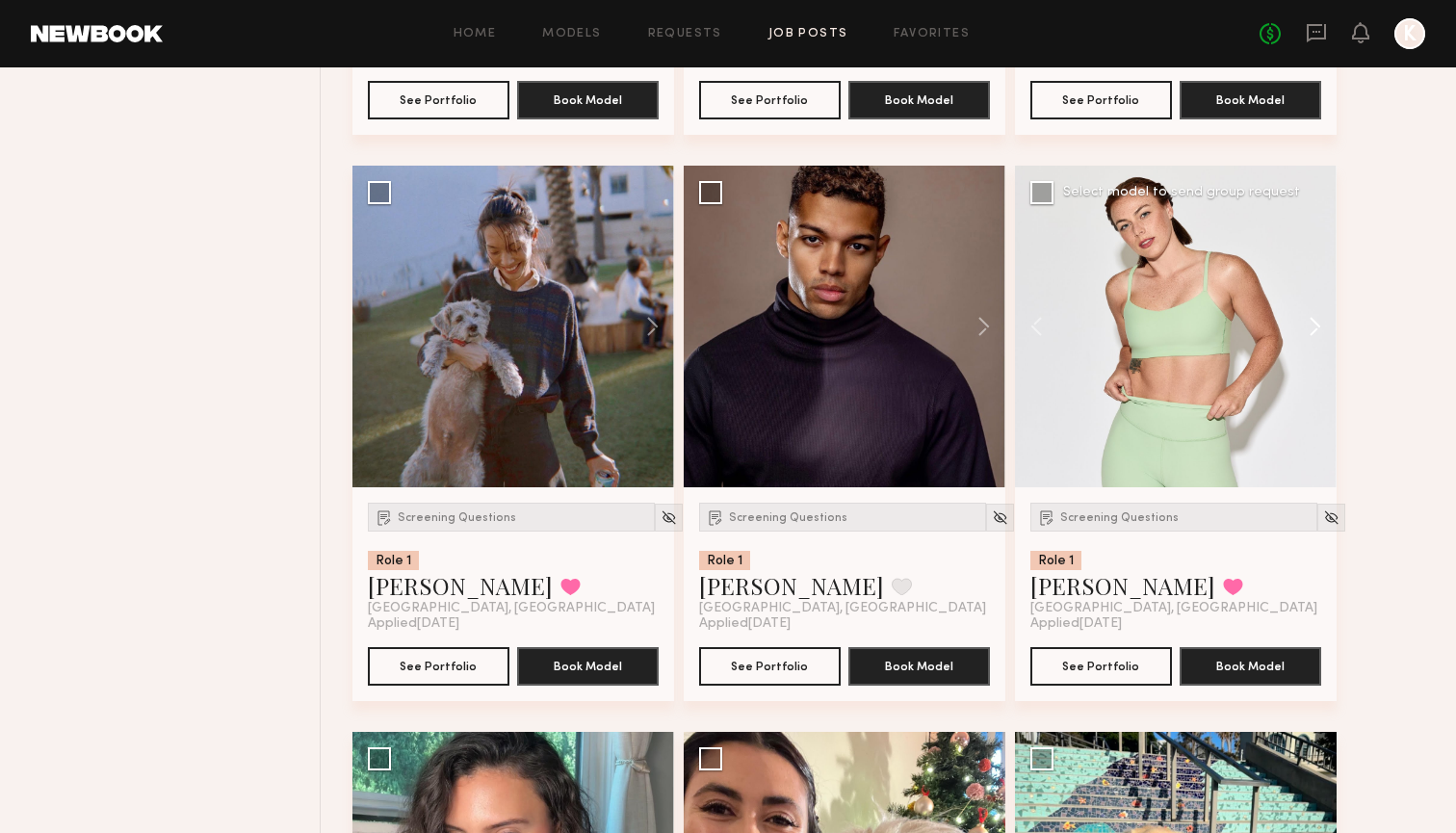
click at [1317, 319] on button at bounding box center [1305, 326] width 62 height 321
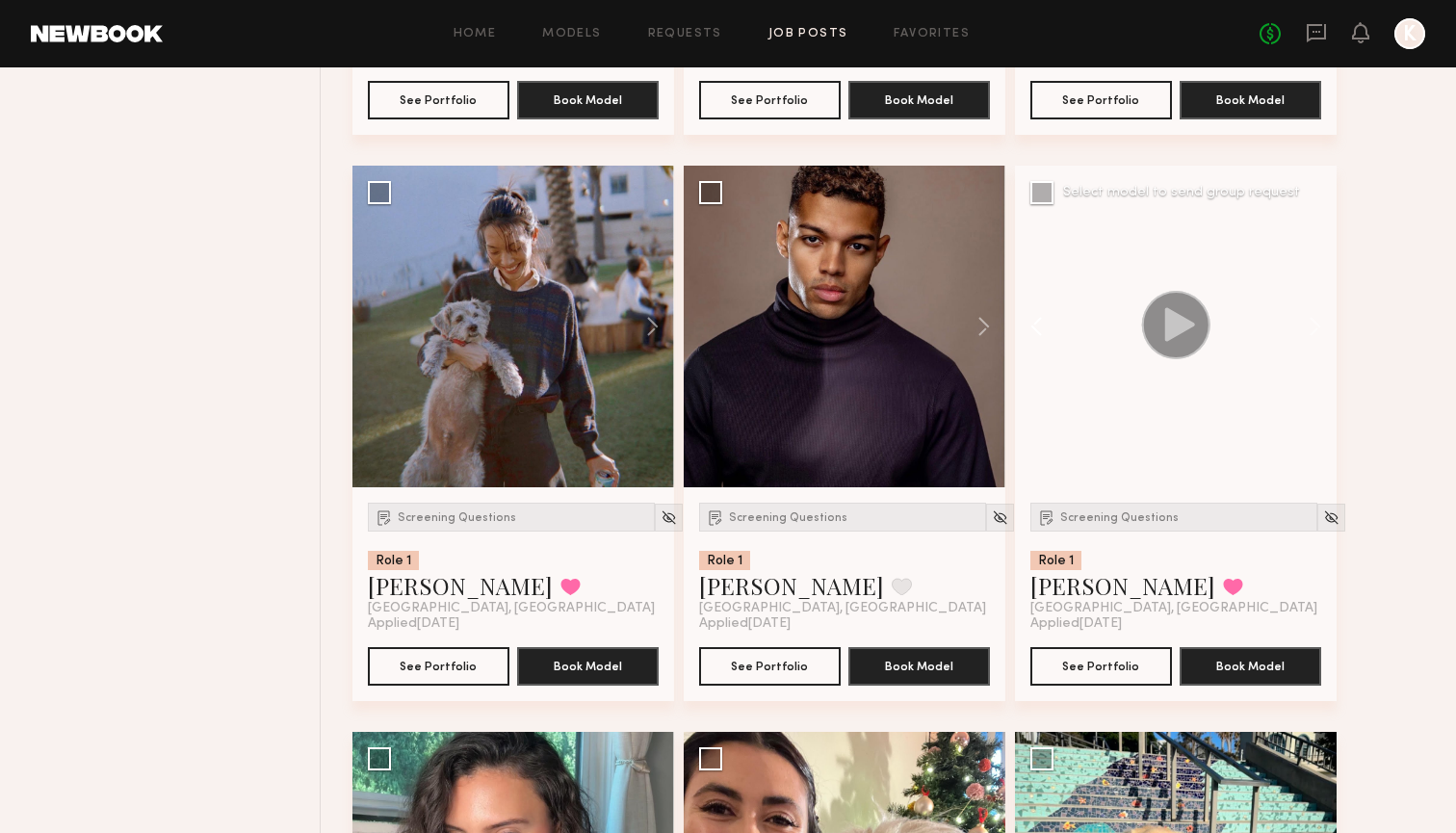
click at [1030, 327] on button at bounding box center [1046, 326] width 62 height 321
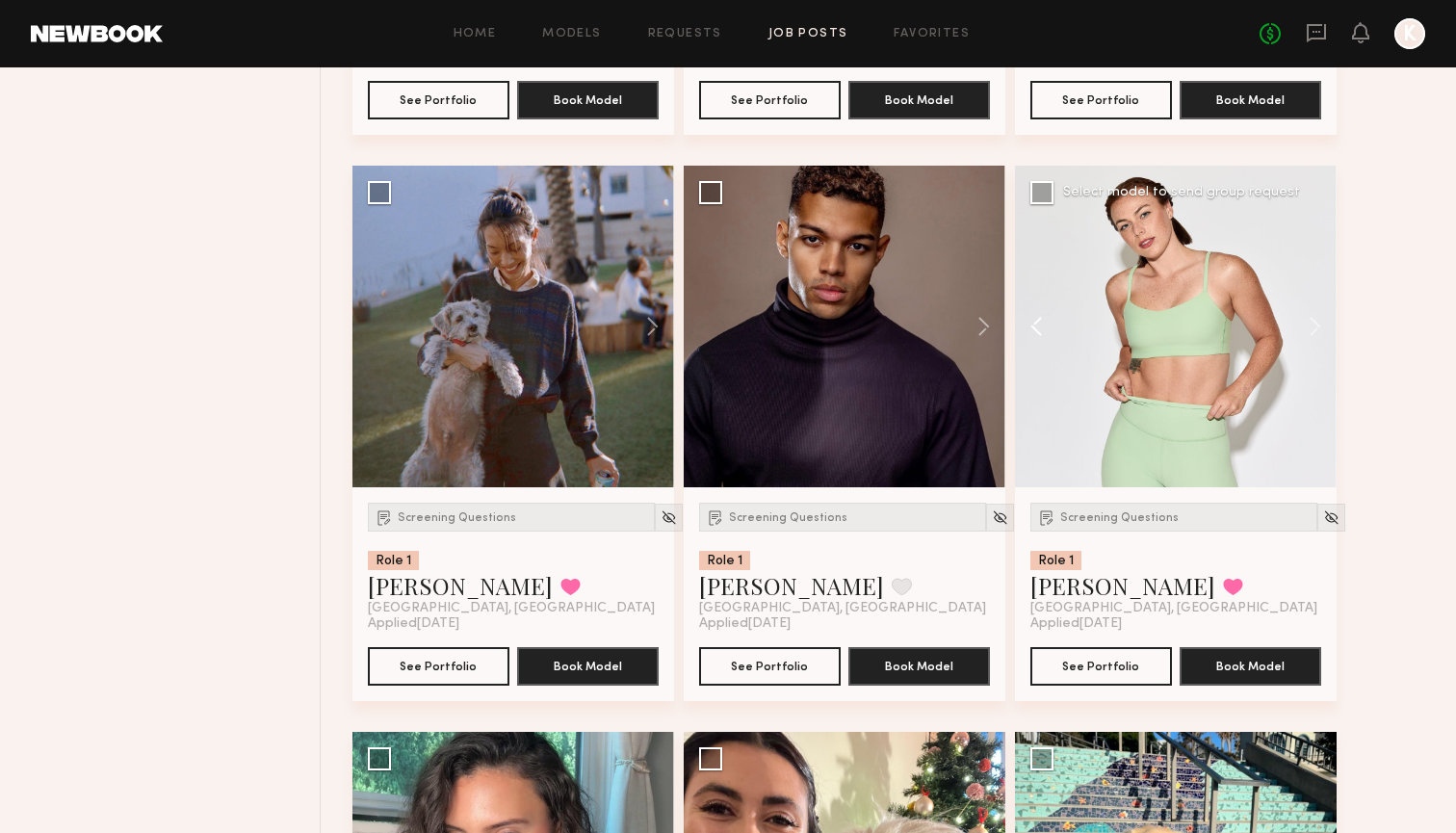
click at [1030, 327] on button at bounding box center [1046, 326] width 62 height 321
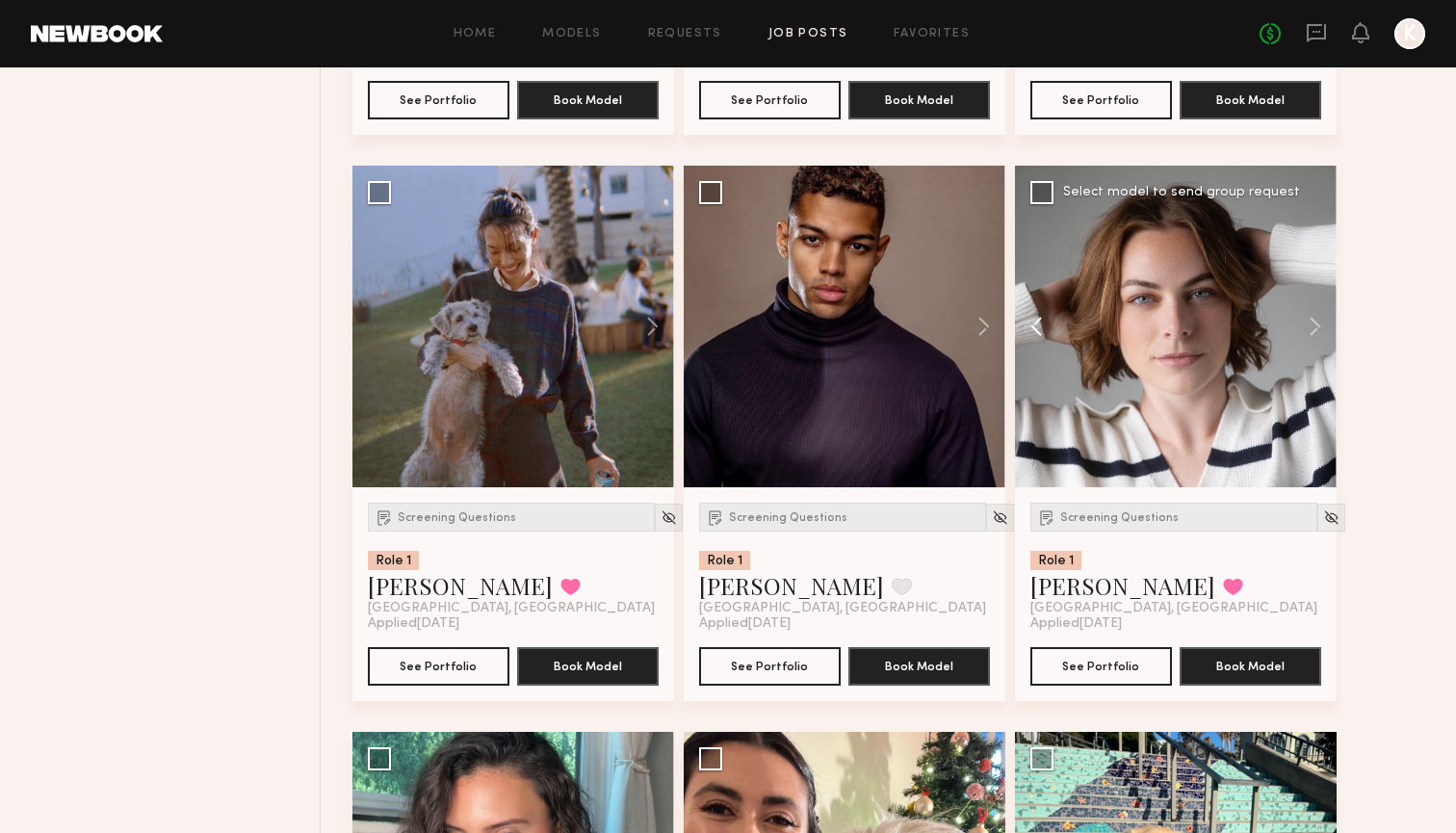
click at [1030, 327] on button at bounding box center [1046, 326] width 62 height 321
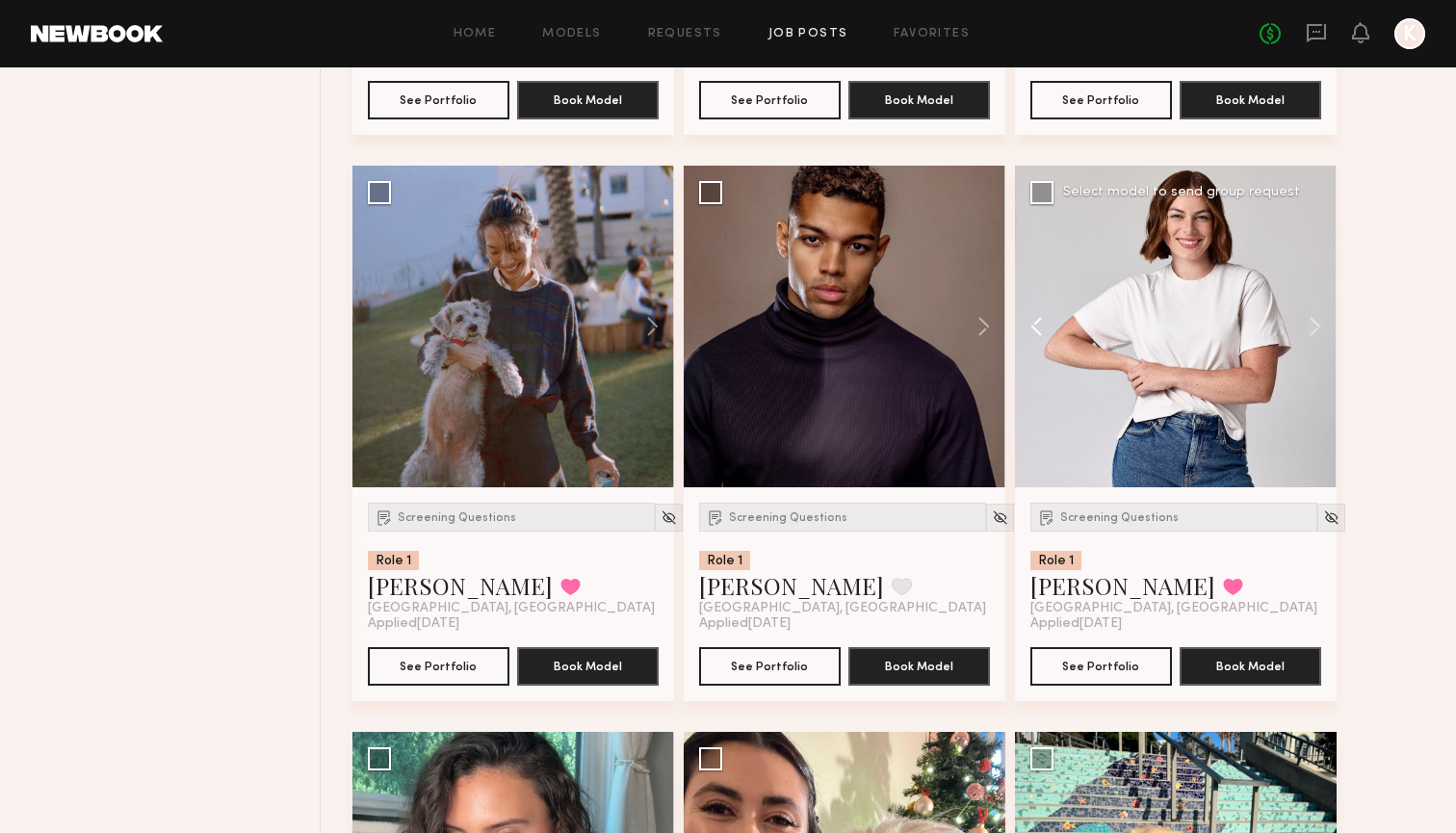
click at [1030, 327] on button at bounding box center [1046, 326] width 62 height 321
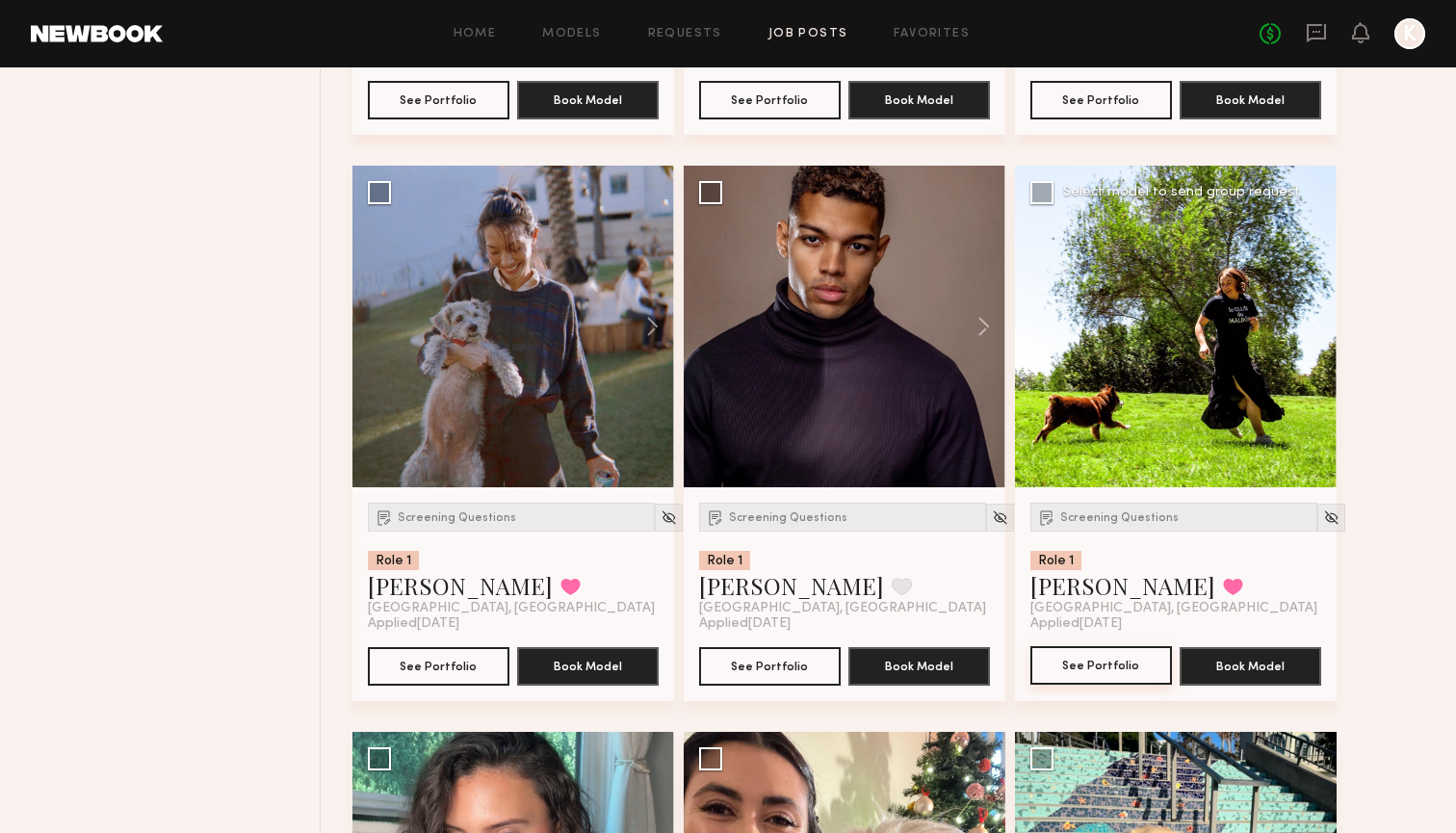
click at [1090, 671] on button "See Portfolio" at bounding box center [1101, 665] width 142 height 39
click at [1223, 591] on button at bounding box center [1233, 586] width 20 height 17
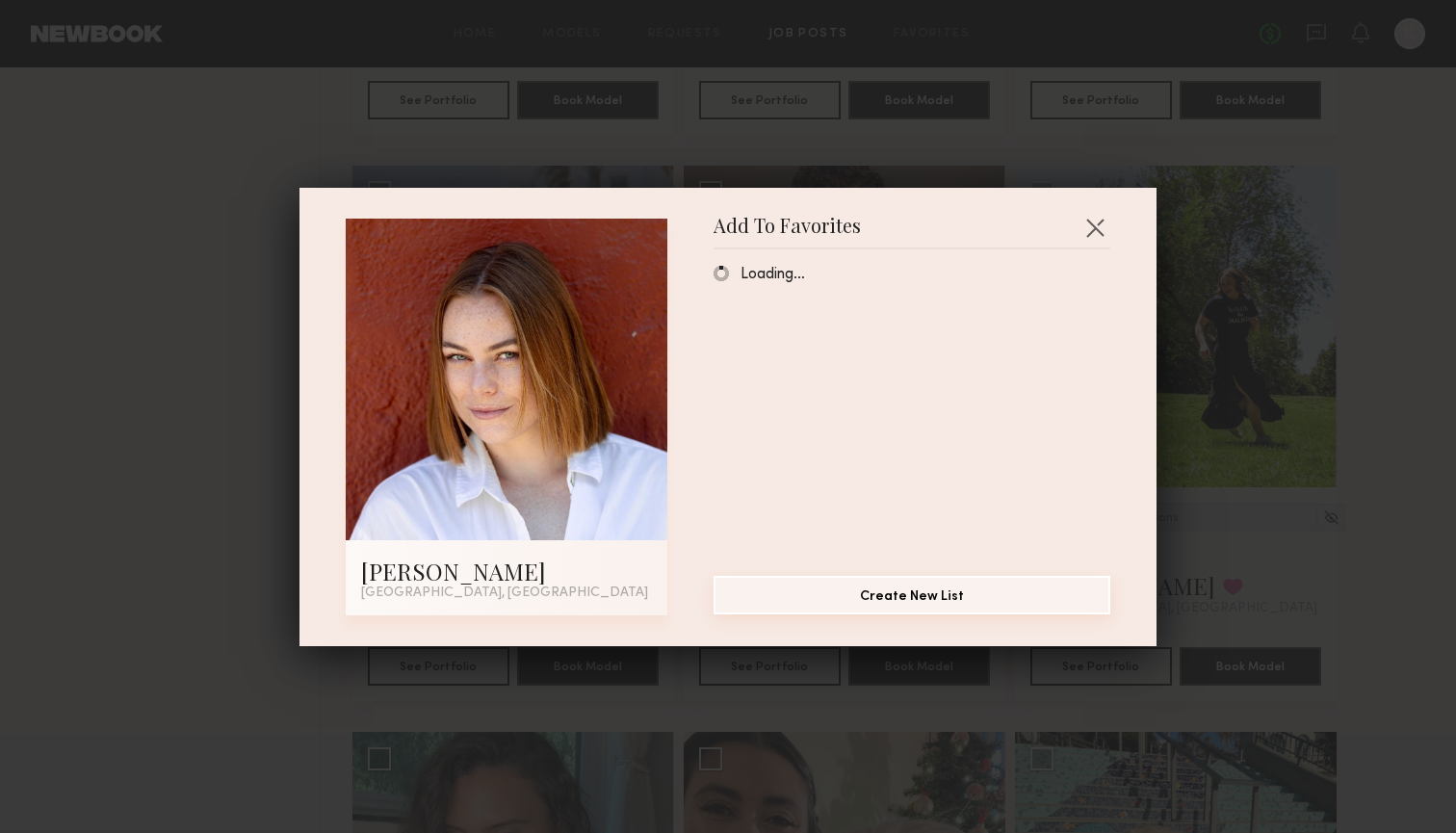
click at [847, 587] on button "Create New List" at bounding box center [911, 595] width 397 height 39
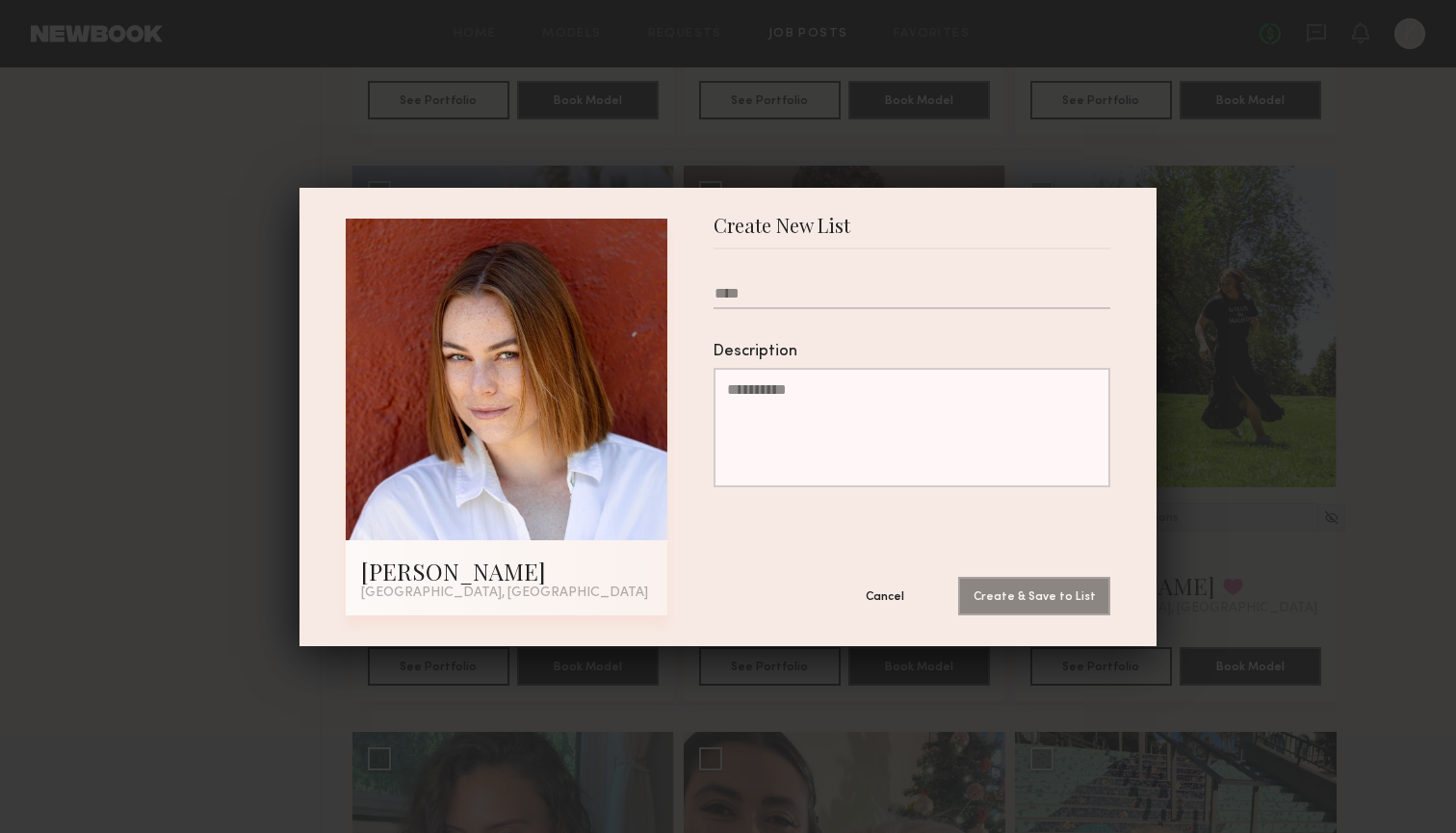
type input "*"
type input "**********"
click at [1048, 600] on button "Create & Save to List" at bounding box center [1034, 595] width 153 height 39
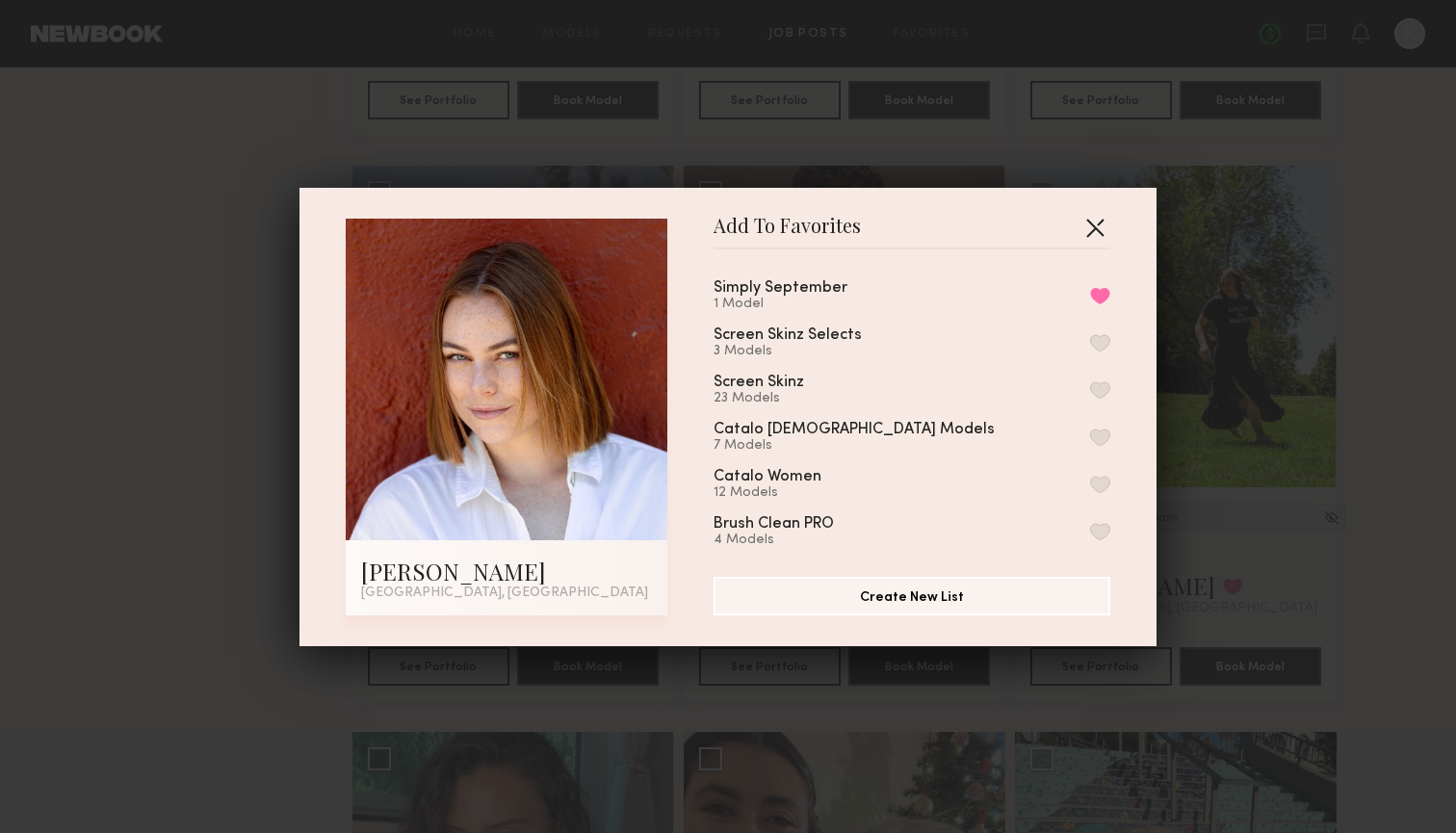
click at [1097, 229] on button "button" at bounding box center [1095, 227] width 31 height 31
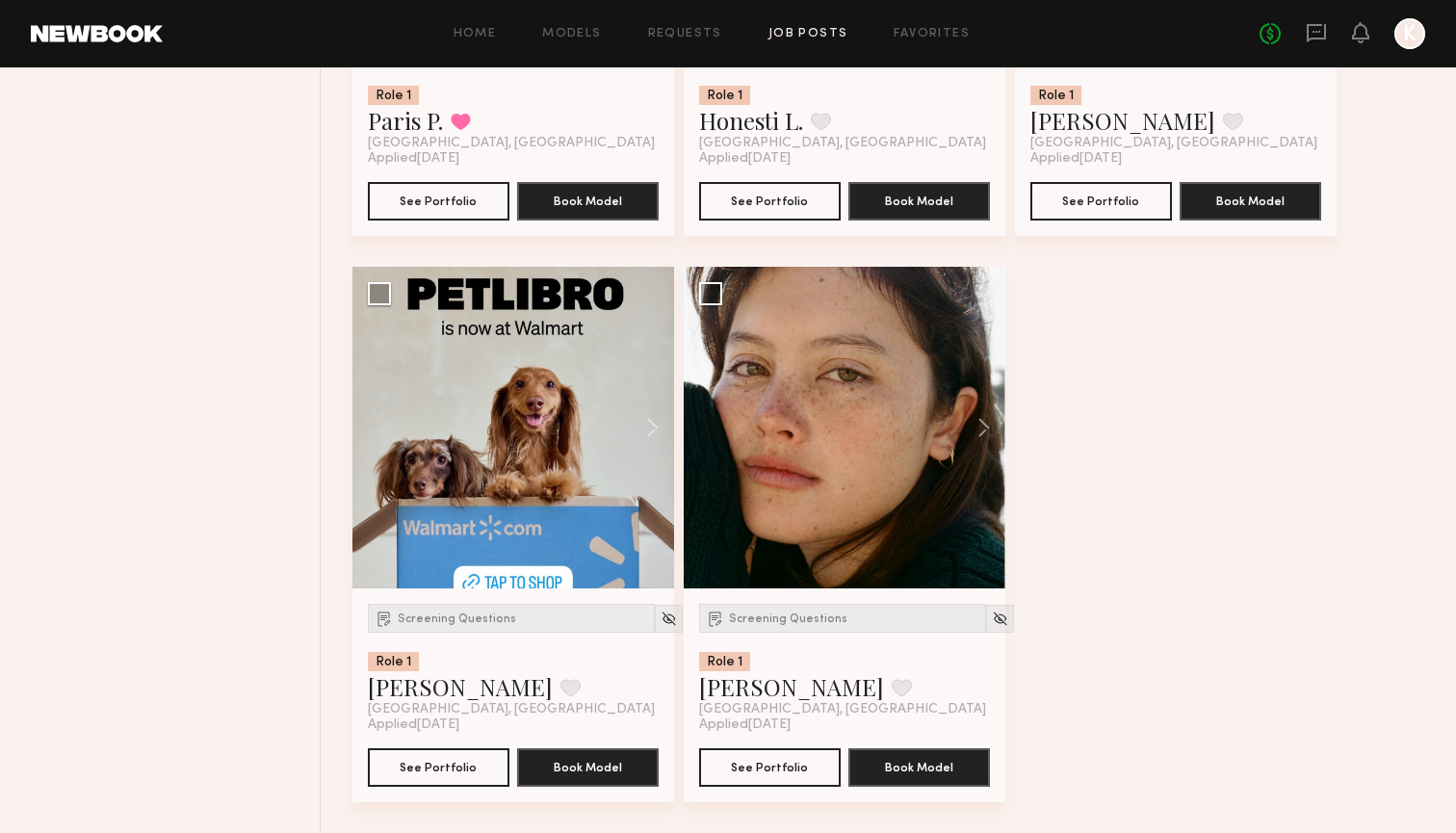
scroll to position [6922, 0]
click at [801, 614] on span "Screening Questions" at bounding box center [788, 619] width 119 height 12
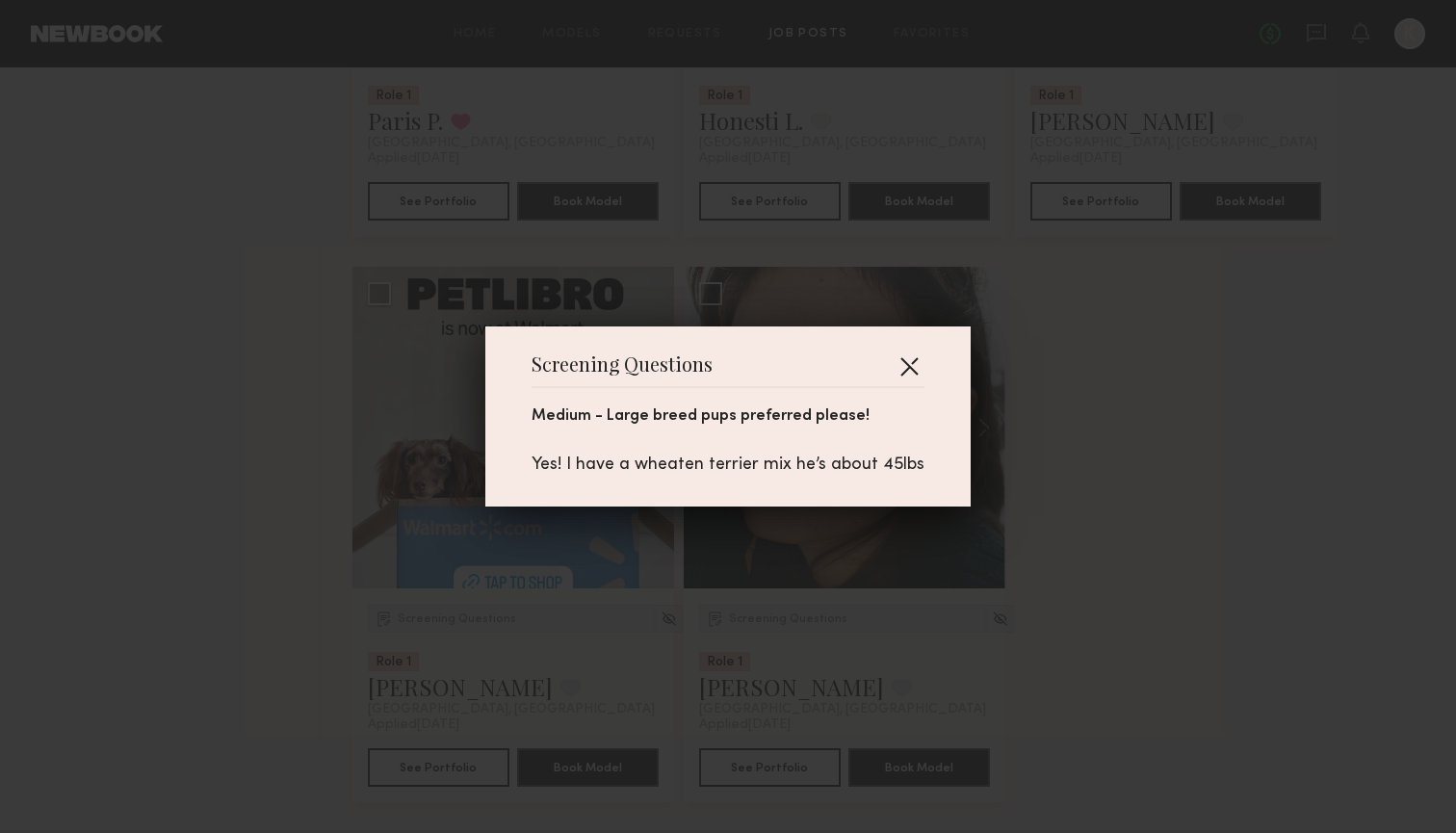
click at [903, 376] on button "button" at bounding box center [909, 366] width 31 height 31
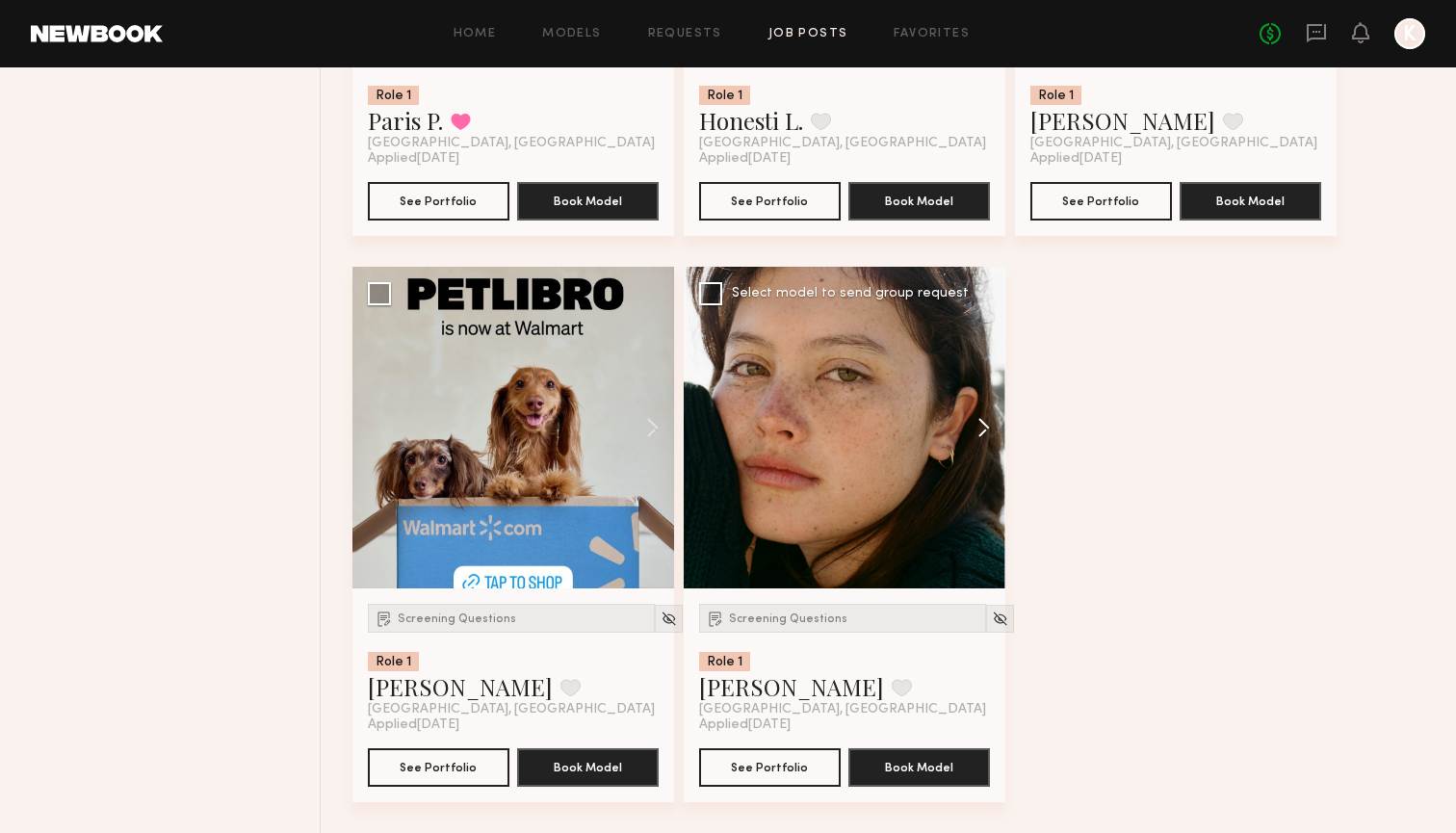
click at [998, 430] on button at bounding box center [974, 427] width 62 height 321
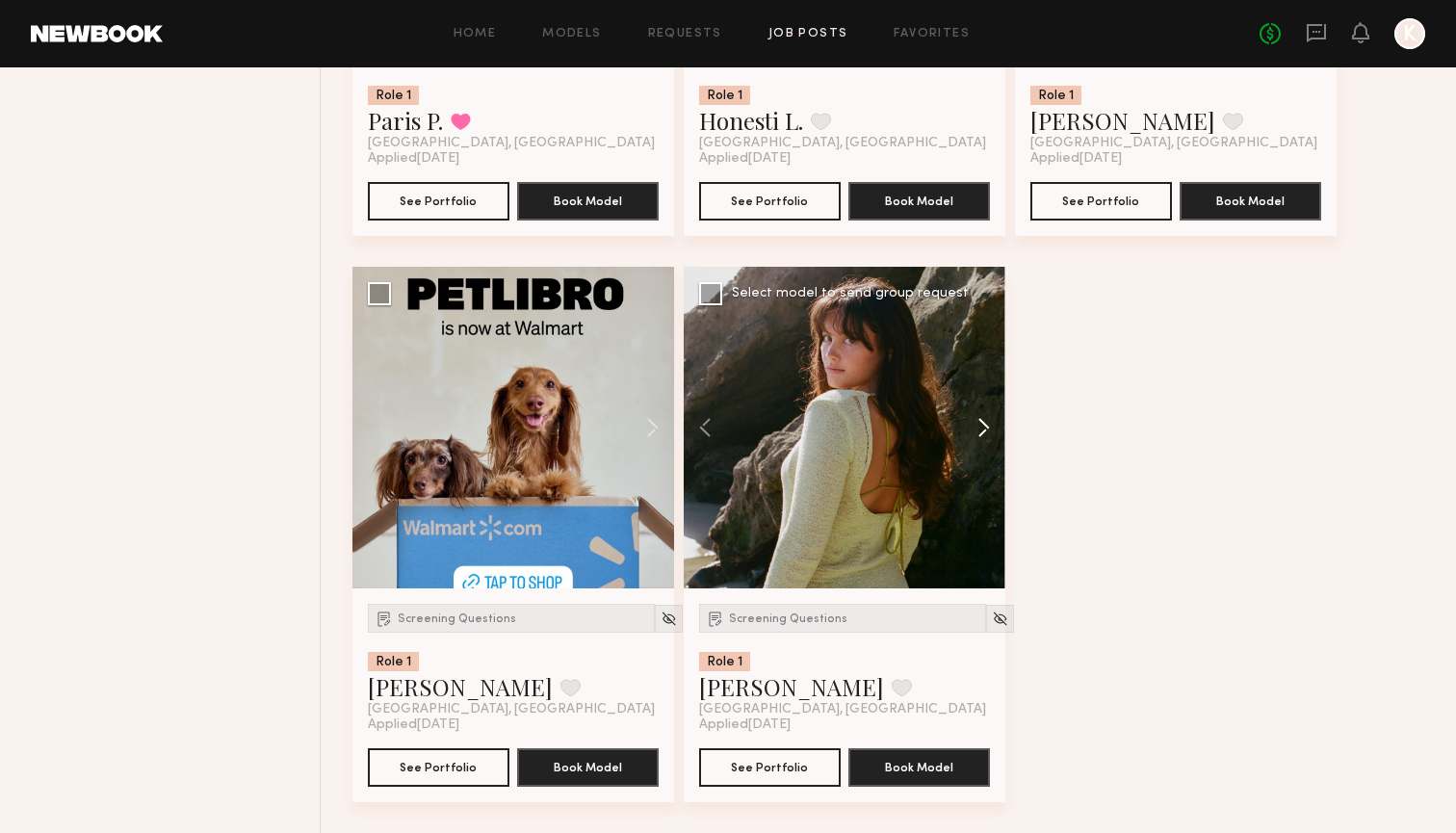
click at [996, 430] on button at bounding box center [974, 427] width 62 height 321
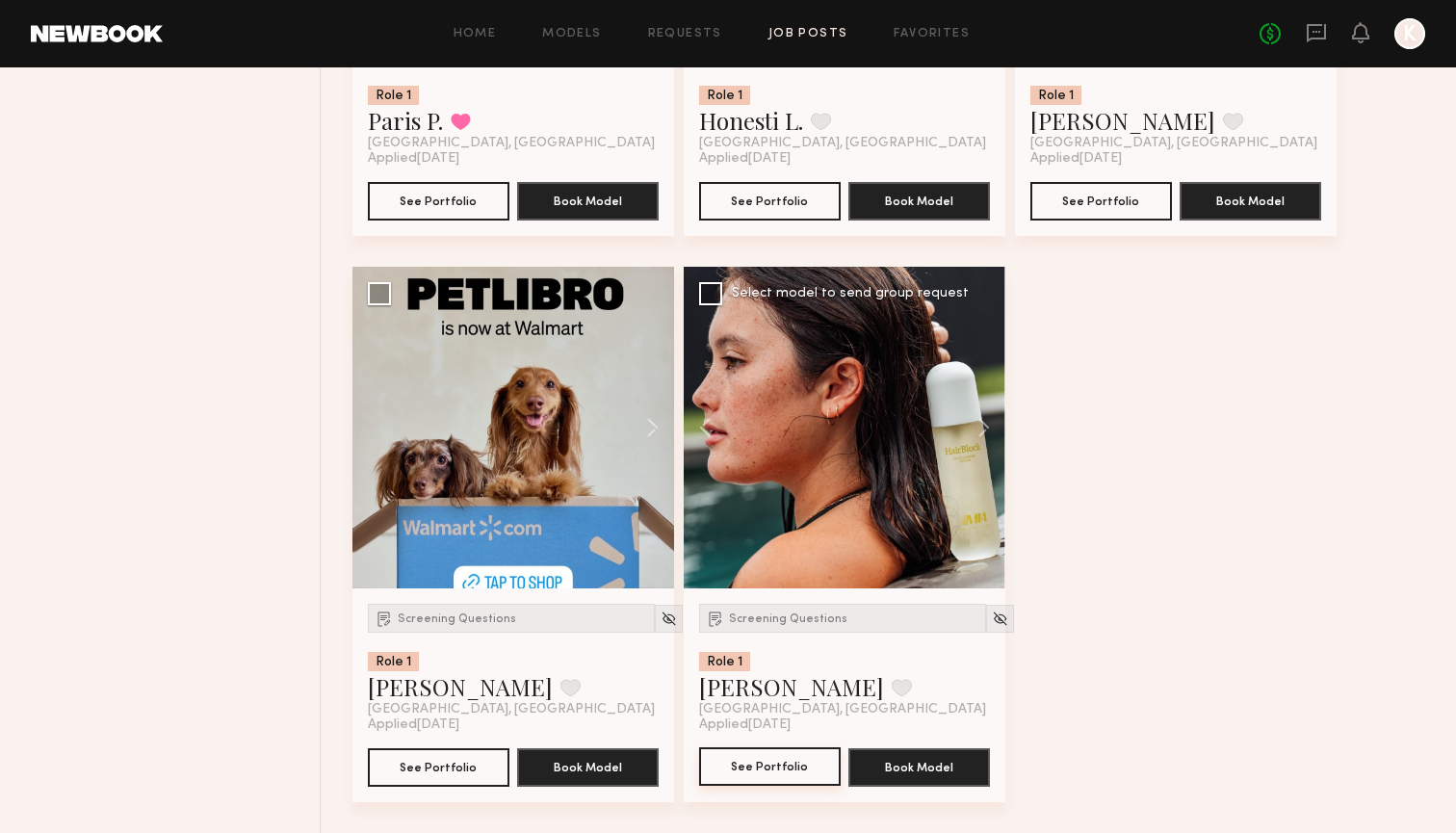
click at [789, 769] on button "See Portfolio" at bounding box center [770, 766] width 142 height 39
click at [891, 680] on button at bounding box center [901, 687] width 20 height 17
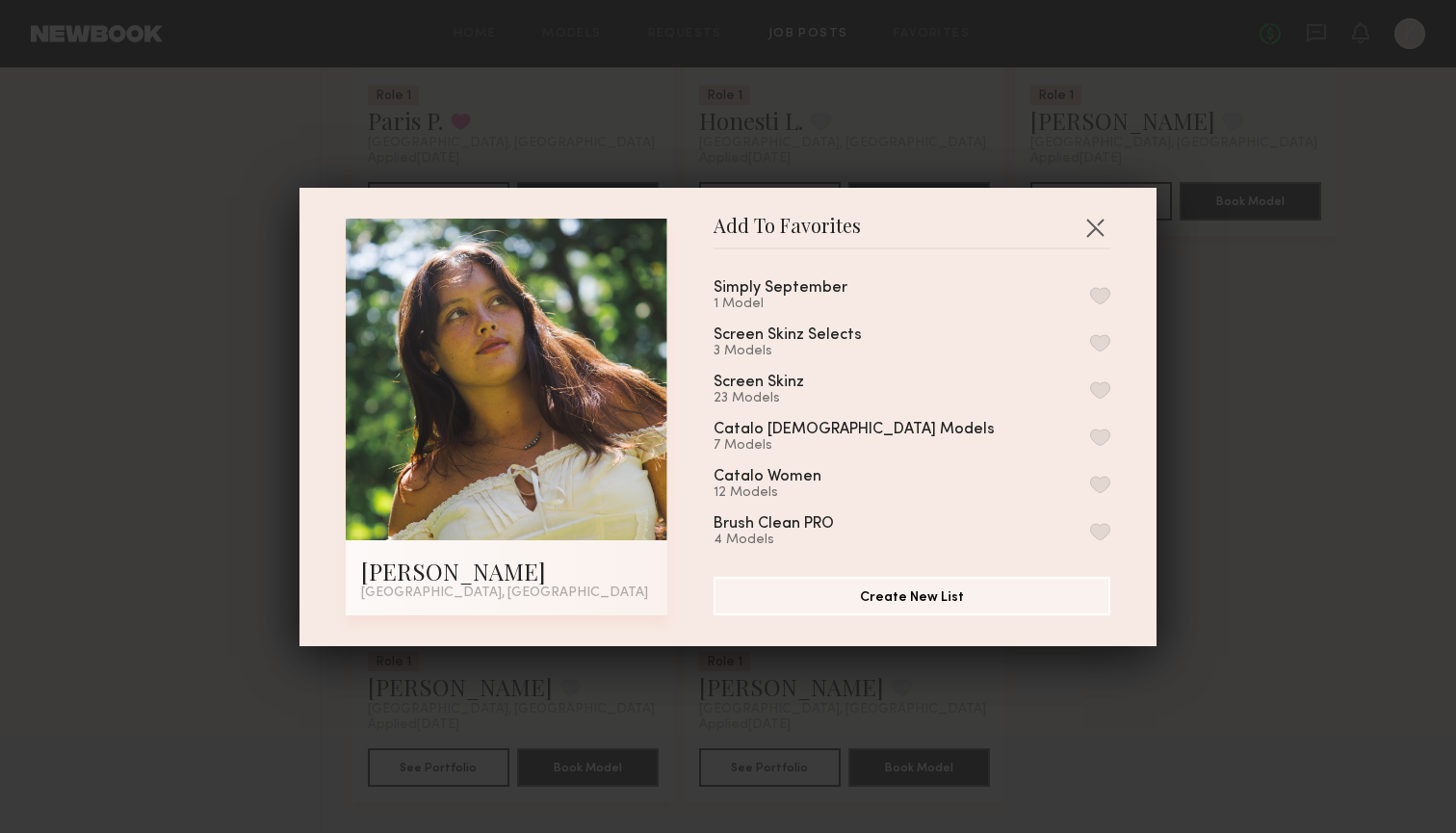
click at [1095, 295] on button "button" at bounding box center [1100, 295] width 20 height 17
click at [1088, 223] on button "button" at bounding box center [1095, 227] width 31 height 31
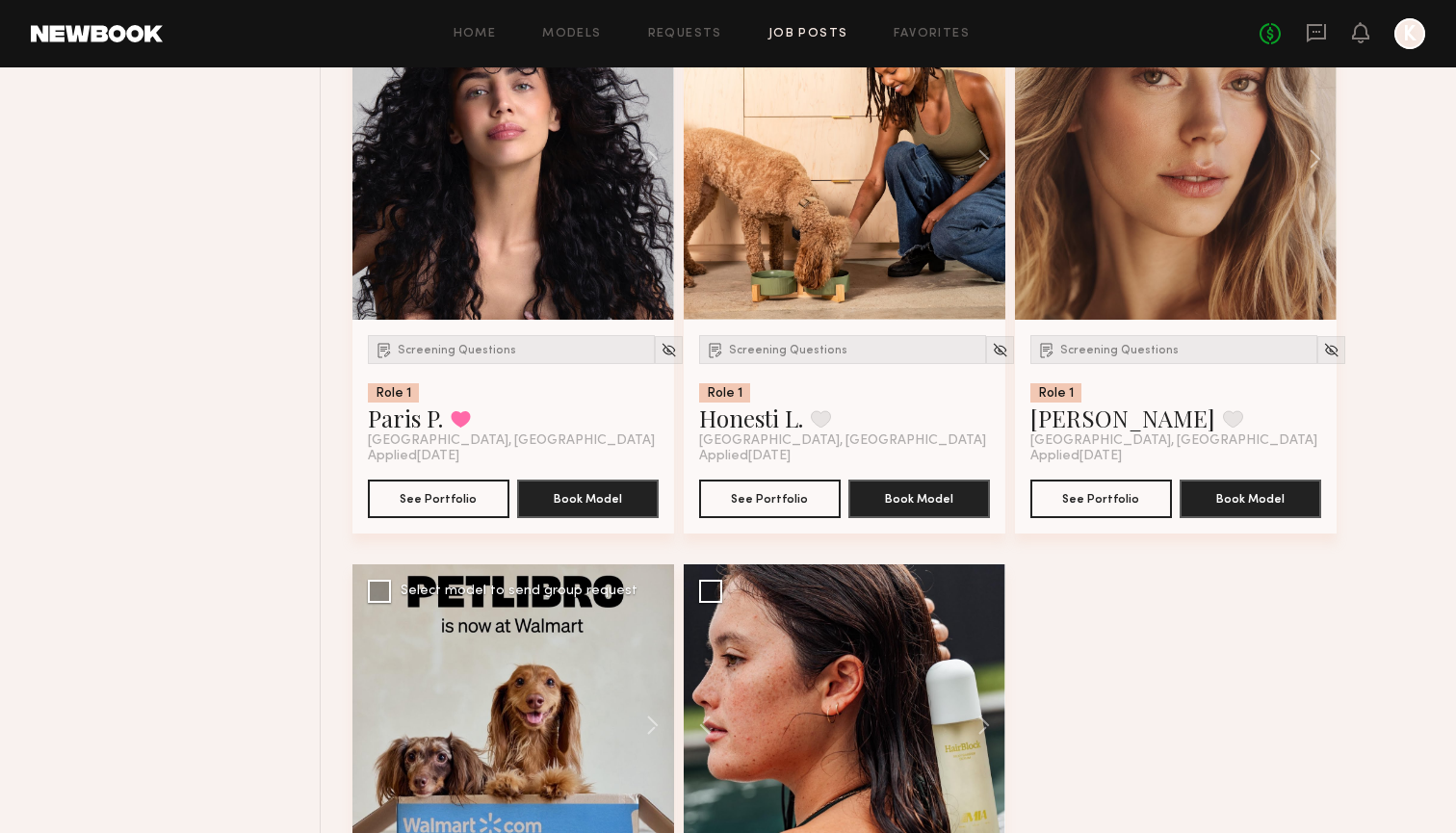
scroll to position [6452, 0]
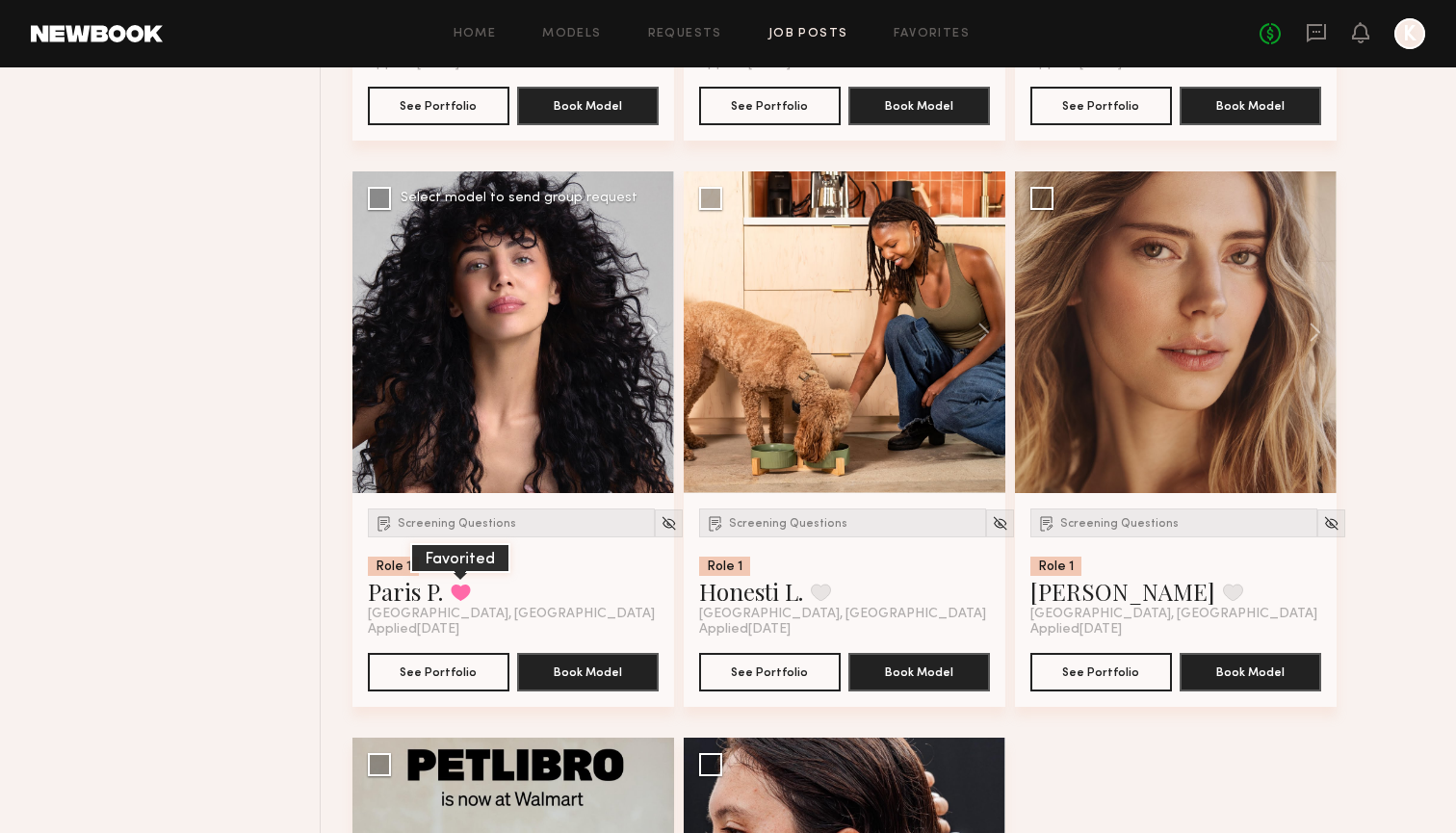
click at [456, 599] on button at bounding box center [461, 592] width 20 height 17
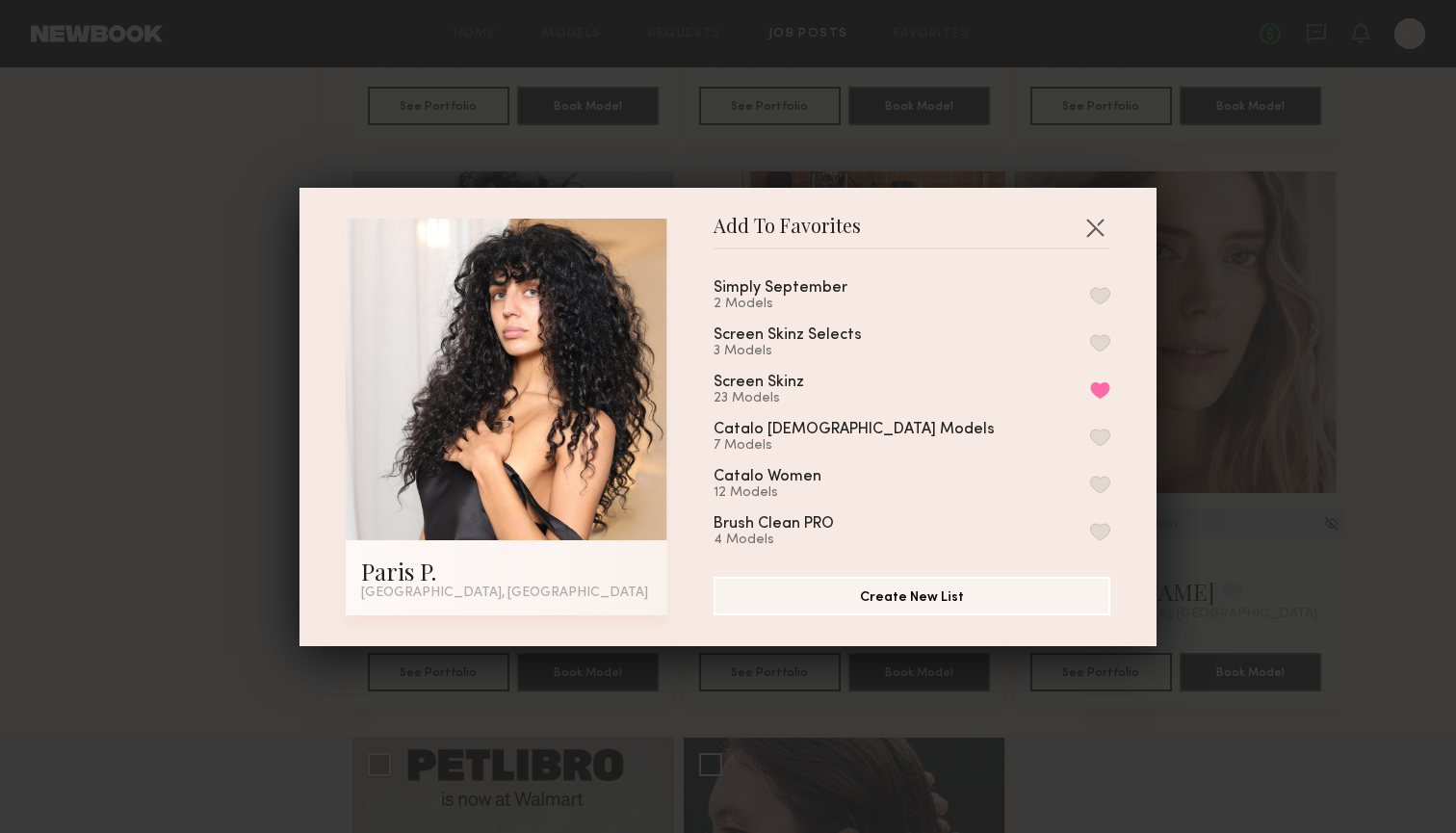
click at [1101, 286] on div "Simply September 2 Models" at bounding box center [911, 295] width 397 height 32
click at [1101, 295] on button "button" at bounding box center [1100, 295] width 20 height 17
click at [1092, 232] on button "button" at bounding box center [1095, 227] width 31 height 31
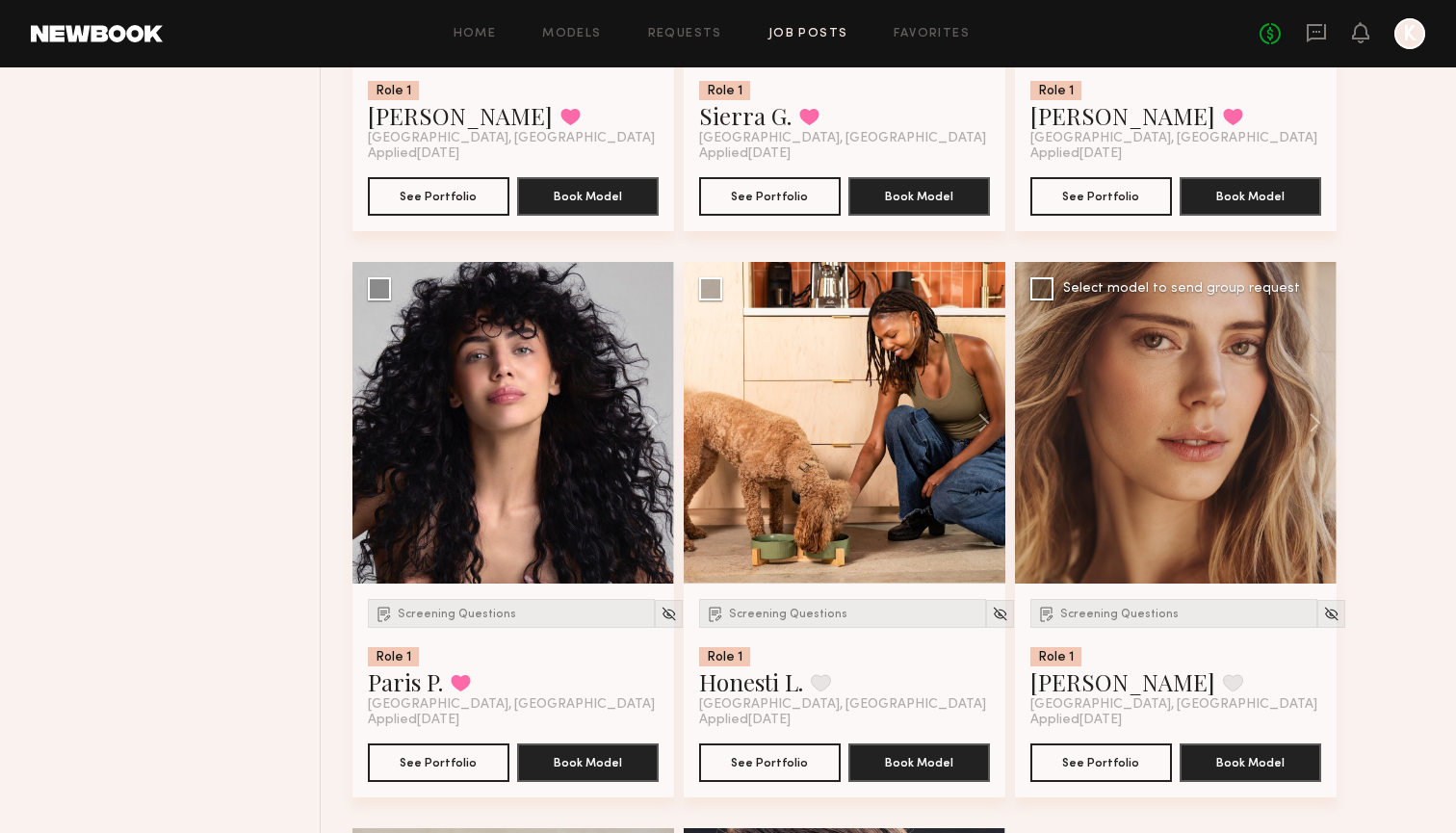
scroll to position [6345, 0]
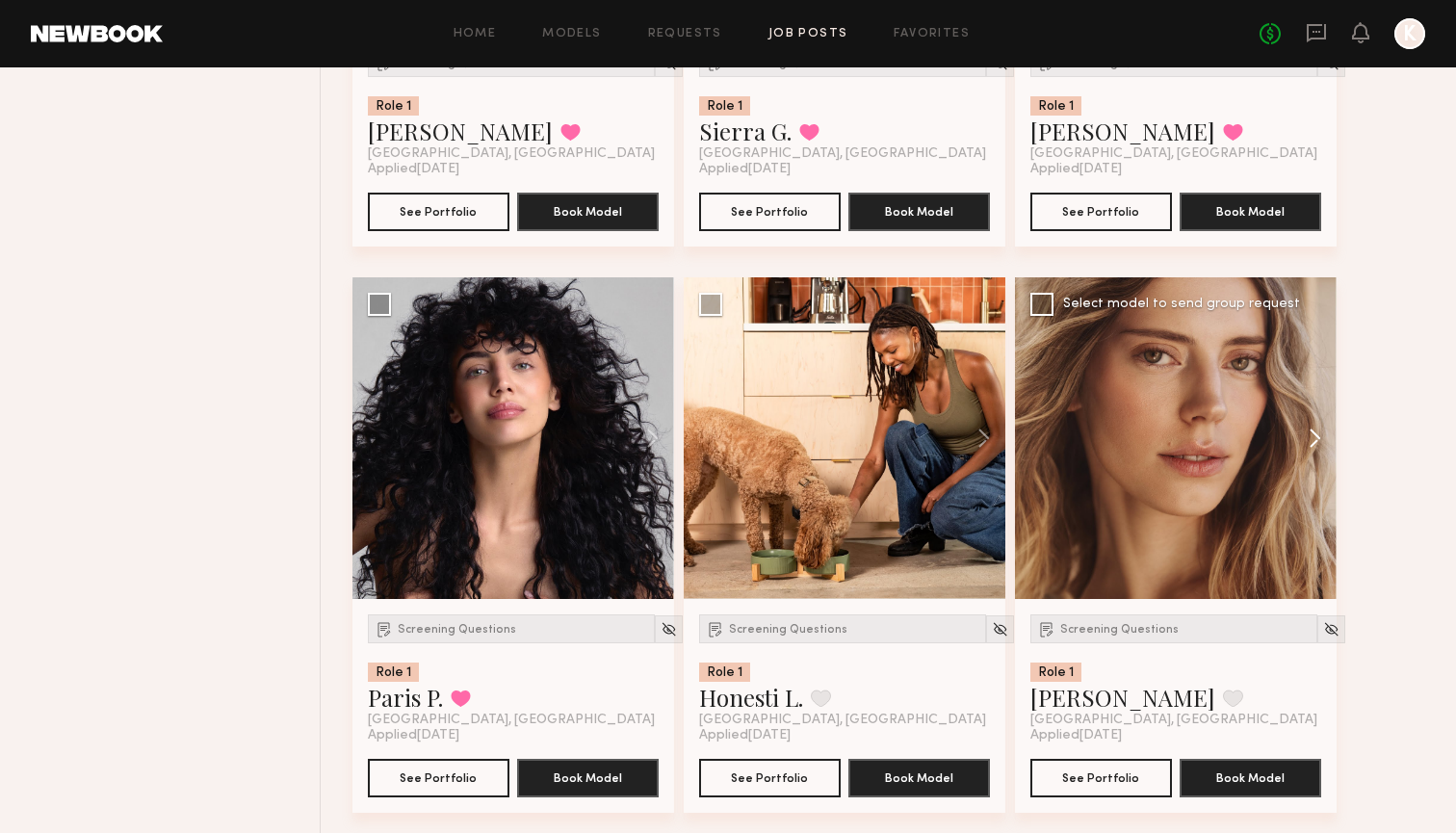
click at [1307, 439] on button at bounding box center [1305, 437] width 62 height 321
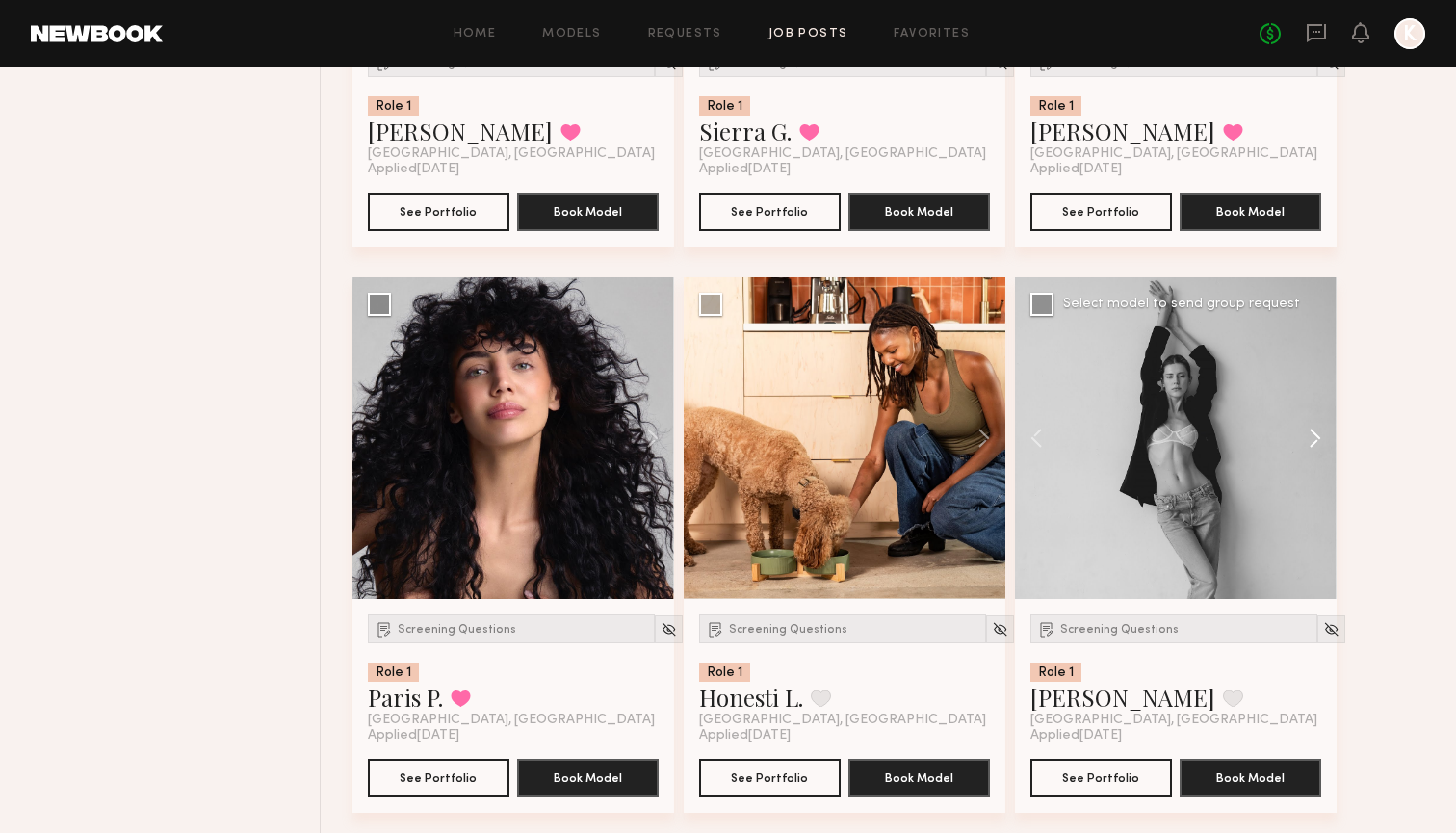
click at [1307, 439] on button at bounding box center [1305, 437] width 62 height 321
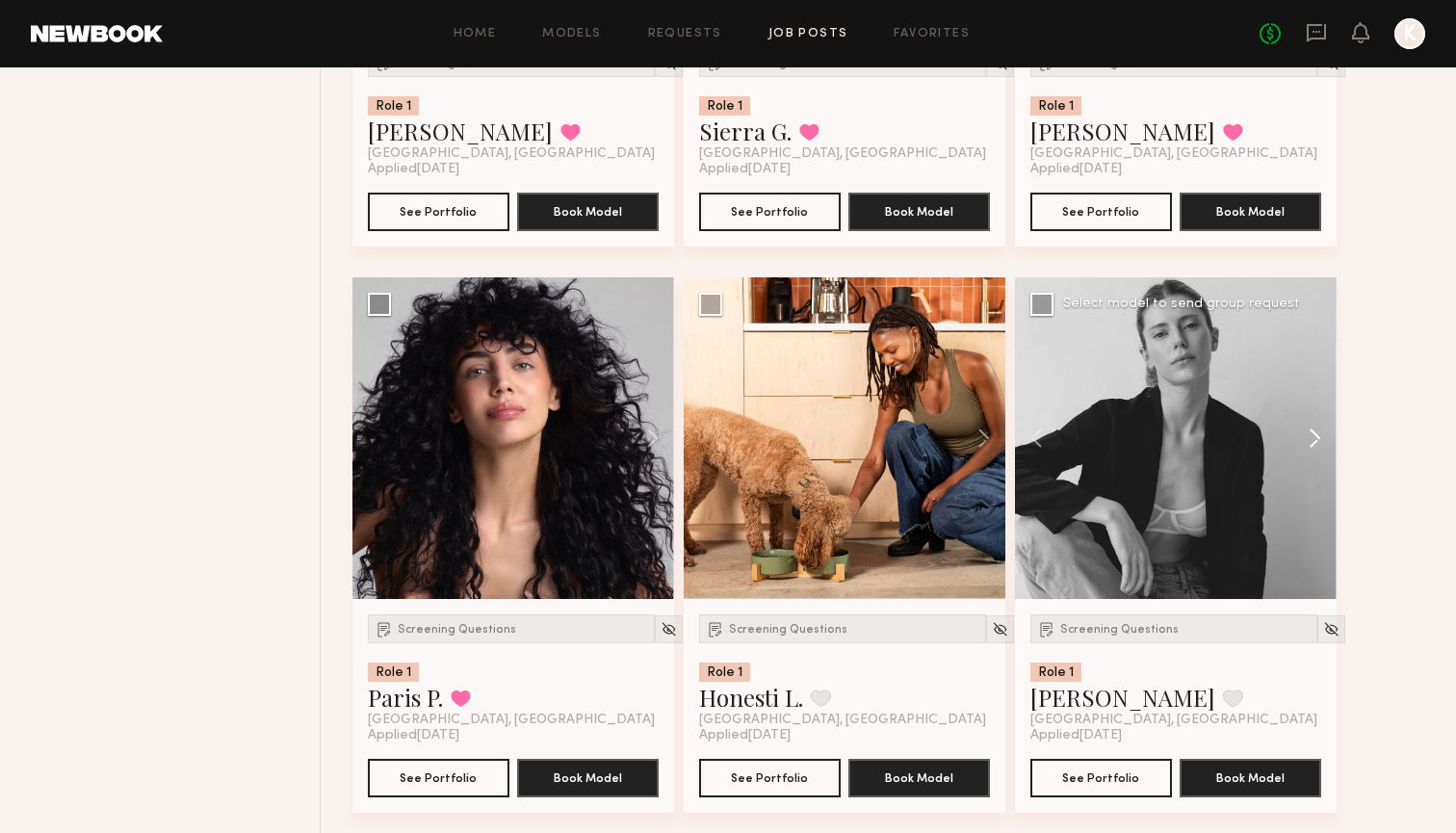
click at [1307, 439] on button at bounding box center [1305, 437] width 62 height 321
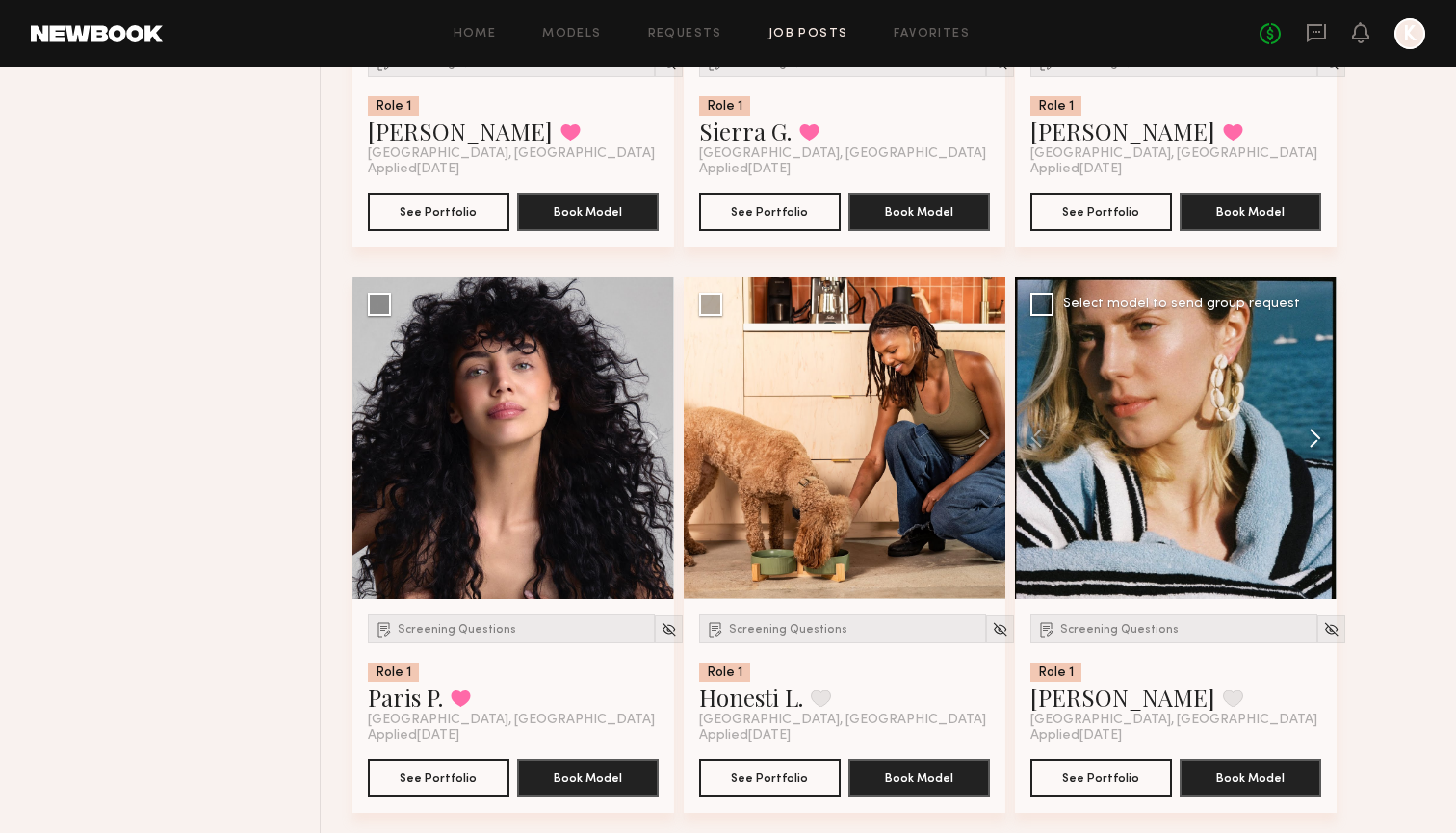
click at [1307, 439] on button at bounding box center [1305, 437] width 62 height 321
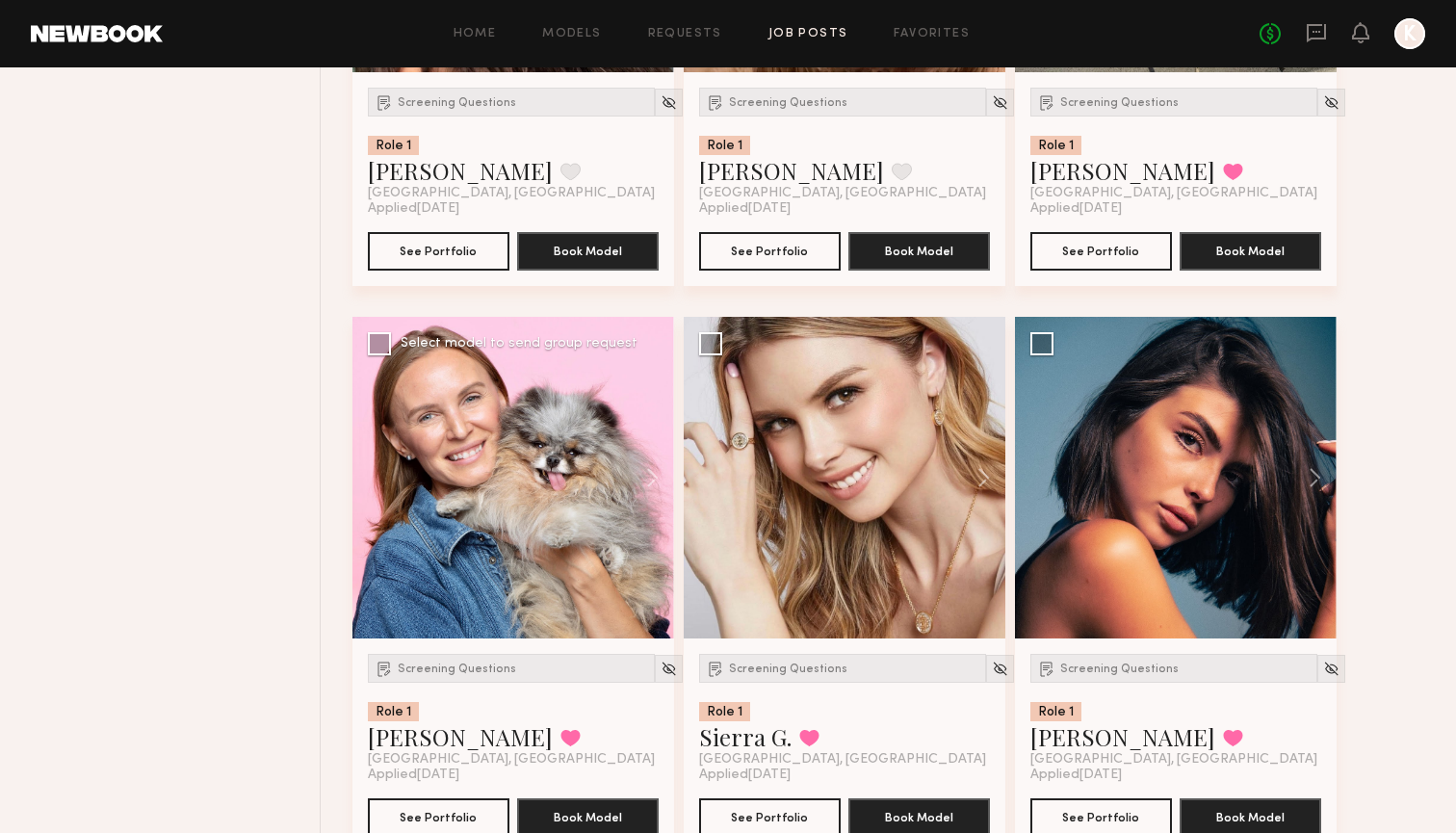
scroll to position [5737, 0]
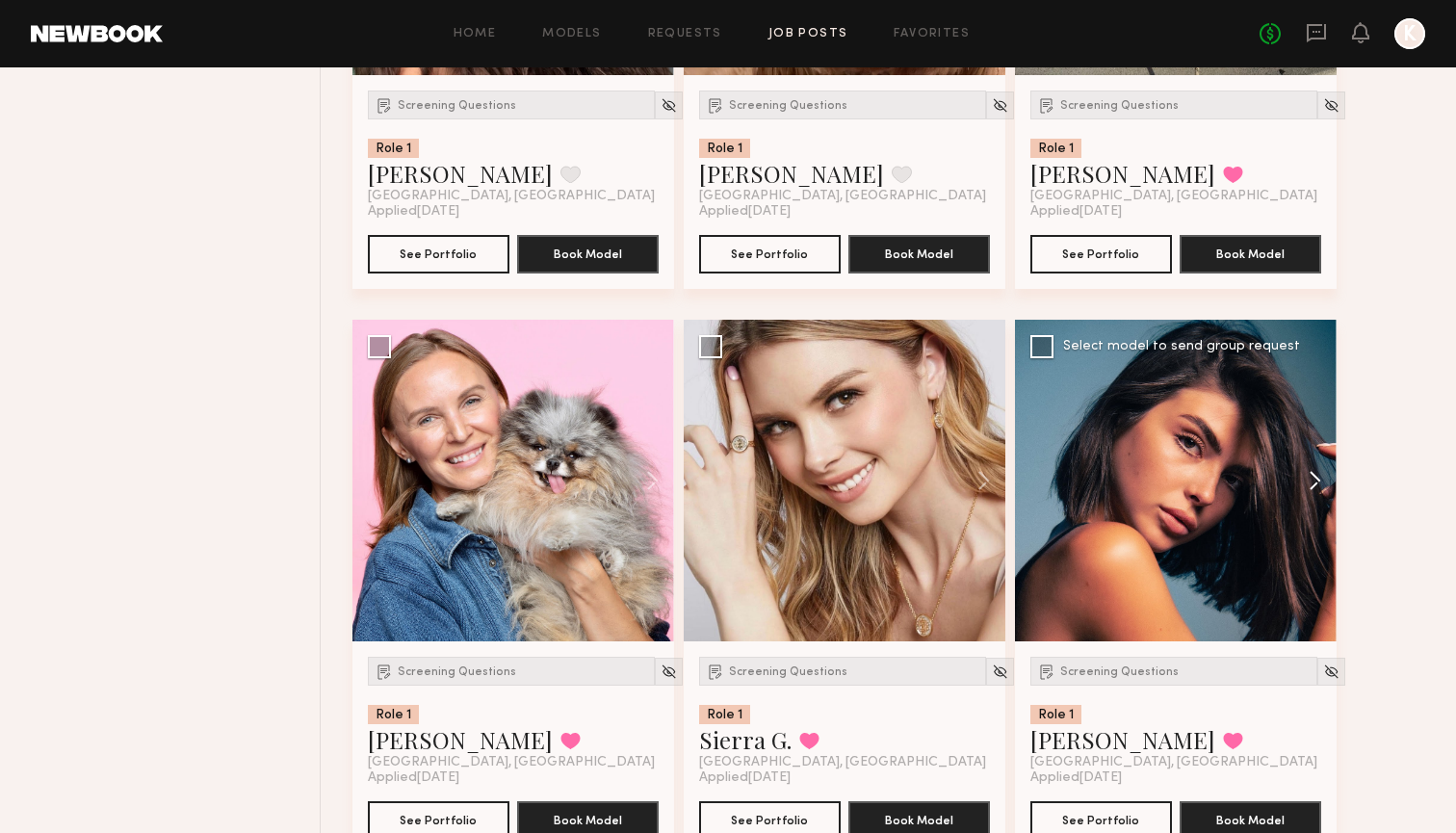
click at [1321, 476] on button at bounding box center [1305, 480] width 62 height 321
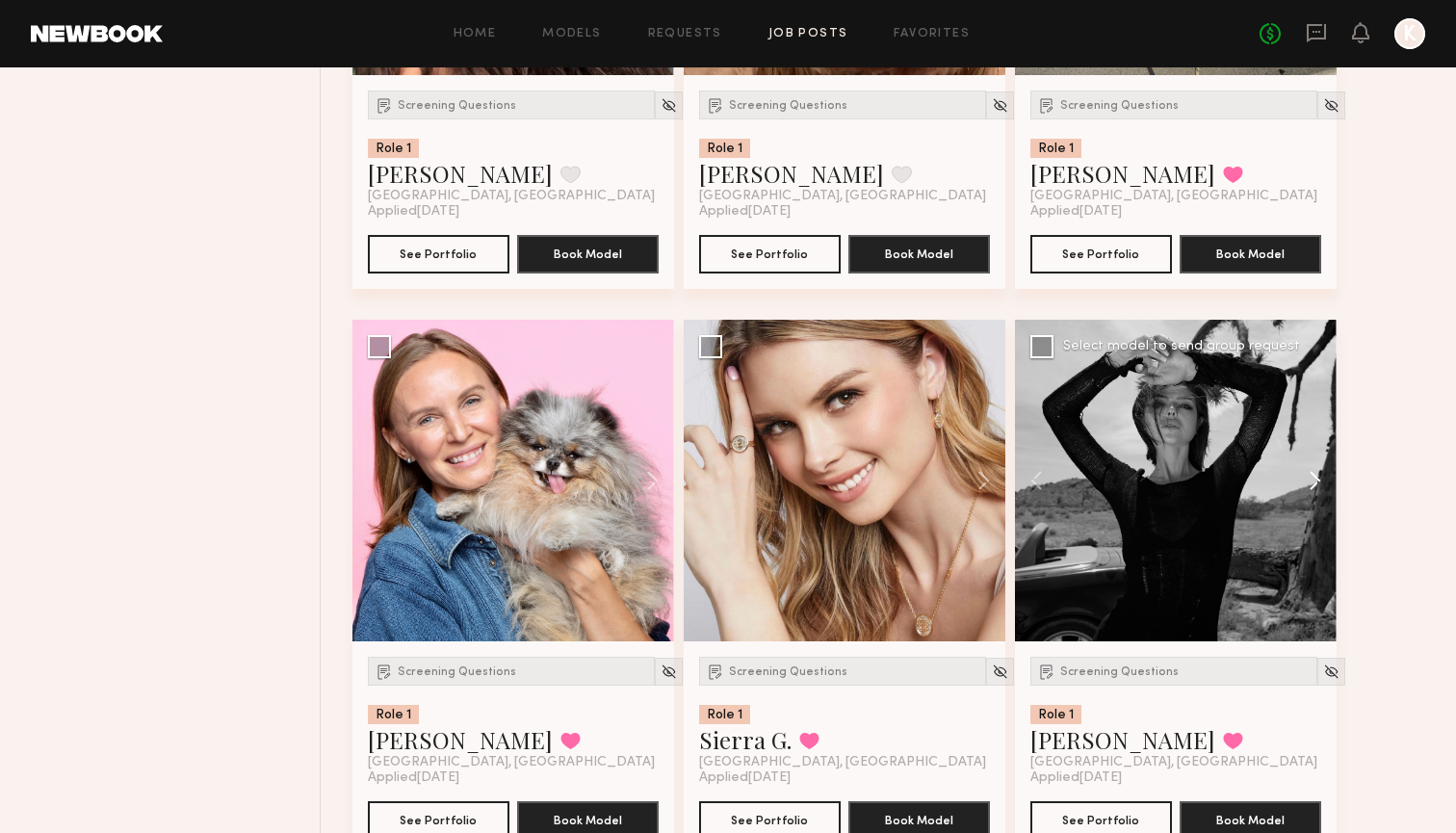
click at [1321, 476] on button at bounding box center [1305, 480] width 62 height 321
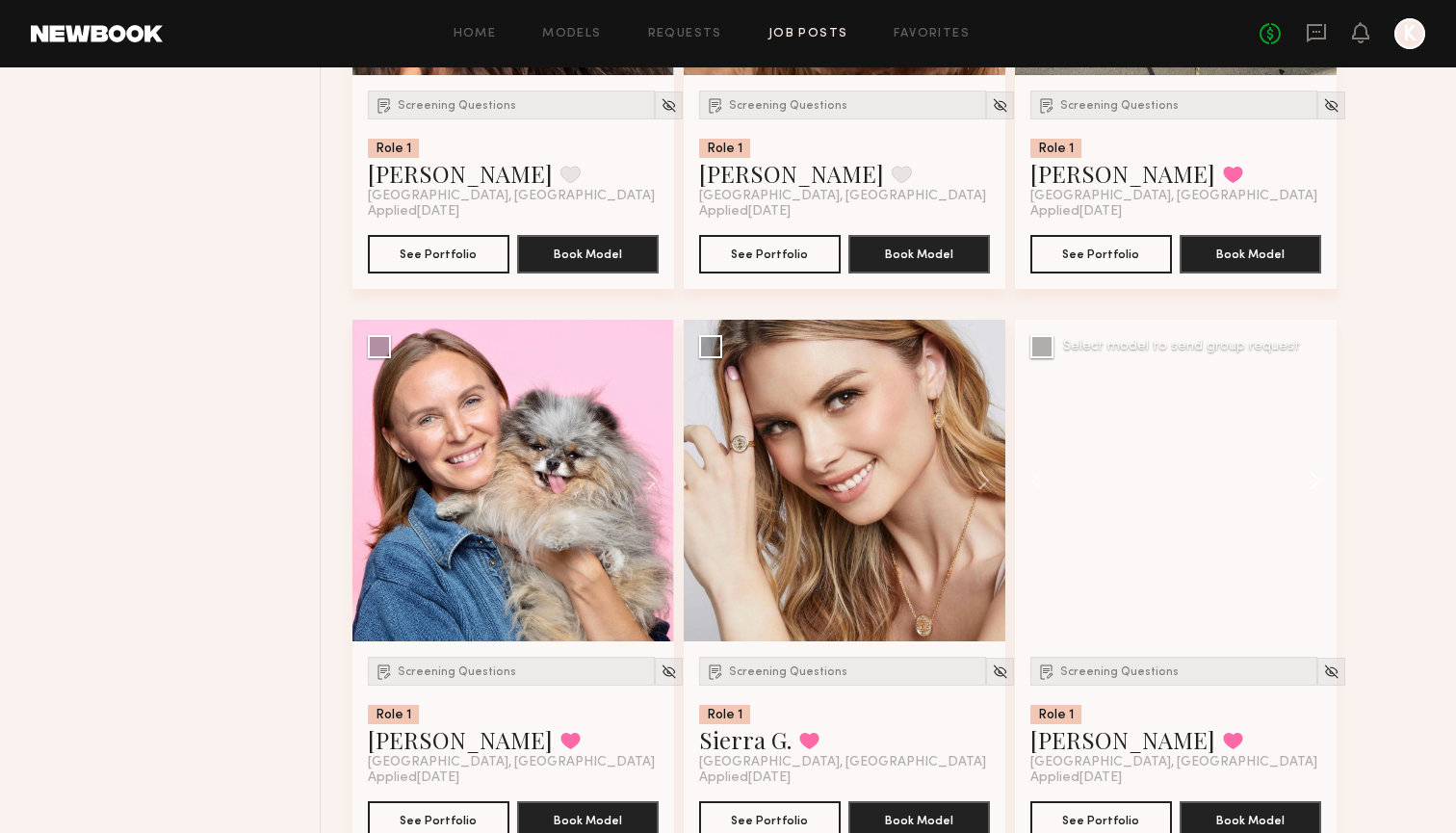
click at [1321, 476] on button at bounding box center [1305, 480] width 62 height 321
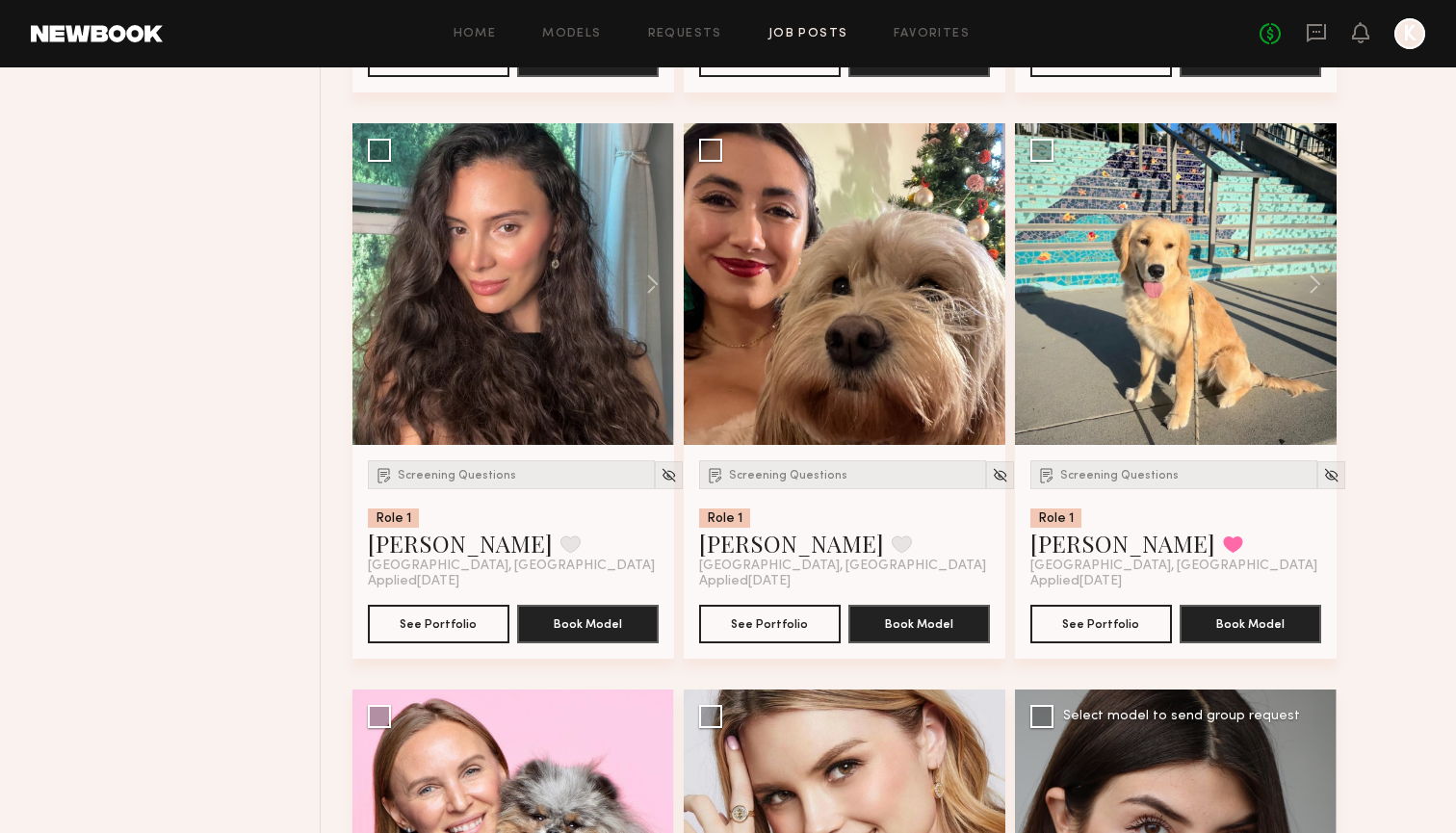
scroll to position [5363, 0]
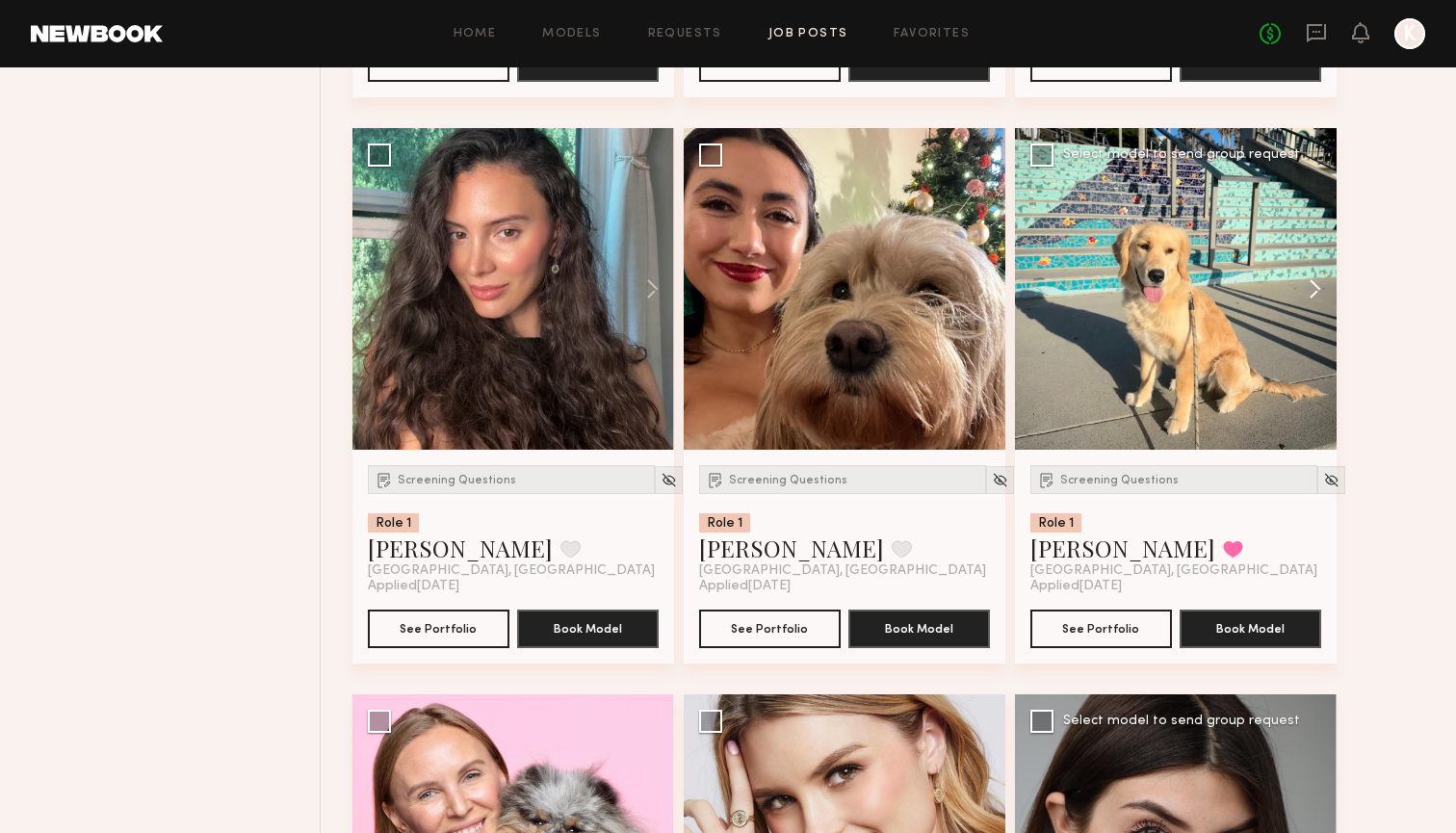
click at [1309, 275] on button at bounding box center [1305, 289] width 62 height 321
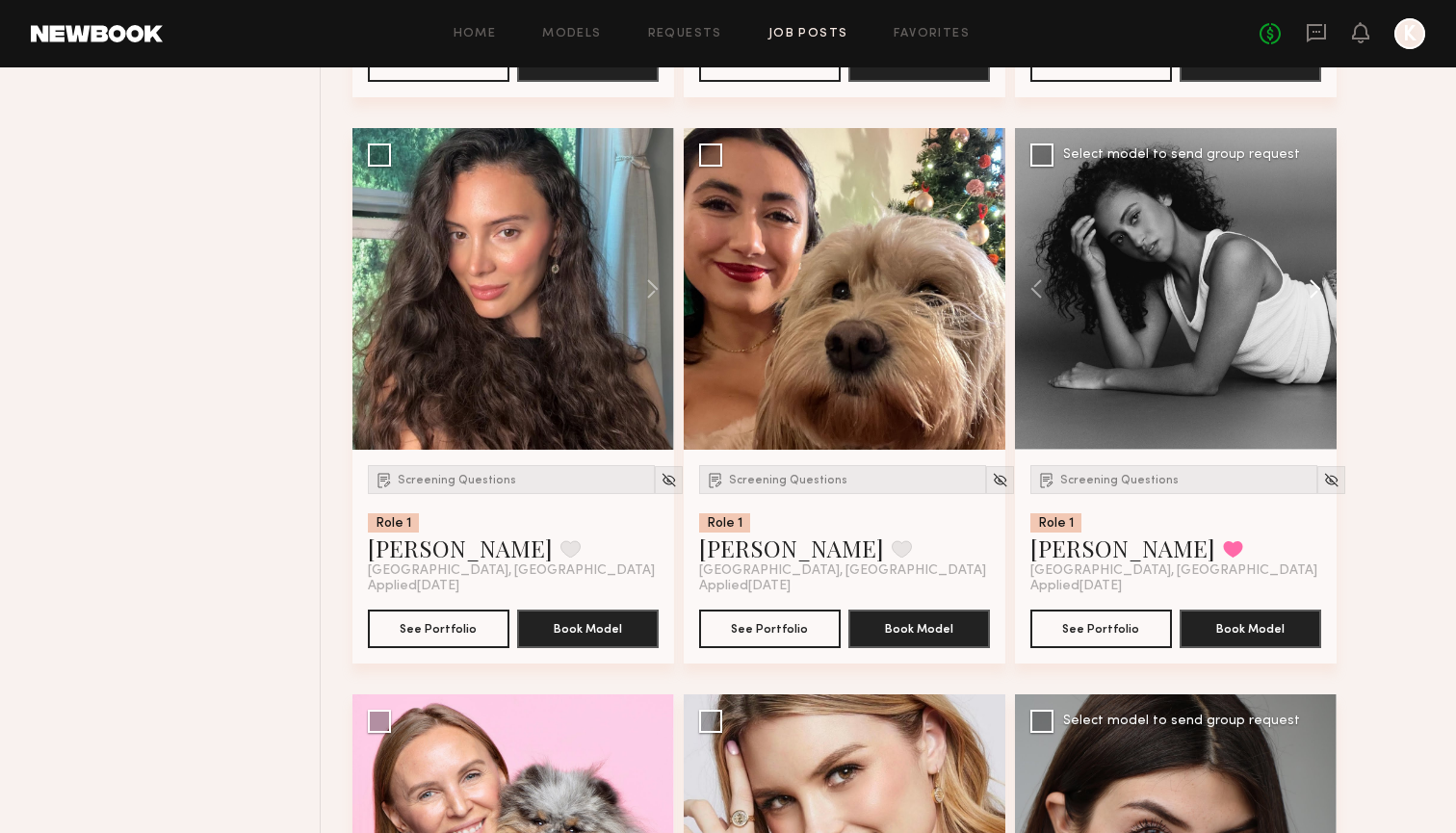
click at [1310, 275] on button at bounding box center [1305, 289] width 62 height 321
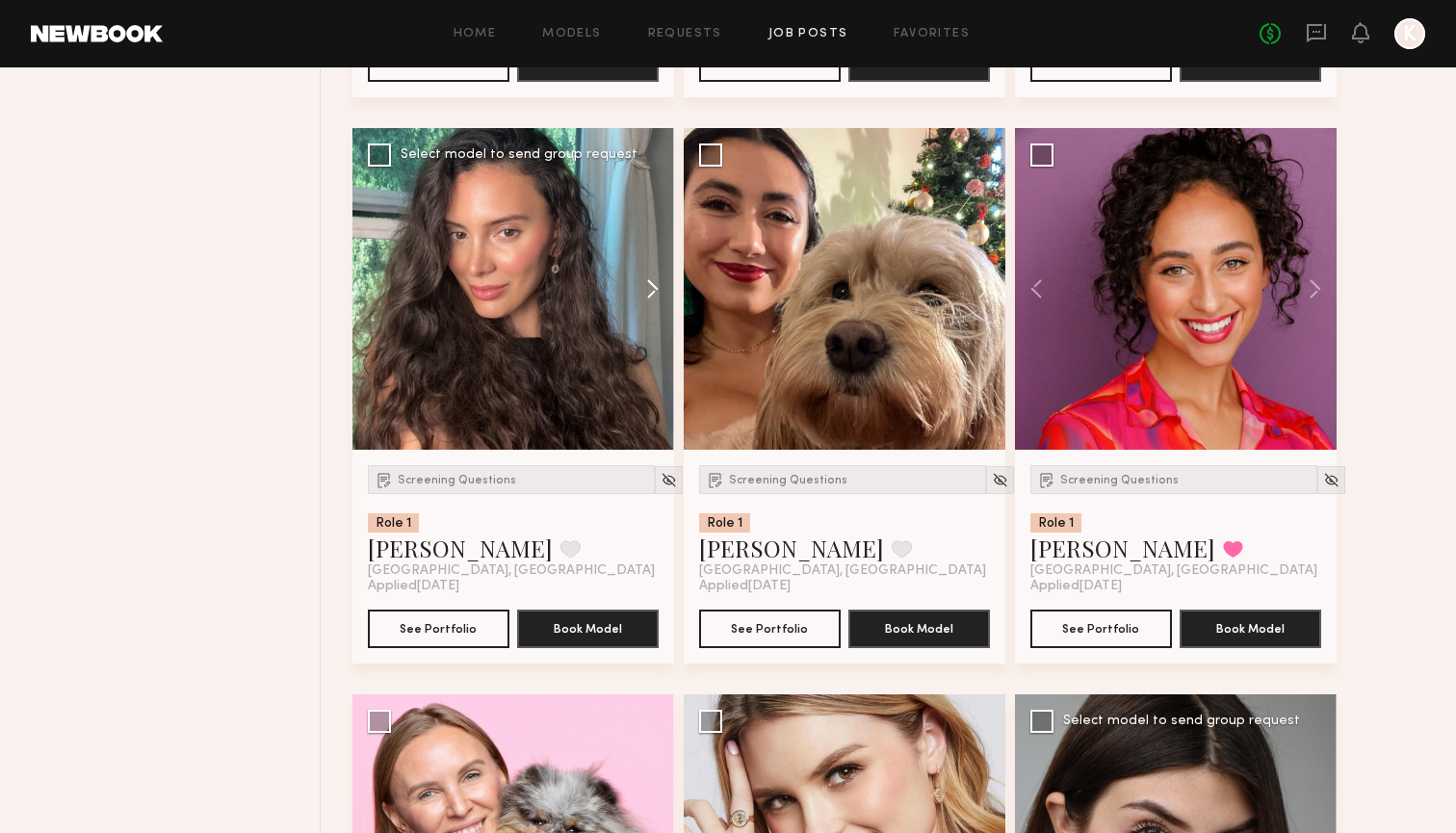
click at [657, 307] on button at bounding box center [643, 289] width 62 height 321
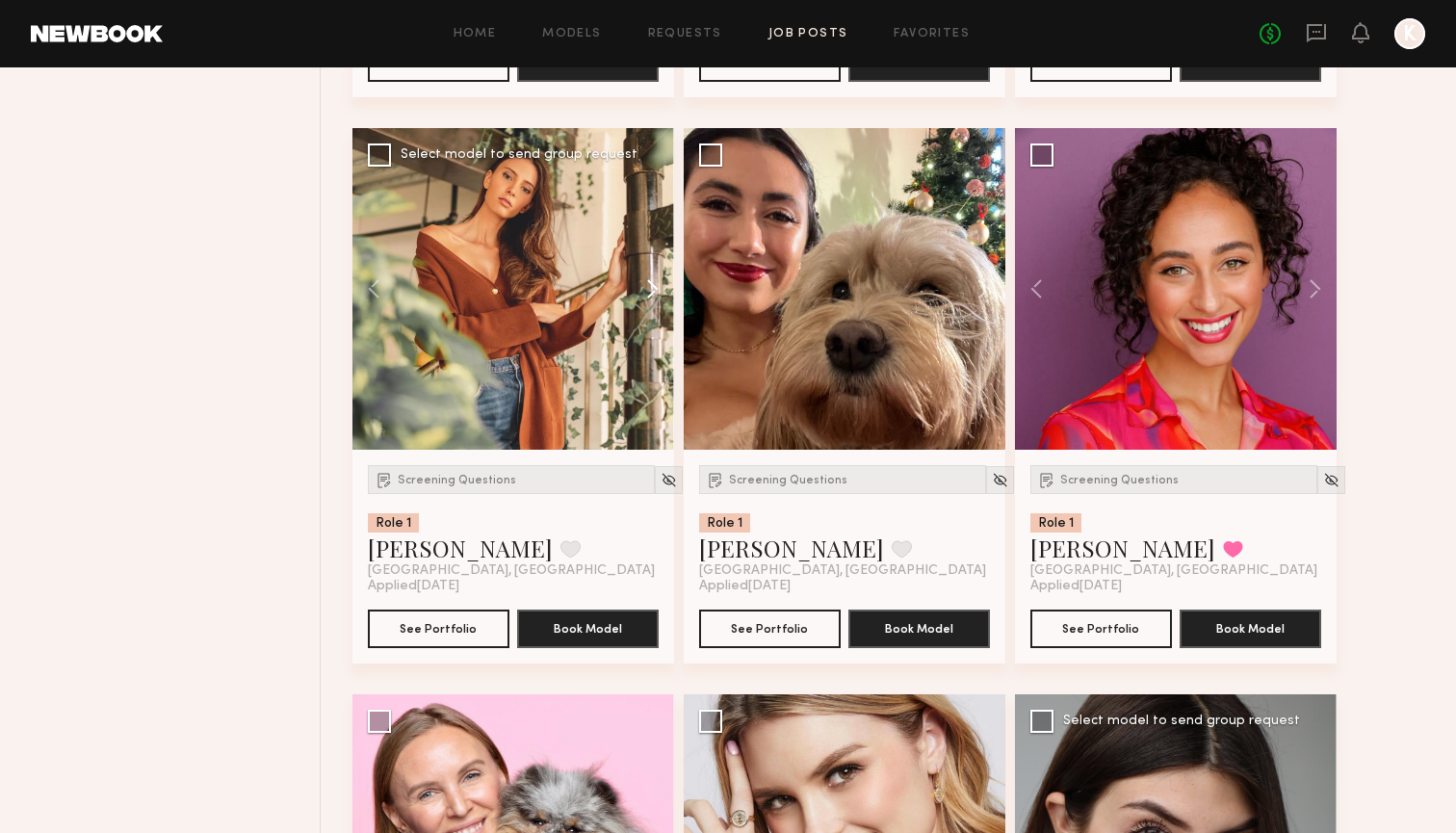
click at [657, 307] on button at bounding box center [643, 289] width 62 height 321
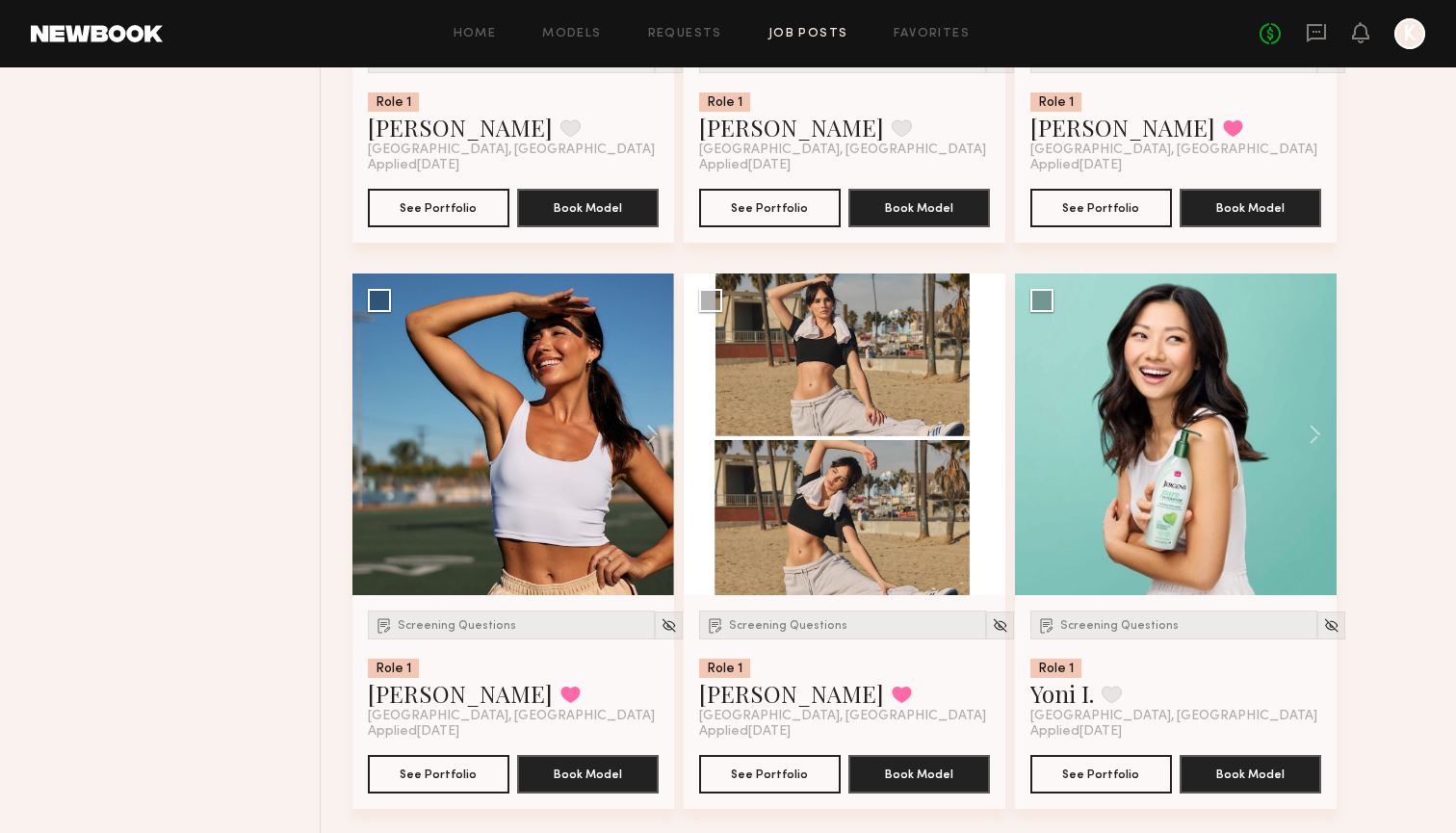
scroll to position [1929, 0]
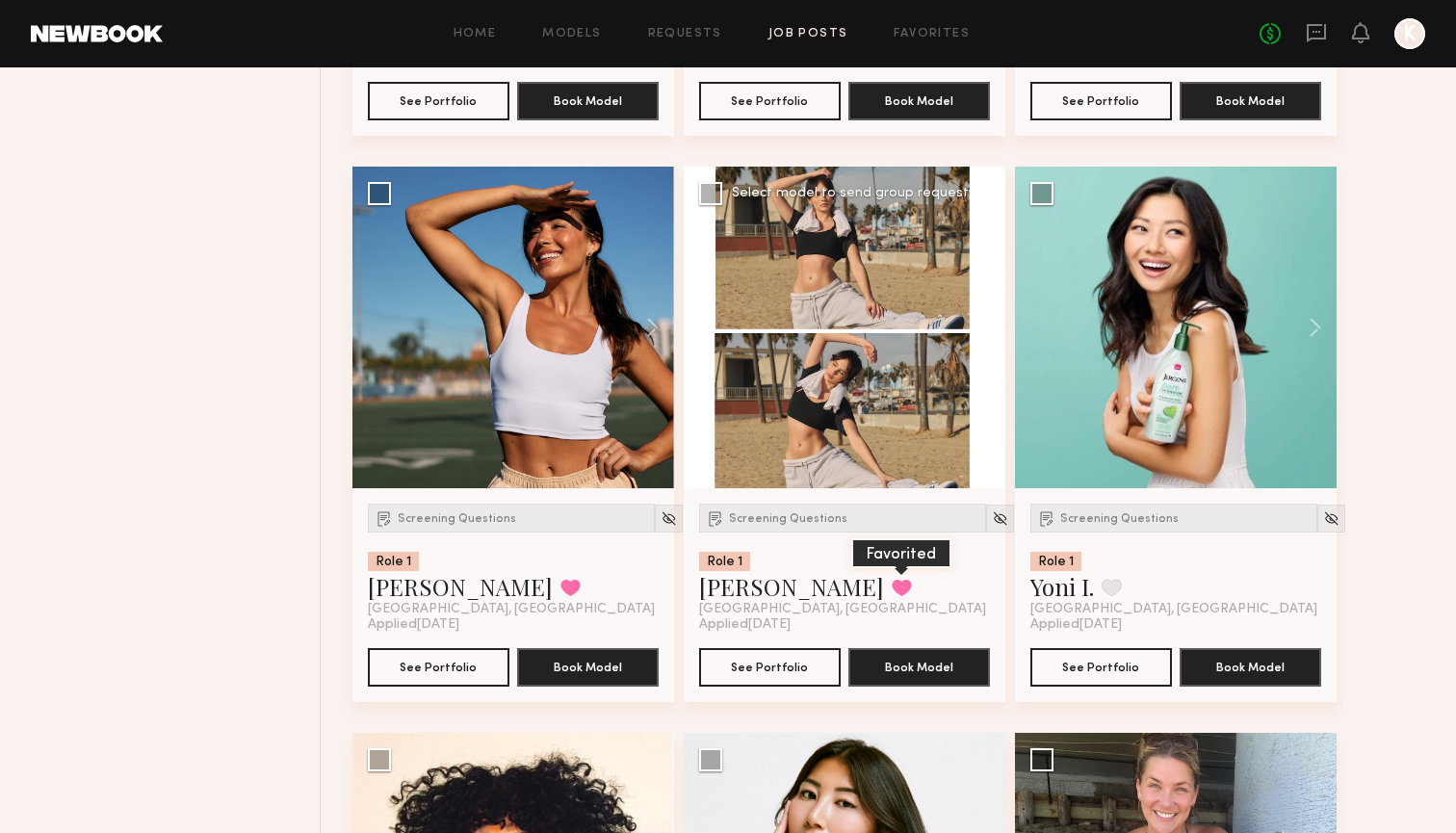
click at [891, 591] on button at bounding box center [901, 587] width 20 height 17
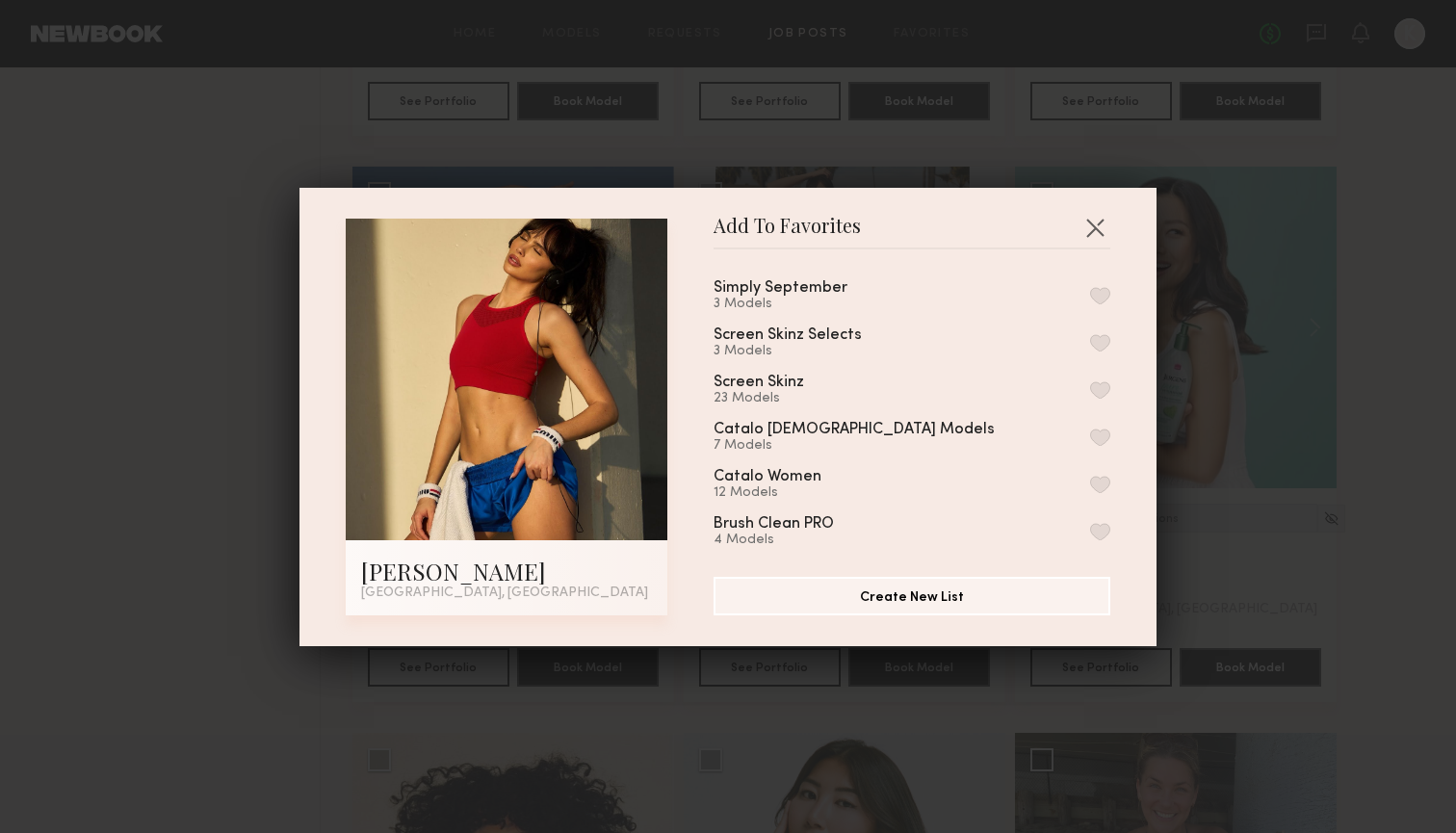
click at [1098, 298] on button "button" at bounding box center [1100, 295] width 20 height 17
click at [1093, 225] on button "button" at bounding box center [1095, 227] width 31 height 31
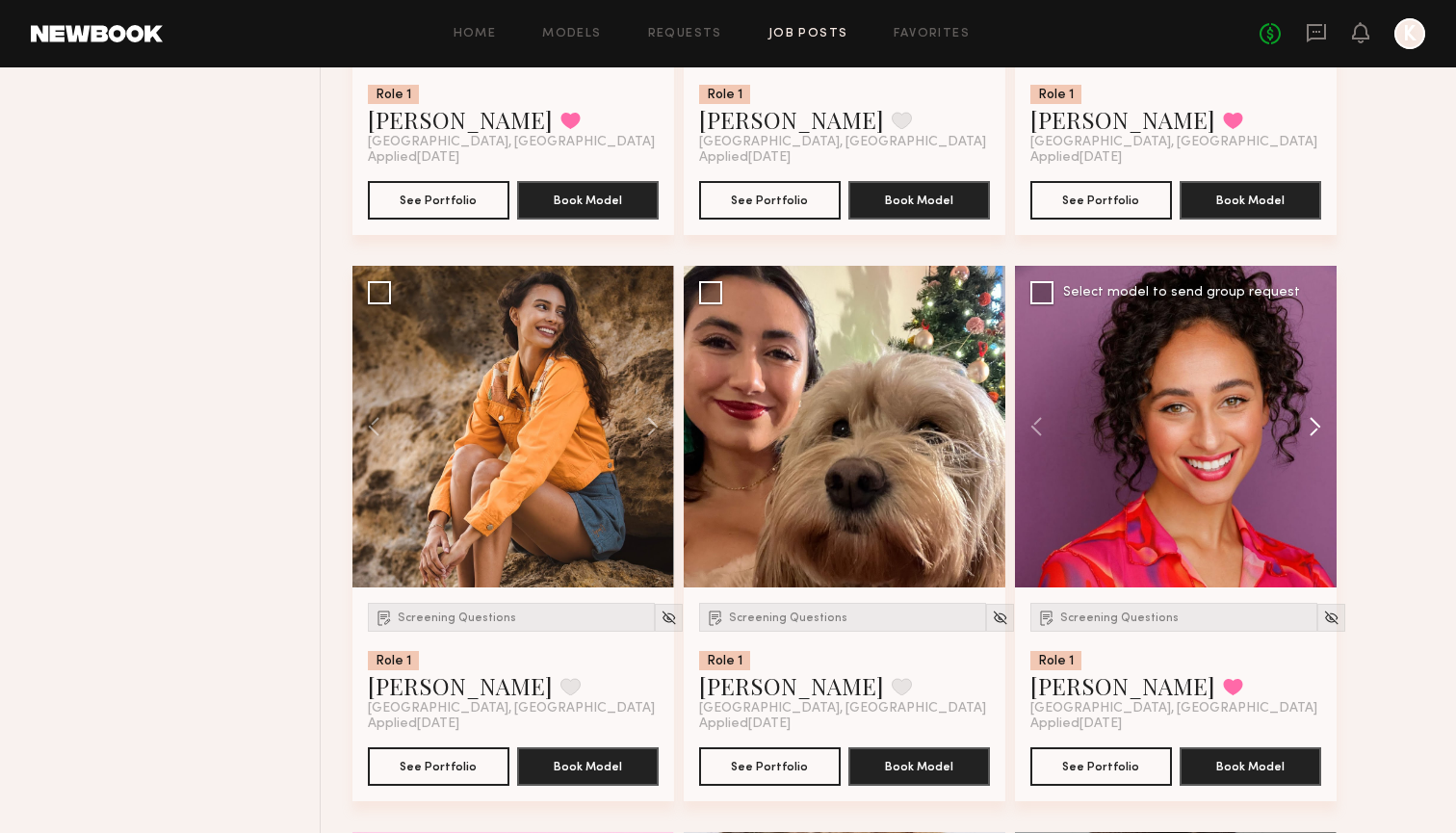
scroll to position [5359, 0]
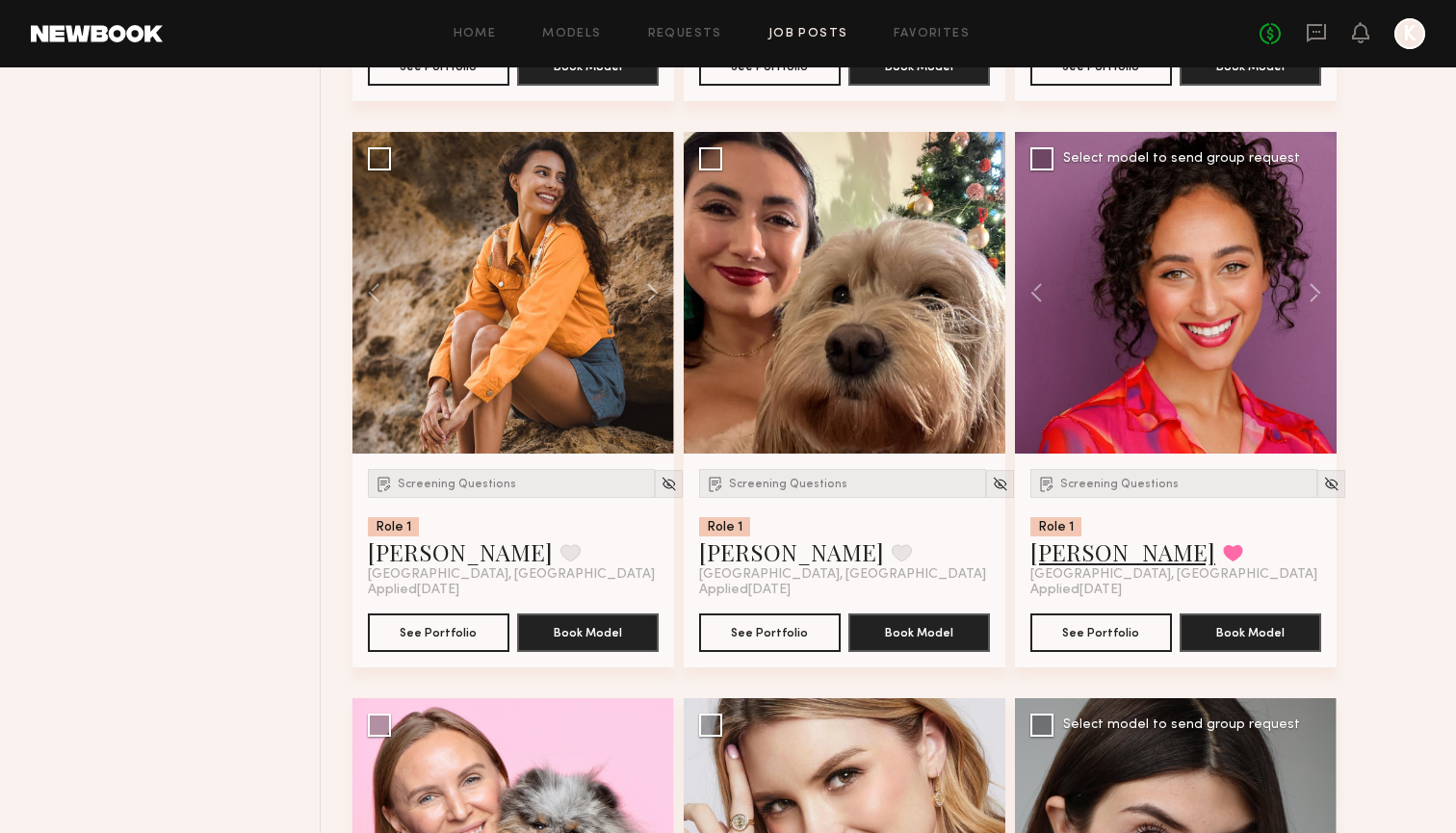
click at [1090, 547] on link "Brandi O." at bounding box center [1122, 551] width 184 height 31
click at [1111, 491] on div "Screening Questions" at bounding box center [1173, 484] width 287 height 29
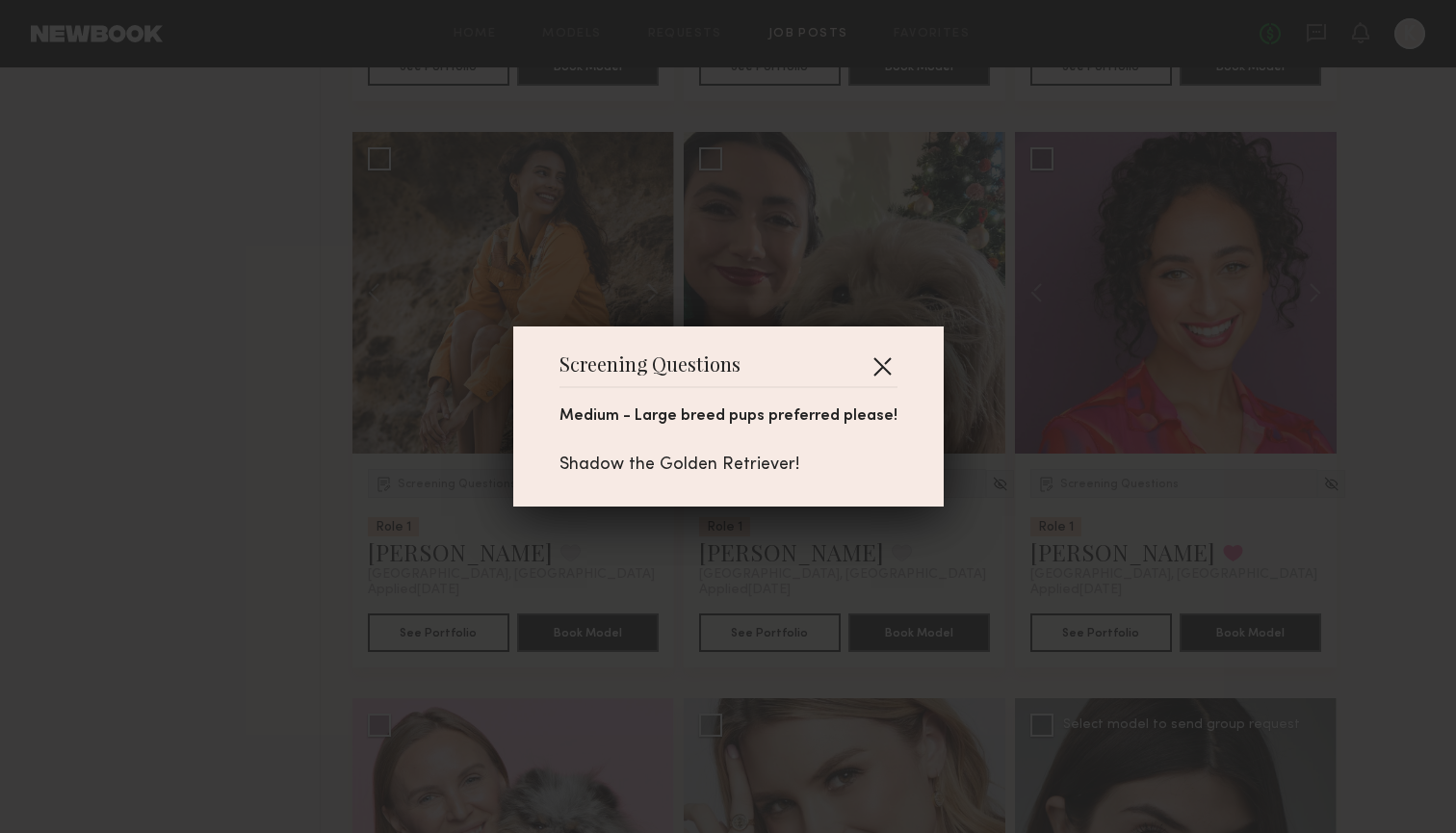
click at [878, 366] on button "button" at bounding box center [882, 366] width 31 height 31
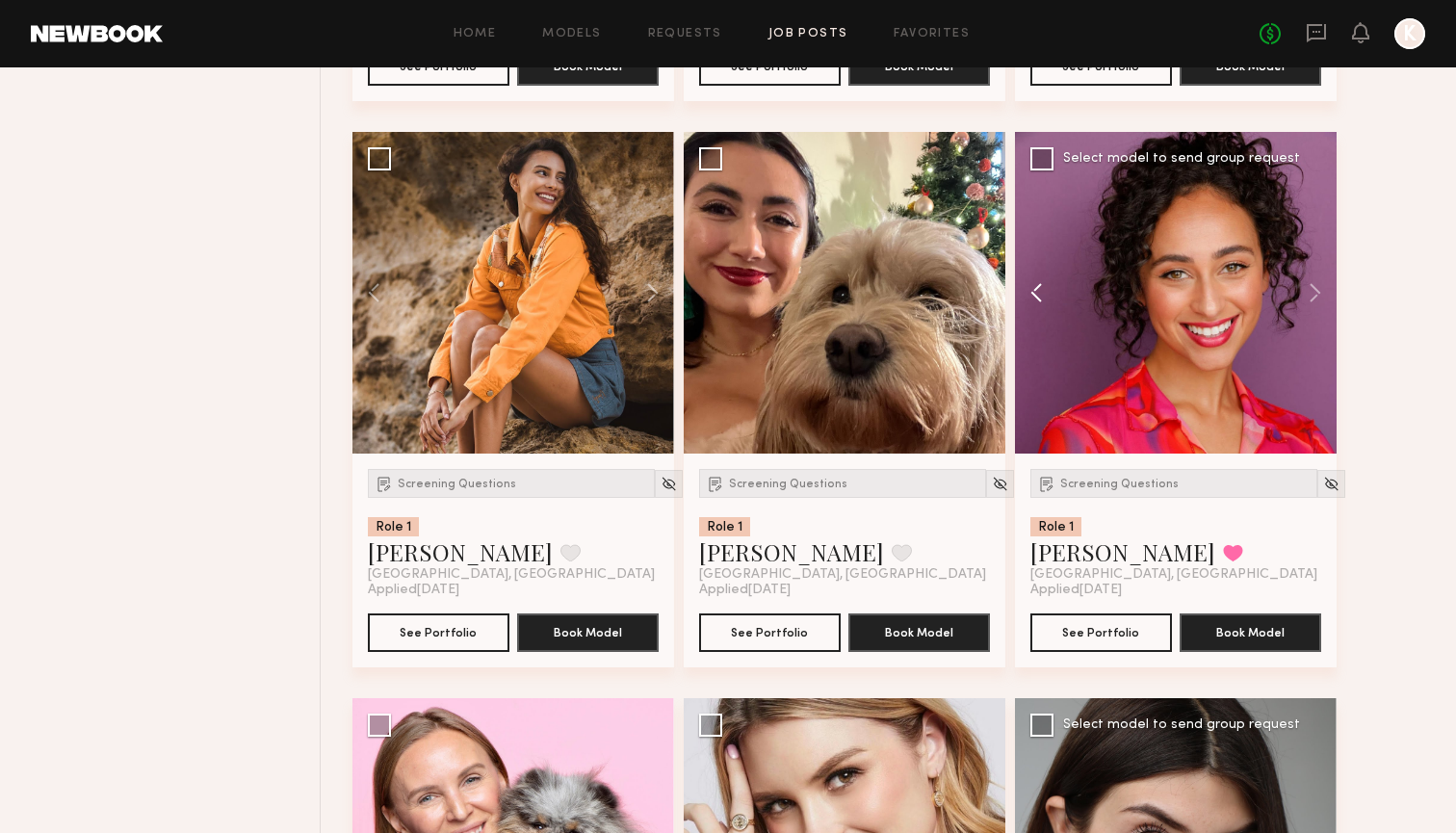
click at [1049, 290] on button at bounding box center [1046, 292] width 62 height 321
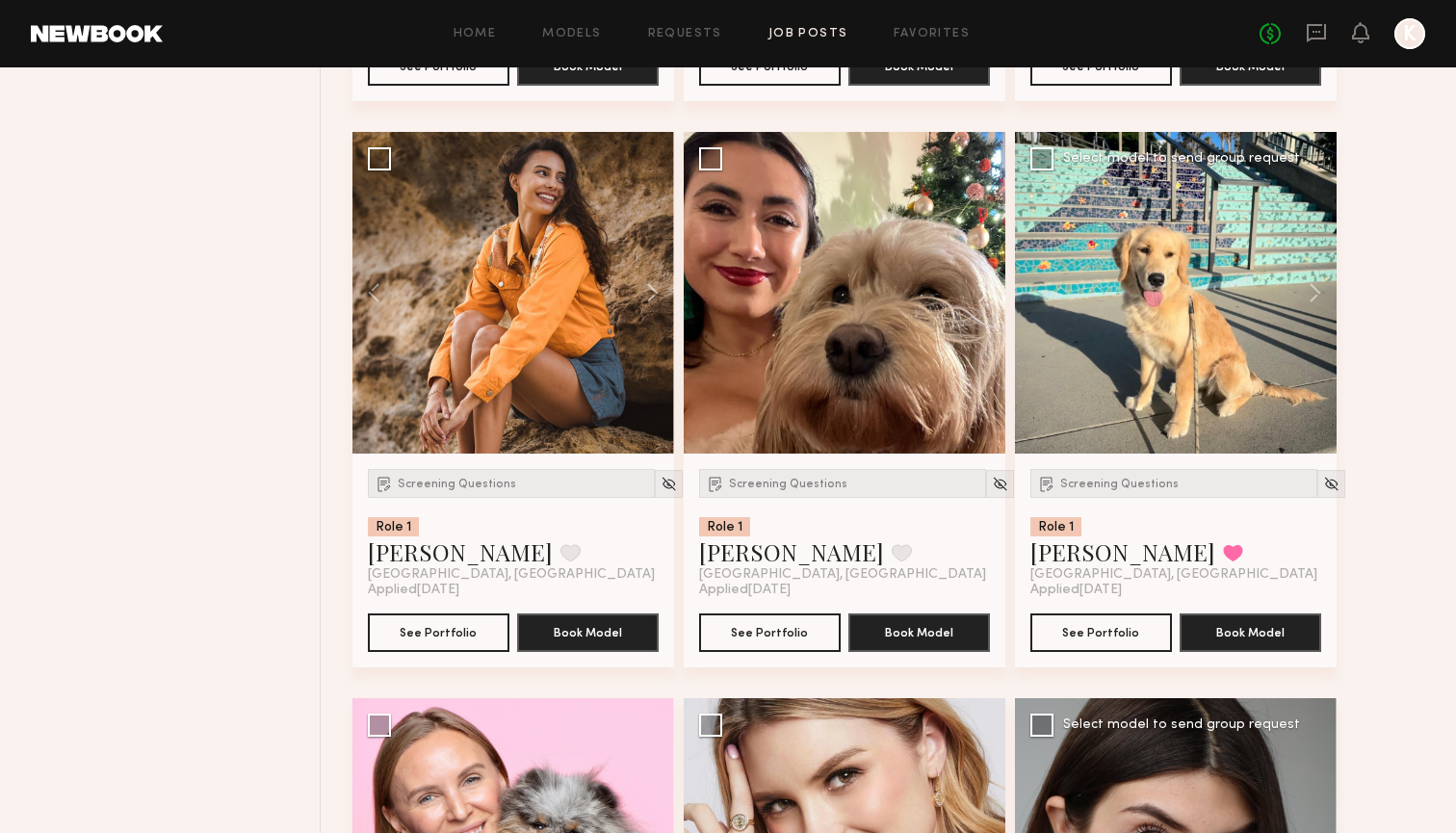
click at [1049, 290] on div at bounding box center [1175, 292] width 322 height 321
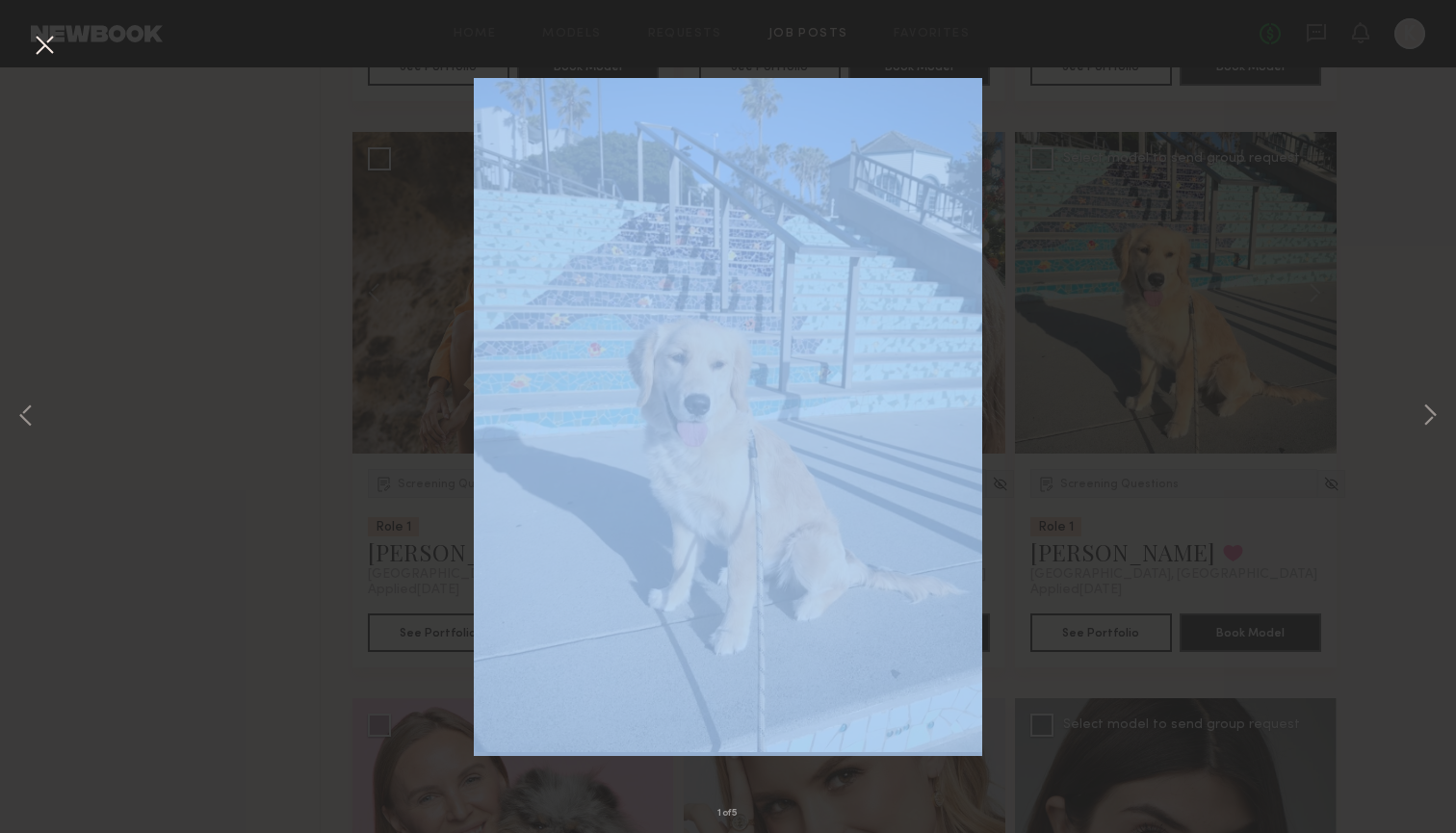
click at [1049, 290] on div "1 of 5" at bounding box center [728, 416] width 1456 height 833
click at [52, 41] on button at bounding box center [44, 46] width 31 height 35
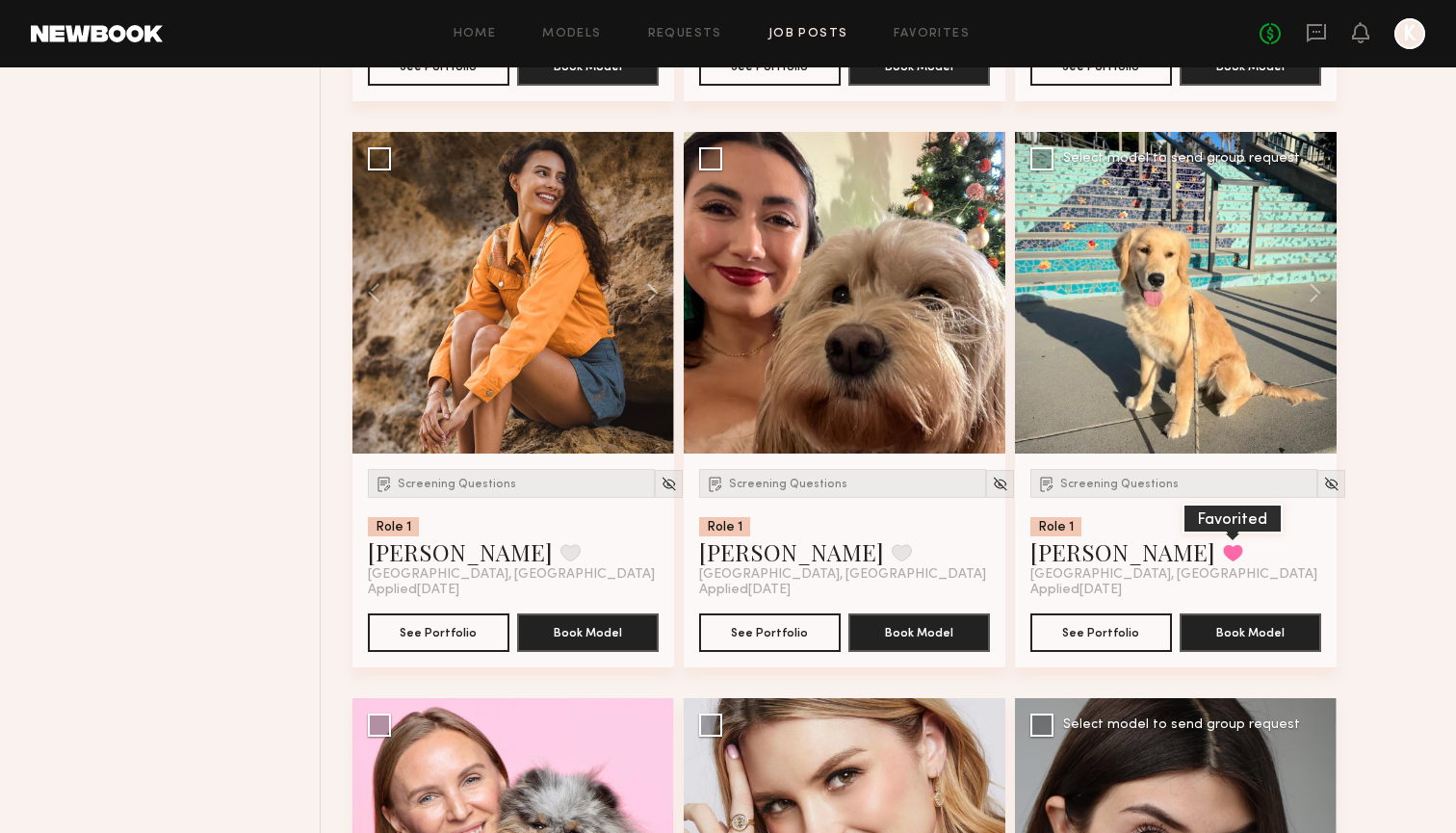
click at [1223, 555] on button at bounding box center [1233, 552] width 20 height 17
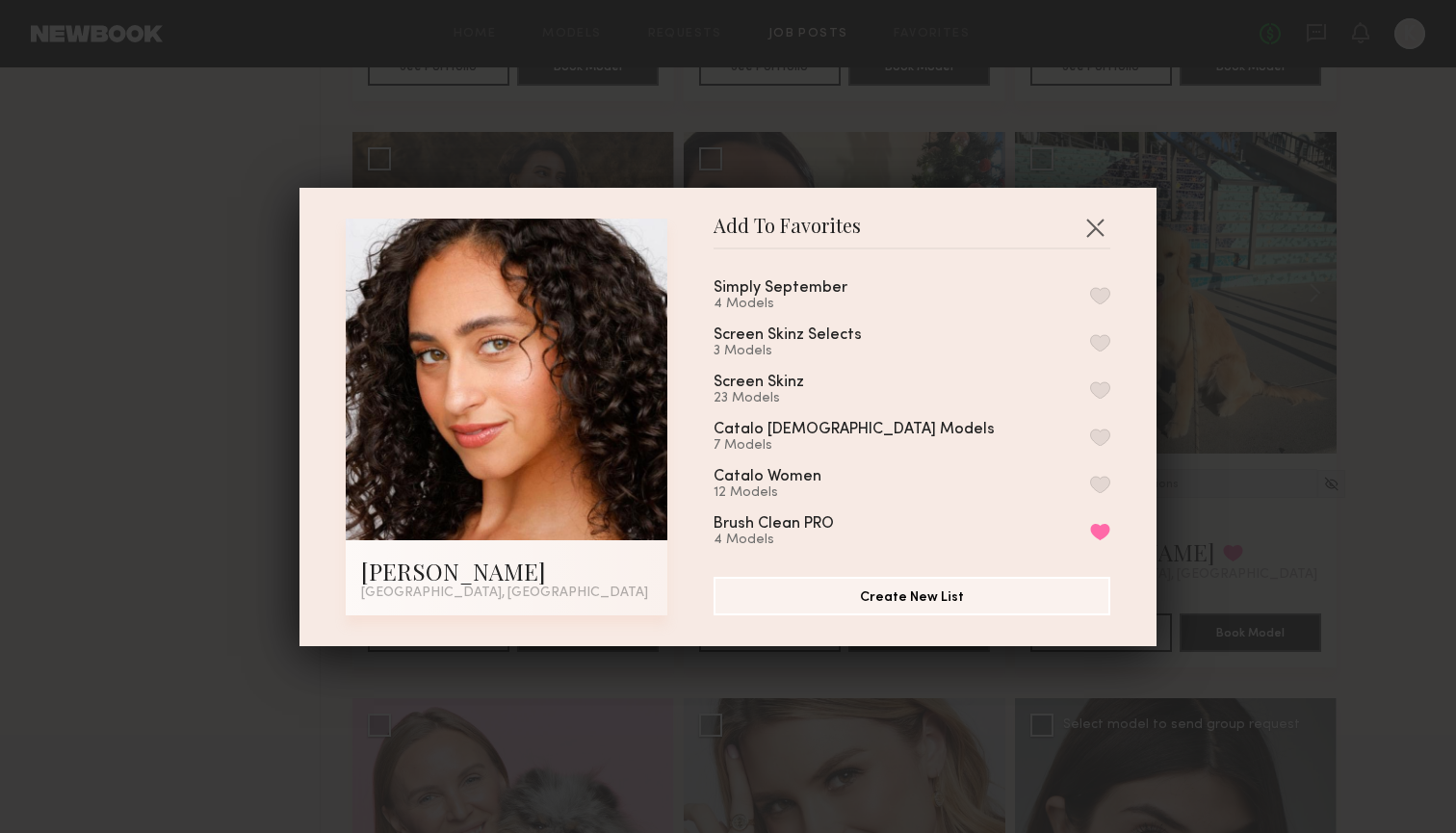
click at [1103, 294] on button "button" at bounding box center [1100, 295] width 20 height 17
click at [1093, 236] on button "button" at bounding box center [1095, 227] width 31 height 31
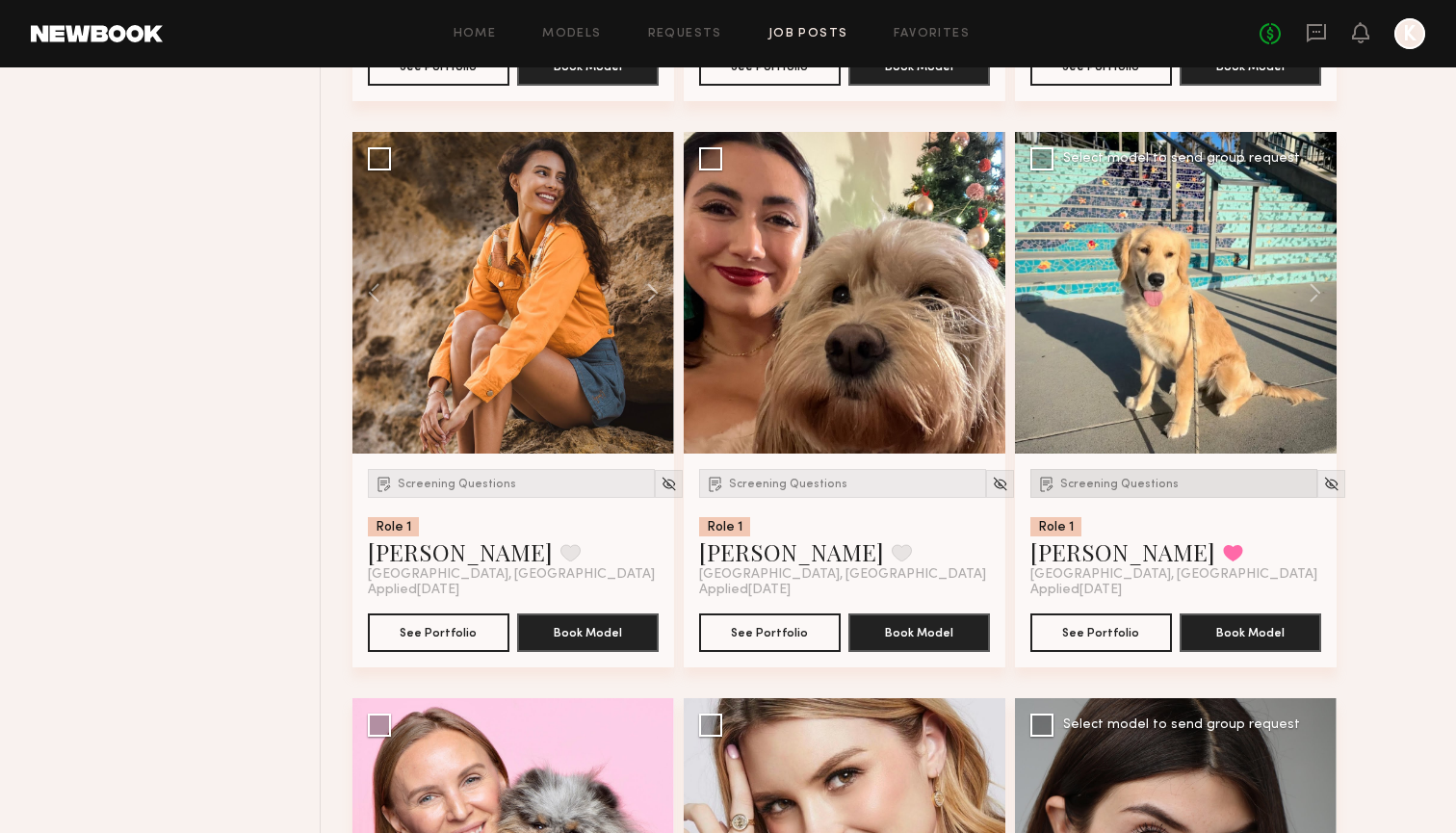
click at [1120, 488] on span "Screening Questions" at bounding box center [1119, 485] width 119 height 12
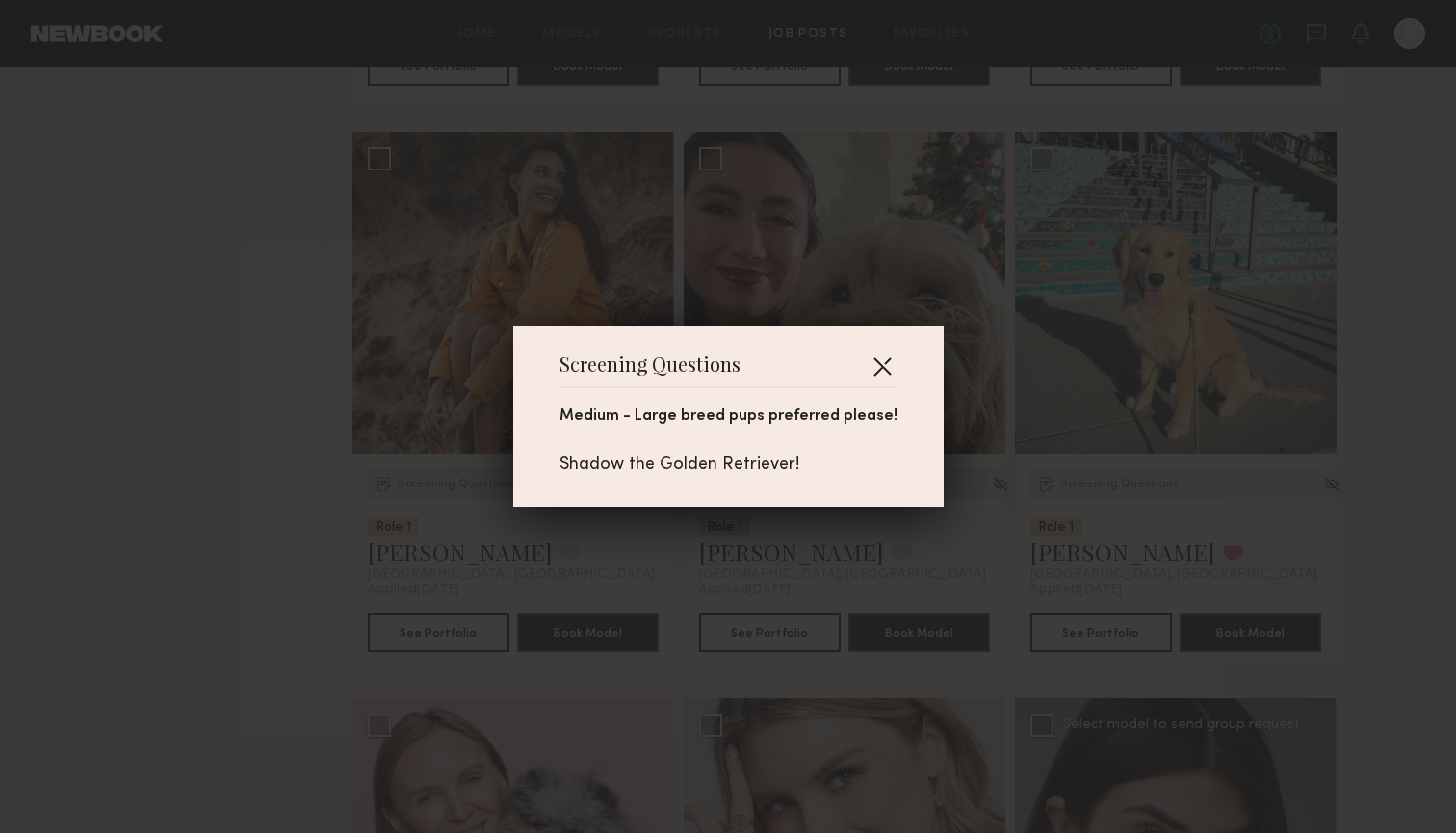
click at [867, 363] on button "button" at bounding box center [882, 366] width 31 height 31
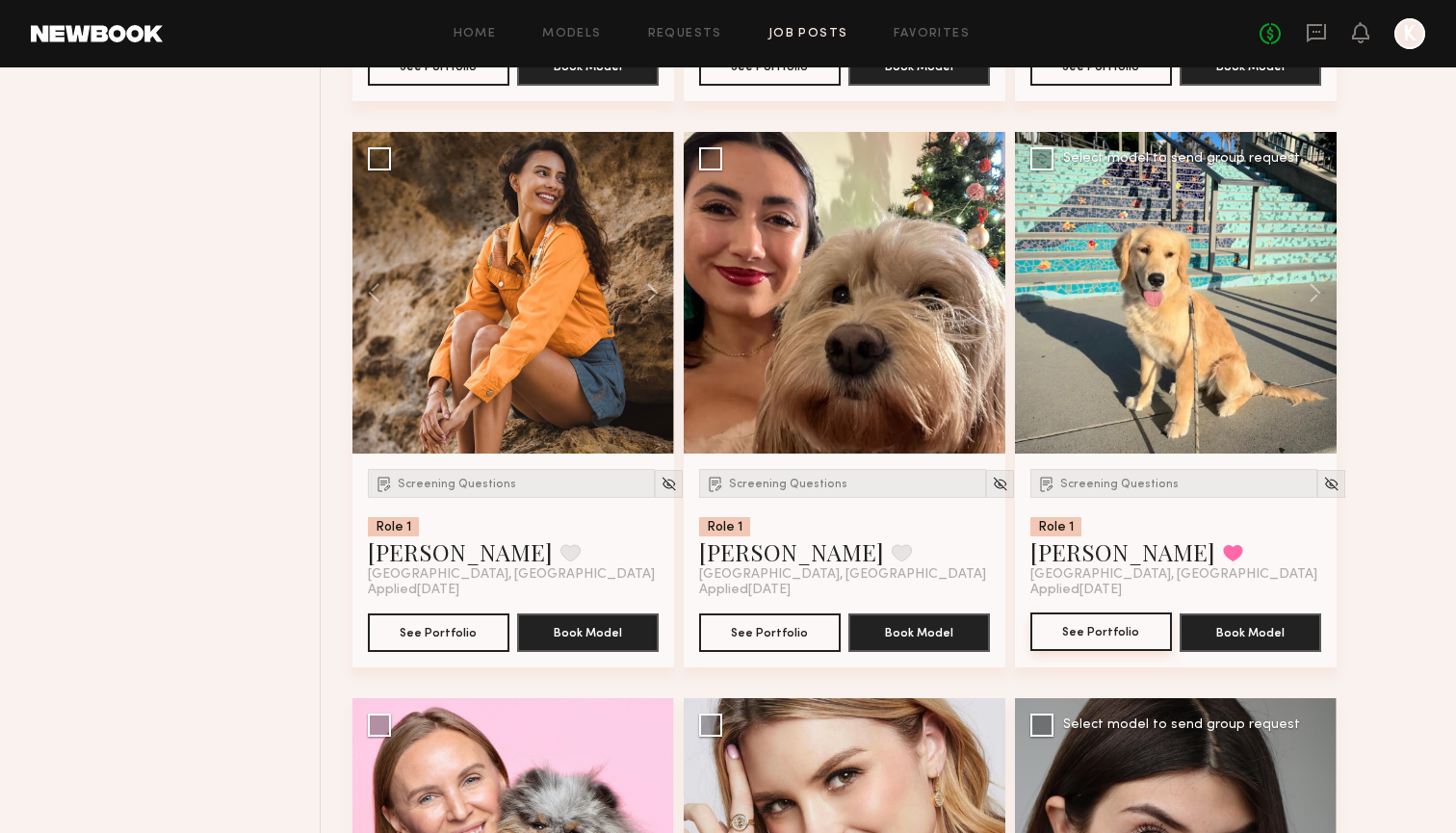
click at [1065, 619] on button "See Portfolio" at bounding box center [1101, 631] width 142 height 39
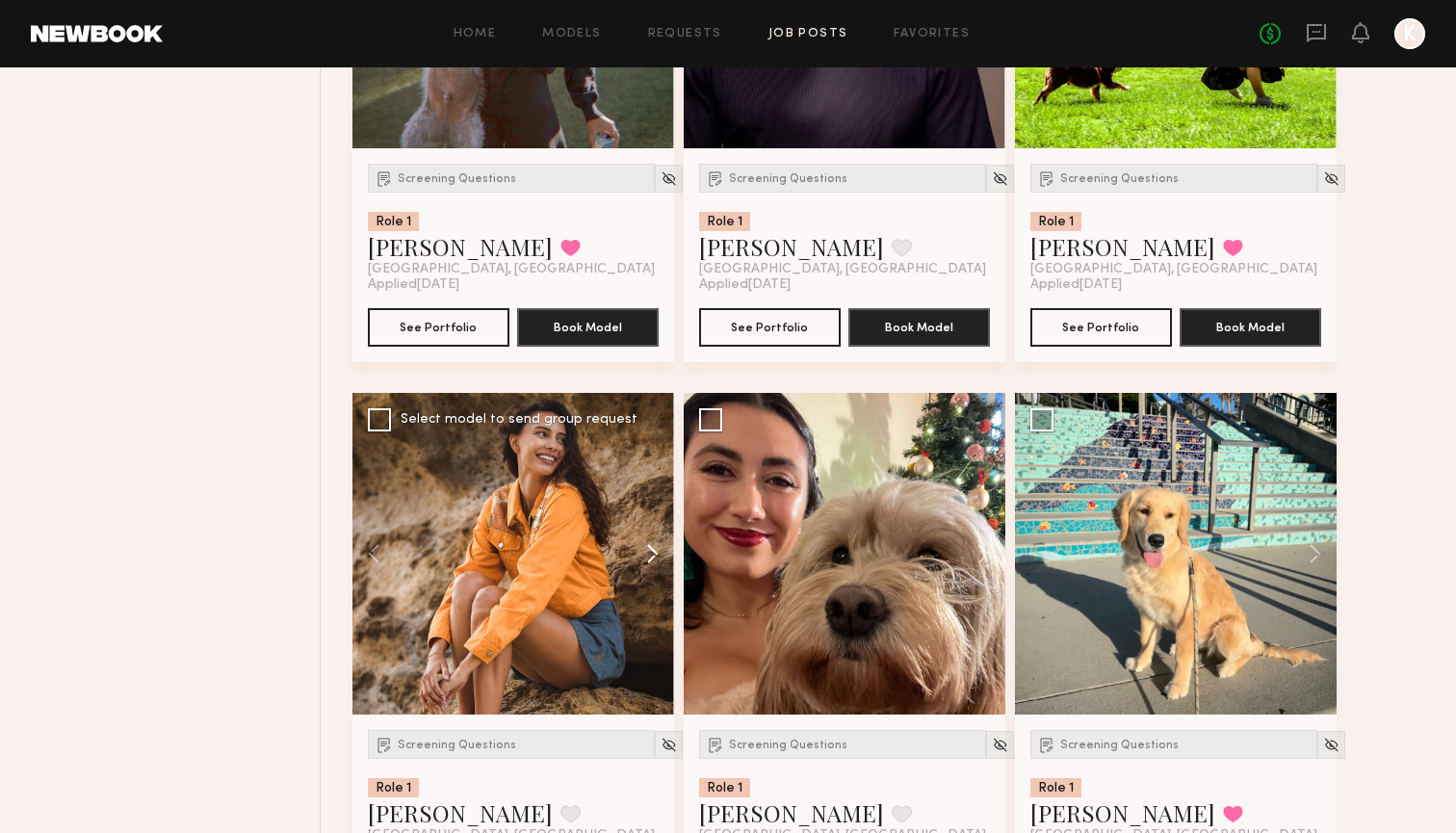
scroll to position [5097, 0]
click at [649, 522] on button at bounding box center [643, 554] width 62 height 321
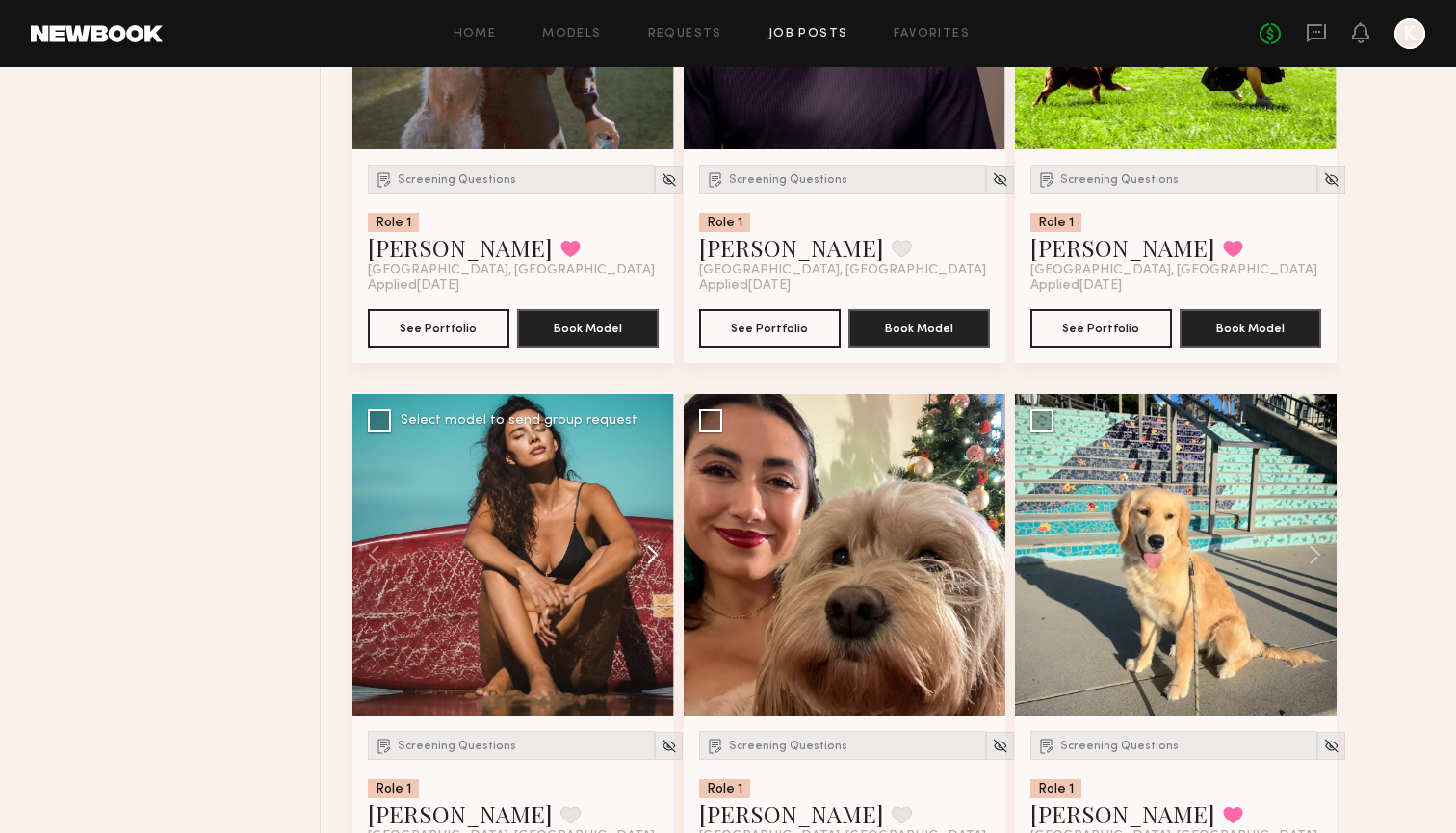
click at [649, 522] on button at bounding box center [643, 554] width 62 height 321
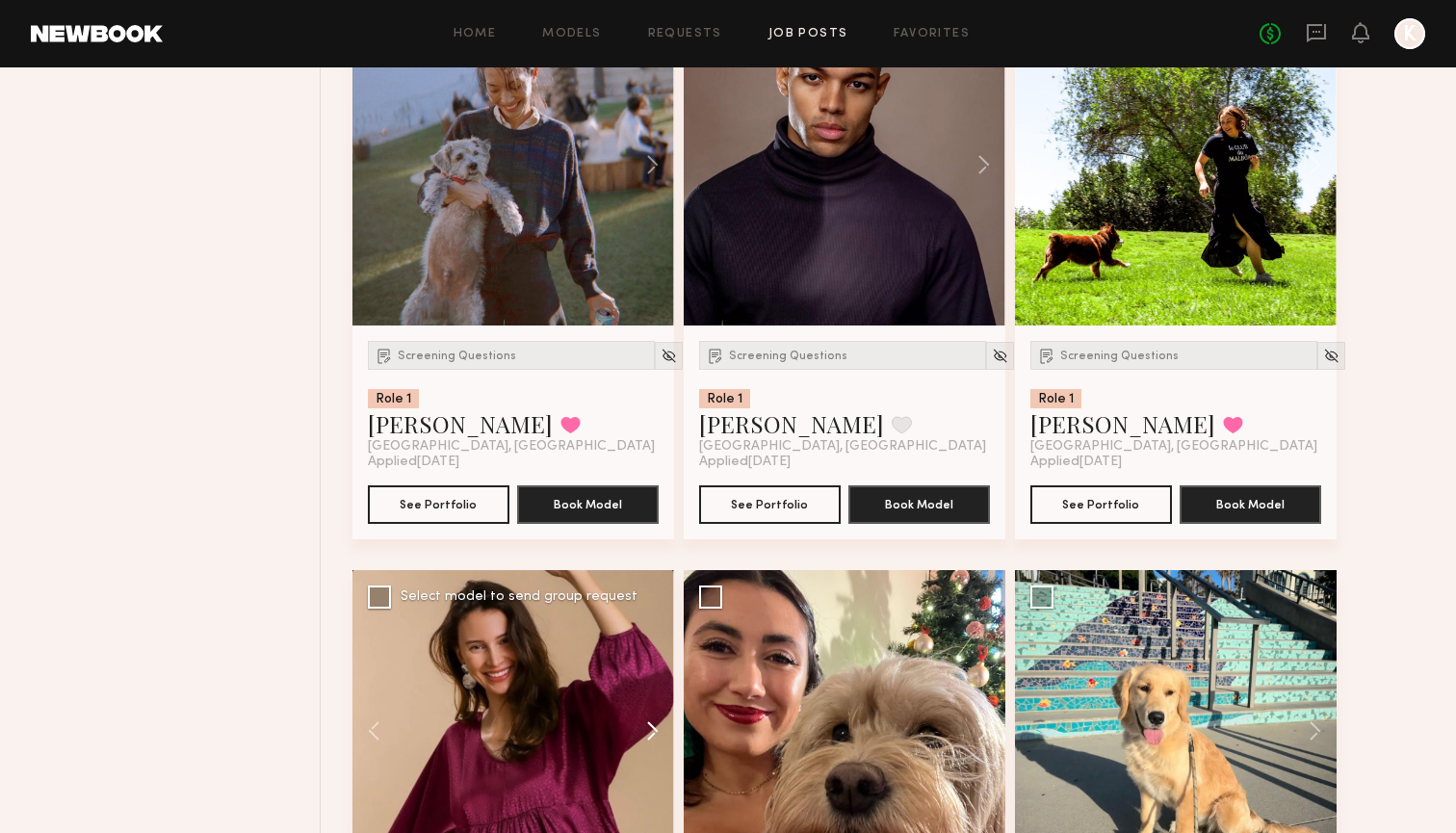
scroll to position [4729, 0]
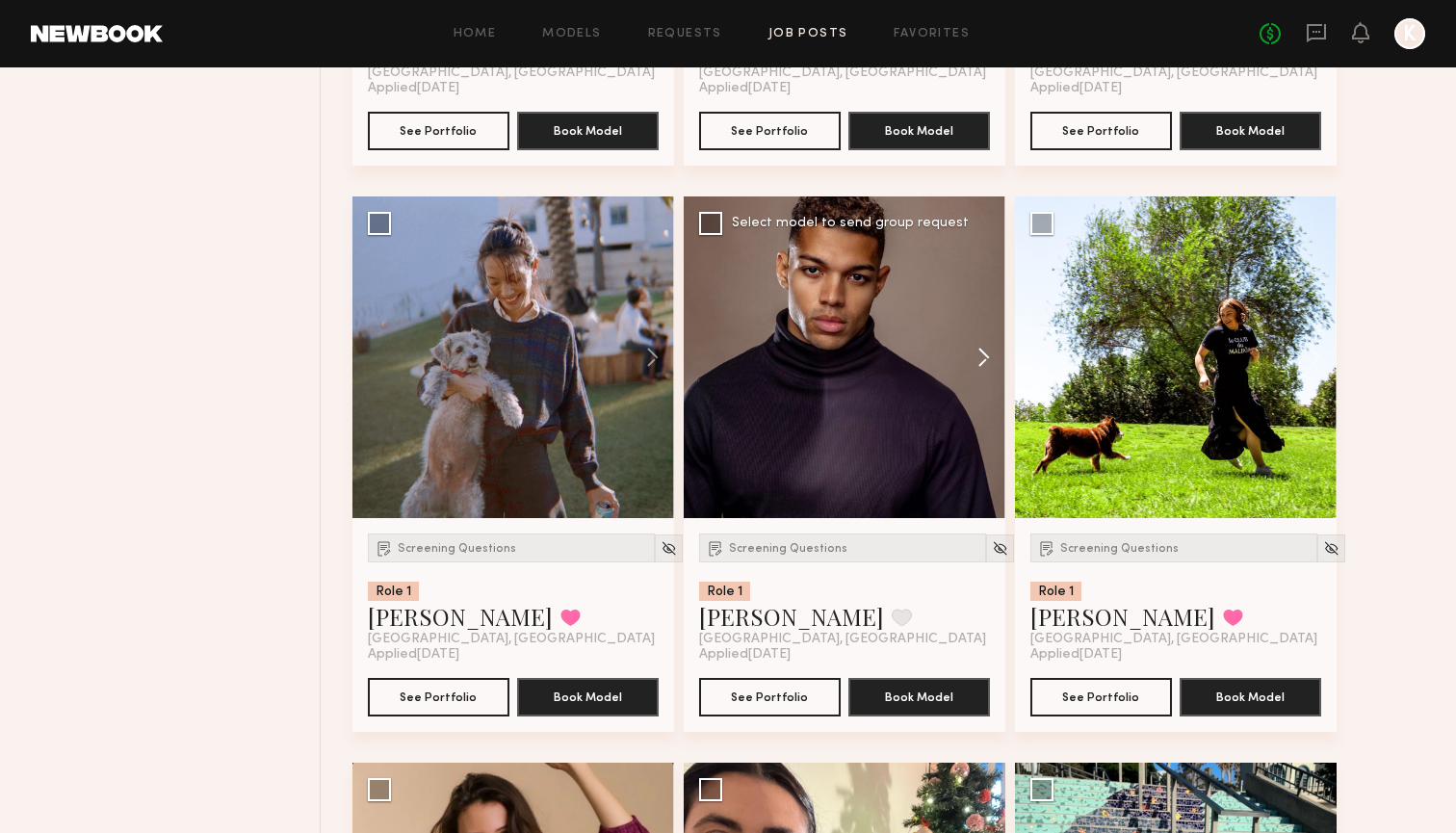
click at [980, 365] on button at bounding box center [974, 356] width 62 height 321
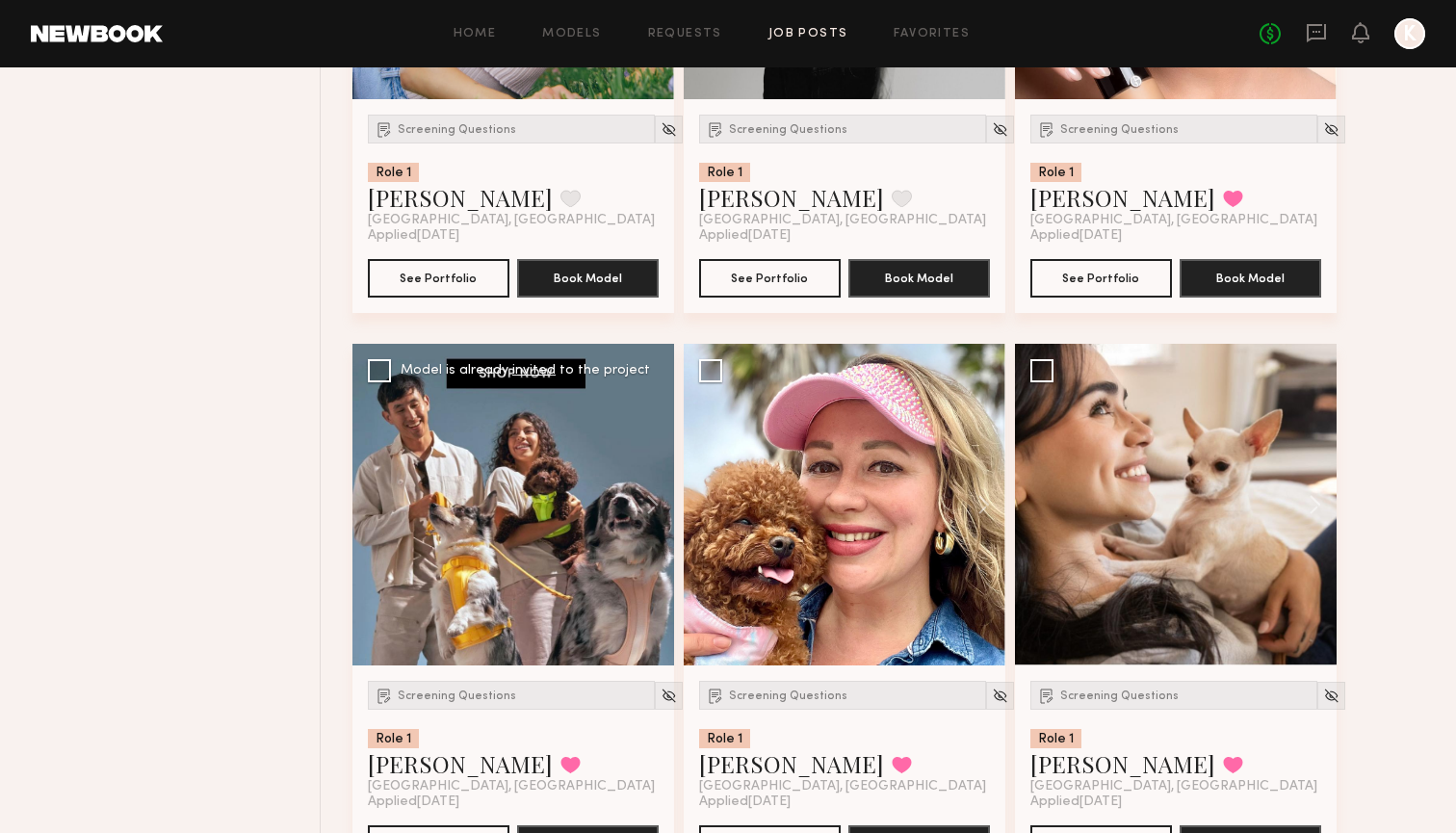
scroll to position [3475, 0]
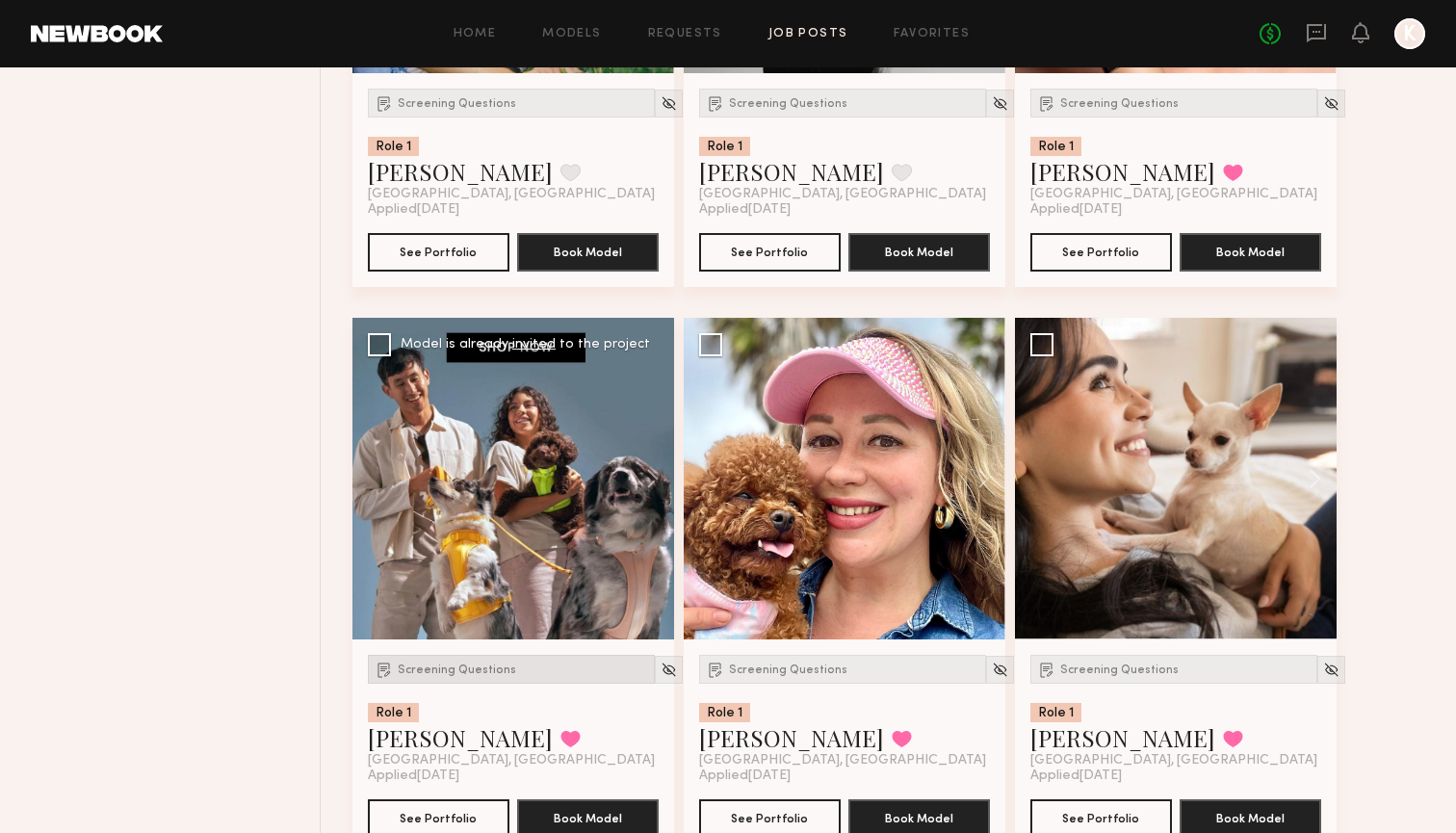
click at [483, 666] on span "Screening Questions" at bounding box center [457, 670] width 119 height 12
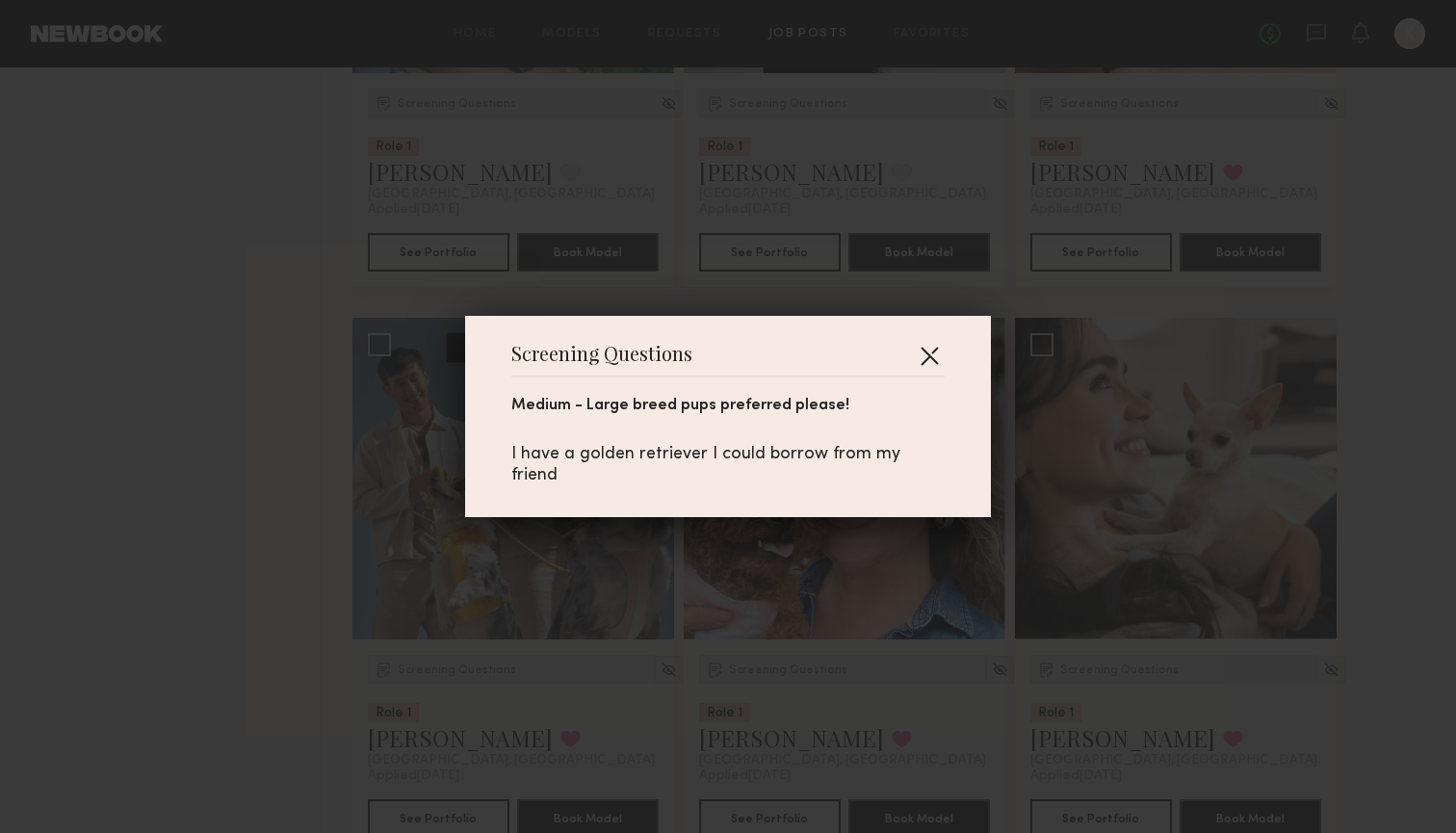
click at [926, 357] on button "button" at bounding box center [929, 355] width 31 height 31
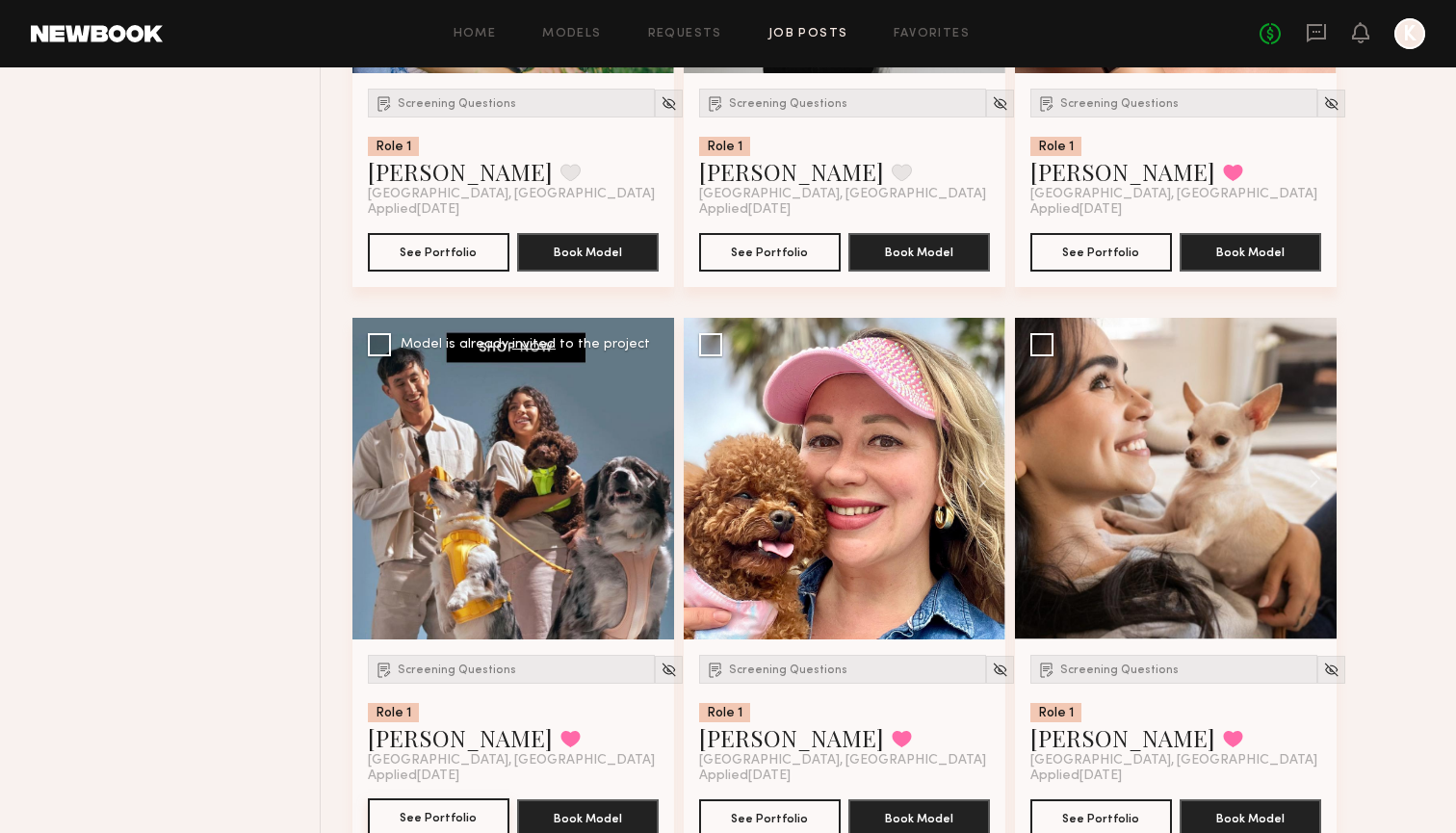
click at [395, 806] on button "See Portfolio" at bounding box center [438, 818] width 142 height 39
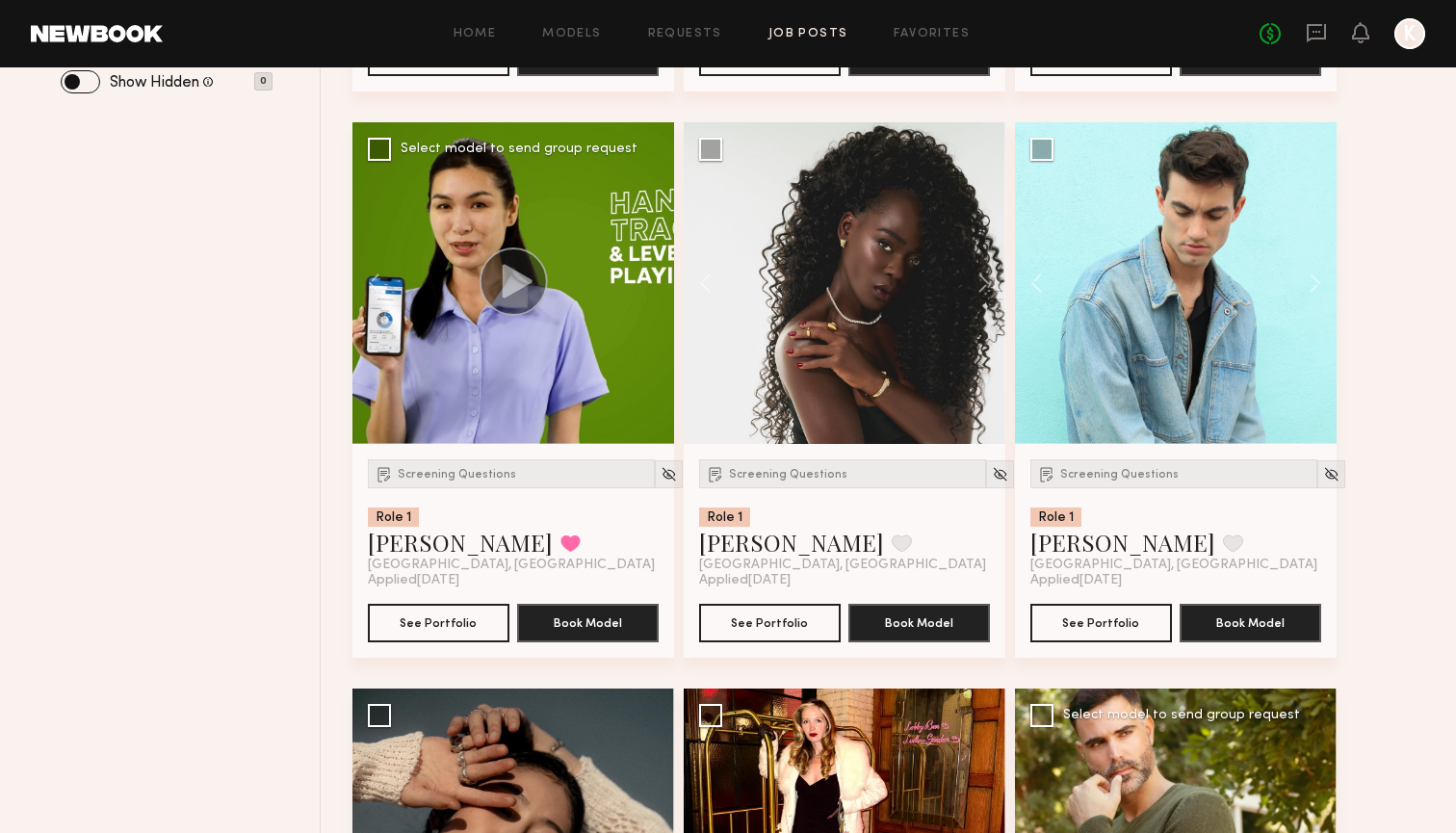
scroll to position [758, 0]
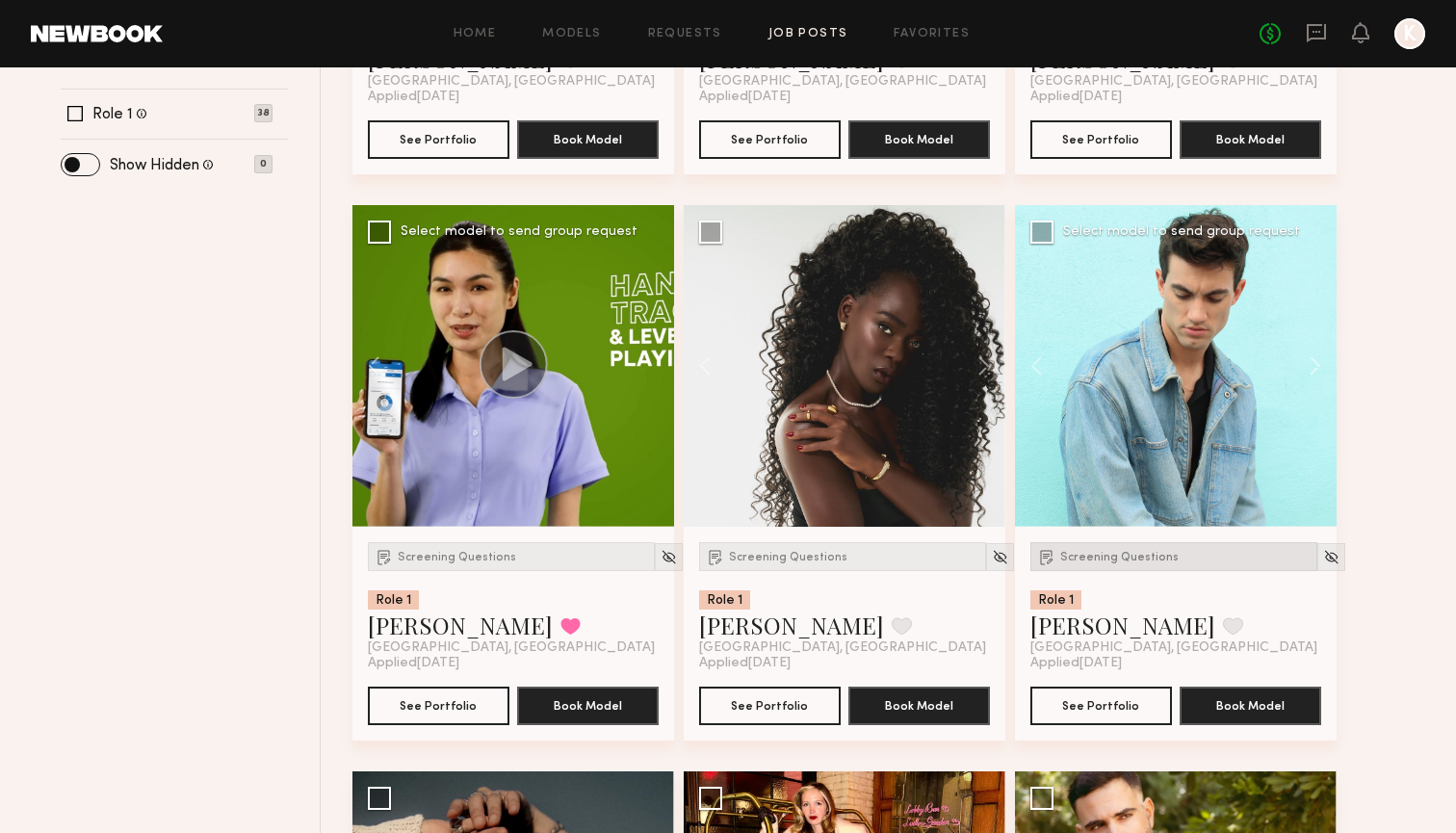
click at [1111, 557] on span "Screening Questions" at bounding box center [1119, 557] width 119 height 12
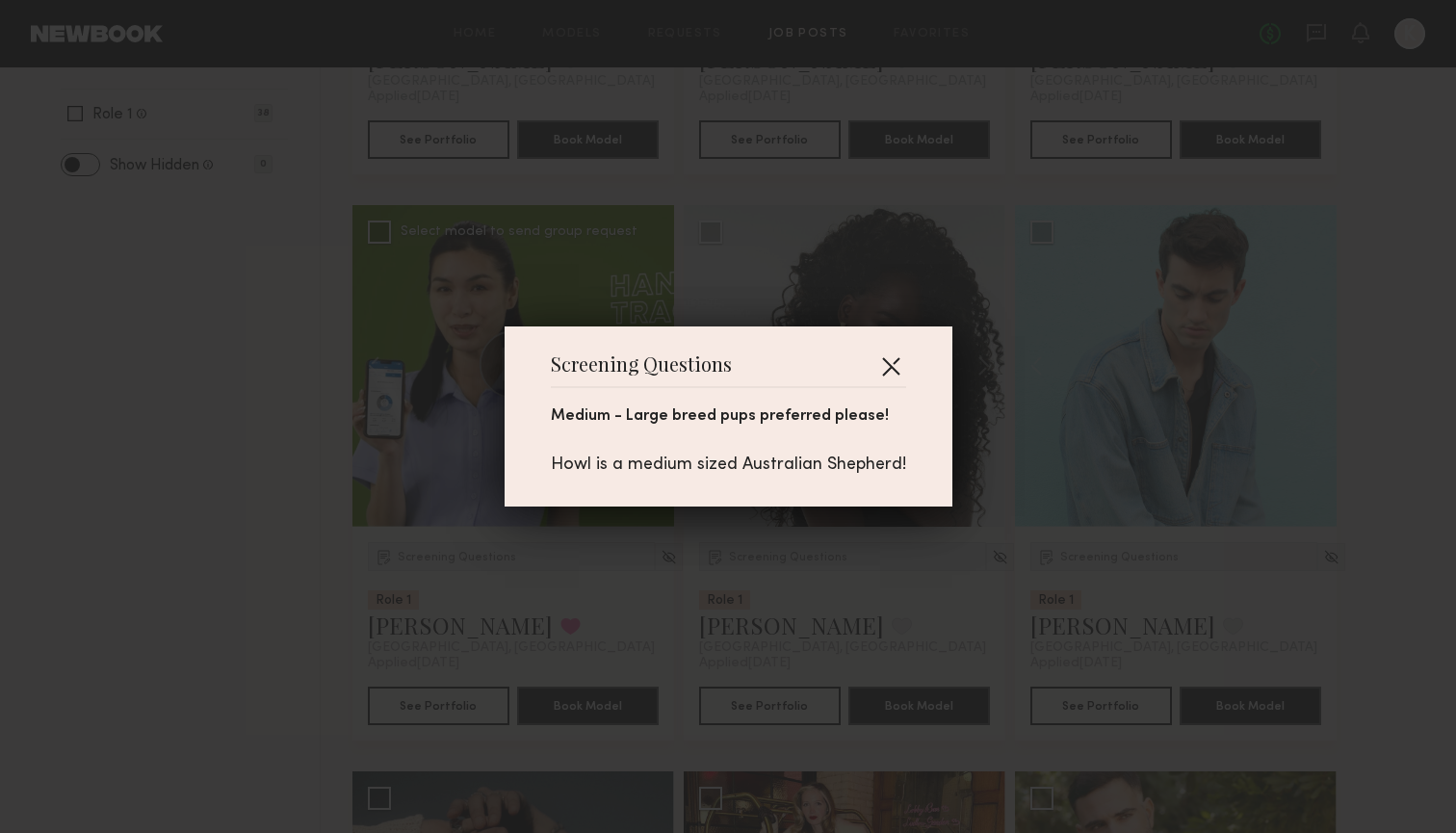
click at [903, 364] on button "button" at bounding box center [891, 366] width 31 height 31
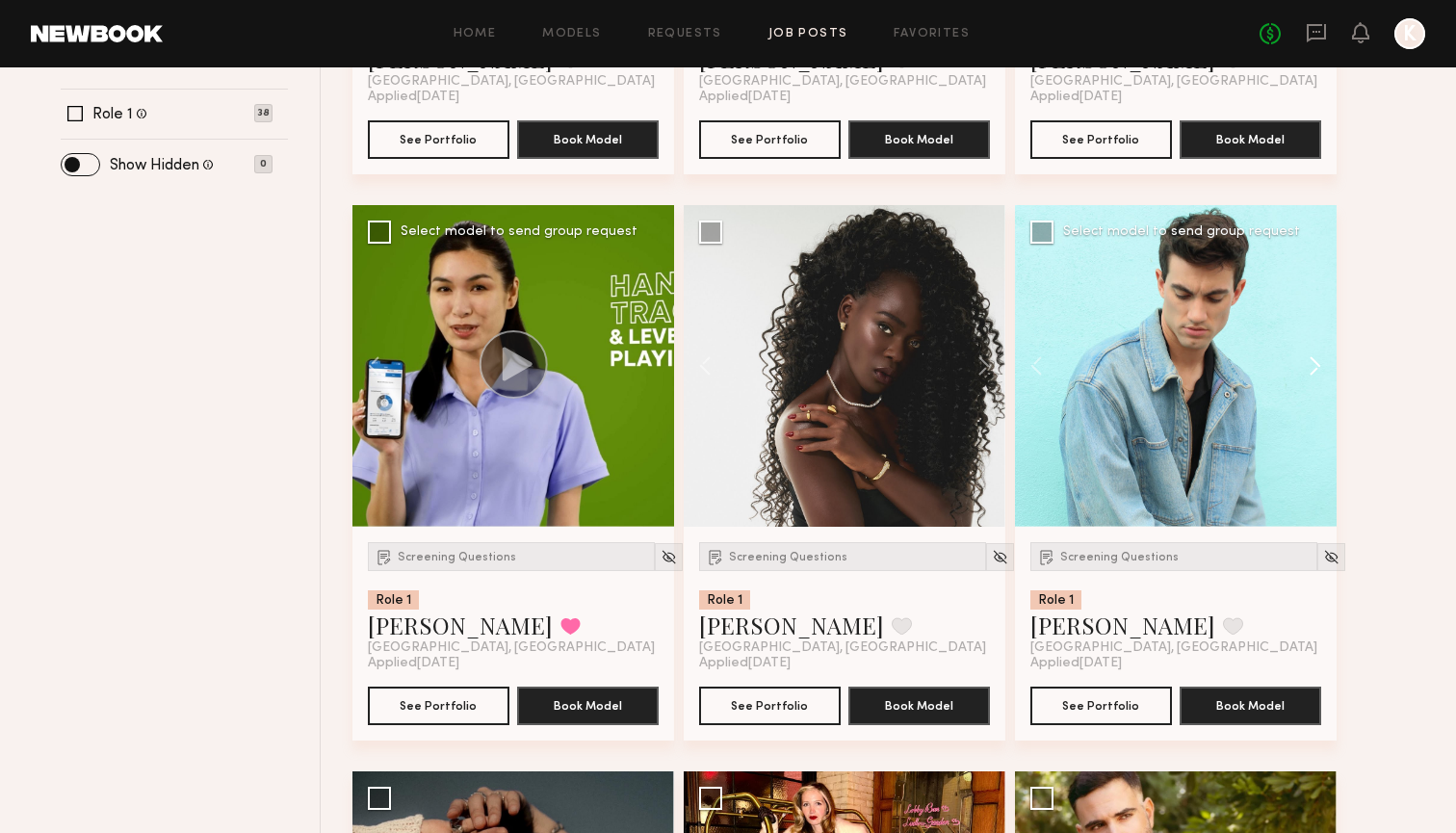
click at [1328, 351] on button at bounding box center [1305, 365] width 62 height 321
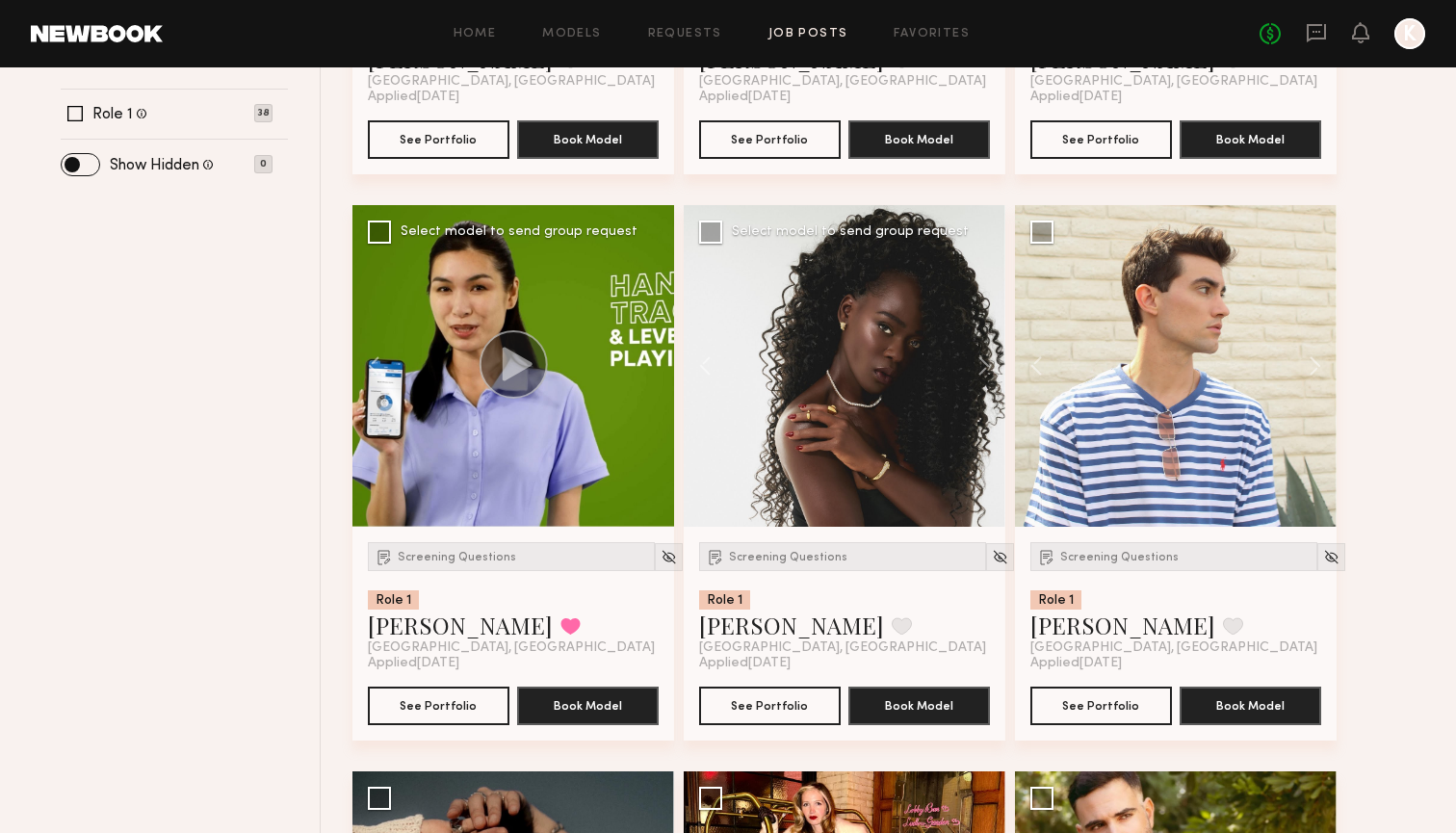
scroll to position [163, 0]
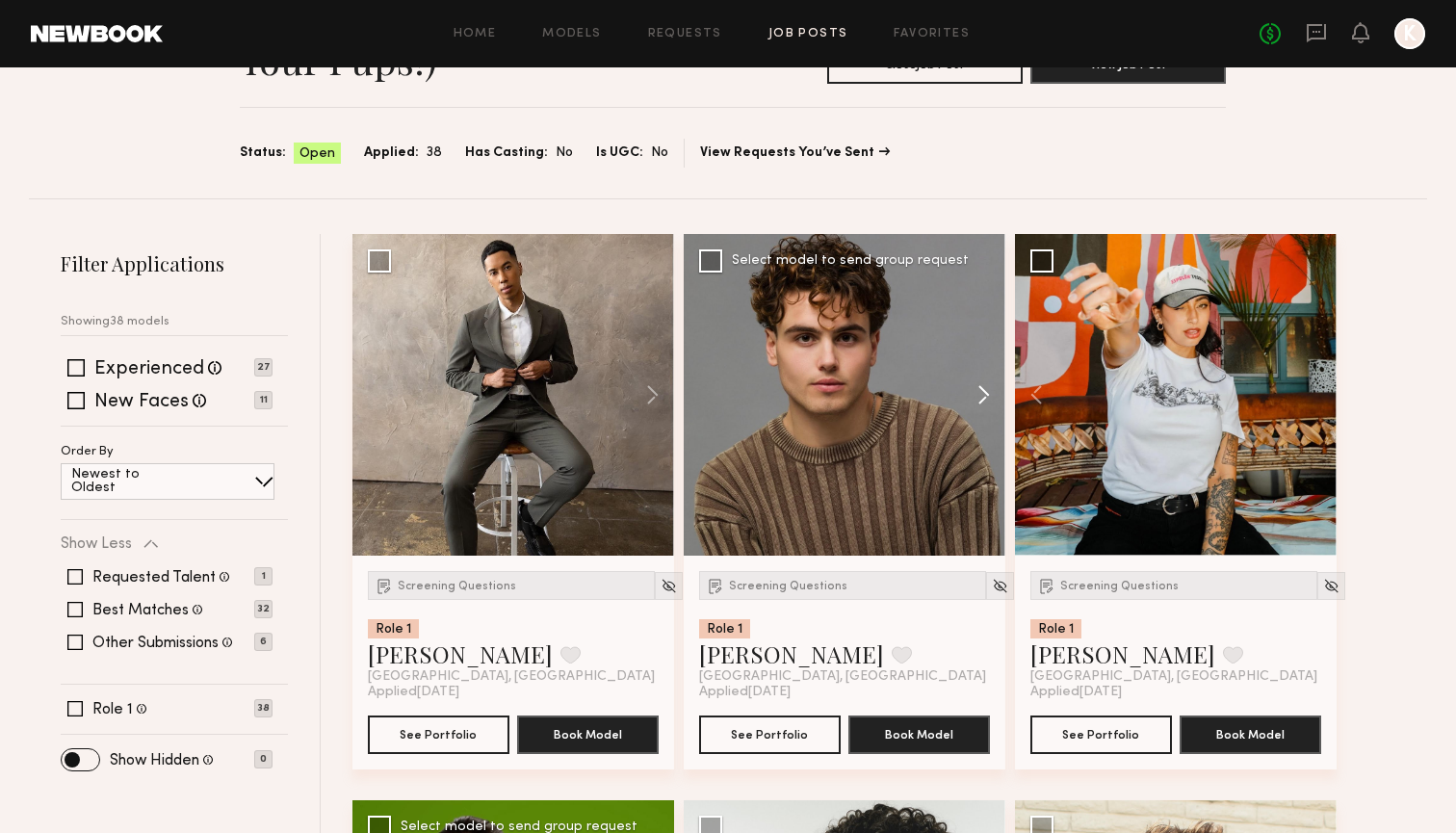
click at [976, 391] on button at bounding box center [974, 394] width 62 height 321
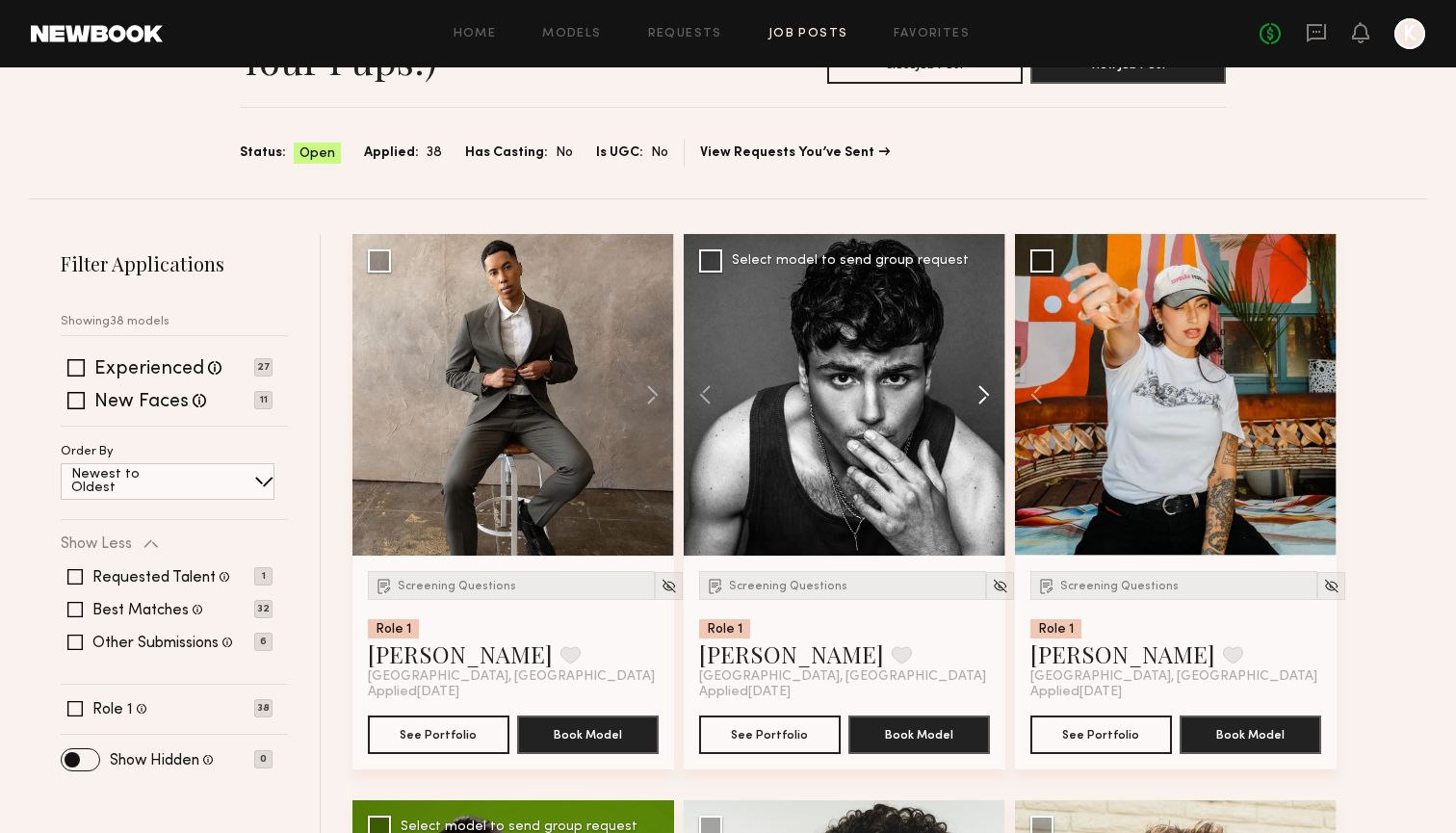
click at [976, 391] on button at bounding box center [974, 394] width 62 height 321
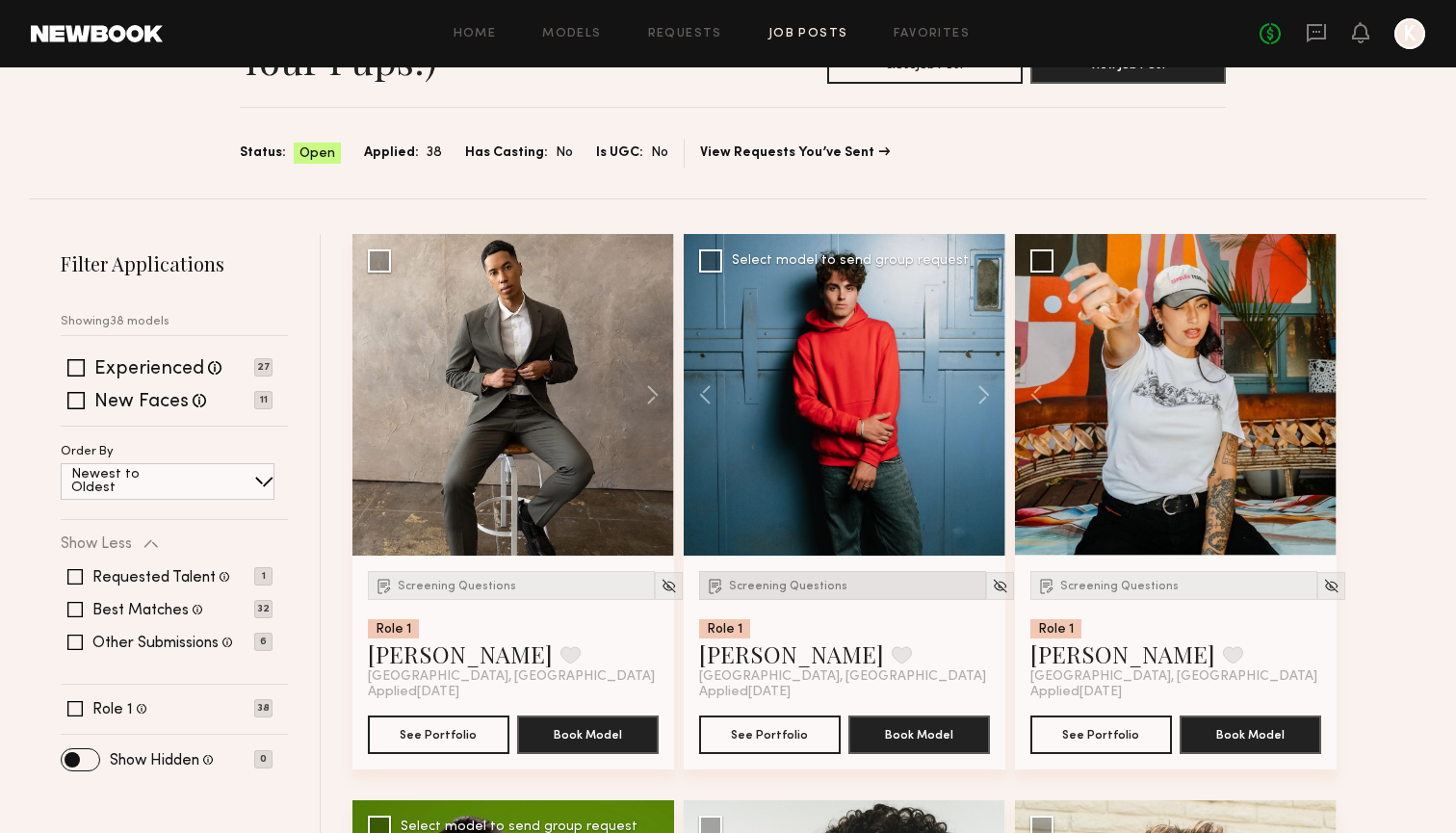
click at [754, 572] on div "Screening Questions" at bounding box center [842, 585] width 287 height 29
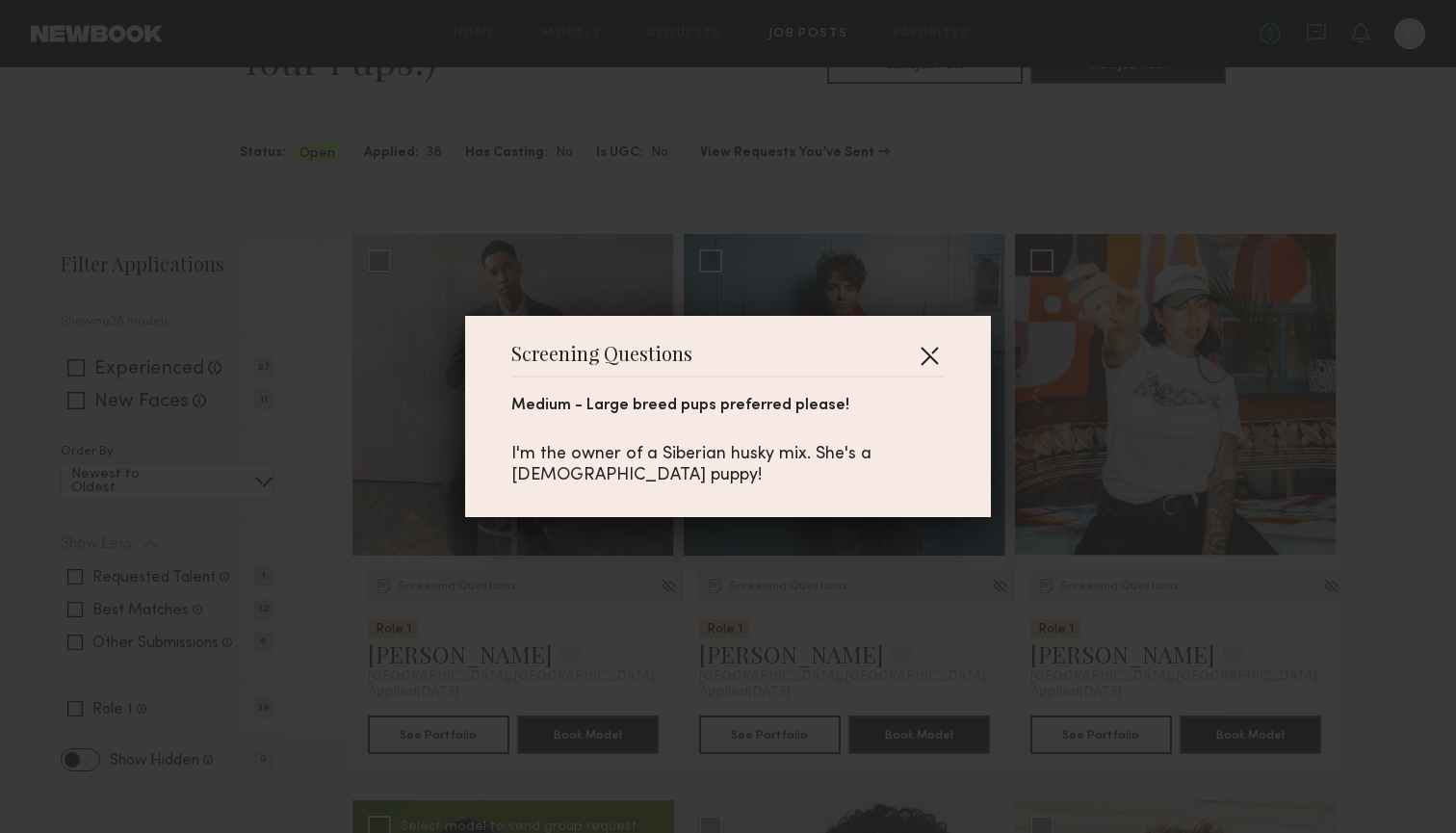
click at [935, 357] on button "button" at bounding box center [929, 355] width 31 height 31
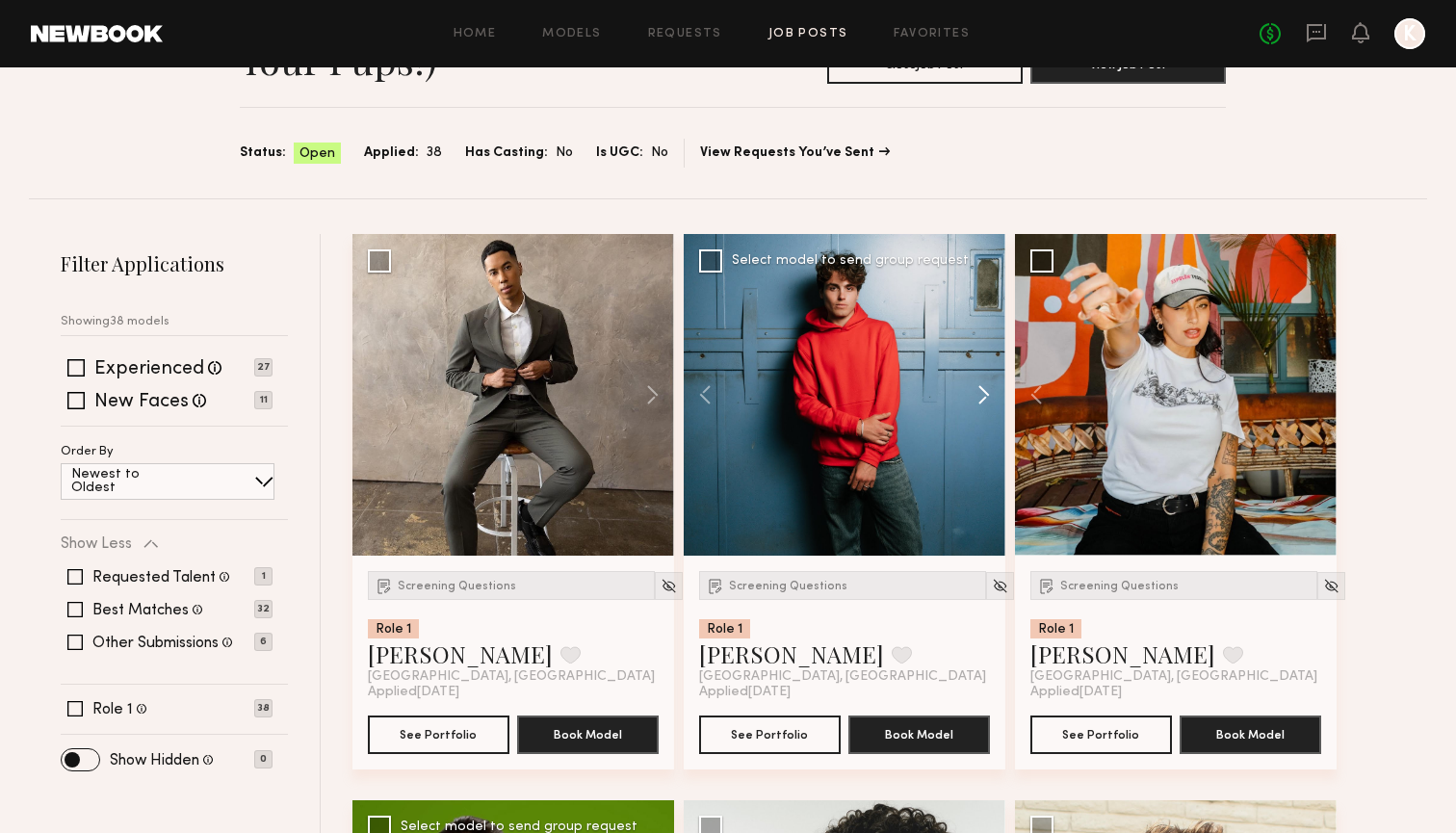
click at [987, 361] on button at bounding box center [974, 394] width 62 height 321
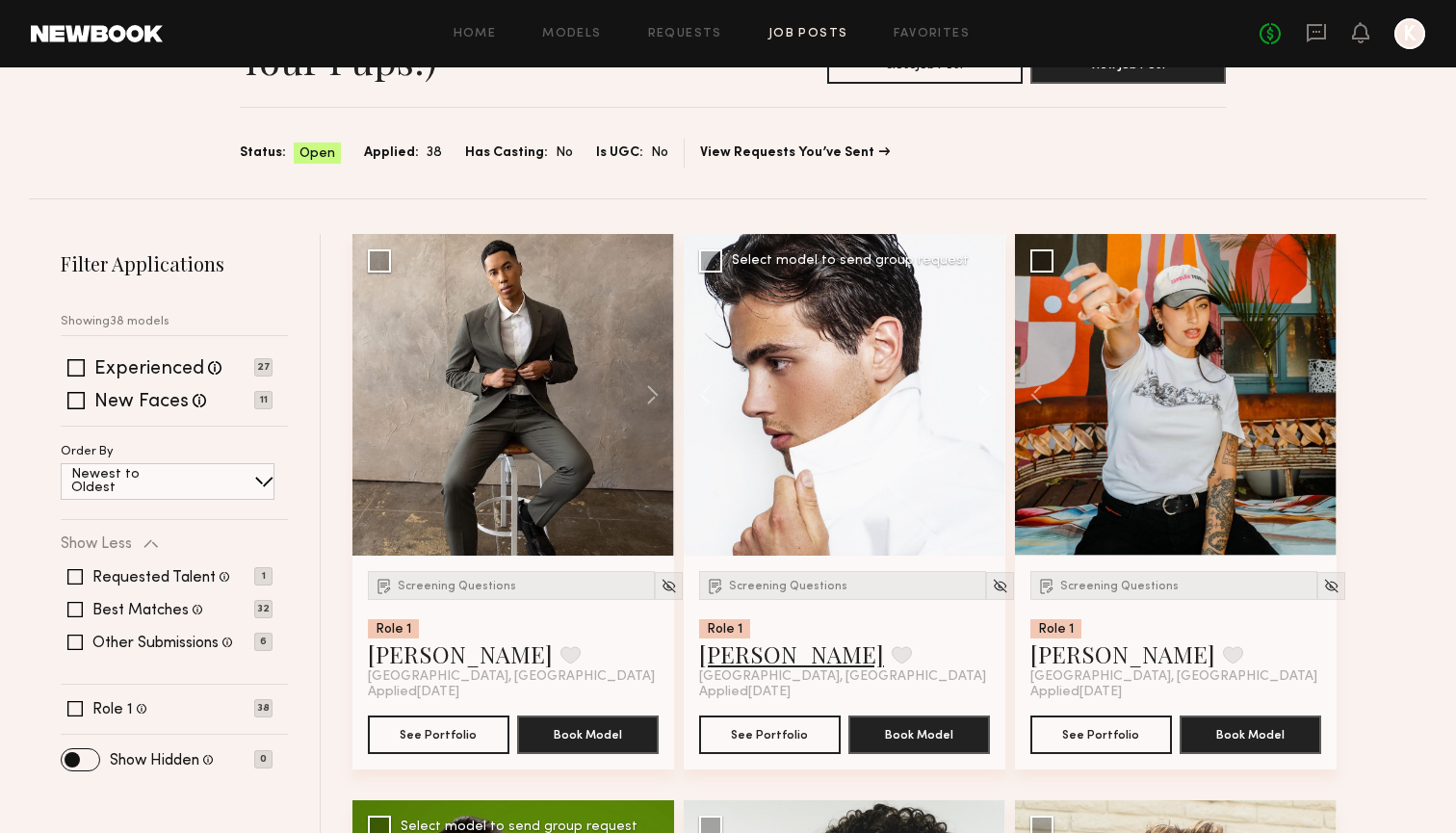
click at [738, 648] on link "Pietro S." at bounding box center [791, 653] width 184 height 31
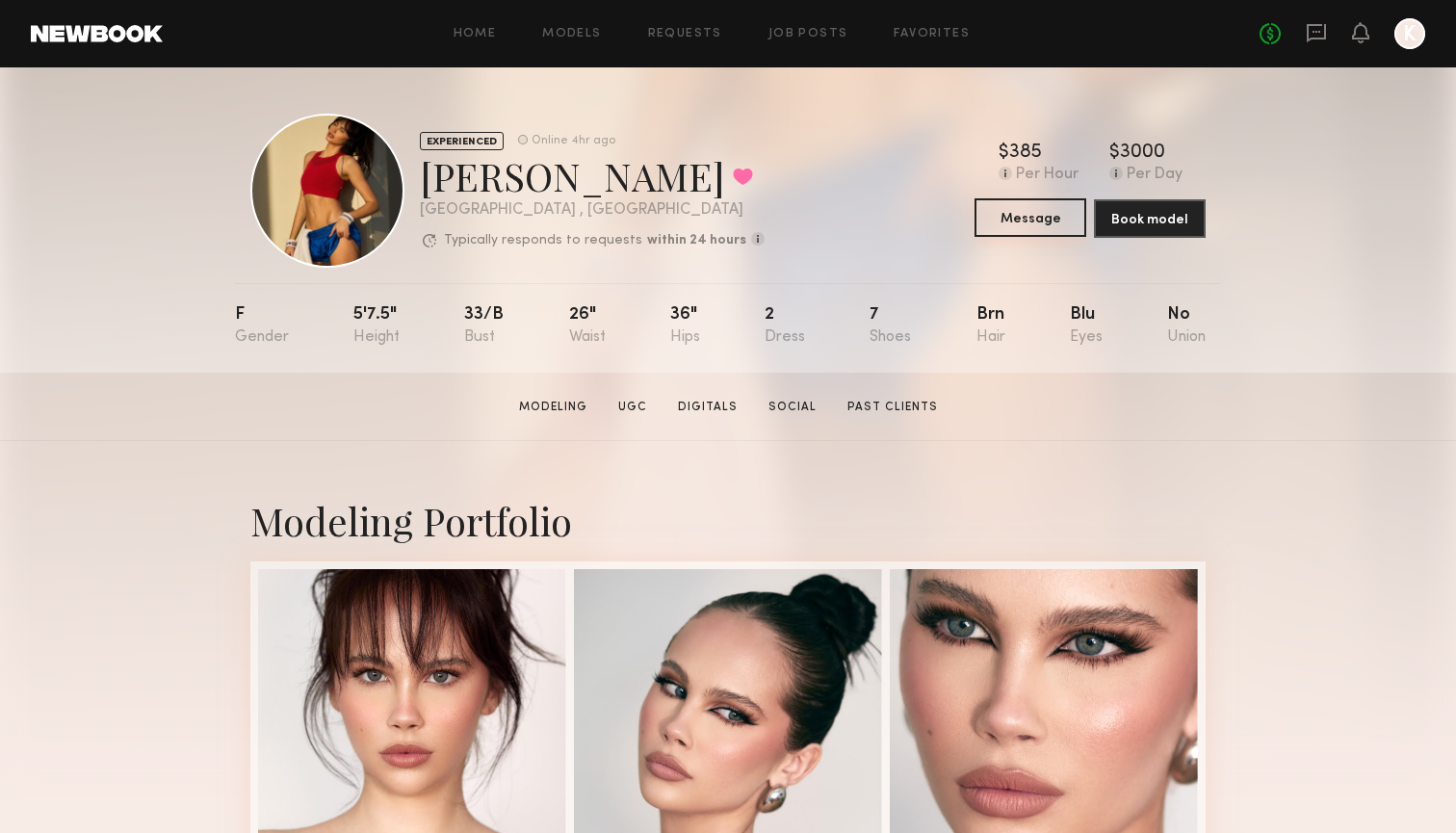
click at [1000, 215] on button "Message" at bounding box center [1030, 217] width 112 height 39
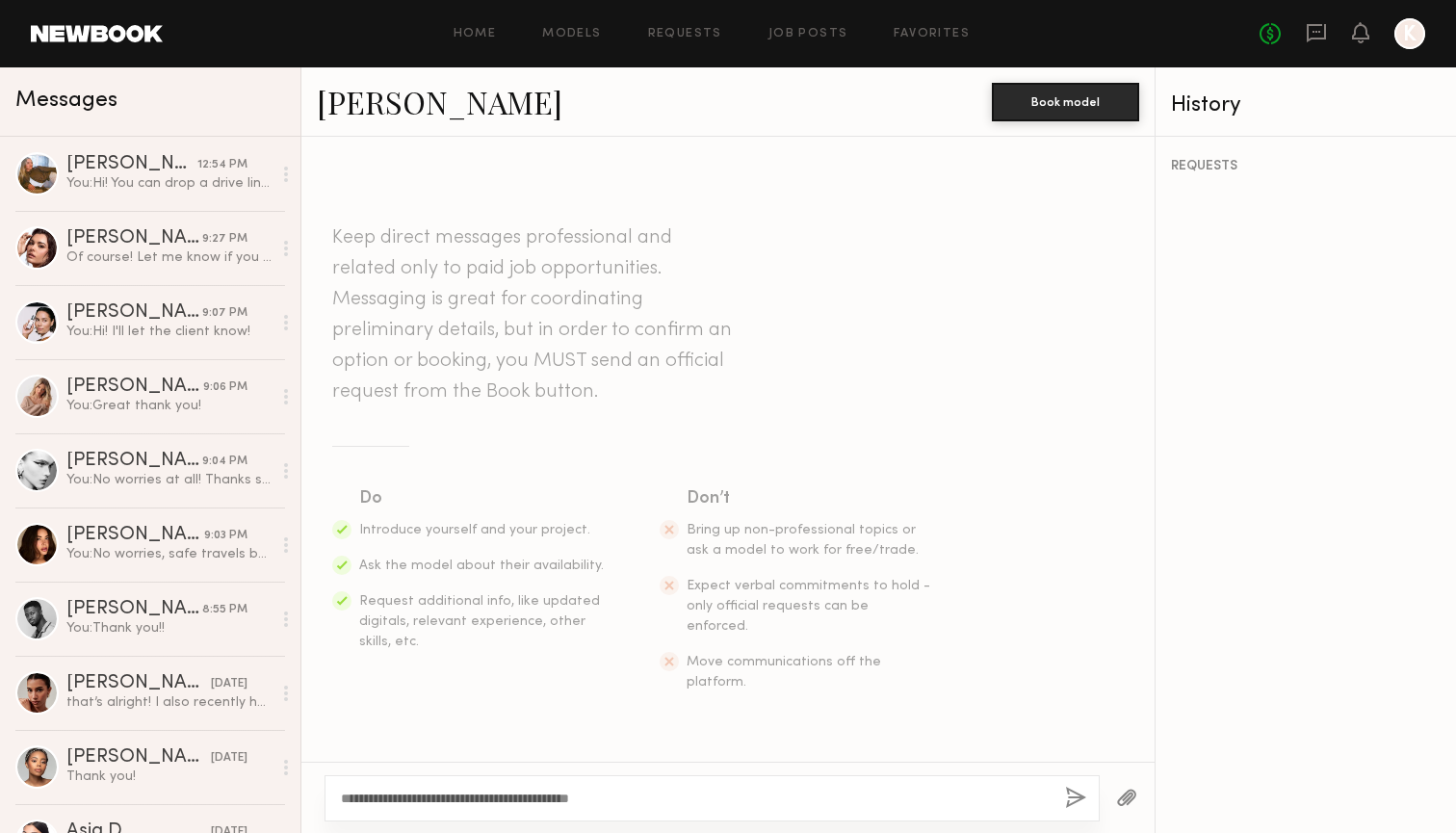
drag, startPoint x: 633, startPoint y: 802, endPoint x: 330, endPoint y: 793, distance: 303.1
click at [330, 793] on div "**********" at bounding box center [712, 798] width 775 height 46
click at [657, 794] on textarea "**********" at bounding box center [695, 798] width 709 height 19
click at [405, 800] on textarea "**********" at bounding box center [695, 798] width 709 height 19
click at [934, 802] on textarea "**********" at bounding box center [695, 798] width 709 height 19
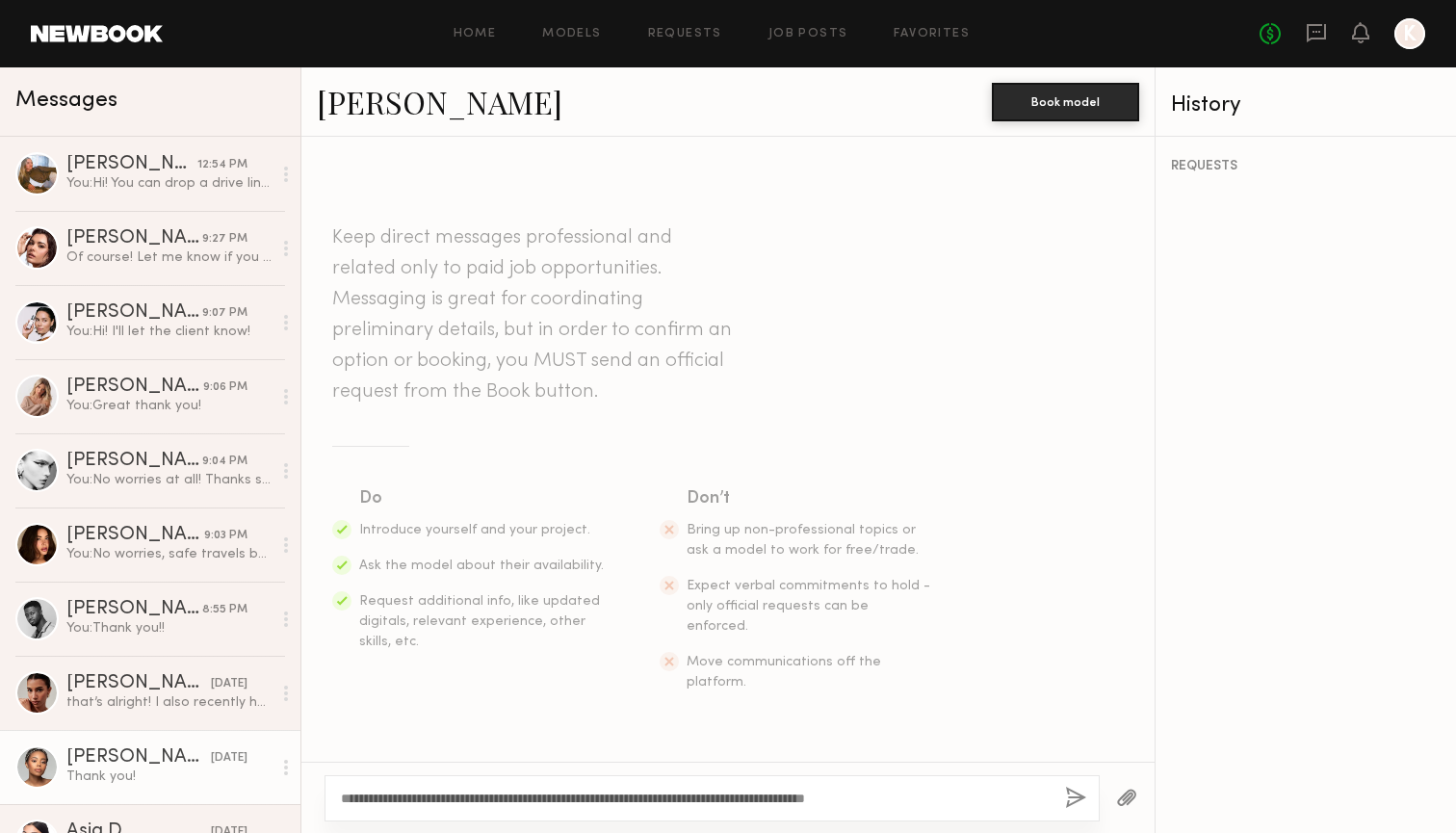
drag, startPoint x: 772, startPoint y: 794, endPoint x: 233, endPoint y: 789, distance: 539.0
click at [233, 789] on div "Messages [PERSON_NAME] 12:54 PM You: Hi! You can drop a drive link here or can …" at bounding box center [728, 450] width 1456 height 765
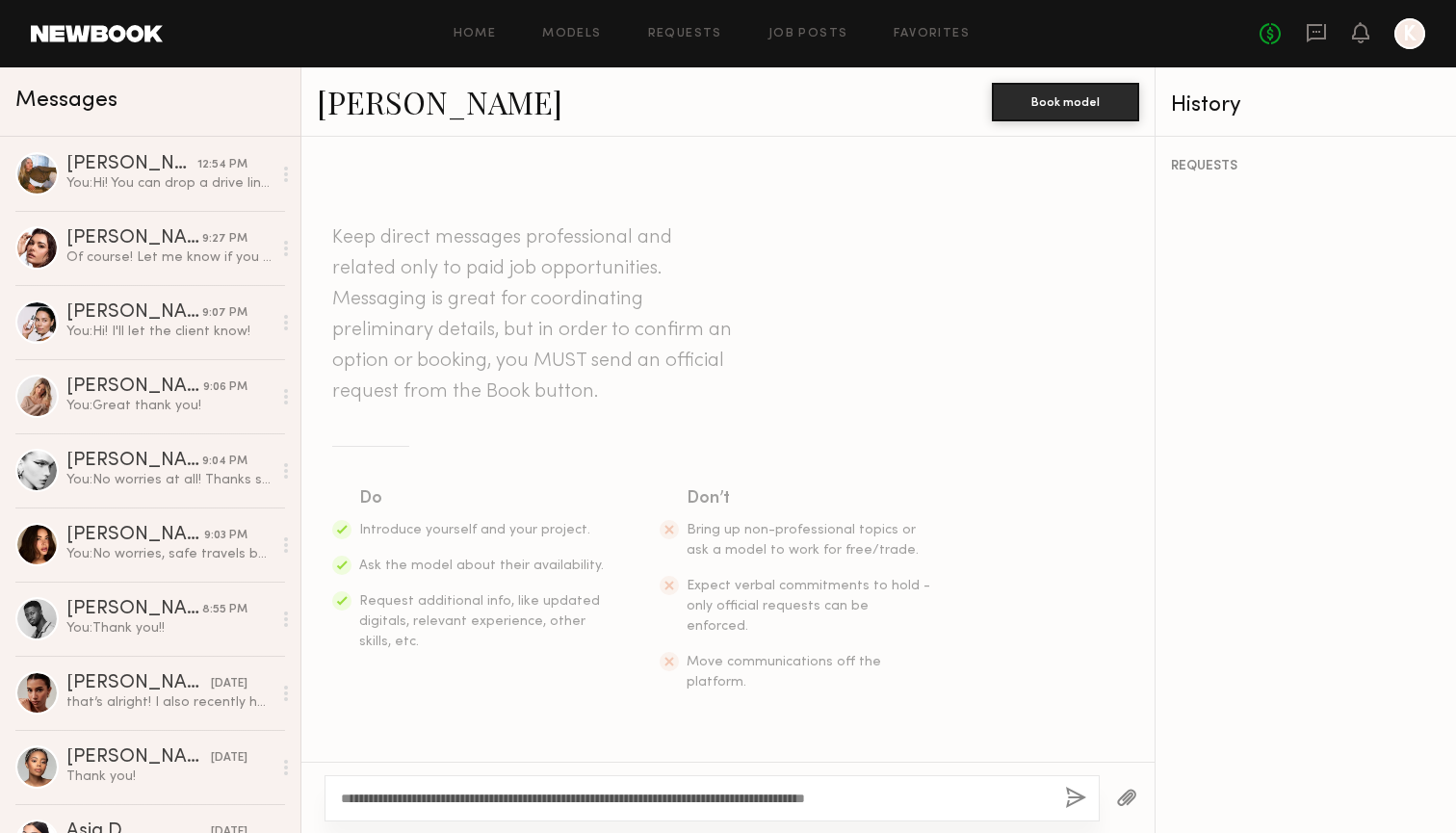
click at [966, 792] on textarea "**********" at bounding box center [695, 798] width 709 height 19
type textarea "**********"
click at [1080, 794] on button "button" at bounding box center [1076, 798] width 21 height 24
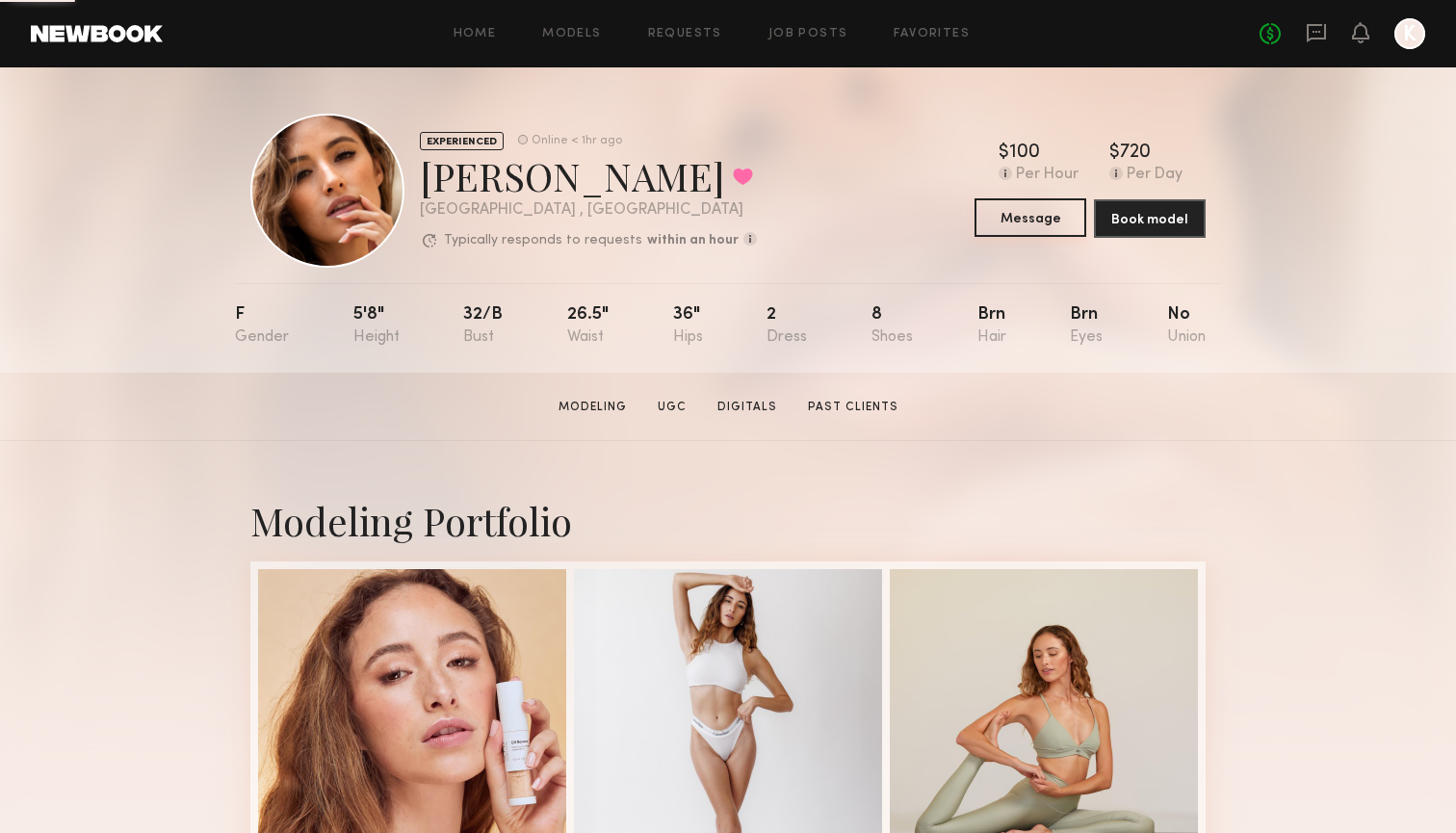
click at [1004, 222] on button "Message" at bounding box center [1030, 217] width 112 height 39
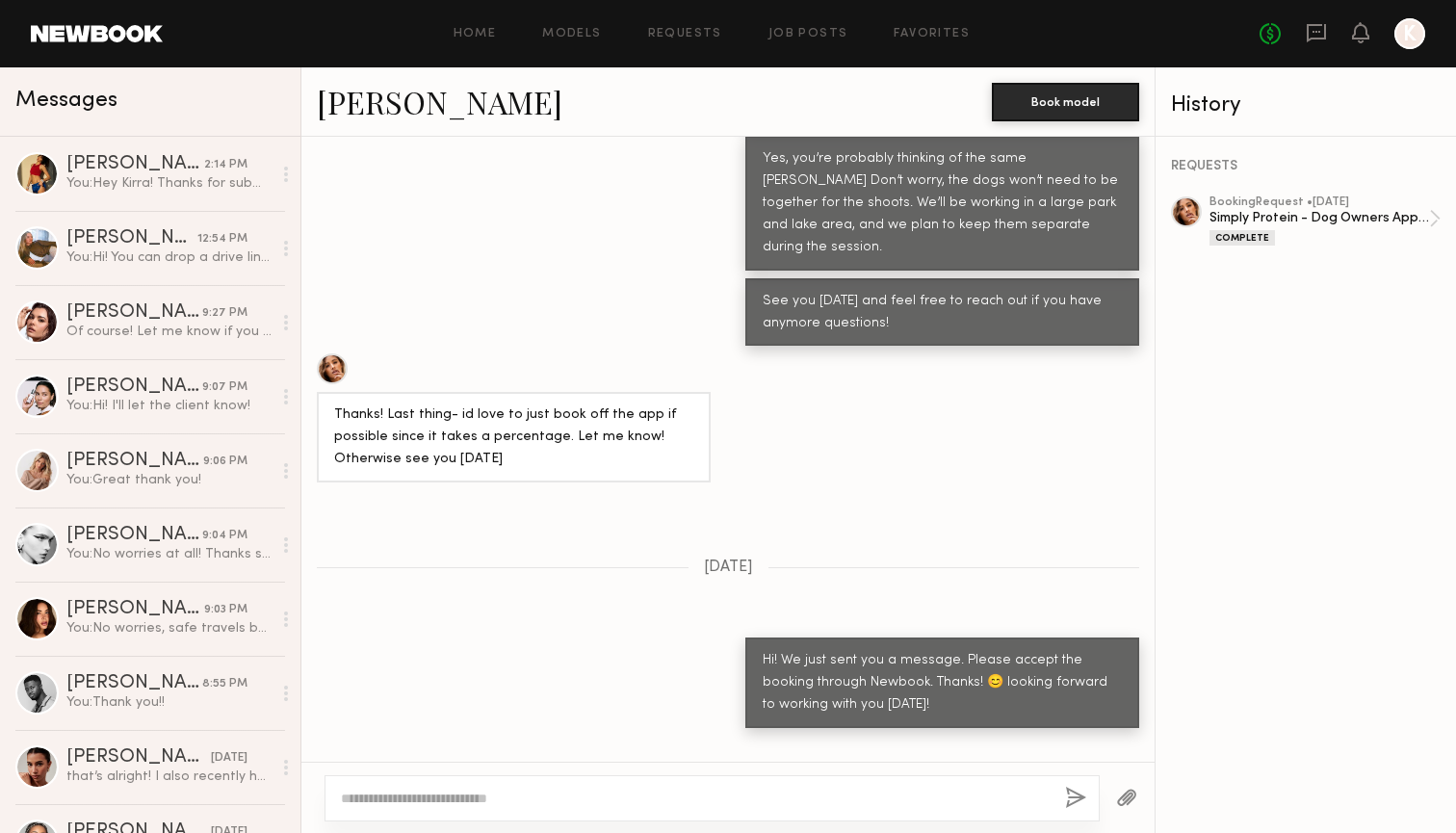
scroll to position [3216, 0]
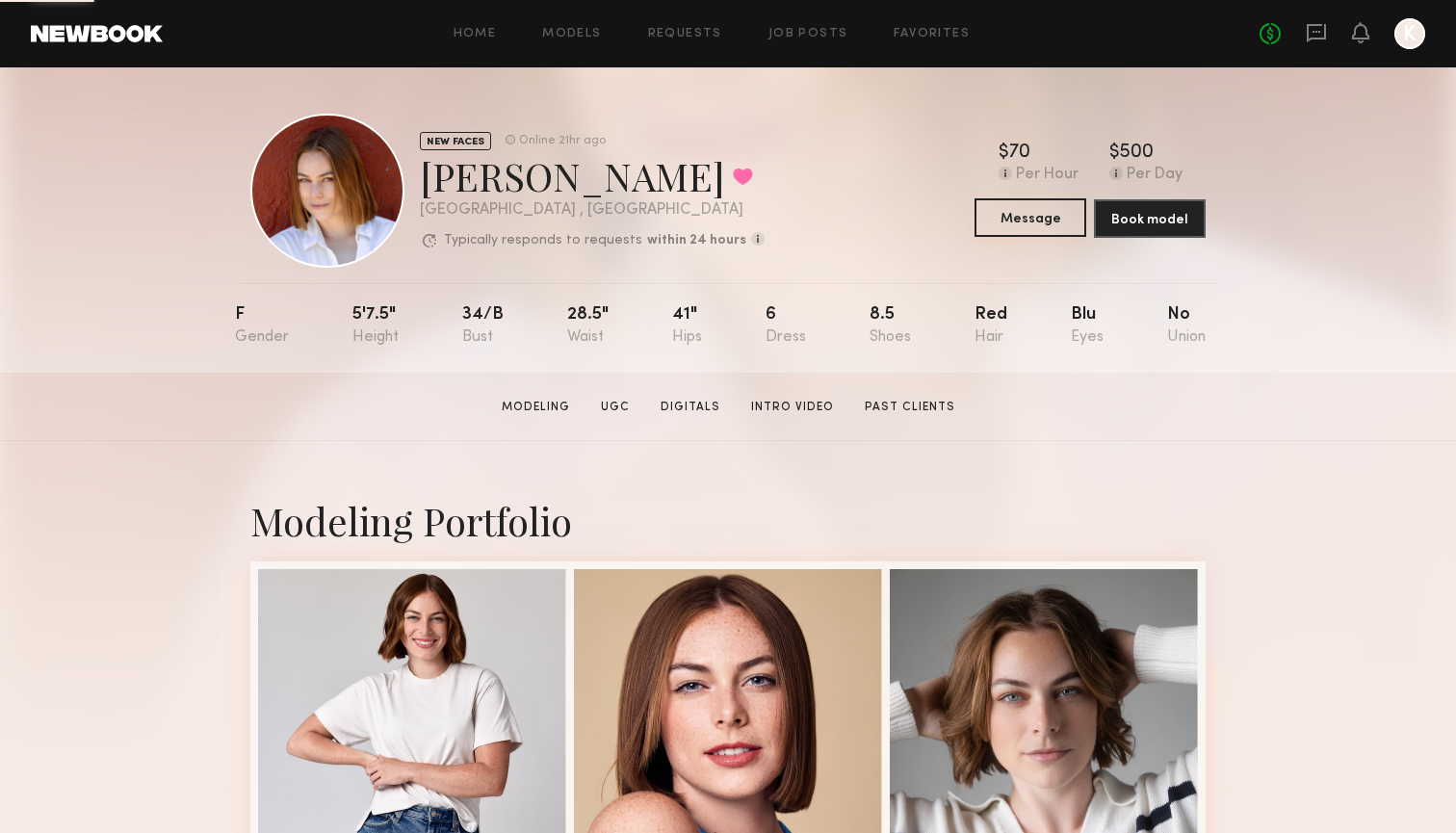
click at [1038, 212] on button "Message" at bounding box center [1030, 217] width 112 height 39
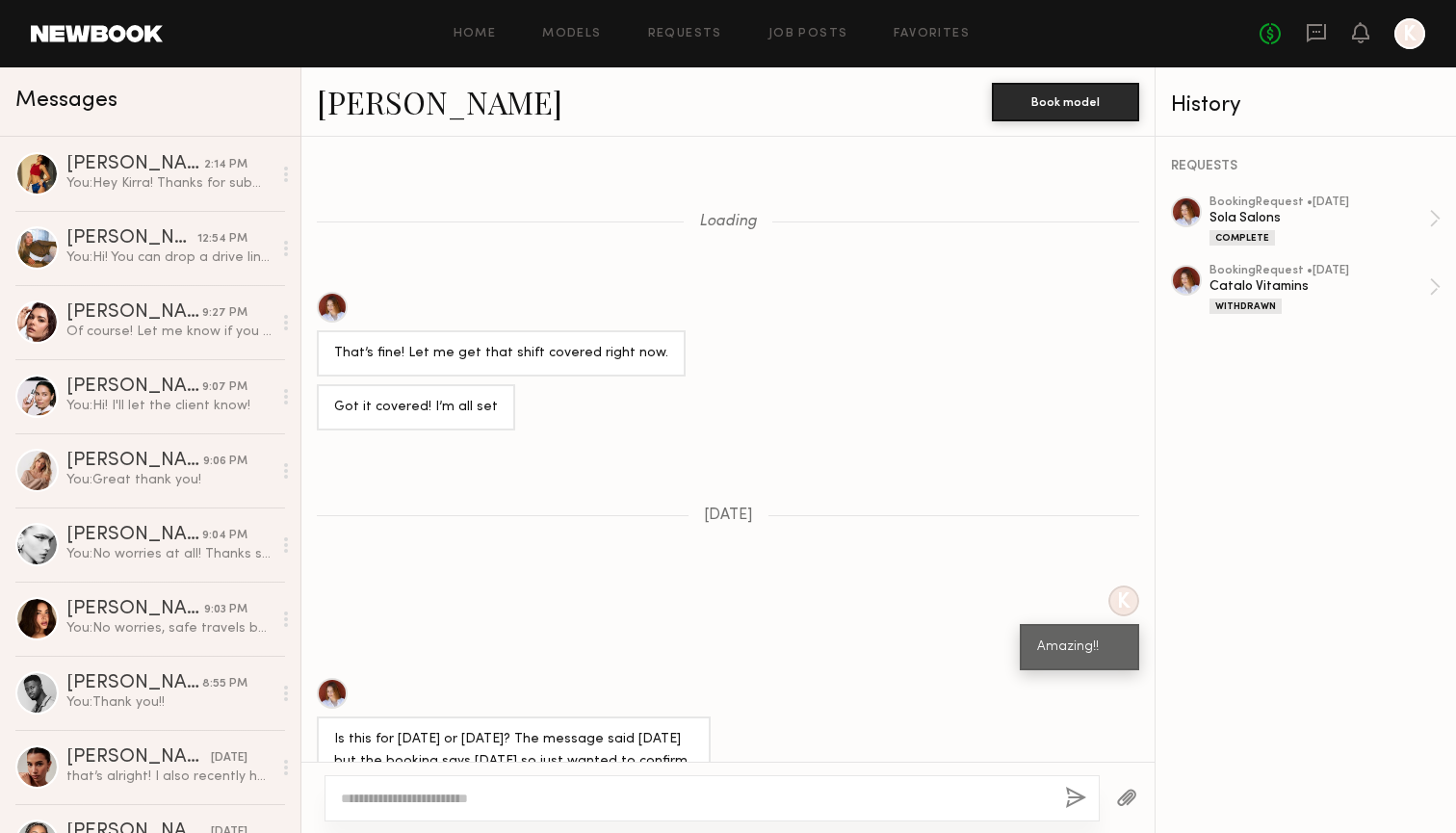
scroll to position [1004, 0]
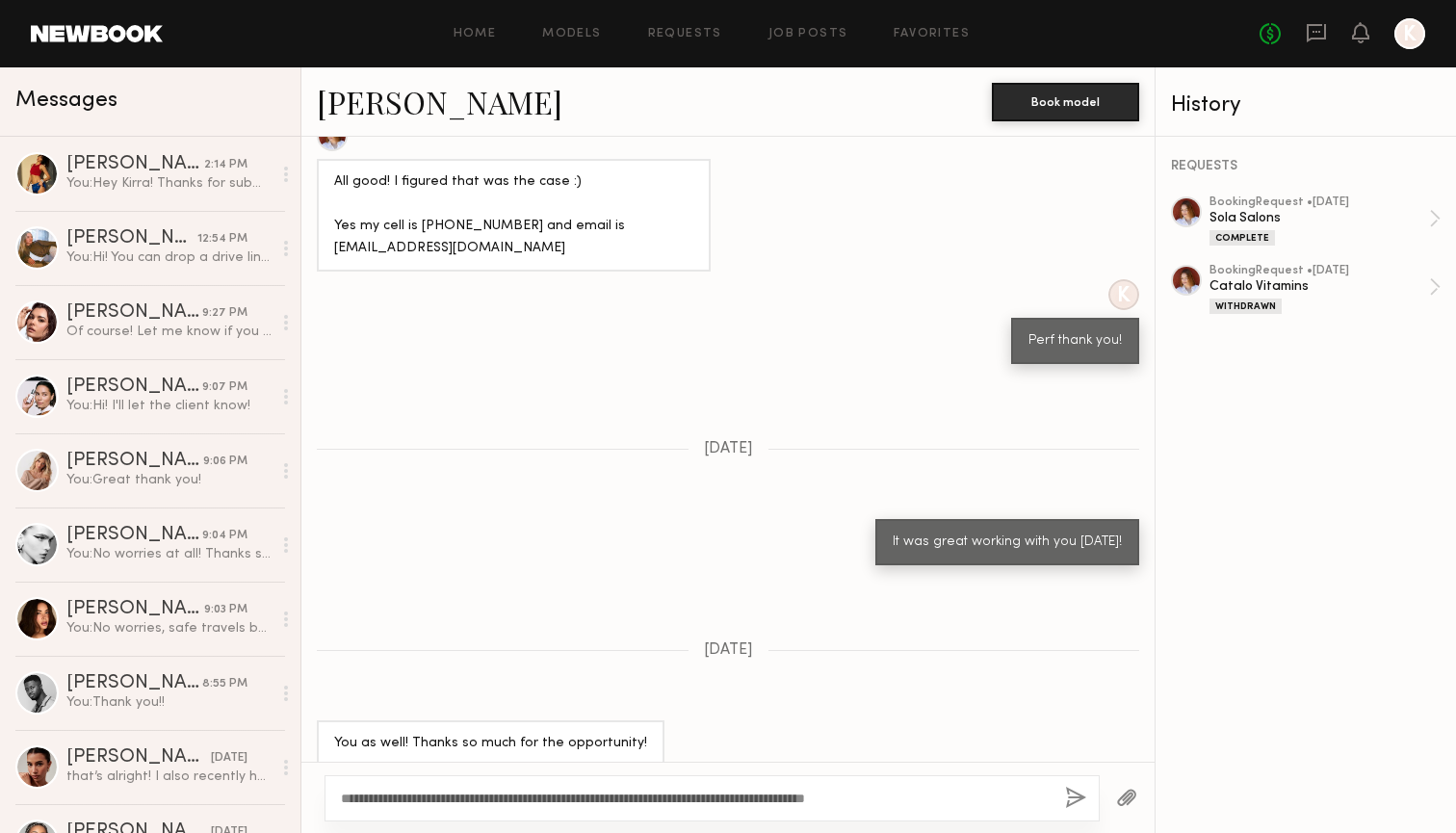
click at [384, 798] on textarea "**********" at bounding box center [695, 798] width 709 height 19
drag, startPoint x: 446, startPoint y: 819, endPoint x: 459, endPoint y: 799, distance: 23.9
click at [459, 799] on textarea "**********" at bounding box center [695, 798] width 709 height 19
type textarea "**********"
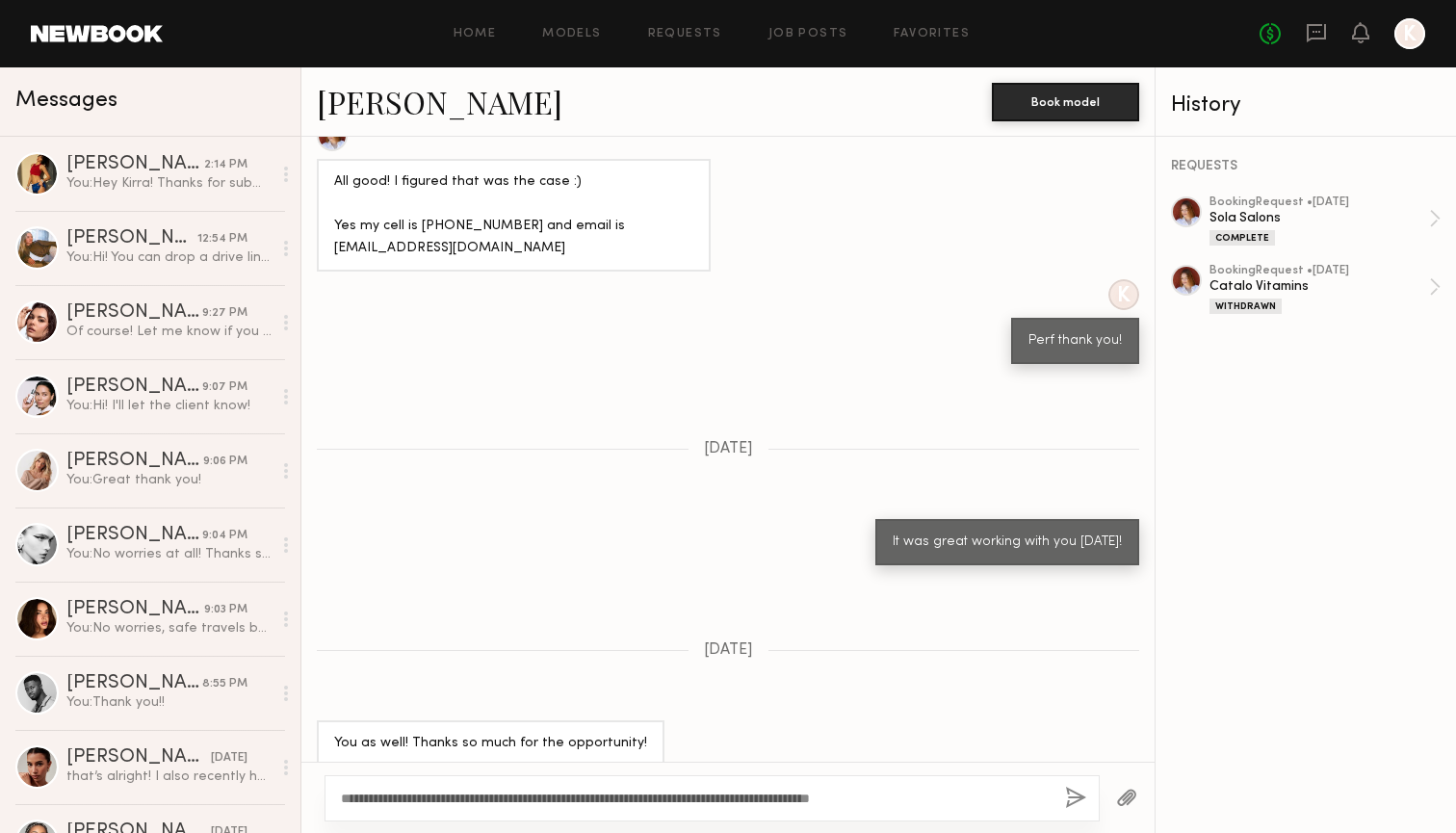
click at [1073, 800] on button "button" at bounding box center [1076, 798] width 21 height 24
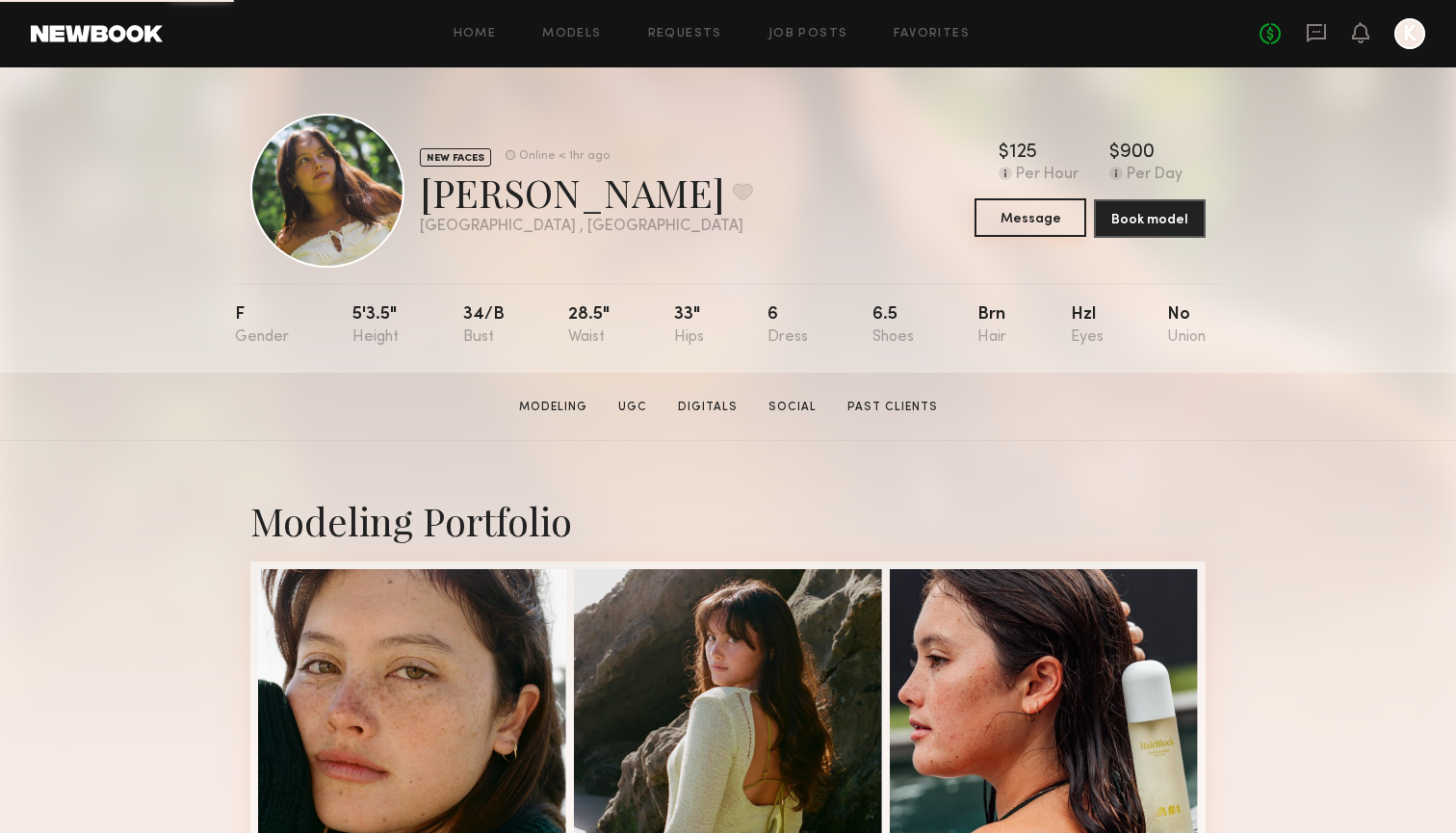
click at [1020, 220] on button "Message" at bounding box center [1030, 217] width 112 height 39
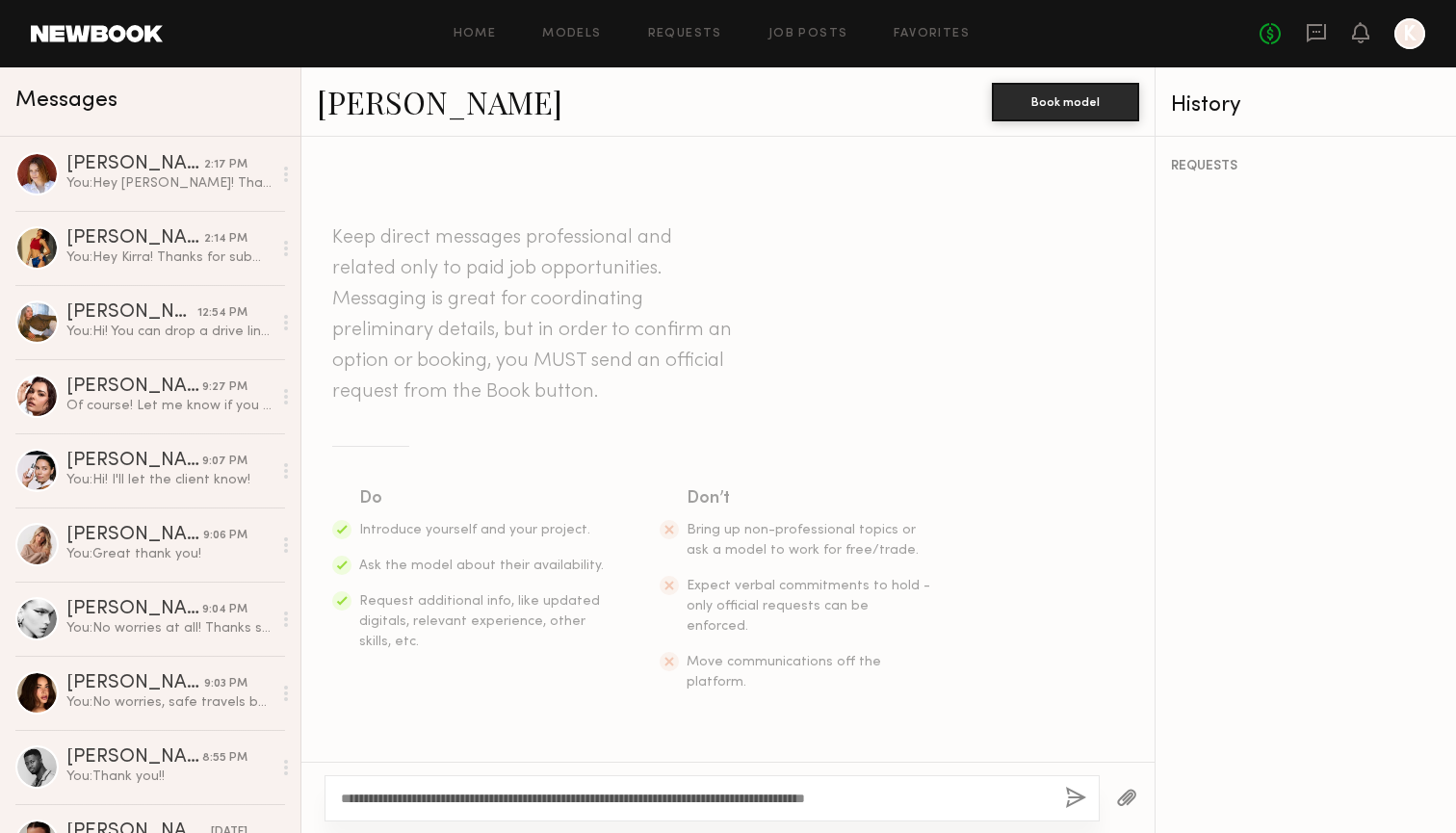
click at [386, 794] on textarea "**********" at bounding box center [695, 798] width 709 height 19
type textarea "**********"
click at [1078, 794] on button "button" at bounding box center [1076, 798] width 21 height 24
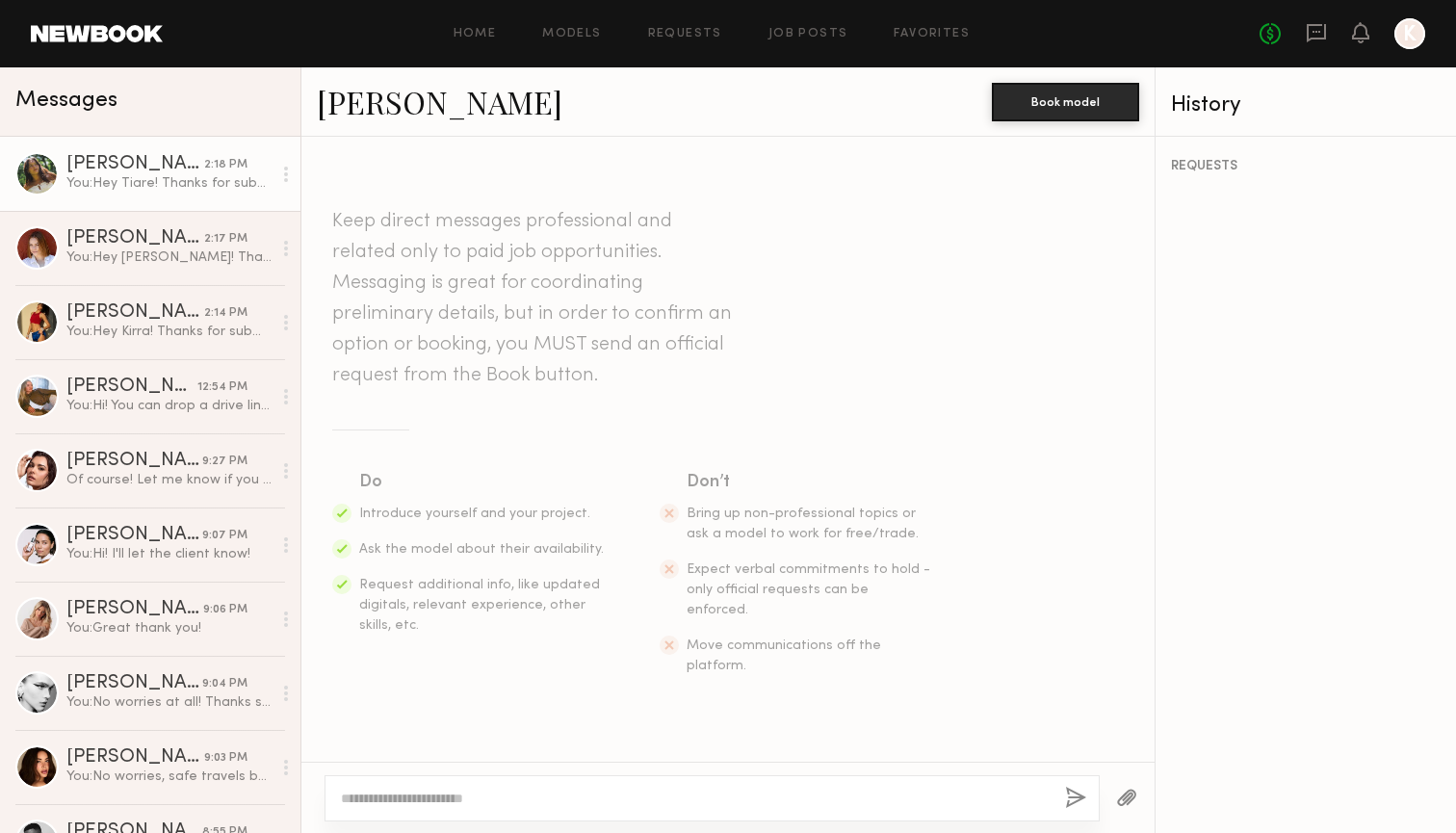
scroll to position [202, 0]
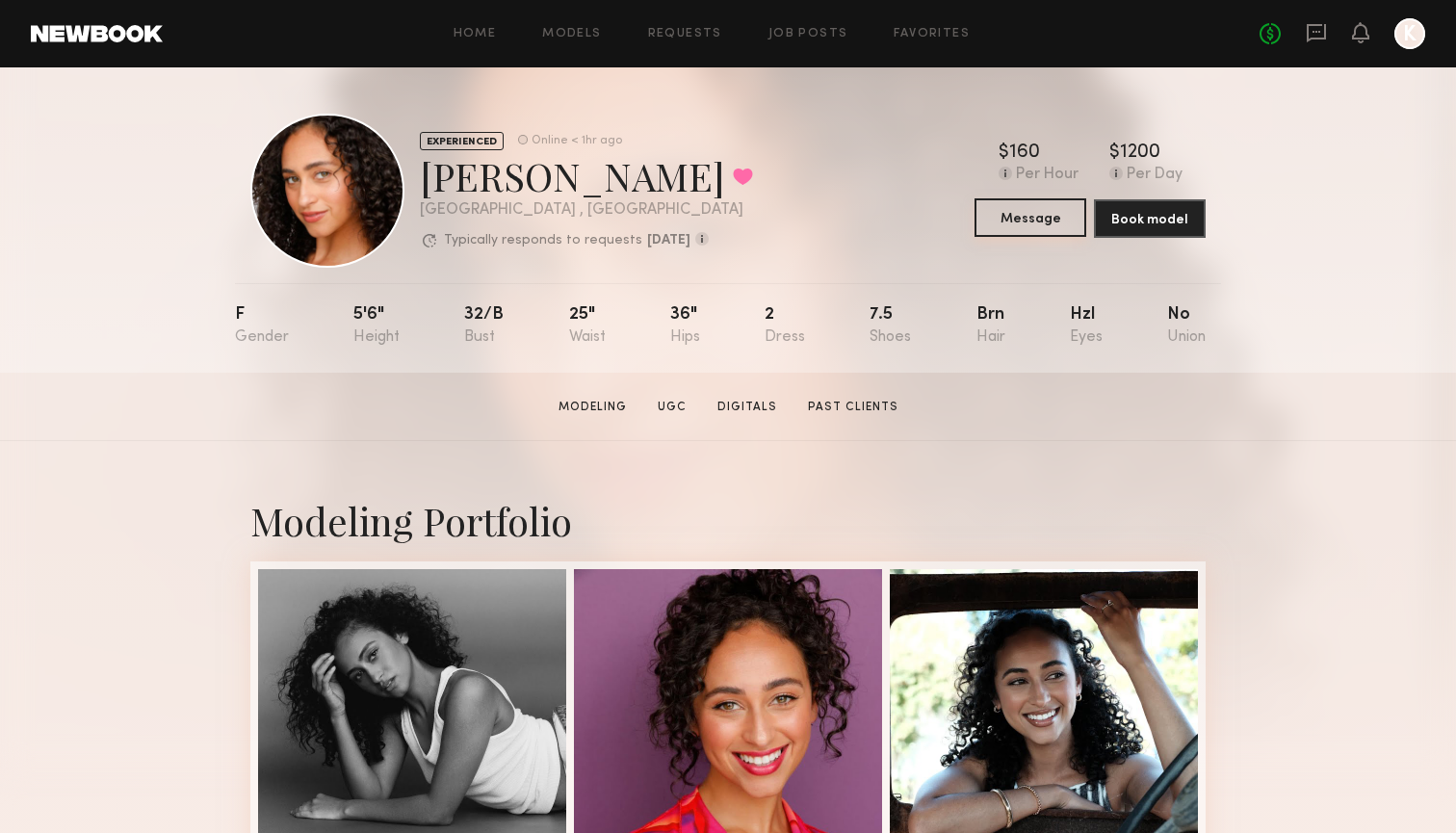
click at [1031, 219] on button "Message" at bounding box center [1030, 217] width 112 height 39
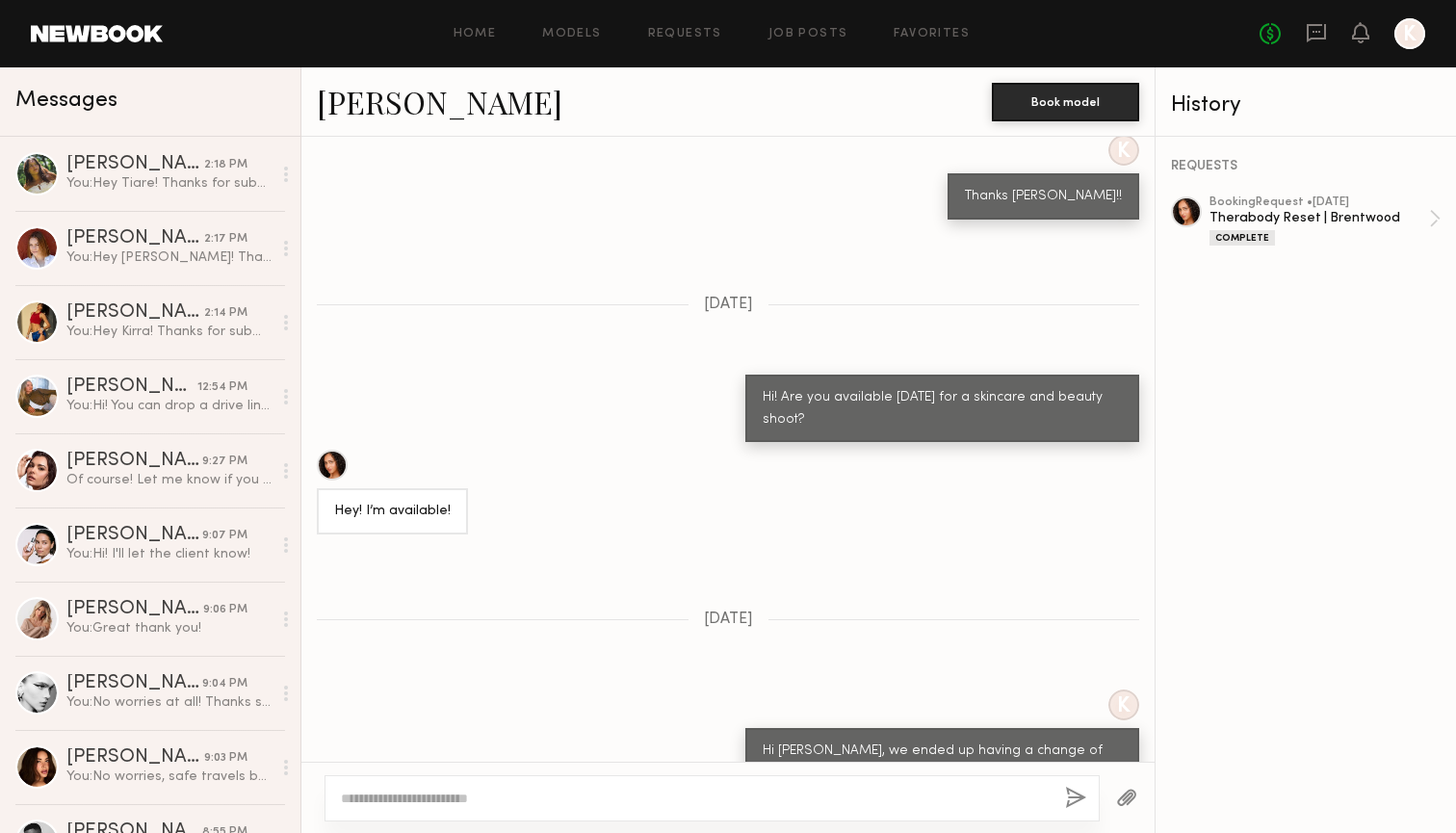
scroll to position [1608, 0]
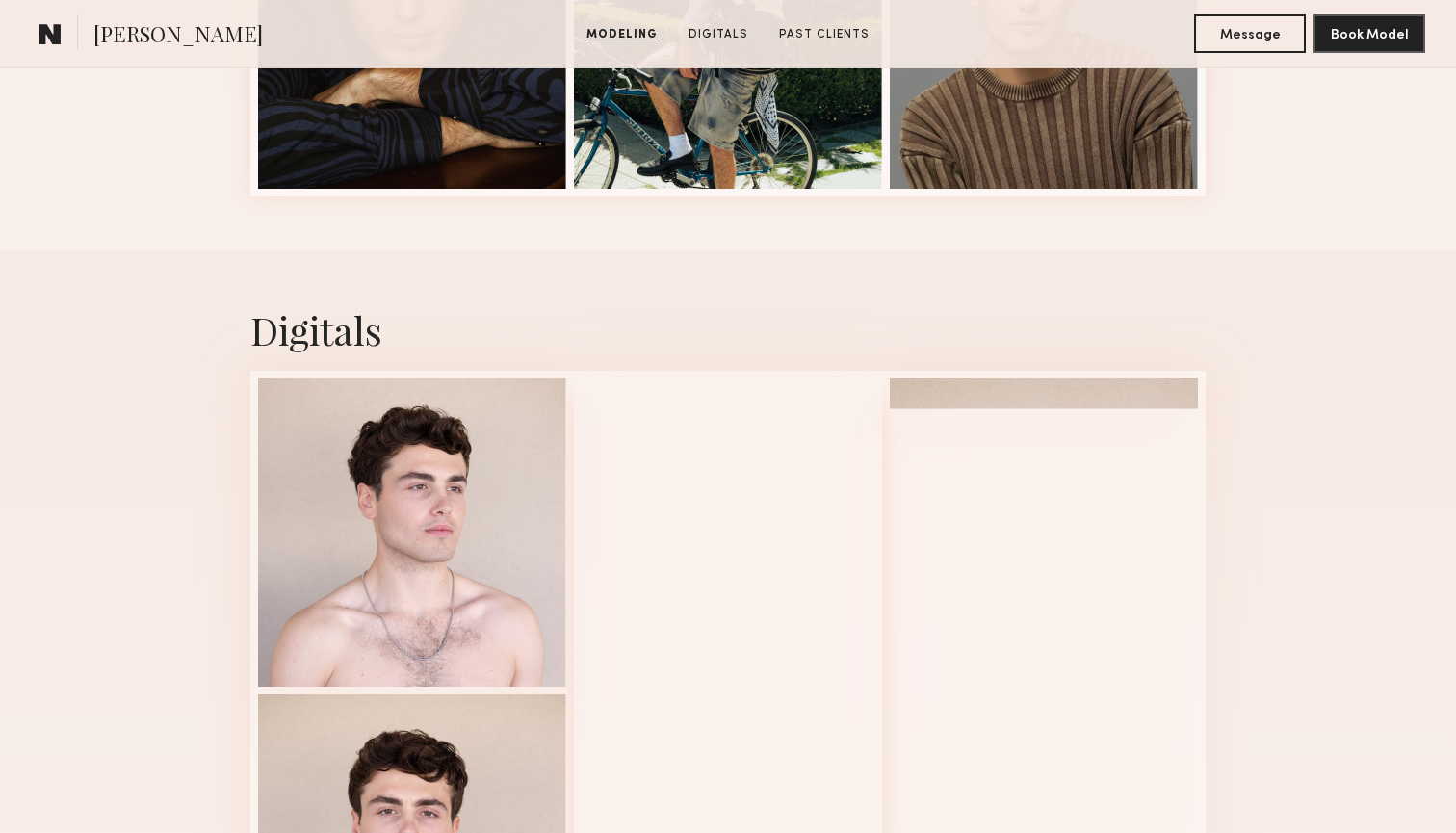
scroll to position [1639, 0]
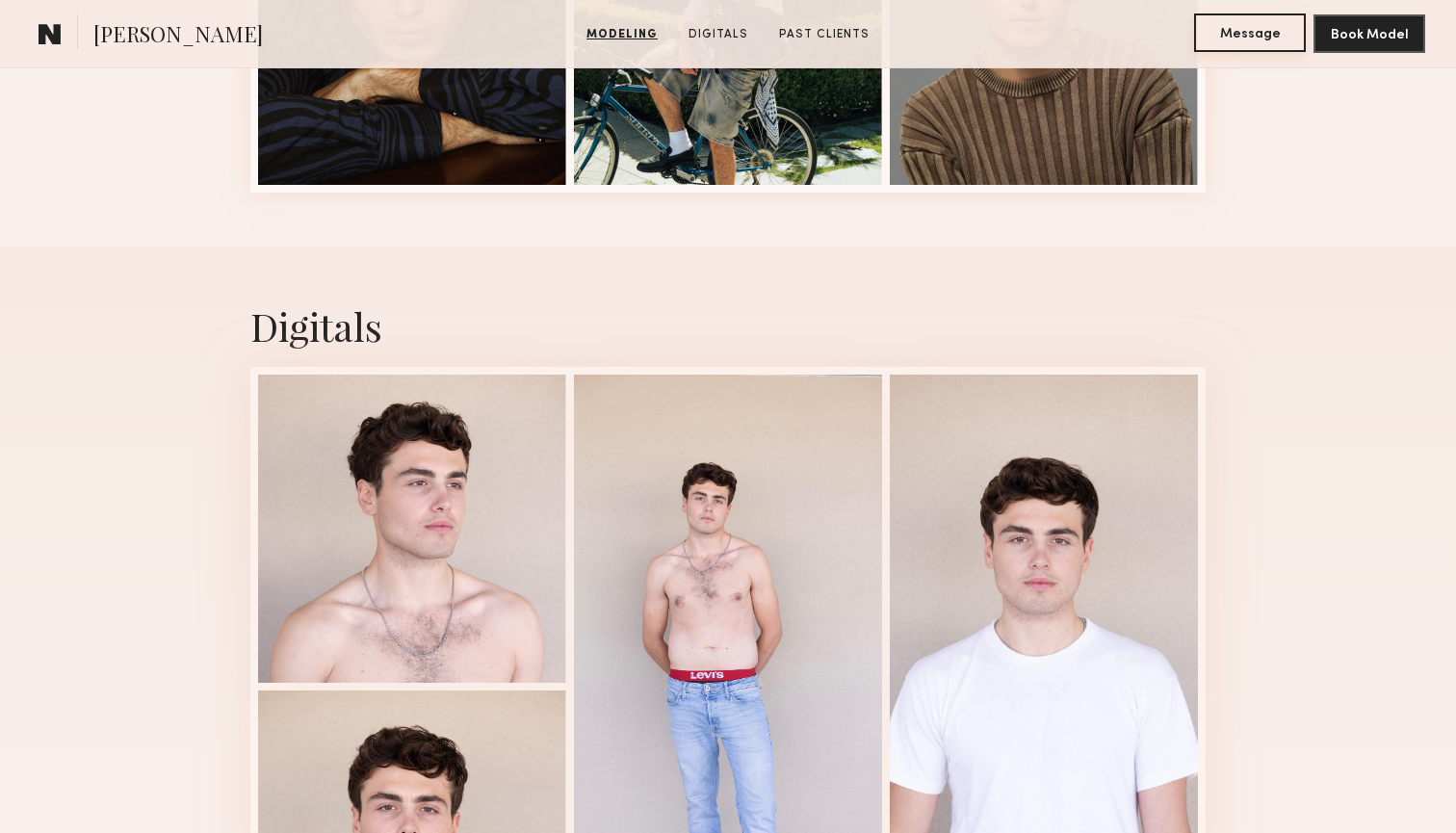
click at [1250, 30] on button "Message" at bounding box center [1250, 33] width 112 height 39
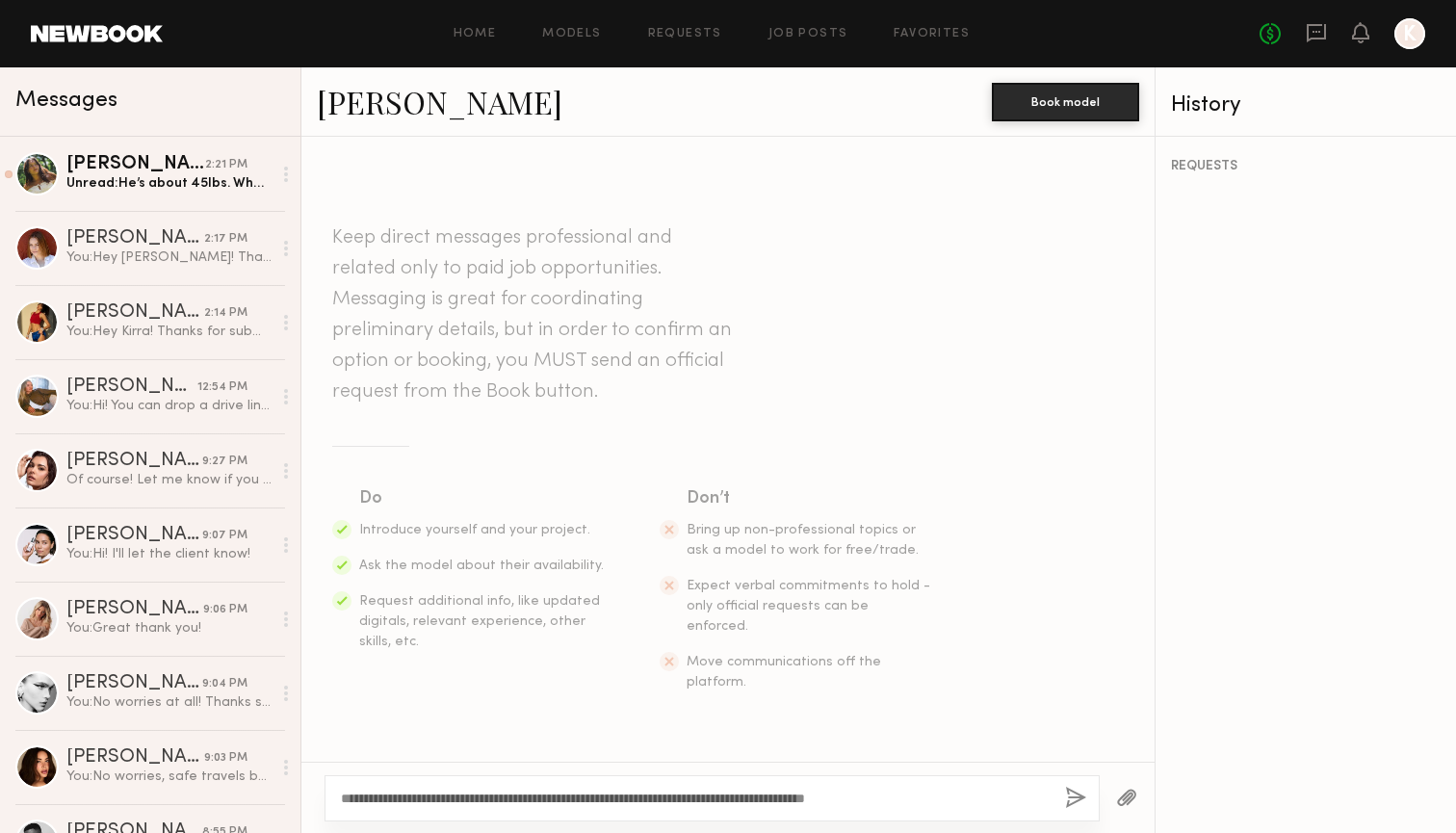
click at [377, 799] on textarea "**********" at bounding box center [695, 798] width 709 height 19
type textarea "**********"
click at [1066, 801] on button "button" at bounding box center [1076, 798] width 21 height 24
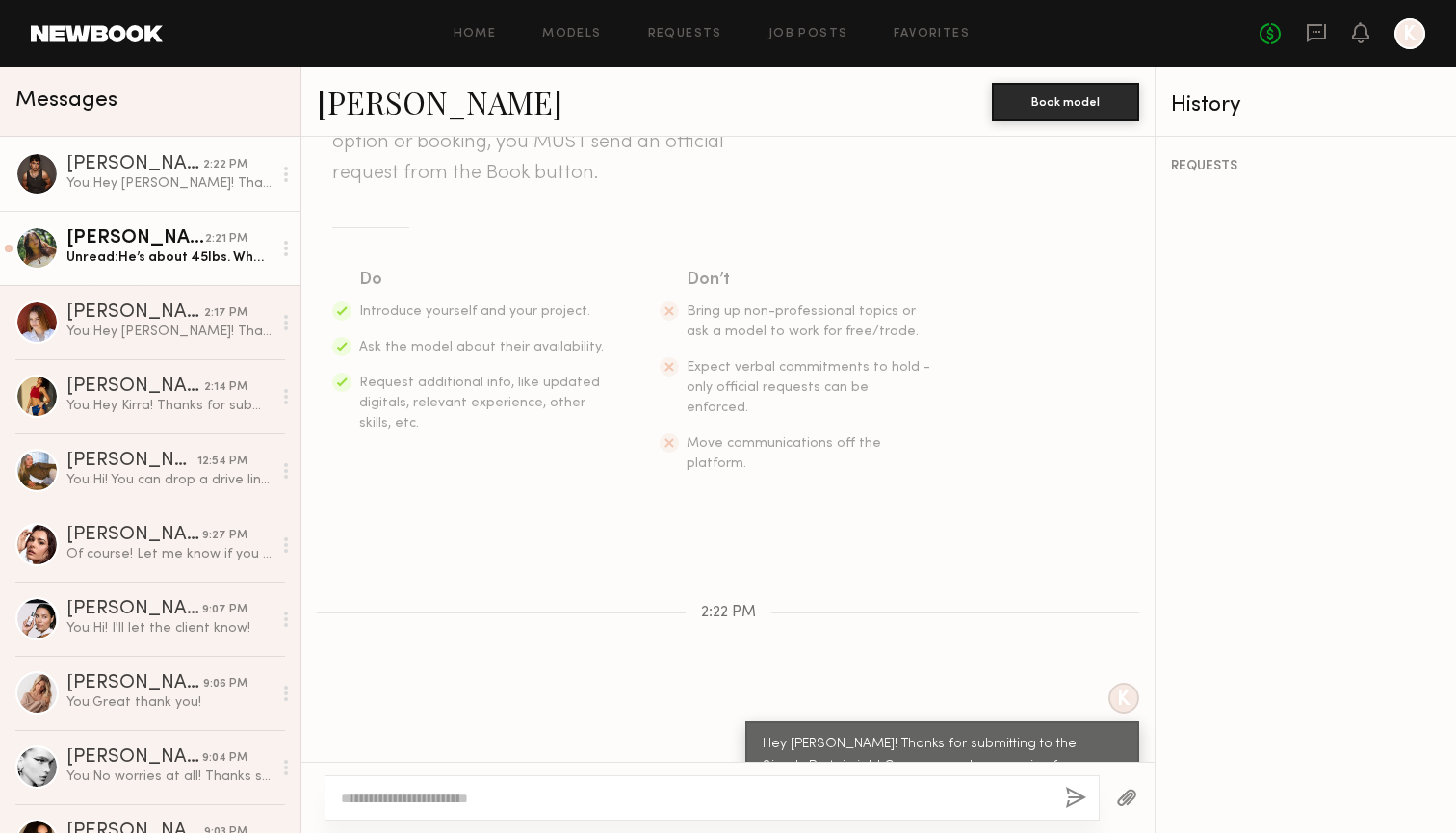
click at [159, 263] on div "Unread: He’s about 45lbs. Wheaten terrier mix!" at bounding box center [169, 257] width 205 height 18
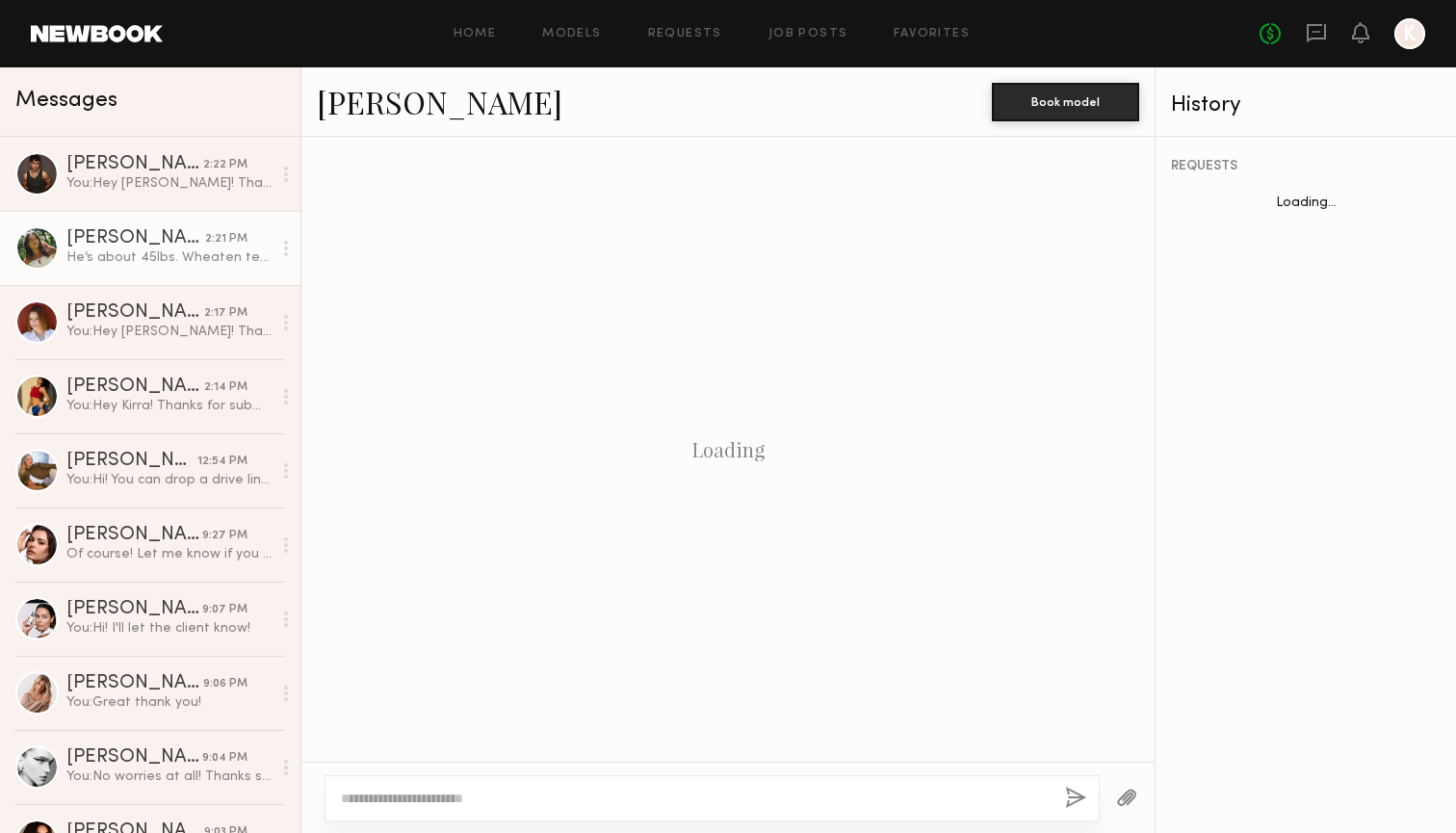
scroll to position [706, 0]
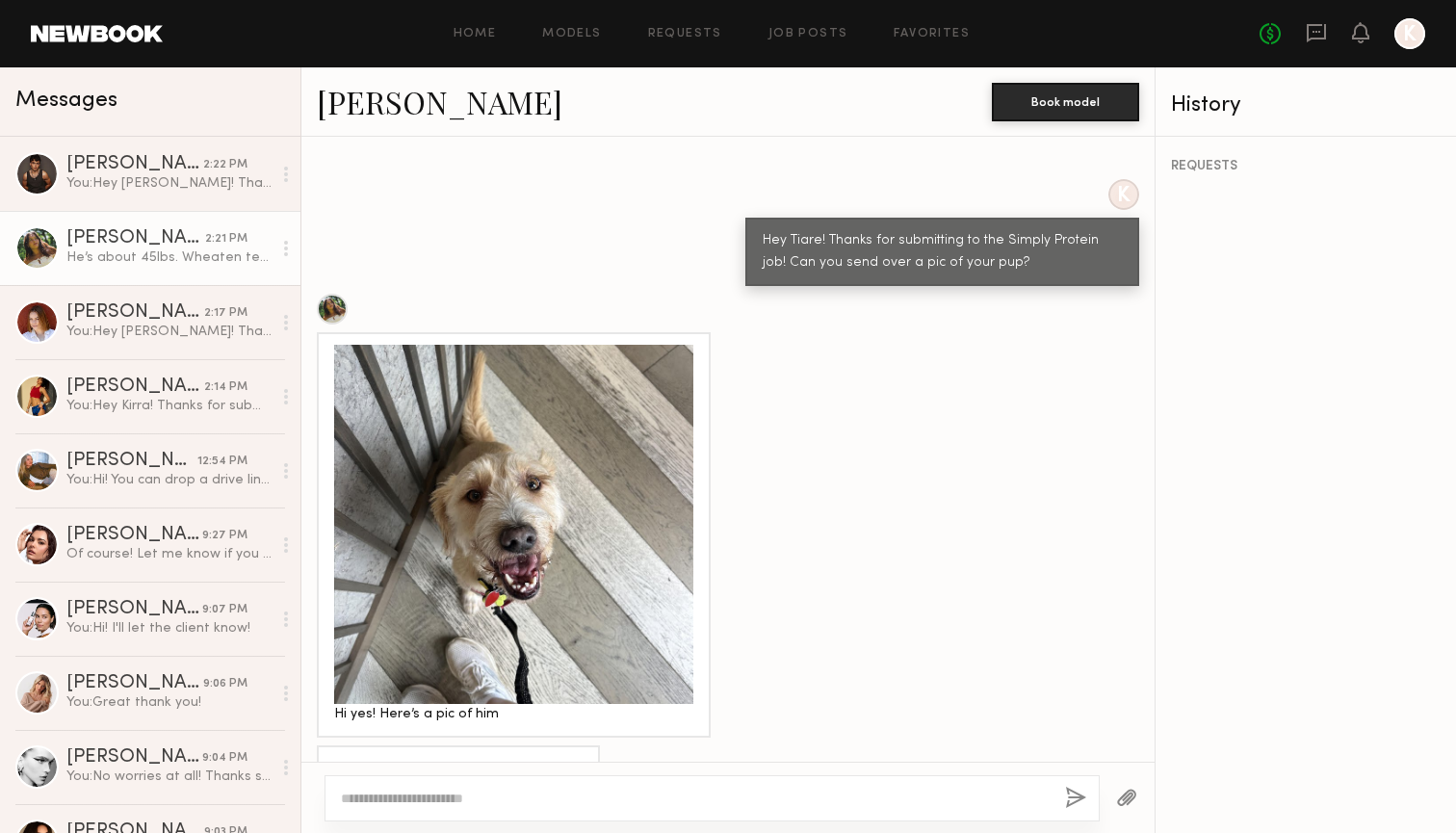
click at [535, 514] on div at bounding box center [514, 524] width 359 height 359
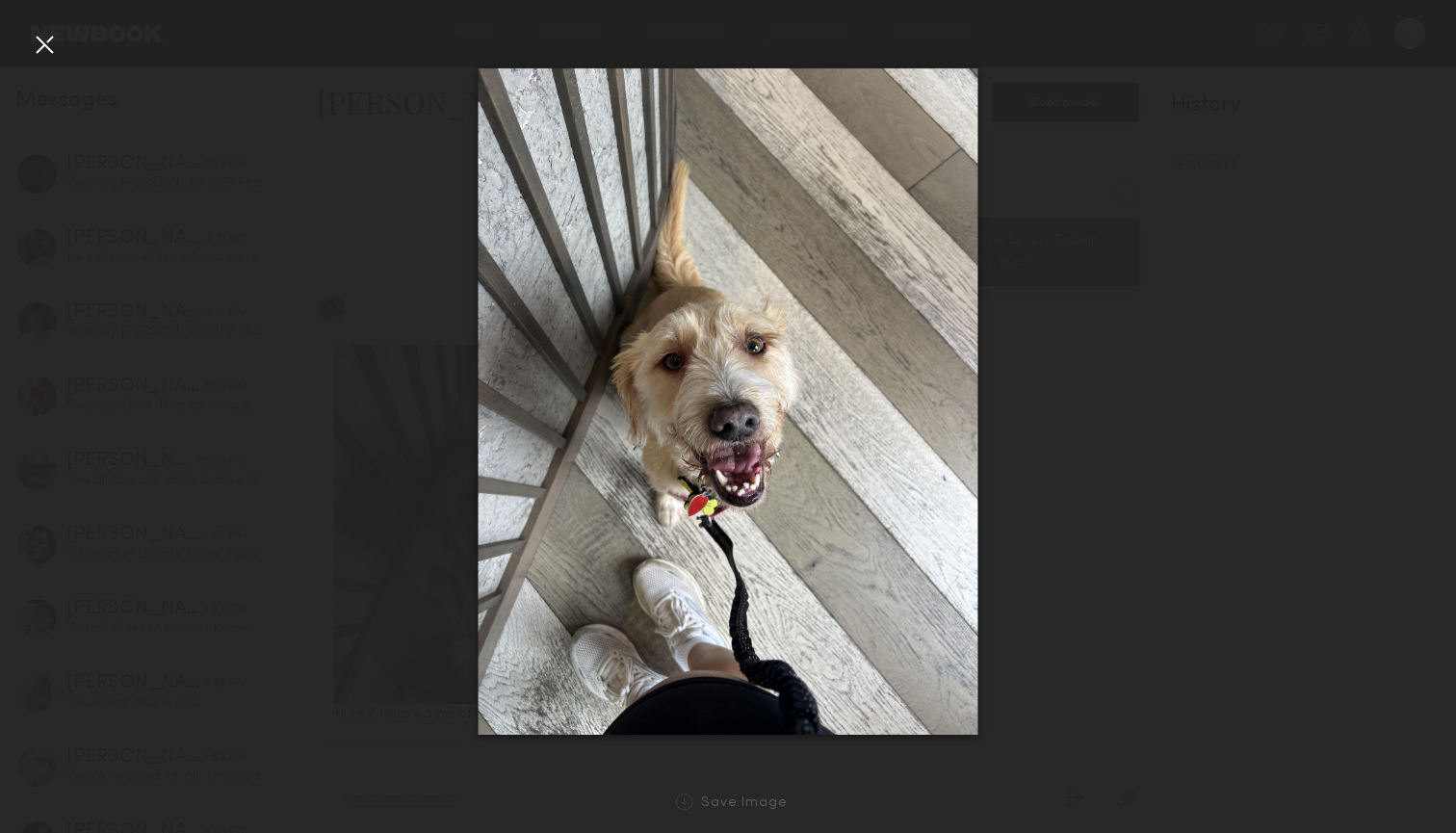
click at [1093, 430] on div at bounding box center [728, 401] width 1456 height 740
click at [59, 55] on div at bounding box center [44, 44] width 31 height 31
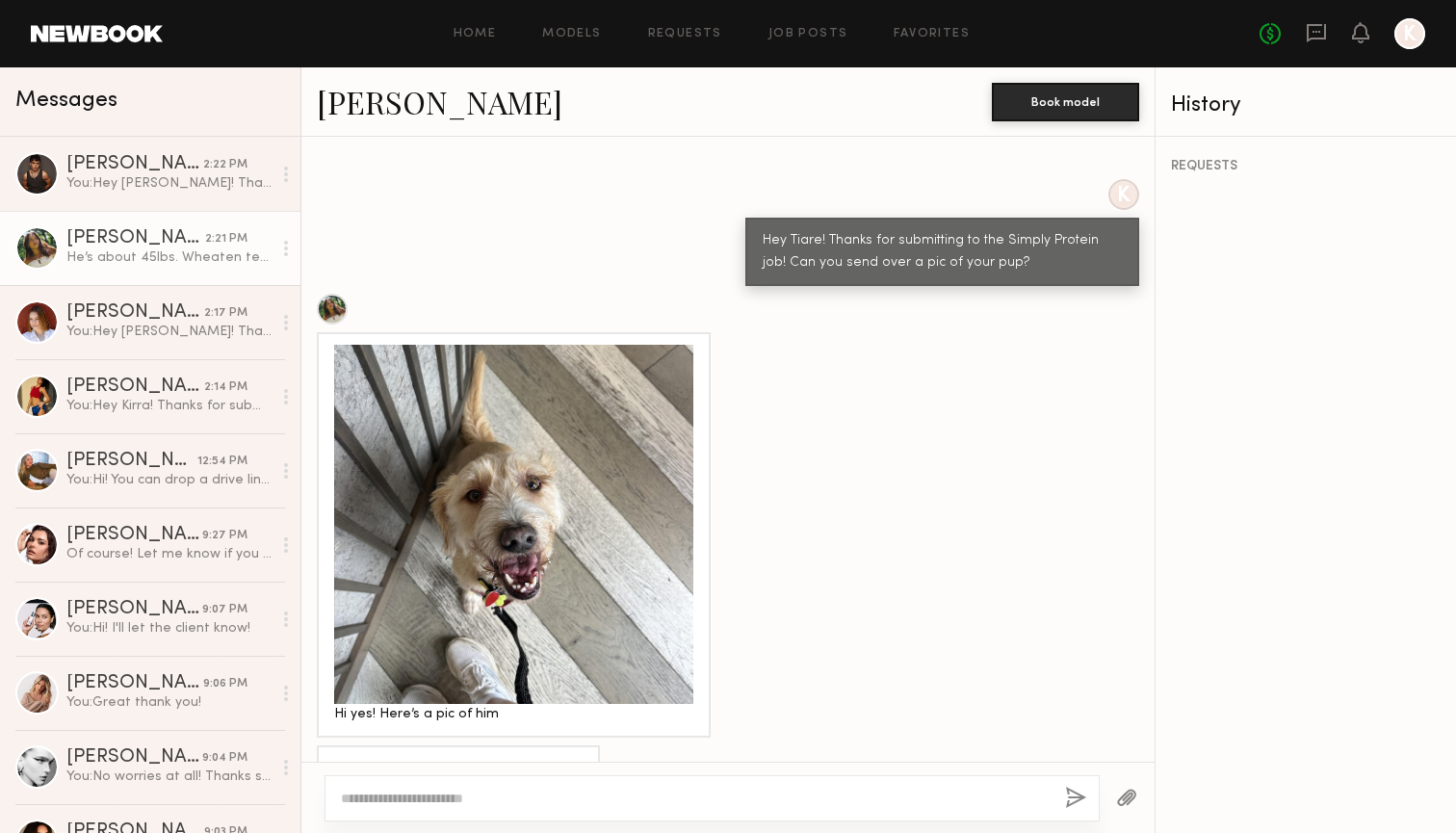
click at [495, 791] on textarea at bounding box center [695, 798] width 709 height 19
click at [378, 797] on textarea "**********" at bounding box center [695, 798] width 709 height 19
click at [515, 800] on textarea "**********" at bounding box center [695, 798] width 709 height 19
type textarea "**********"
click at [1080, 796] on button "button" at bounding box center [1076, 798] width 21 height 24
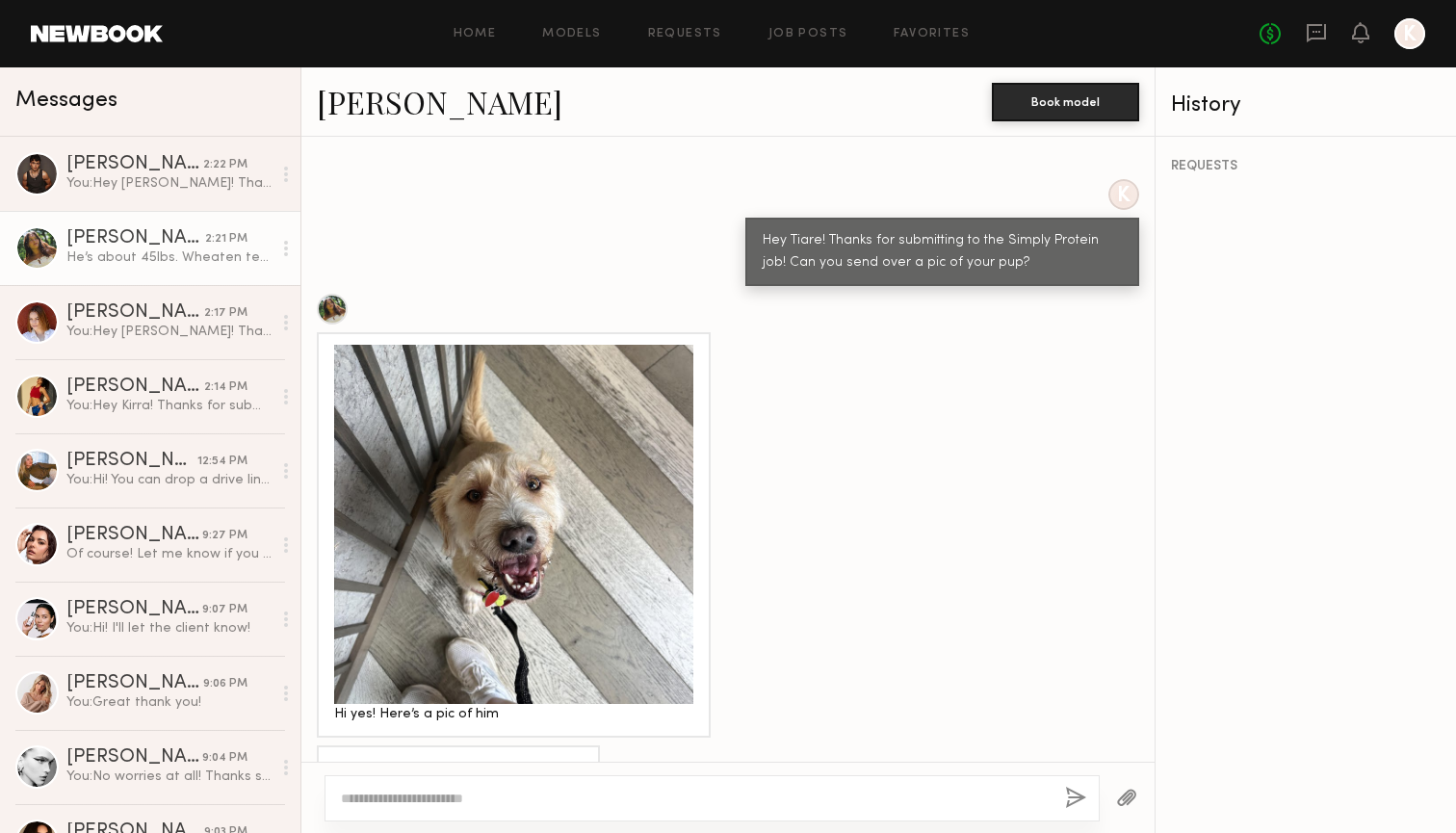
scroll to position [905, 0]
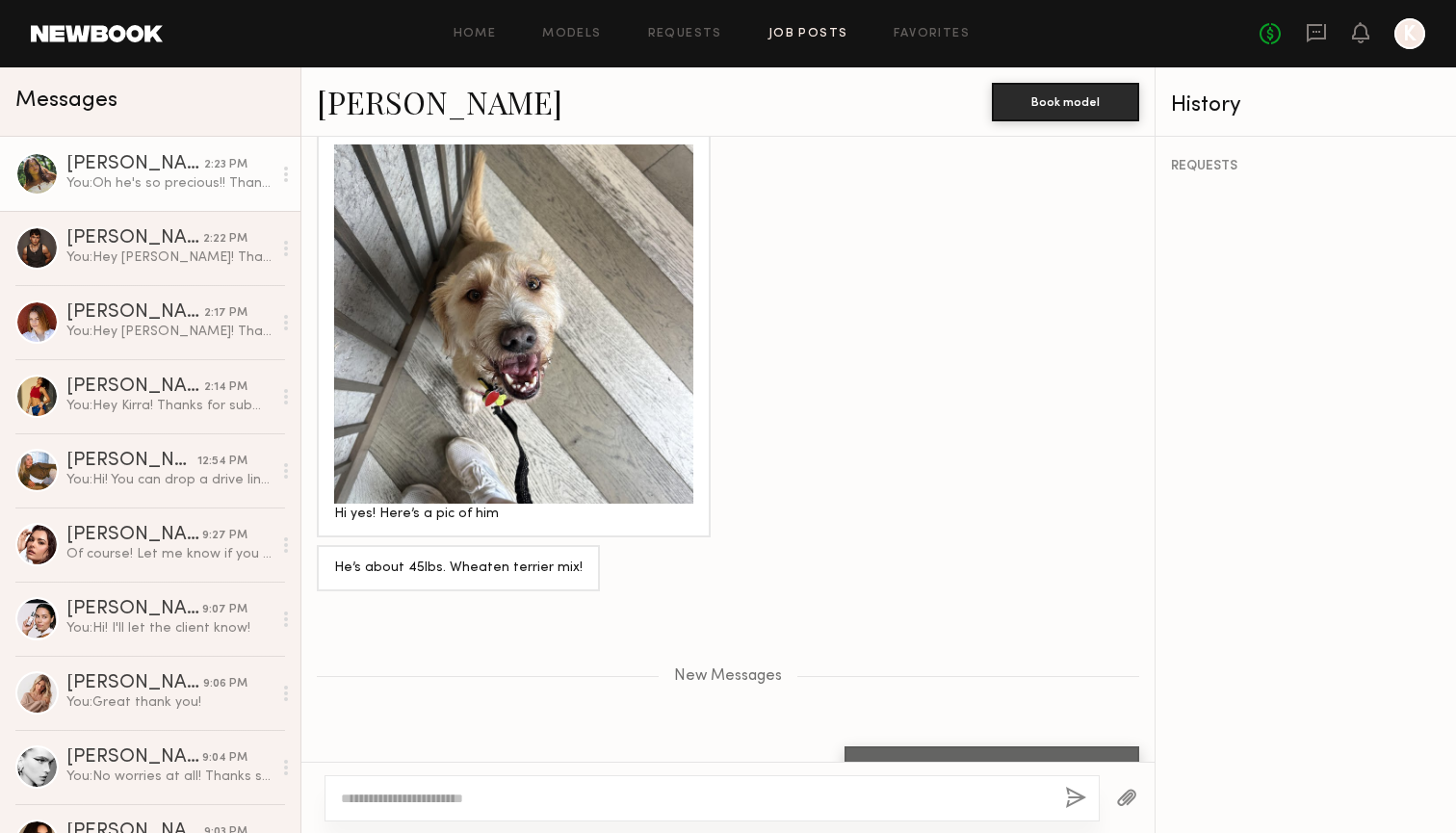
click at [781, 31] on link "Job Posts" at bounding box center [808, 34] width 80 height 13
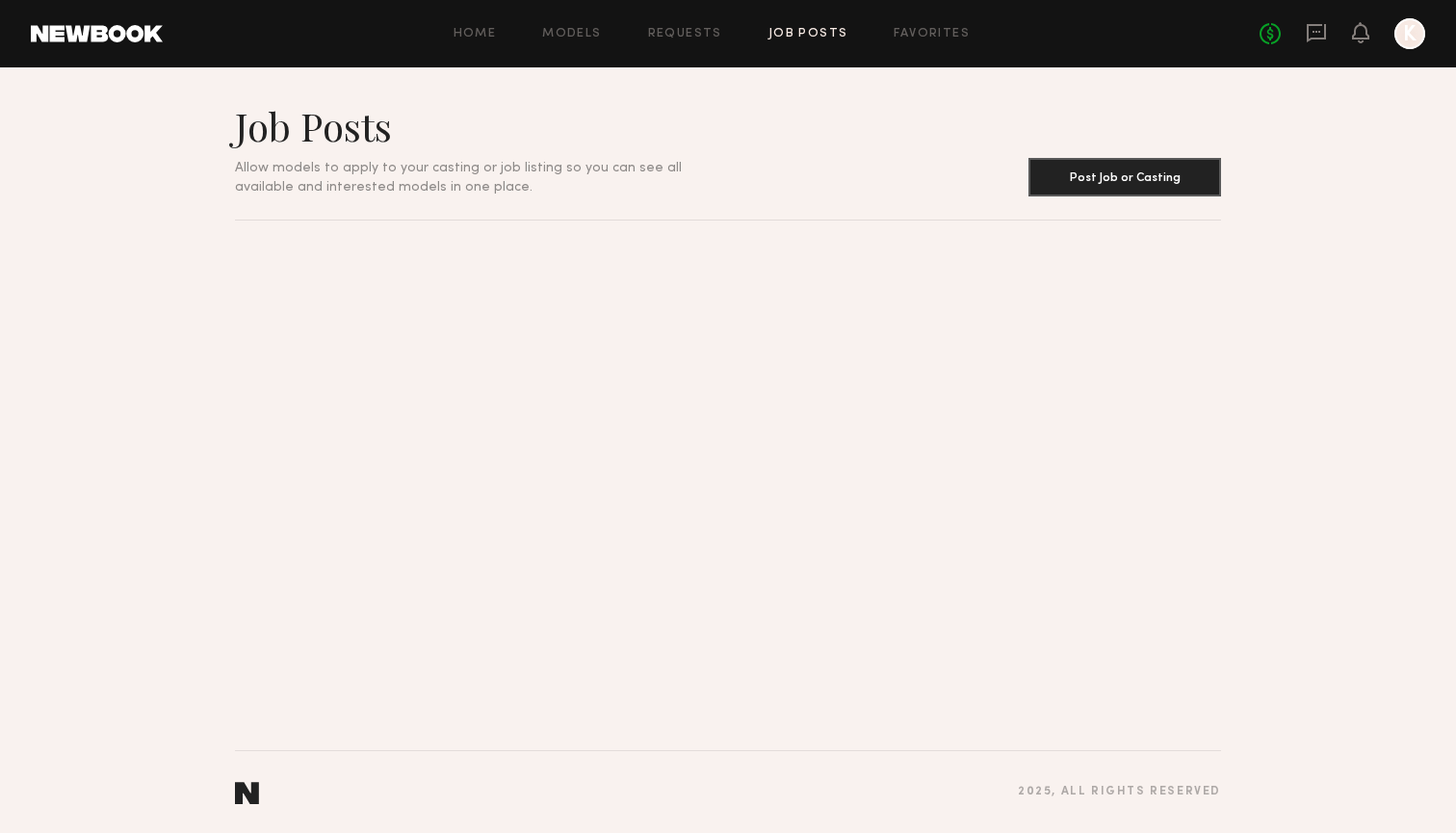
drag, startPoint x: 488, startPoint y: 35, endPoint x: 695, endPoint y: 181, distance: 253.3
click at [695, 181] on div "Allow models to apply to your casting or job listing so you can see all availab…" at bounding box center [481, 178] width 493 height 39
click at [798, 34] on link "Job Posts" at bounding box center [808, 34] width 80 height 13
click at [811, 34] on link "Job Posts" at bounding box center [808, 34] width 80 height 13
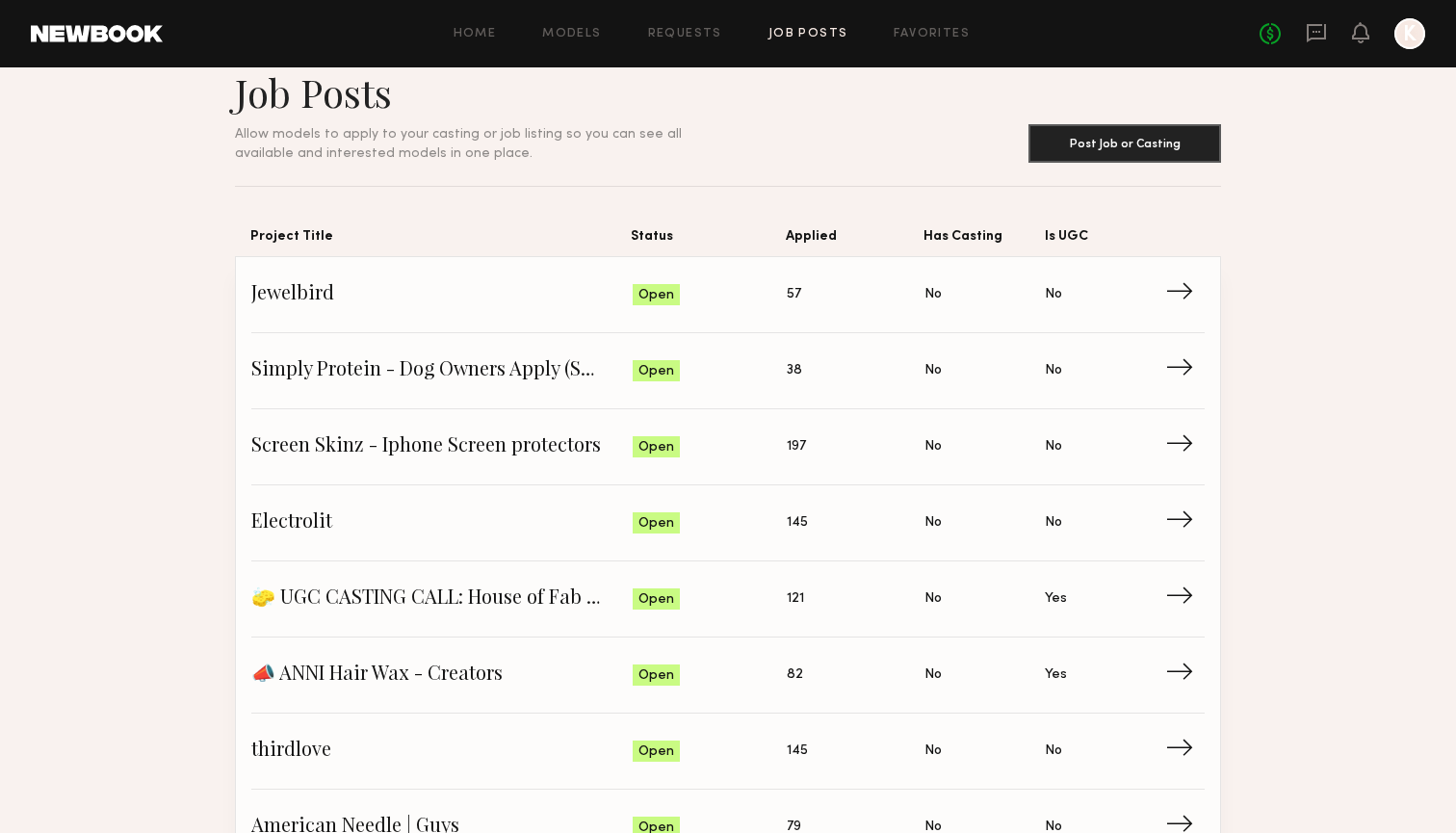
scroll to position [50, 0]
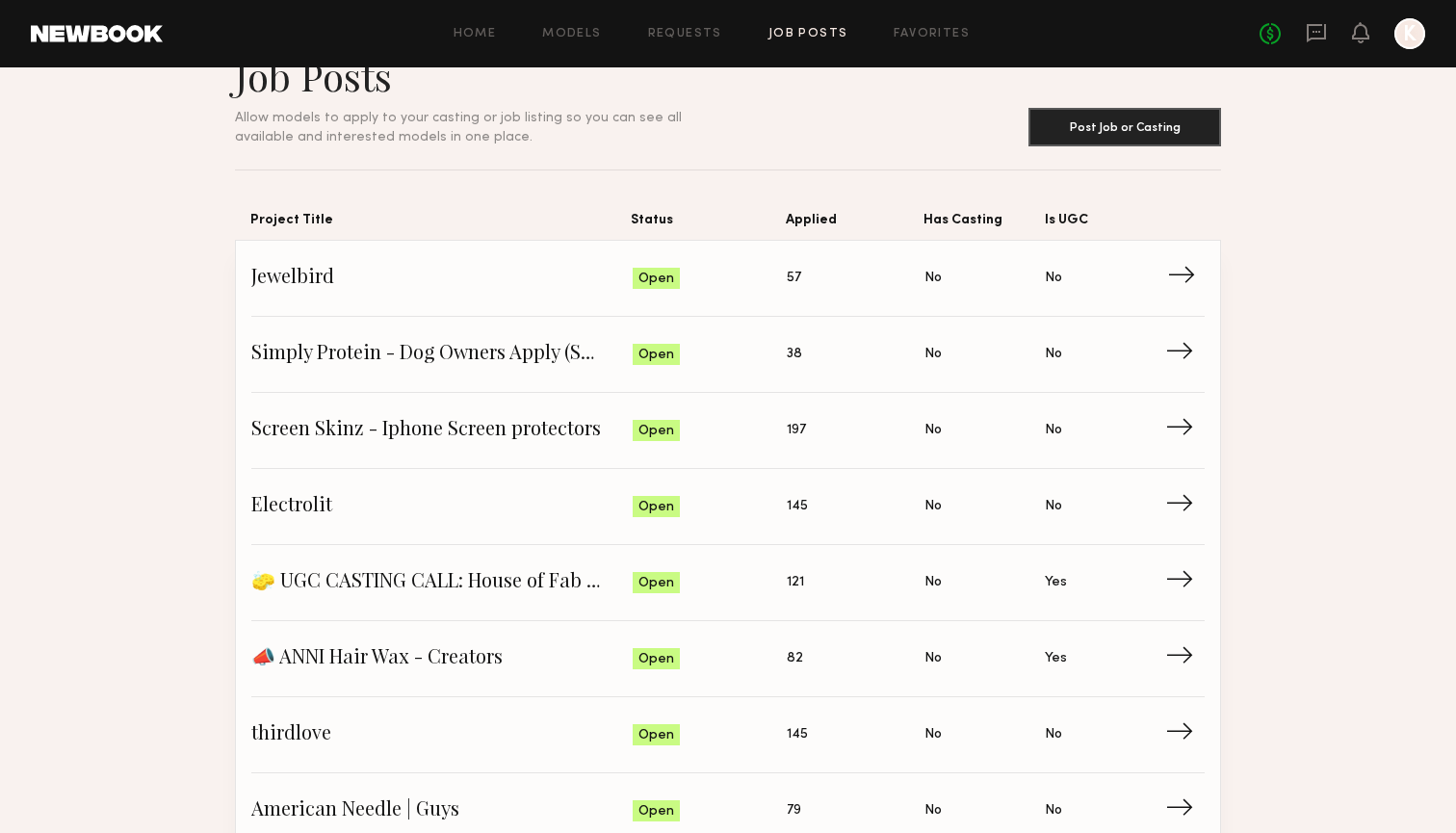
click at [793, 279] on span "57" at bounding box center [794, 278] width 14 height 21
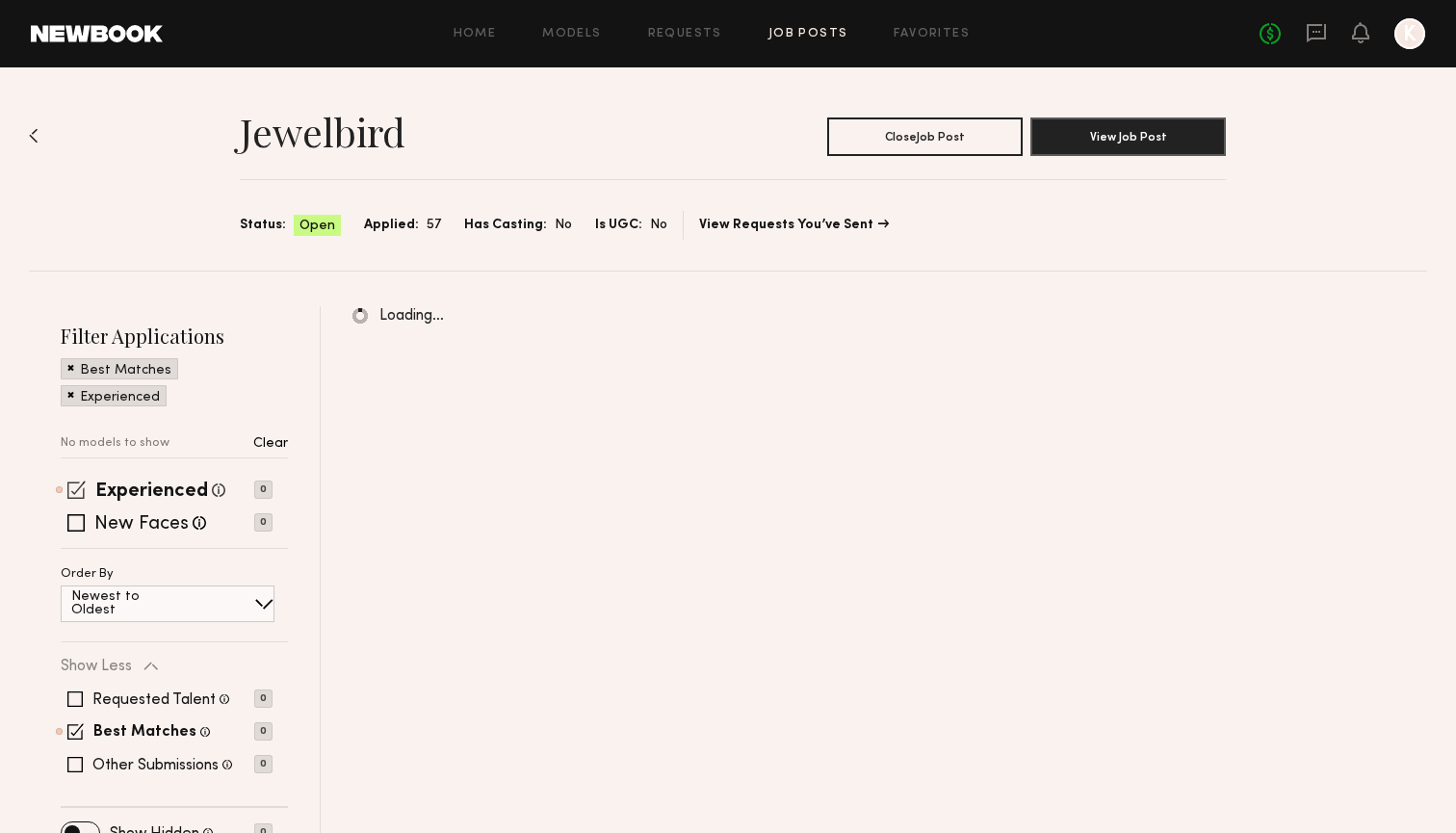
click at [80, 492] on span at bounding box center [76, 489] width 18 height 18
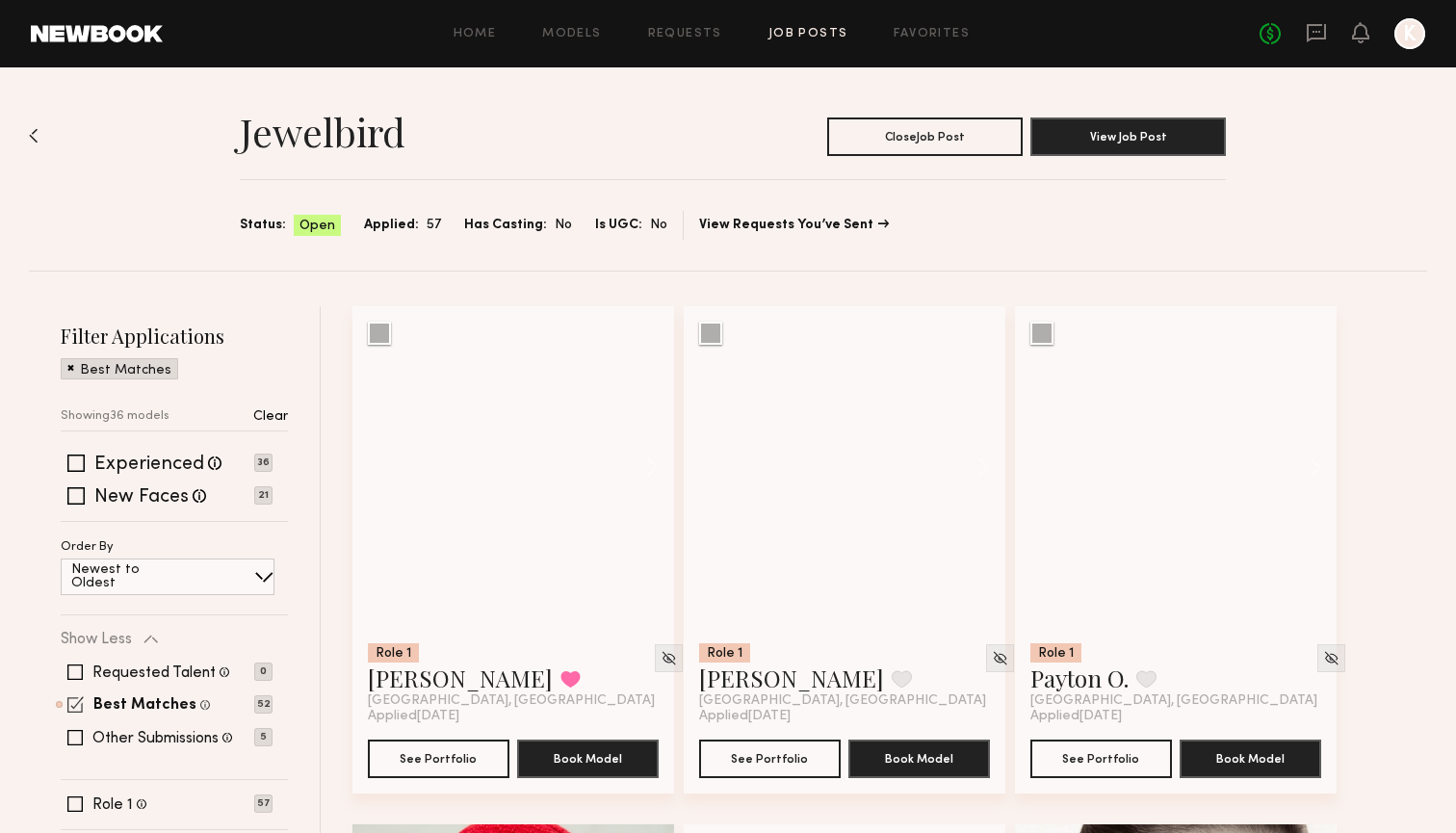
click at [74, 701] on span at bounding box center [75, 704] width 16 height 16
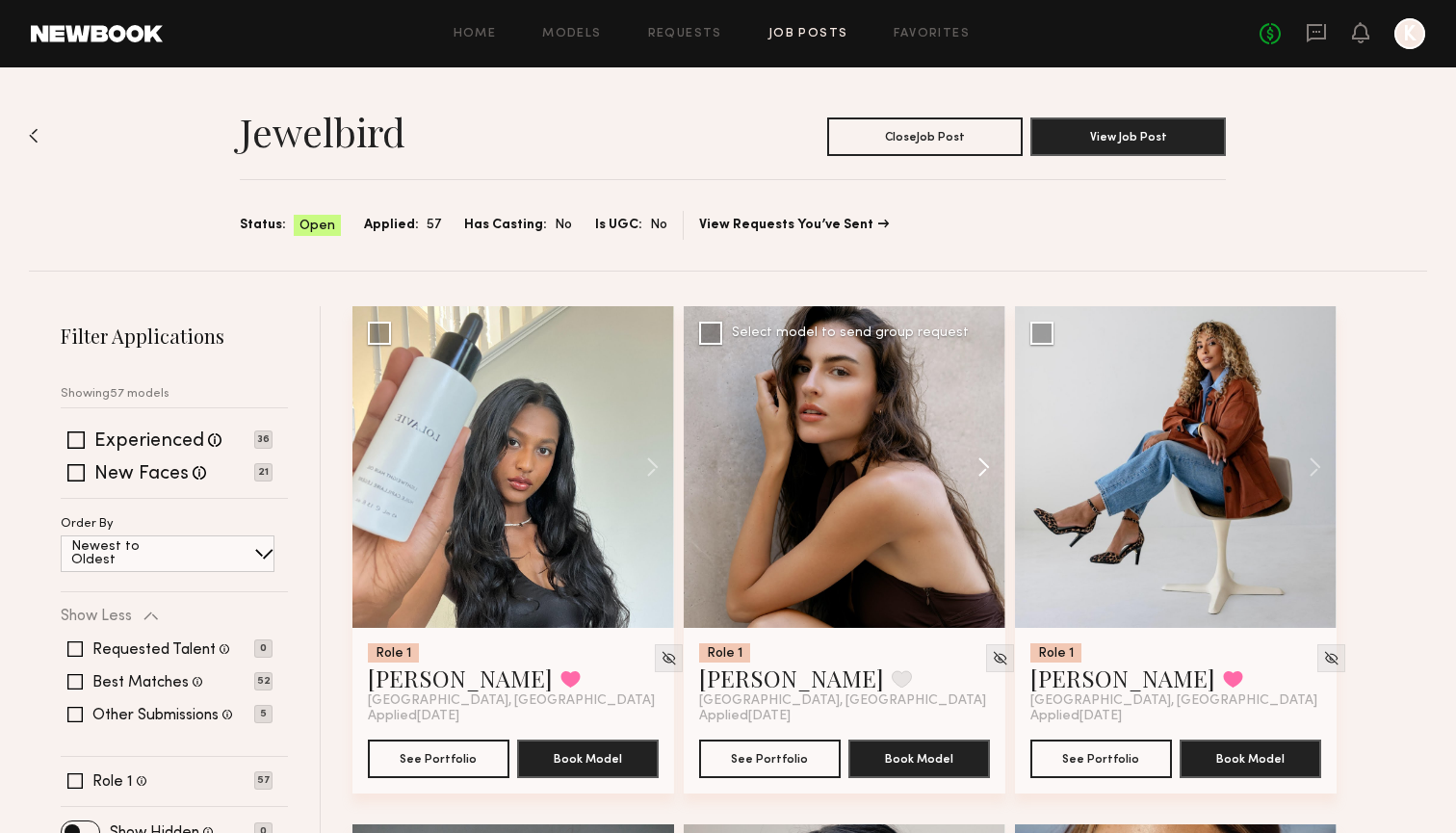
click at [964, 469] on button at bounding box center [974, 466] width 62 height 321
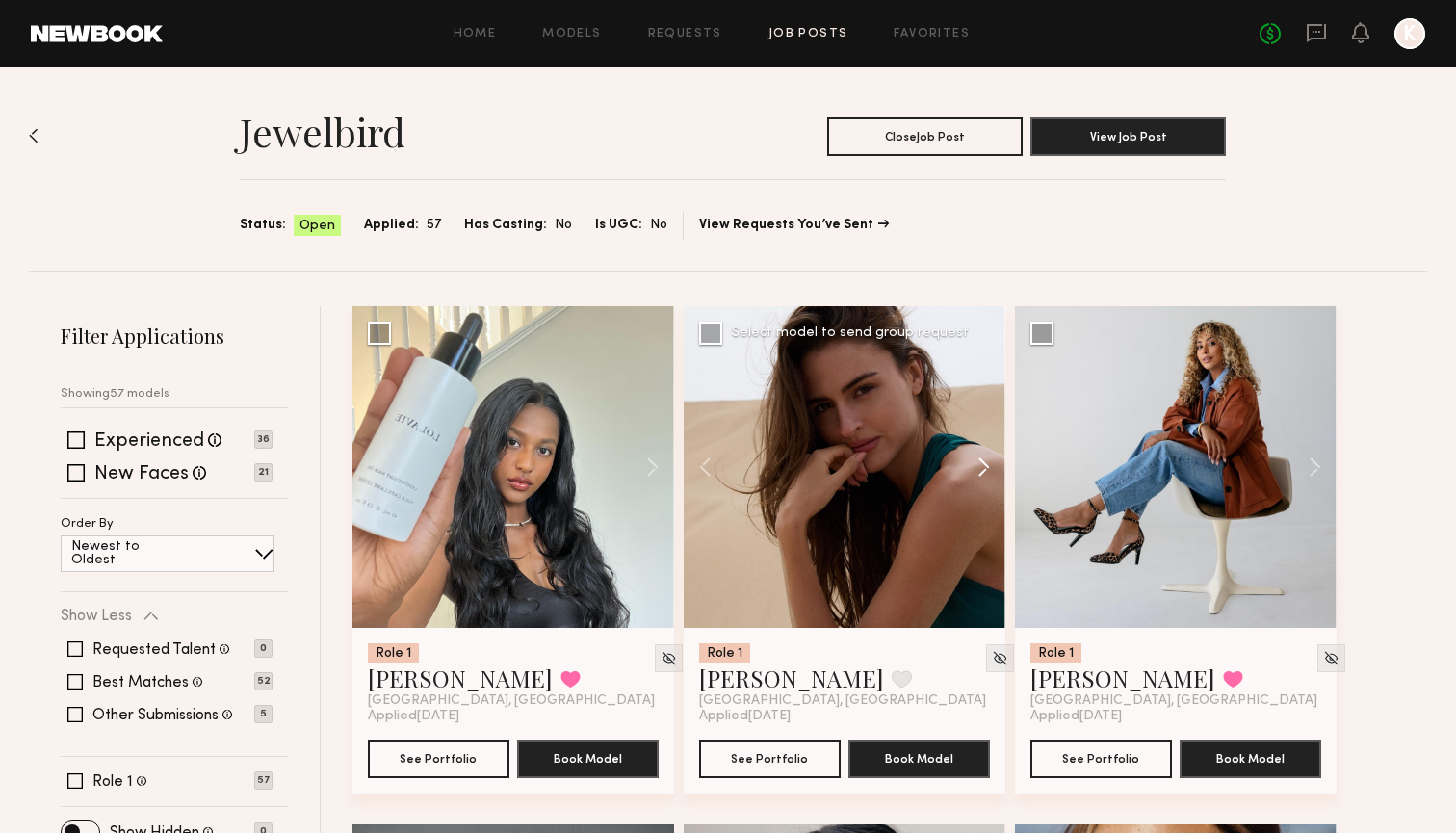
click at [964, 469] on button at bounding box center [974, 466] width 62 height 321
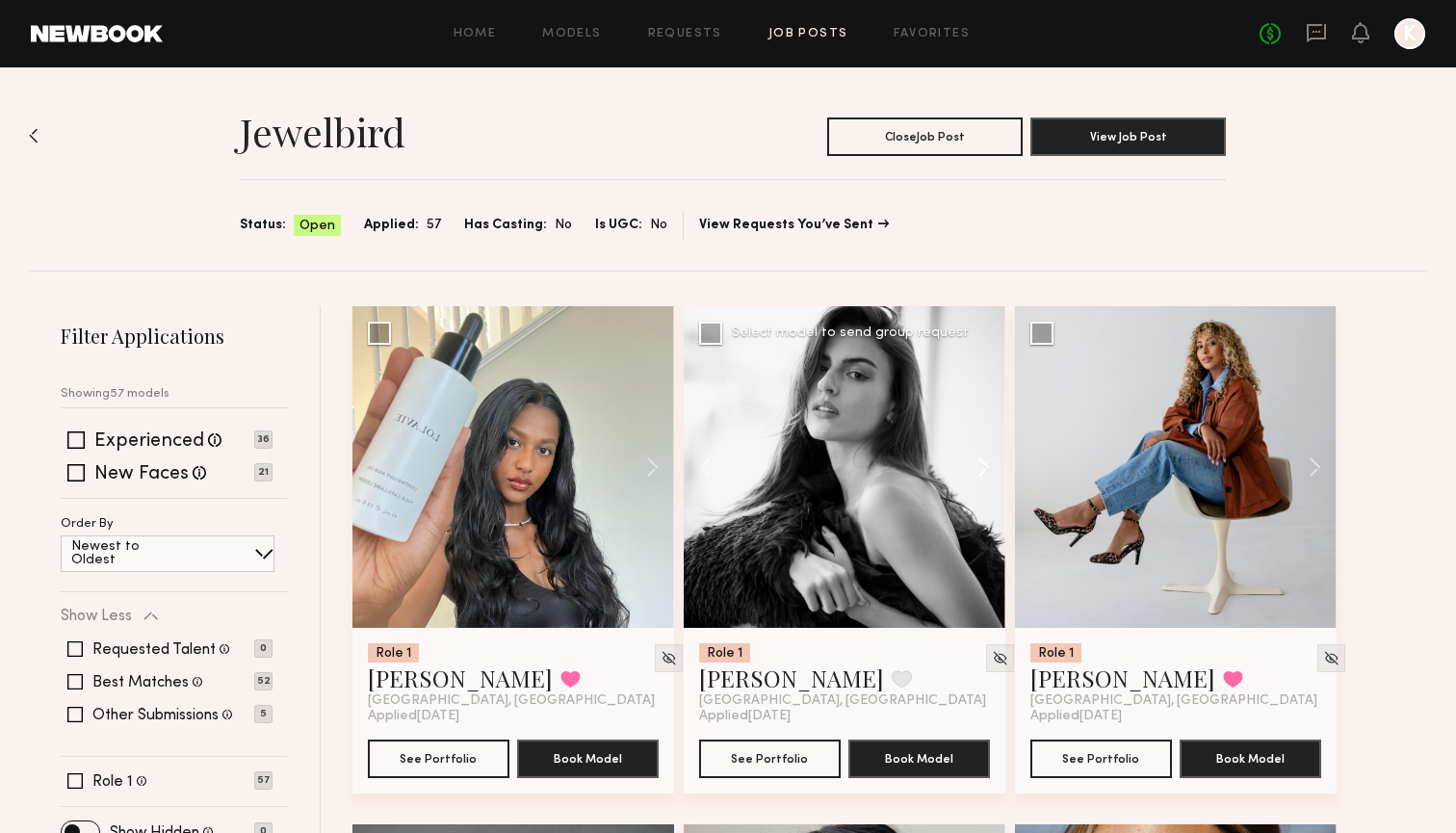
click at [964, 469] on button at bounding box center [974, 466] width 62 height 321
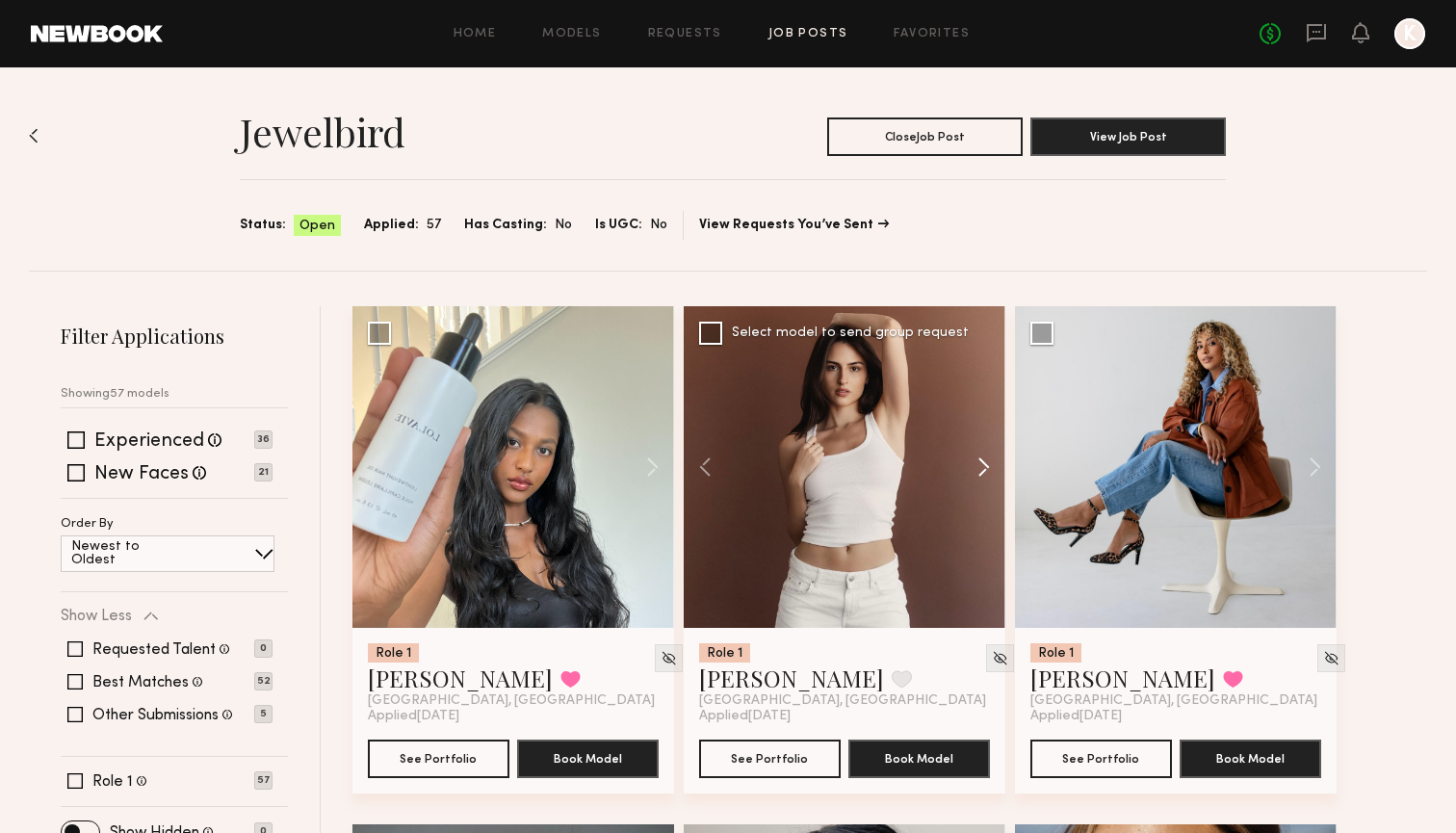
click at [964, 469] on button at bounding box center [974, 466] width 62 height 321
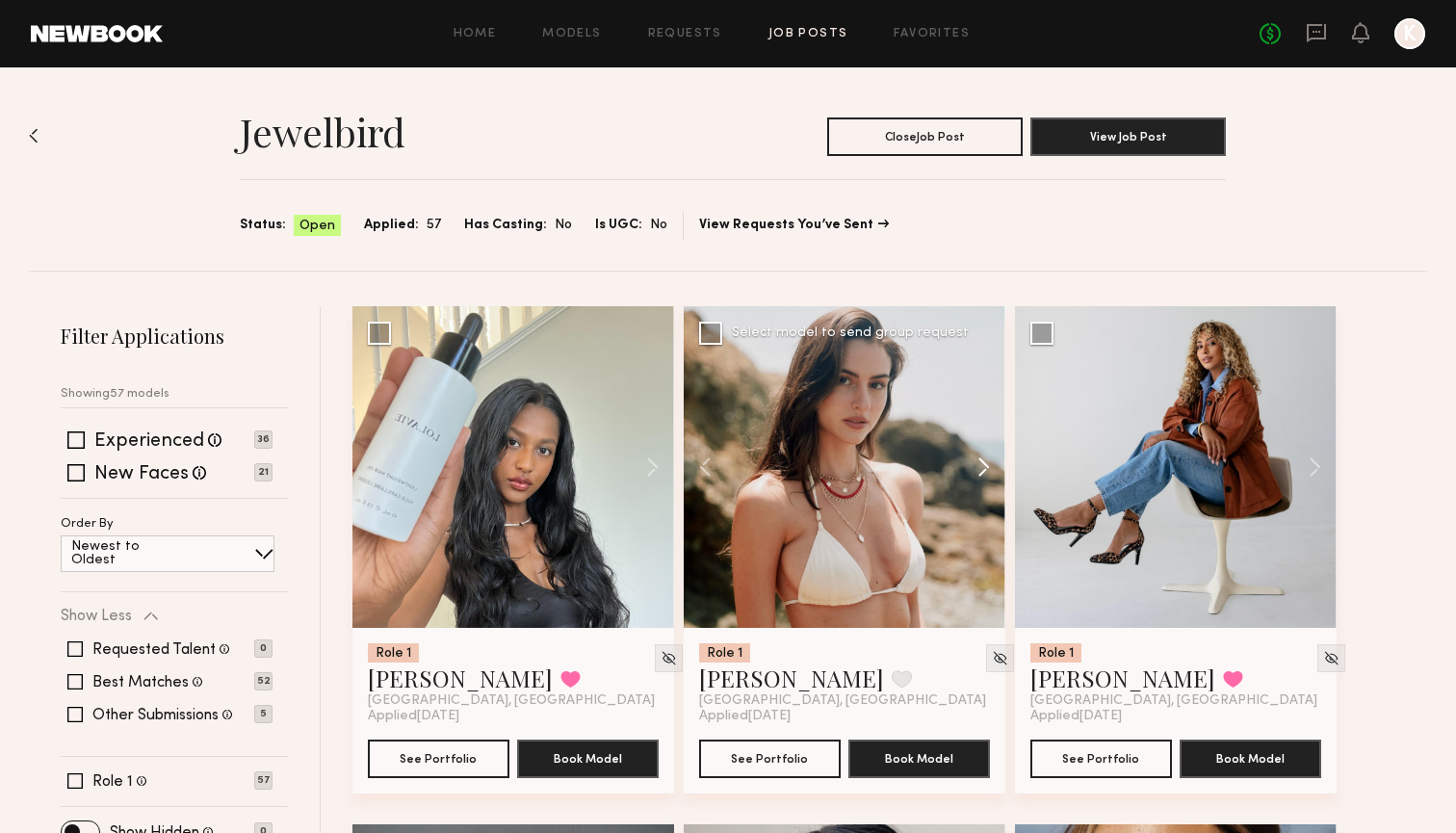
click at [964, 469] on button at bounding box center [974, 466] width 62 height 321
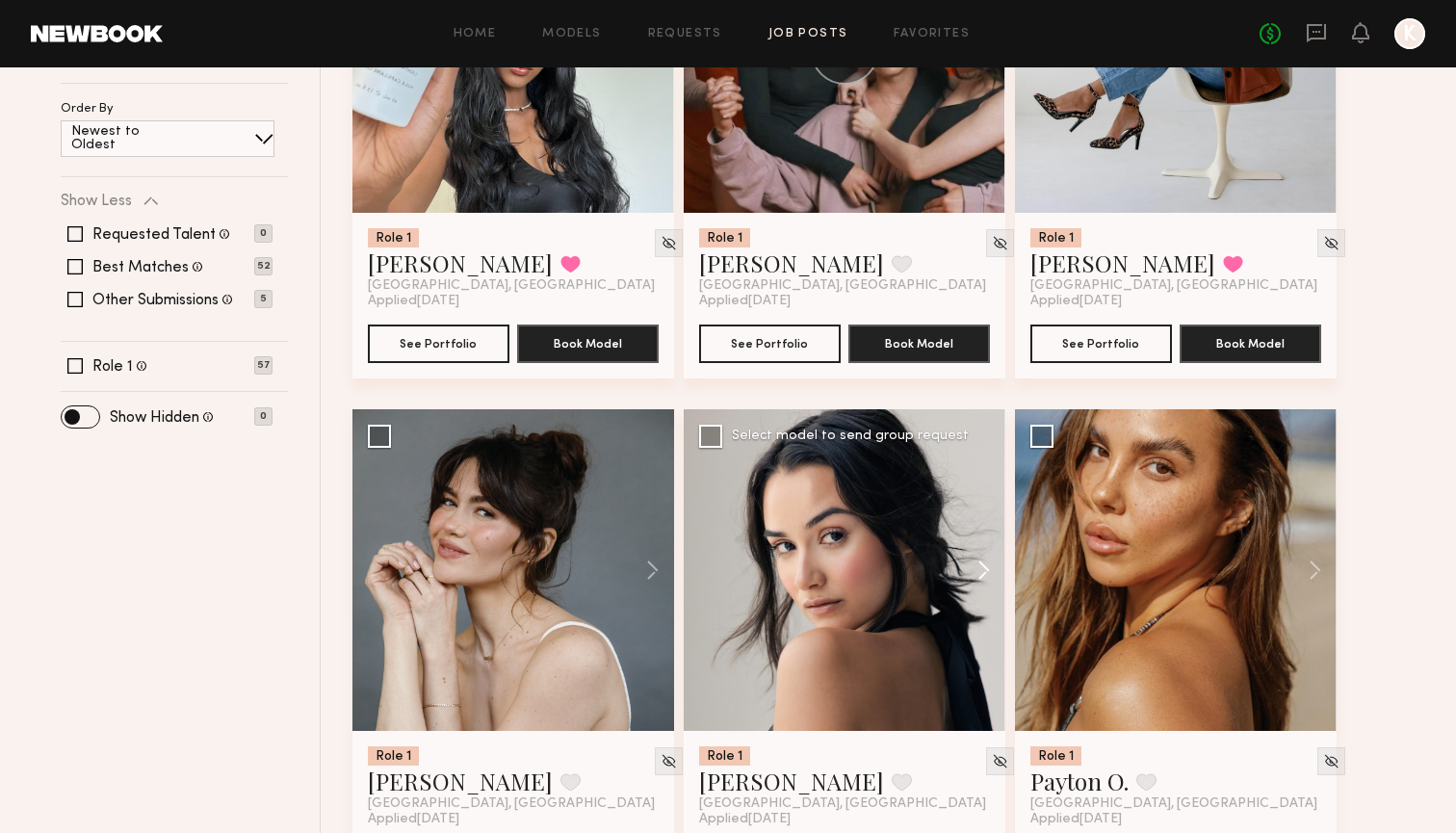
scroll to position [433, 0]
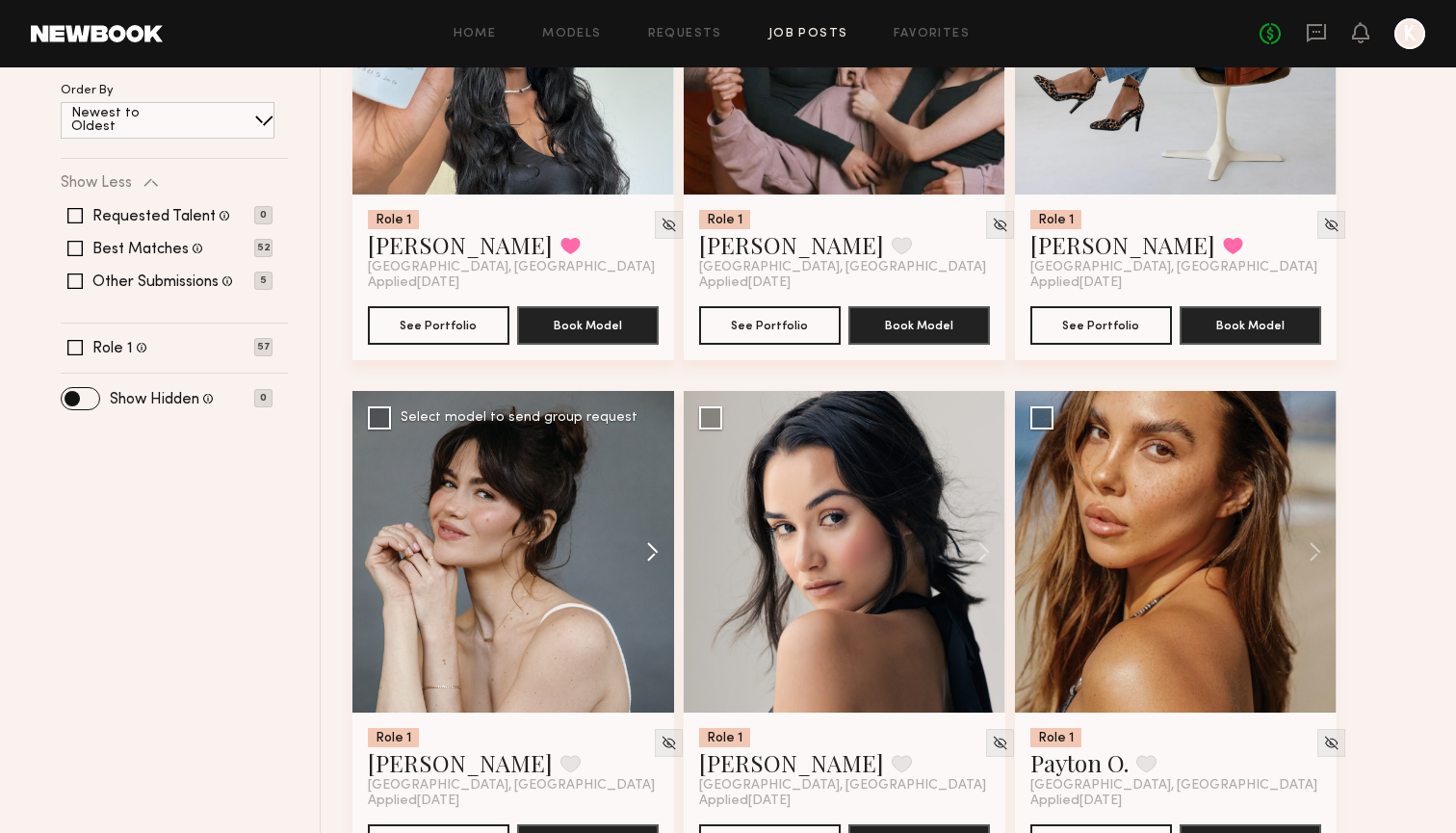
click at [646, 544] on button at bounding box center [643, 551] width 62 height 321
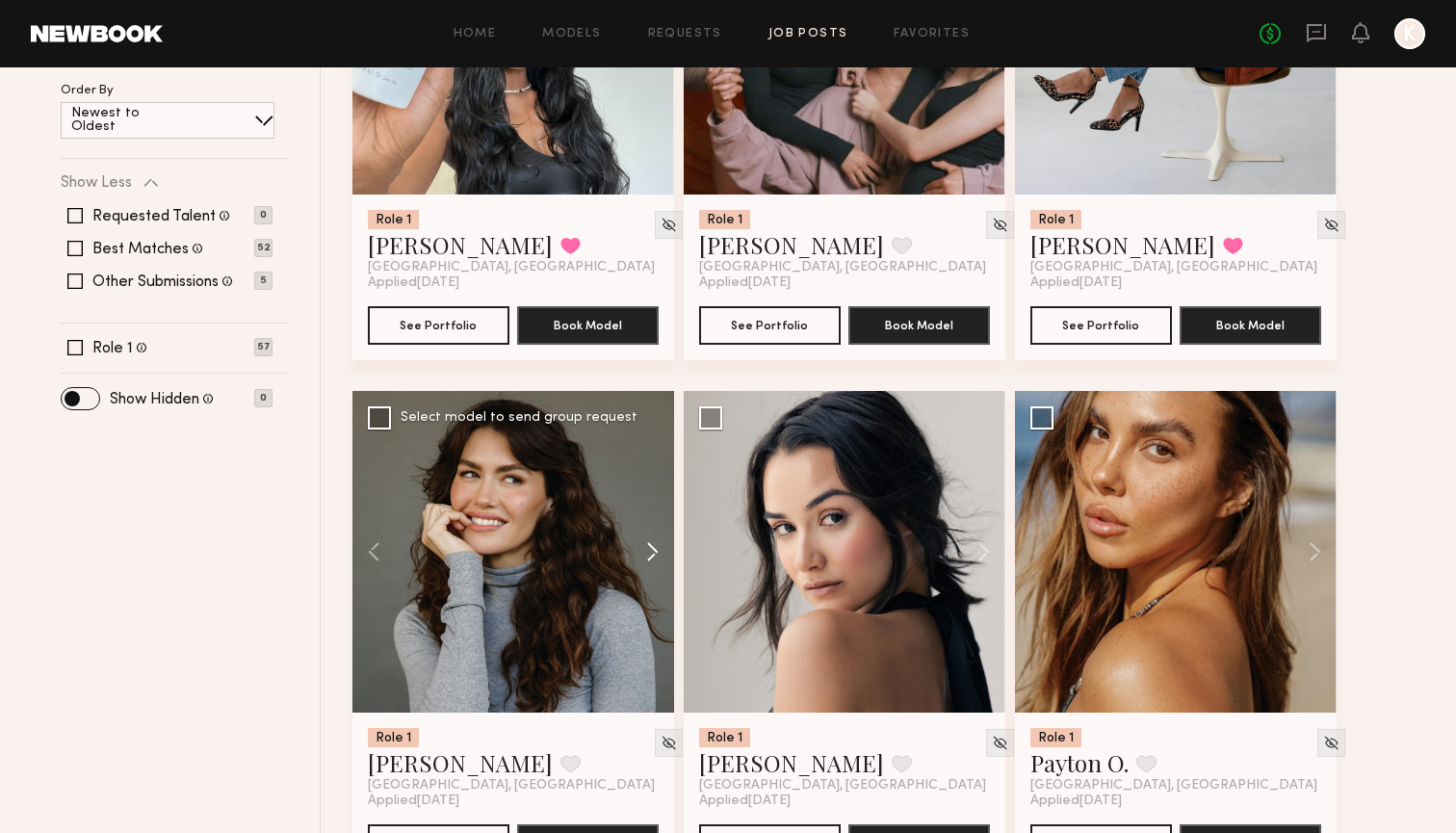
click at [646, 544] on button at bounding box center [643, 551] width 62 height 321
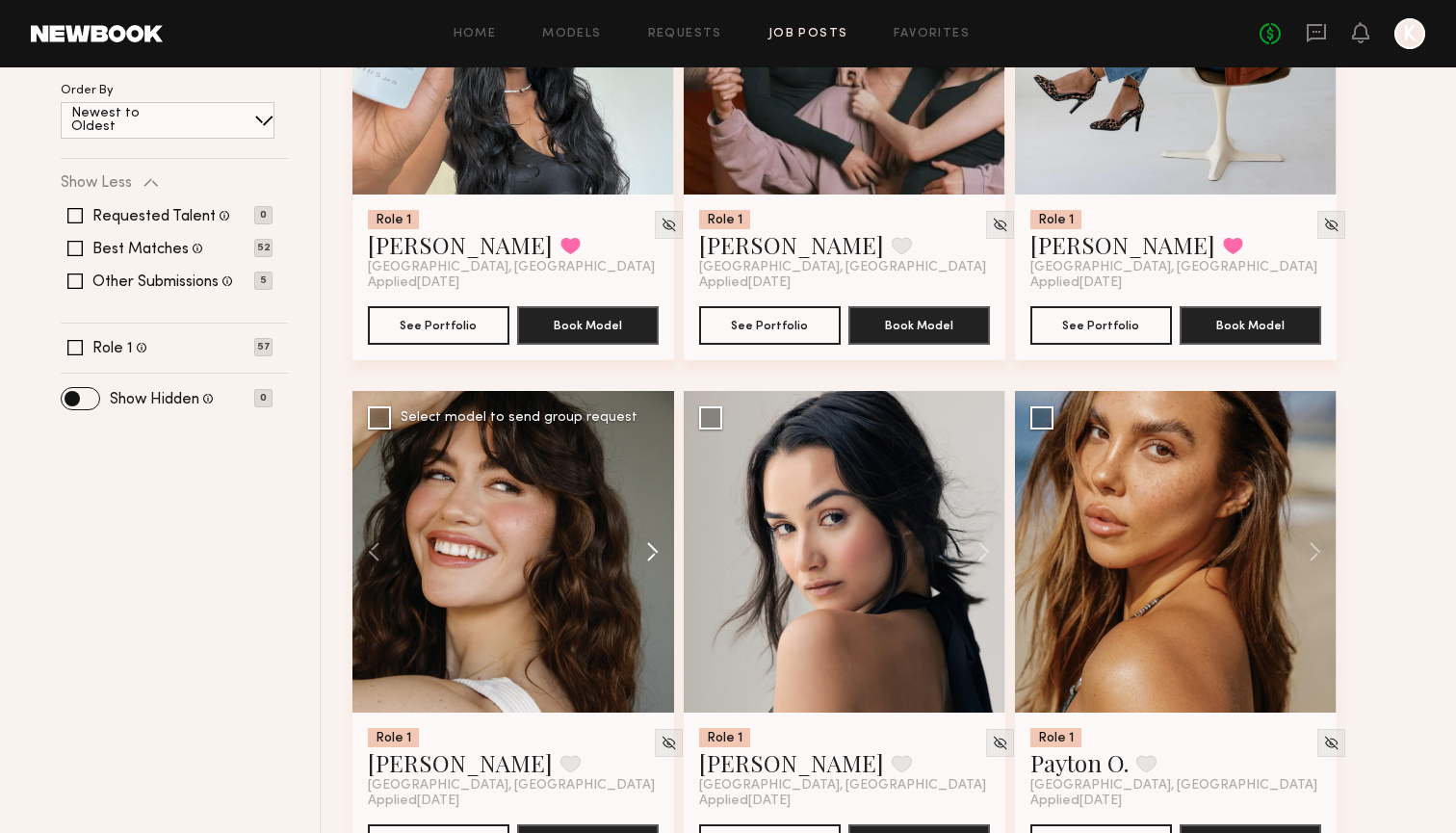
click at [646, 544] on button at bounding box center [643, 551] width 62 height 321
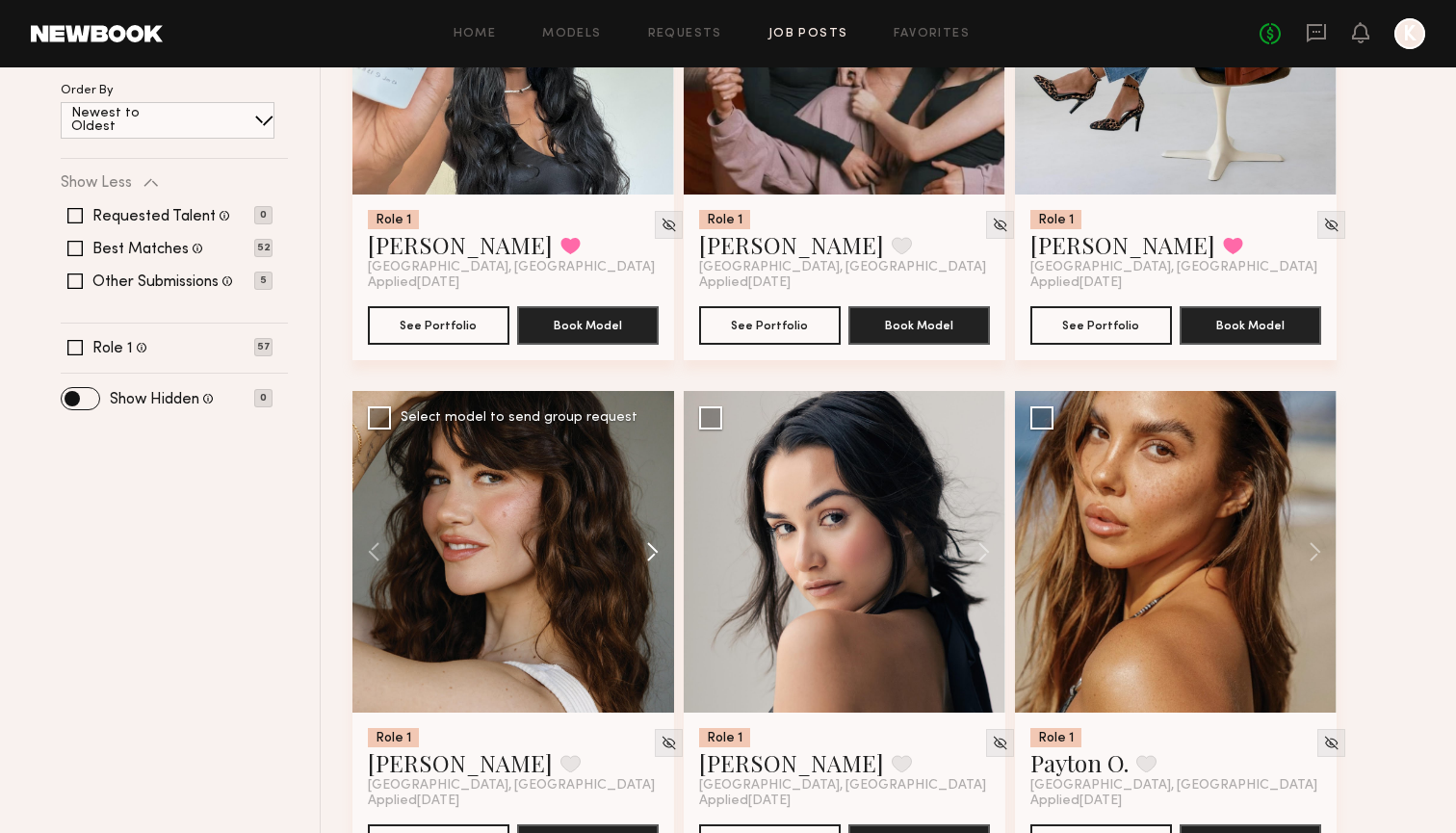
click at [646, 544] on button at bounding box center [643, 551] width 62 height 321
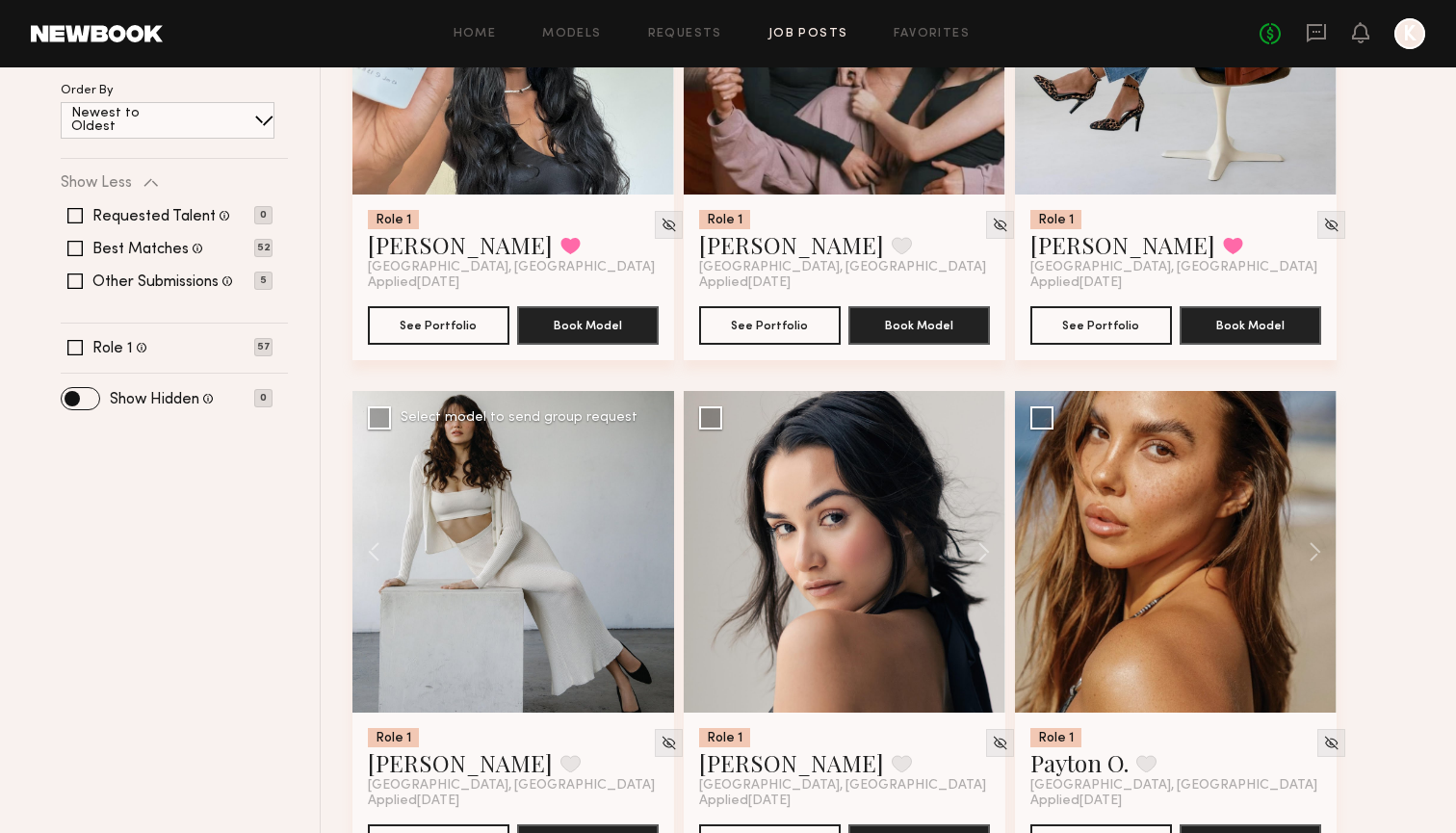
click at [647, 548] on div at bounding box center [513, 551] width 322 height 321
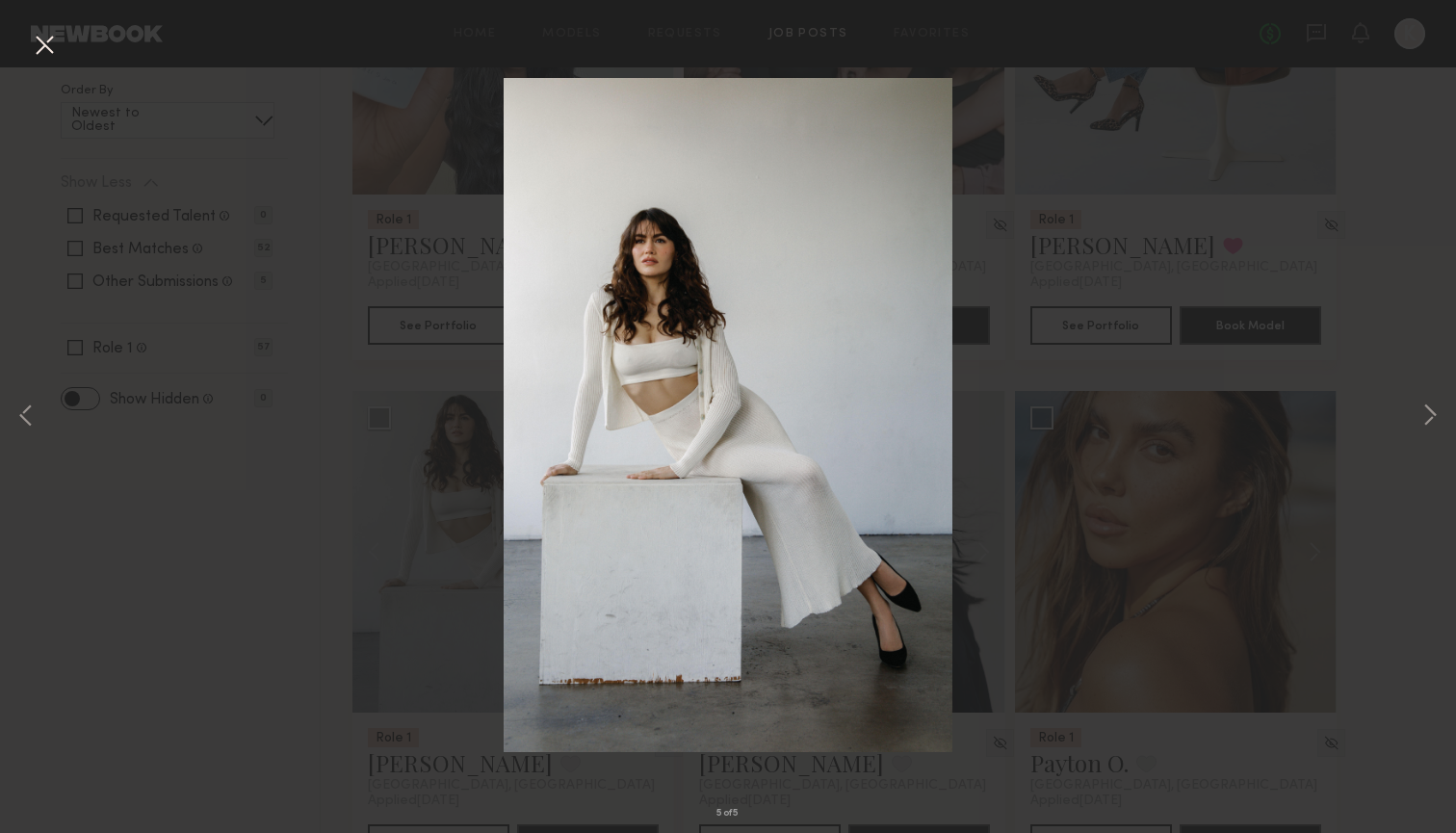
click at [51, 39] on button at bounding box center [44, 46] width 31 height 35
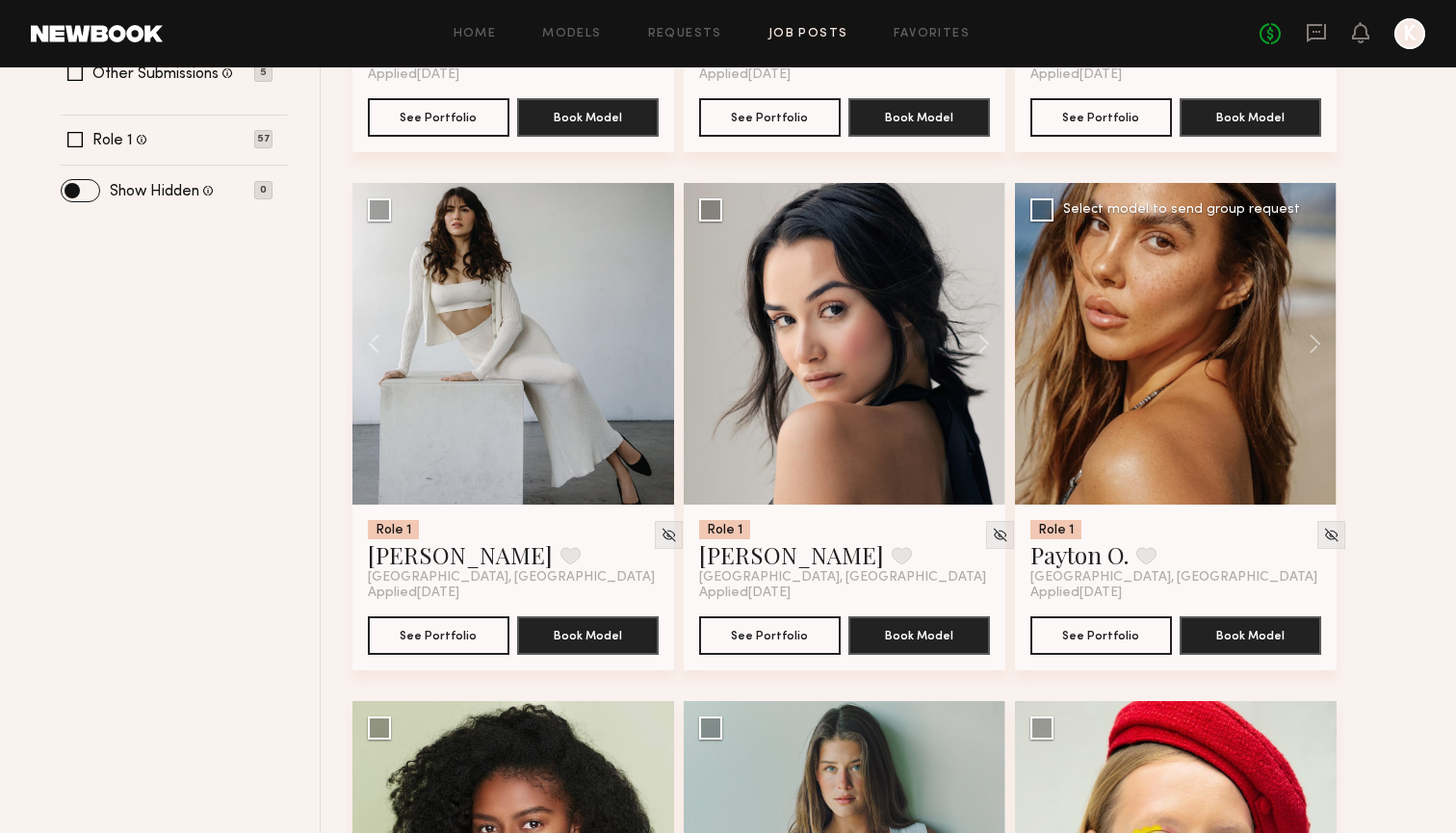
scroll to position [915, 0]
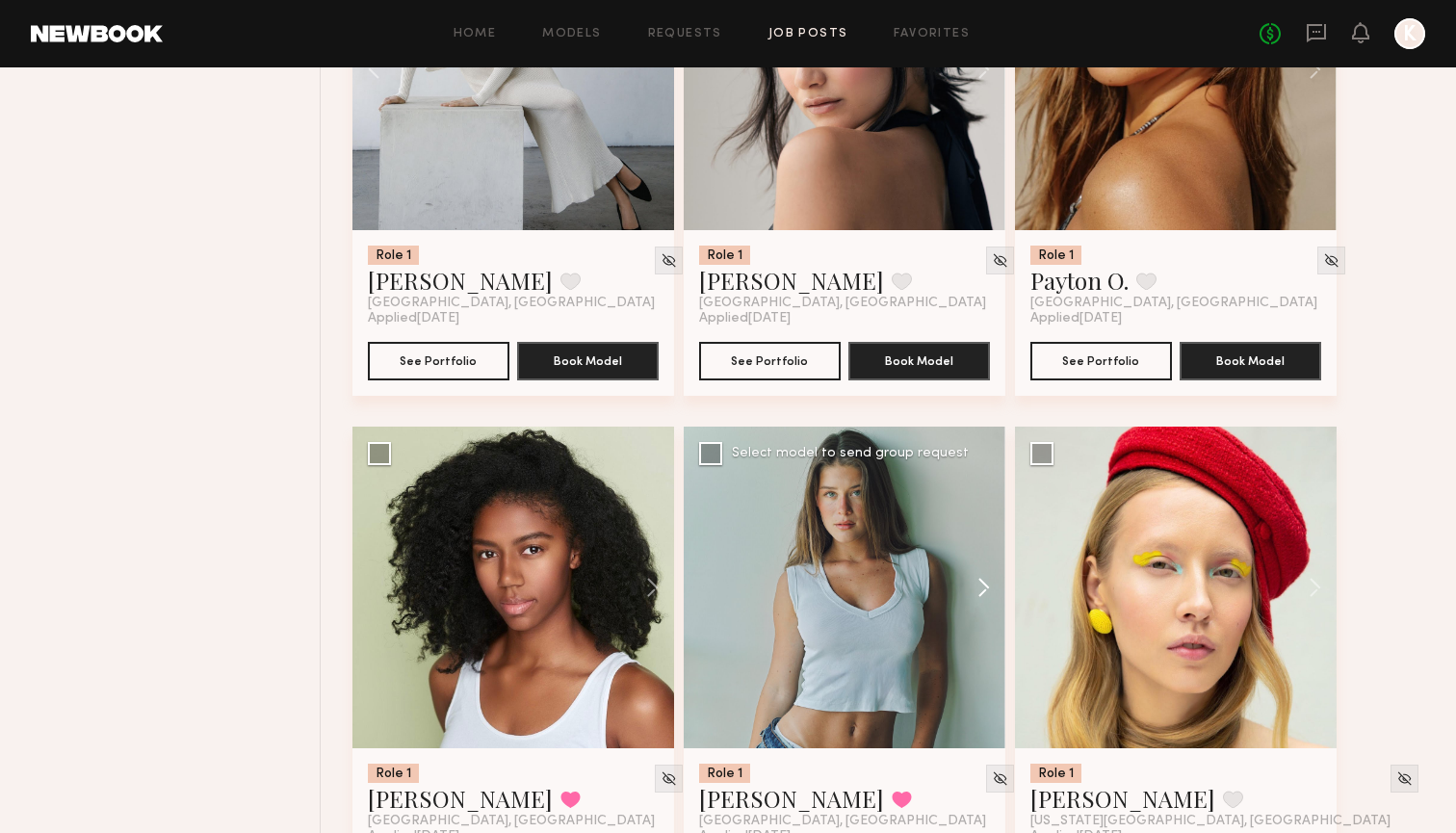
click at [991, 588] on button at bounding box center [974, 587] width 62 height 321
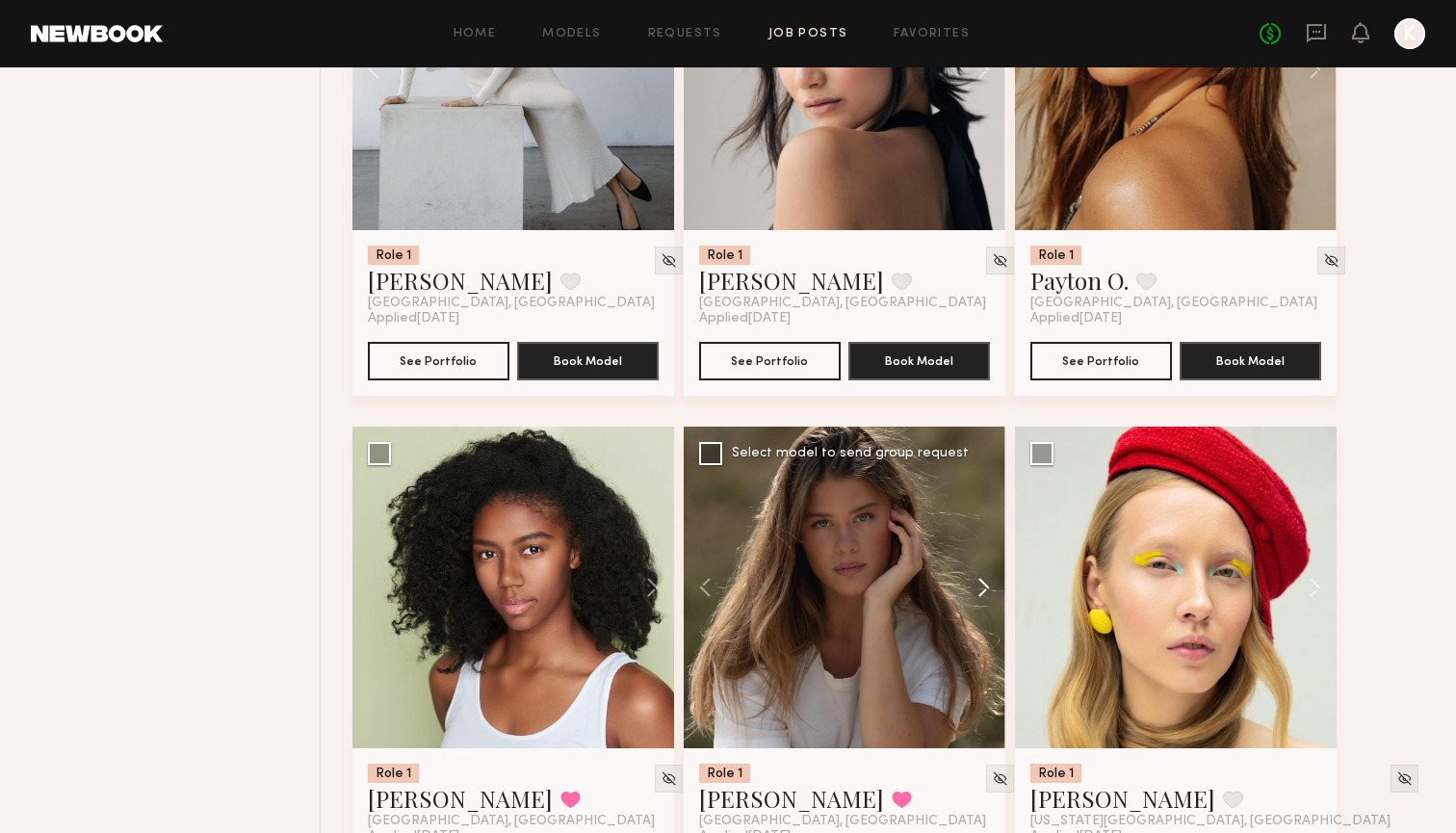
click at [991, 588] on button at bounding box center [974, 587] width 62 height 321
click at [991, 590] on button at bounding box center [974, 587] width 62 height 321
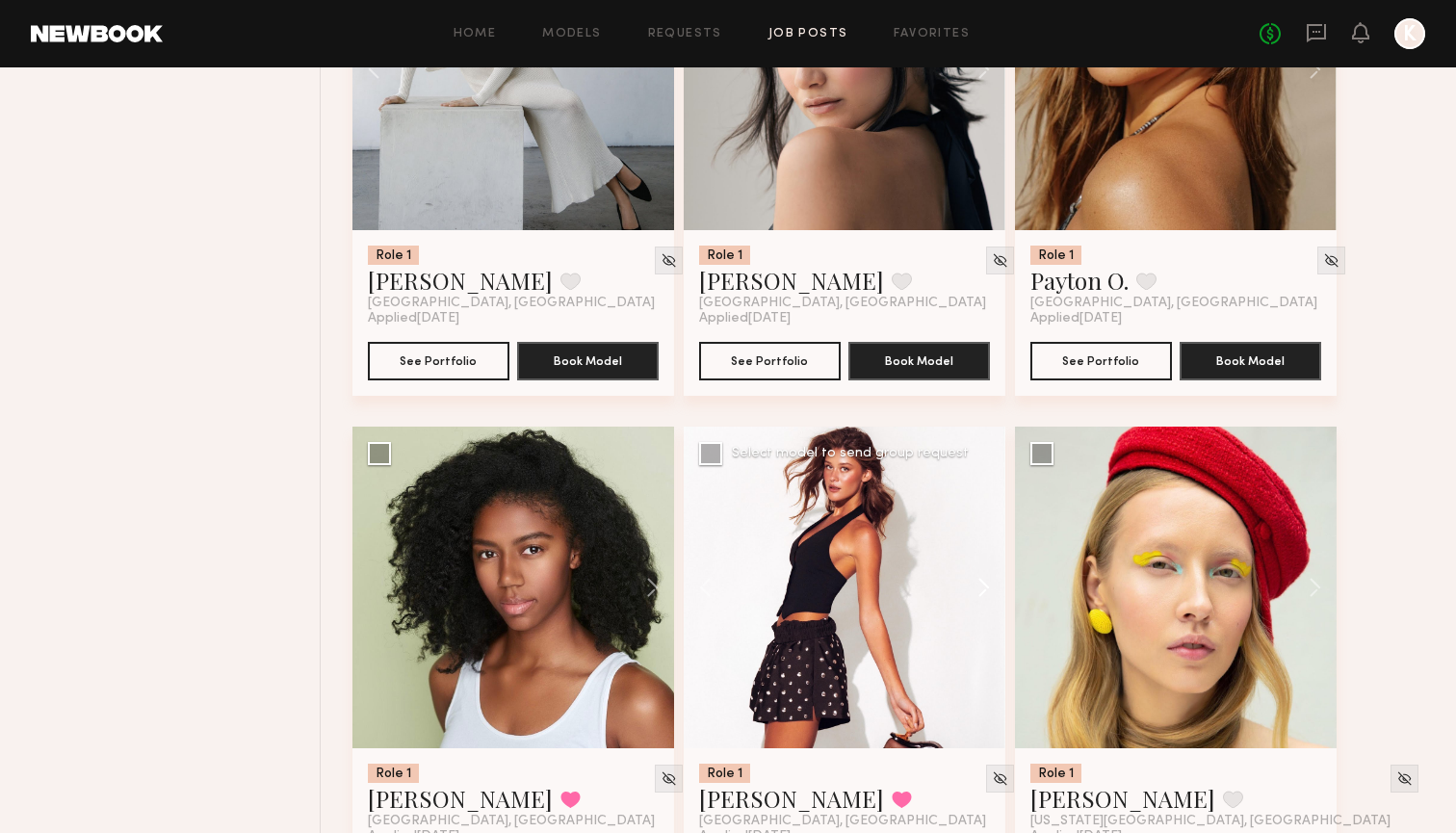
click at [987, 588] on button at bounding box center [974, 587] width 62 height 321
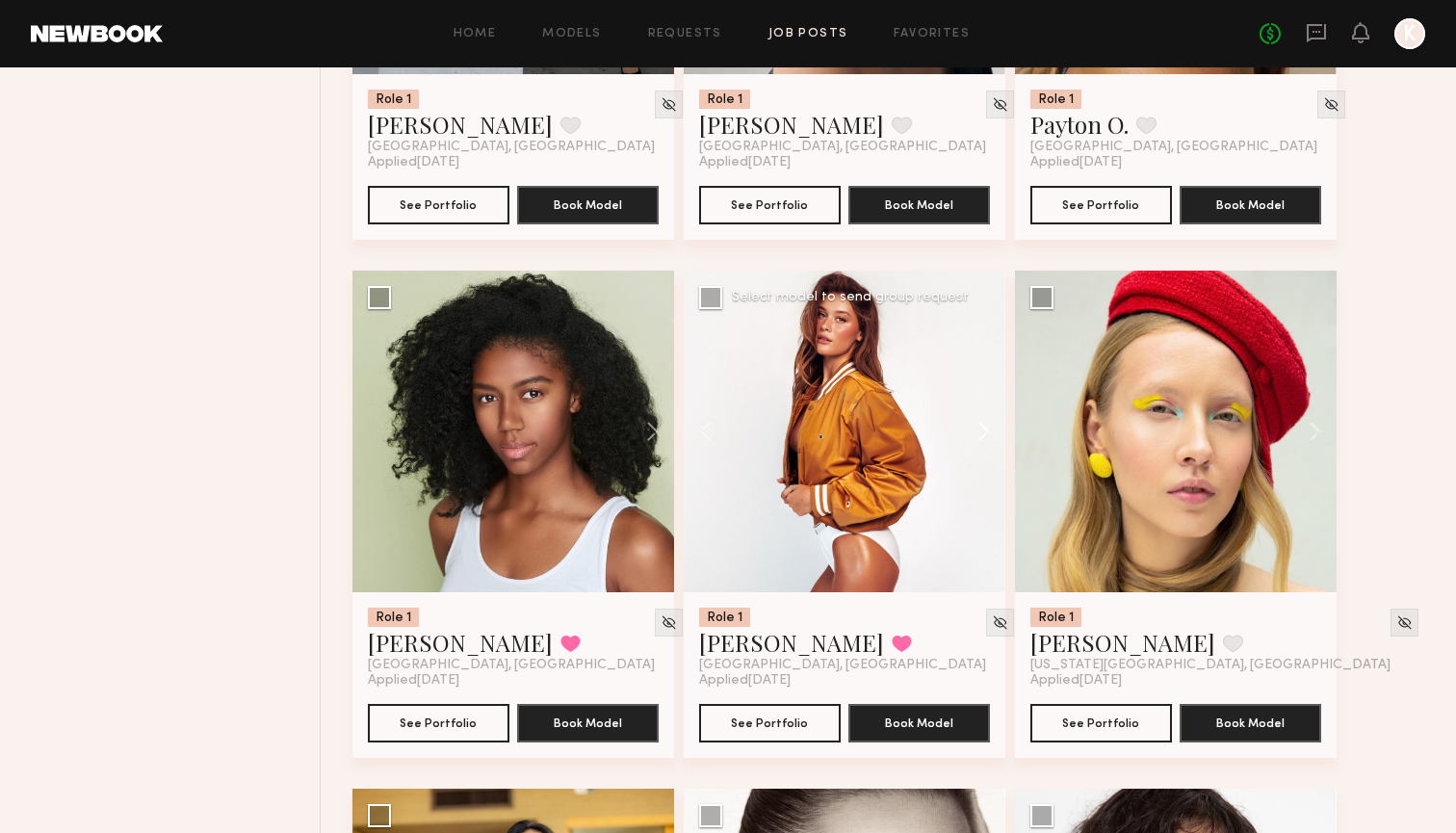
scroll to position [1081, 0]
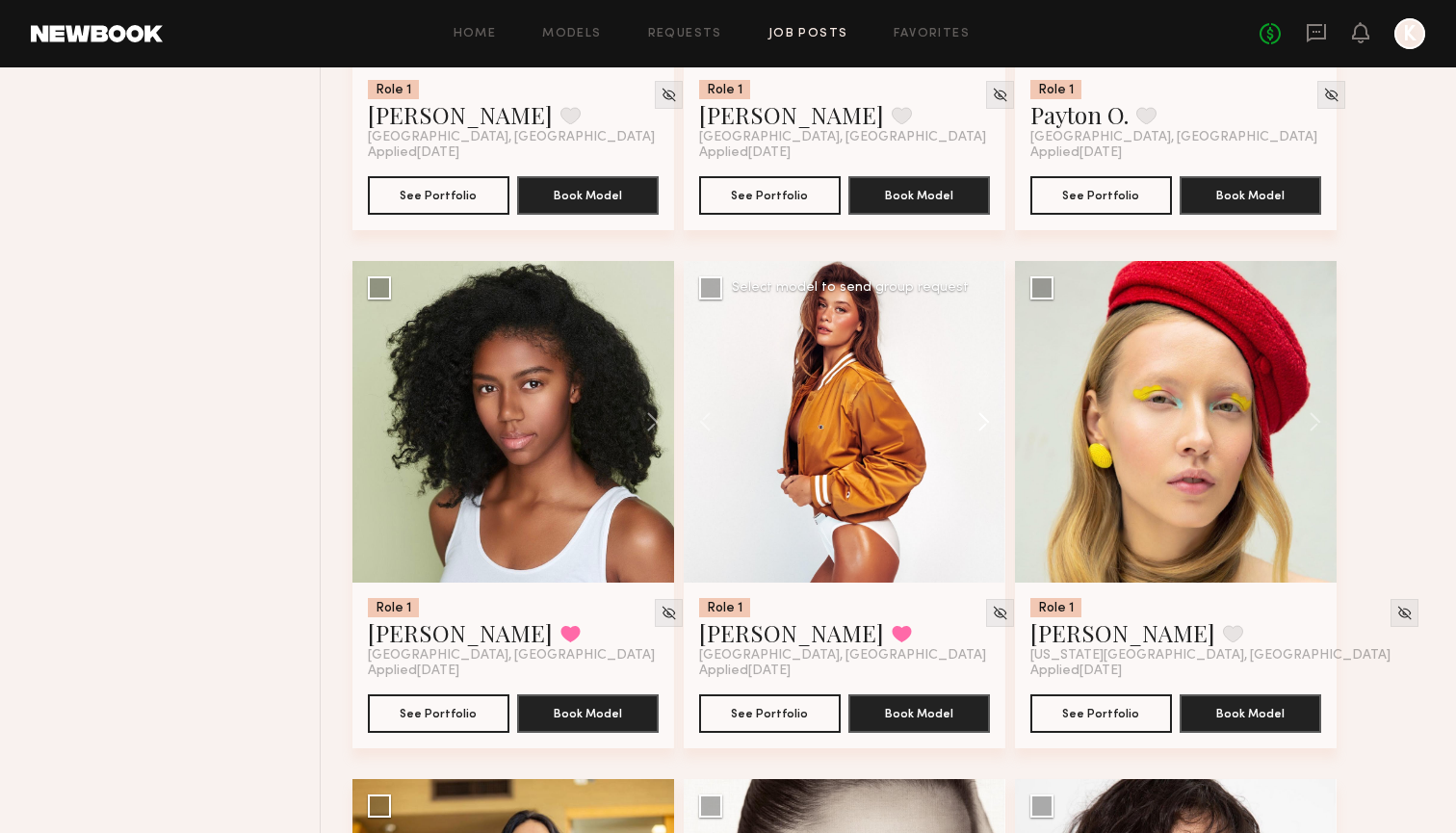
click at [976, 411] on button at bounding box center [974, 421] width 62 height 321
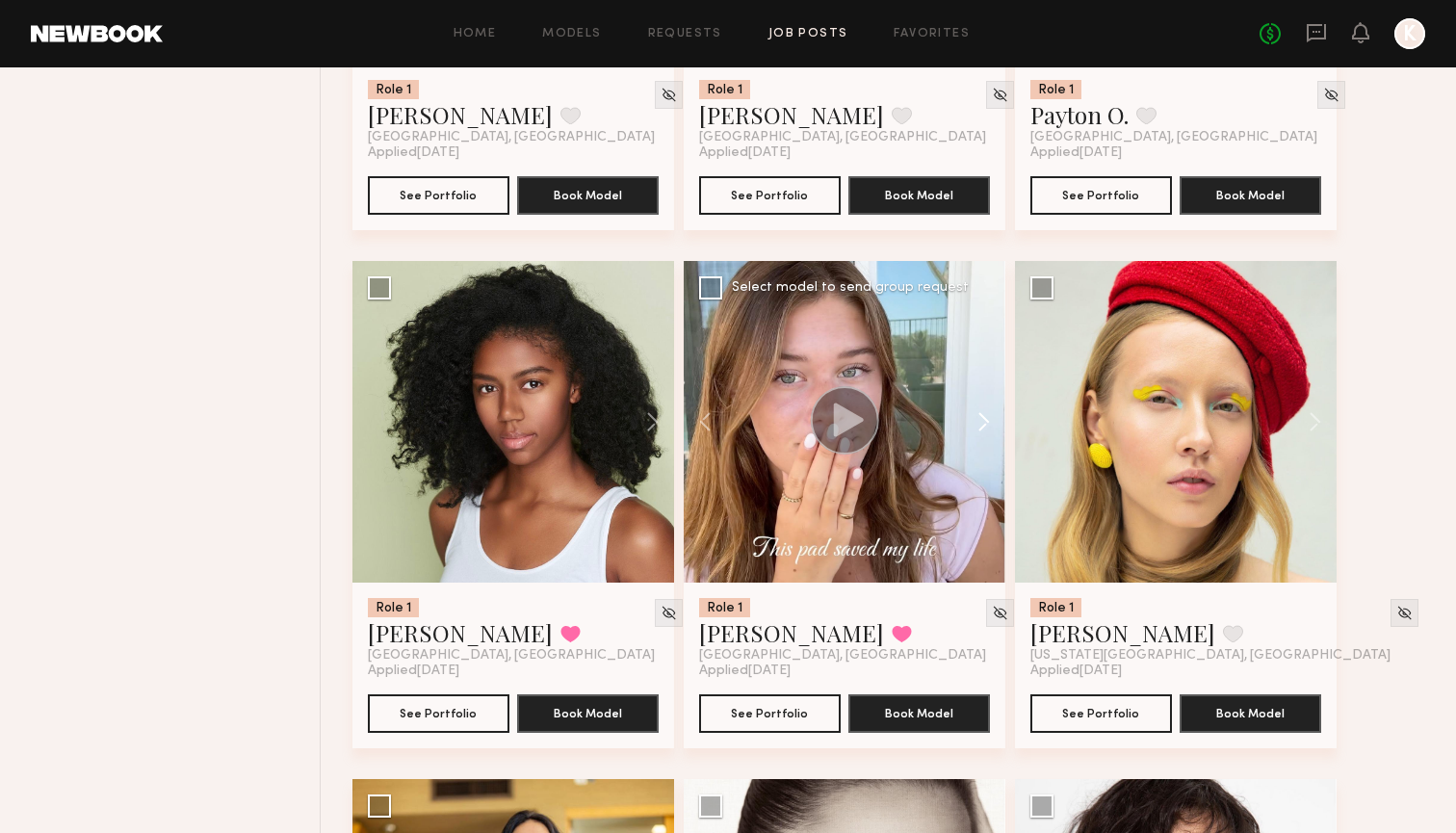
click at [976, 411] on button at bounding box center [974, 421] width 62 height 321
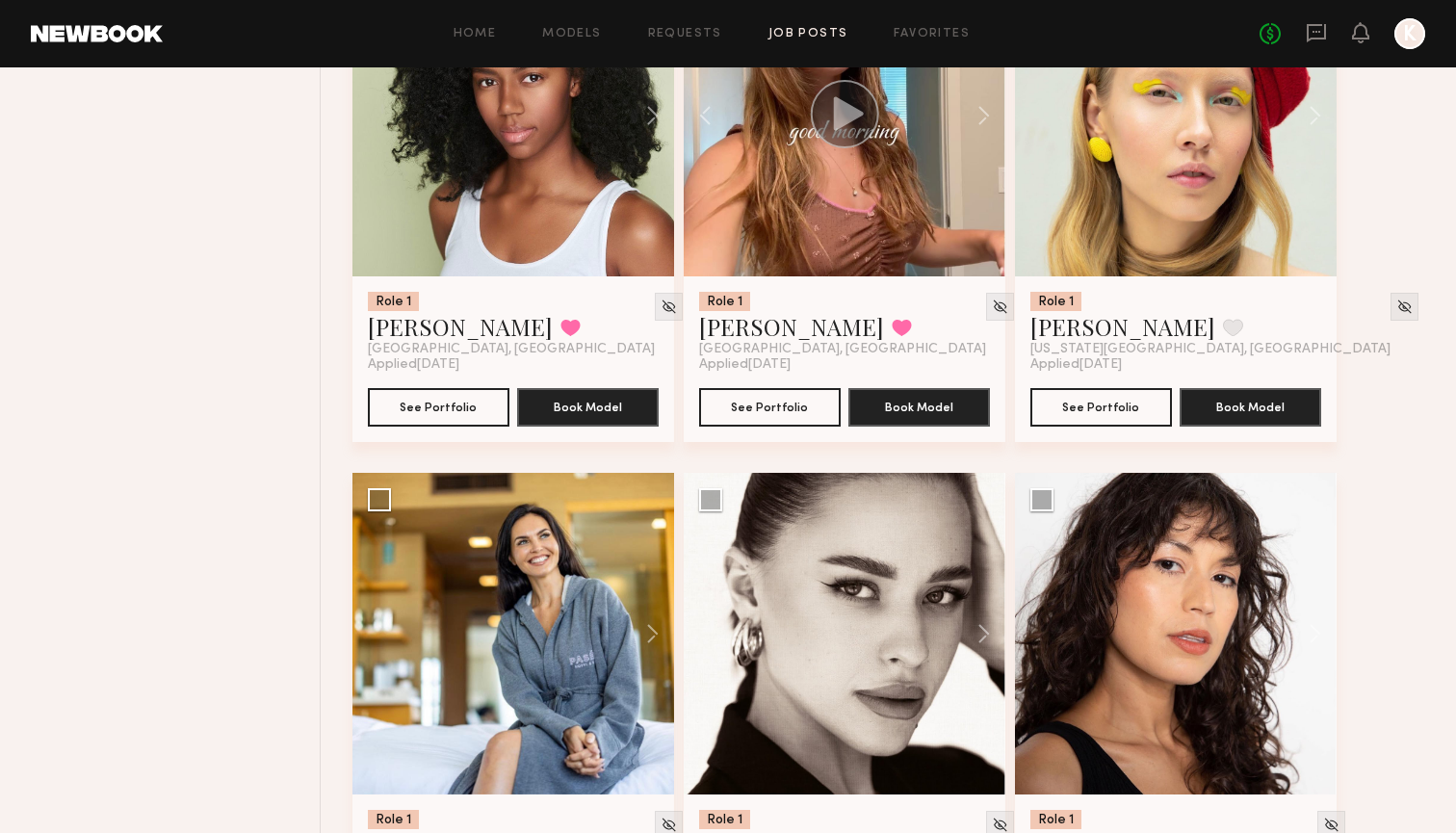
scroll to position [1321, 0]
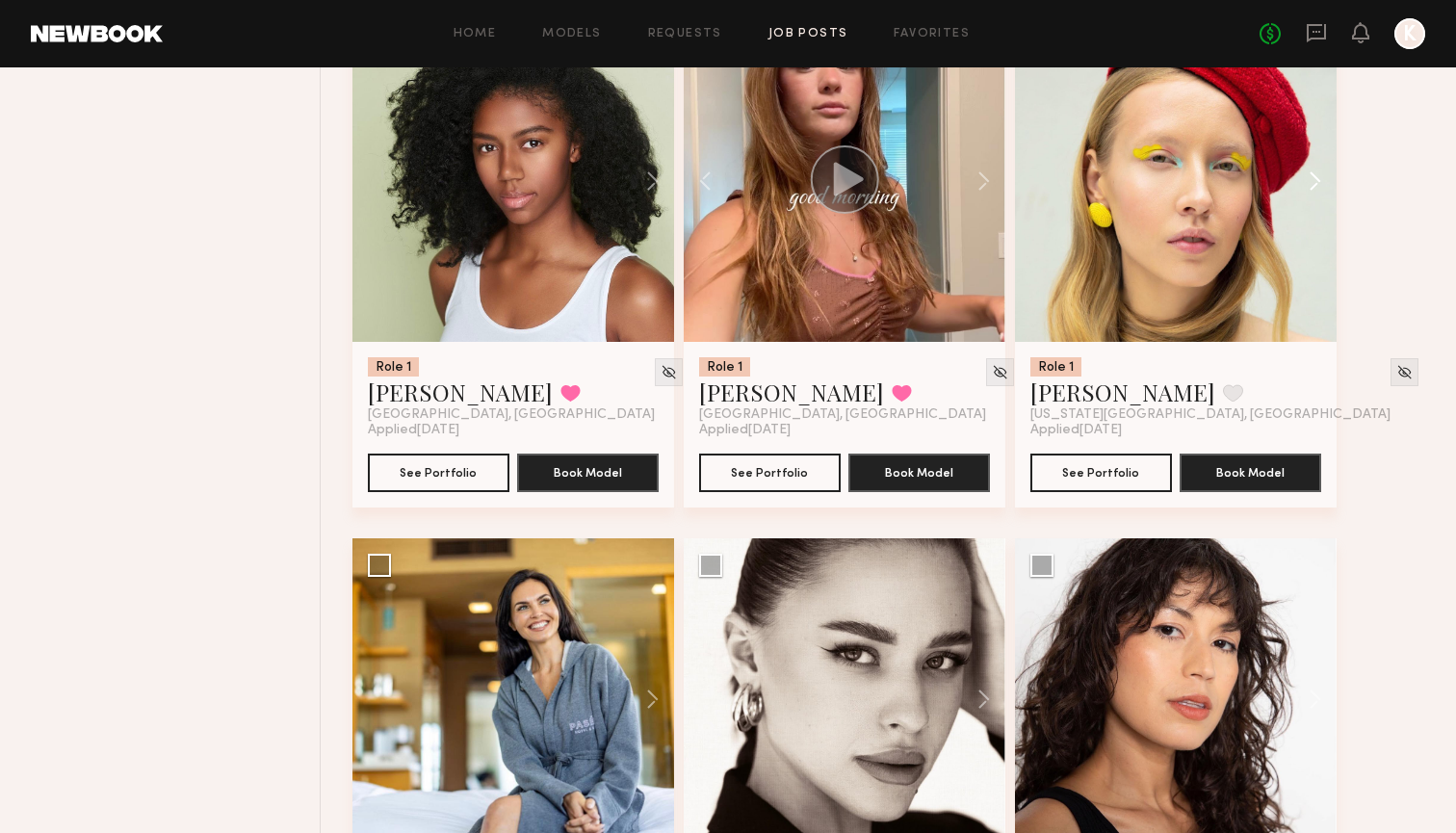
click at [1319, 179] on button at bounding box center [1305, 180] width 62 height 321
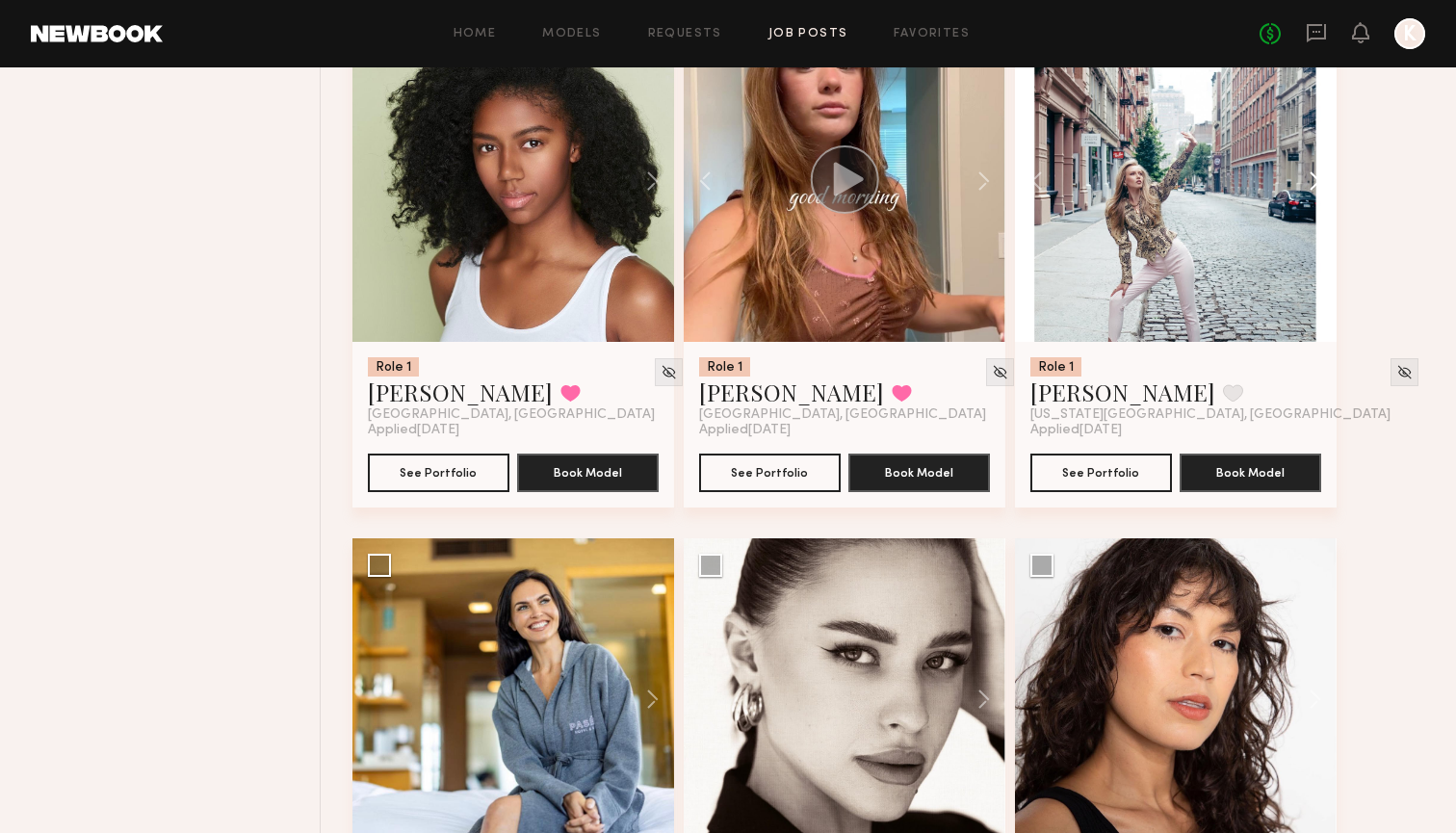
click at [1319, 180] on button at bounding box center [1305, 180] width 62 height 321
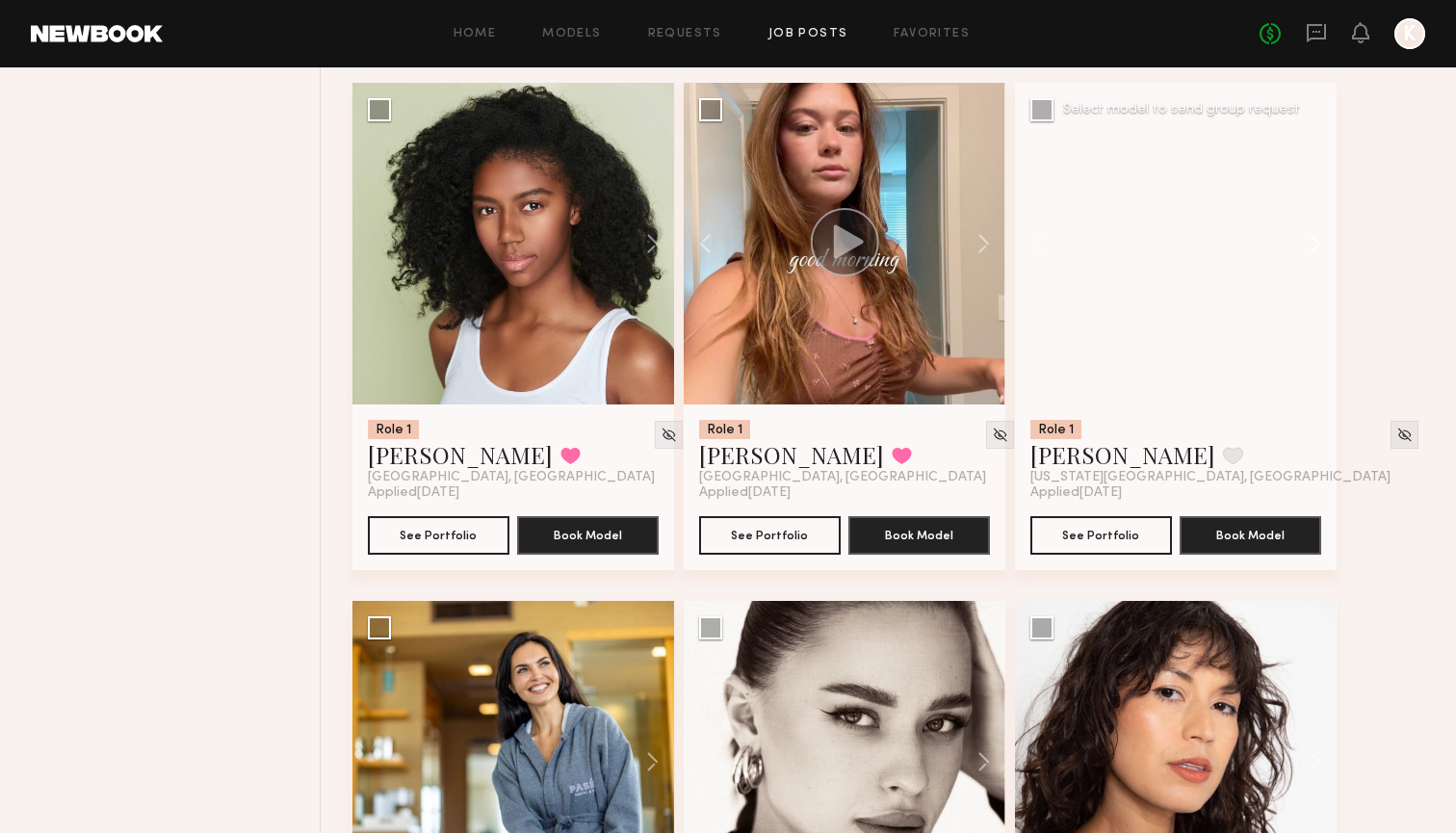
scroll to position [1249, 0]
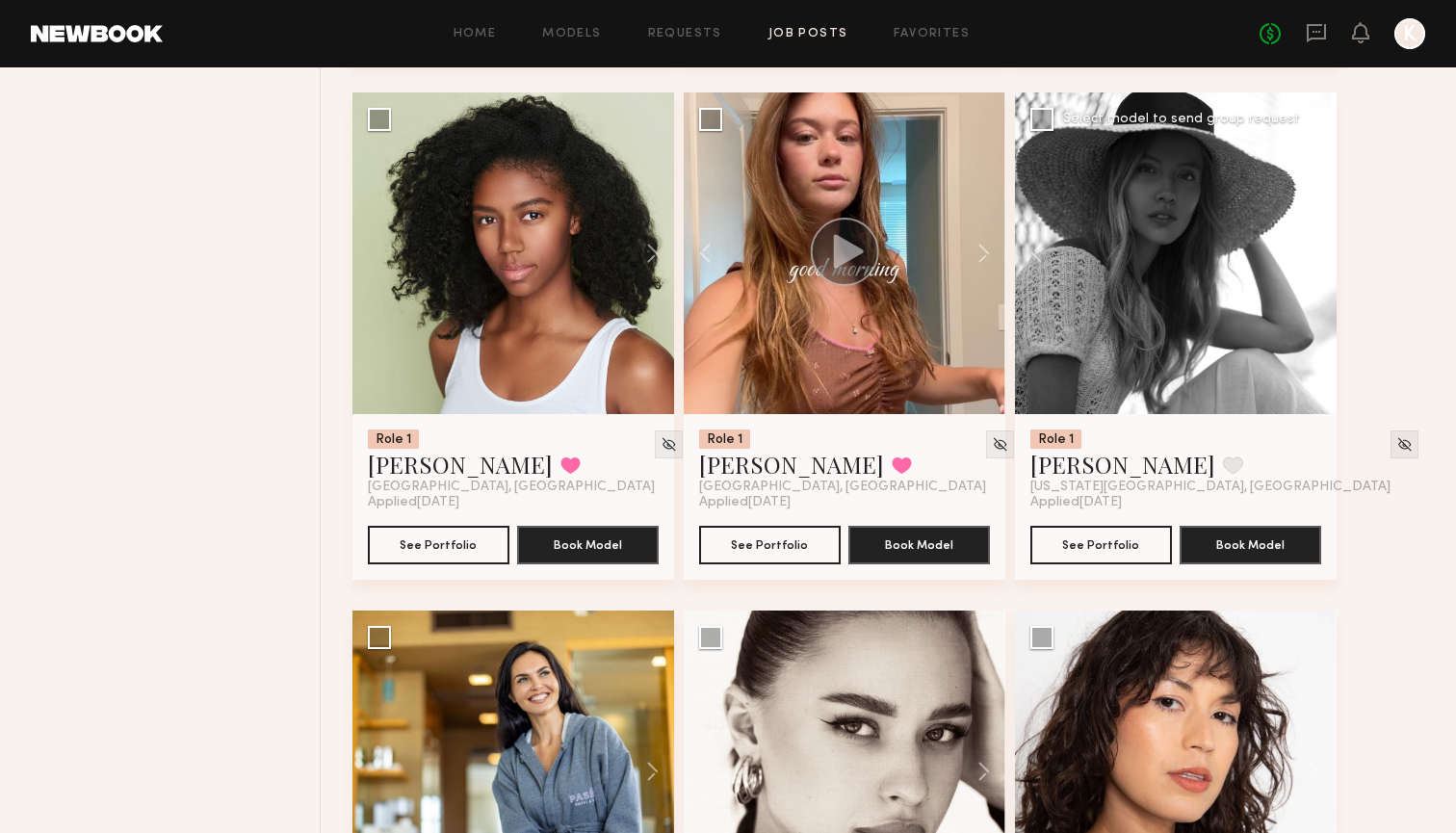
click at [1324, 253] on button at bounding box center [1305, 253] width 62 height 321
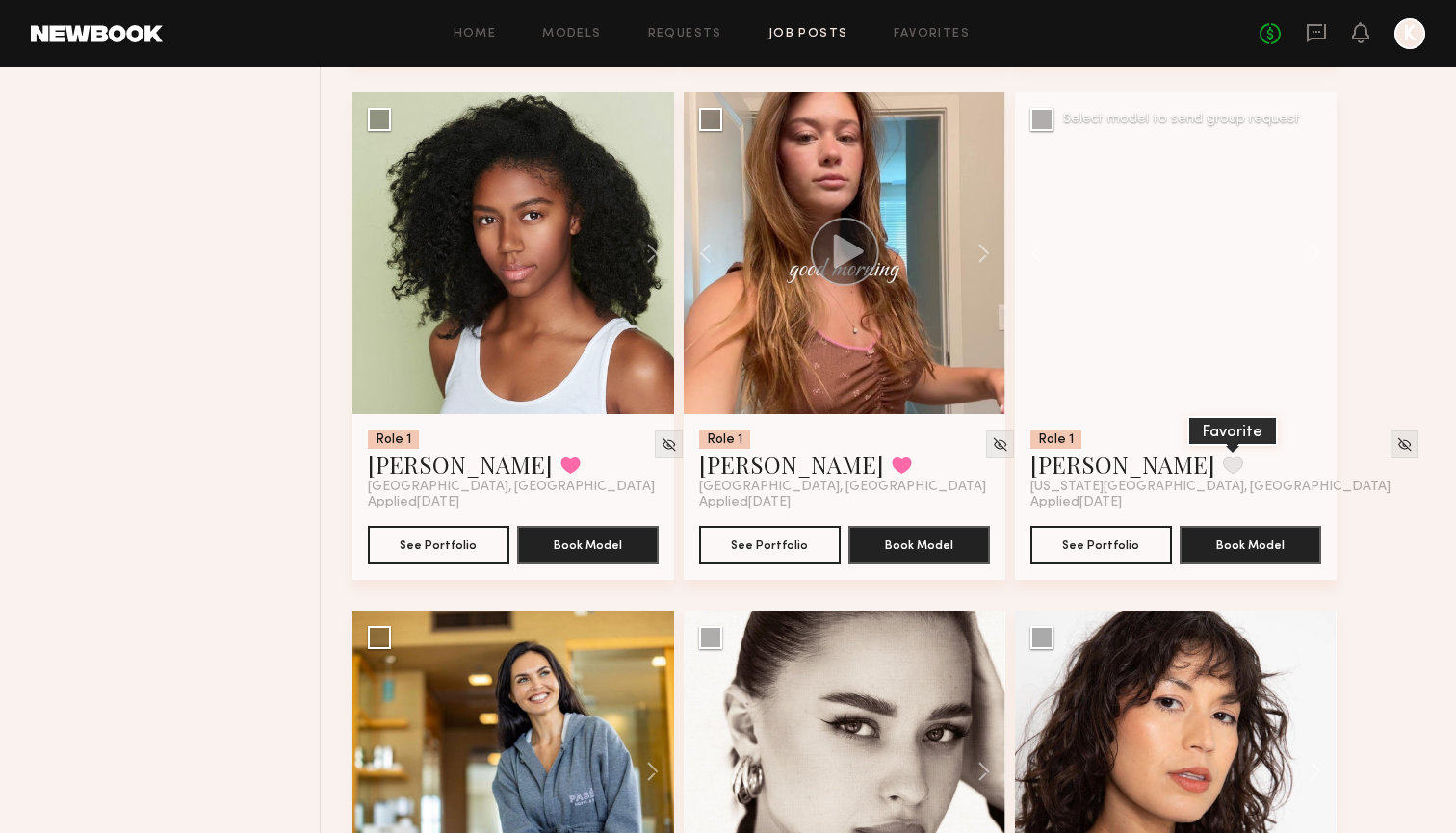
click at [1223, 468] on button at bounding box center [1233, 465] width 20 height 17
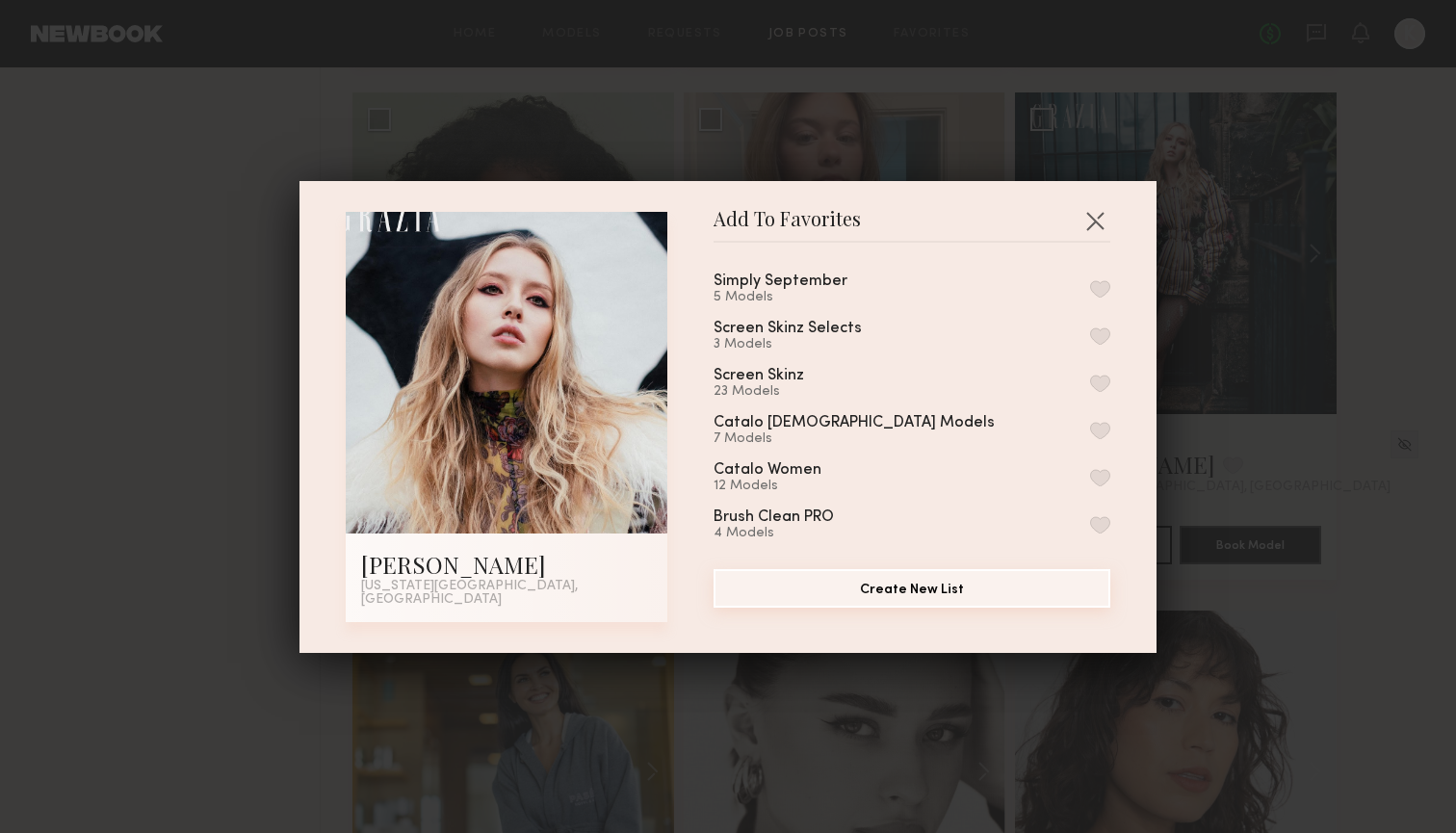
click at [872, 588] on button "Create New List" at bounding box center [911, 588] width 397 height 39
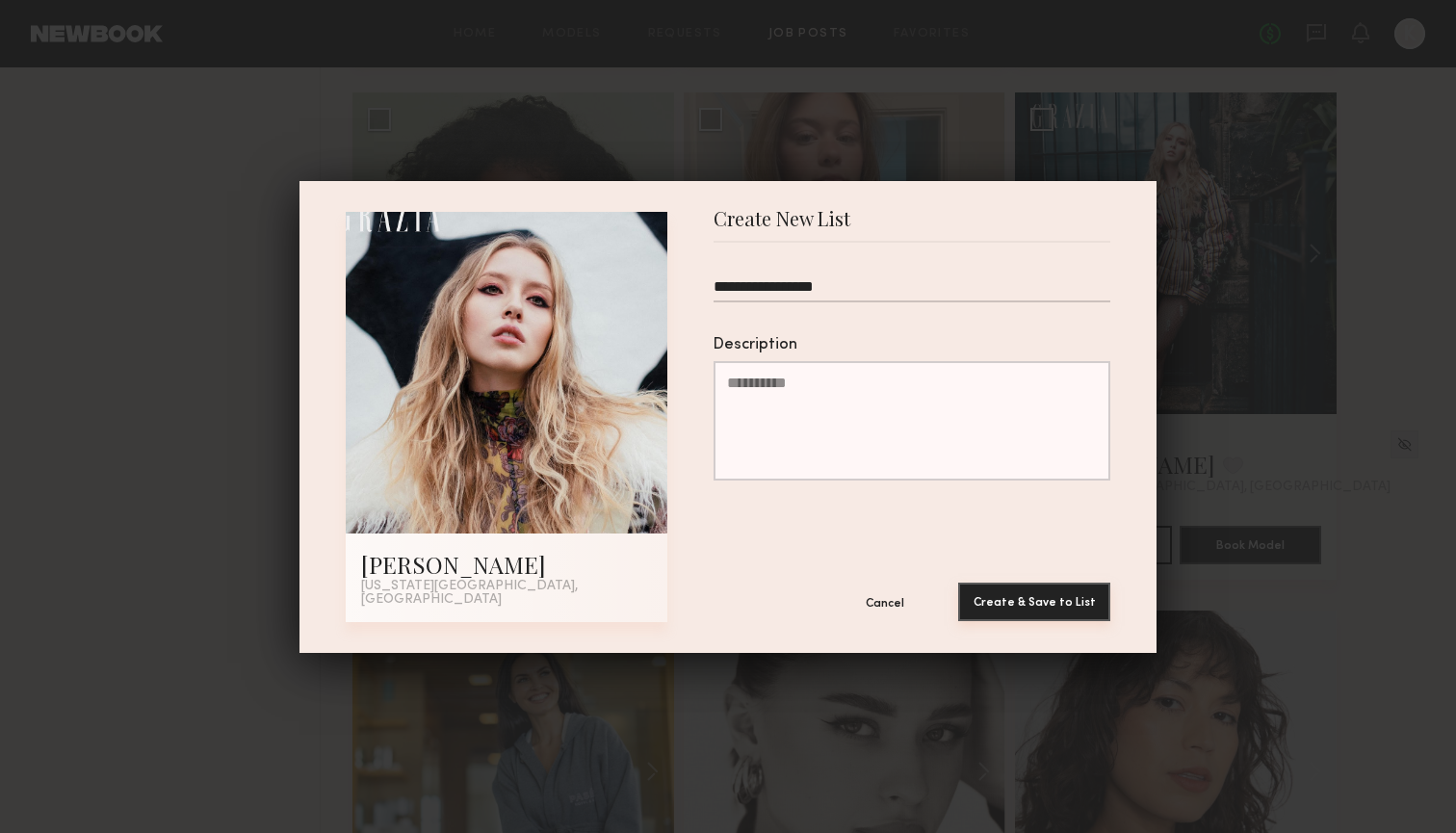
type input "**********"
click at [1019, 595] on button "Create & Save to List" at bounding box center [1034, 601] width 153 height 39
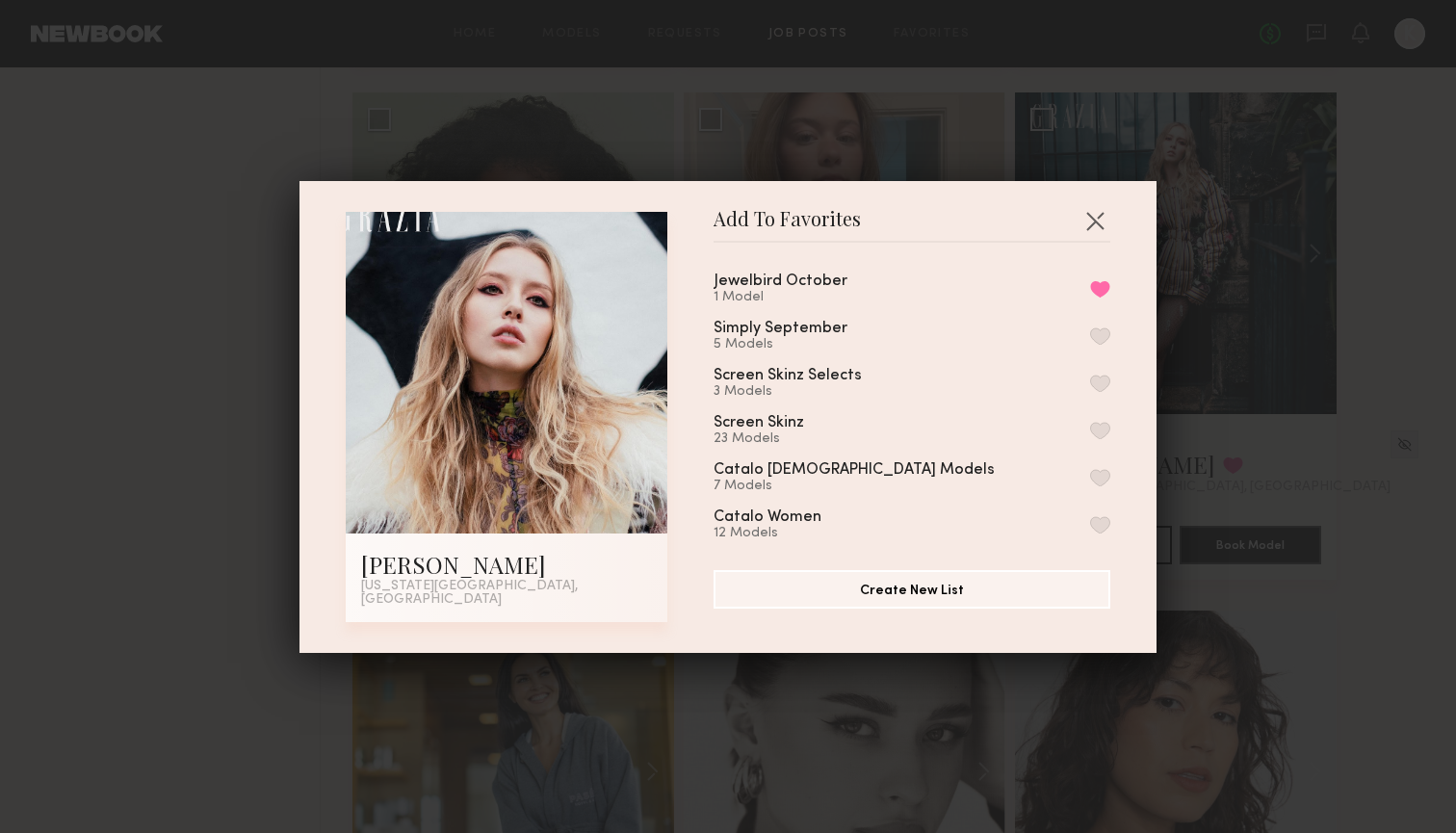
click at [1248, 409] on div "Add To Favorites [PERSON_NAME] [US_STATE][GEOGRAPHIC_DATA], [GEOGRAPHIC_DATA] A…" at bounding box center [728, 416] width 1456 height 833
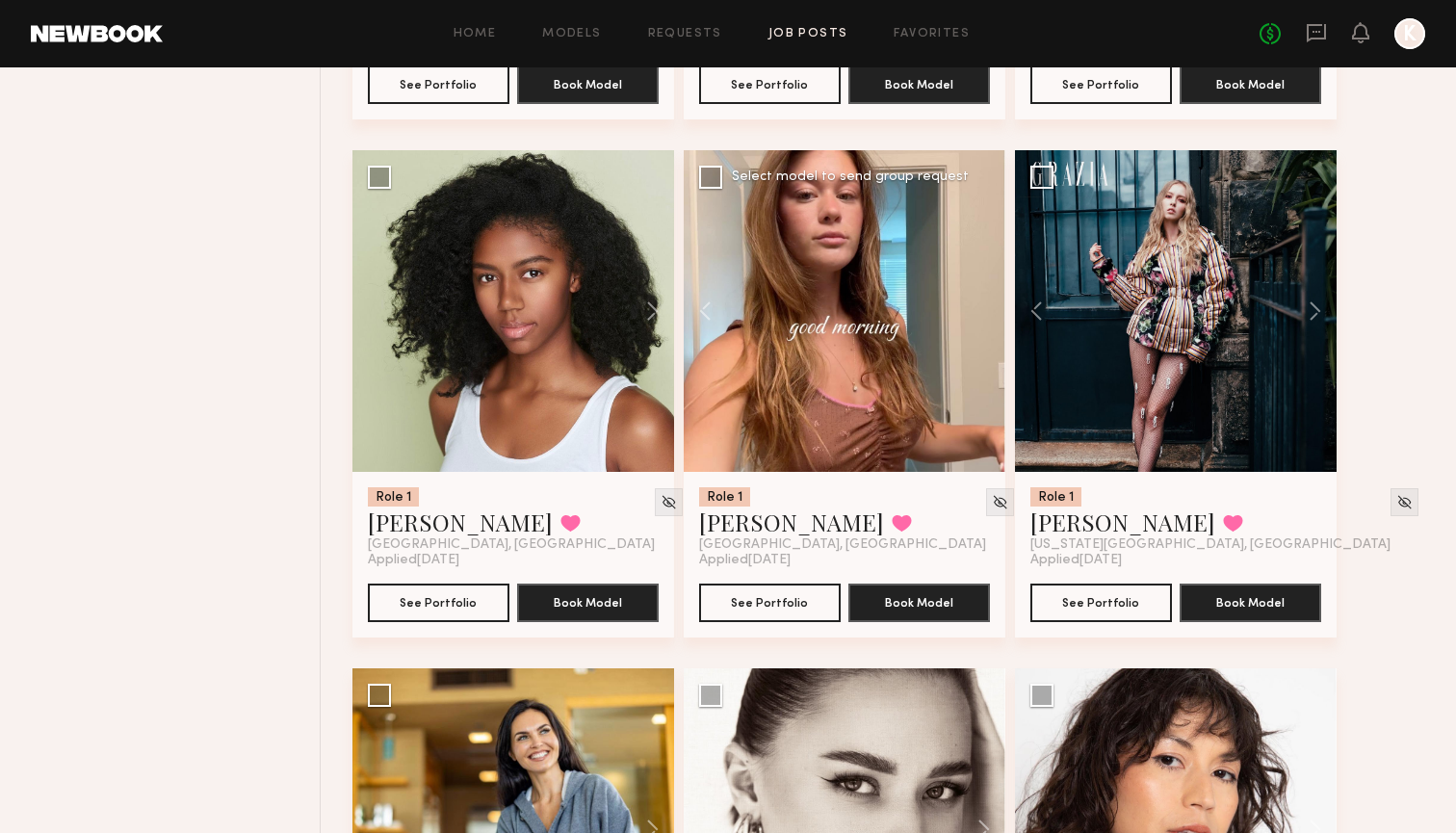
scroll to position [1139, 0]
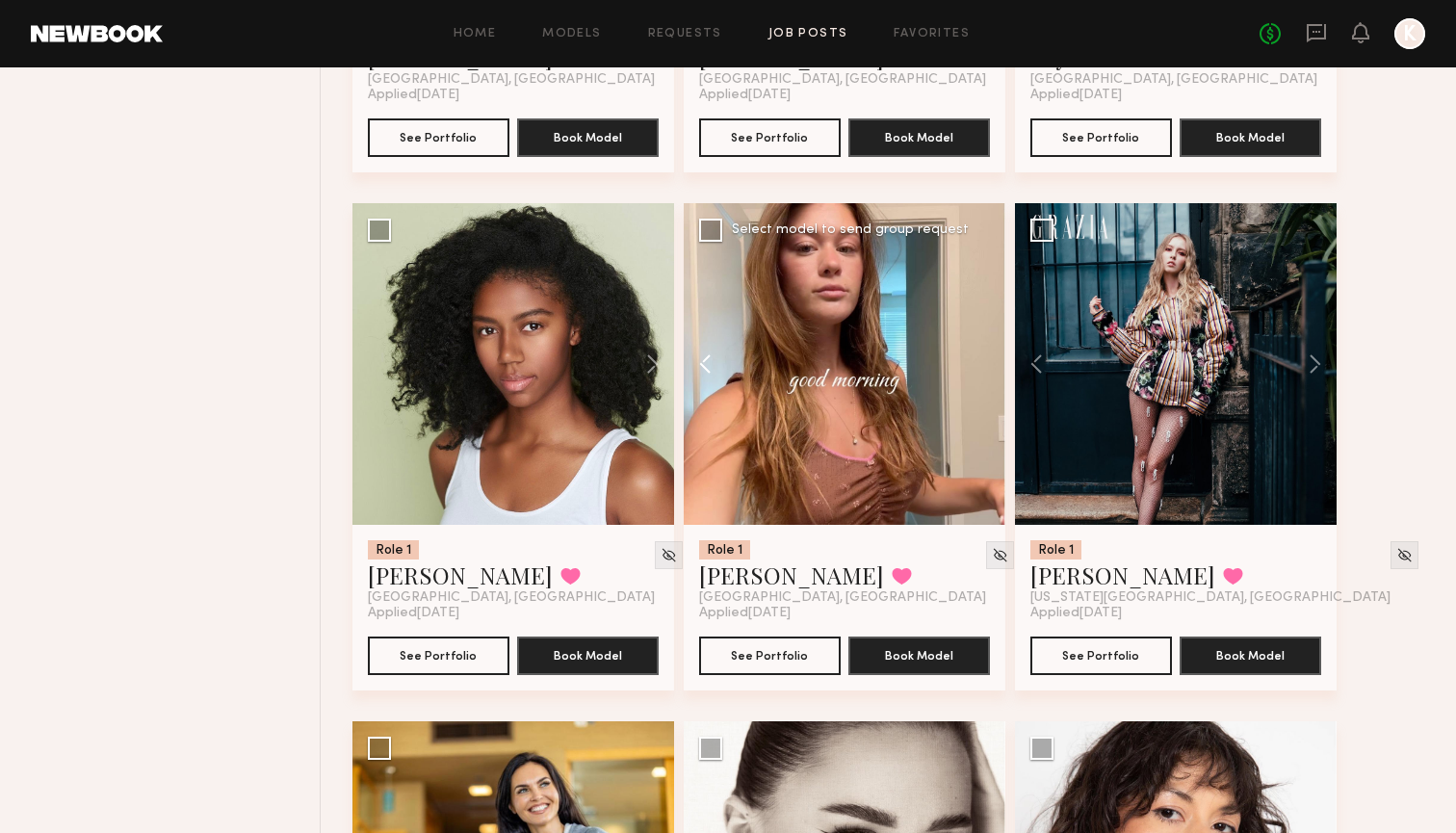
click at [710, 366] on button at bounding box center [714, 363] width 62 height 321
click at [704, 359] on button at bounding box center [714, 363] width 62 height 321
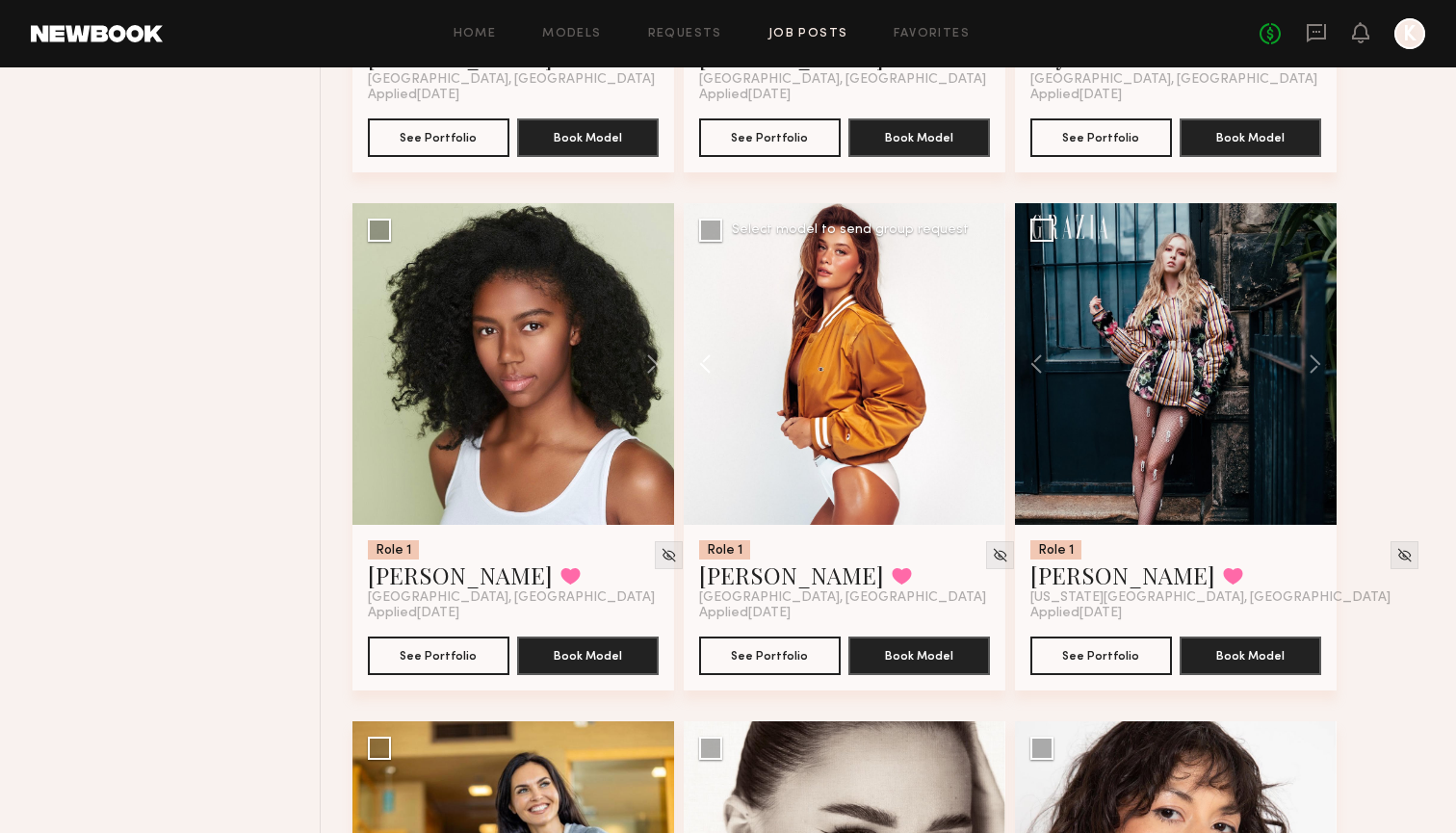
click at [704, 359] on button at bounding box center [714, 363] width 62 height 321
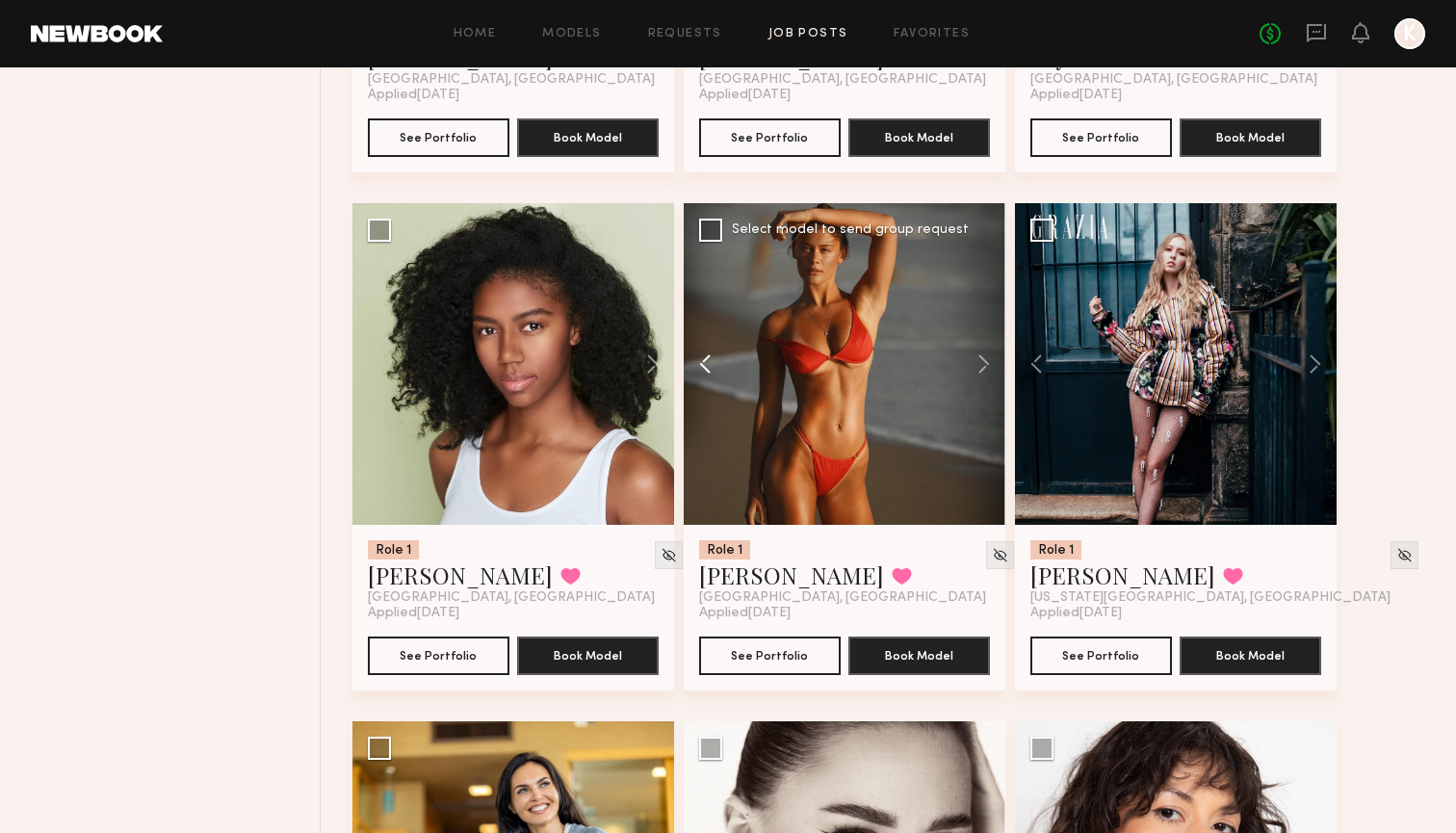
click at [704, 359] on button at bounding box center [714, 363] width 62 height 321
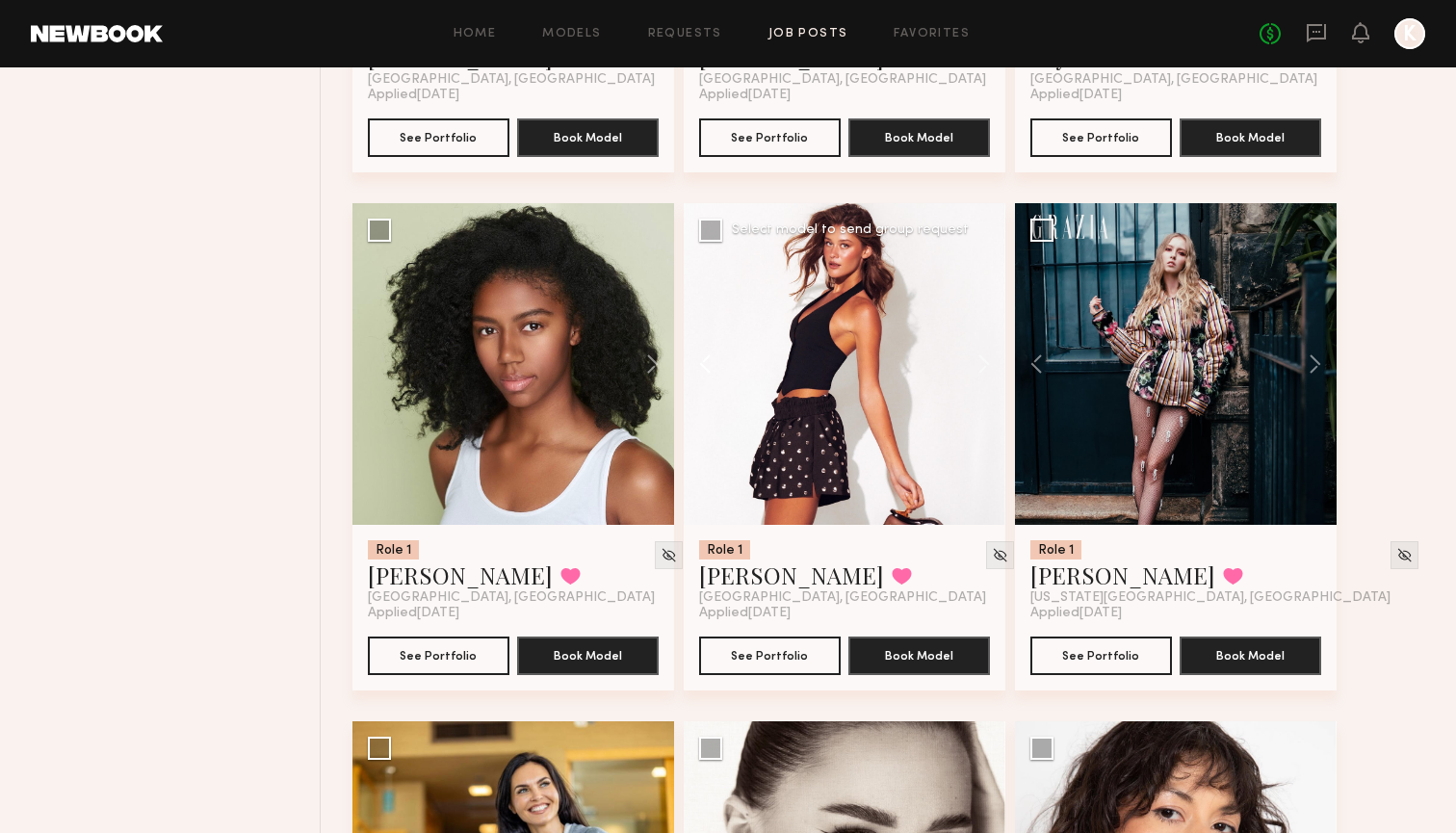
click at [704, 359] on button at bounding box center [714, 363] width 62 height 321
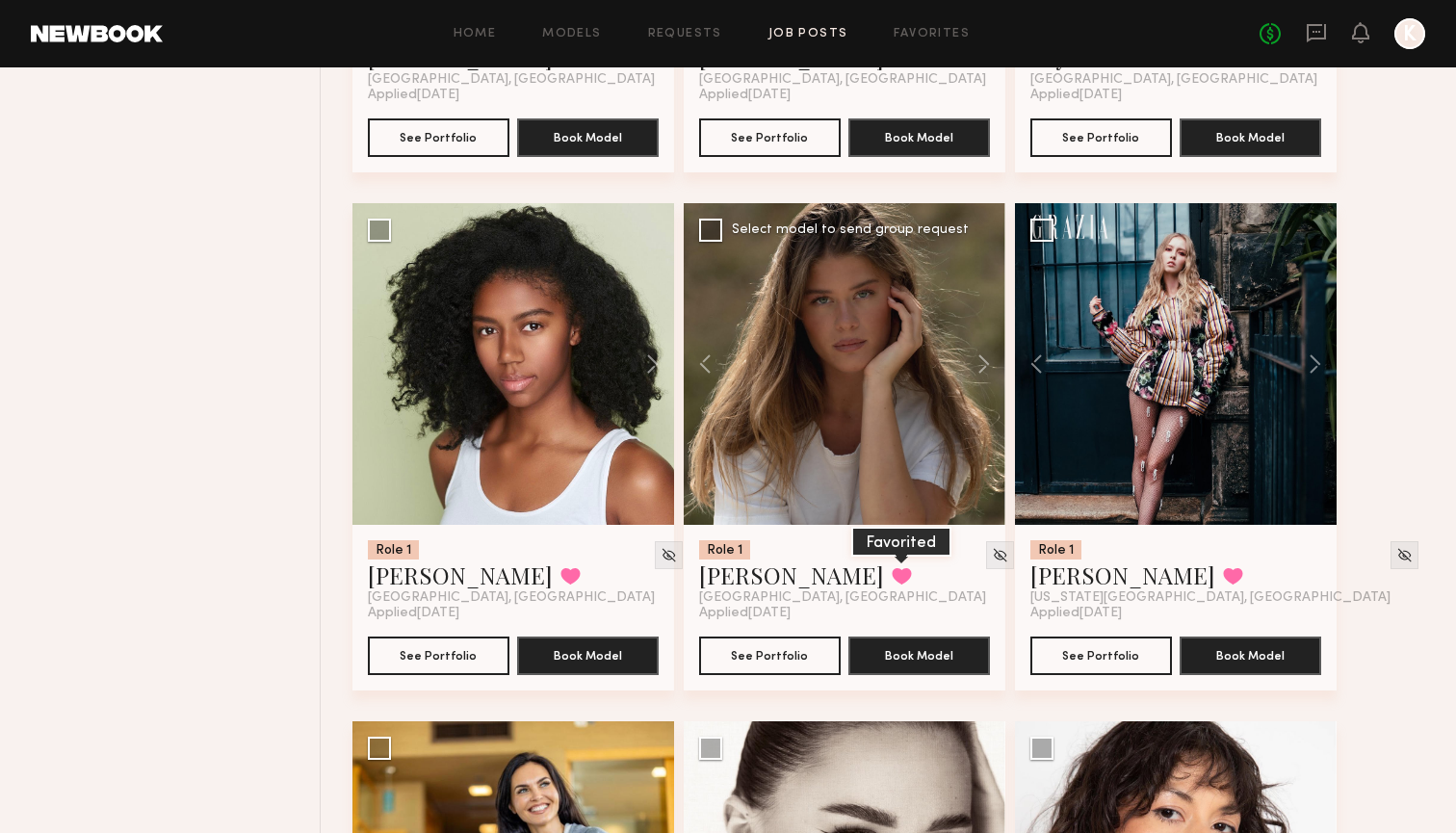
click at [891, 569] on button at bounding box center [901, 575] width 20 height 17
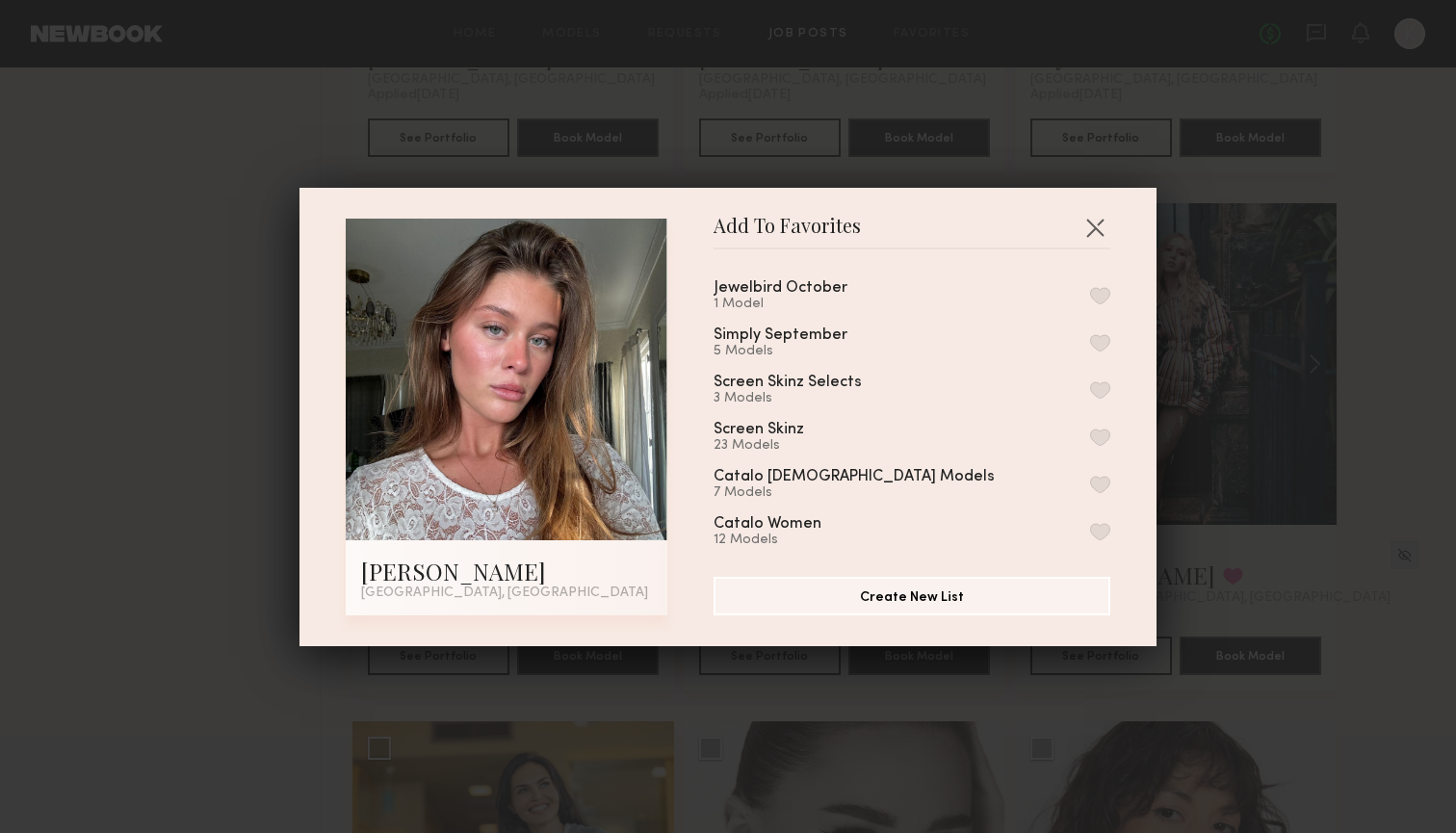
click at [1096, 297] on button "button" at bounding box center [1100, 295] width 20 height 17
click at [1092, 223] on button "button" at bounding box center [1095, 227] width 31 height 31
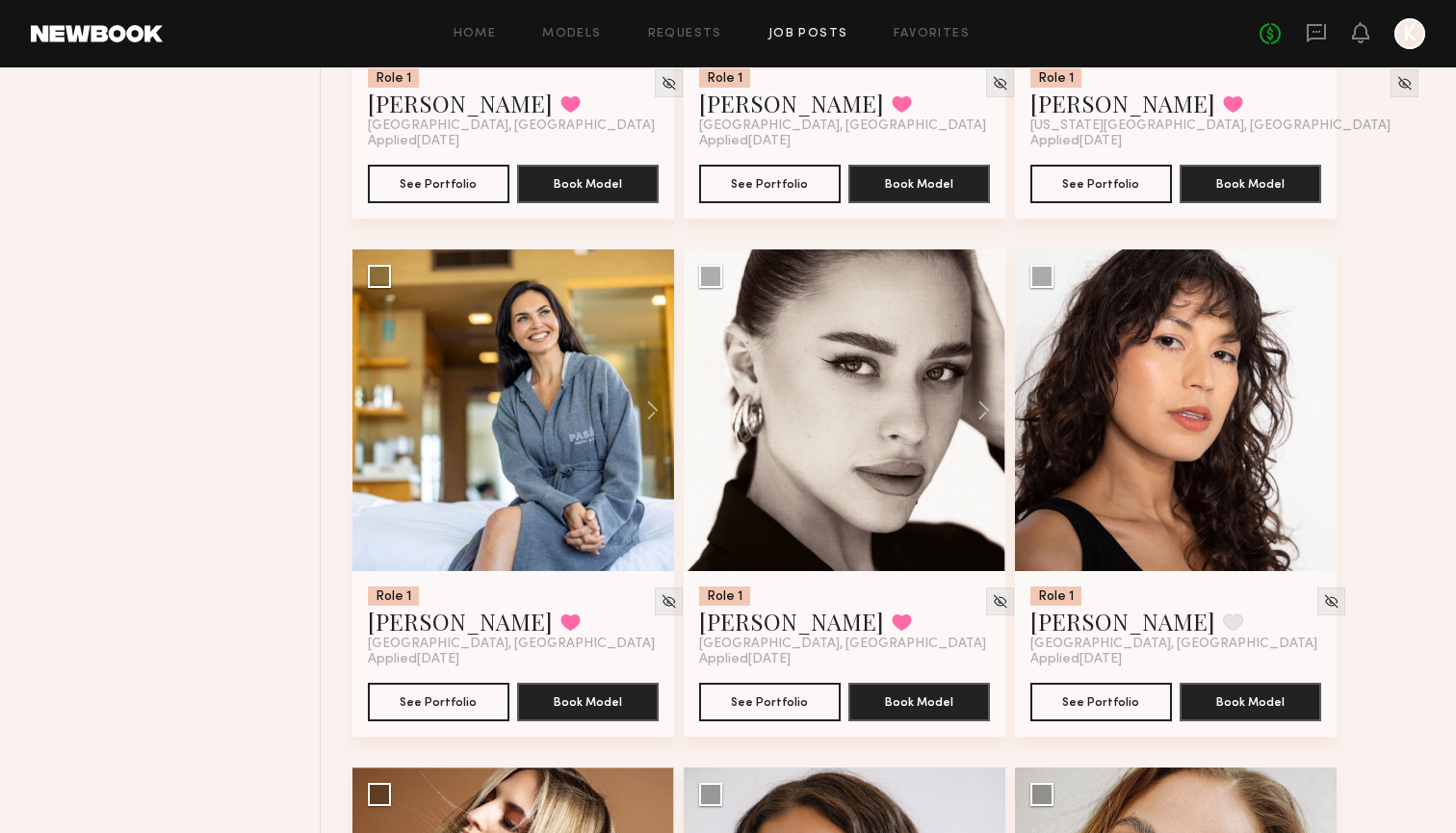
scroll to position [1668, 0]
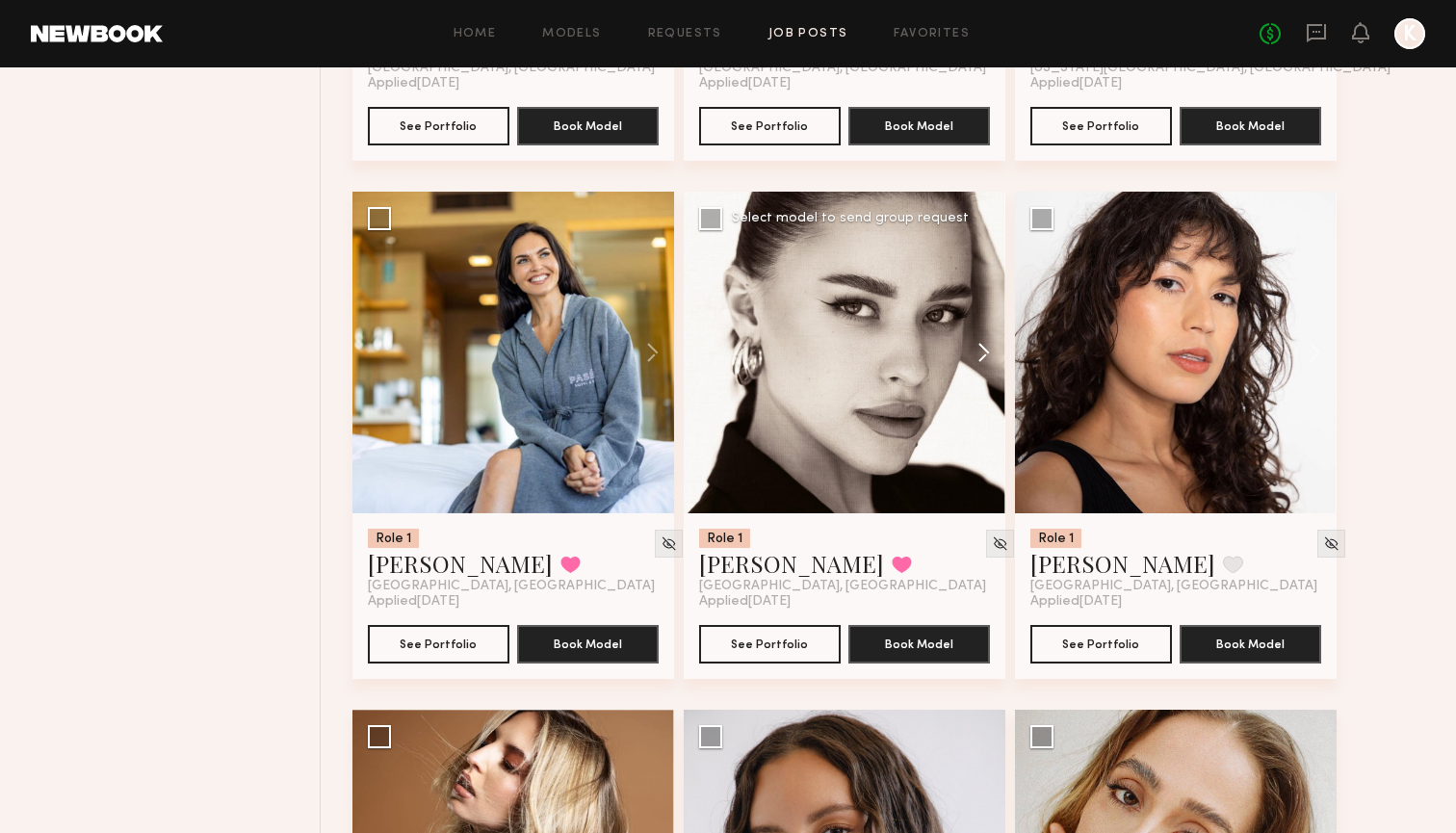
click at [976, 345] on button at bounding box center [974, 351] width 62 height 321
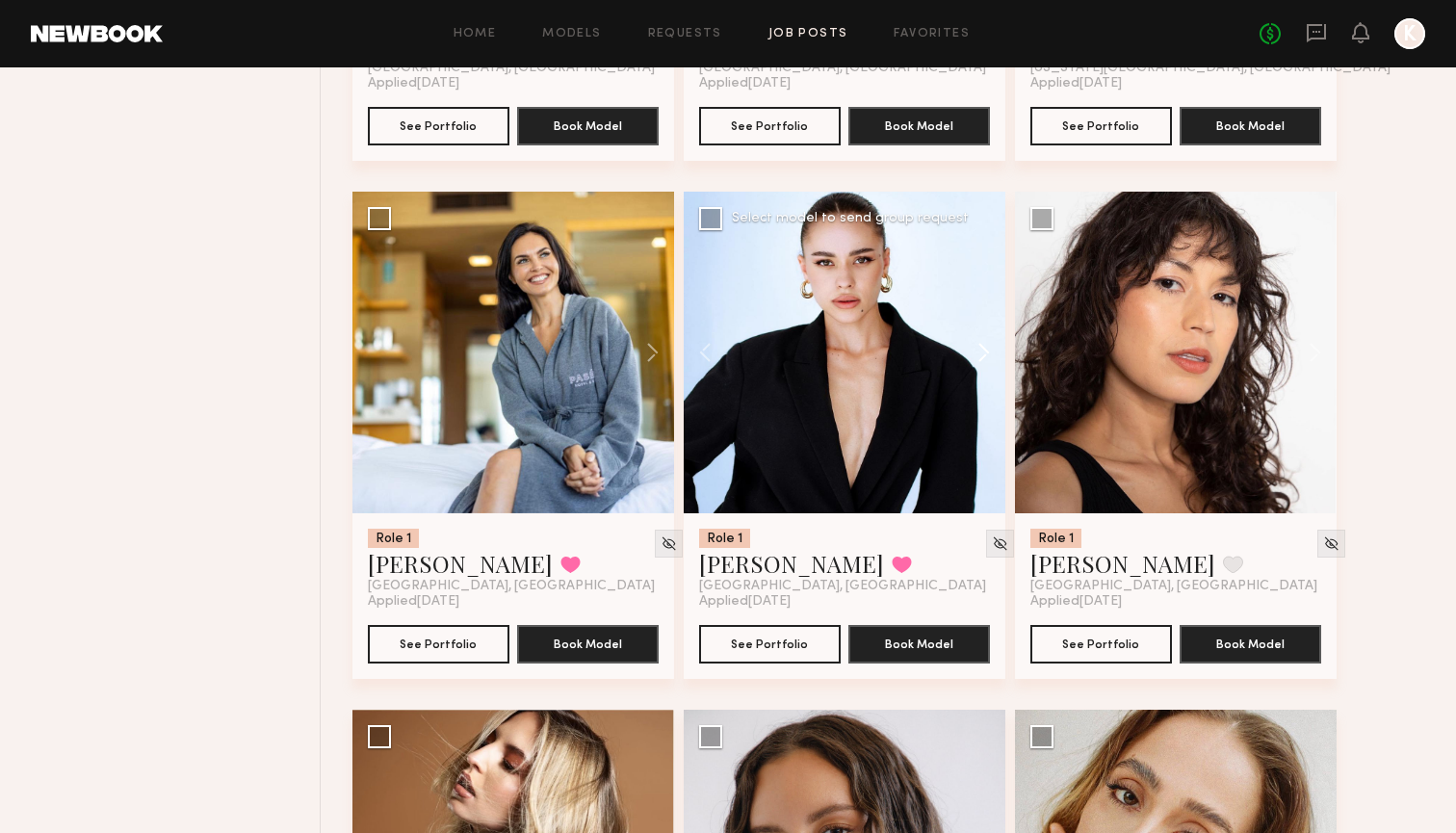
click at [976, 345] on button at bounding box center [974, 351] width 62 height 321
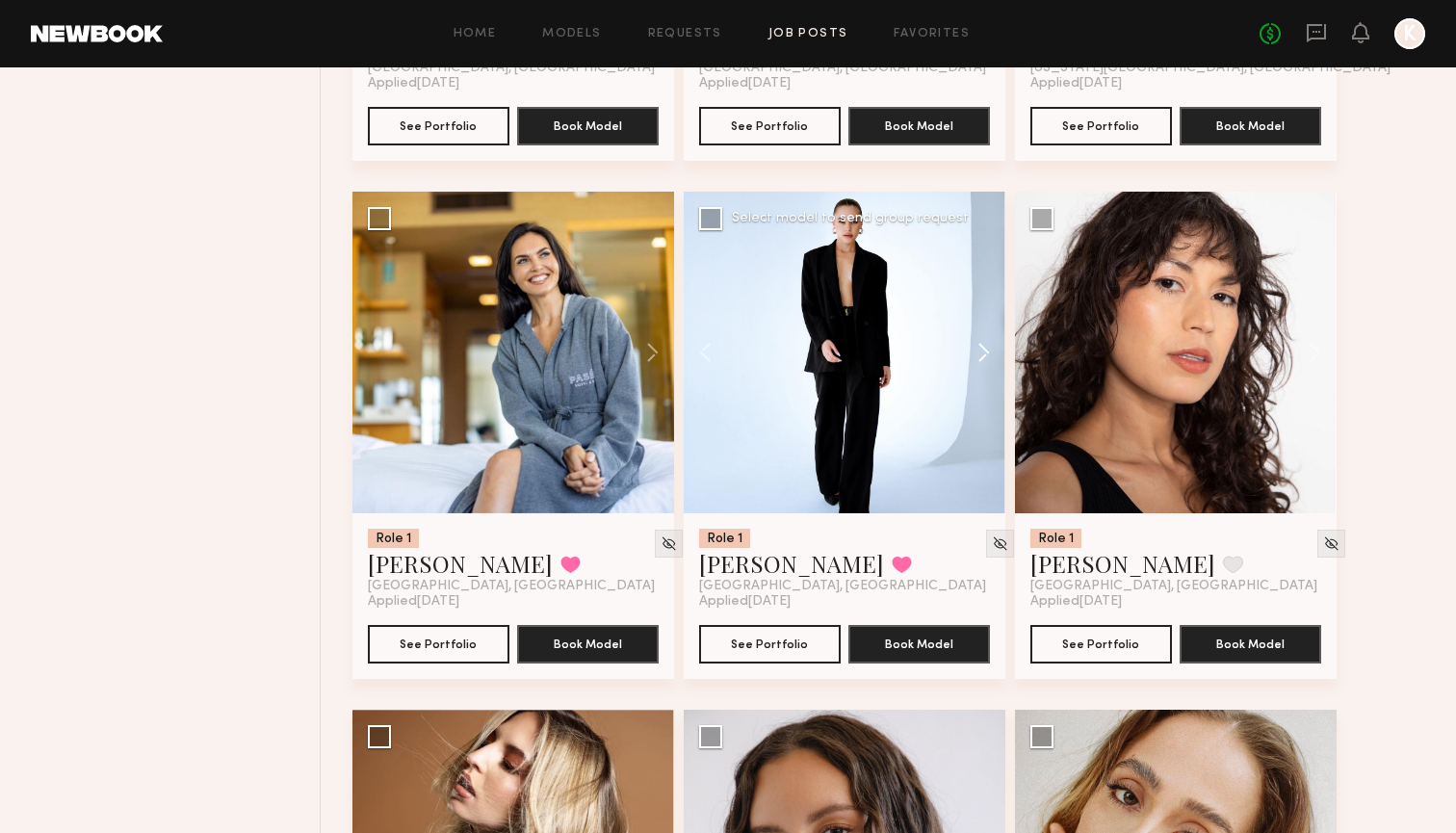
click at [976, 345] on button at bounding box center [974, 351] width 62 height 321
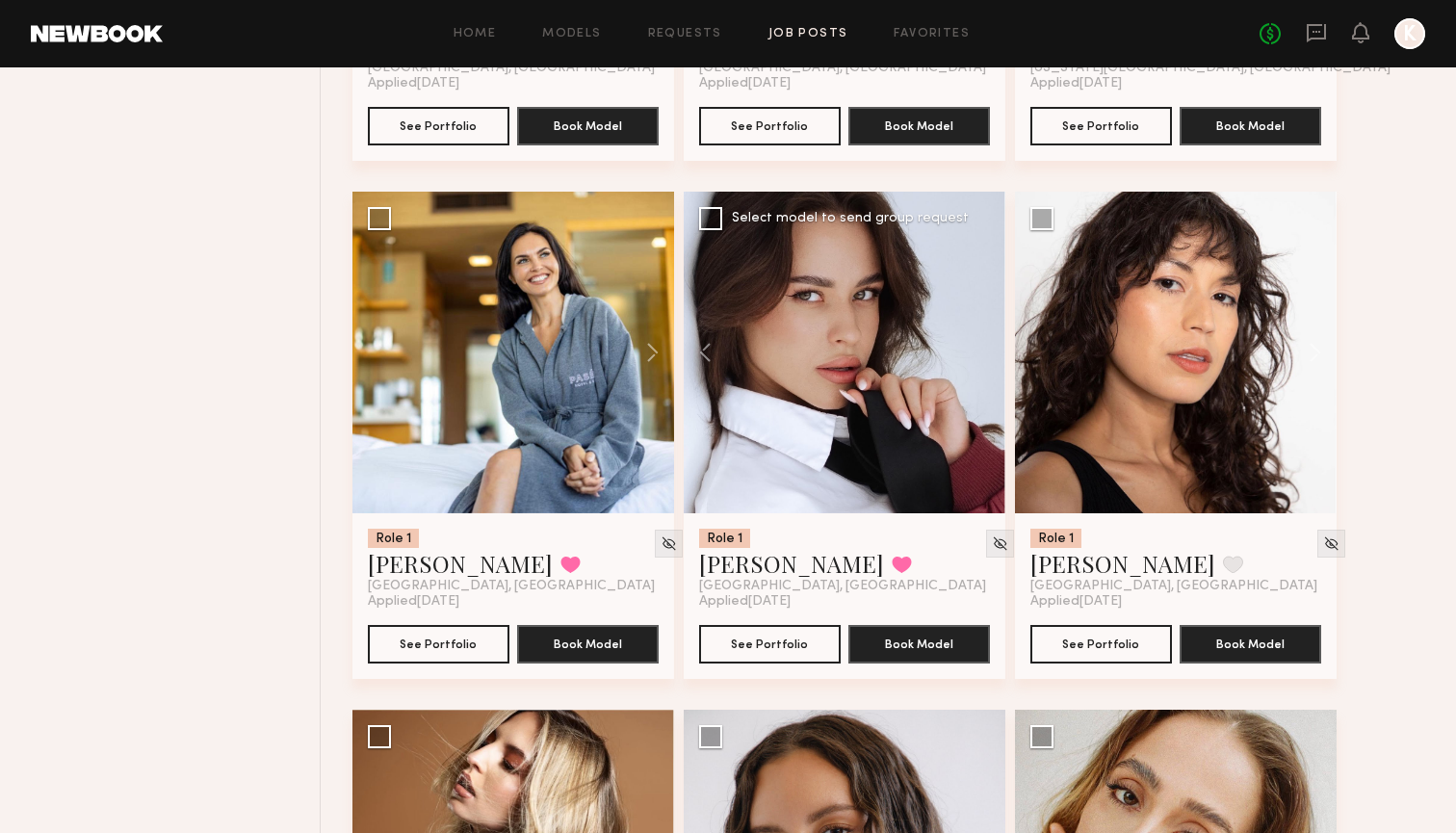
click at [976, 346] on div at bounding box center [844, 351] width 322 height 321
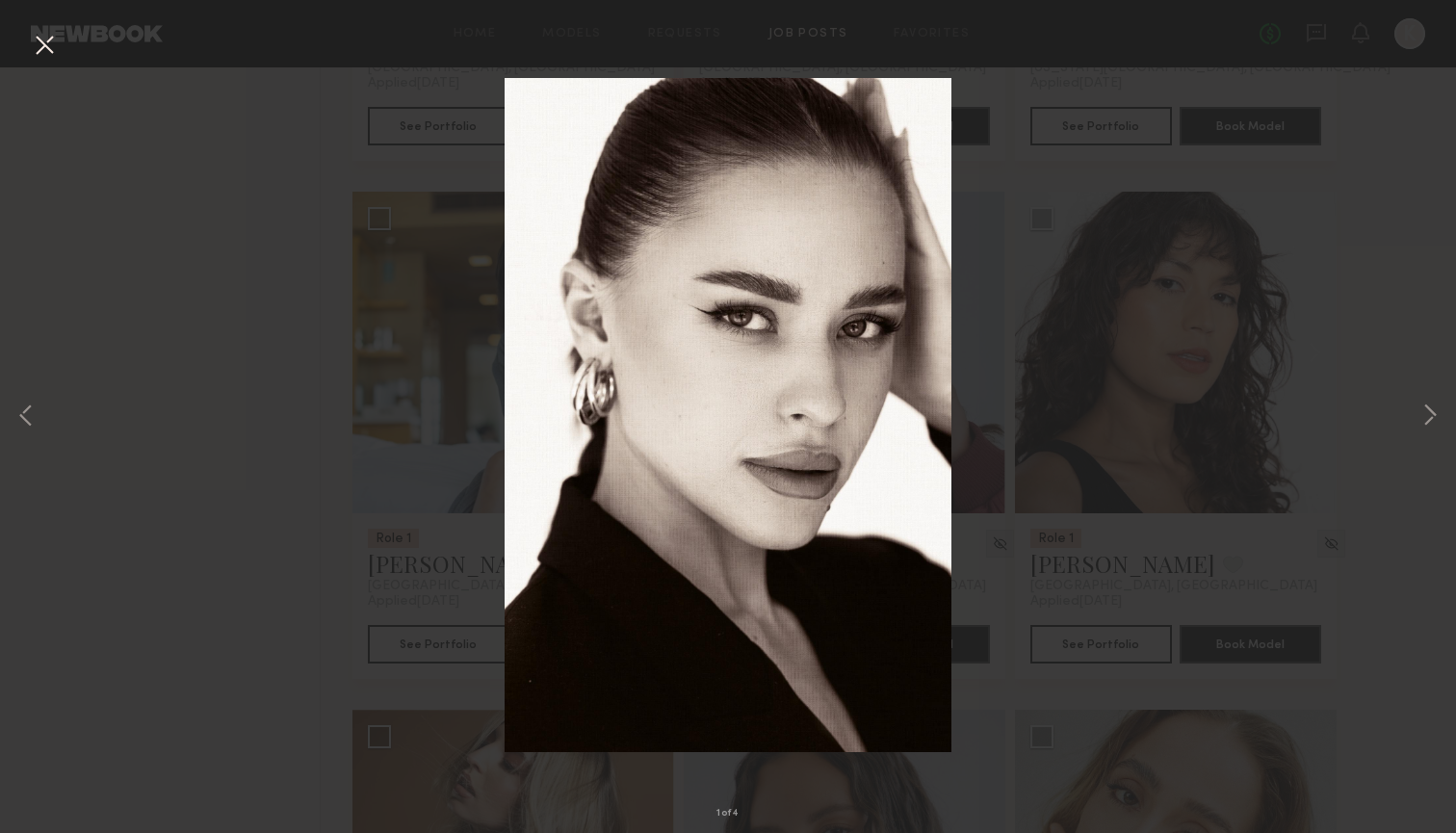
click at [56, 41] on button at bounding box center [44, 46] width 31 height 35
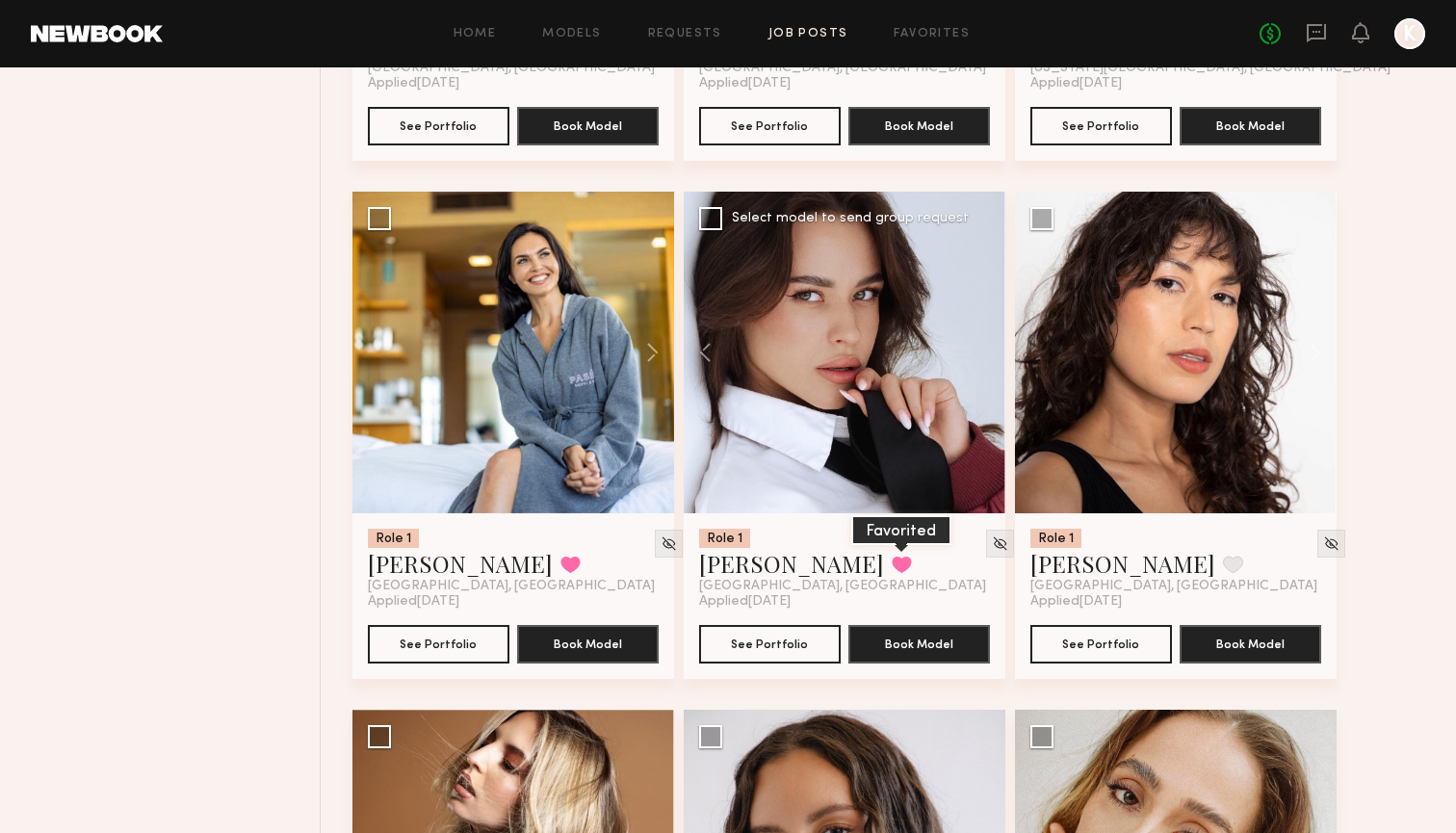
click at [891, 560] on button at bounding box center [901, 564] width 20 height 17
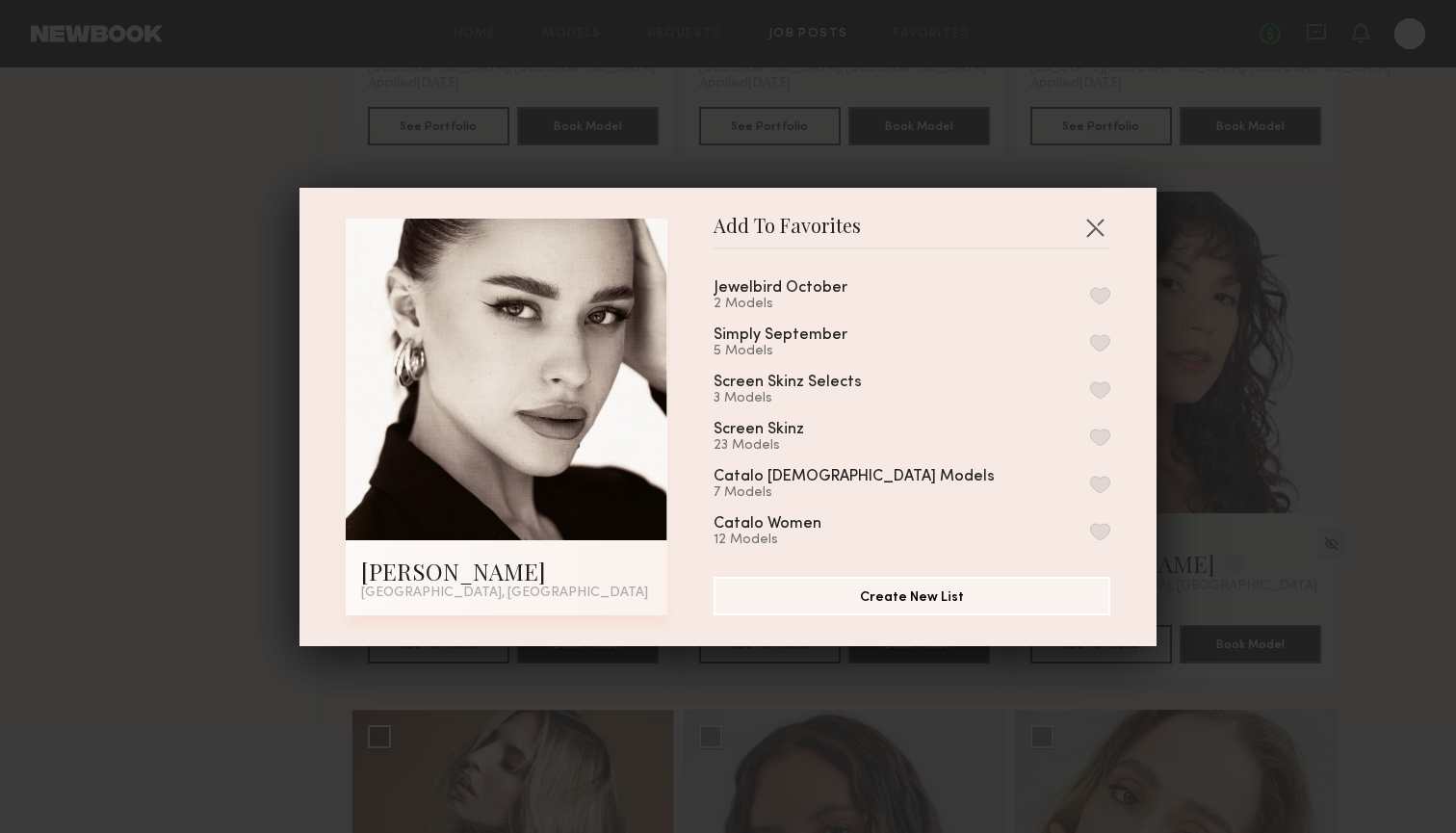
click at [1092, 300] on button "button" at bounding box center [1100, 295] width 20 height 17
click at [1100, 228] on button "button" at bounding box center [1095, 227] width 31 height 31
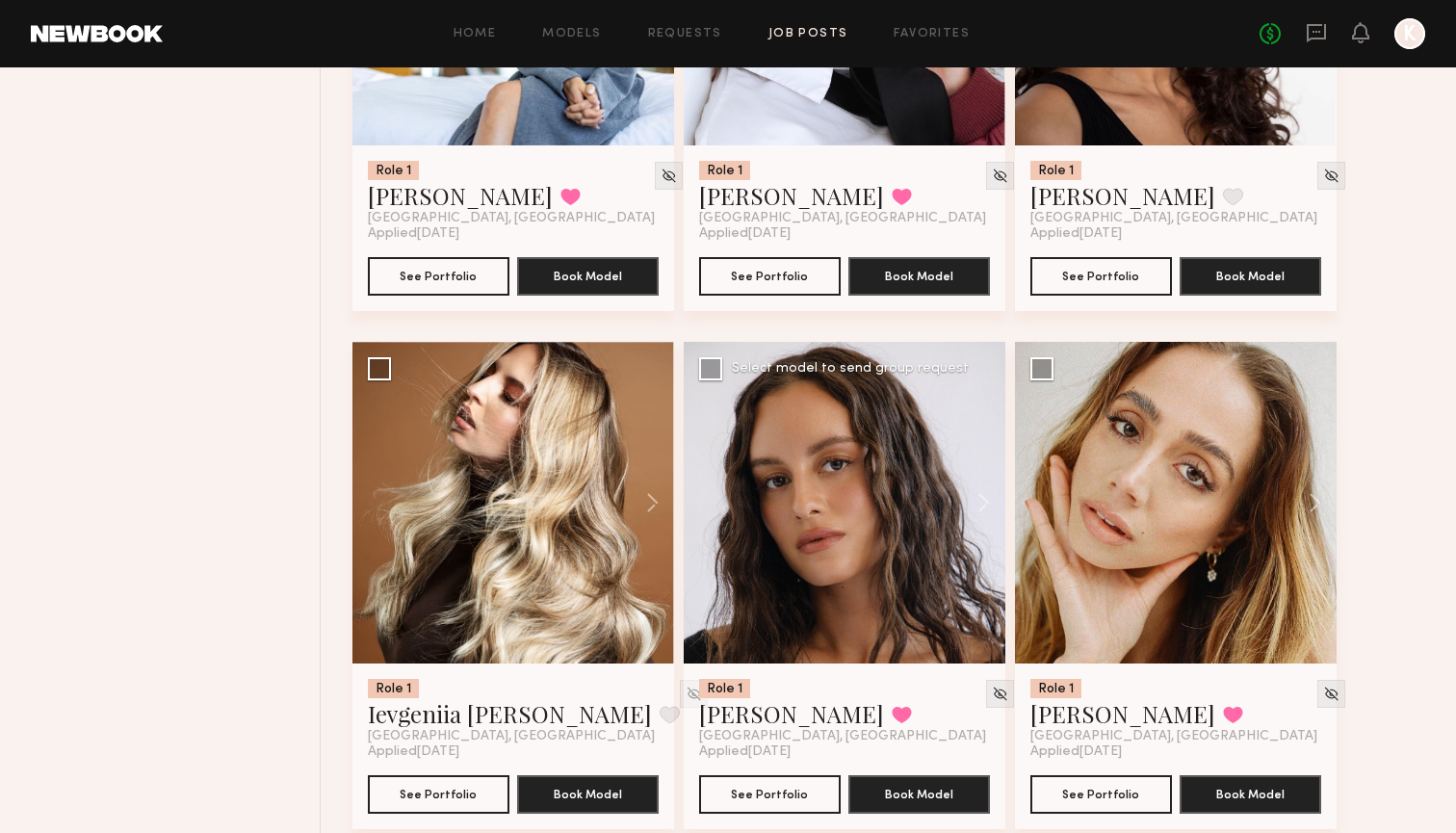
scroll to position [2114, 0]
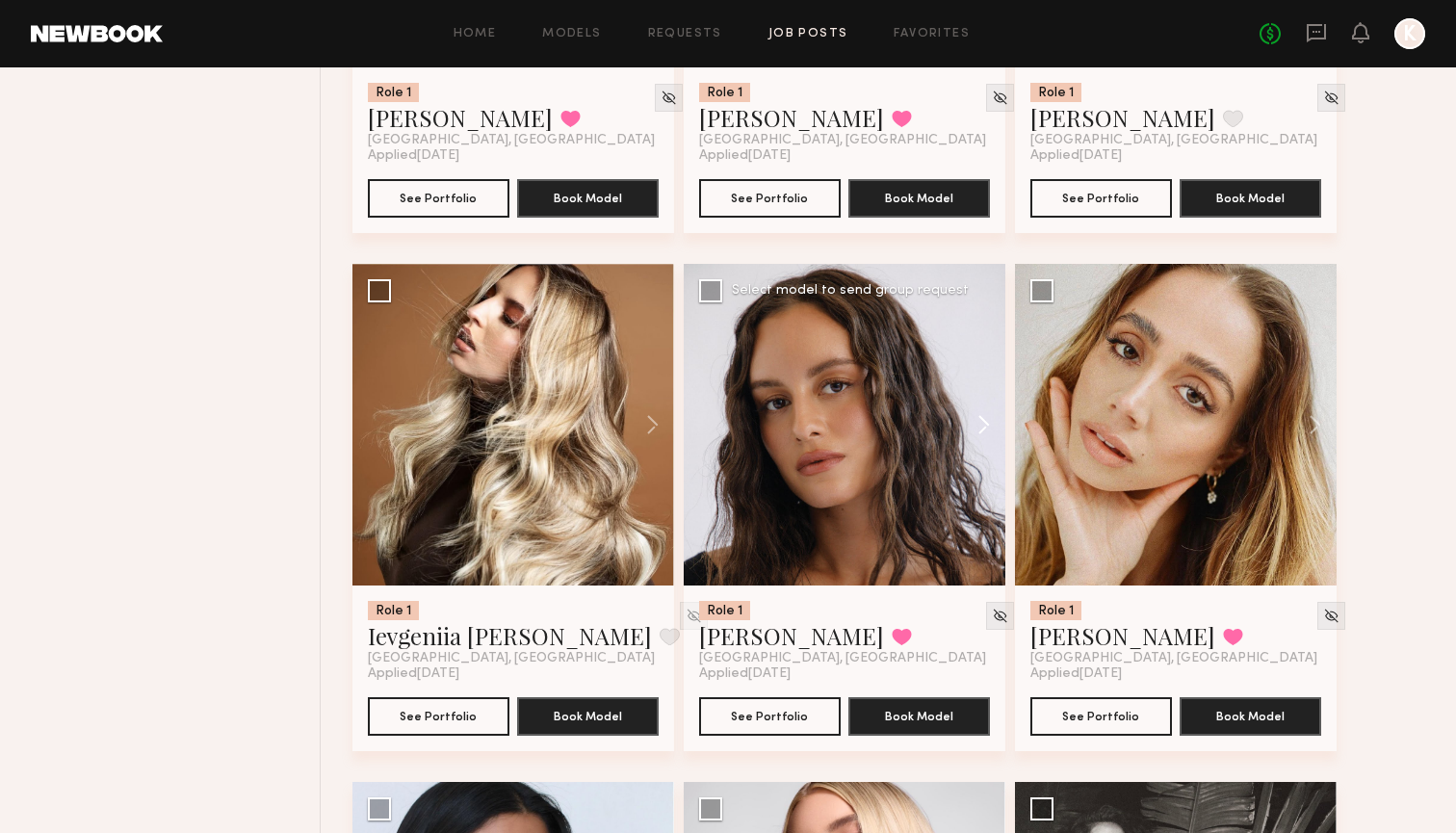
click at [978, 426] on button at bounding box center [974, 424] width 62 height 321
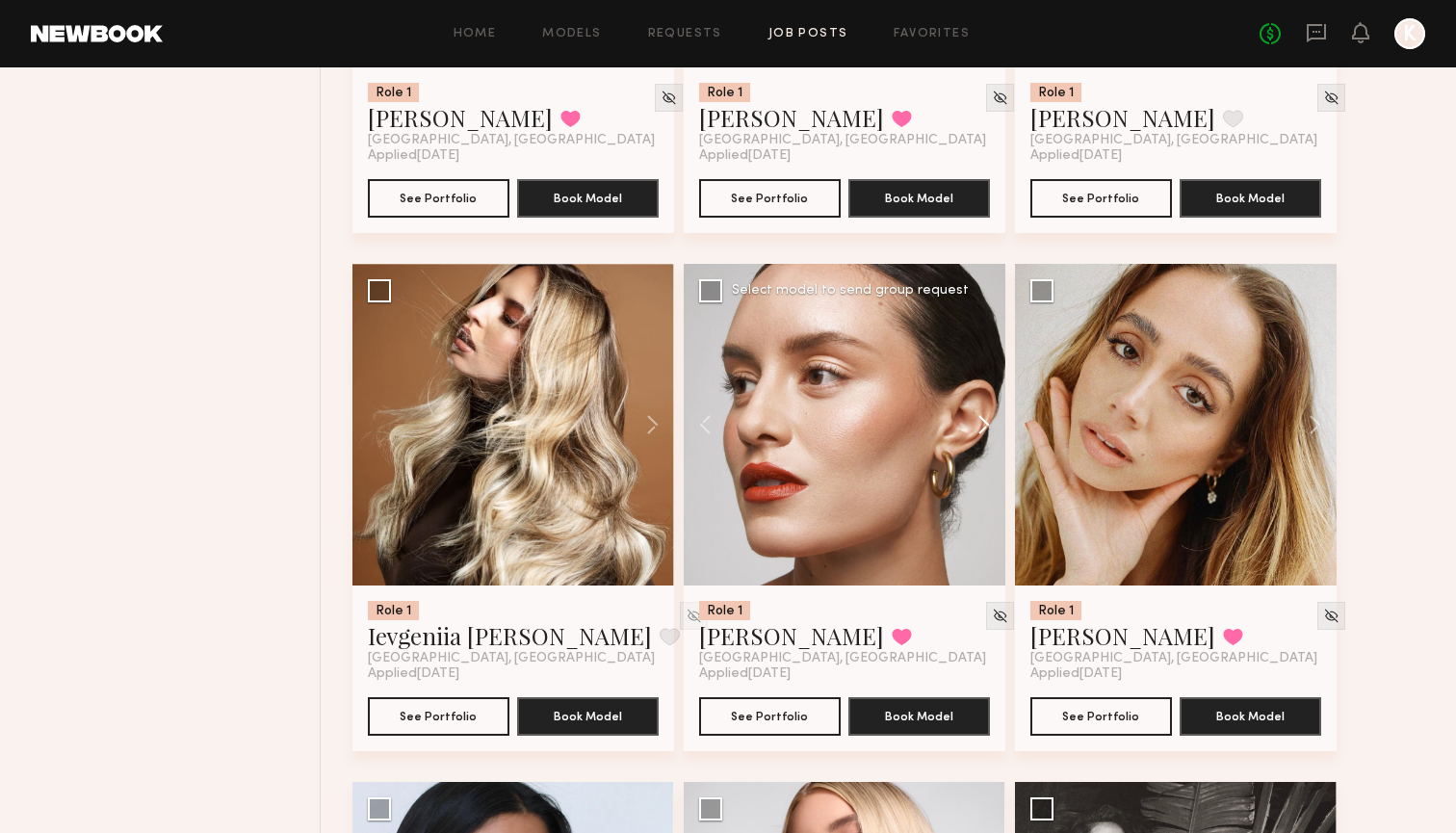
click at [978, 426] on button at bounding box center [974, 424] width 62 height 321
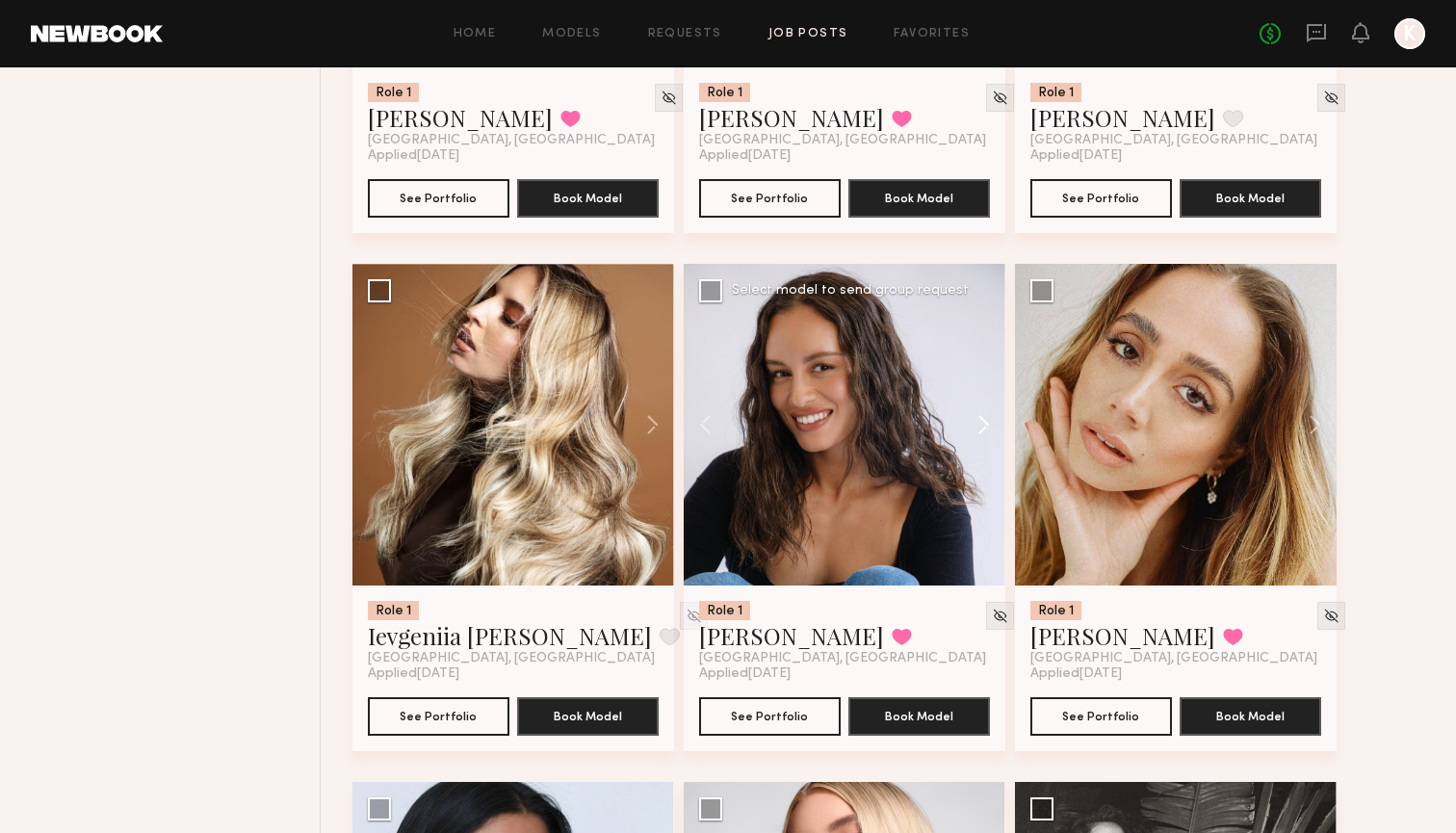
click at [978, 426] on button at bounding box center [974, 424] width 62 height 321
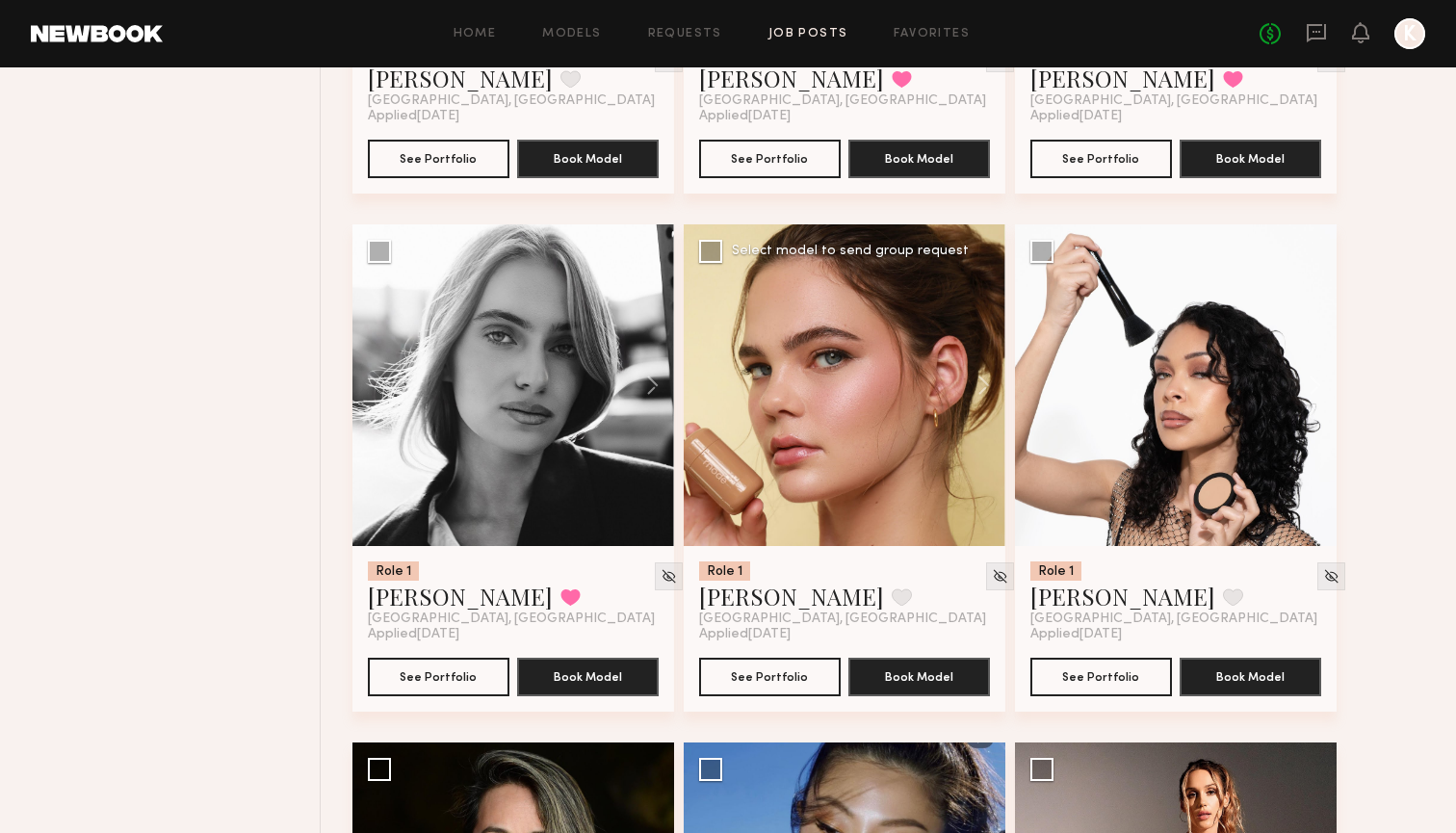
scroll to position [4747, 0]
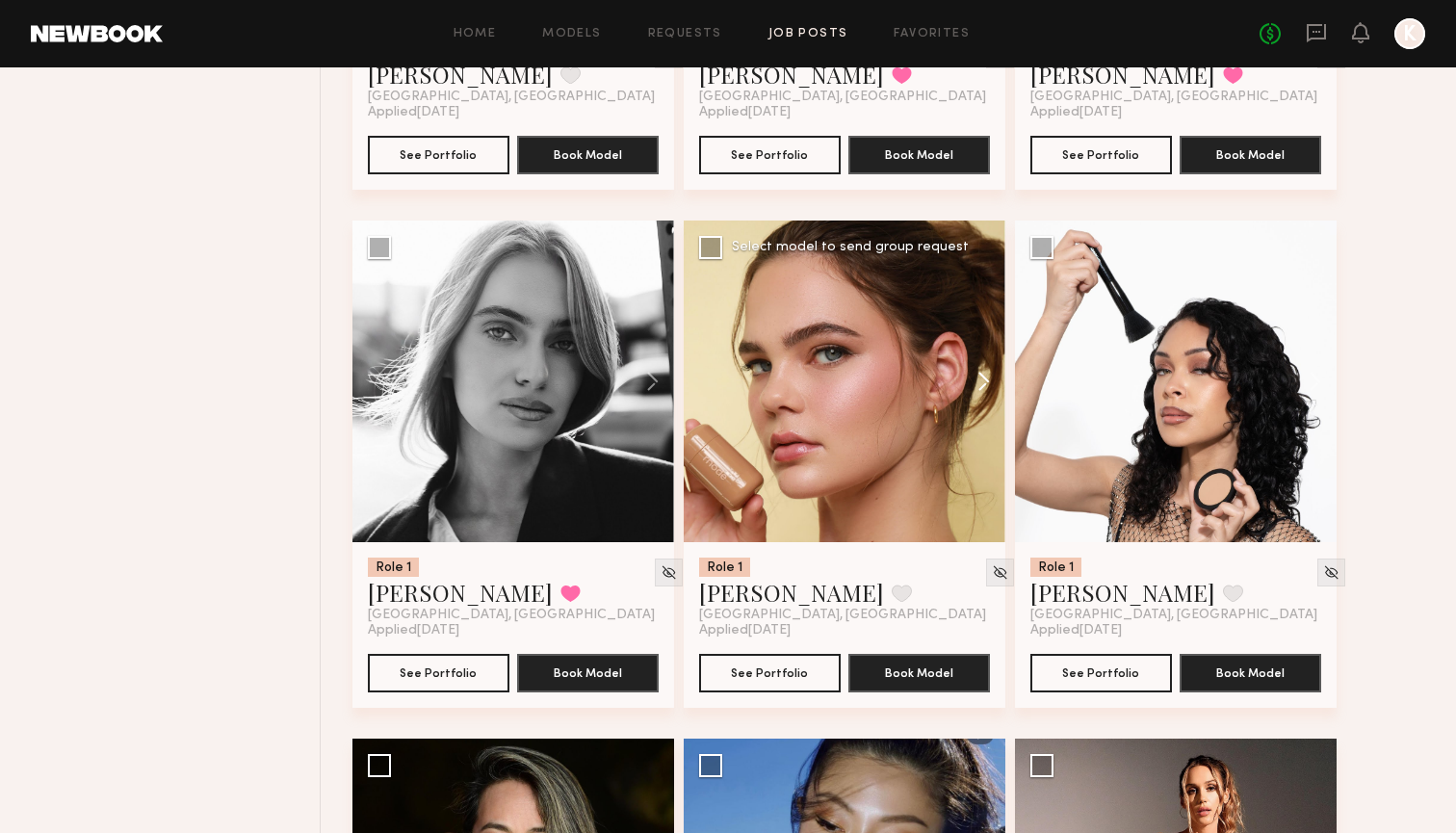
click at [977, 373] on button at bounding box center [974, 380] width 62 height 321
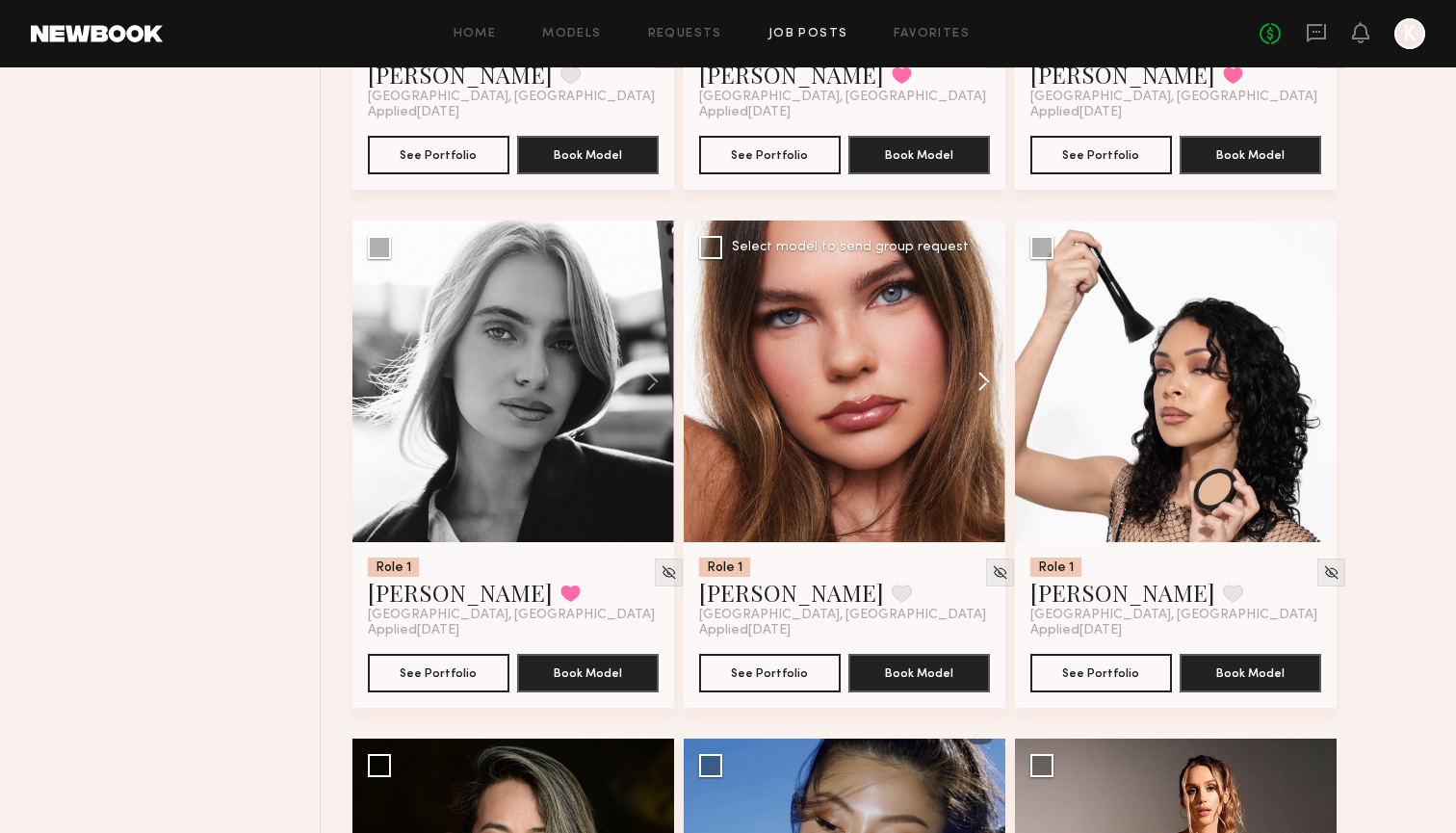
click at [977, 375] on button at bounding box center [974, 380] width 62 height 321
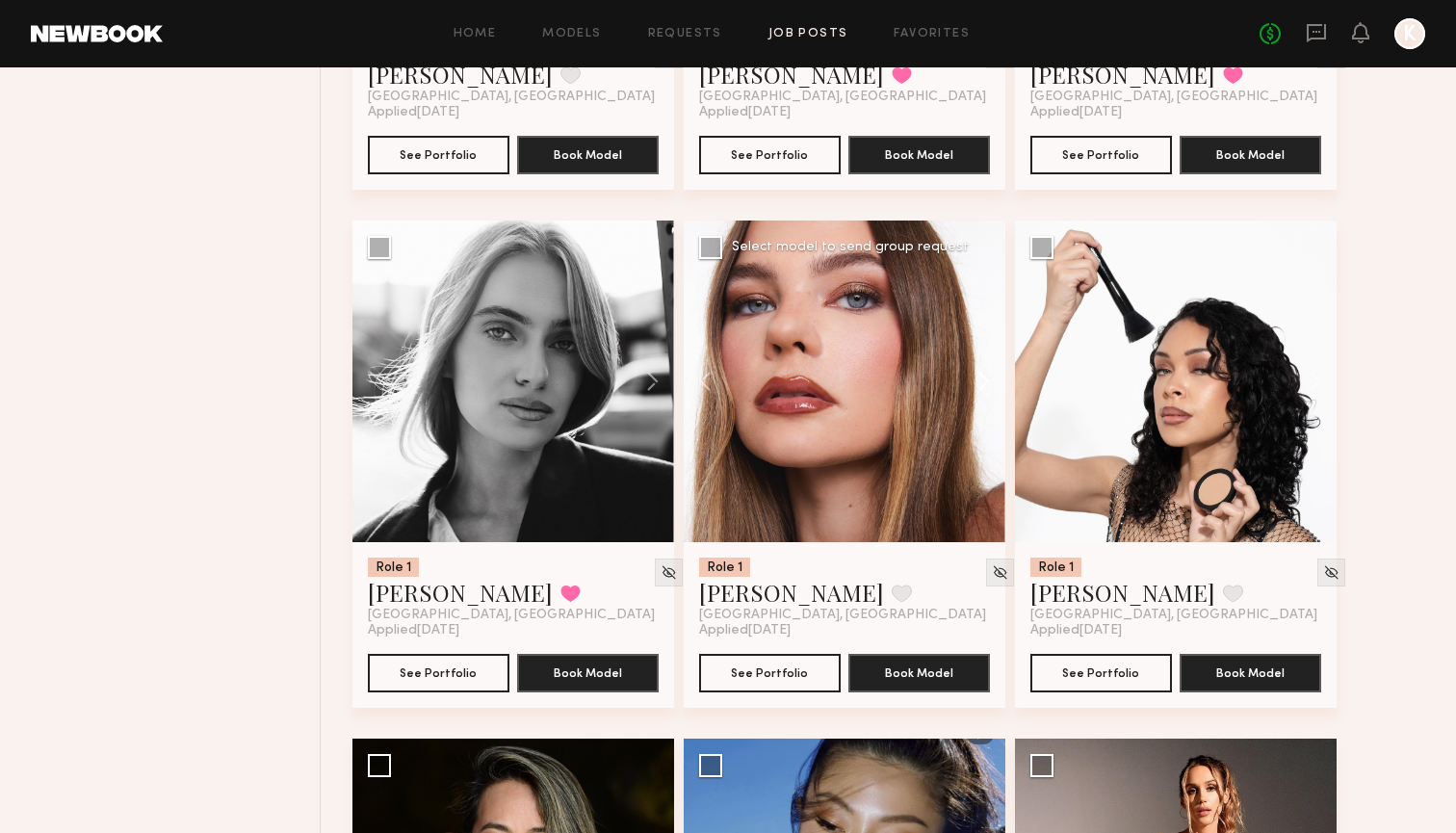
click at [977, 375] on button at bounding box center [974, 380] width 62 height 321
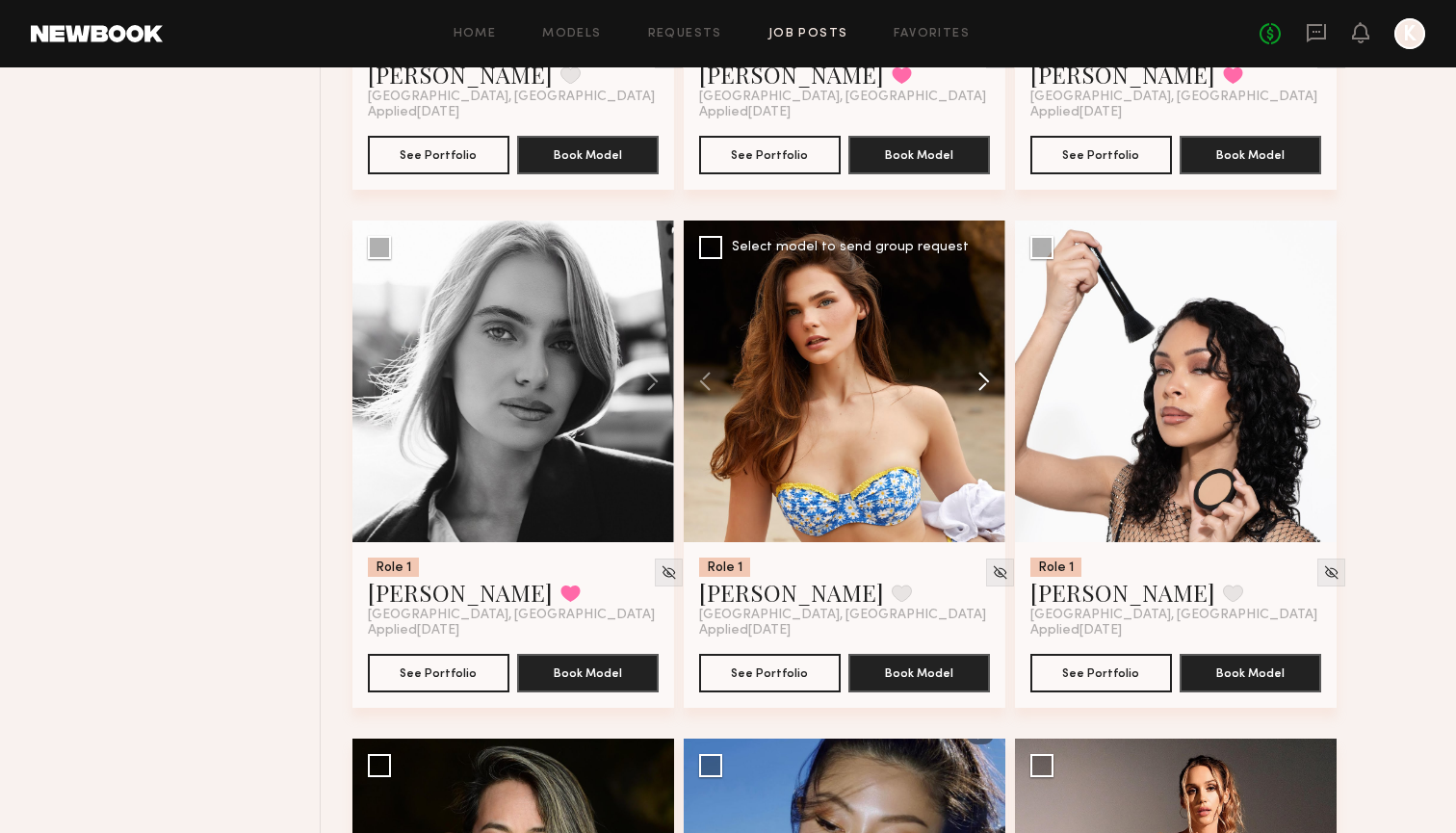
click at [978, 375] on button at bounding box center [974, 380] width 62 height 321
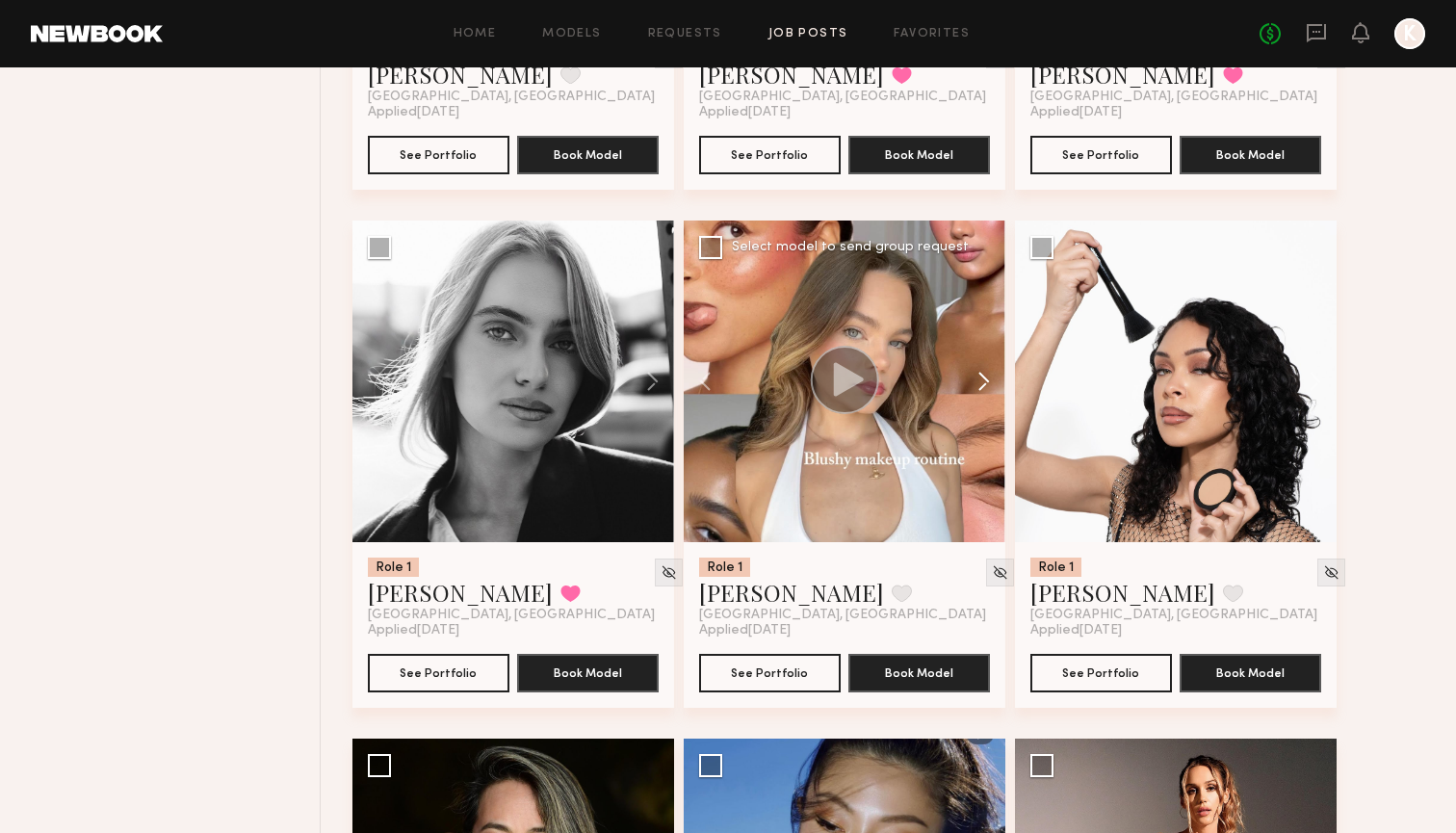
click at [980, 376] on button at bounding box center [974, 380] width 62 height 321
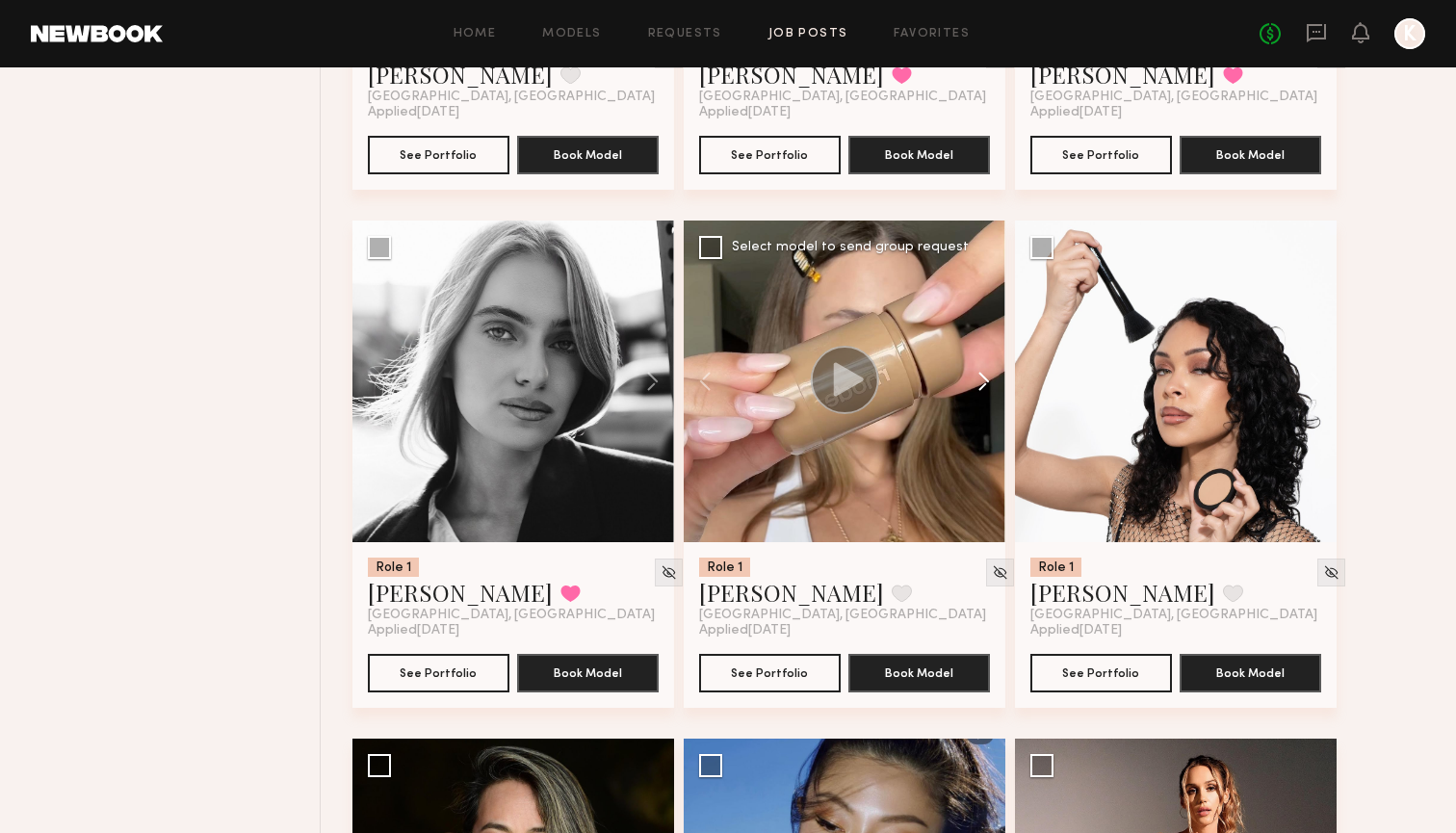
click at [981, 376] on button at bounding box center [974, 380] width 62 height 321
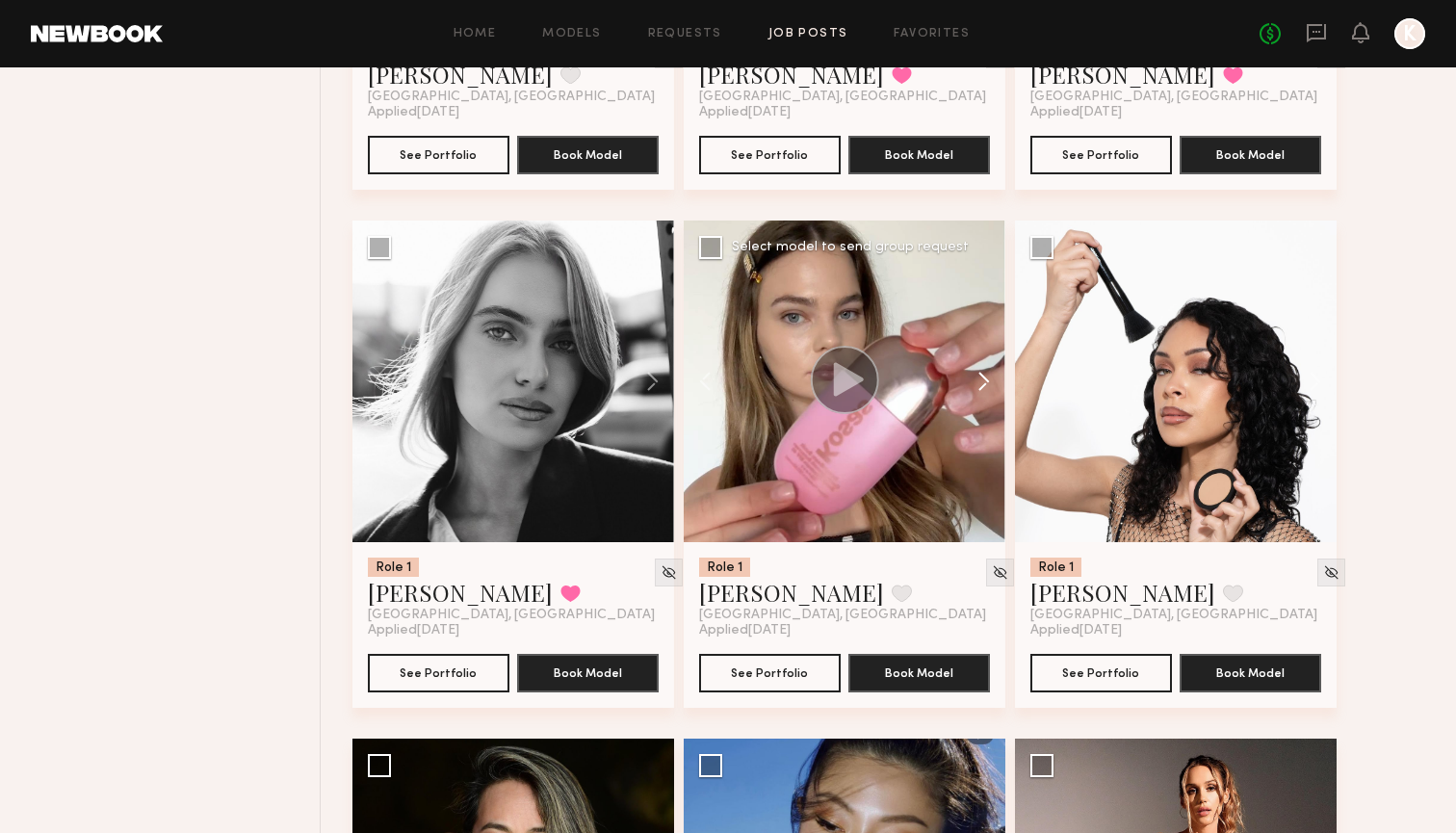
click at [983, 380] on button at bounding box center [974, 380] width 62 height 321
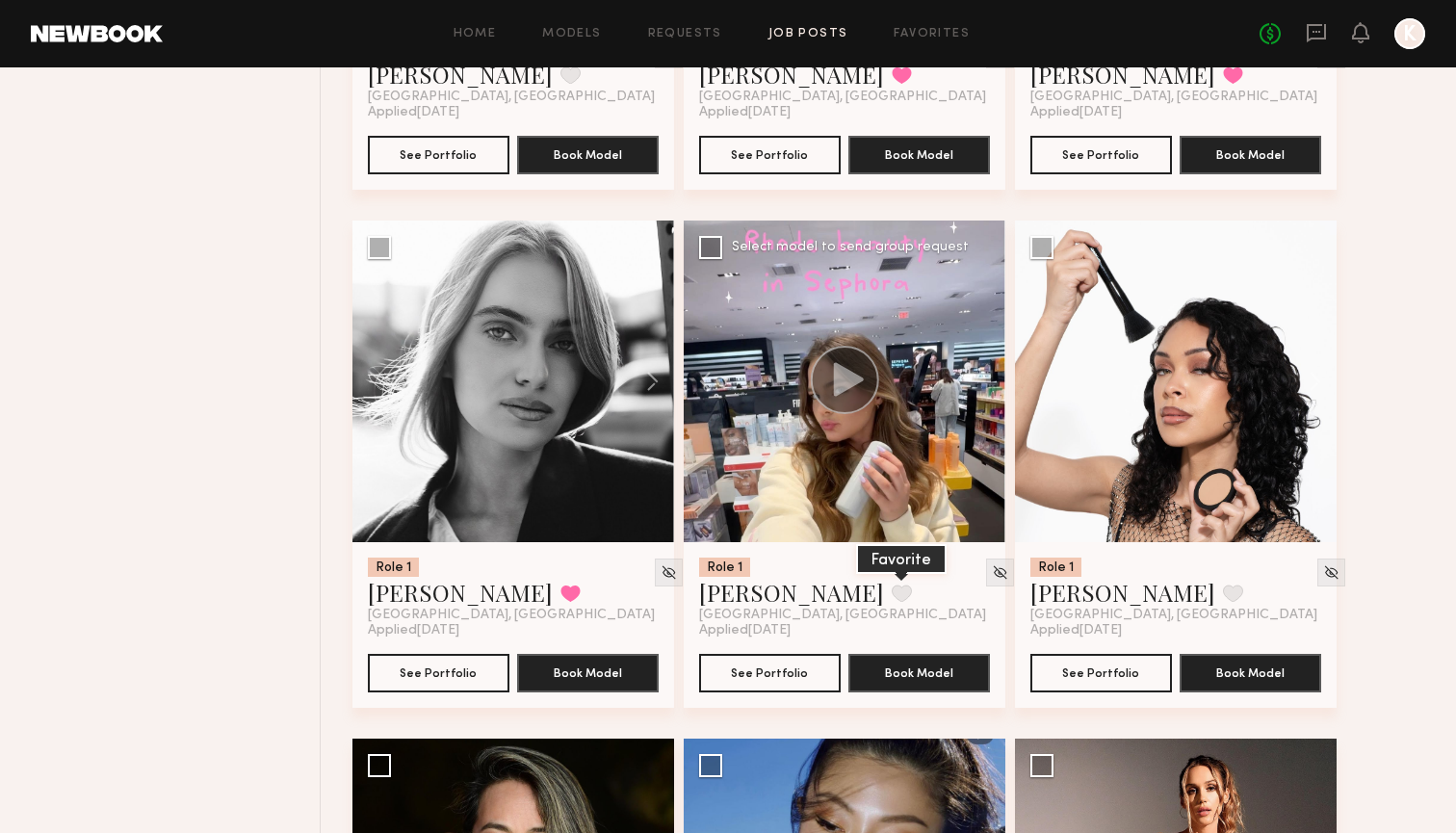
click at [891, 597] on button at bounding box center [901, 593] width 20 height 17
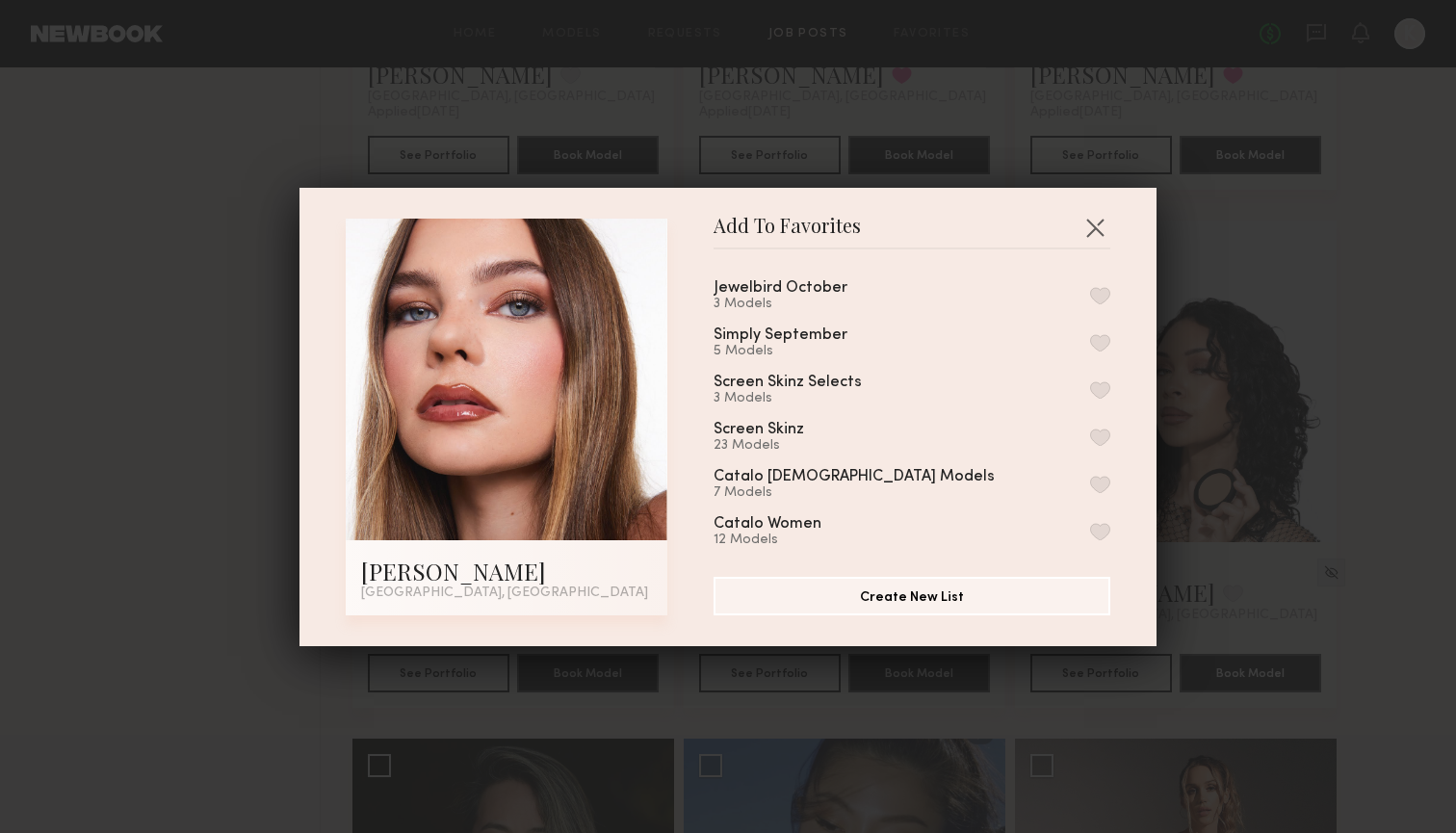
click at [1103, 287] on button "button" at bounding box center [1100, 295] width 20 height 17
click at [1095, 238] on button "button" at bounding box center [1095, 227] width 31 height 31
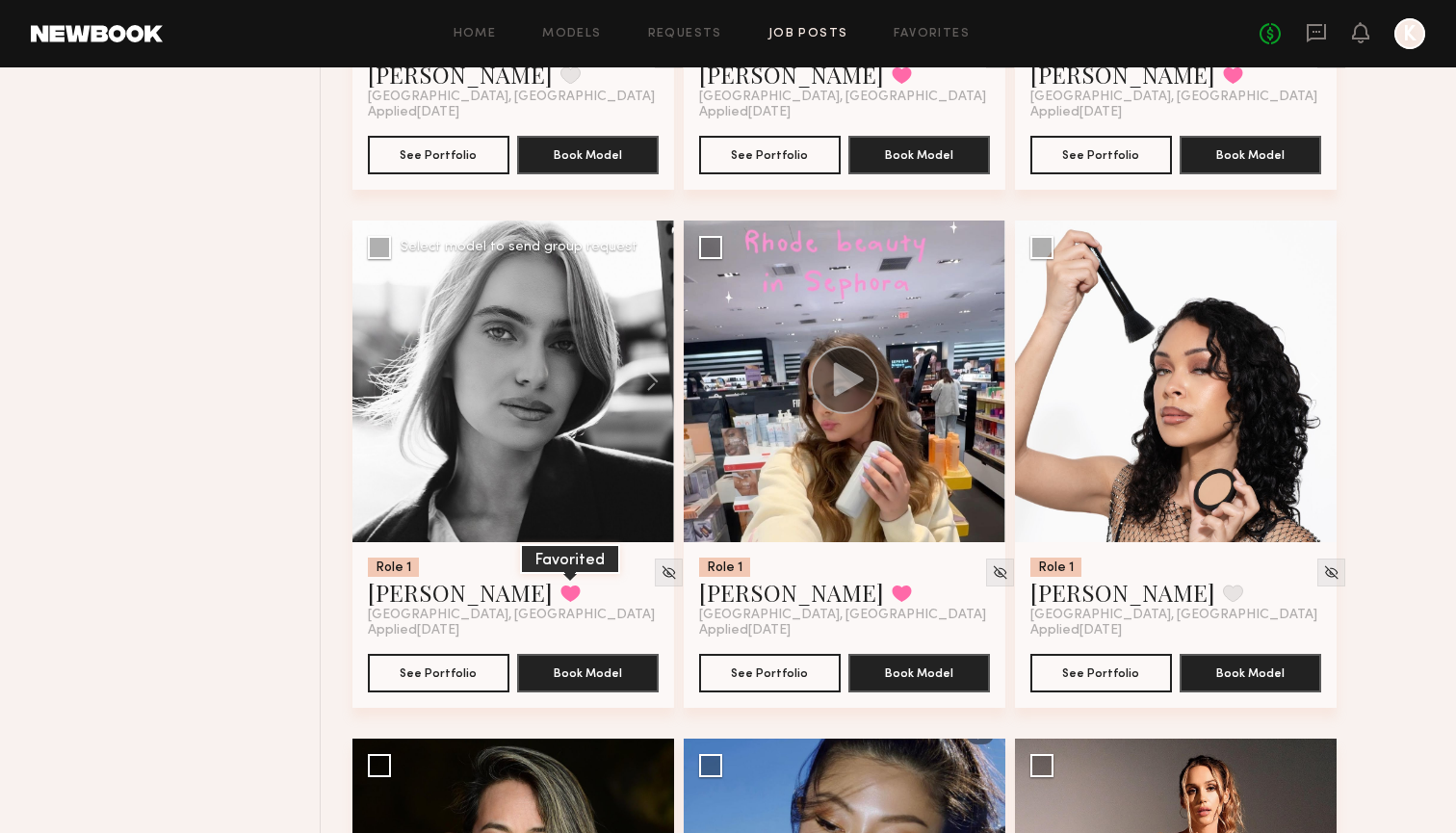
click at [560, 587] on button at bounding box center [570, 593] width 20 height 17
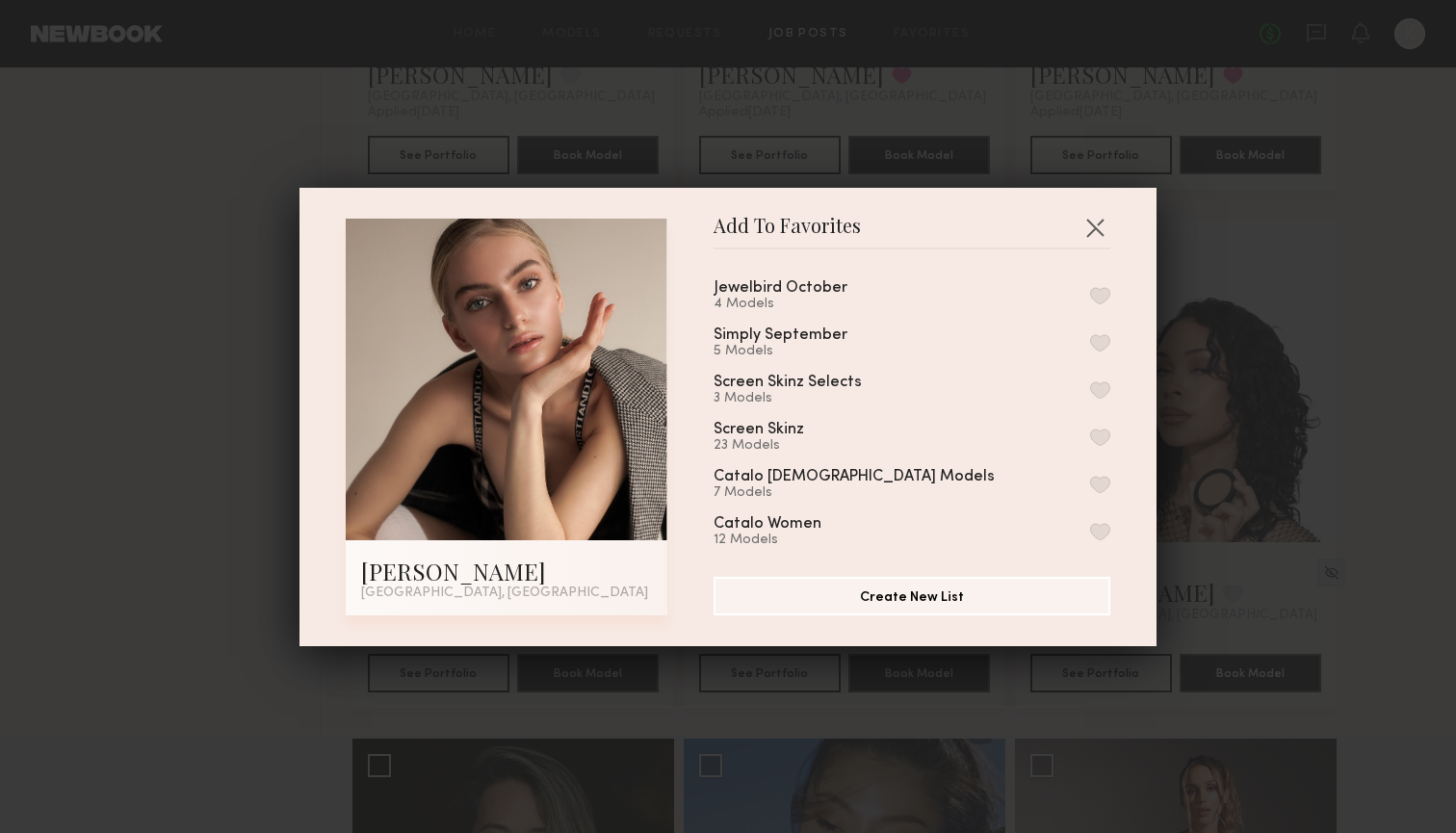
click at [1096, 294] on button "button" at bounding box center [1100, 295] width 20 height 17
click at [1094, 235] on button "button" at bounding box center [1095, 227] width 31 height 31
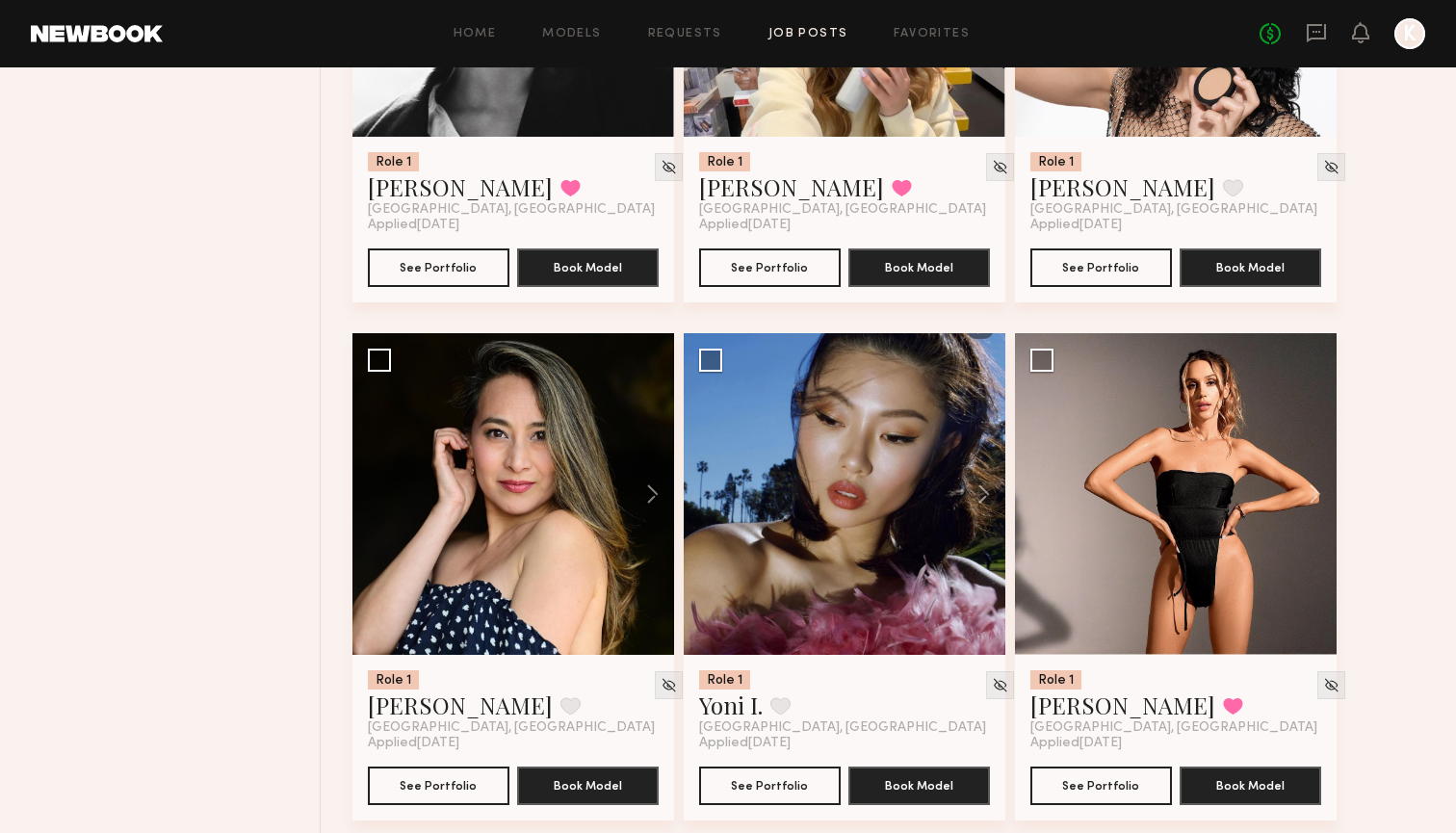
scroll to position [5153, 0]
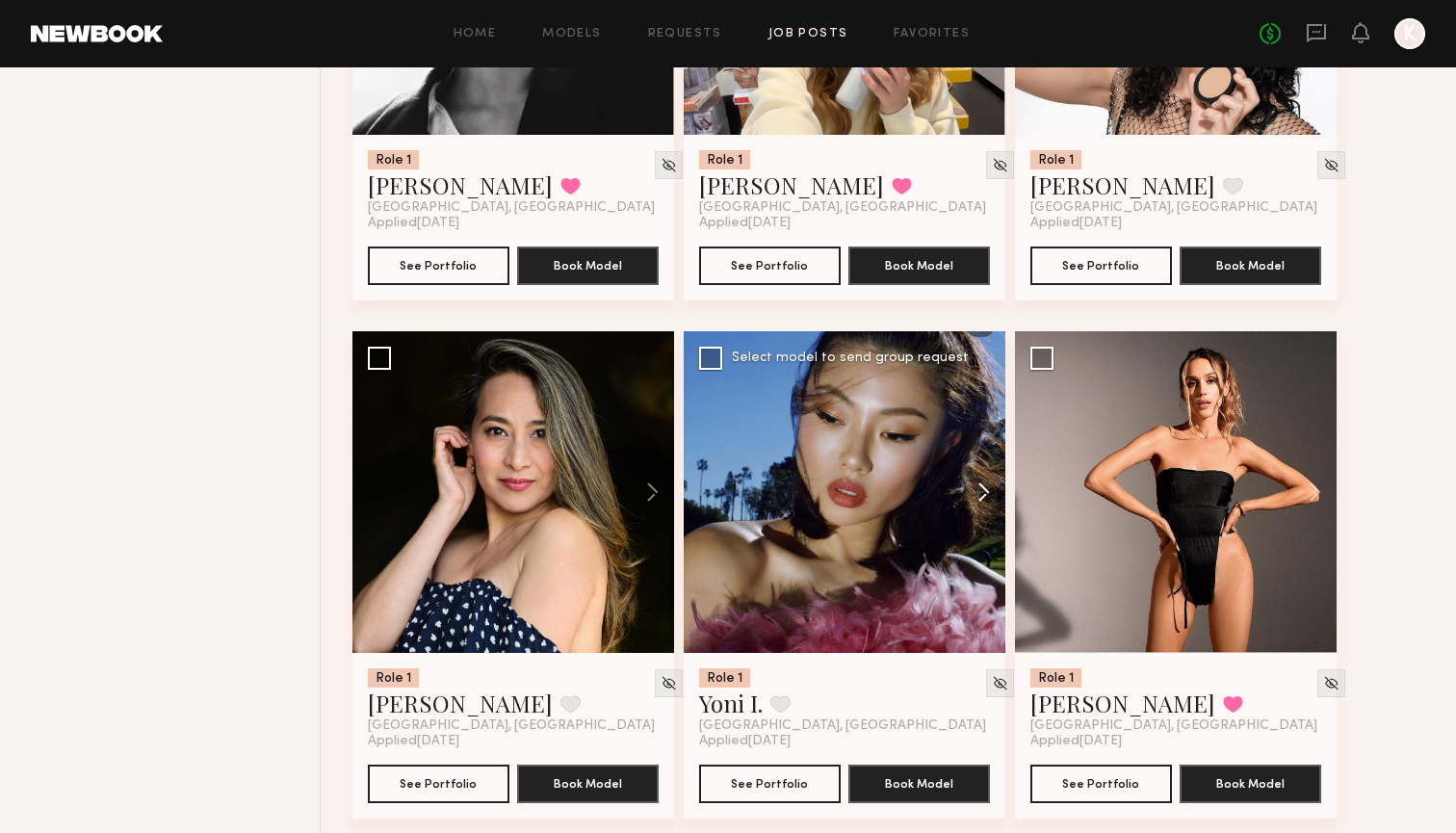
click at [972, 489] on button at bounding box center [974, 491] width 62 height 321
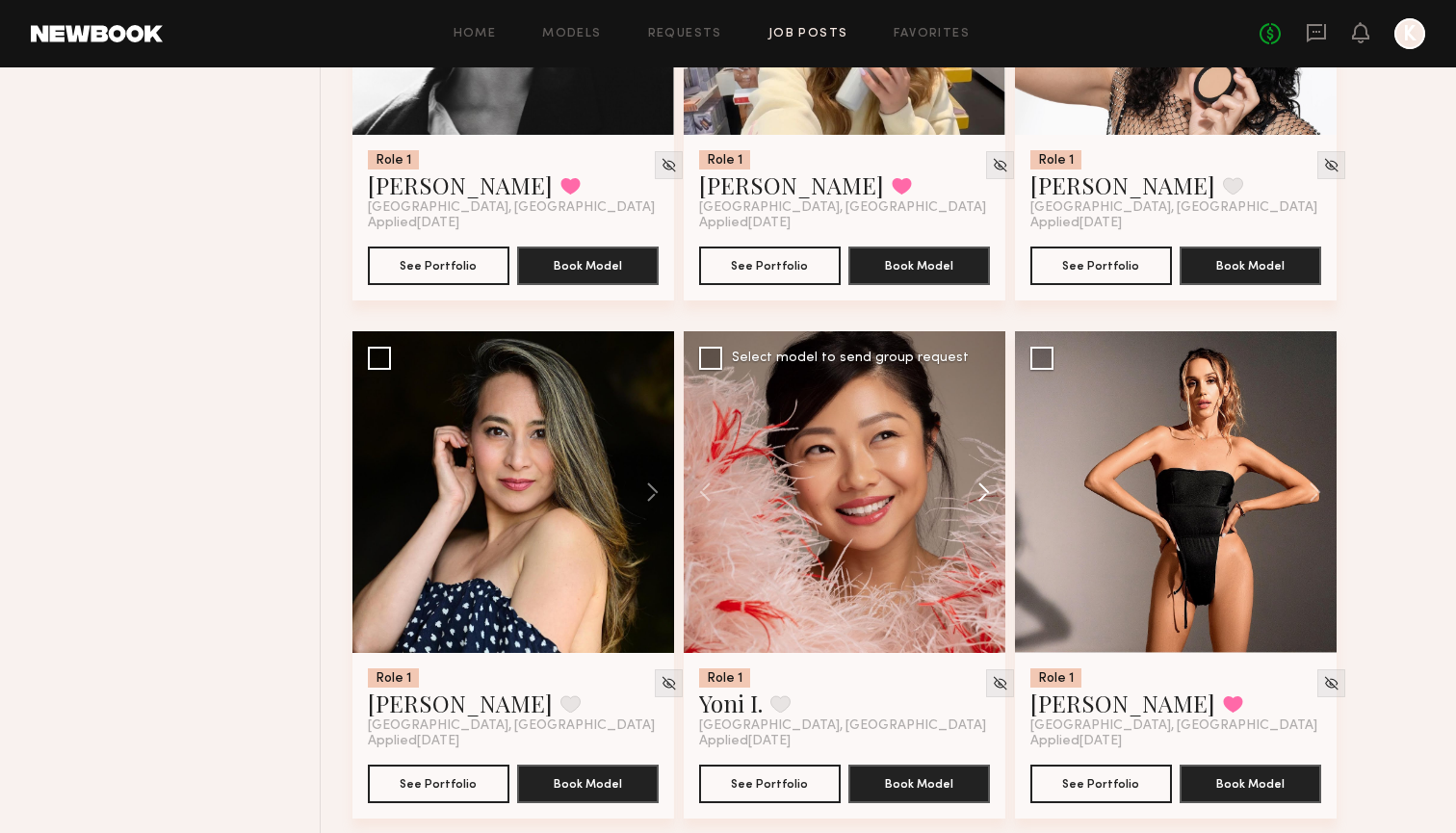
click at [972, 489] on button at bounding box center [974, 491] width 62 height 321
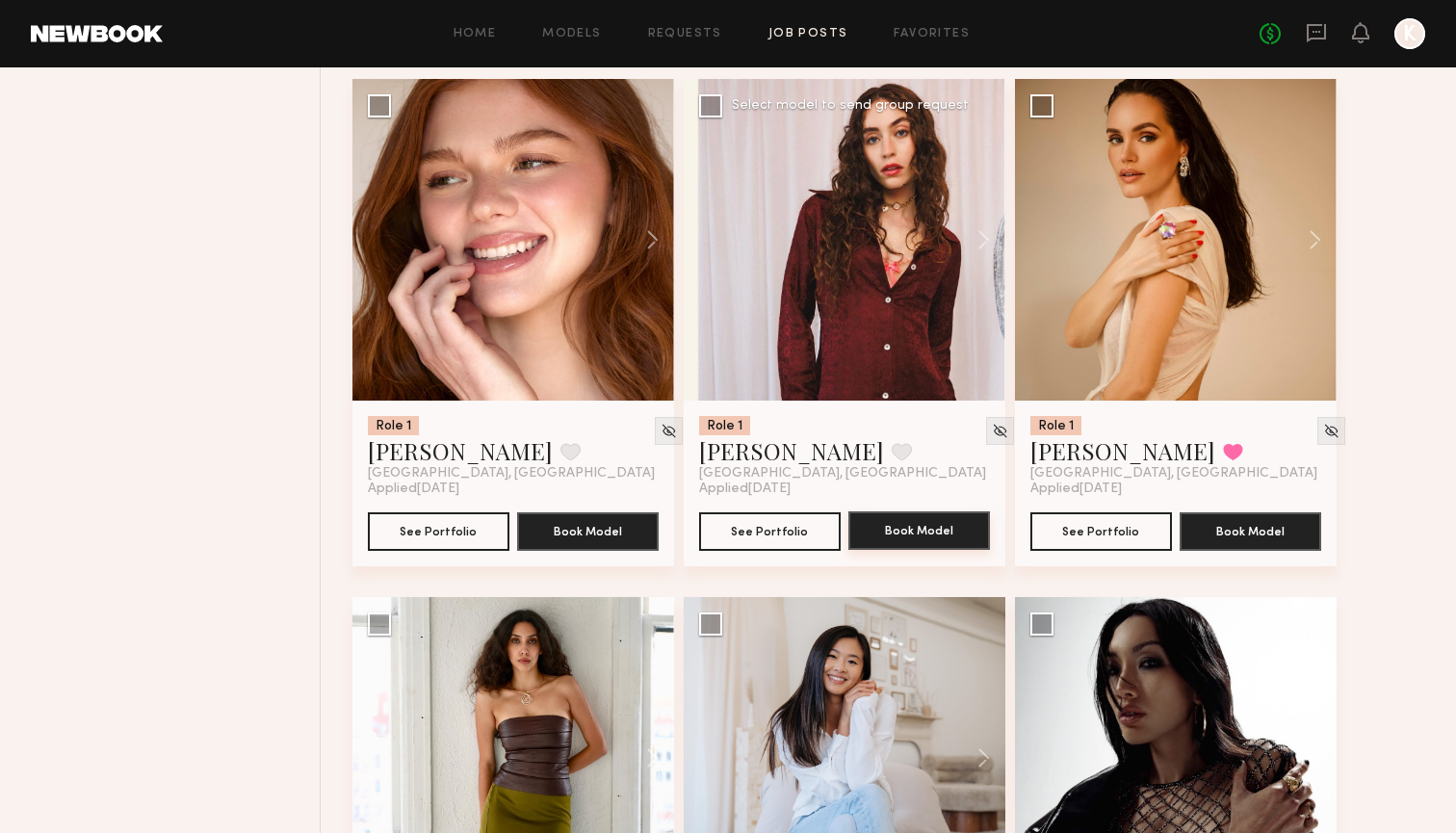
scroll to position [6423, 0]
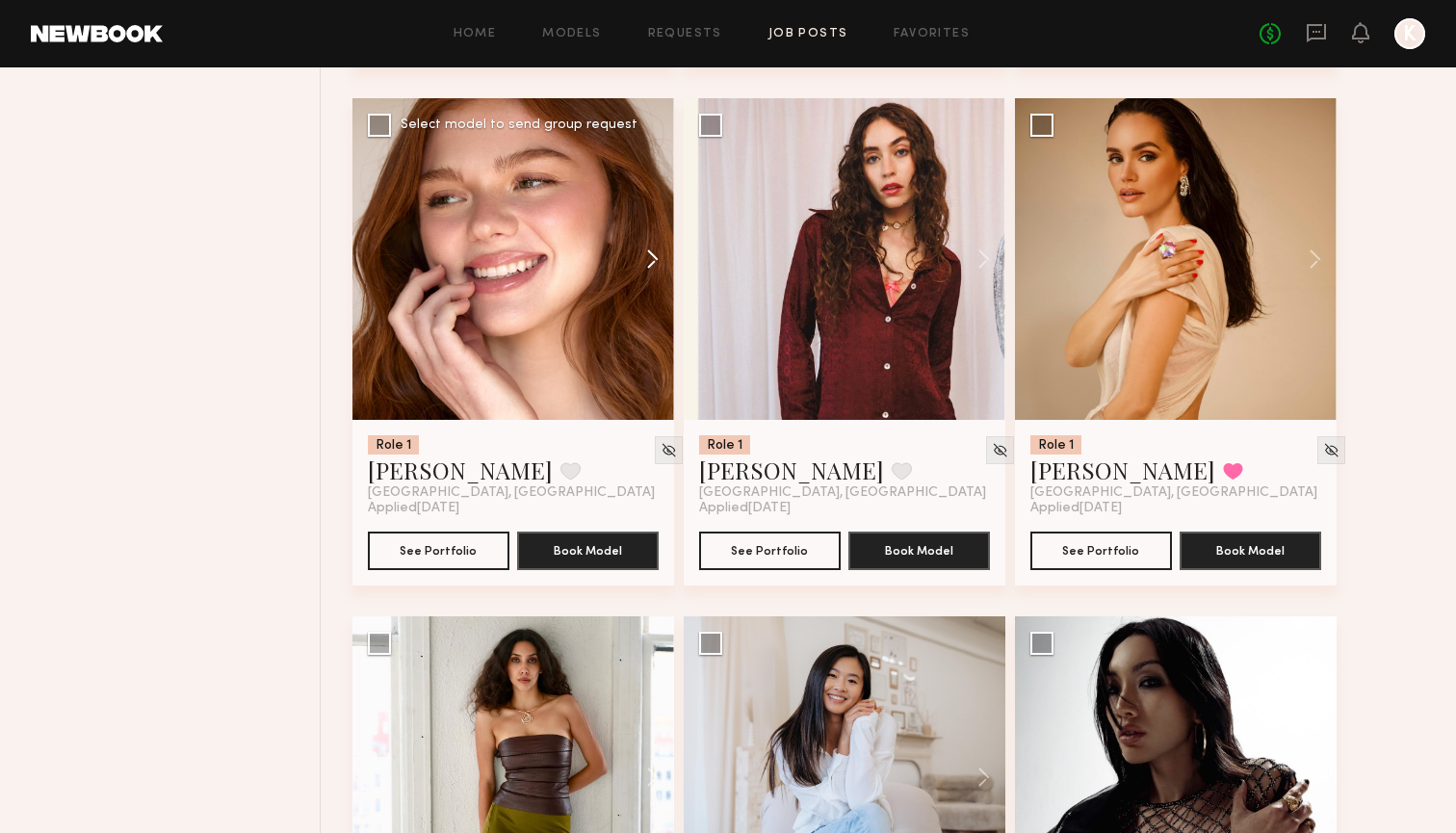
click at [657, 264] on button at bounding box center [643, 259] width 62 height 321
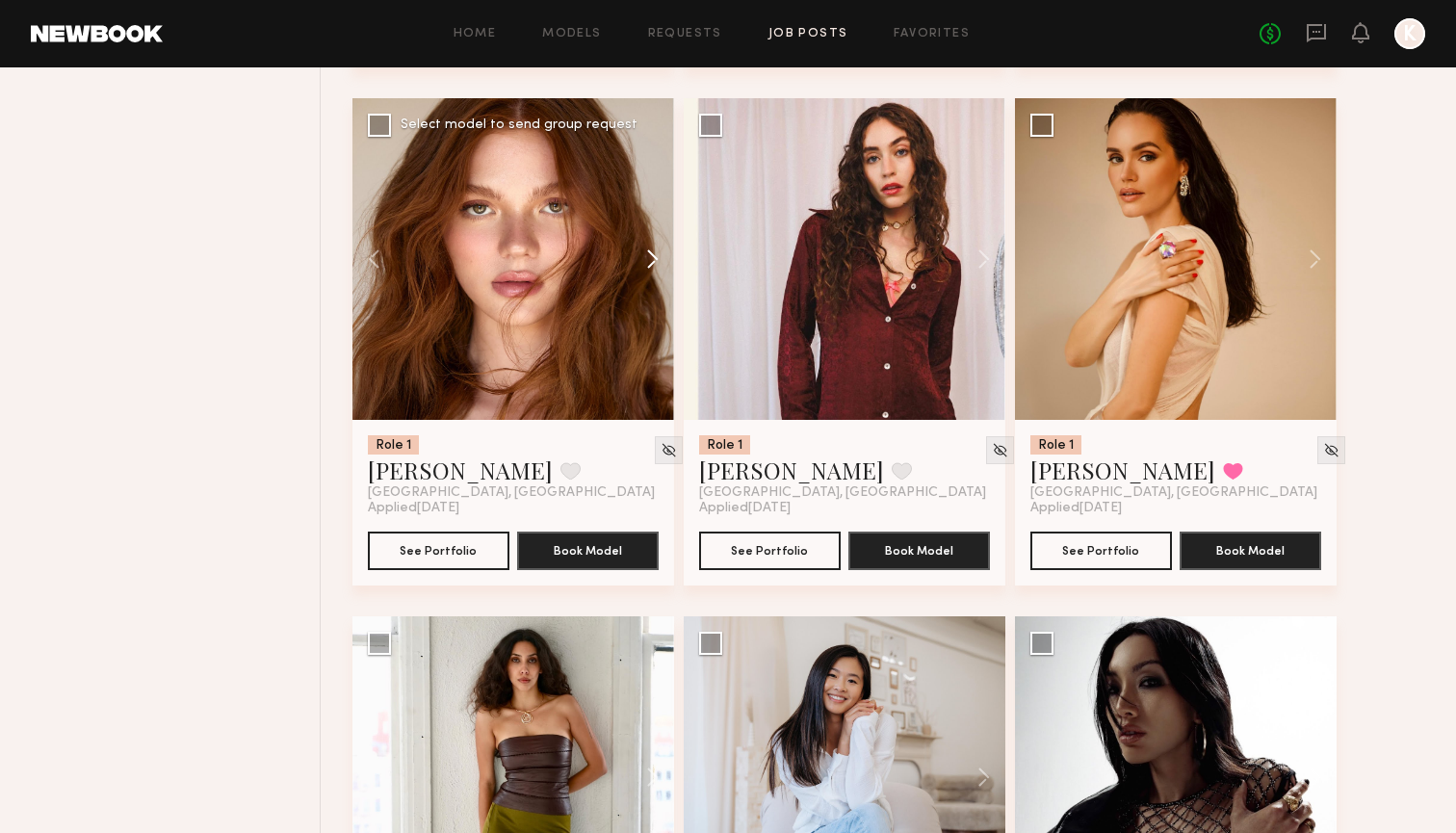
click at [657, 264] on button at bounding box center [643, 259] width 62 height 321
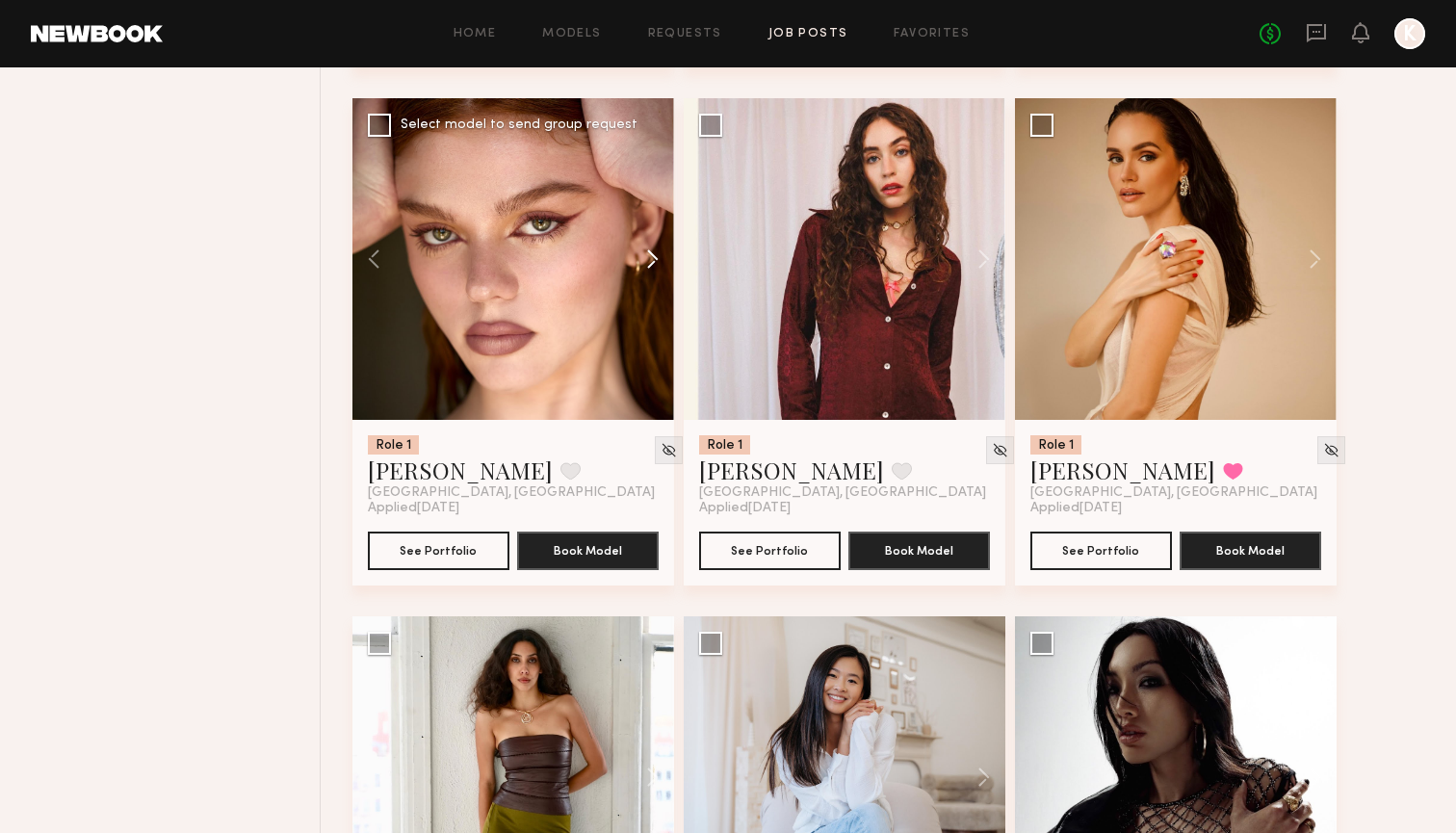
click at [657, 264] on button at bounding box center [643, 259] width 62 height 321
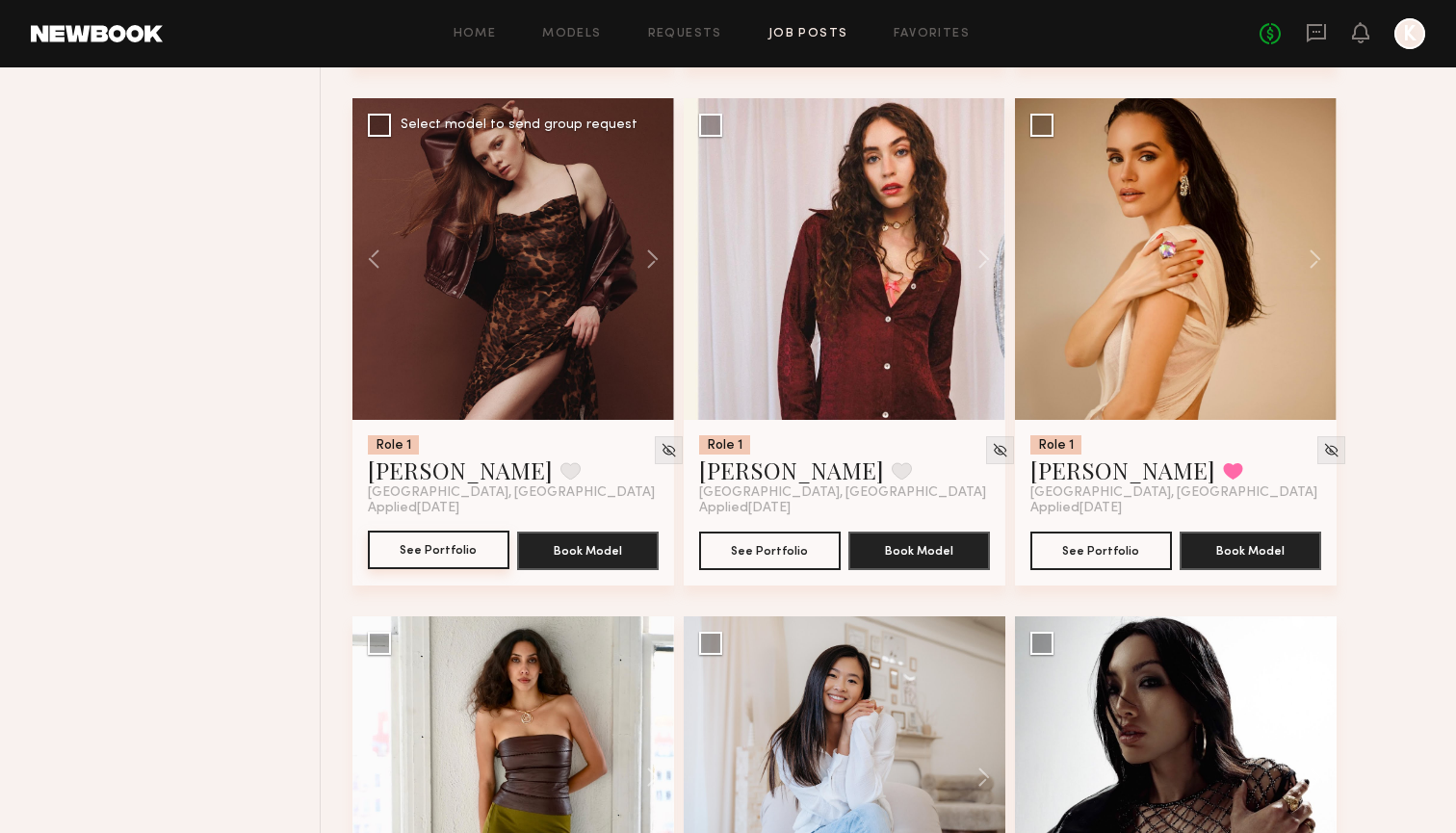
click at [430, 548] on button "See Portfolio" at bounding box center [438, 549] width 142 height 39
click at [560, 467] on button at bounding box center [570, 471] width 20 height 17
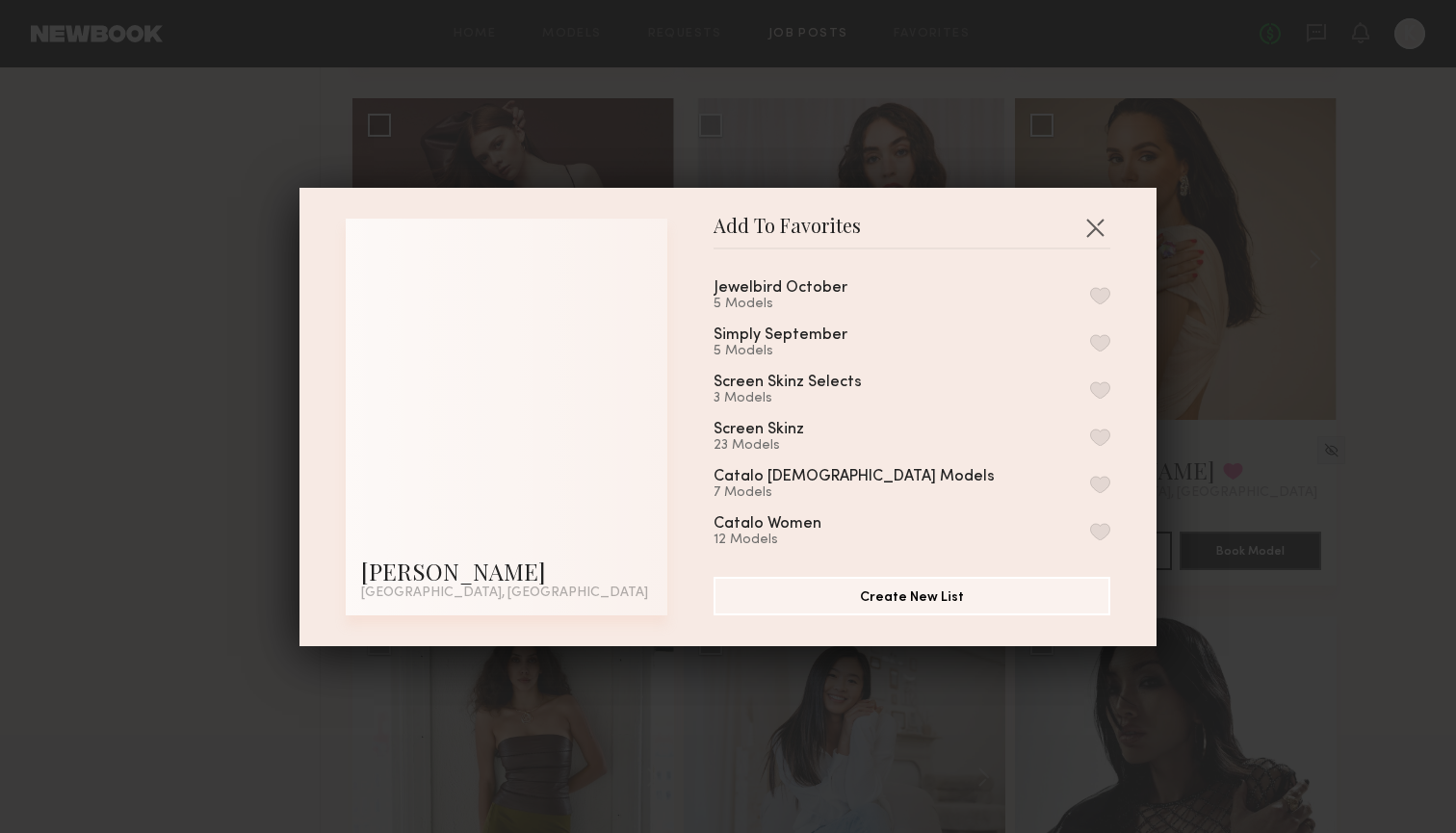
click at [1095, 294] on button "button" at bounding box center [1100, 295] width 20 height 17
click at [1095, 226] on button "button" at bounding box center [1095, 227] width 31 height 31
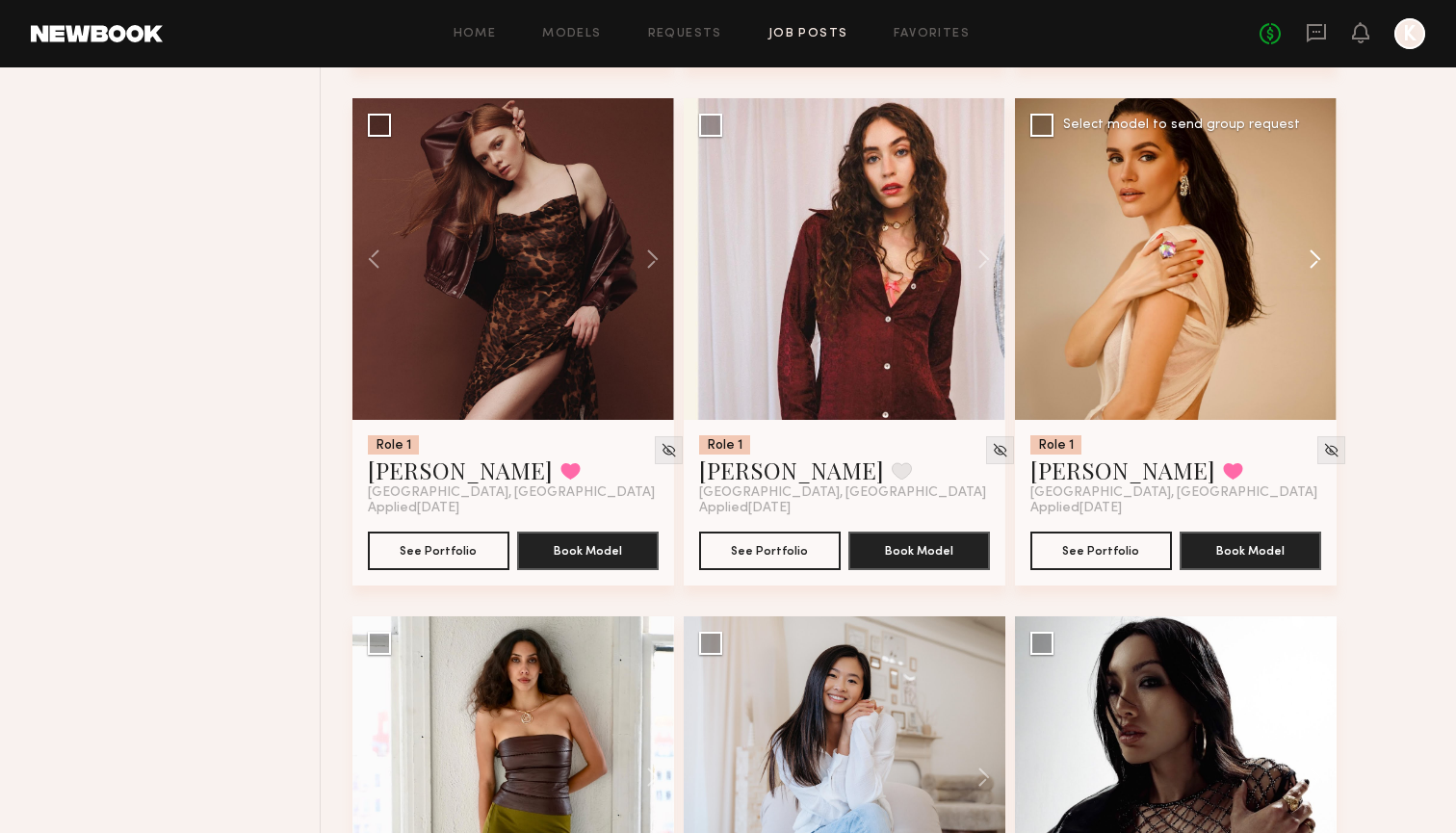
click at [1302, 254] on button at bounding box center [1305, 259] width 62 height 321
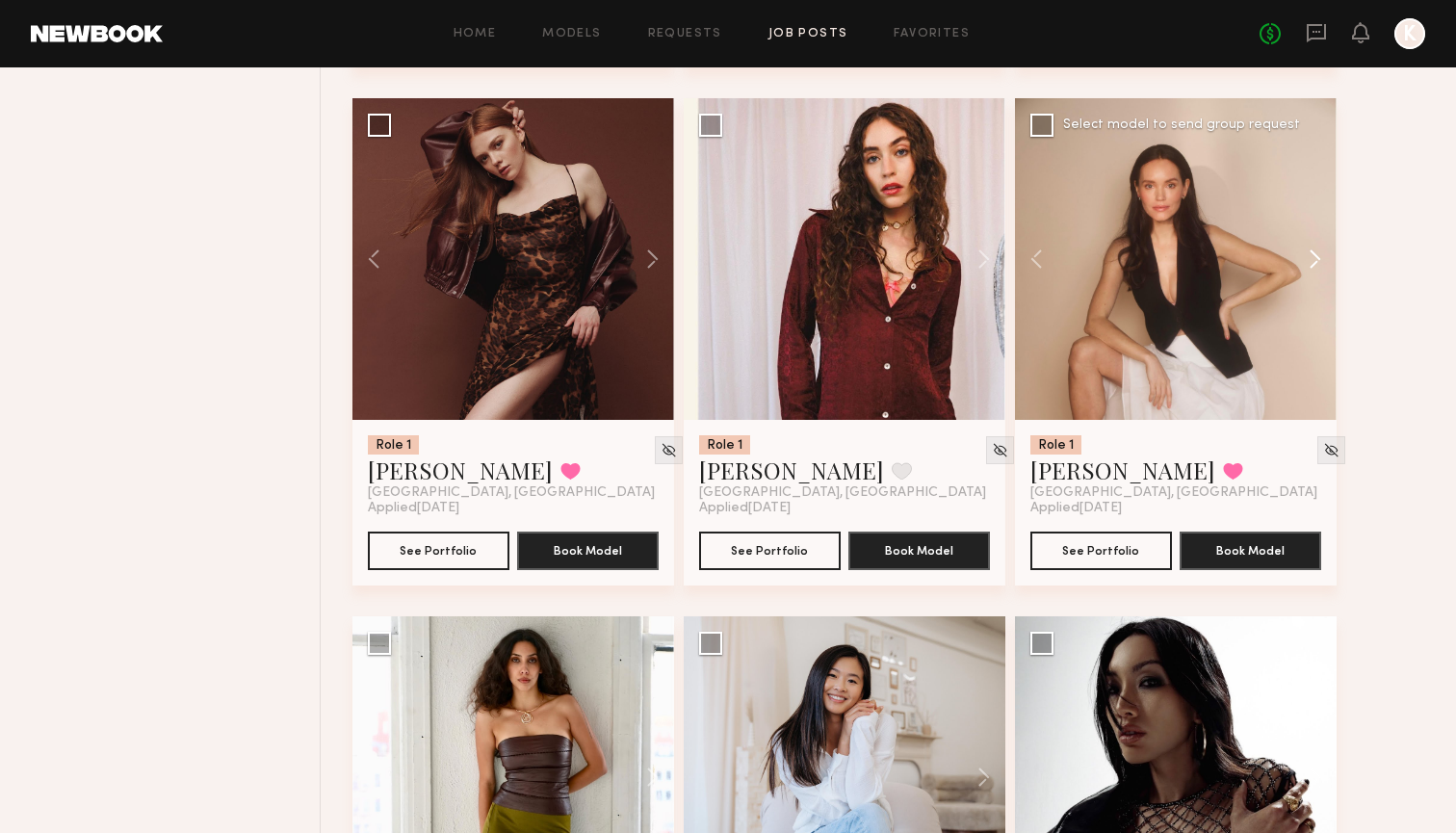
click at [1309, 257] on button at bounding box center [1305, 259] width 62 height 321
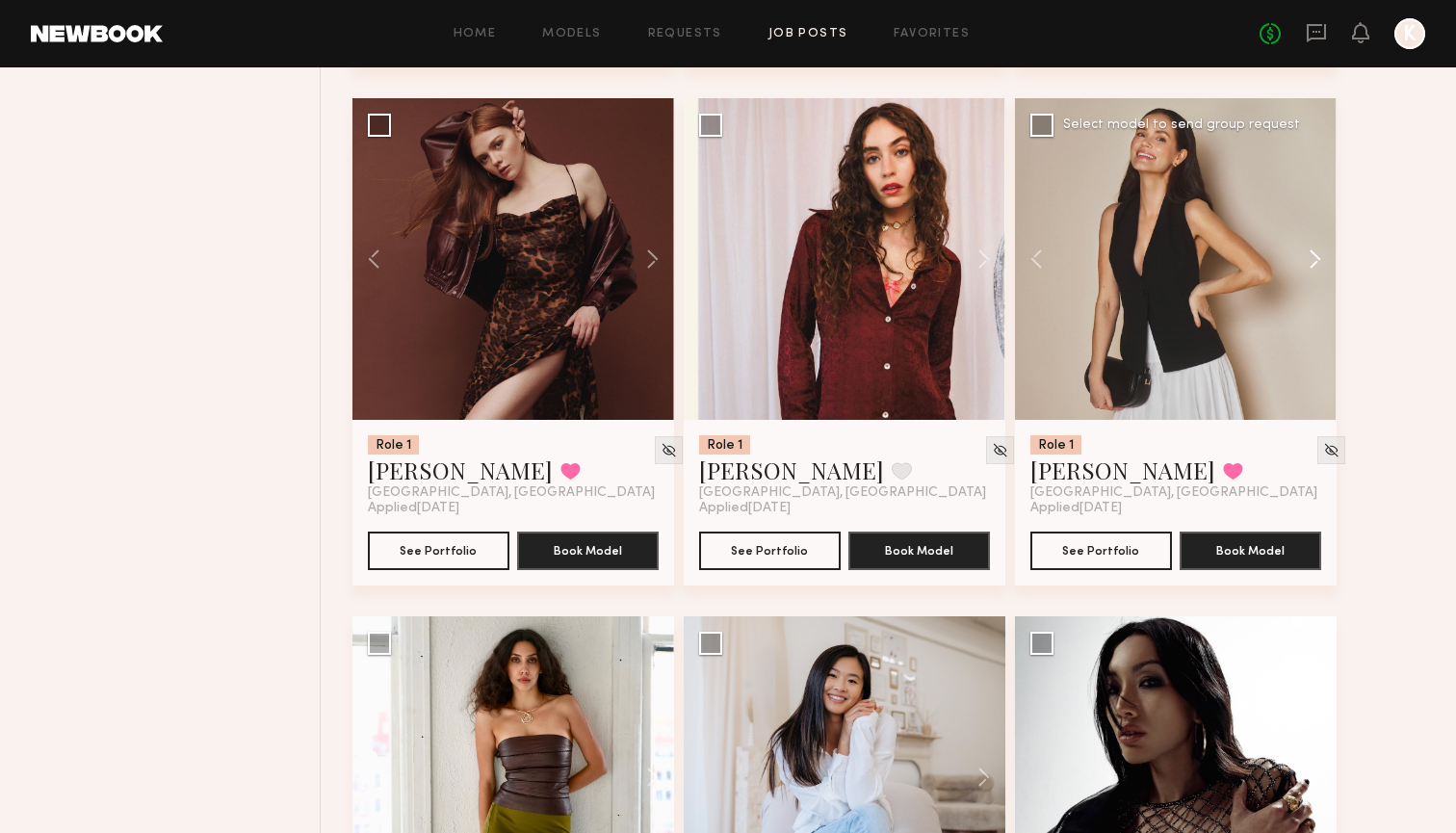
click at [1309, 257] on button at bounding box center [1305, 259] width 62 height 321
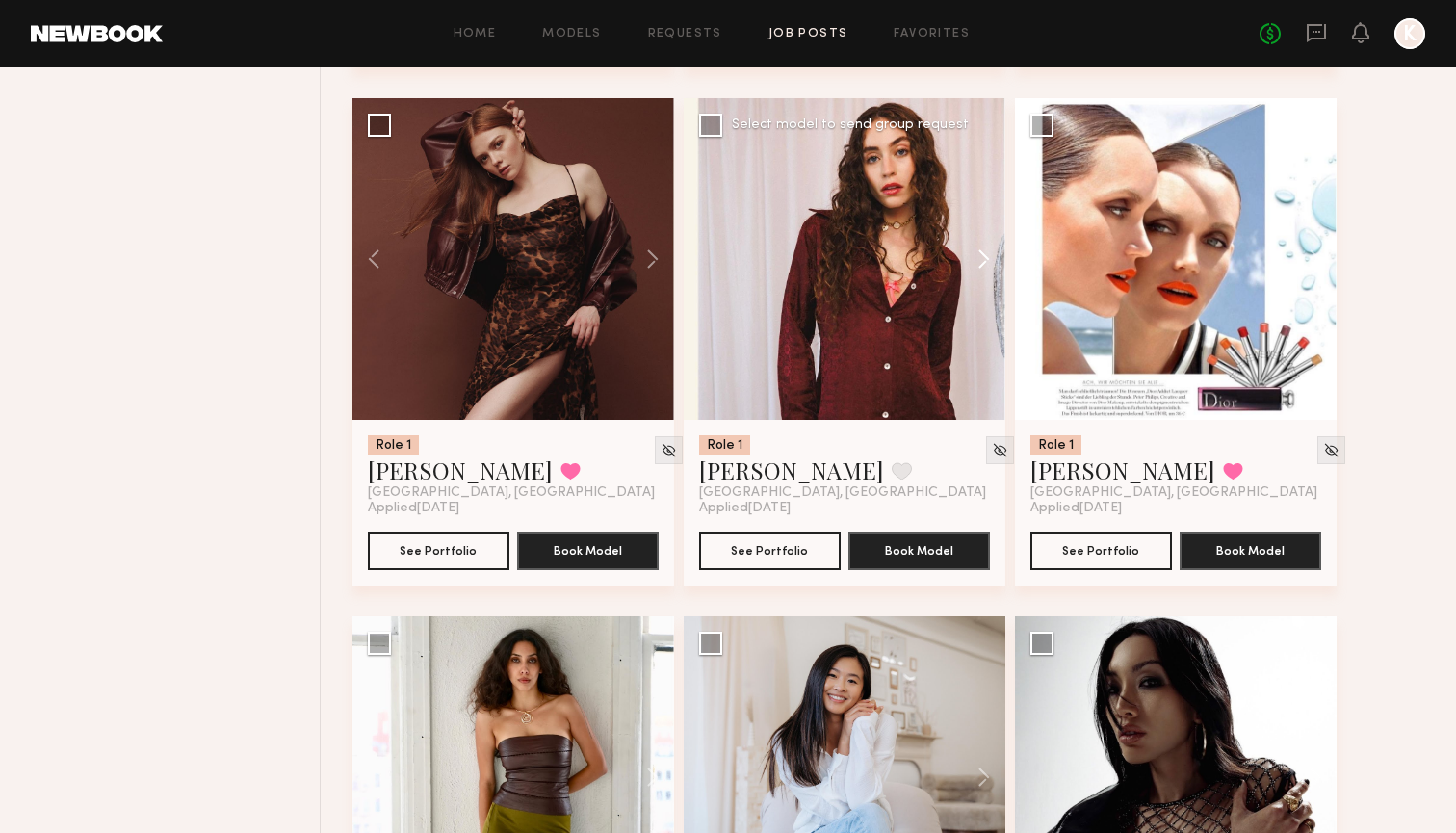
click at [979, 262] on button at bounding box center [974, 259] width 62 height 321
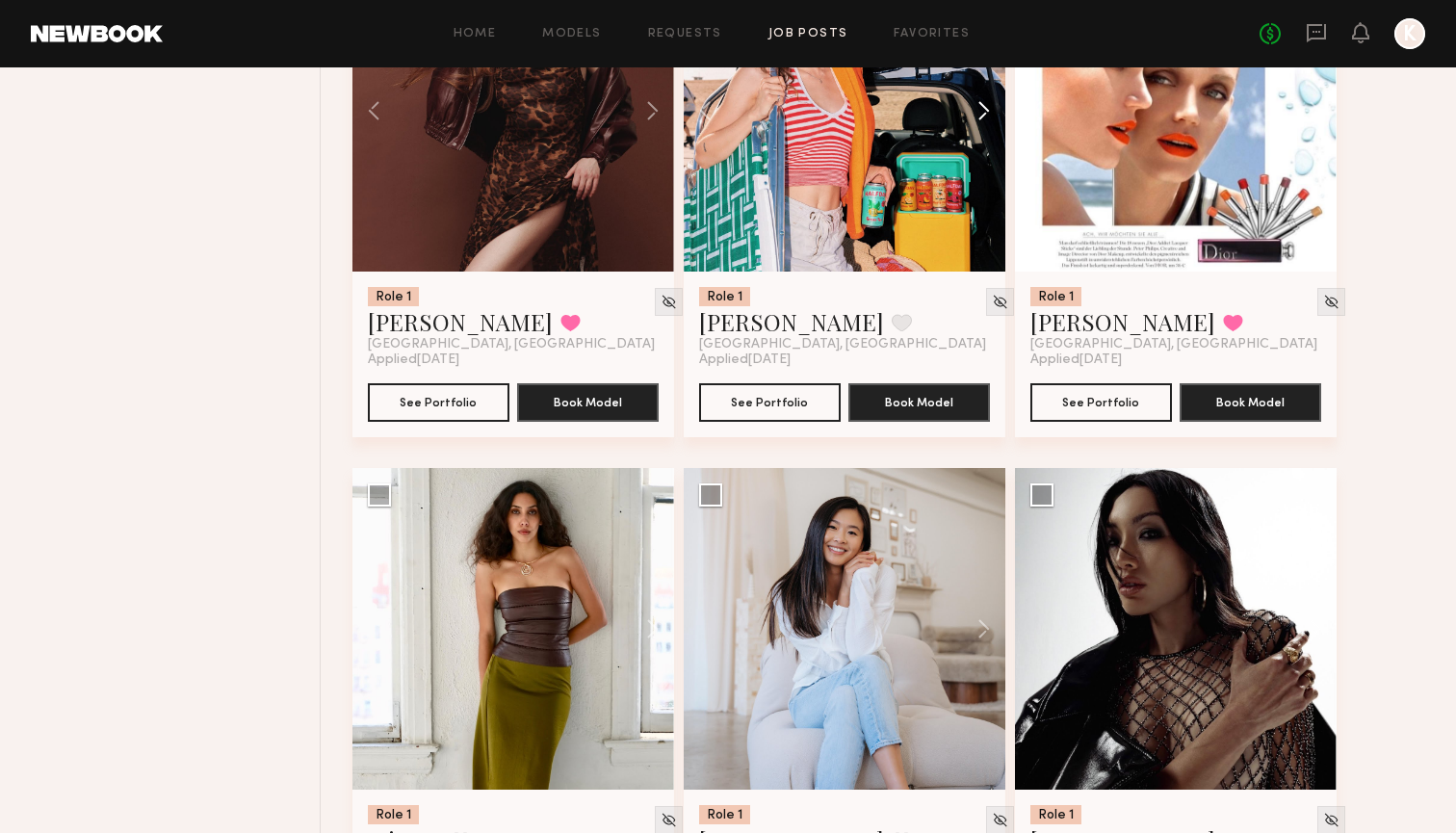
scroll to position [6807, 0]
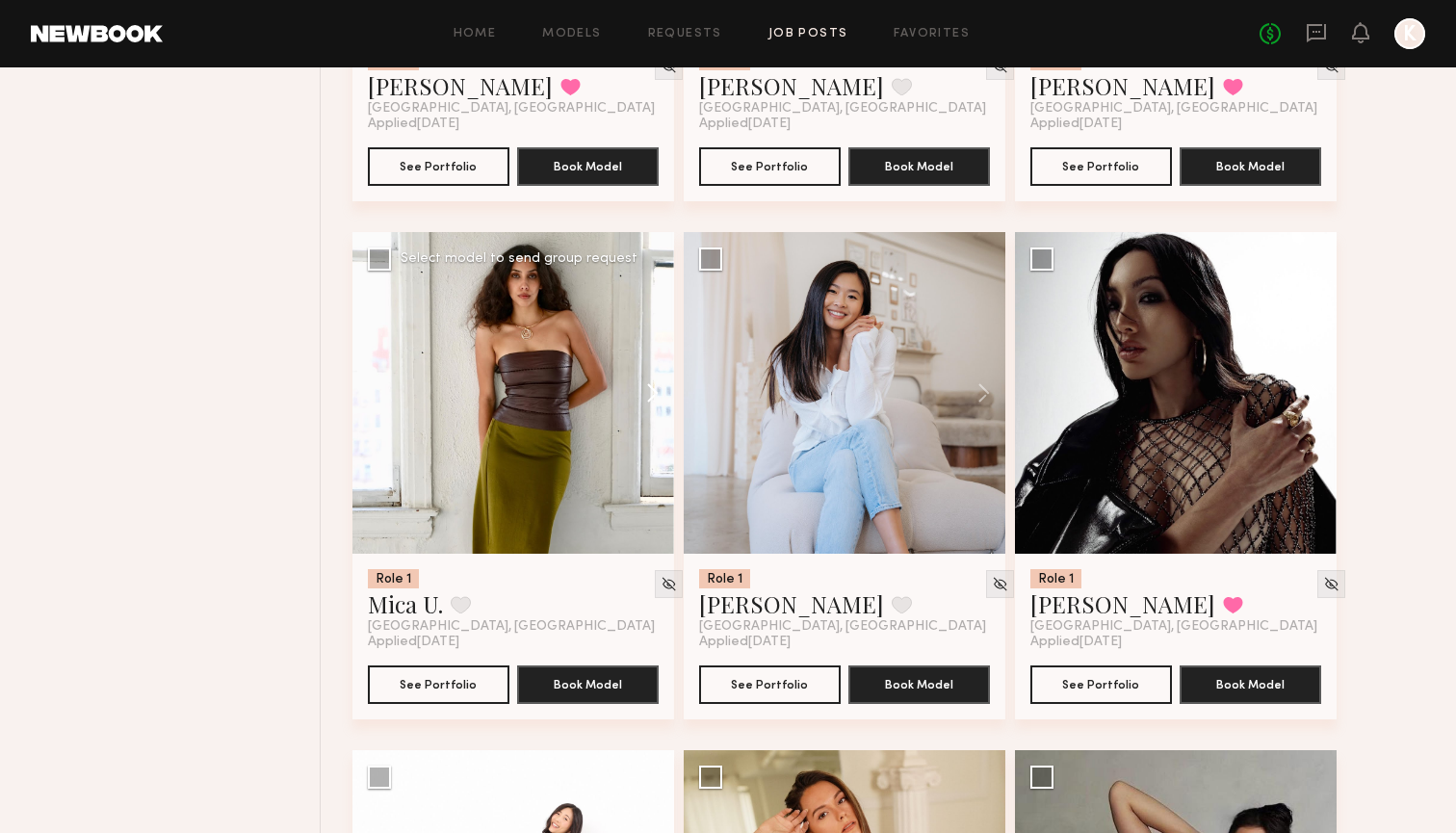
click at [648, 396] on button at bounding box center [643, 392] width 62 height 321
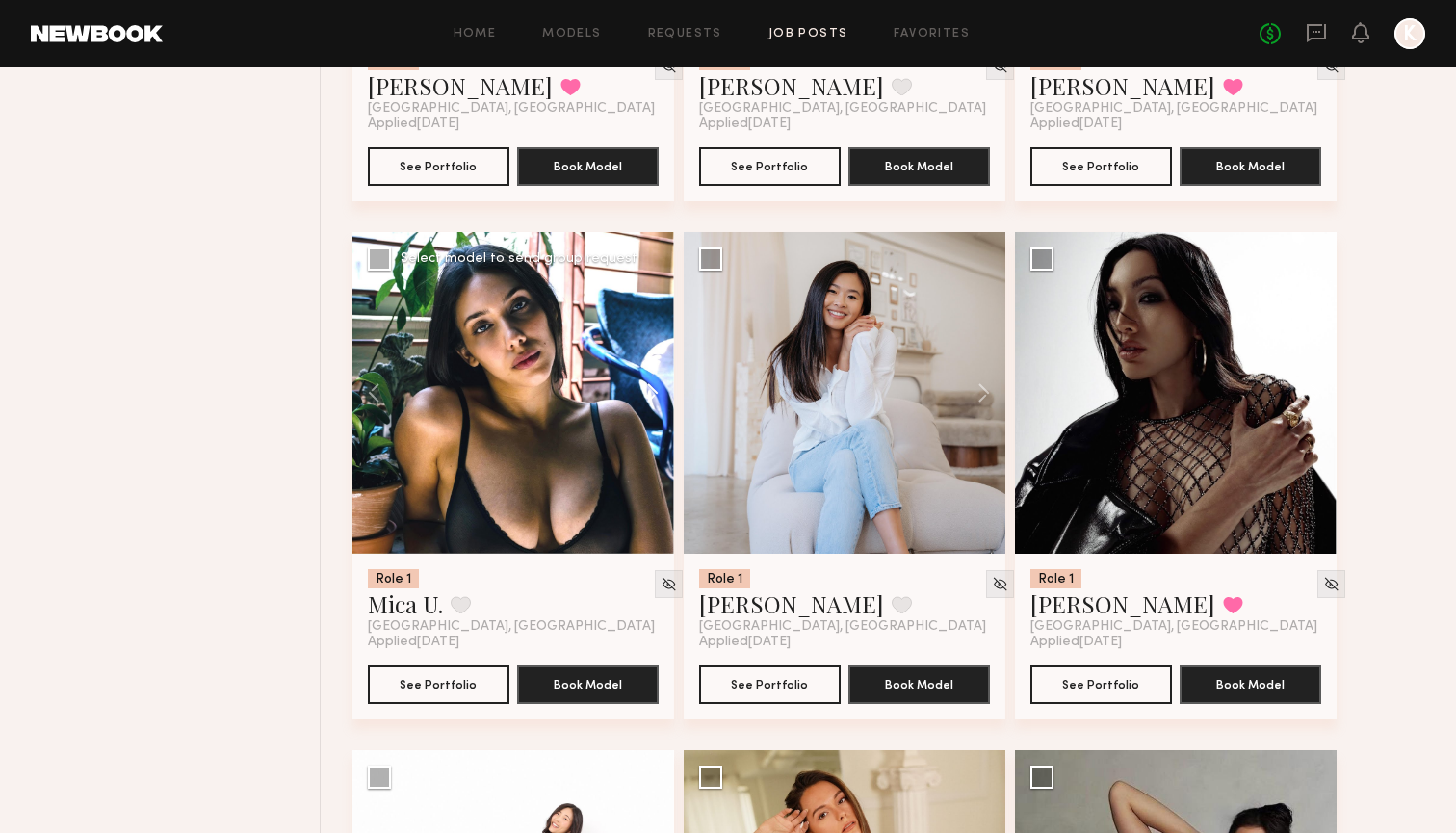
click at [648, 396] on button at bounding box center [643, 392] width 62 height 321
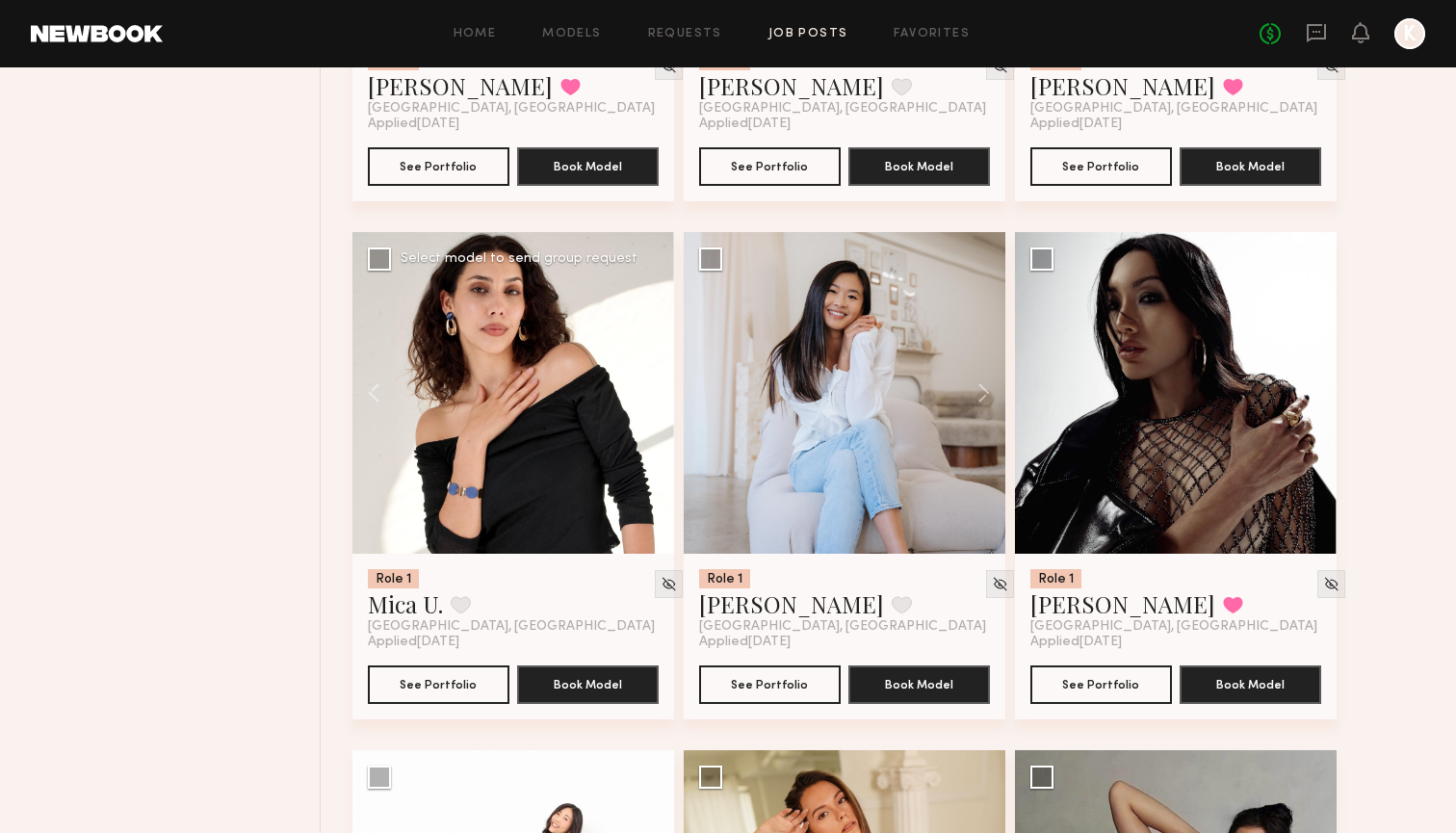
click at [657, 400] on button at bounding box center [643, 392] width 62 height 321
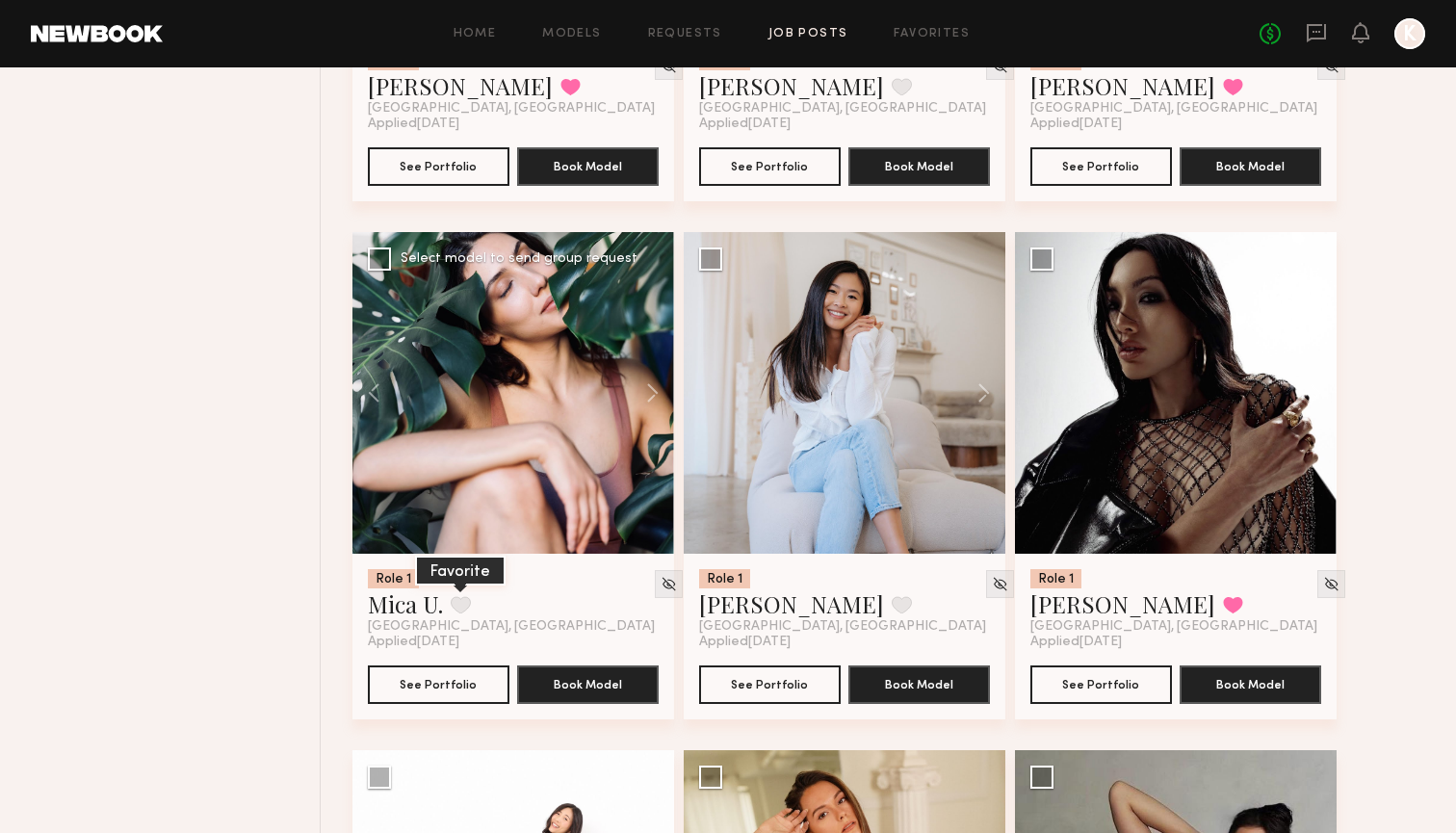
click at [455, 610] on button at bounding box center [461, 604] width 20 height 17
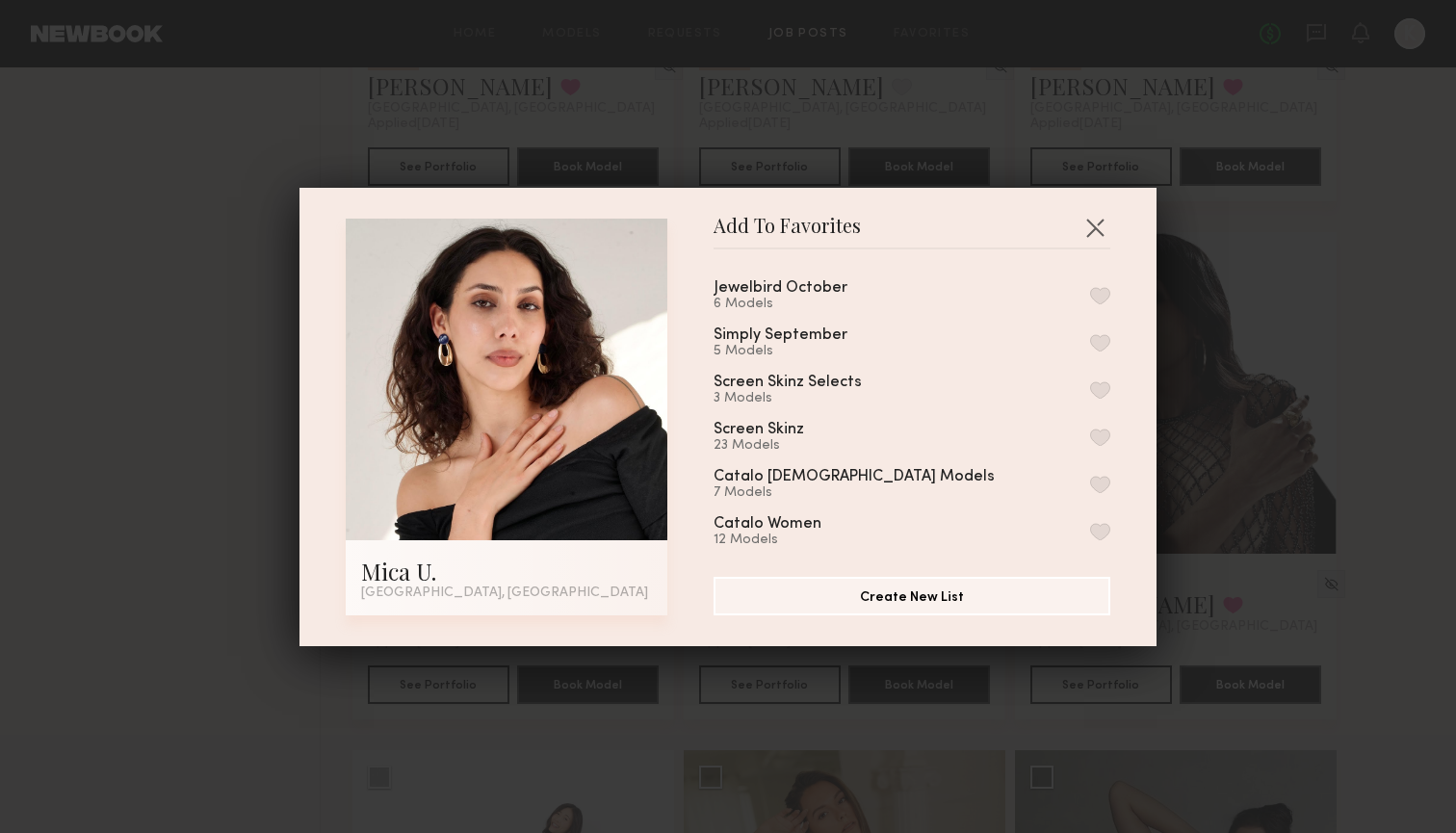
click at [1094, 294] on button "button" at bounding box center [1100, 295] width 20 height 17
click at [1100, 235] on button "button" at bounding box center [1095, 227] width 31 height 31
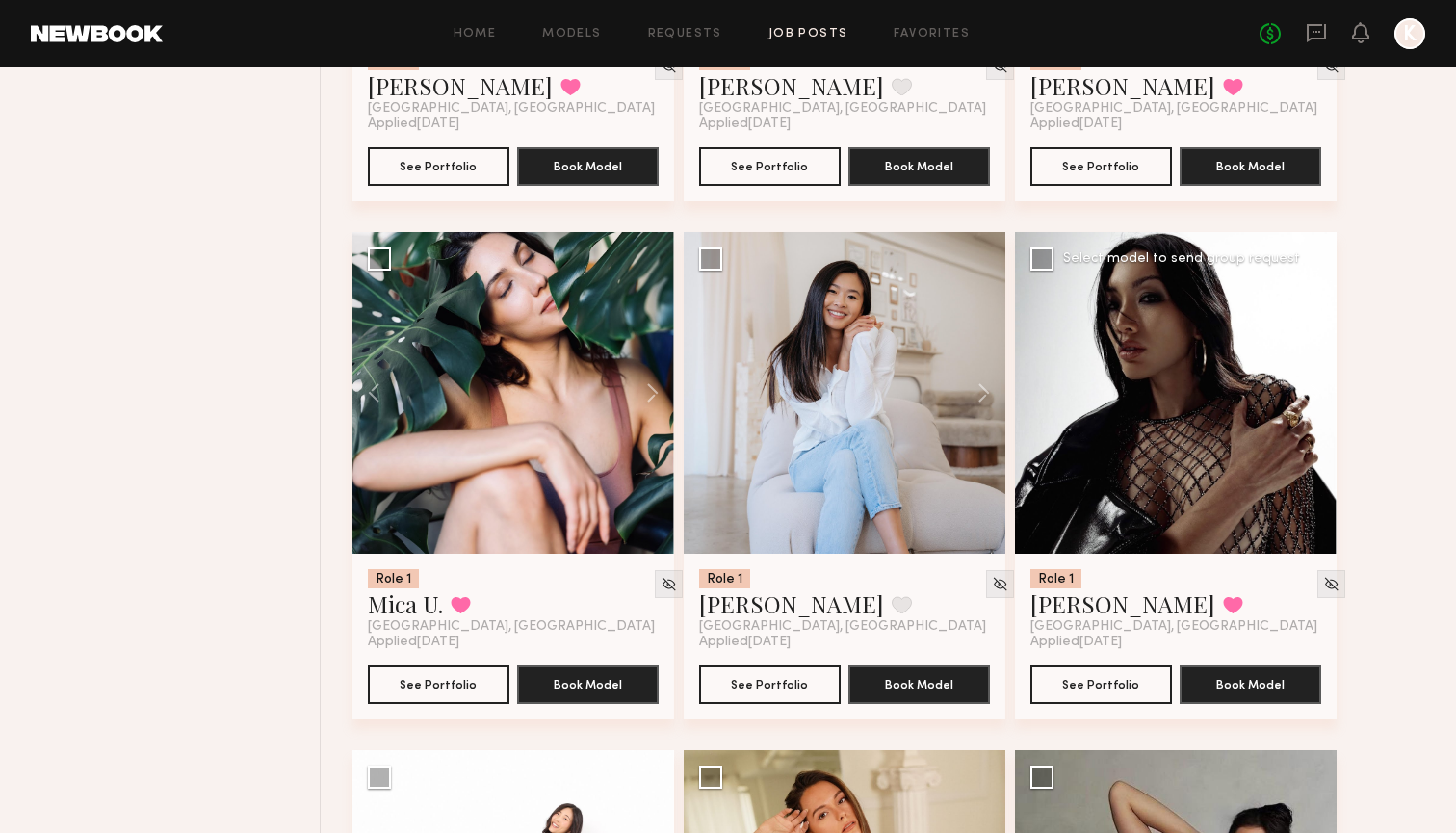
scroll to position [7012, 0]
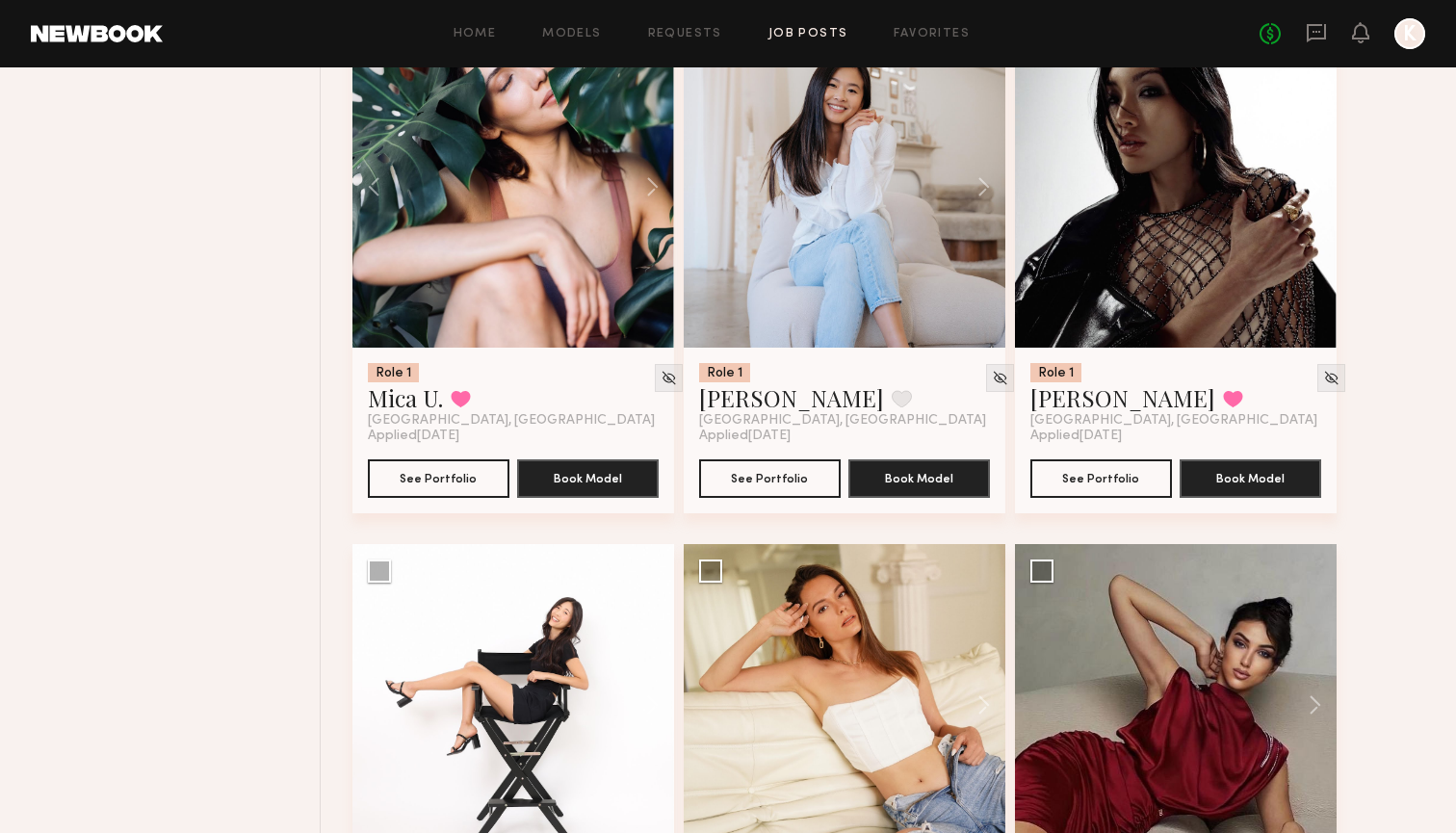
click at [1304, 204] on button at bounding box center [1305, 186] width 62 height 321
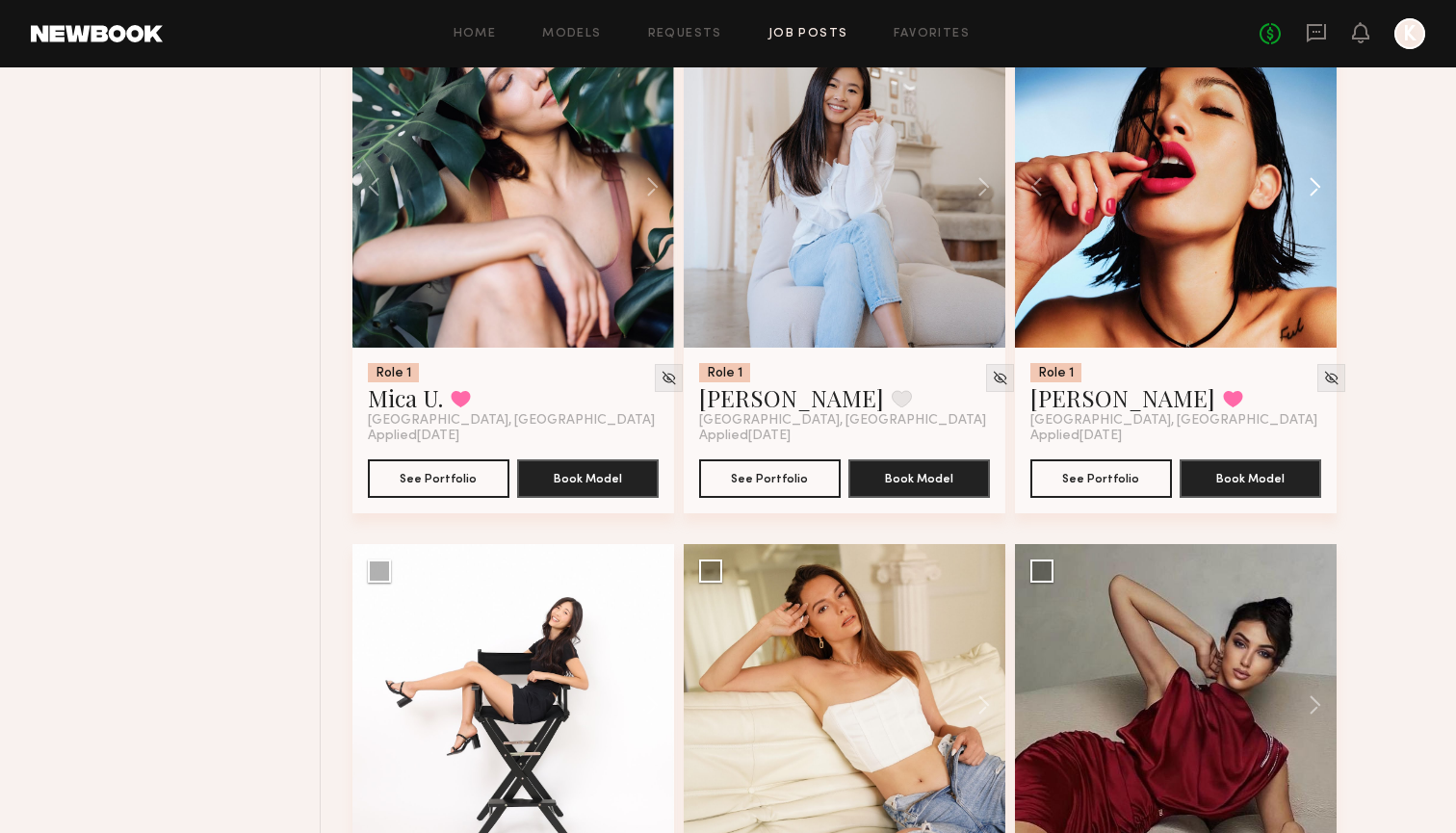
click at [1304, 204] on button at bounding box center [1305, 186] width 62 height 321
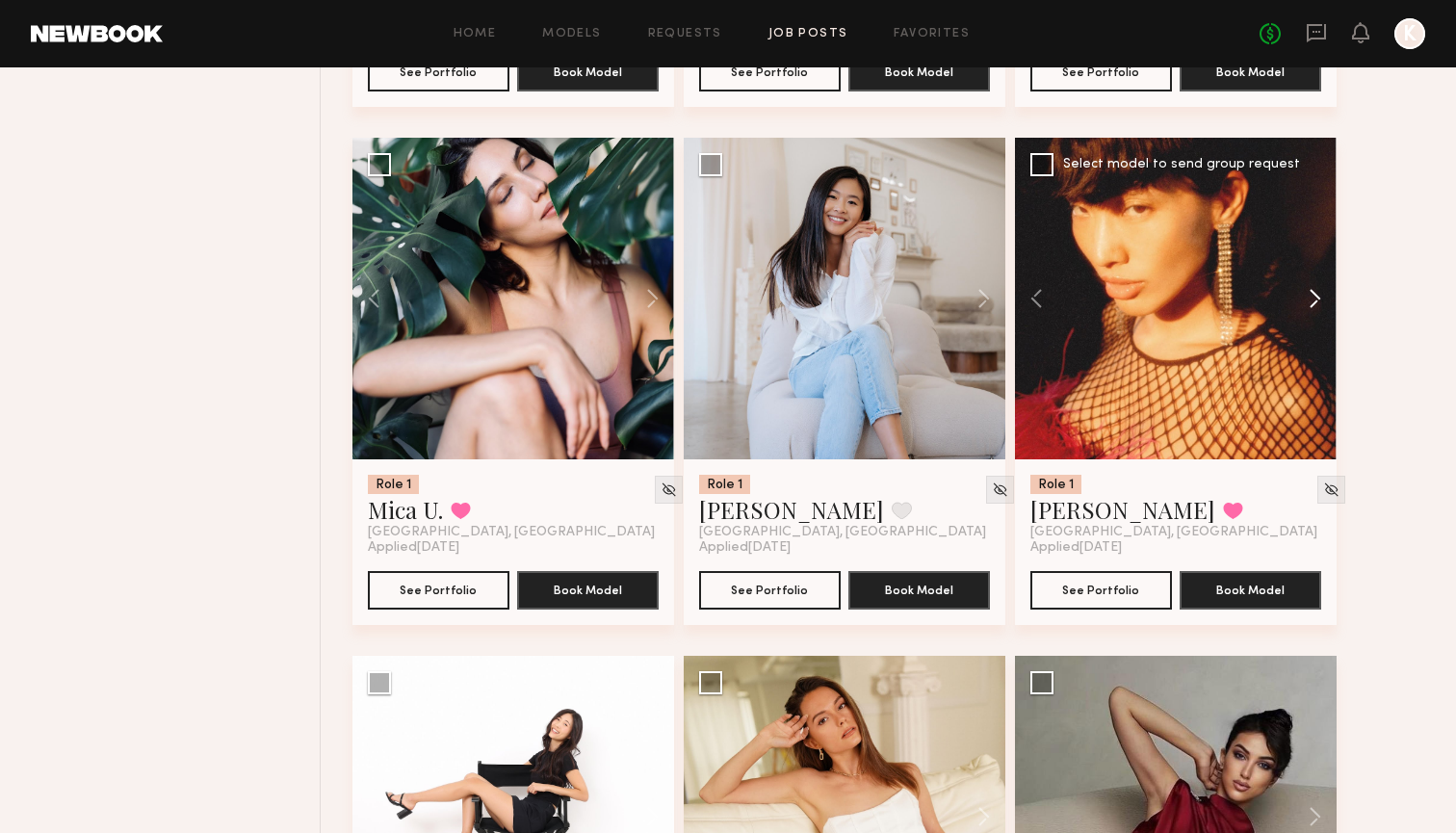
scroll to position [6885, 0]
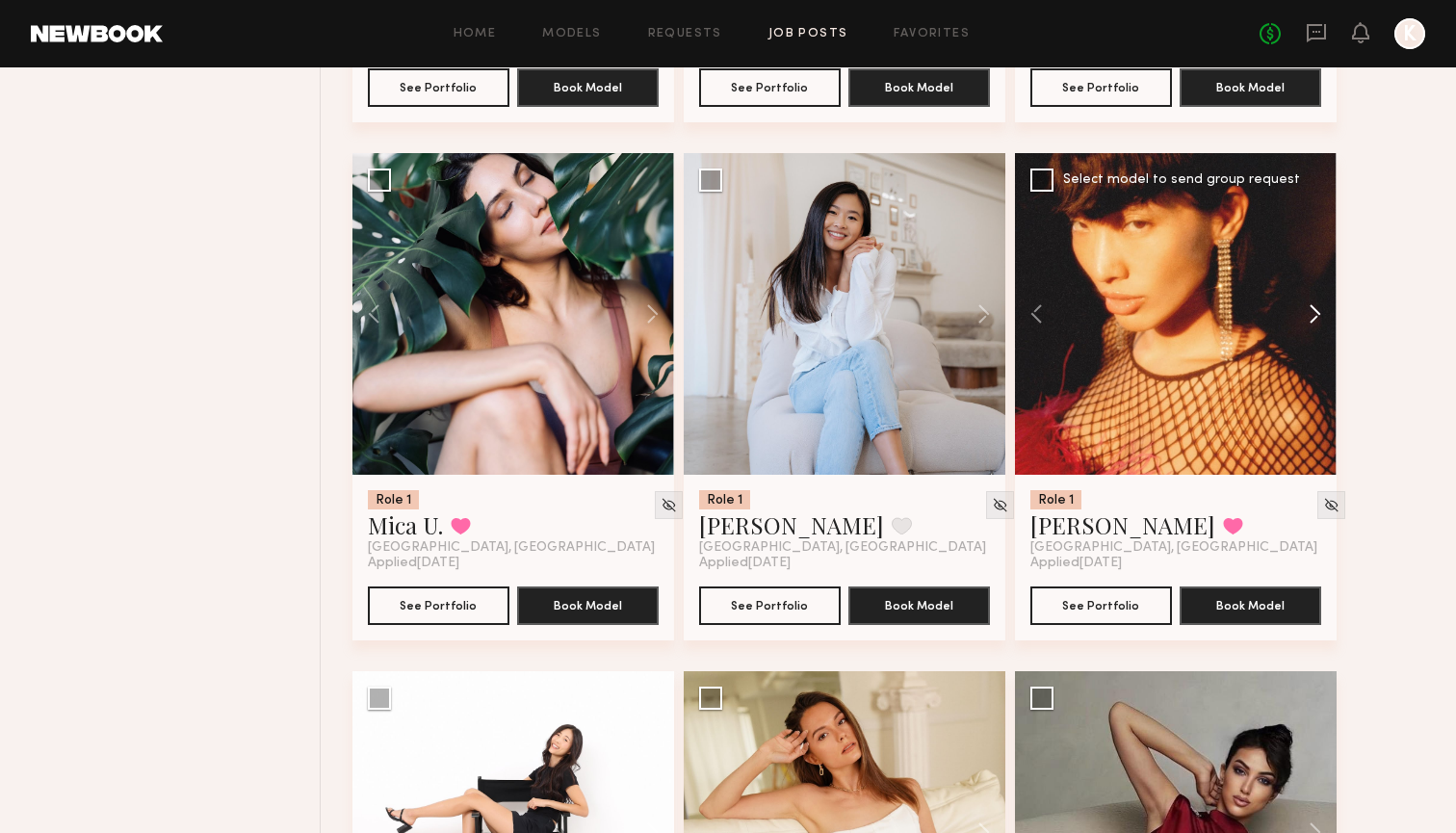
click at [1308, 320] on button at bounding box center [1305, 314] width 62 height 321
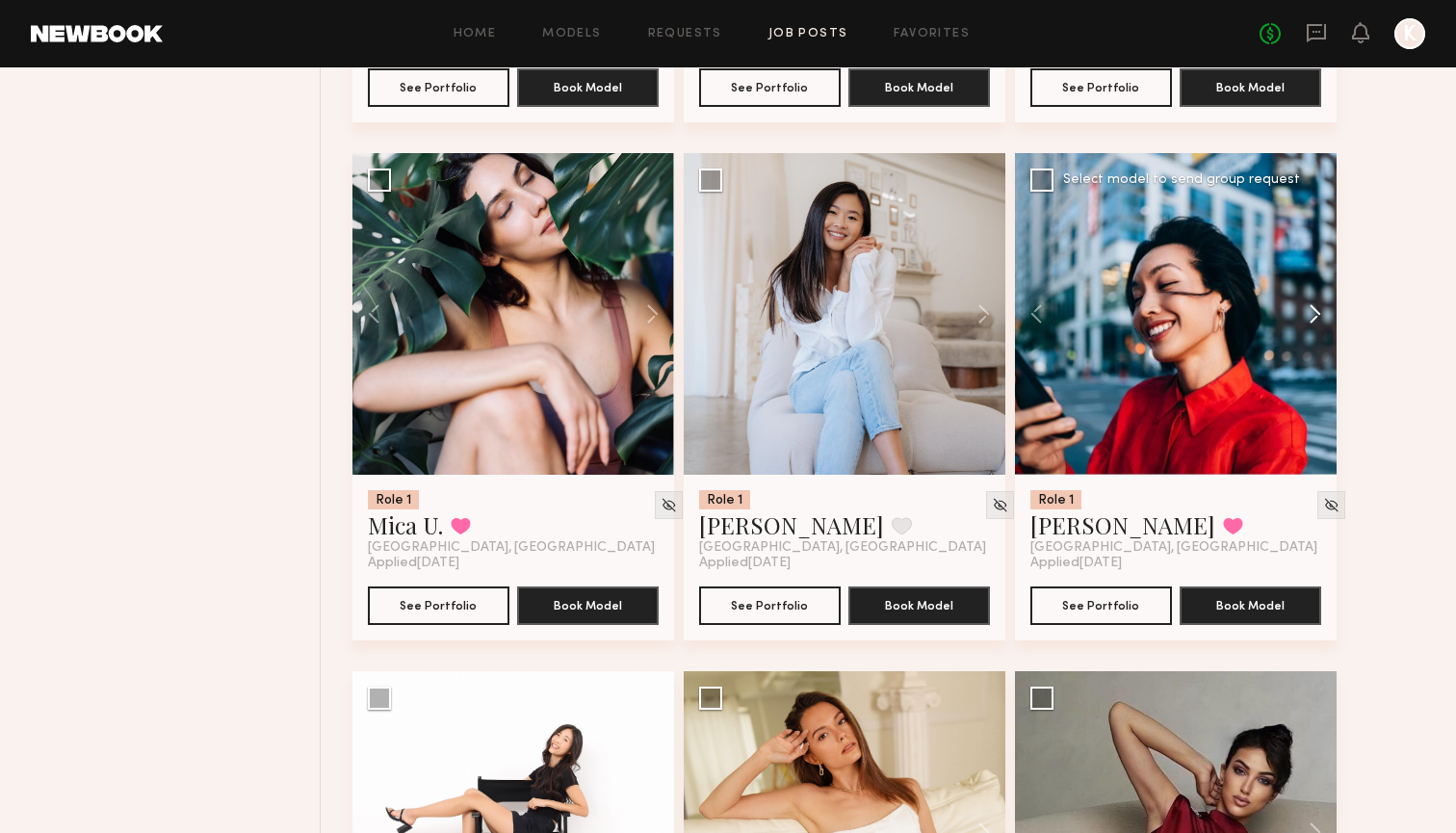
click at [1308, 320] on button at bounding box center [1305, 314] width 62 height 321
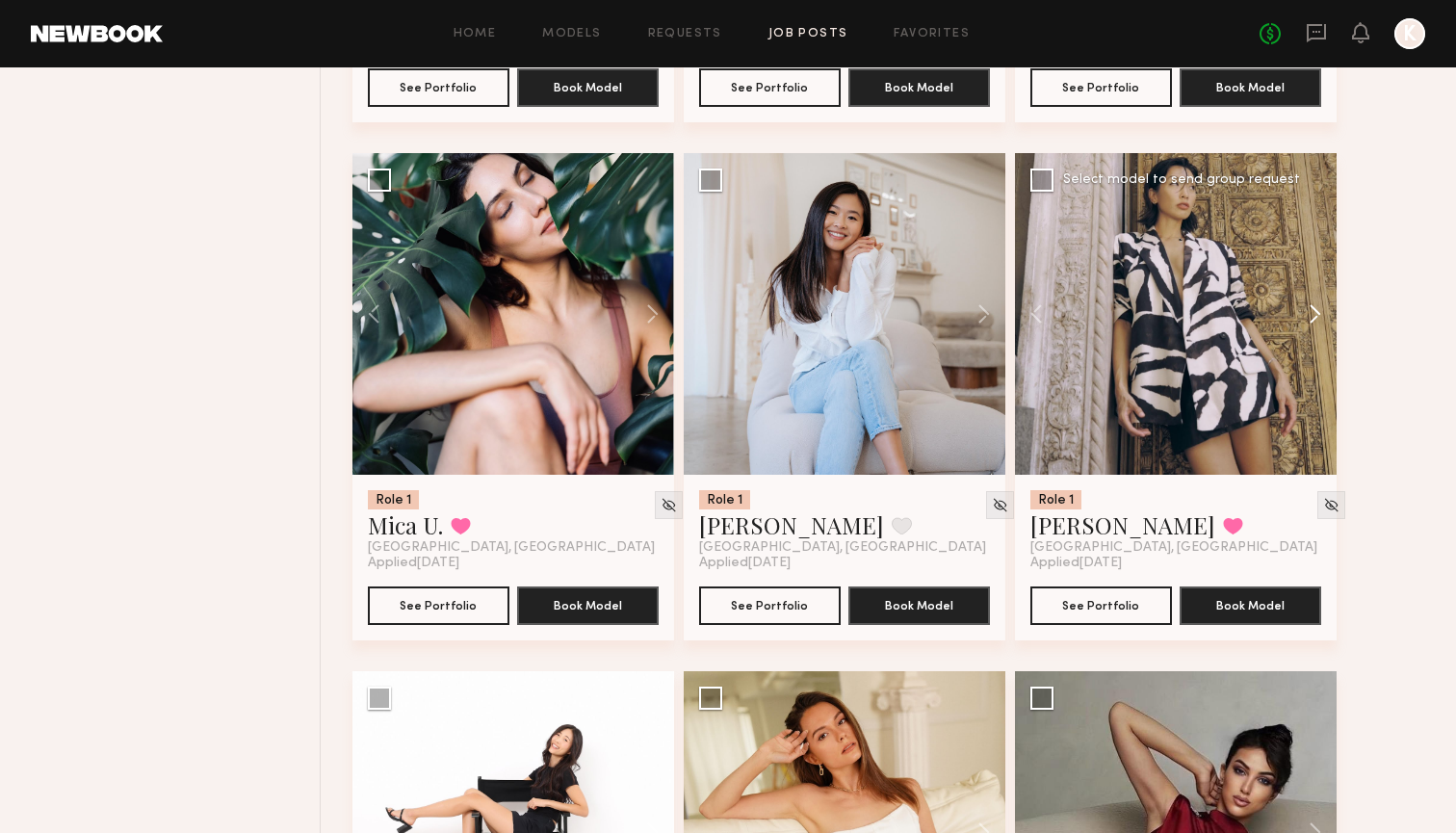
click at [1308, 320] on button at bounding box center [1305, 314] width 62 height 321
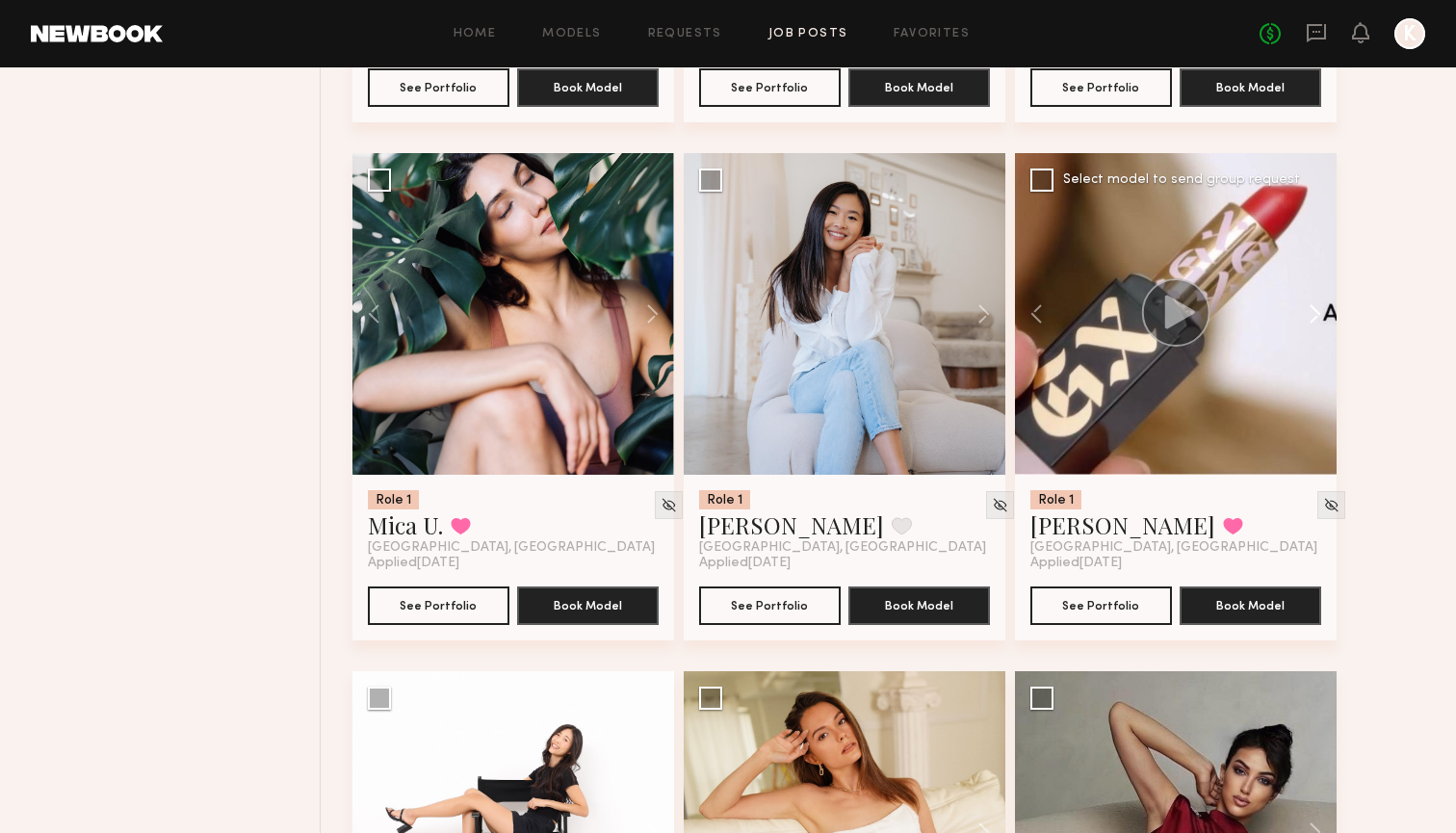
click at [1308, 320] on button at bounding box center [1305, 314] width 62 height 321
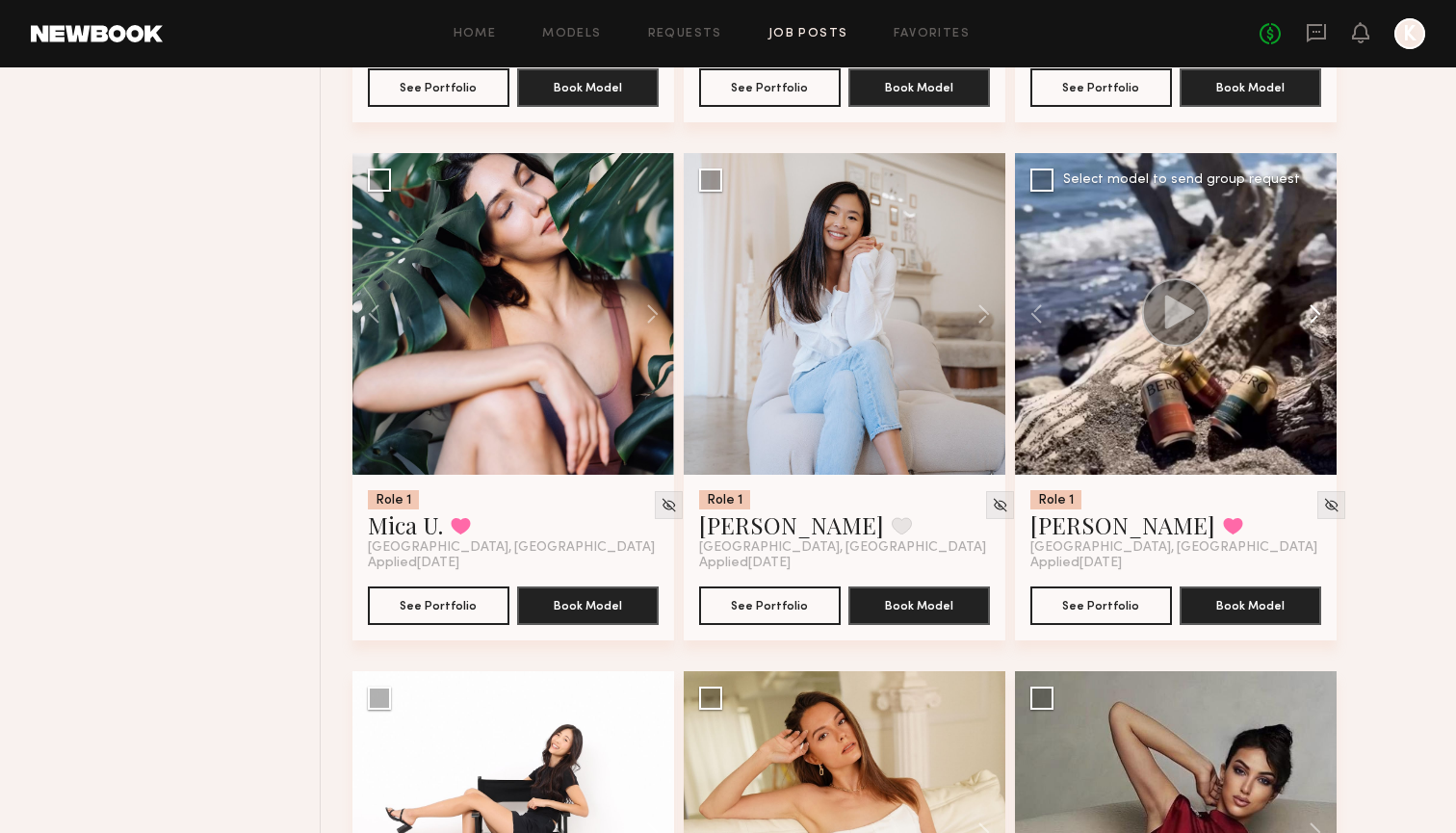
click at [1308, 320] on button at bounding box center [1305, 314] width 62 height 321
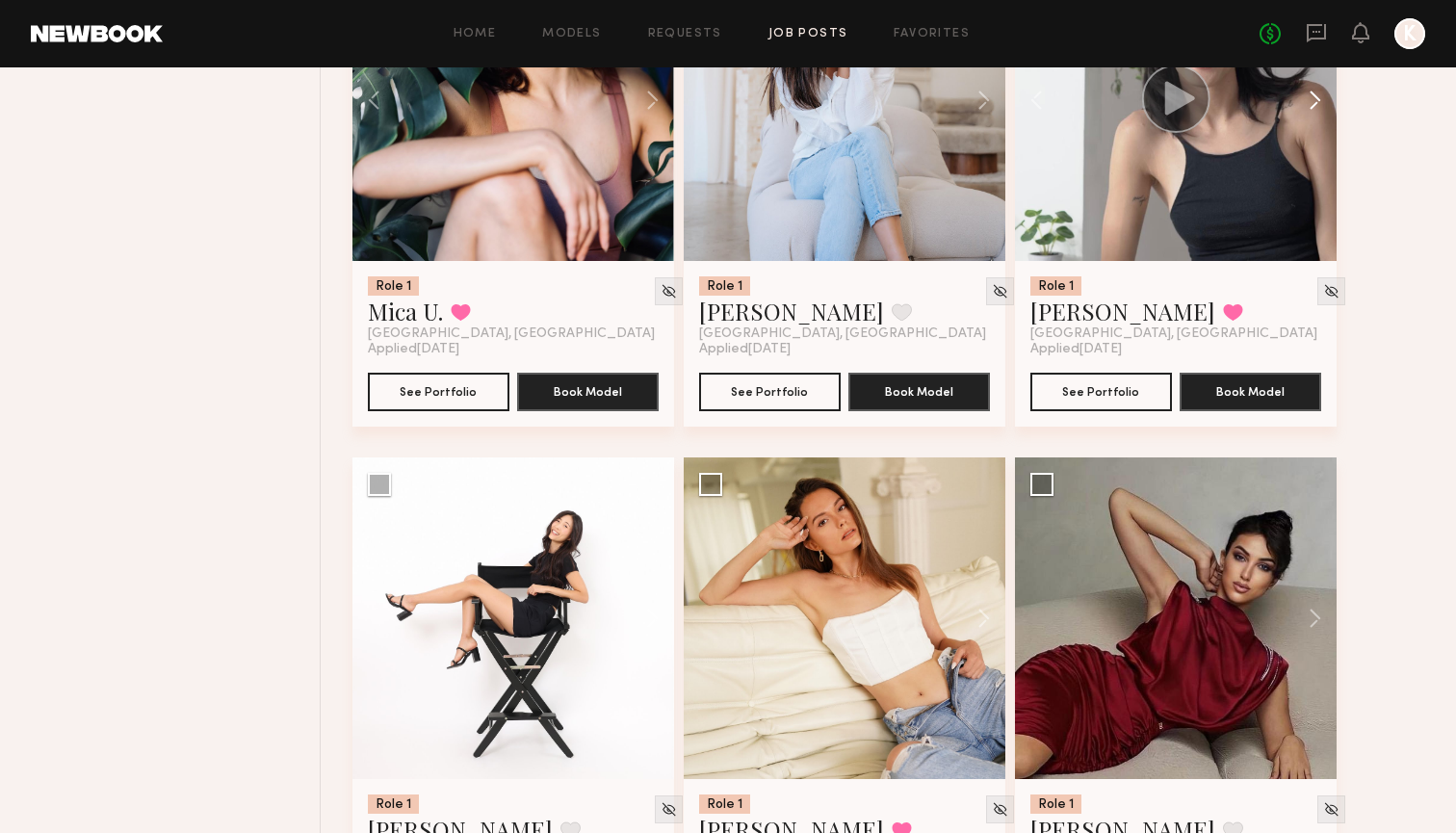
scroll to position [7210, 0]
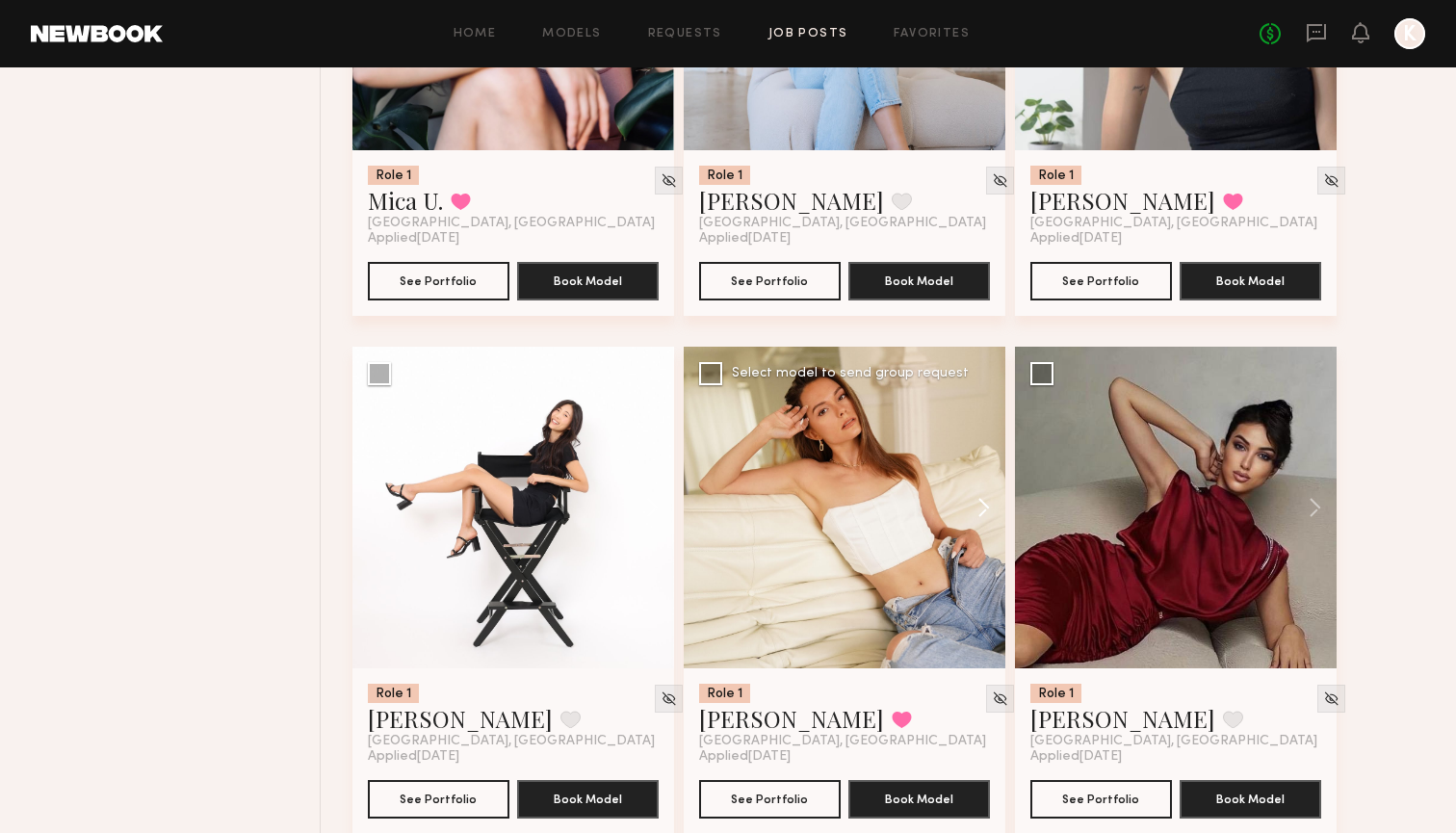
click at [989, 520] on button at bounding box center [974, 507] width 62 height 321
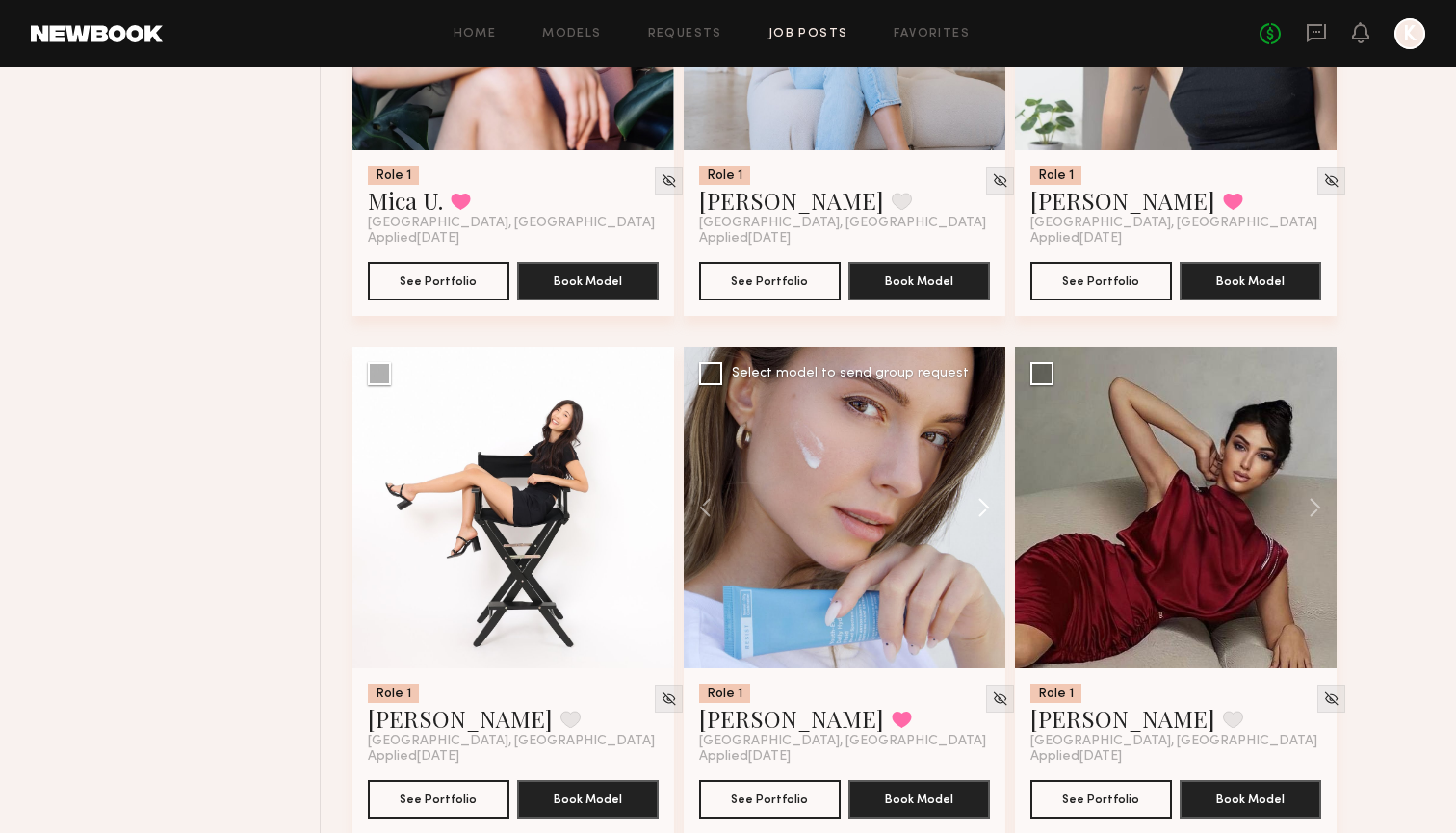
click at [985, 516] on button at bounding box center [974, 507] width 62 height 321
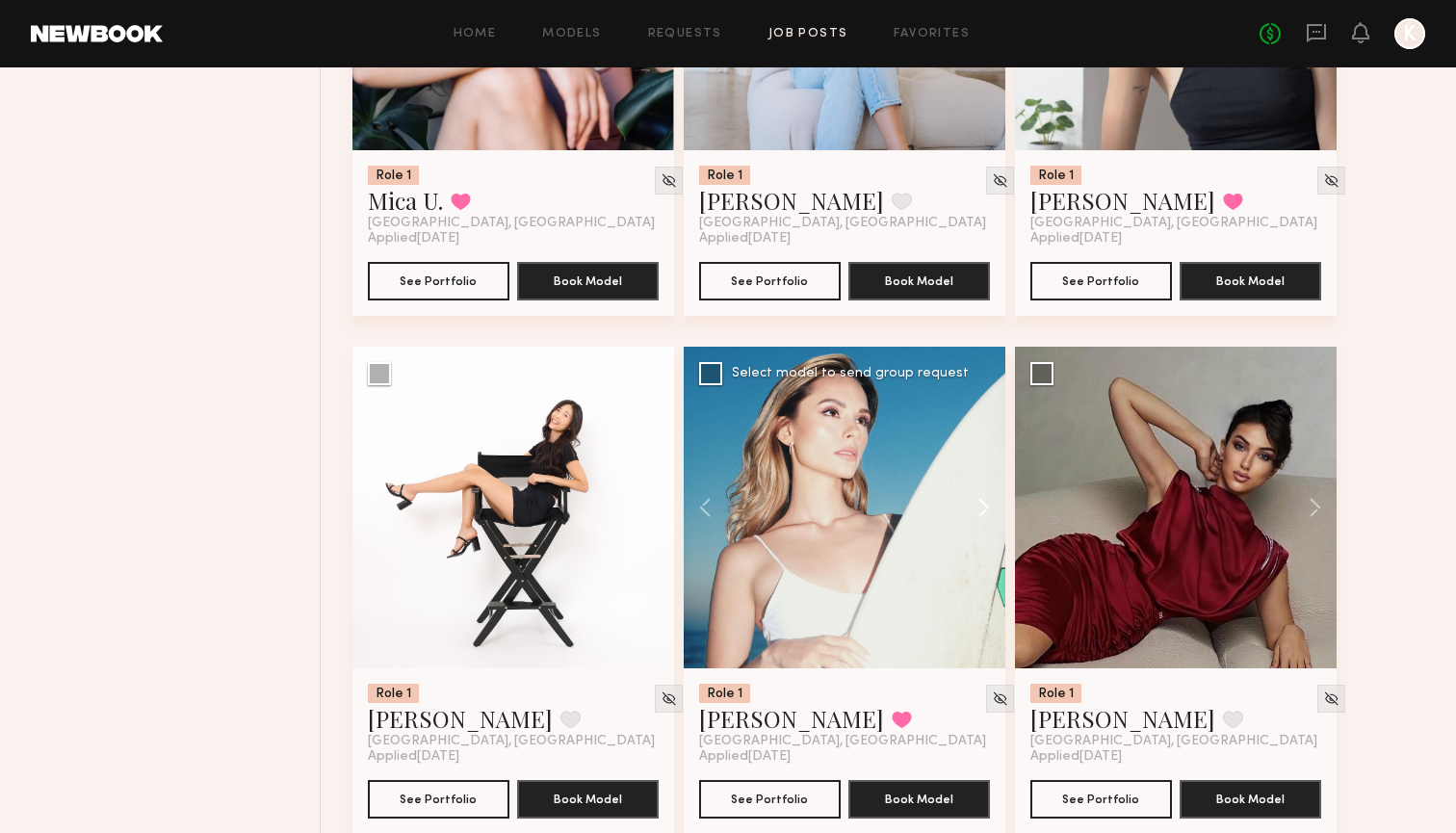
click at [985, 516] on button at bounding box center [974, 507] width 62 height 321
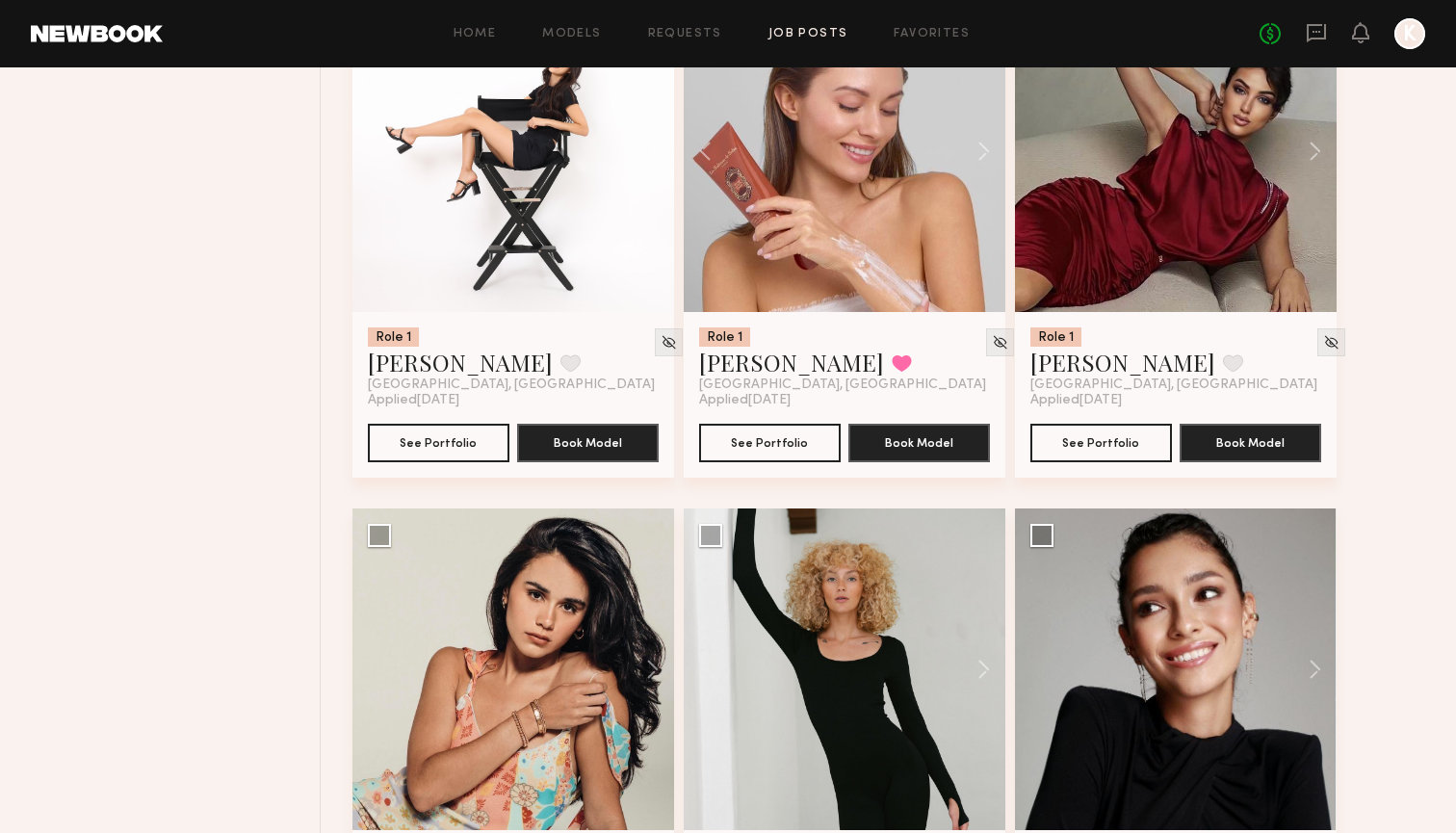
scroll to position [7568, 0]
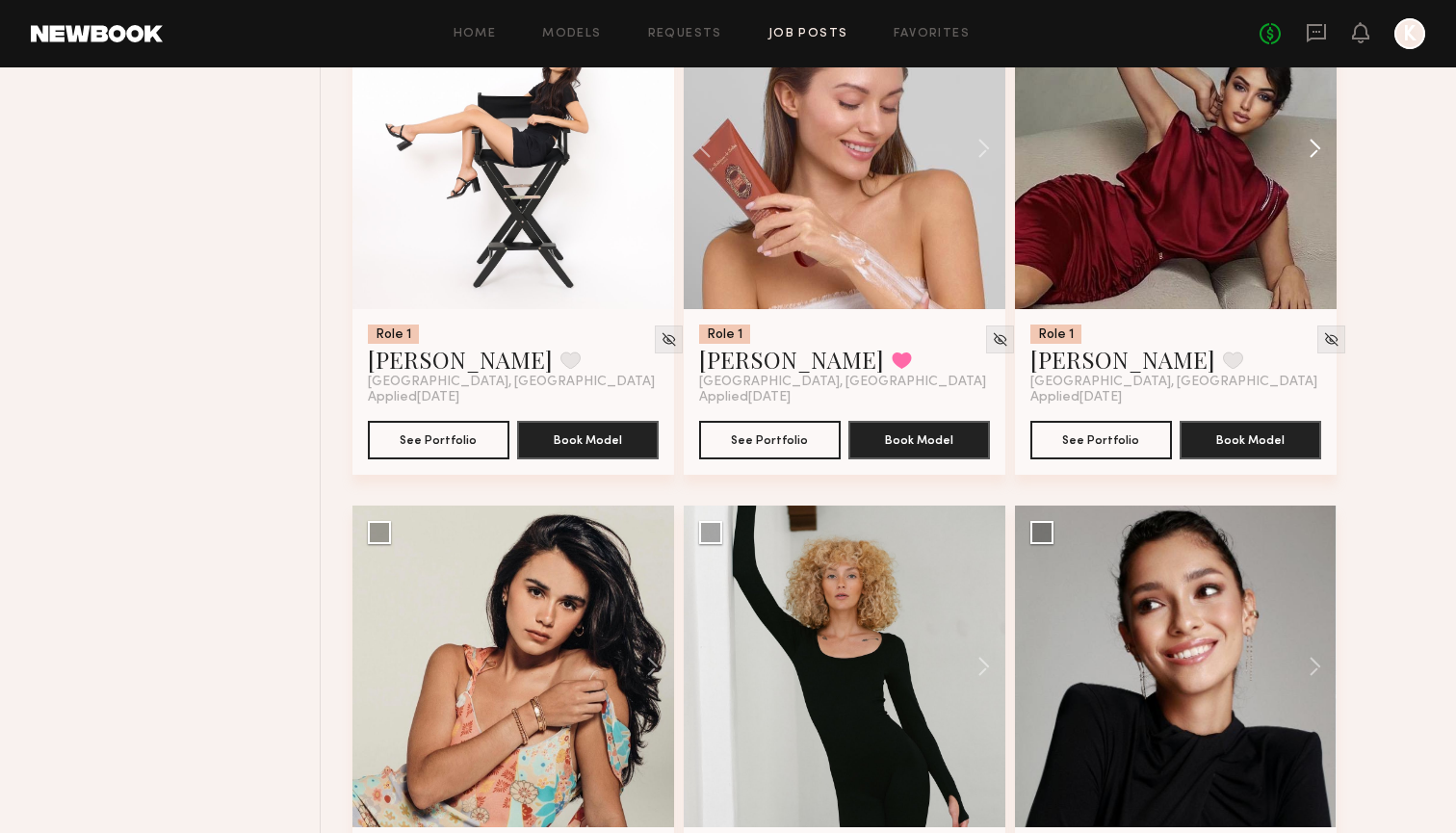
click at [1303, 153] on button at bounding box center [1305, 148] width 62 height 321
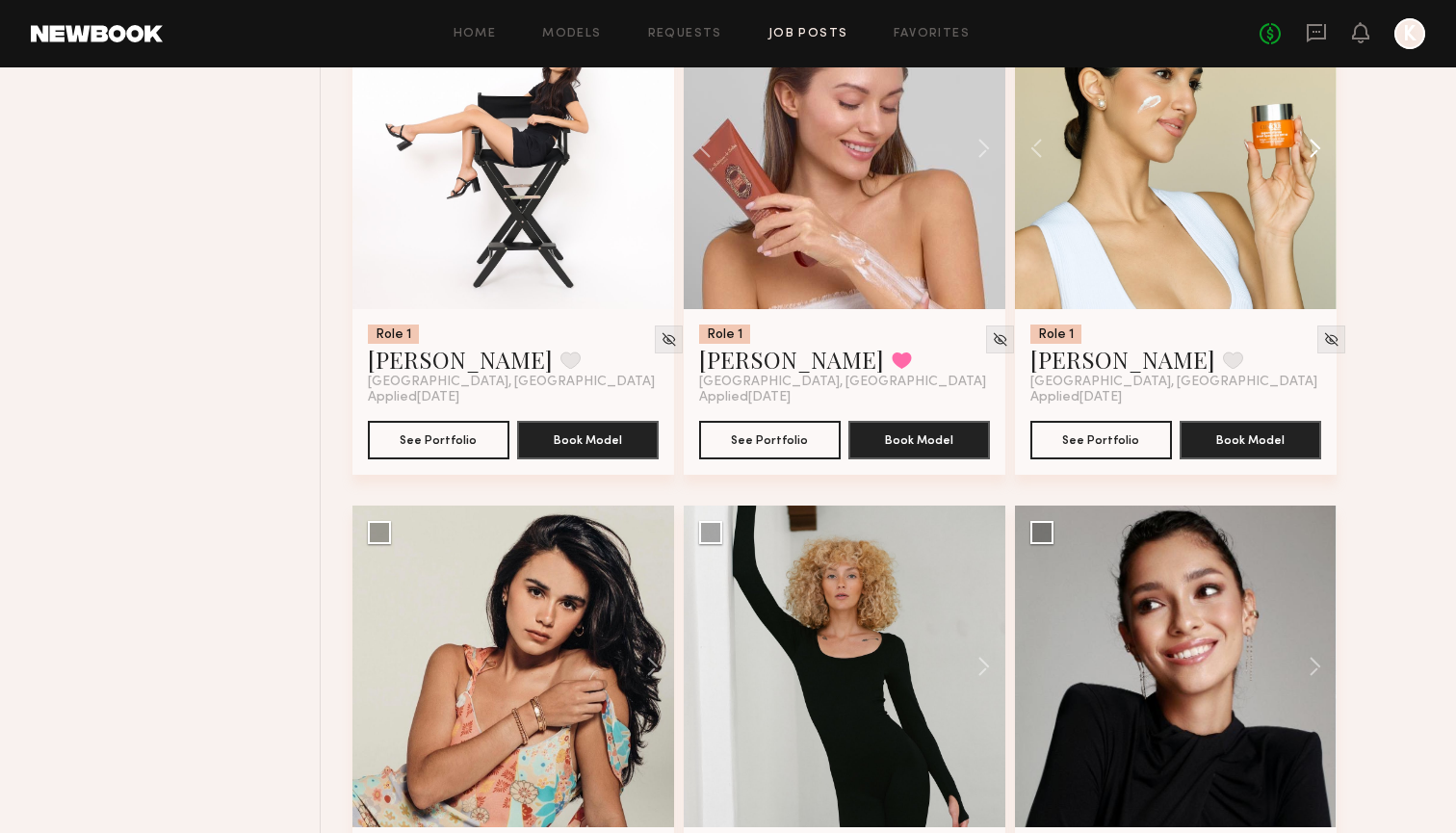
click at [1303, 153] on button at bounding box center [1305, 148] width 62 height 321
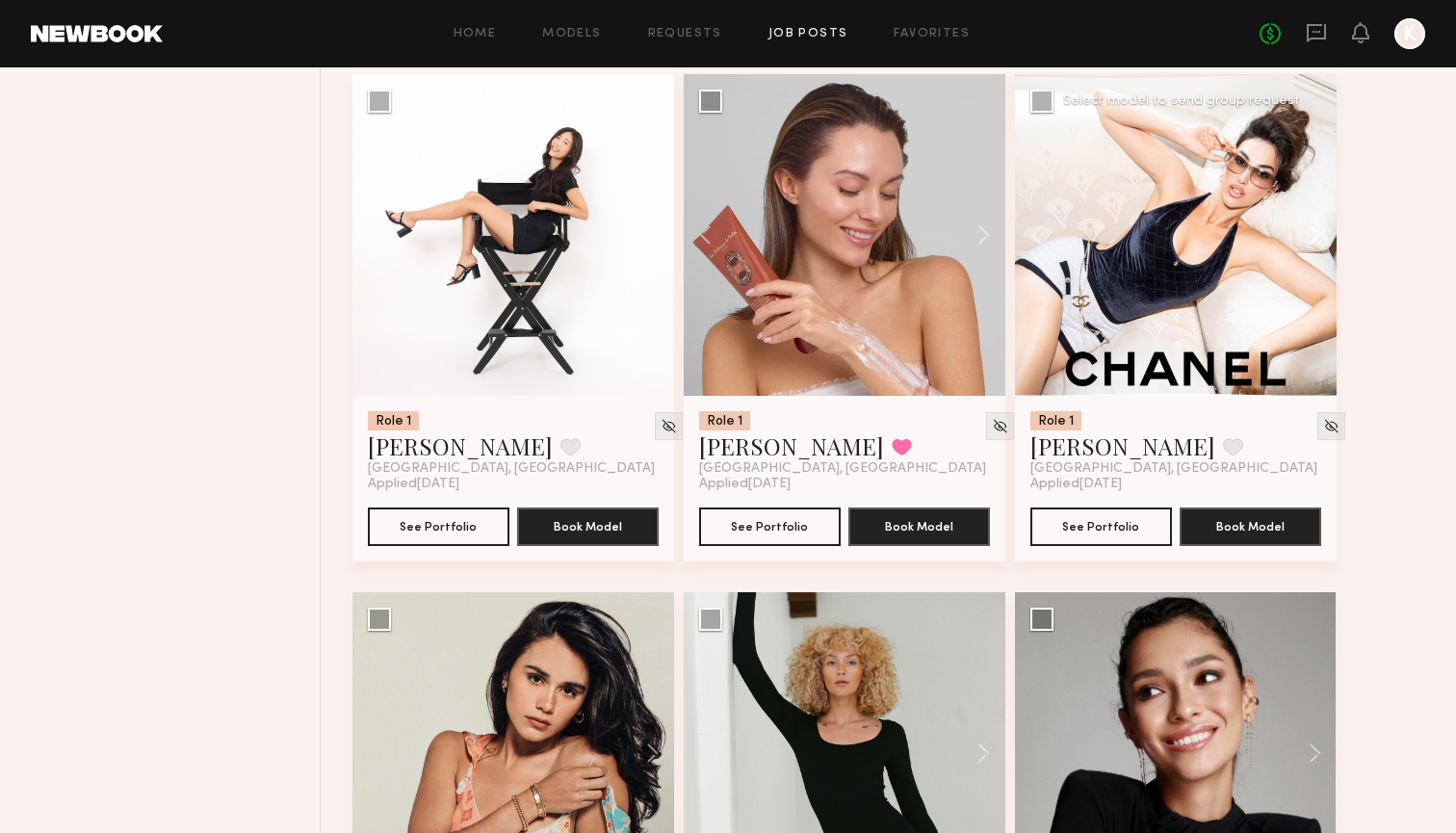
scroll to position [7483, 0]
click at [1313, 224] on button at bounding box center [1305, 235] width 62 height 321
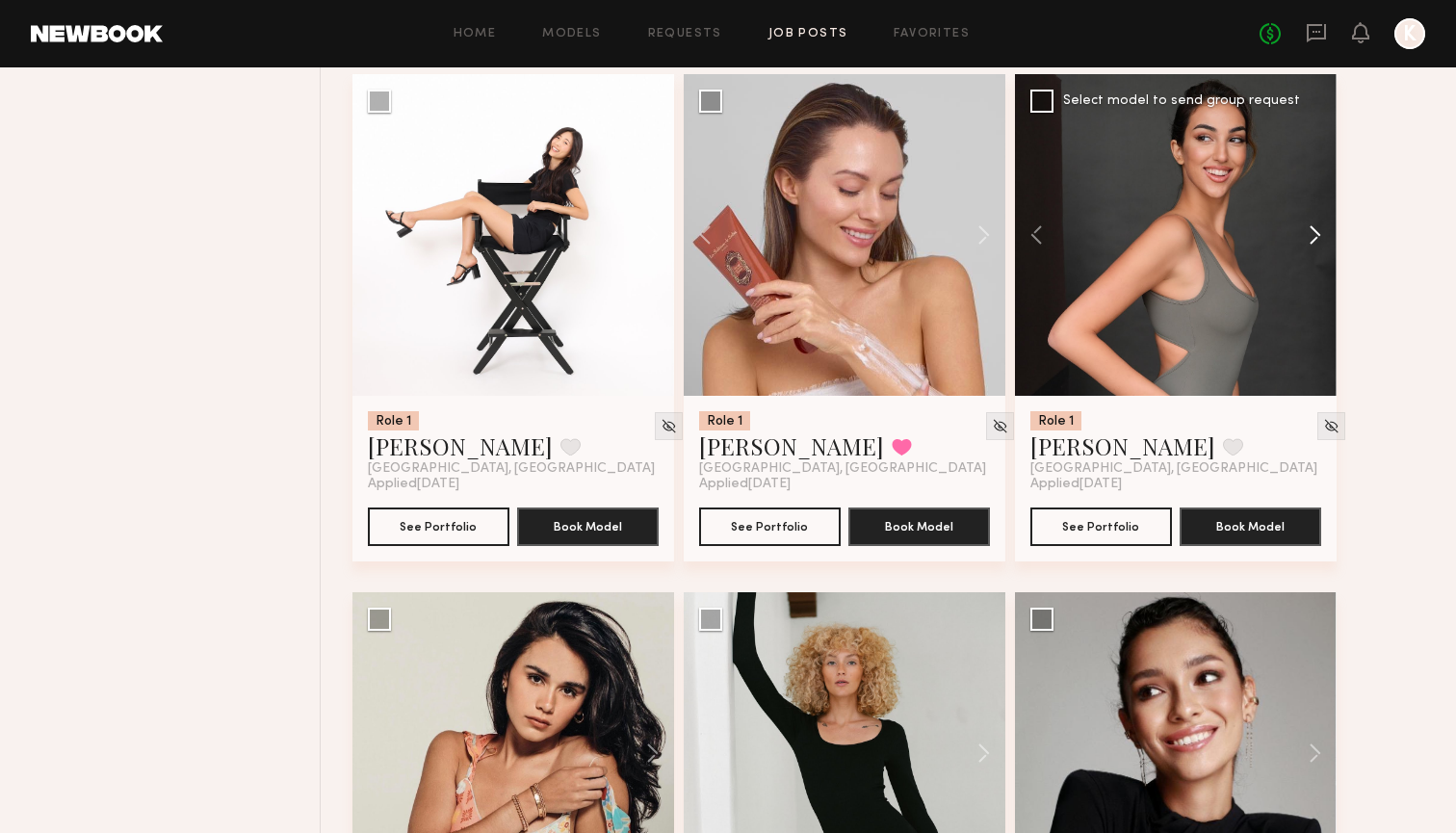
click at [1313, 224] on button at bounding box center [1305, 235] width 62 height 321
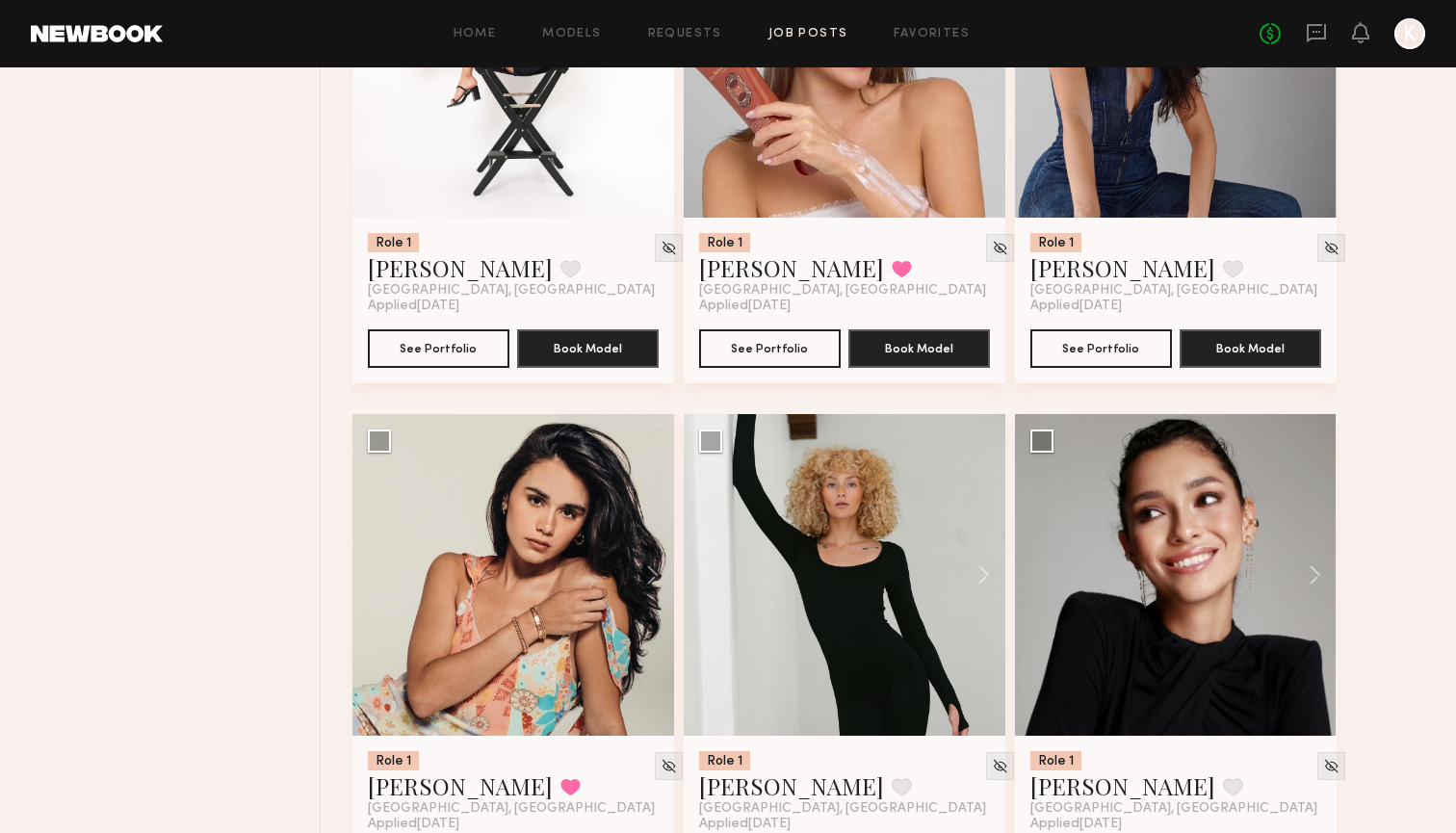
scroll to position [7902, 0]
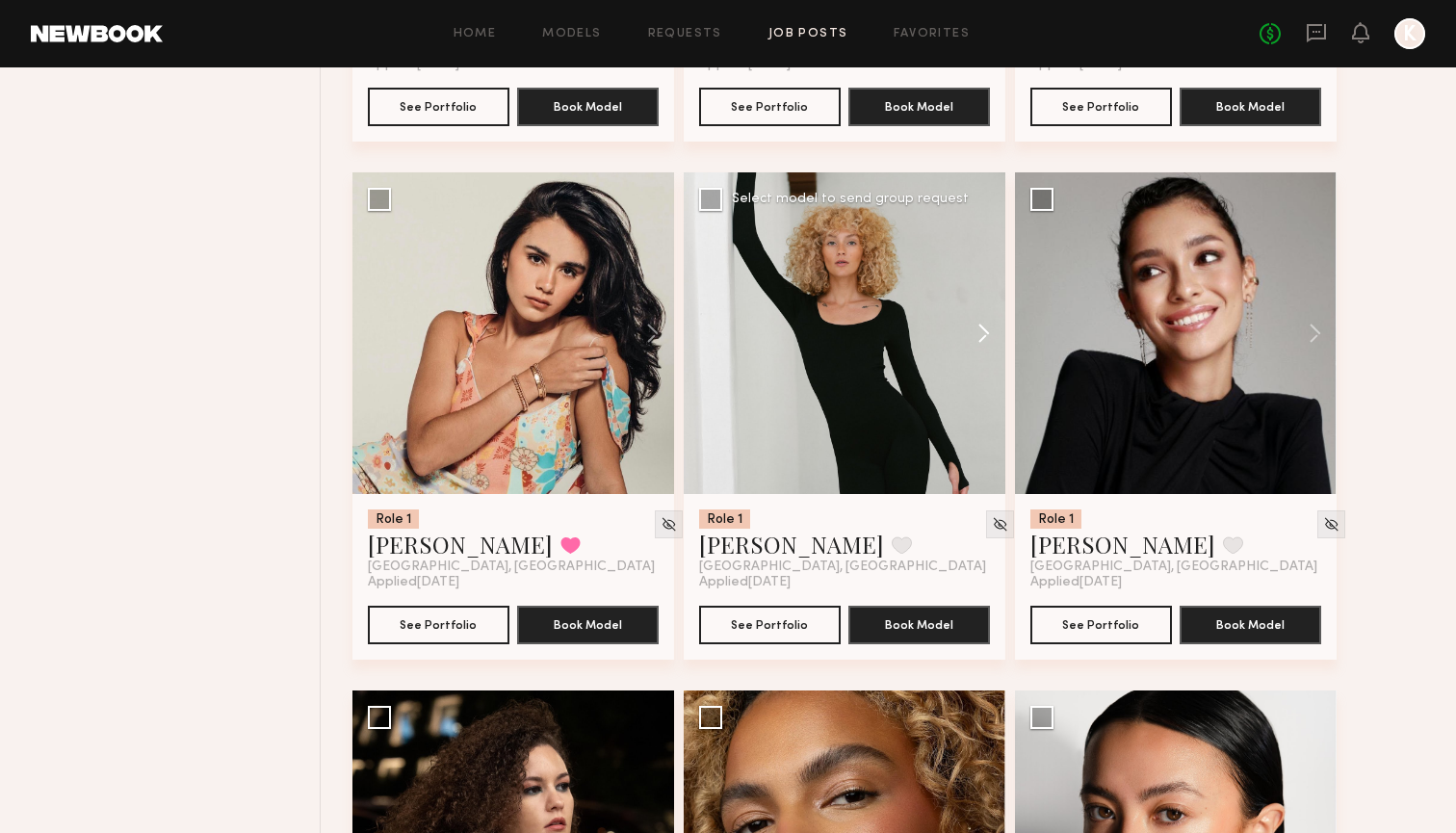
click at [989, 317] on button at bounding box center [974, 333] width 62 height 321
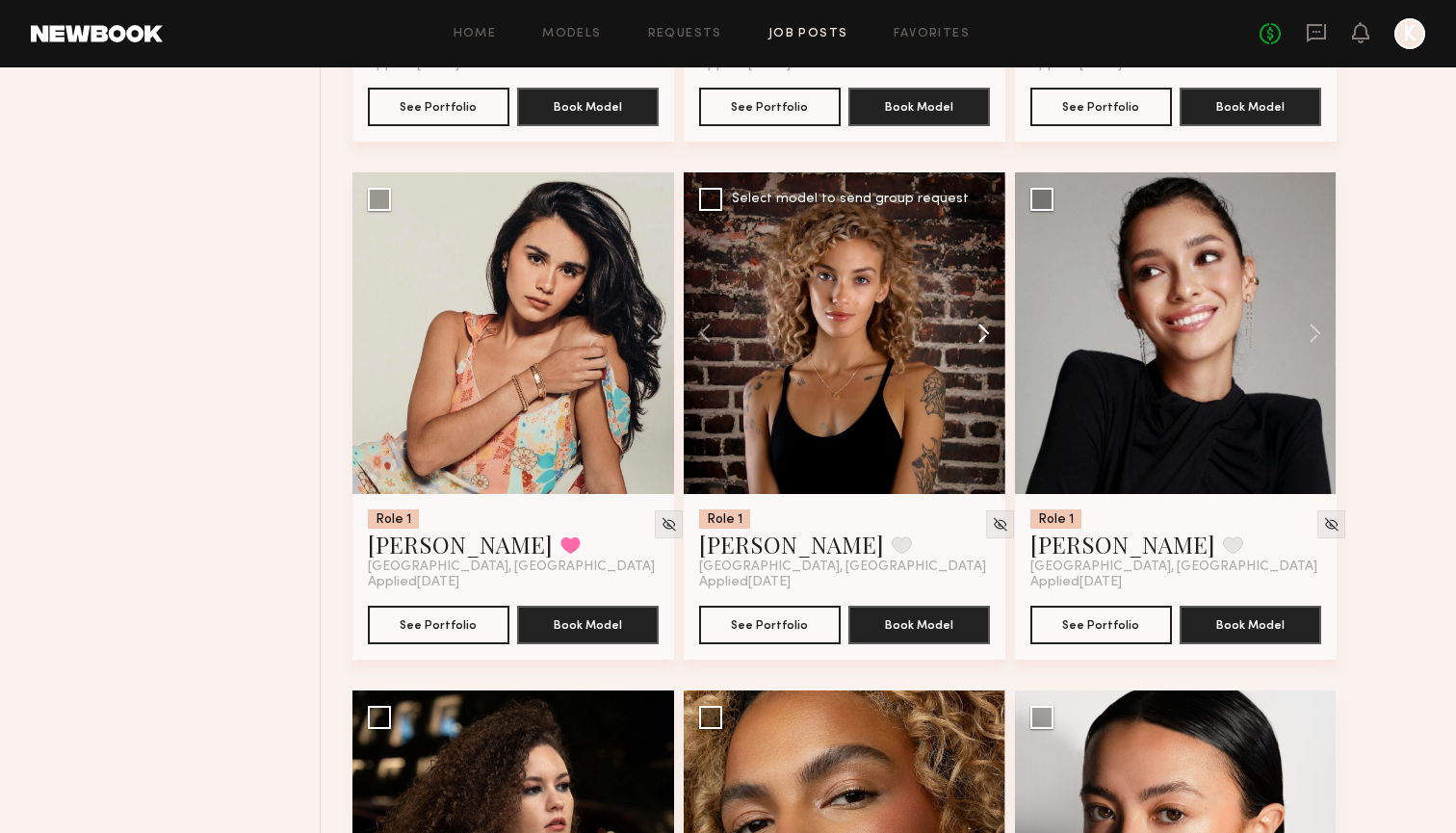
click at [989, 317] on button at bounding box center [974, 333] width 62 height 321
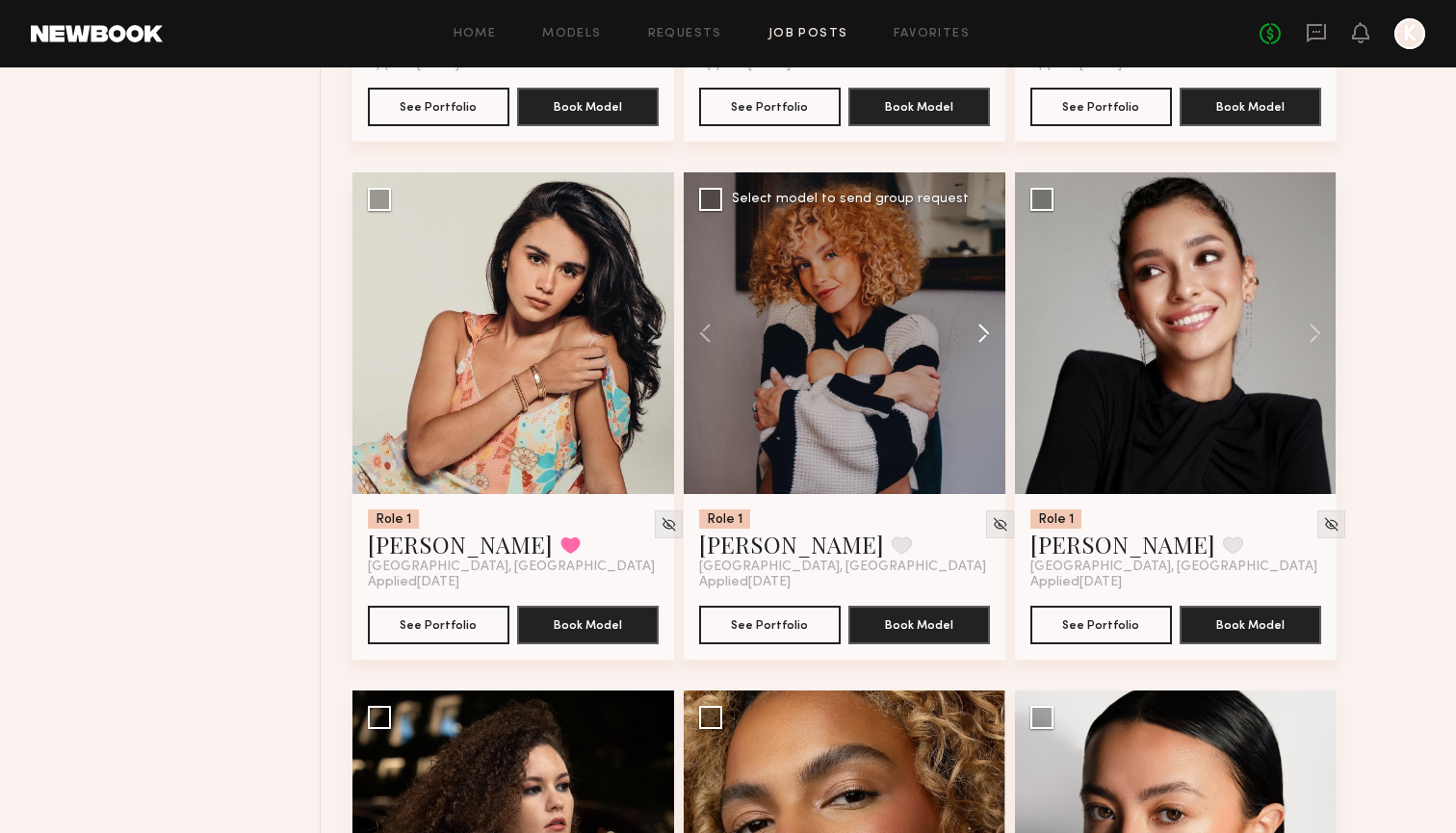
click at [989, 317] on button at bounding box center [974, 333] width 62 height 321
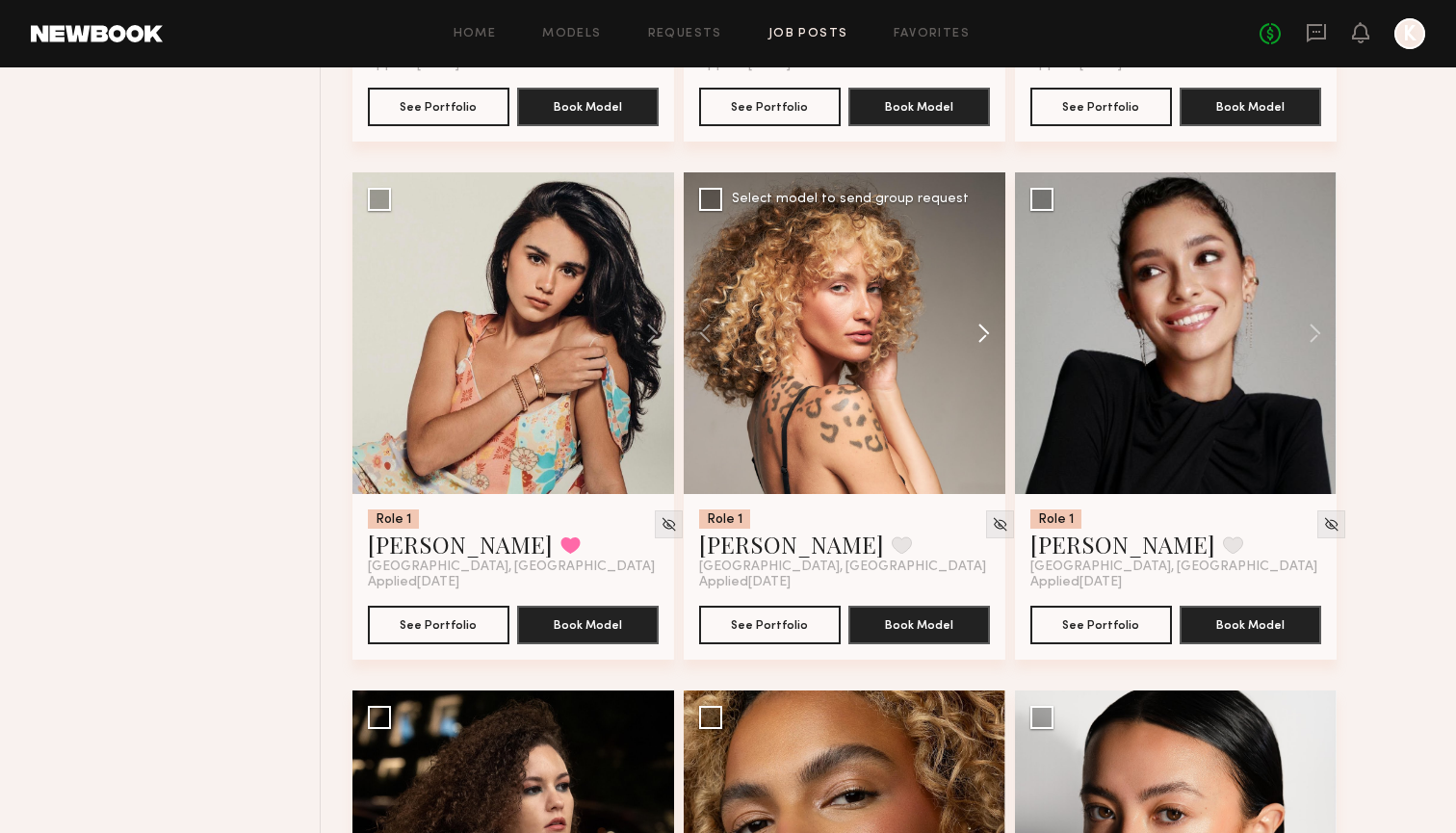
click at [989, 317] on button at bounding box center [974, 333] width 62 height 321
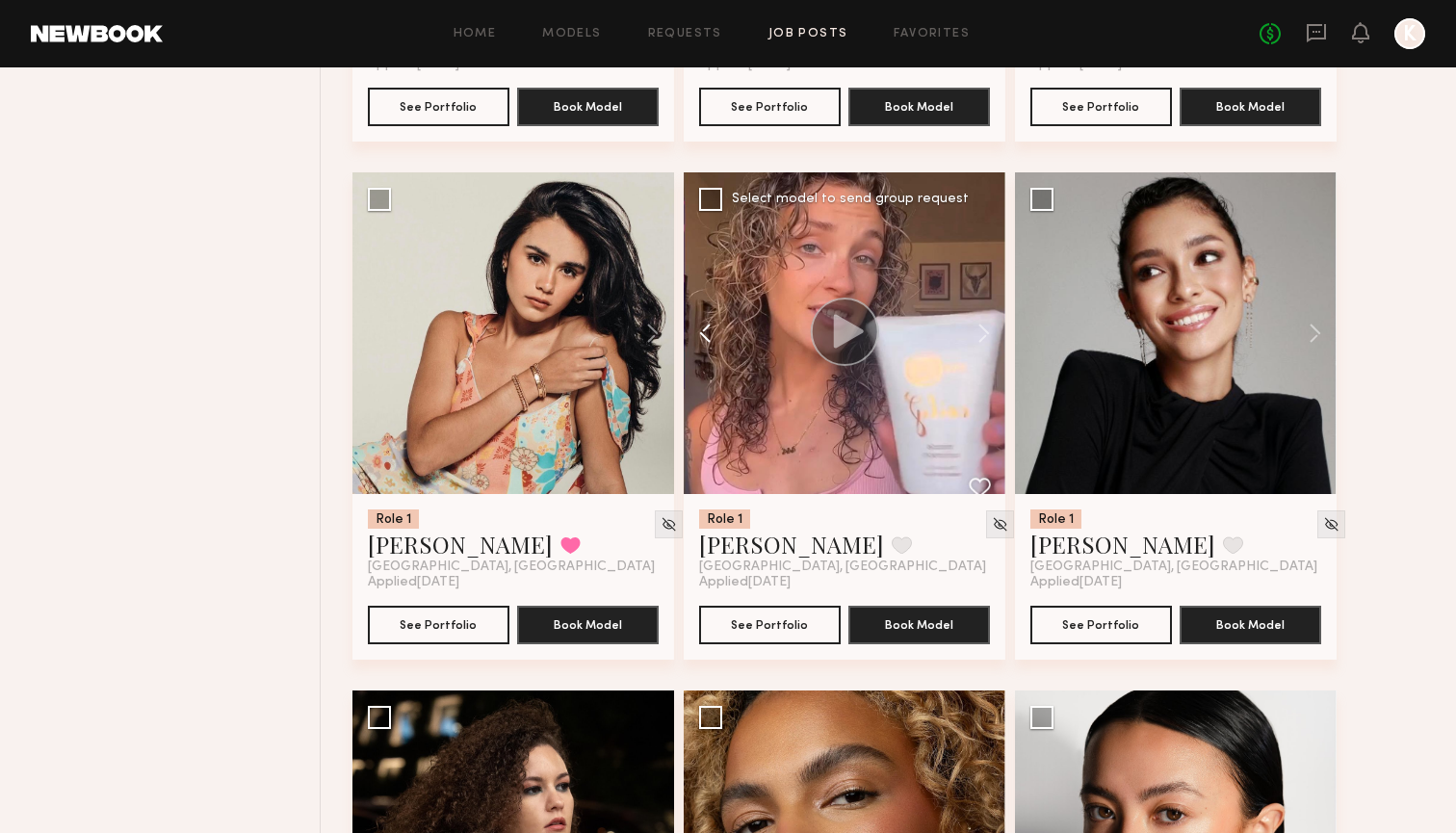
click at [720, 335] on button at bounding box center [714, 333] width 62 height 321
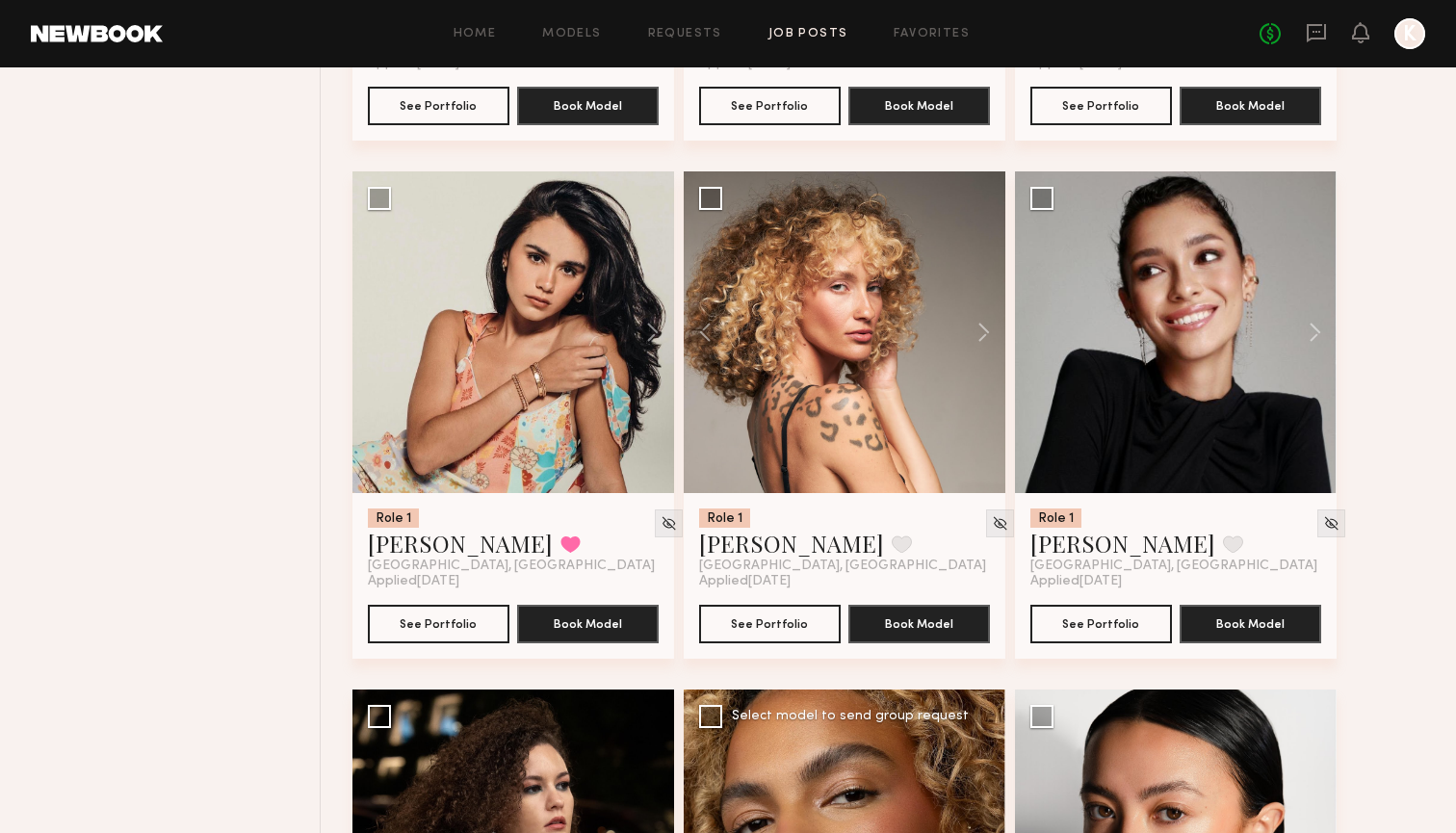
scroll to position [7801, 0]
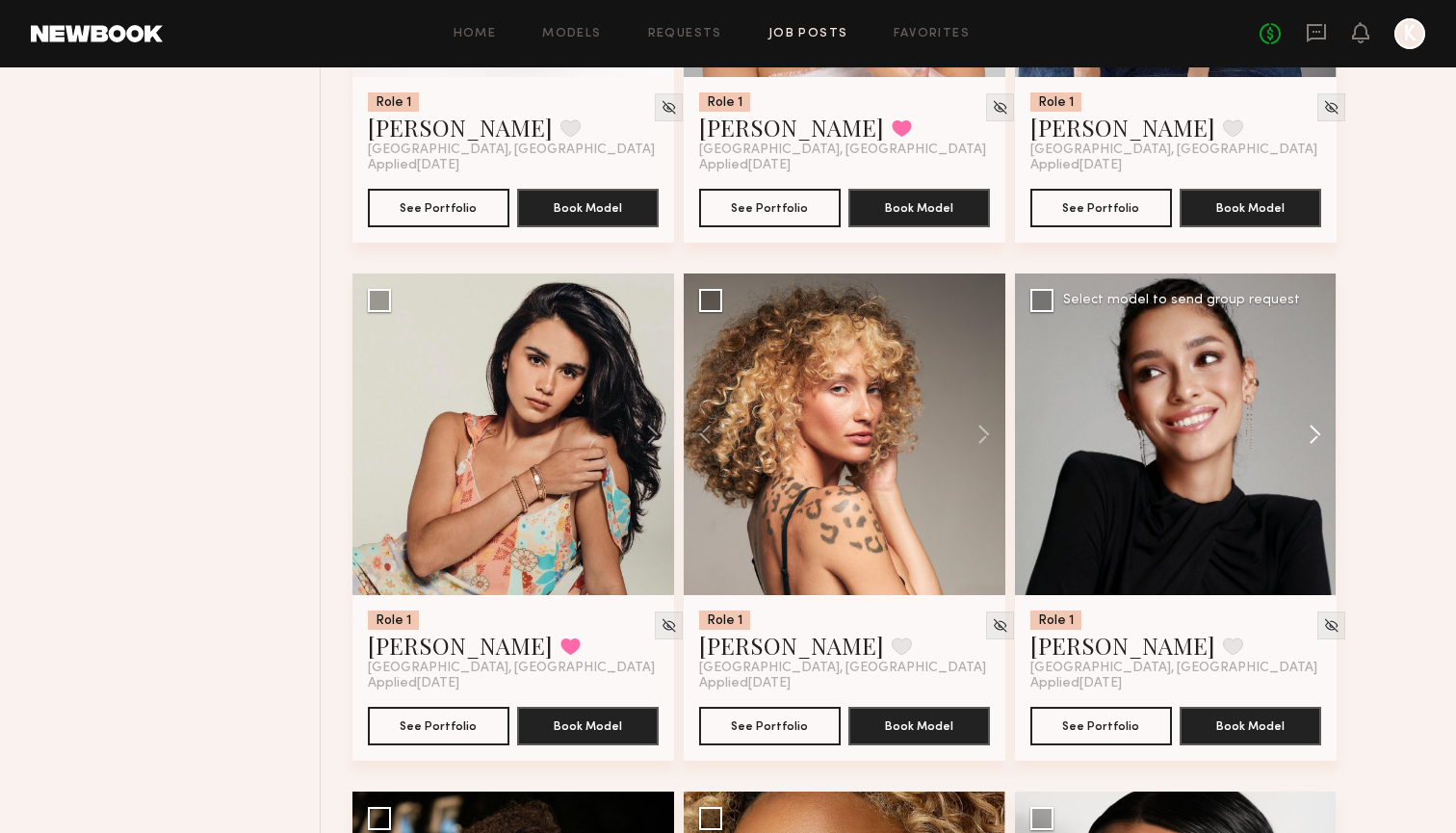
click at [1306, 422] on button at bounding box center [1305, 433] width 62 height 321
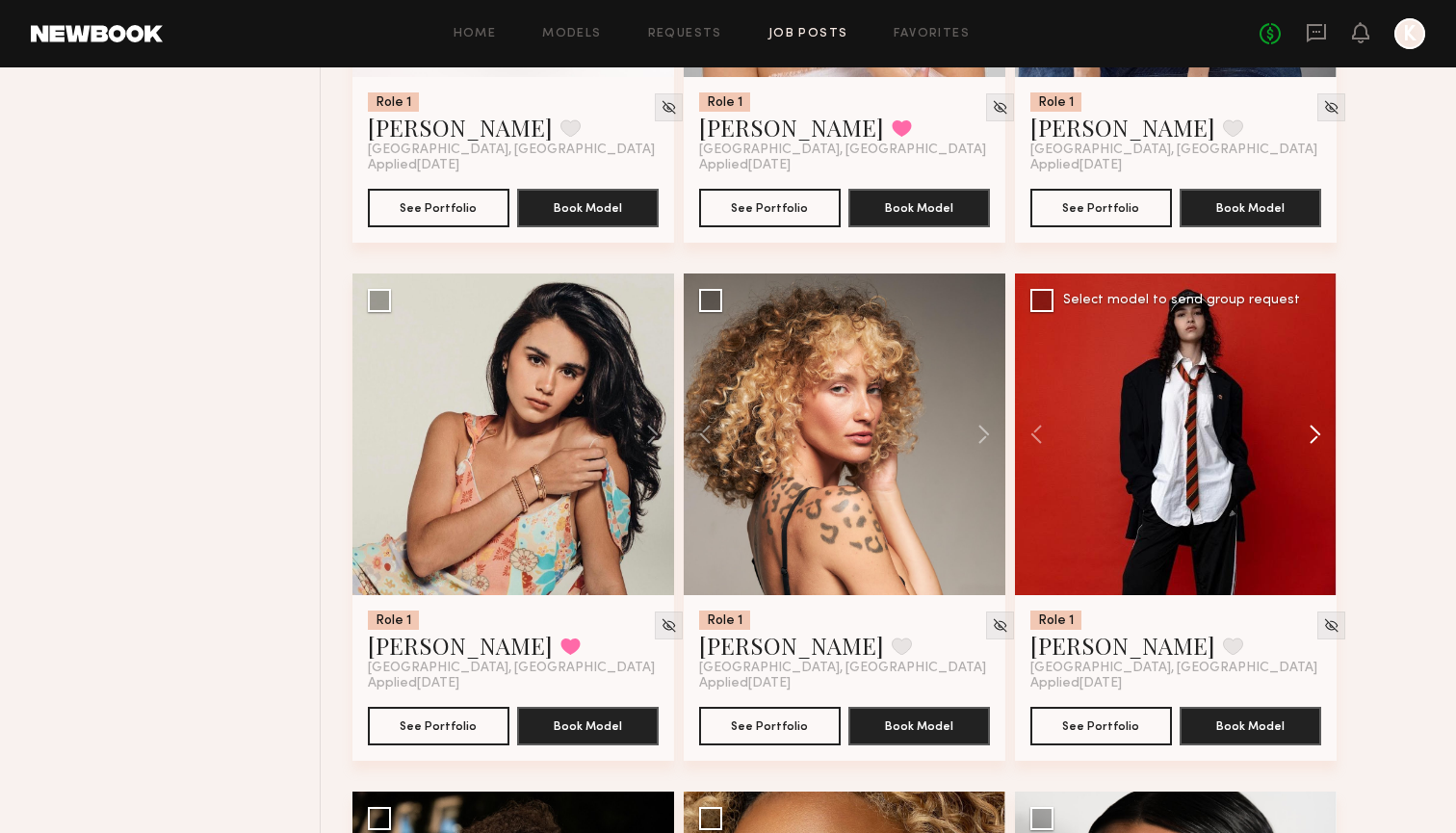
click at [1306, 422] on button at bounding box center [1305, 433] width 62 height 321
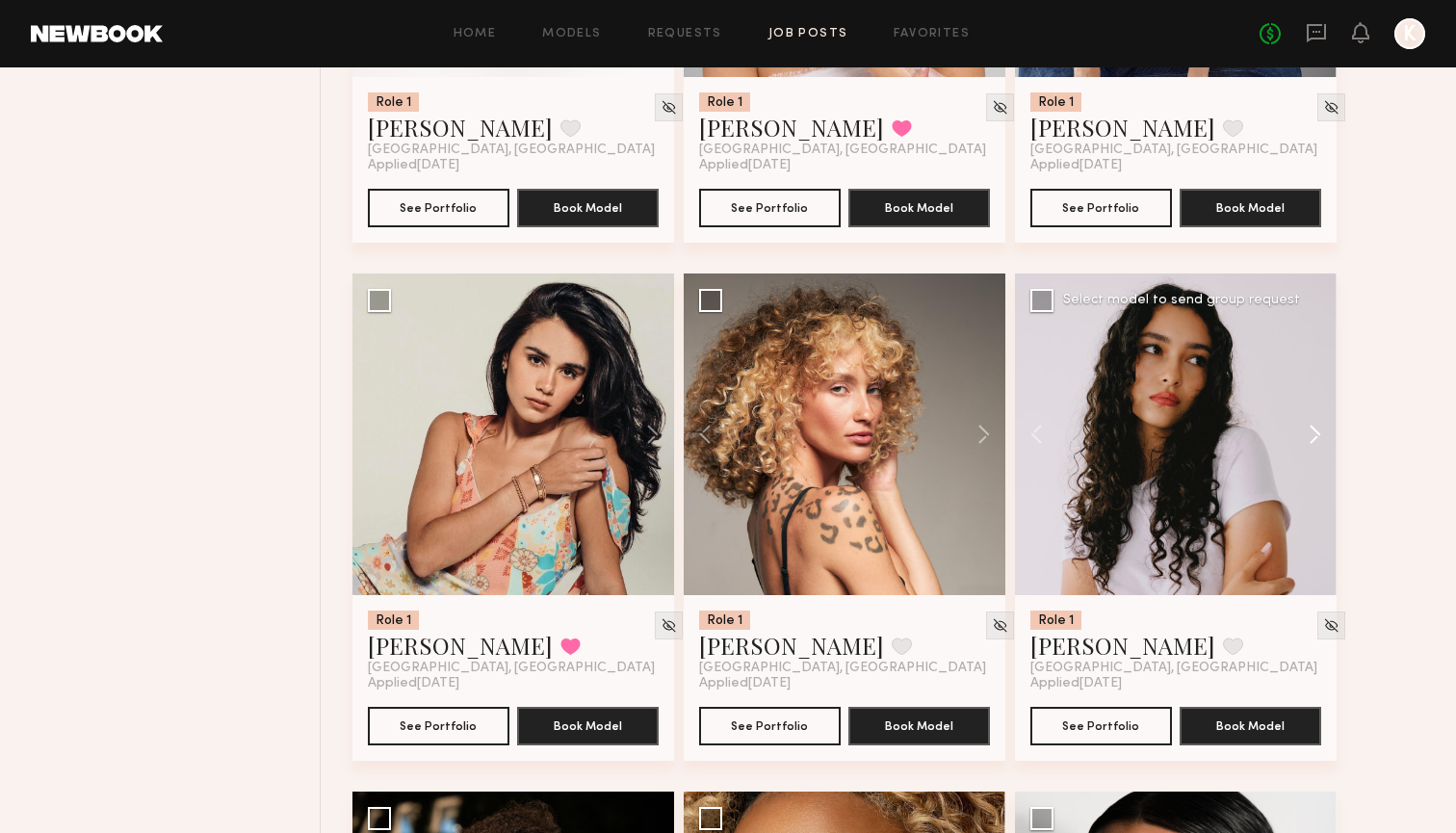
click at [1306, 422] on button at bounding box center [1305, 433] width 62 height 321
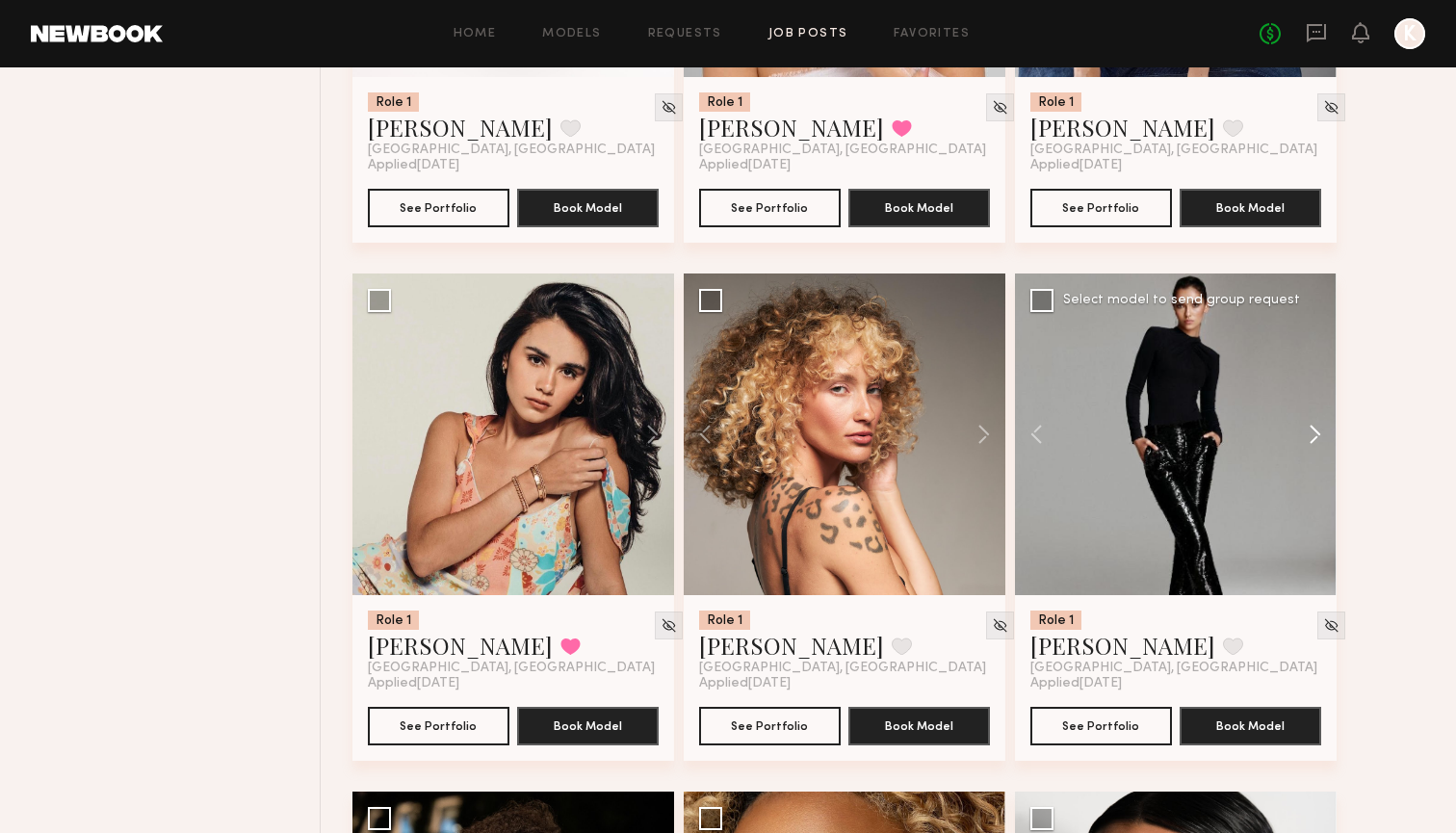
click at [1306, 423] on button at bounding box center [1305, 433] width 62 height 321
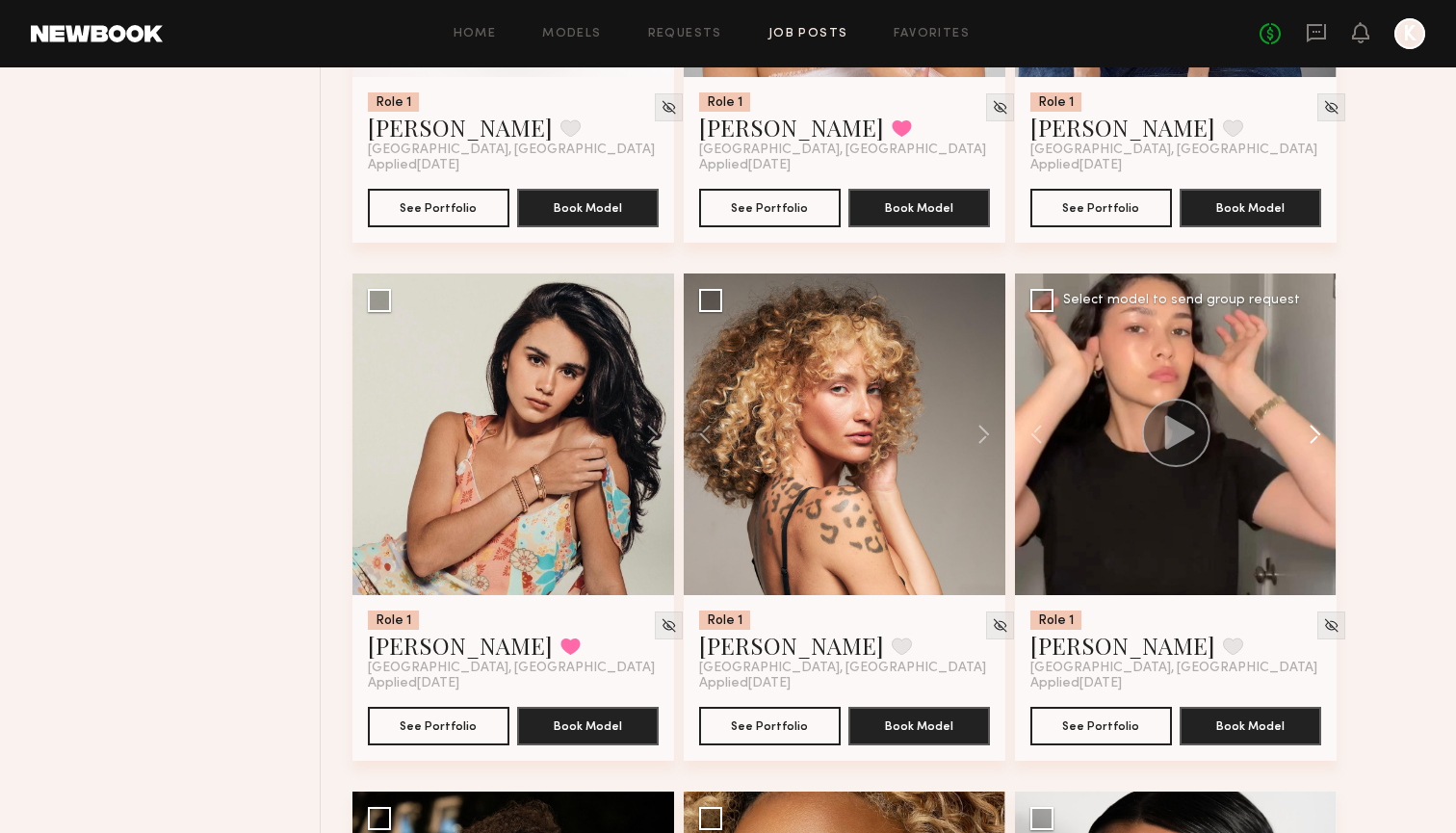
click at [1307, 427] on button at bounding box center [1305, 433] width 62 height 321
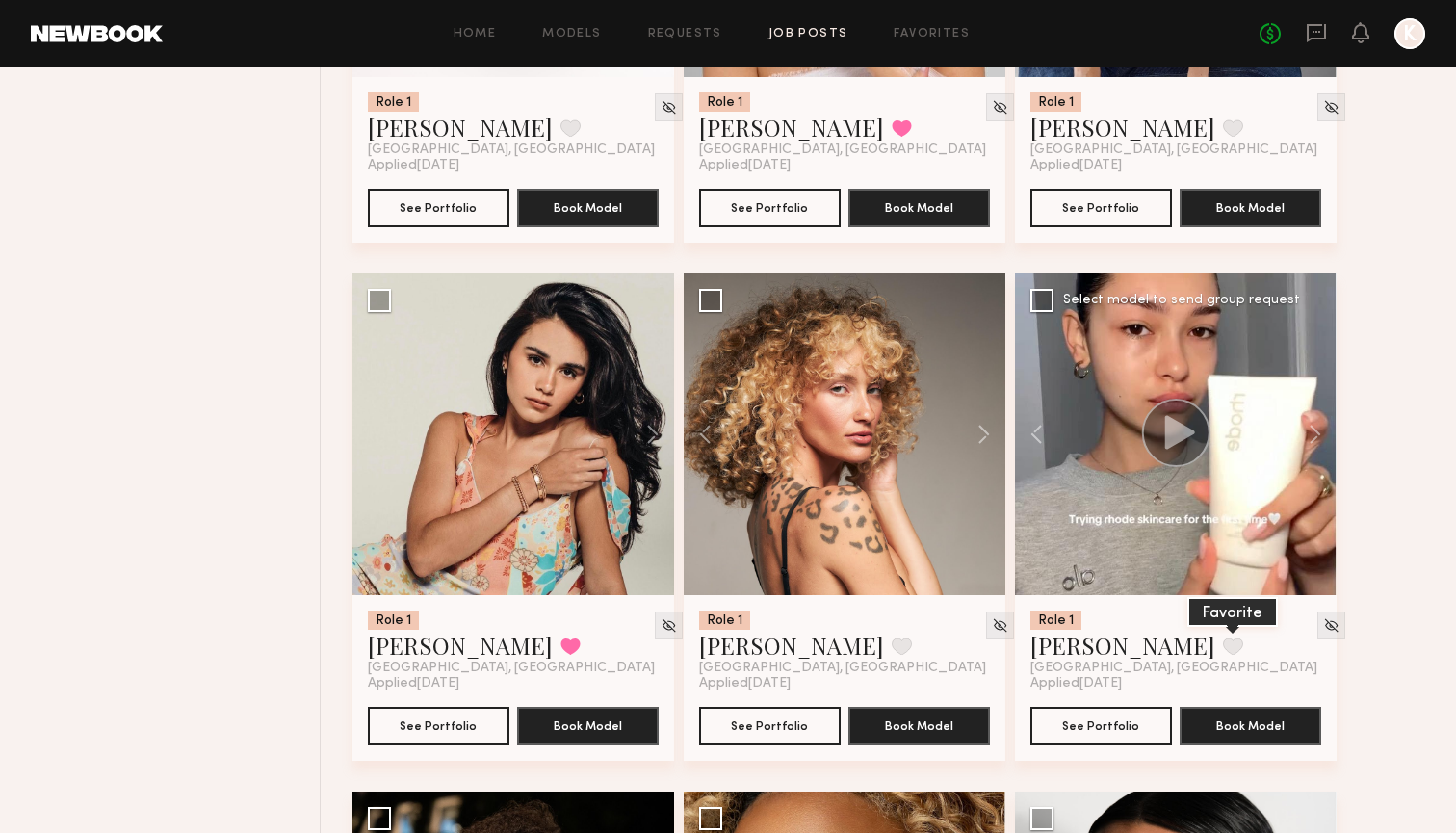
click at [1223, 637] on button at bounding box center [1233, 646] width 20 height 17
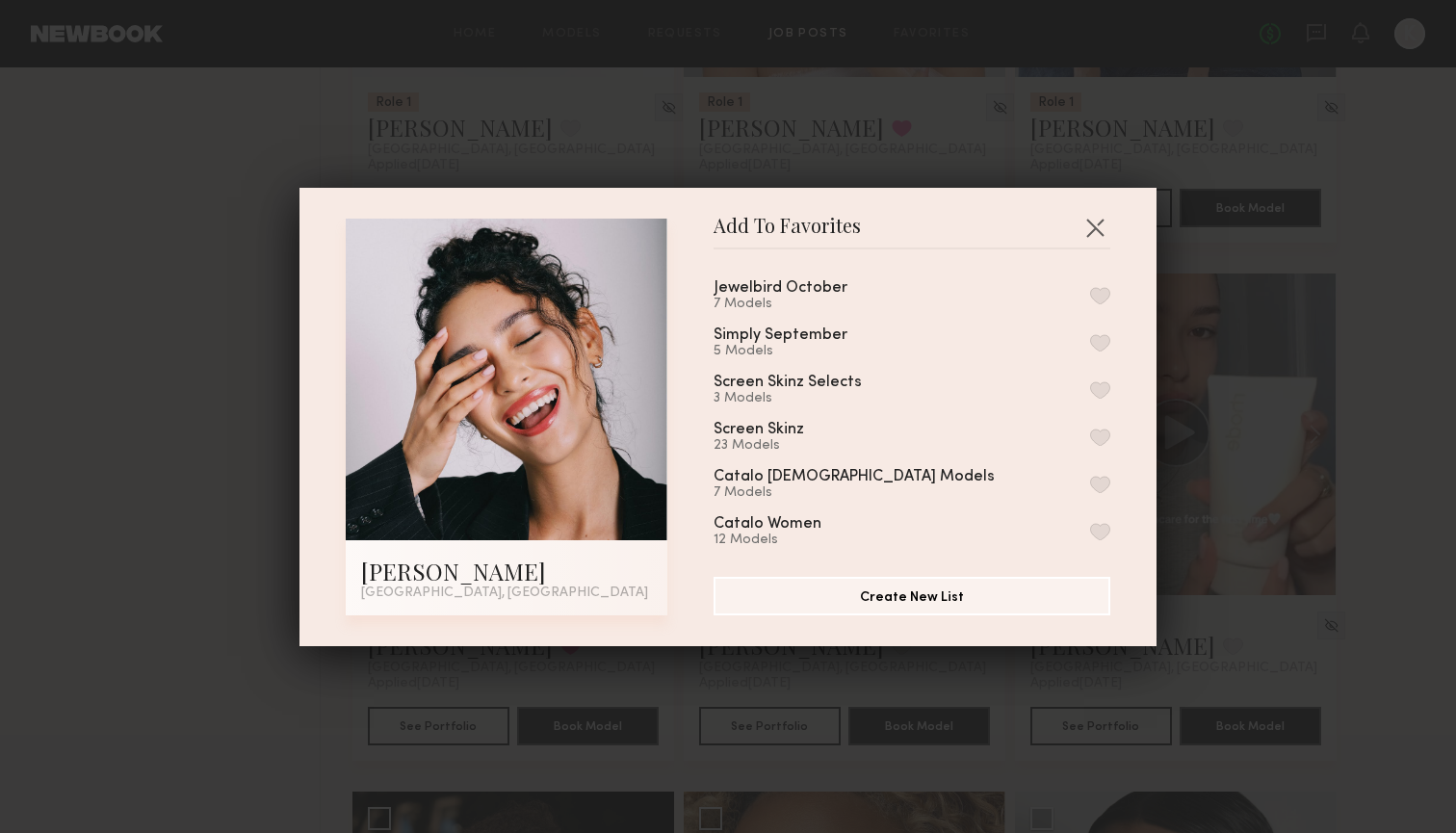
click at [1098, 312] on div "Jewelbird [DATE] Models Simply [DATE] Models Screen Skinz Selects 3 Models Scre…" at bounding box center [921, 404] width 416 height 281
click at [1098, 300] on button "button" at bounding box center [1100, 295] width 20 height 17
click at [1088, 211] on button "button" at bounding box center [1095, 227] width 31 height 31
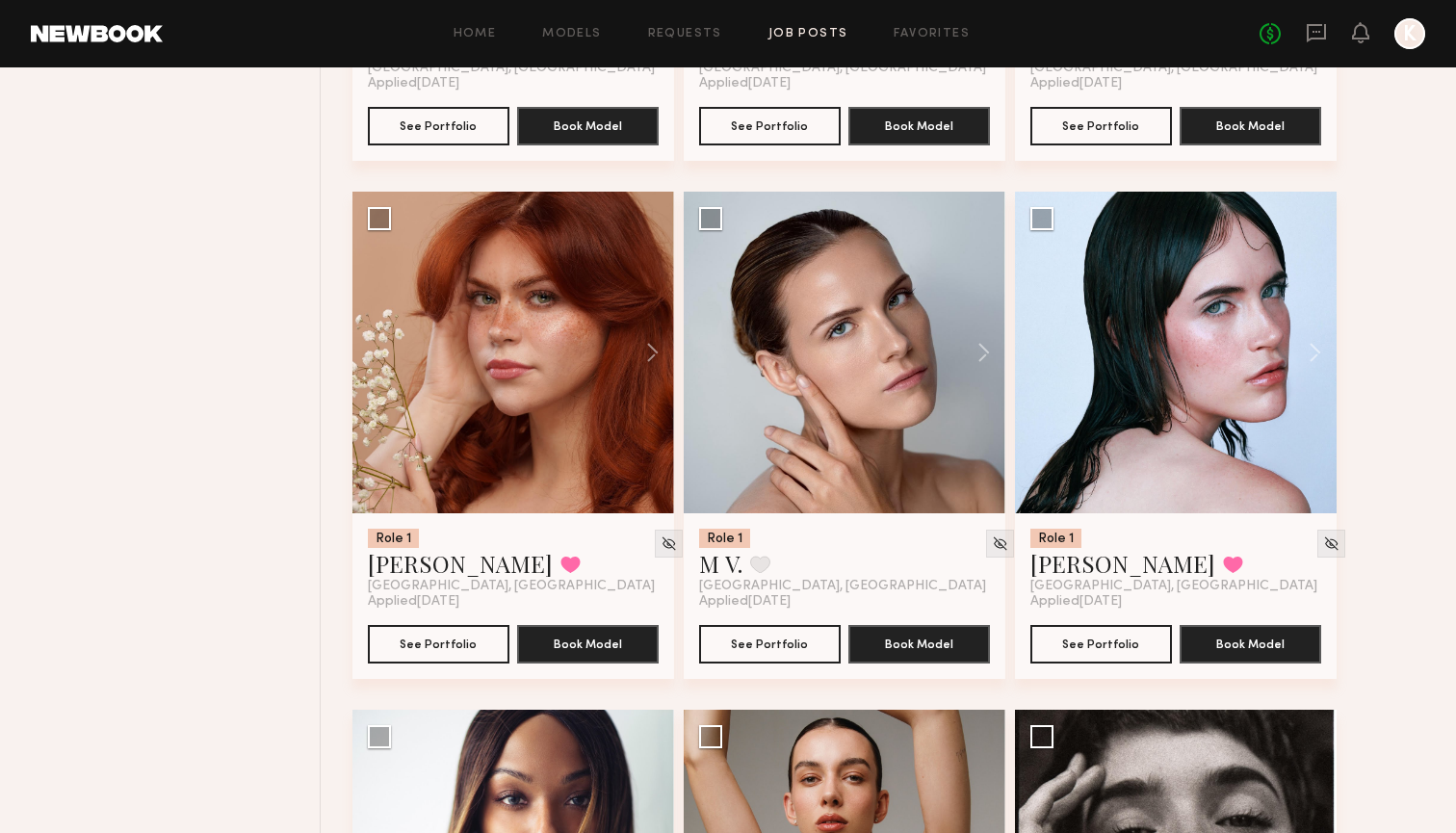
scroll to position [8920, 0]
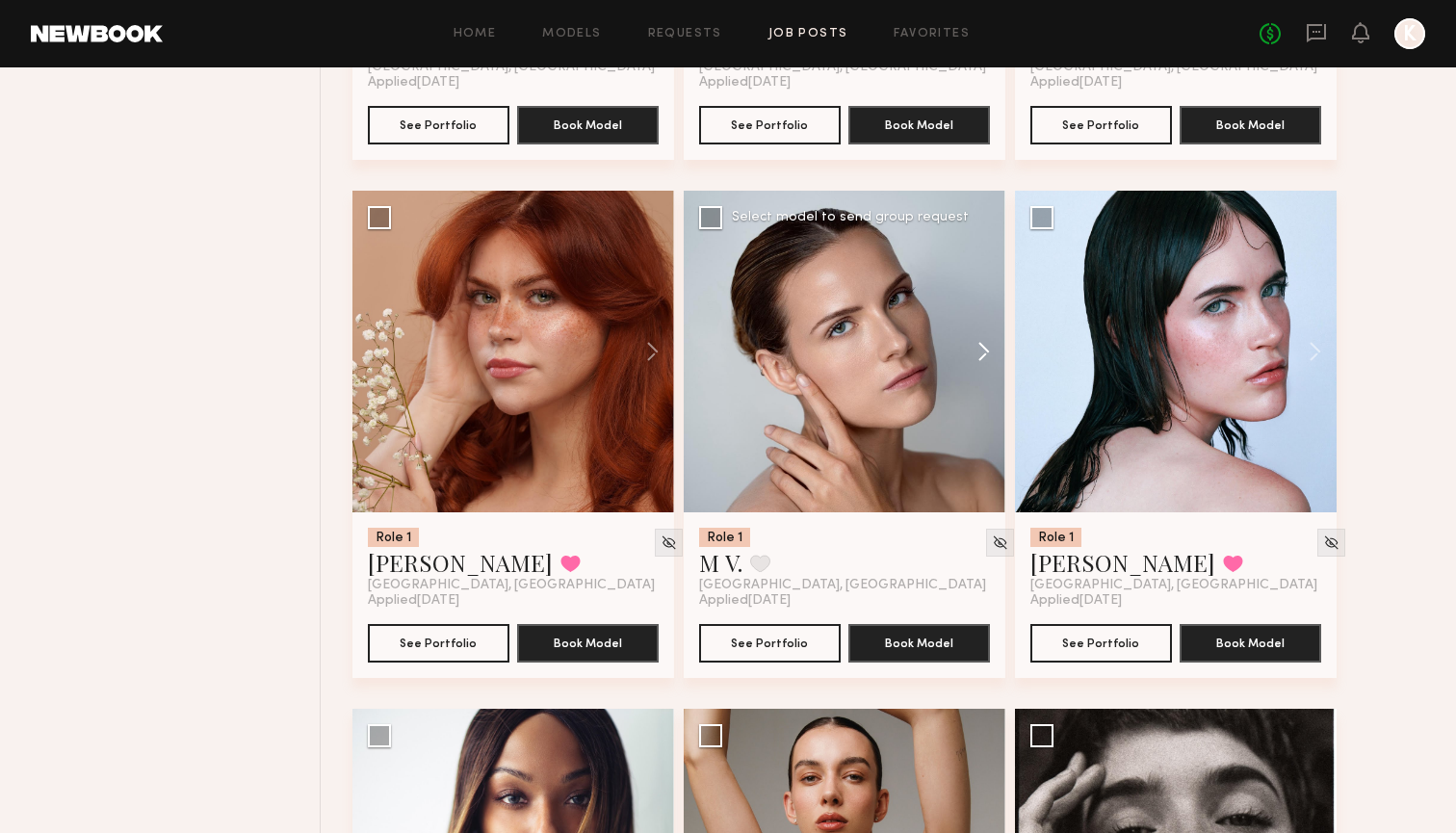
click at [975, 357] on button at bounding box center [974, 350] width 62 height 321
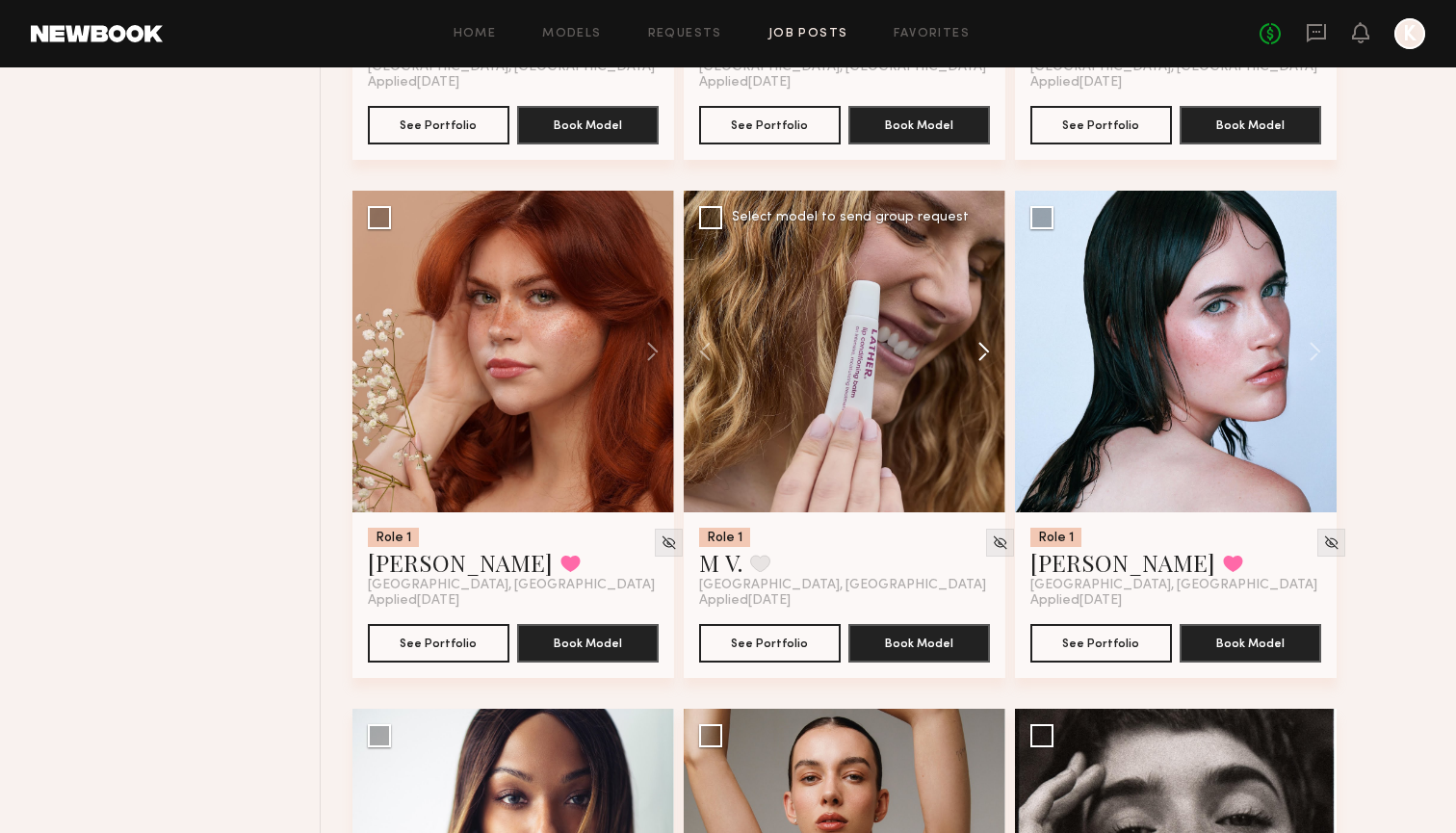
click at [972, 350] on button at bounding box center [974, 350] width 62 height 321
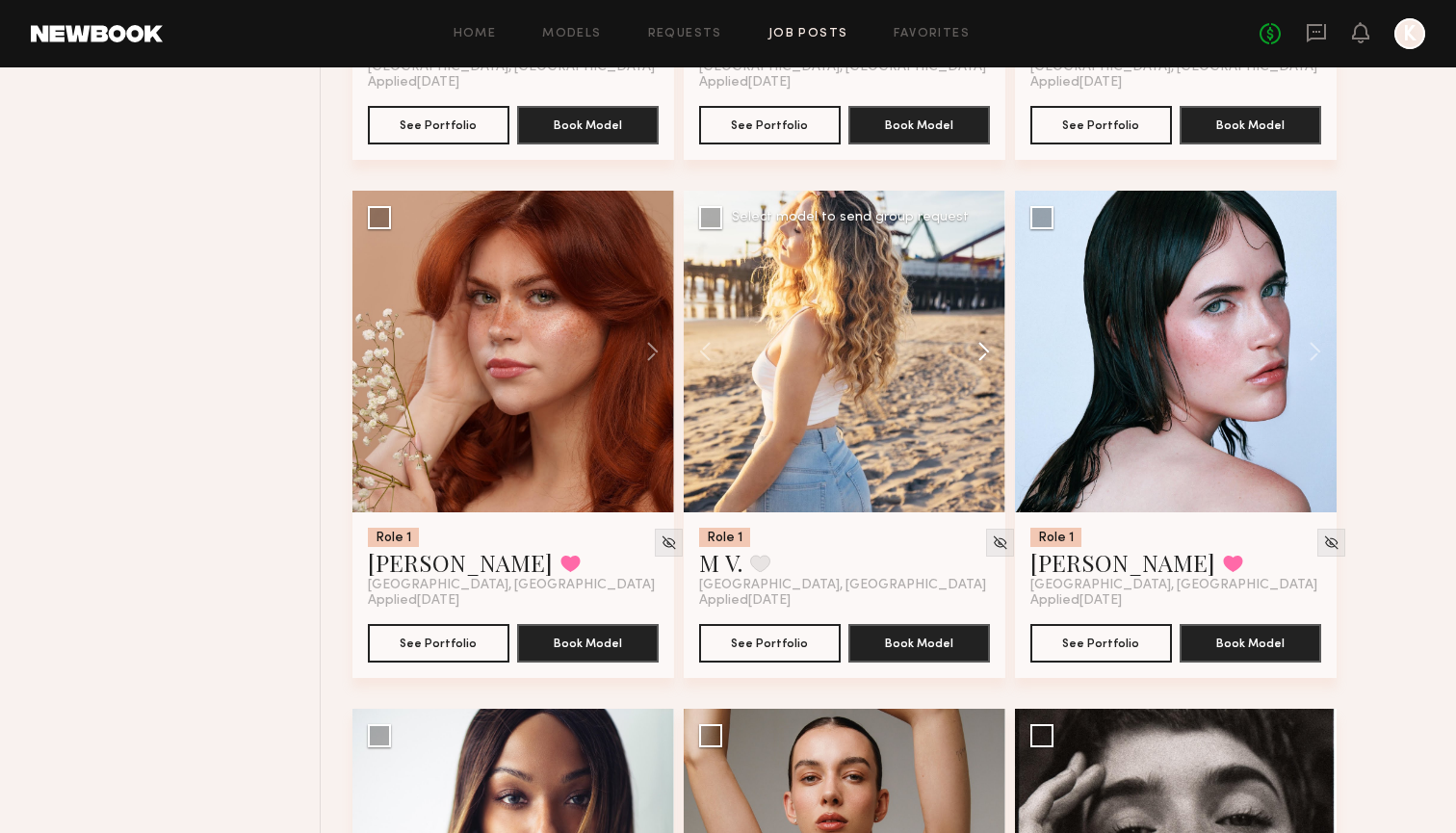
click at [972, 350] on button at bounding box center [974, 350] width 62 height 321
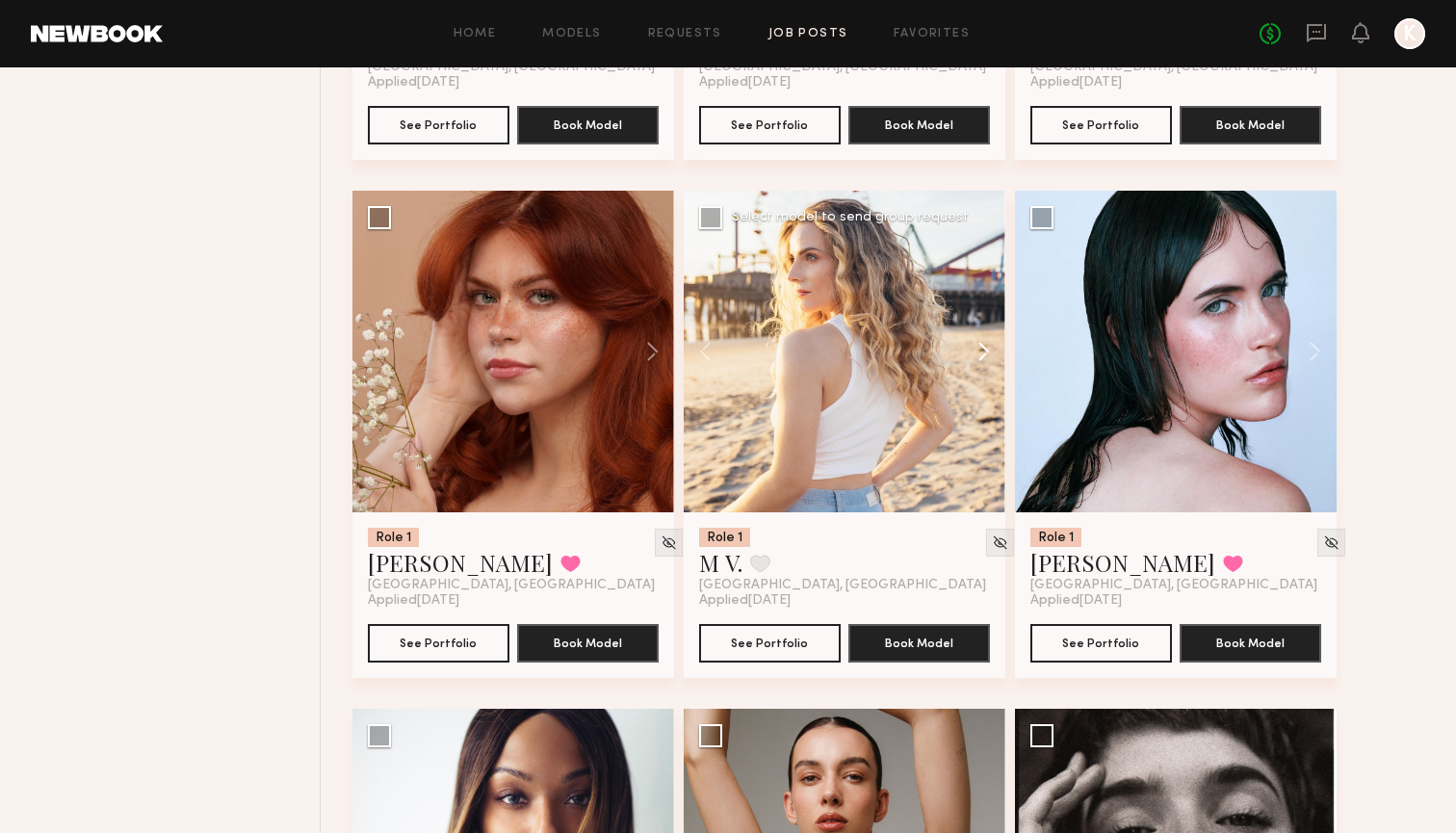
click at [972, 351] on button at bounding box center [974, 350] width 62 height 321
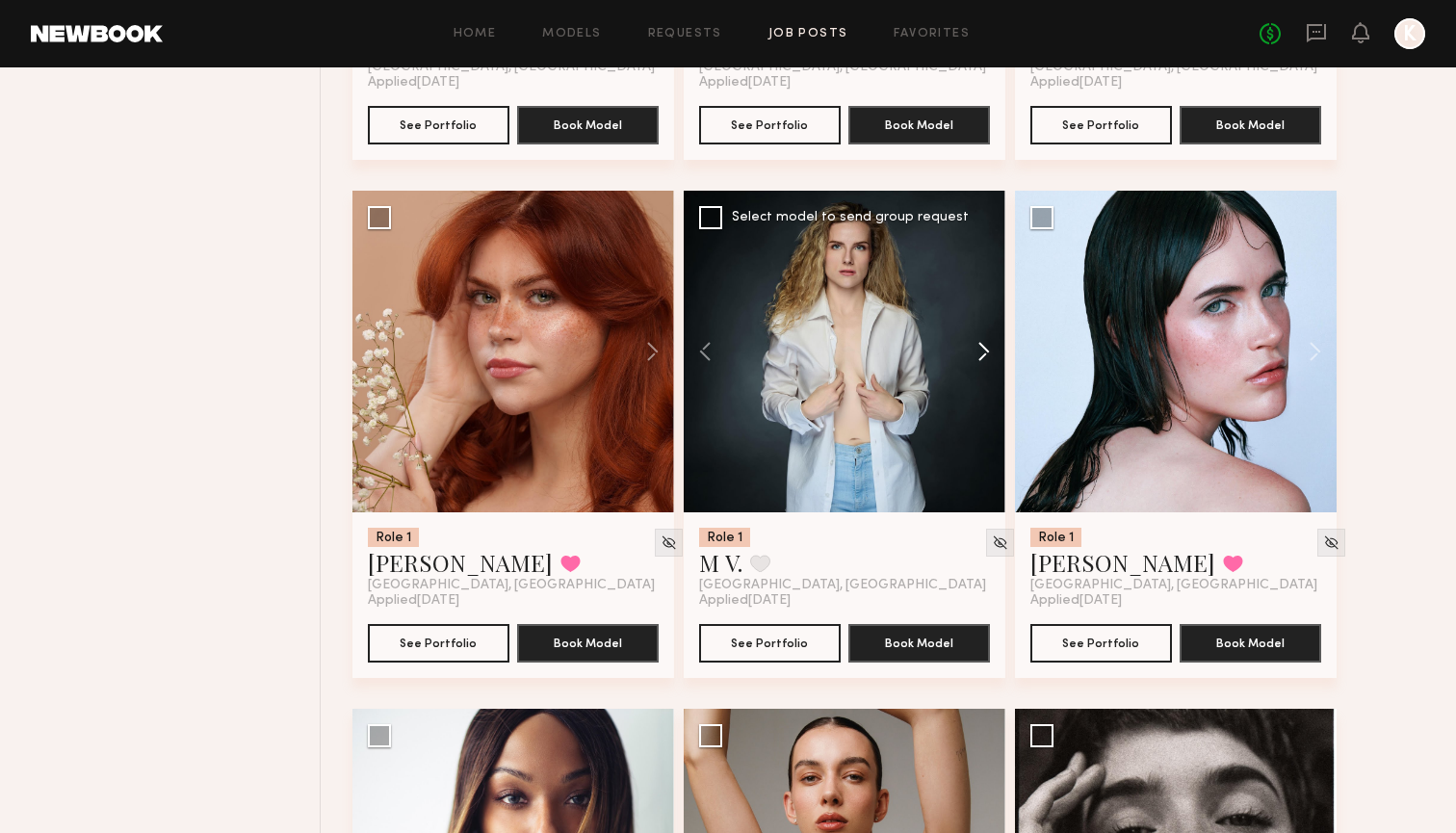
scroll to position [9125, 0]
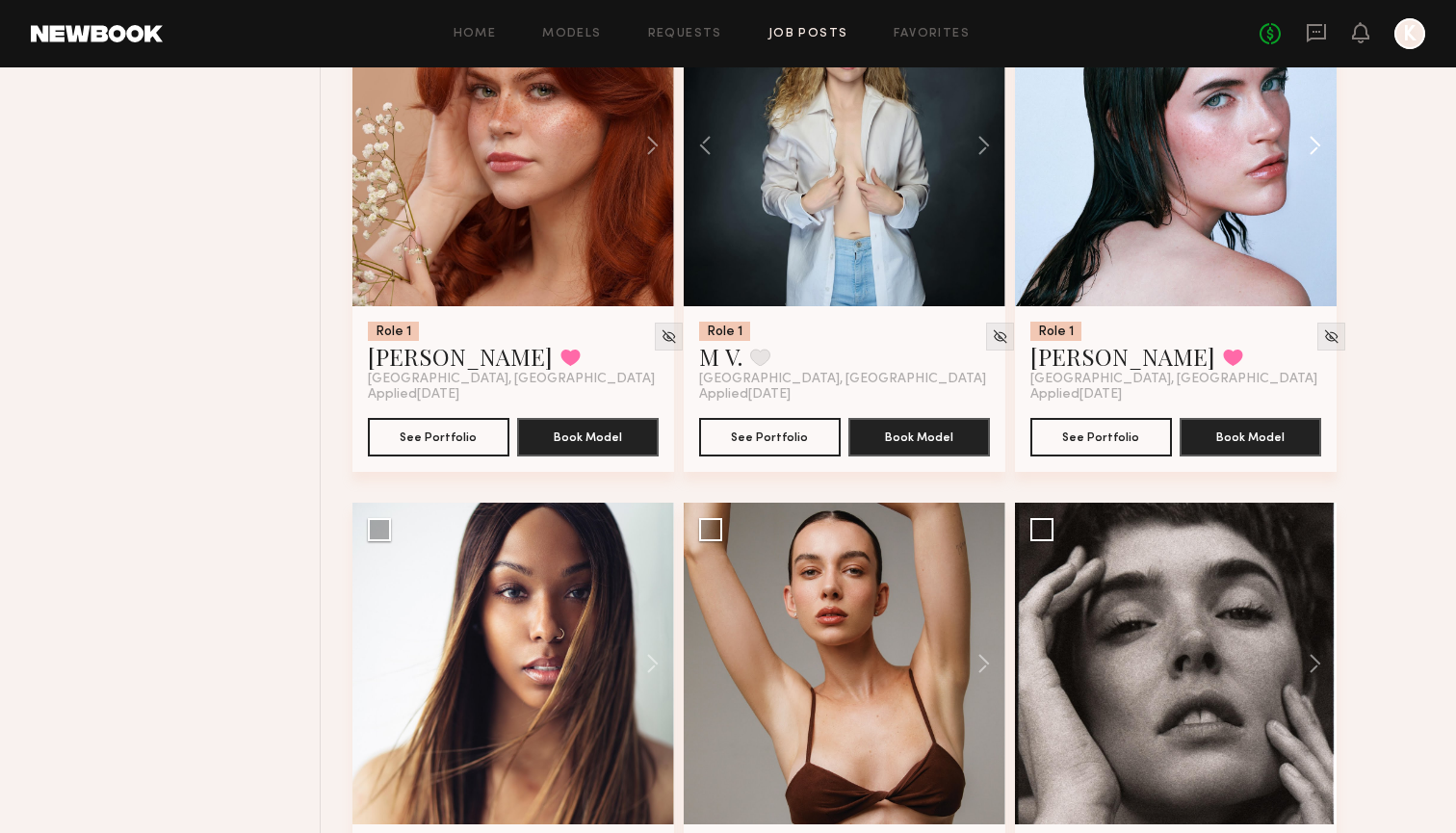
click at [1320, 147] on button at bounding box center [1305, 145] width 62 height 321
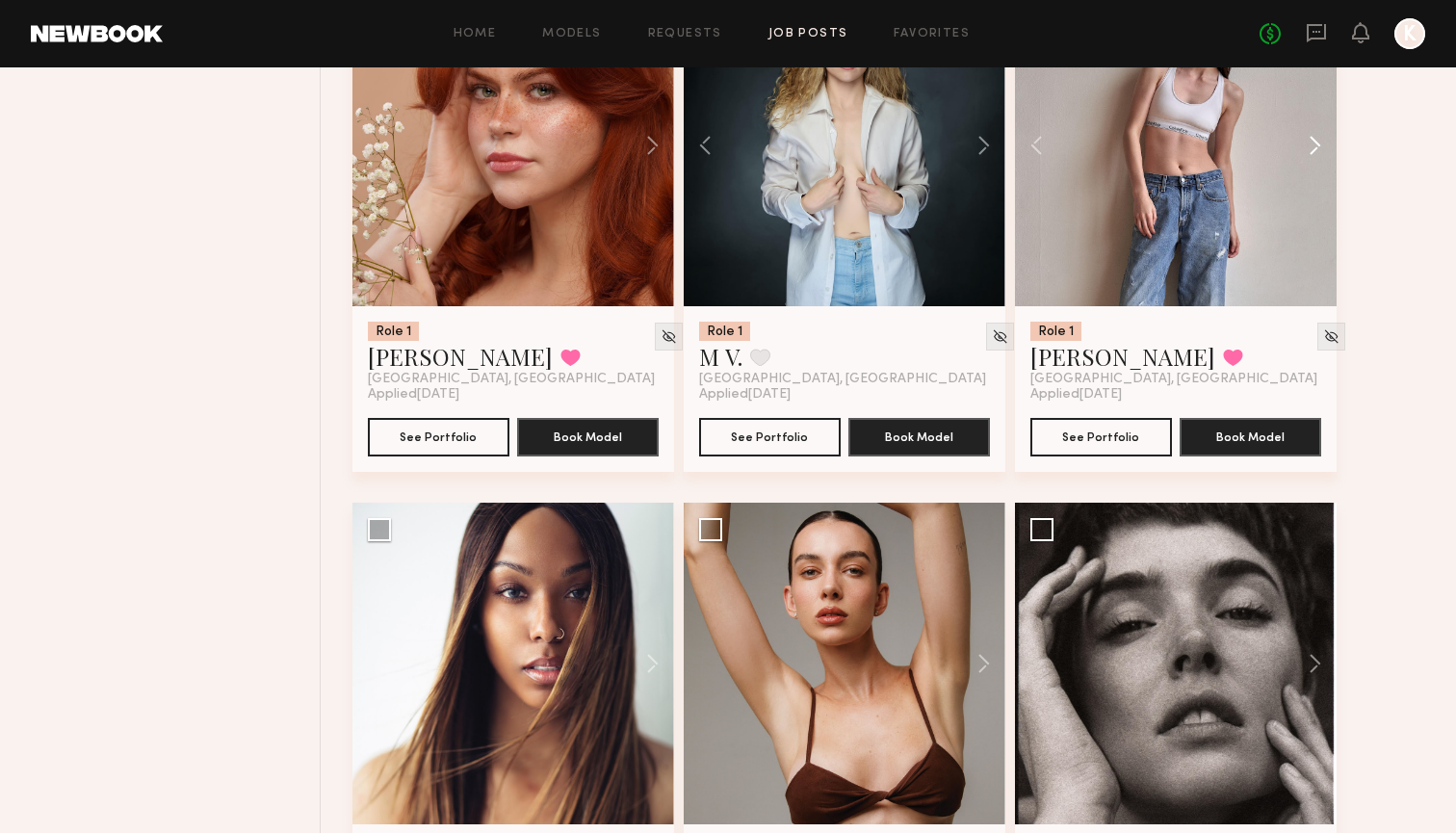
click at [1318, 148] on button at bounding box center [1305, 145] width 62 height 321
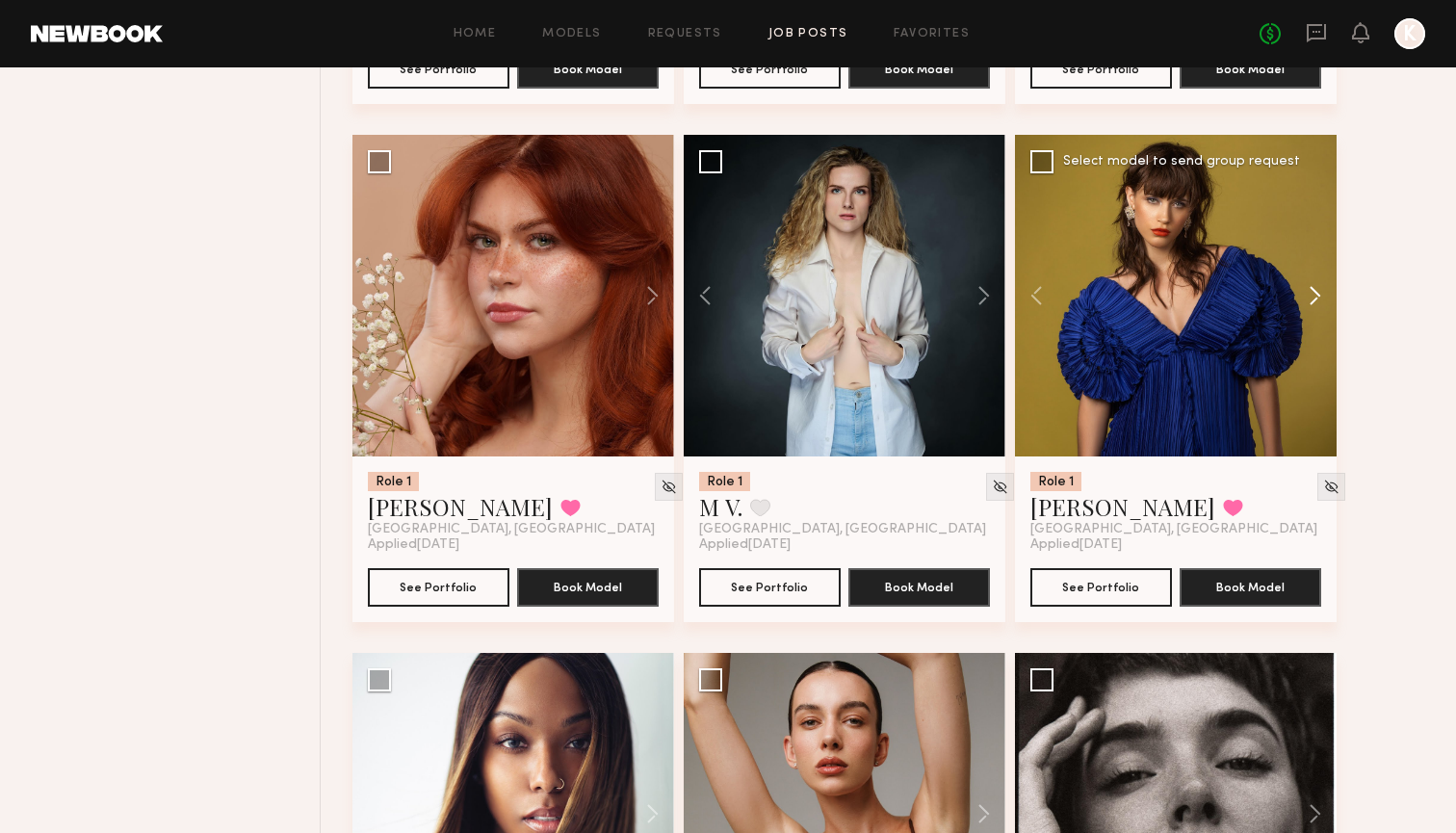
scroll to position [8975, 0]
click at [1311, 290] on button at bounding box center [1305, 295] width 62 height 321
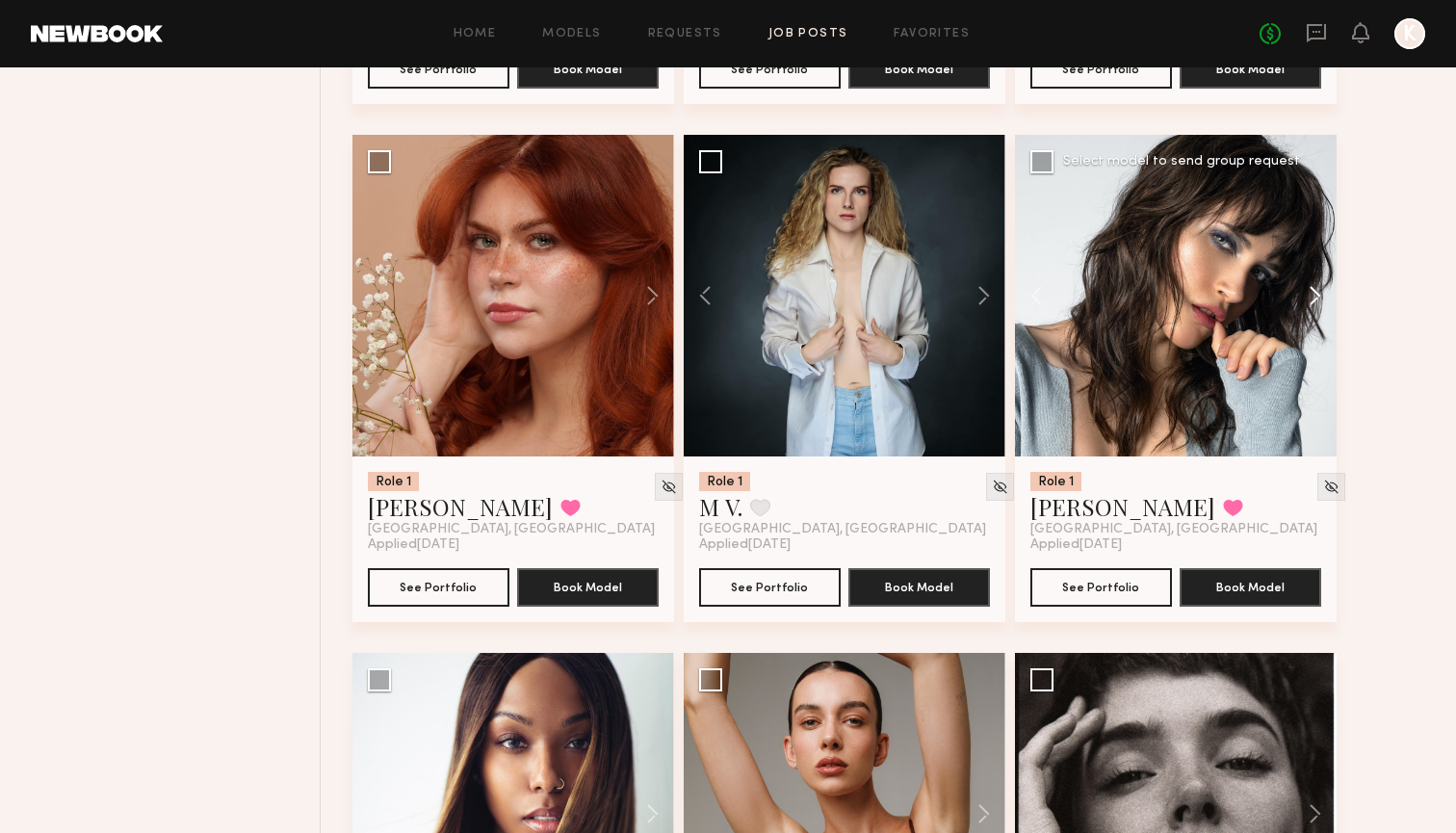
click at [1311, 291] on button at bounding box center [1305, 295] width 62 height 321
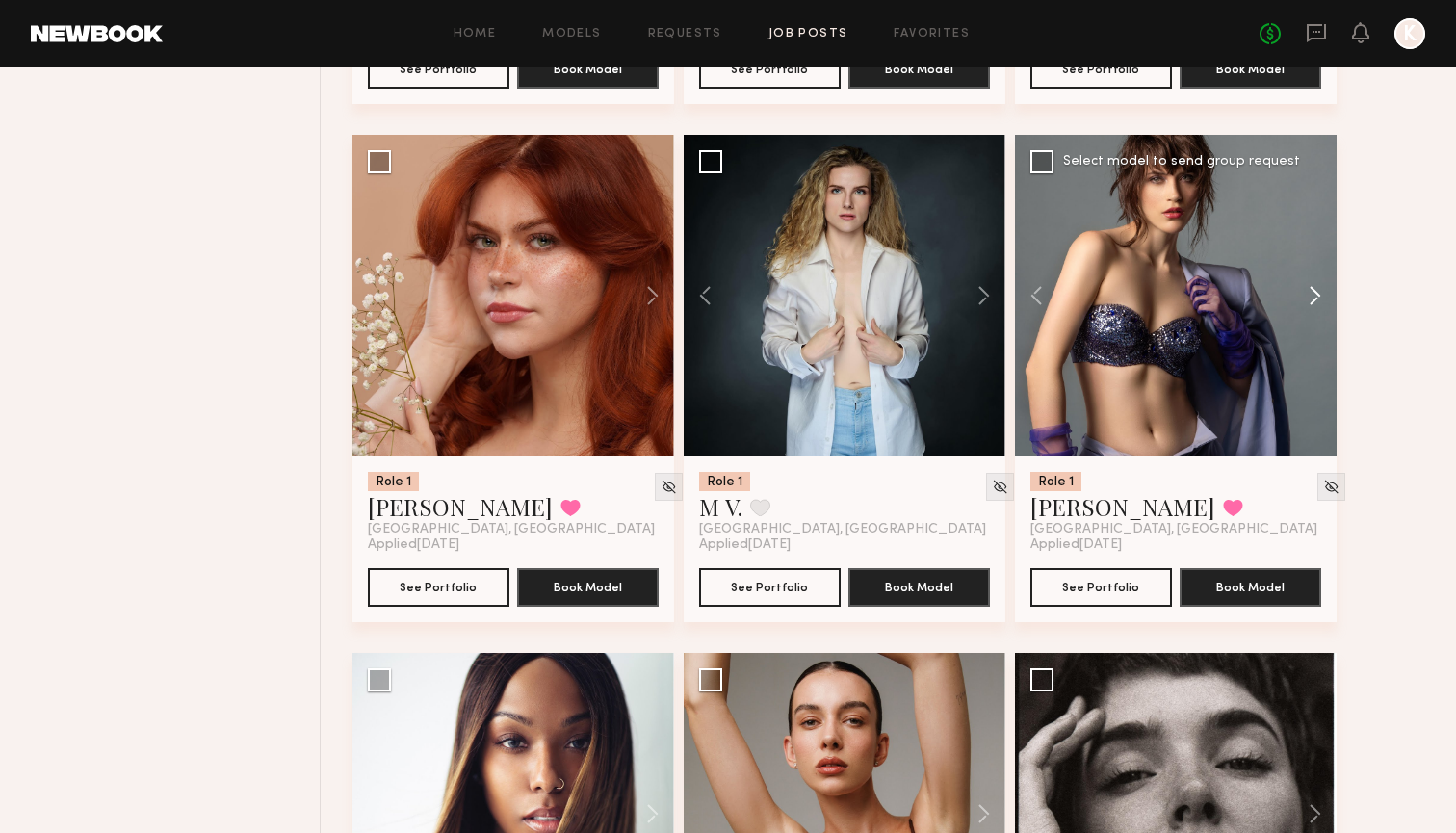
click at [1311, 292] on button at bounding box center [1305, 295] width 62 height 321
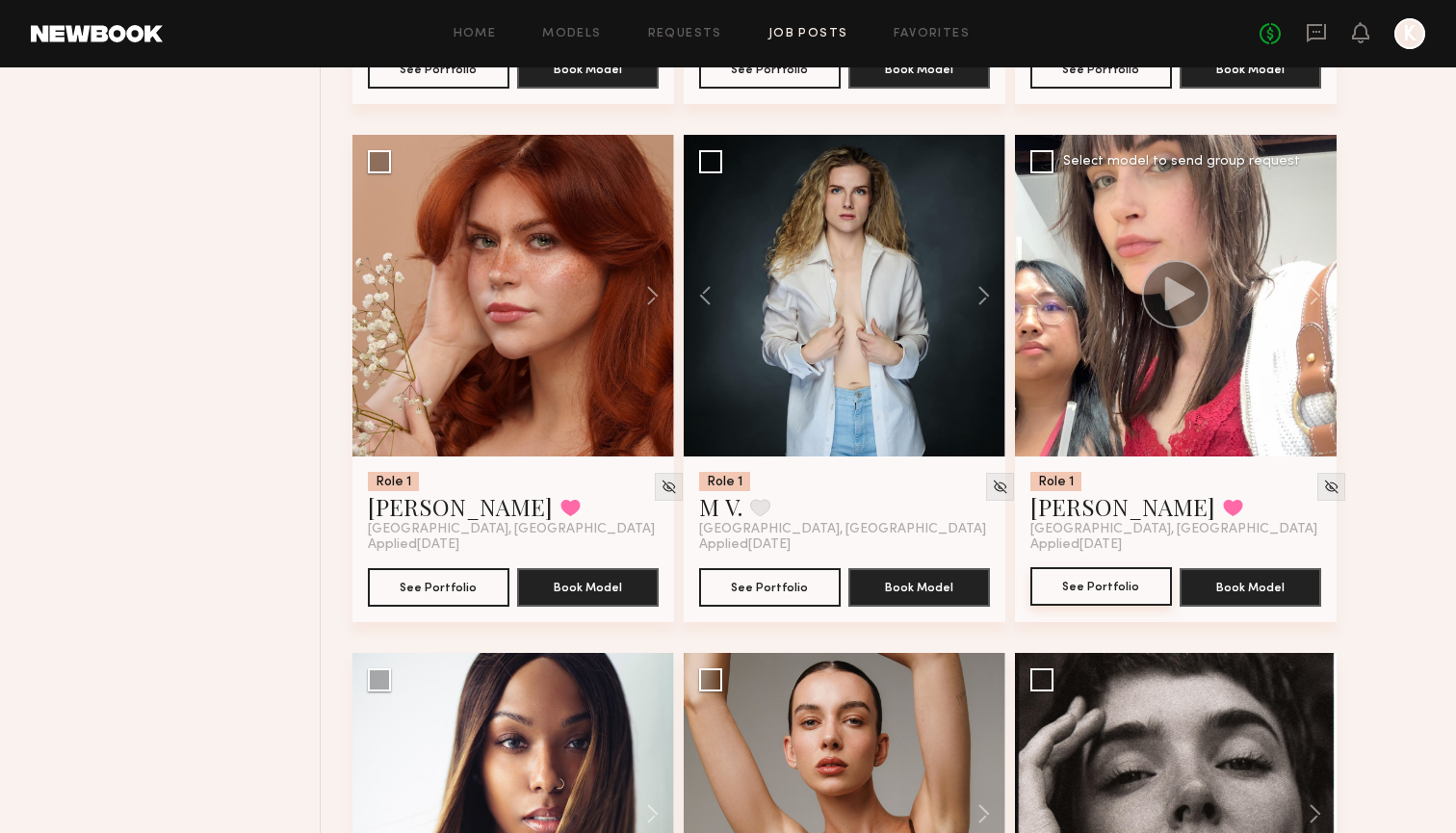
click at [1099, 586] on button "See Portfolio" at bounding box center [1101, 586] width 142 height 39
click at [1223, 510] on button at bounding box center [1233, 508] width 20 height 17
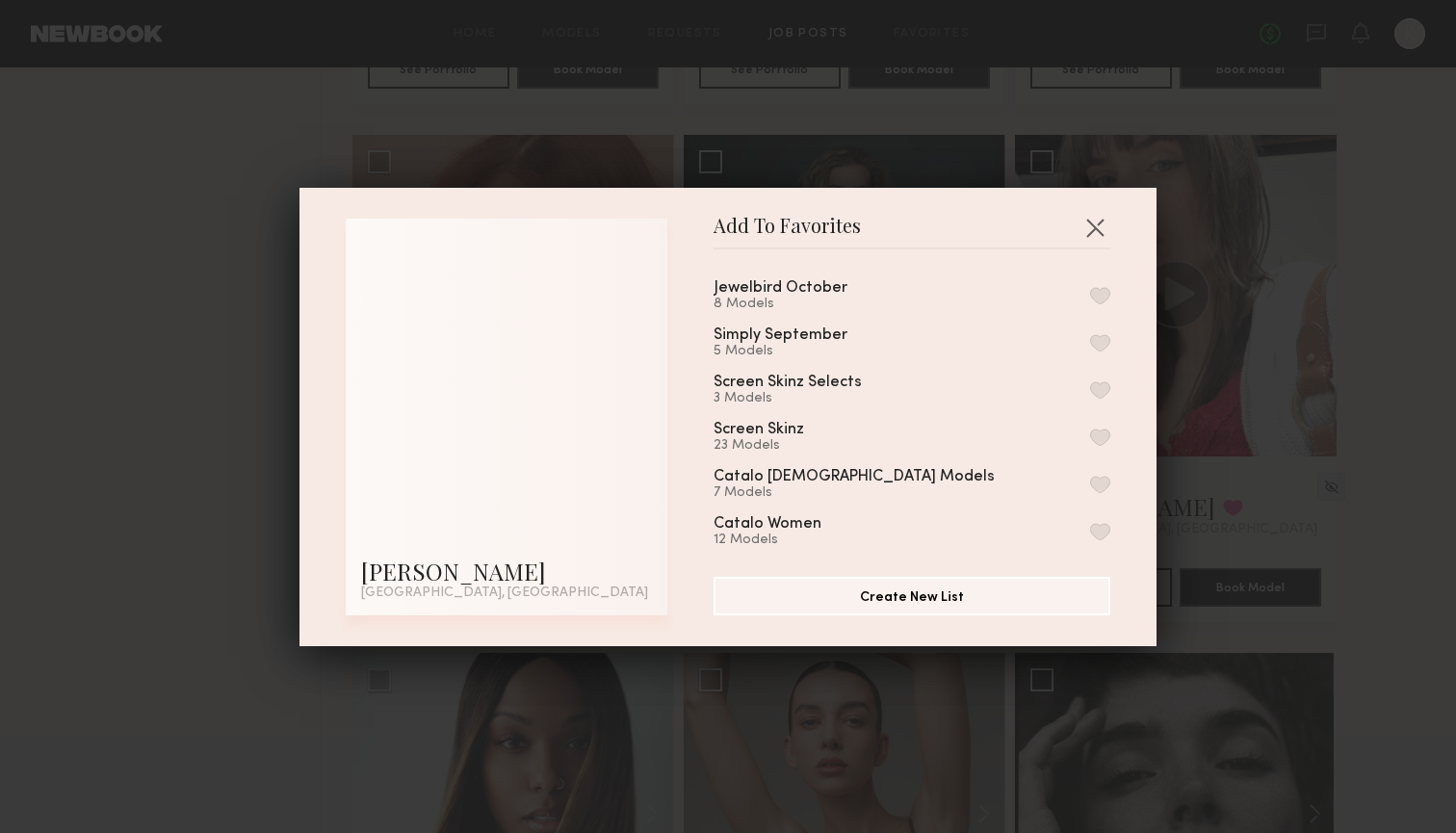
click at [1093, 304] on button "button" at bounding box center [1100, 295] width 20 height 17
click at [1092, 237] on button "button" at bounding box center [1095, 227] width 31 height 31
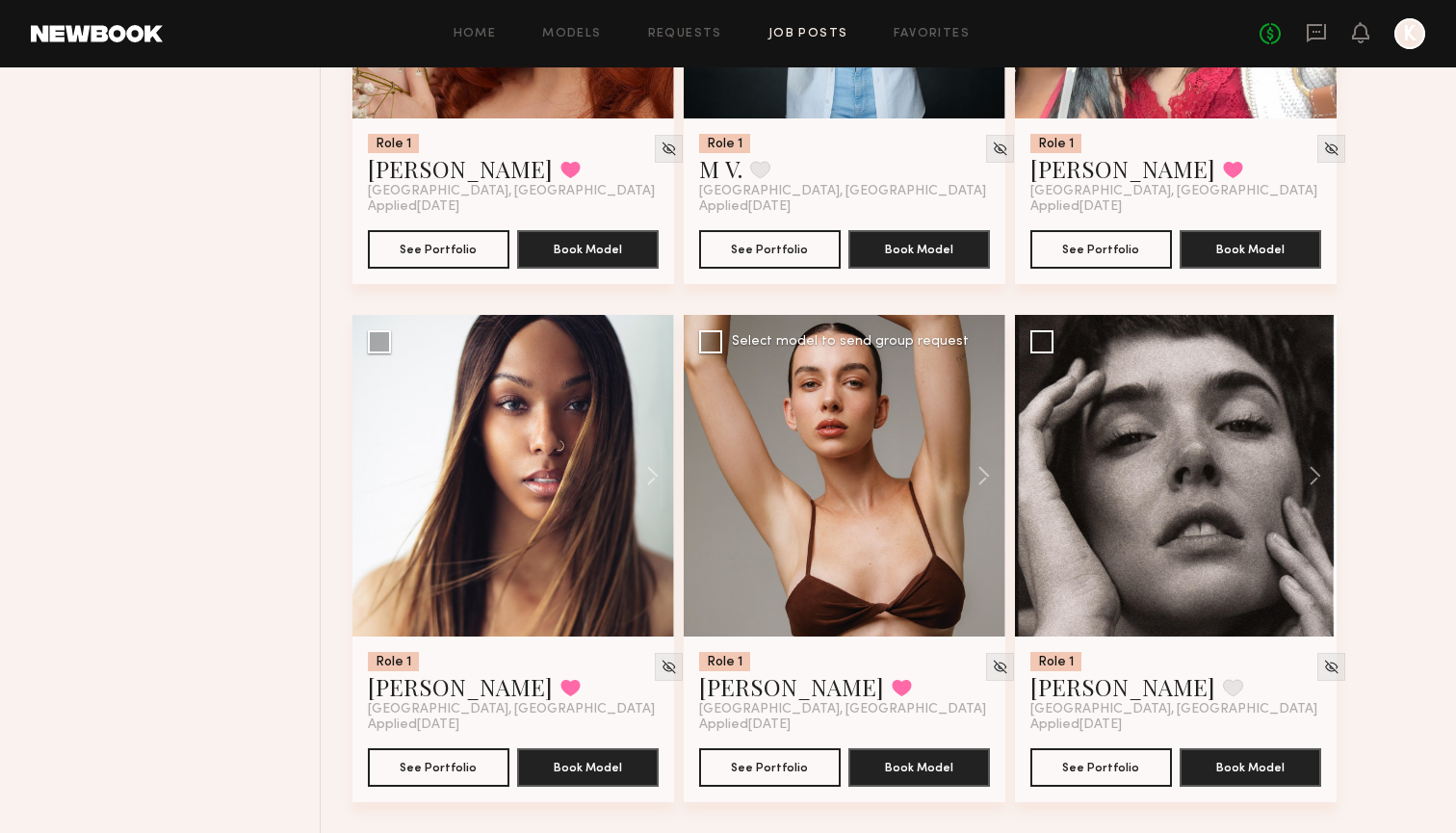
scroll to position [9314, 0]
click at [646, 480] on button at bounding box center [643, 475] width 62 height 321
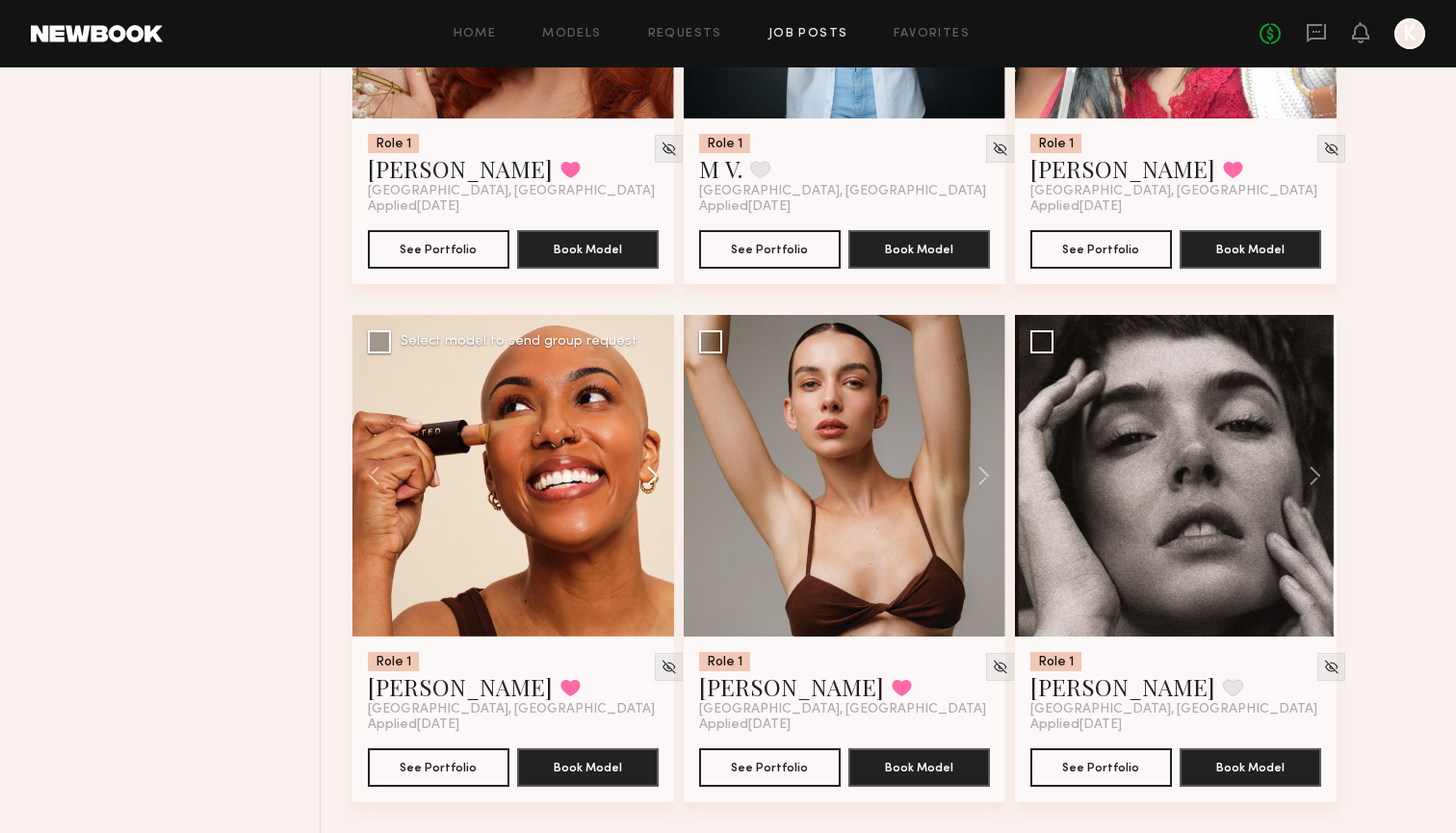
click at [646, 480] on button at bounding box center [643, 475] width 62 height 321
click at [1300, 468] on button at bounding box center [1305, 475] width 62 height 321
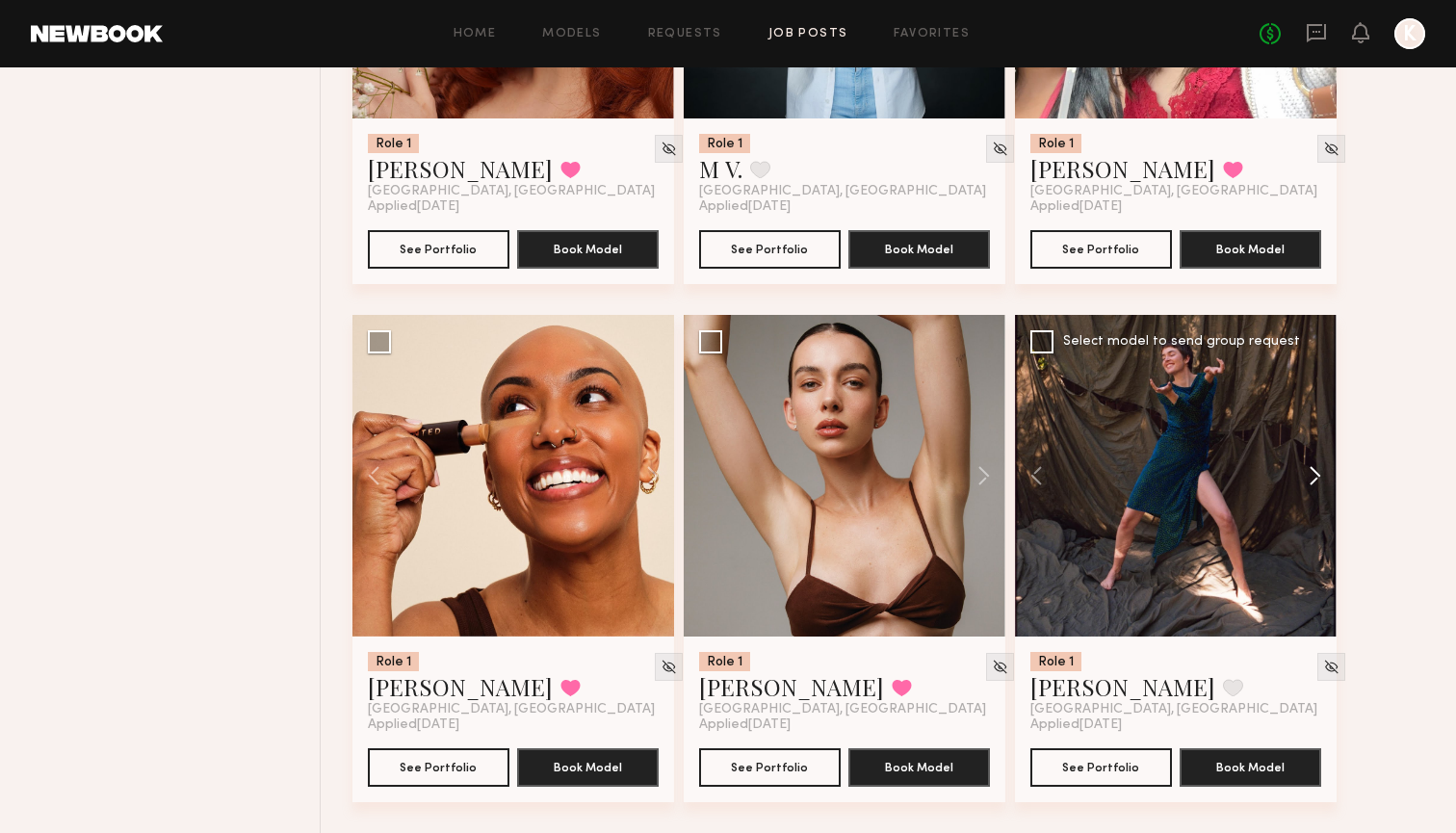
click at [1300, 468] on button at bounding box center [1305, 475] width 62 height 321
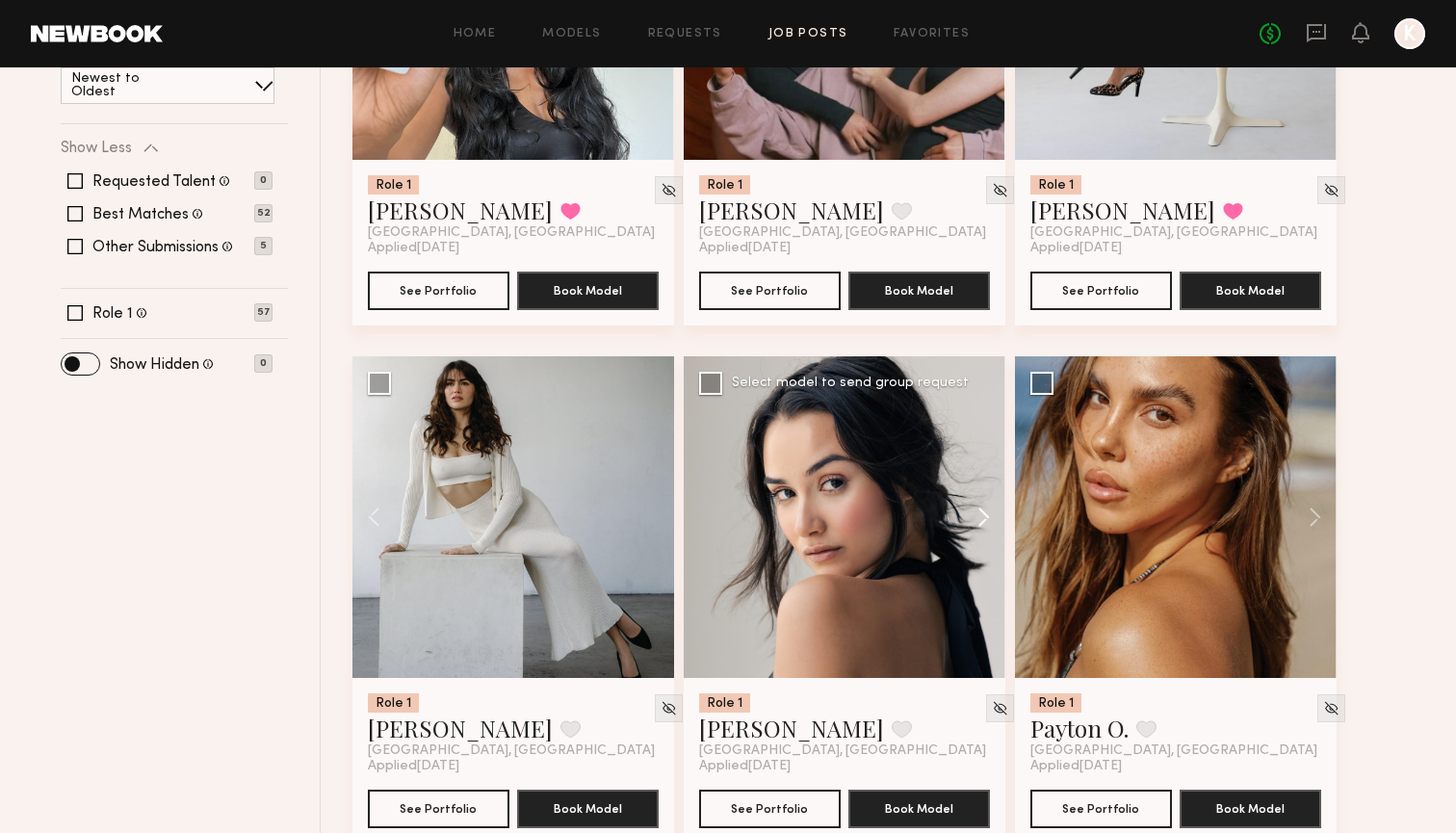
scroll to position [666, 0]
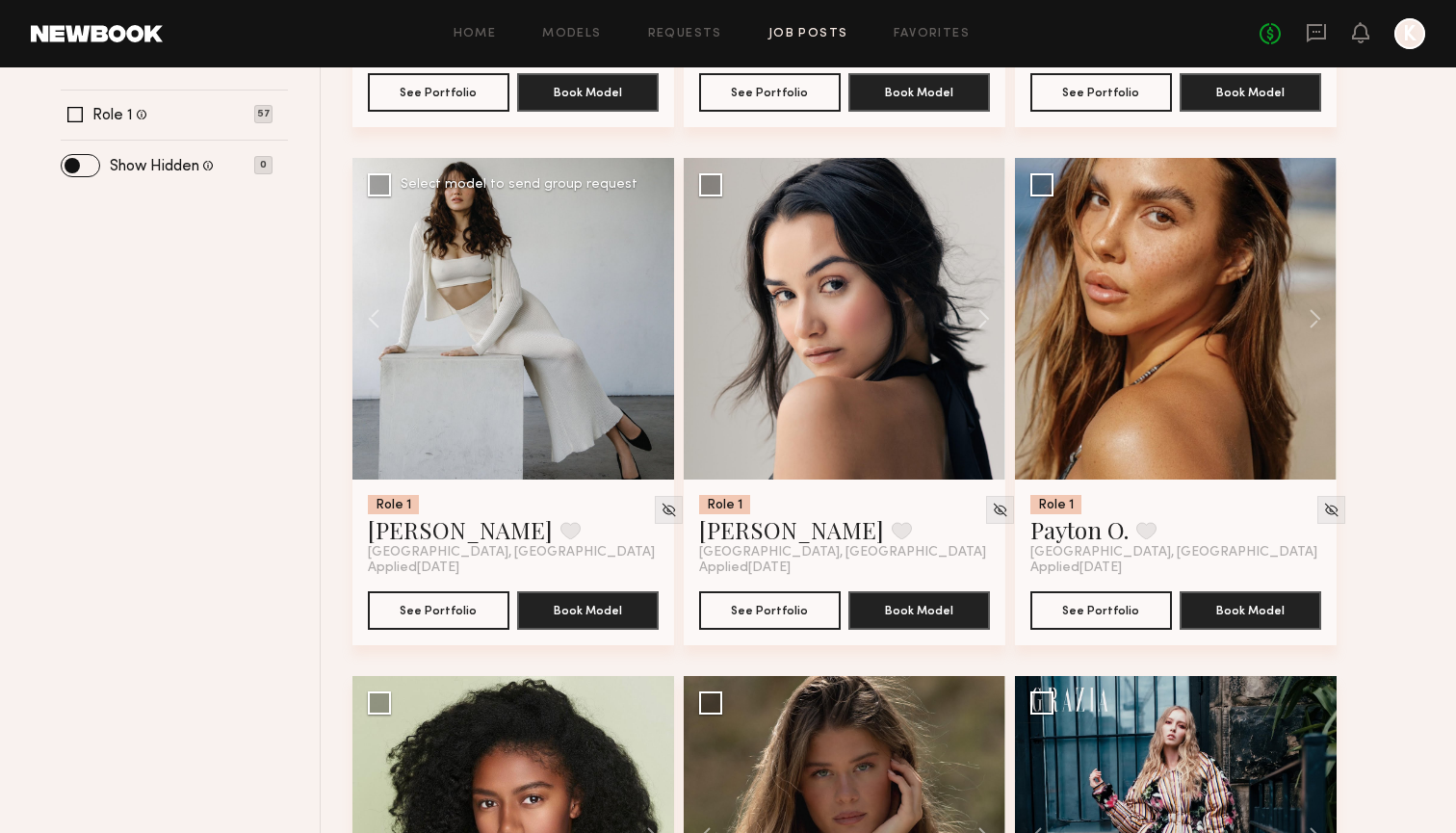
click at [645, 318] on div at bounding box center [513, 319] width 322 height 321
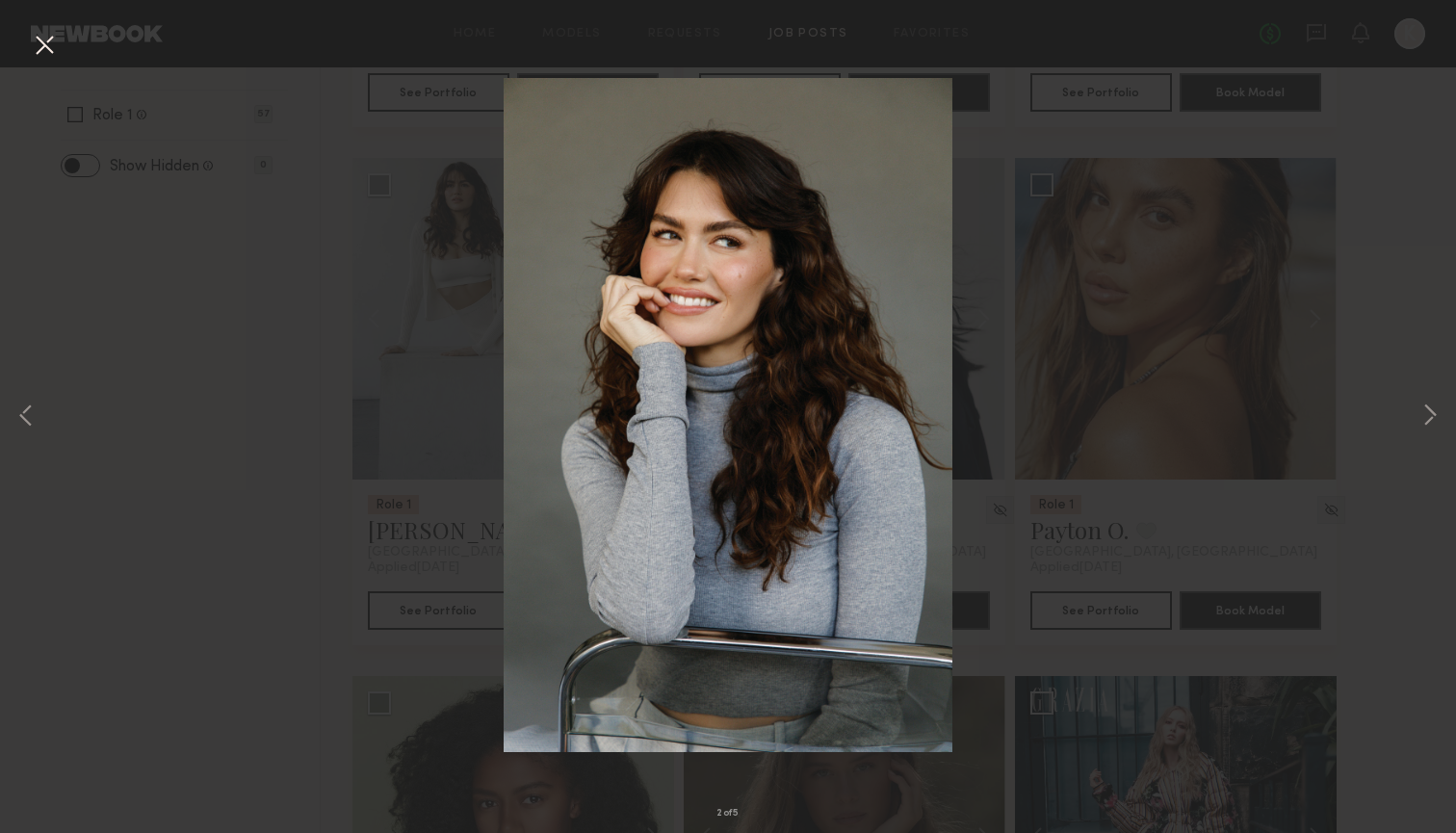
click at [31, 44] on button at bounding box center [44, 46] width 31 height 35
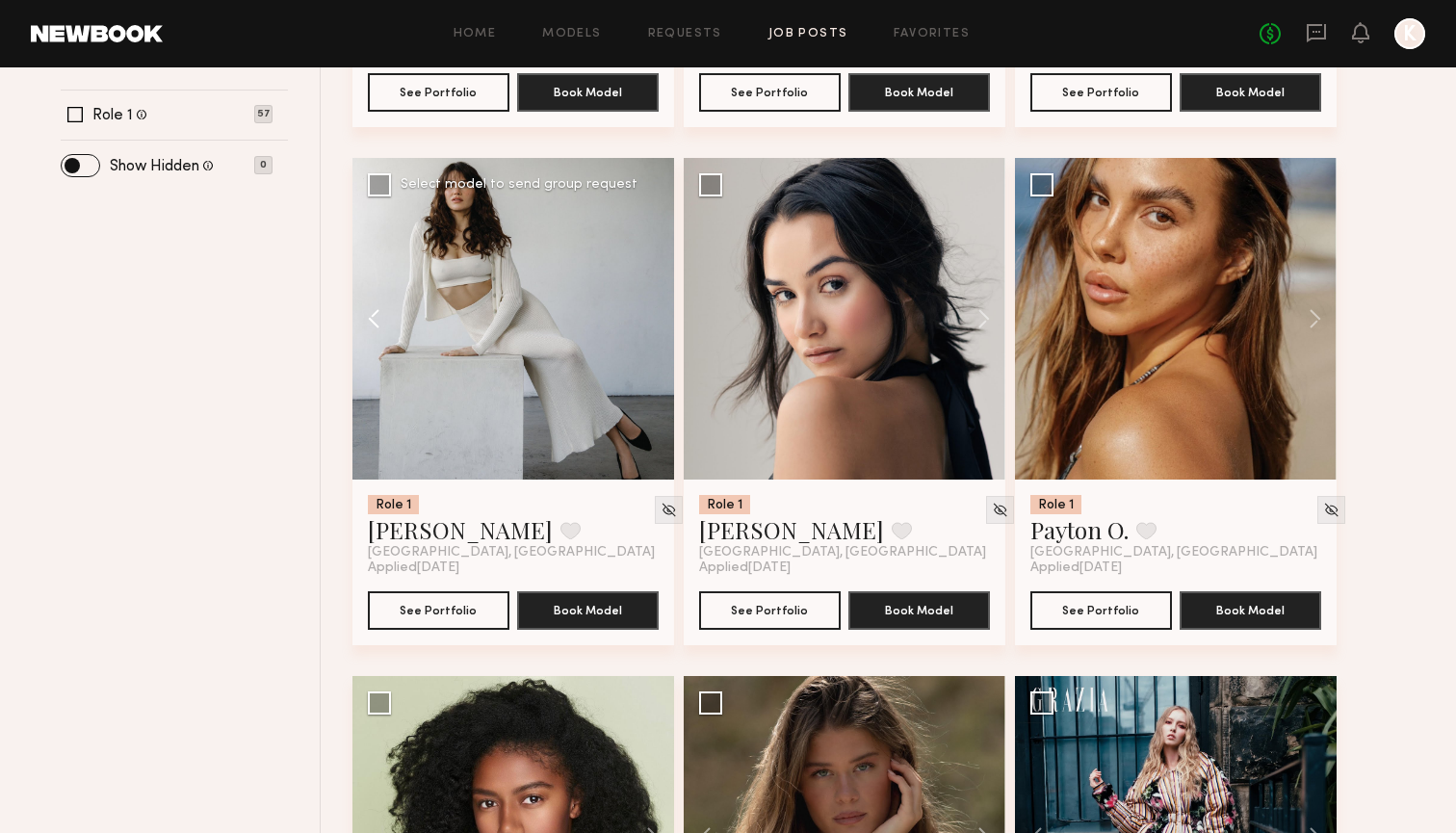
click at [397, 323] on button at bounding box center [383, 319] width 62 height 321
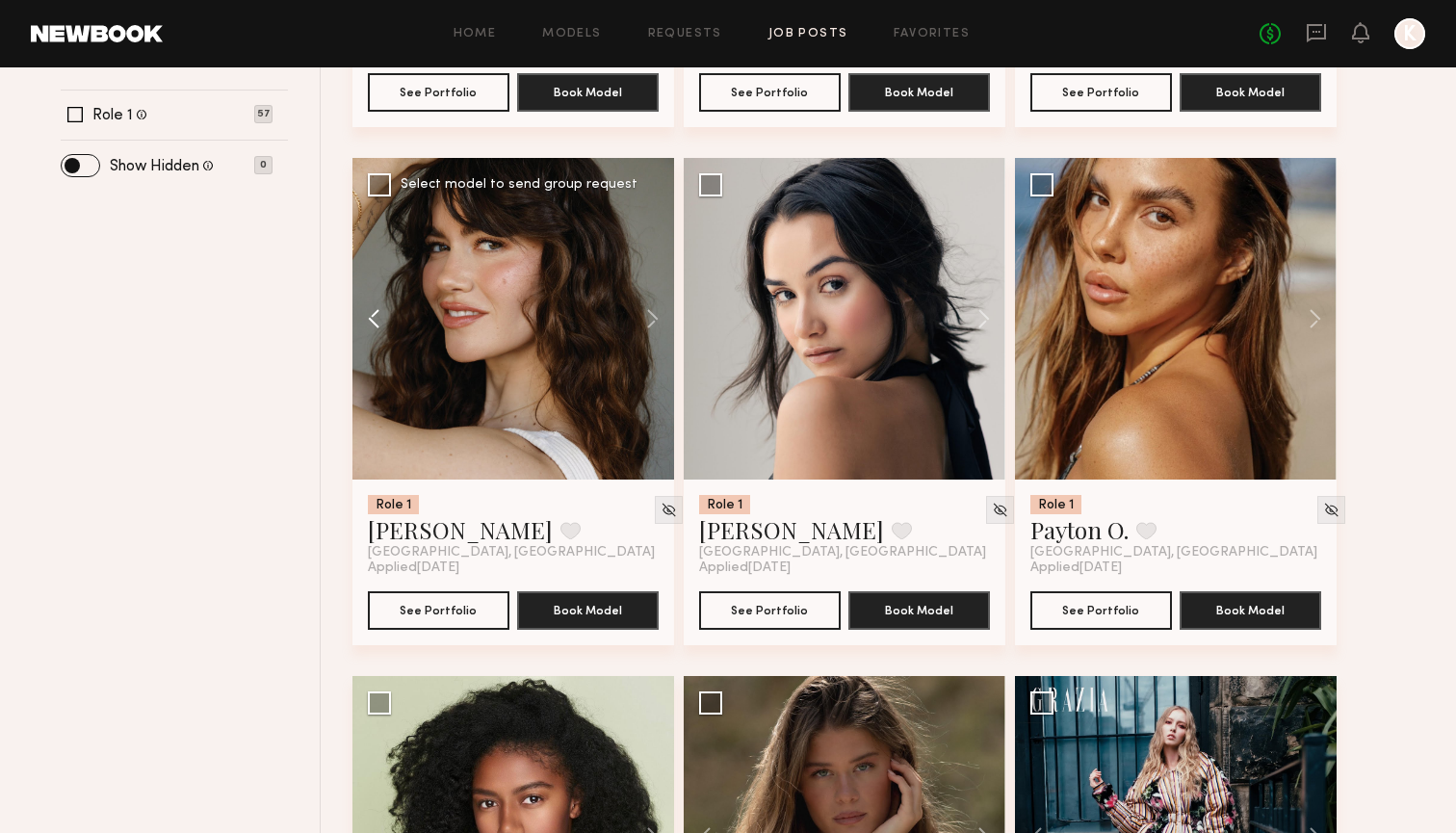
click at [389, 319] on button at bounding box center [383, 319] width 62 height 321
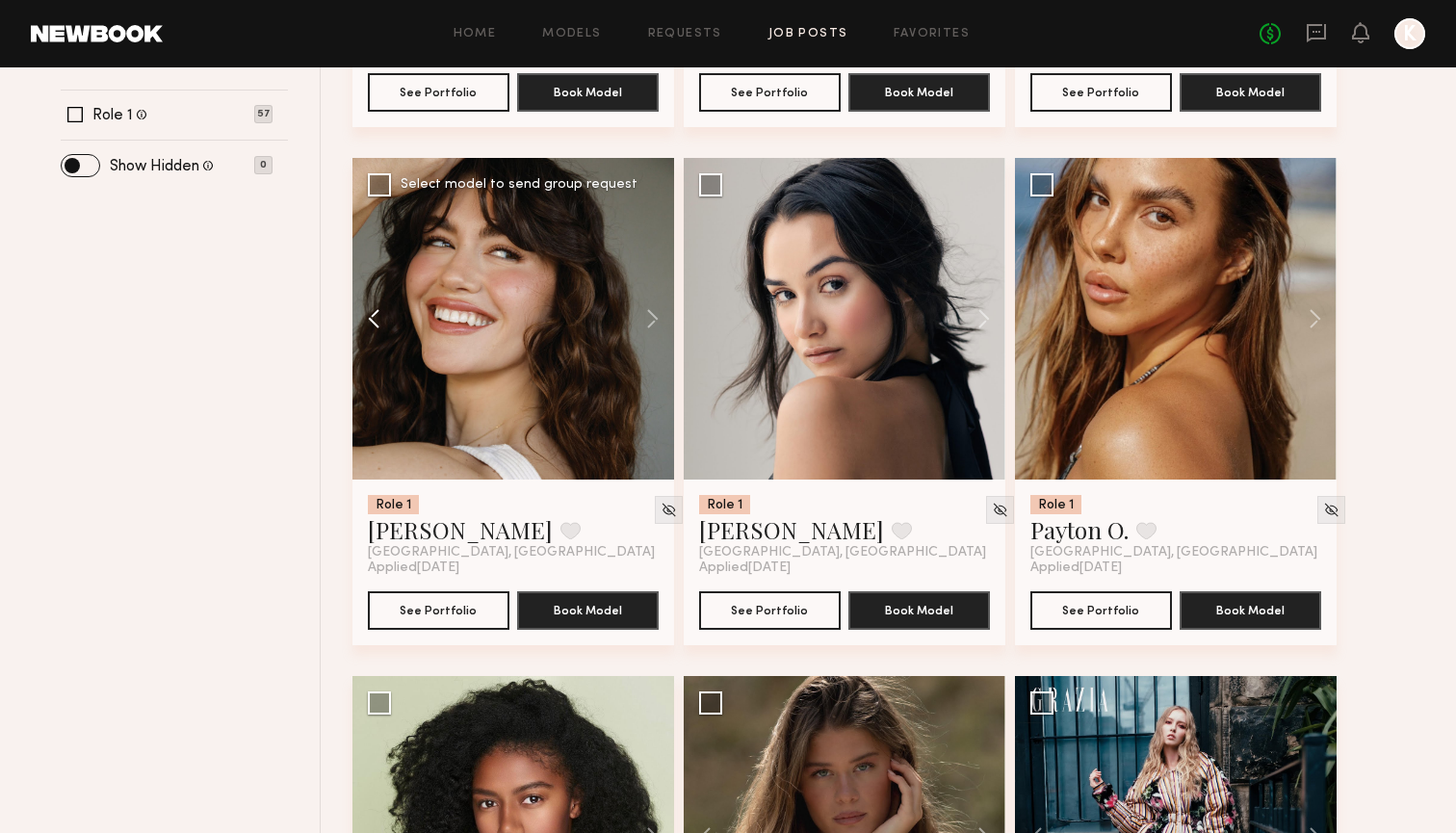
click at [389, 319] on button at bounding box center [383, 319] width 62 height 321
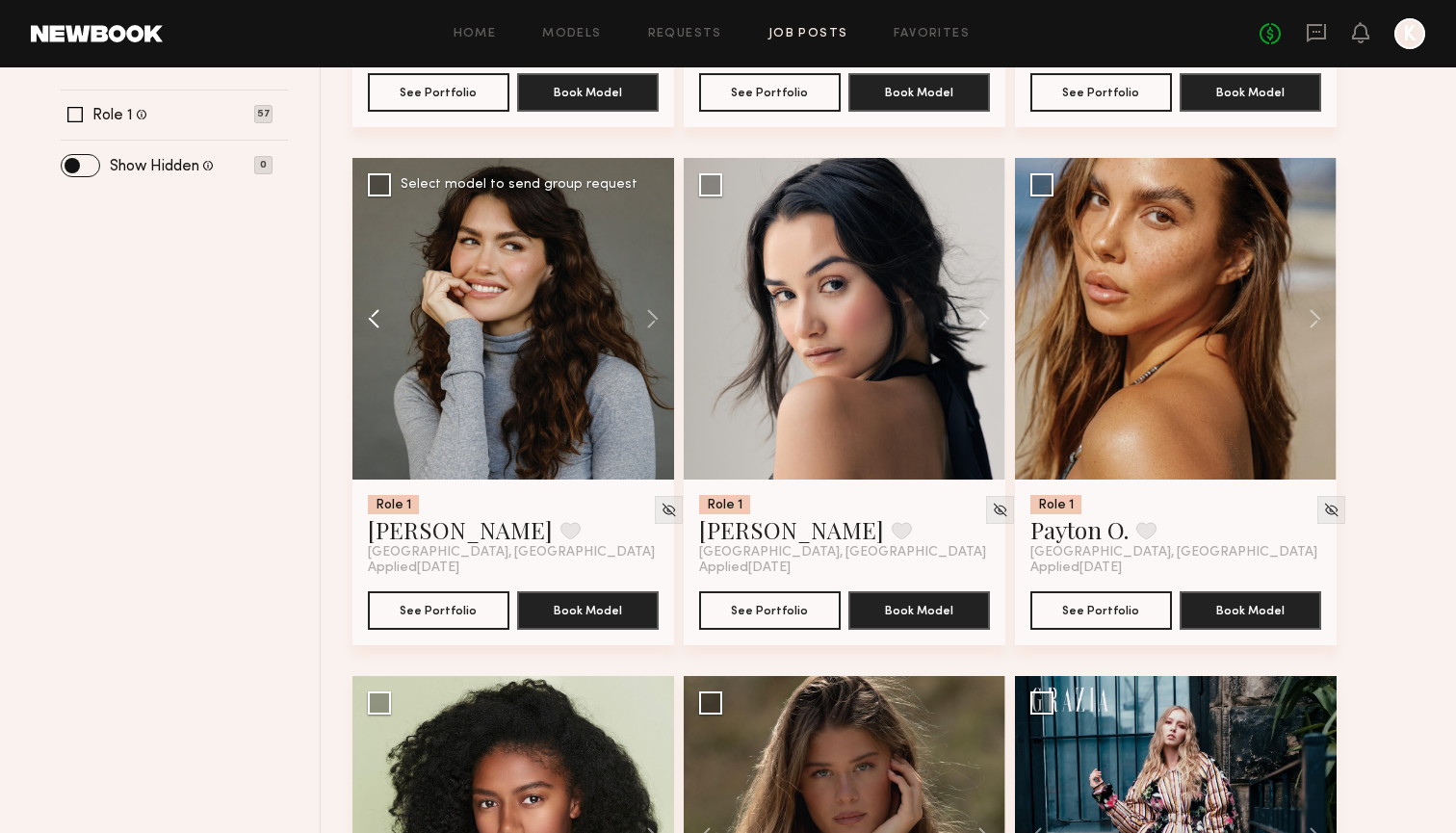
click at [389, 319] on button at bounding box center [383, 319] width 62 height 321
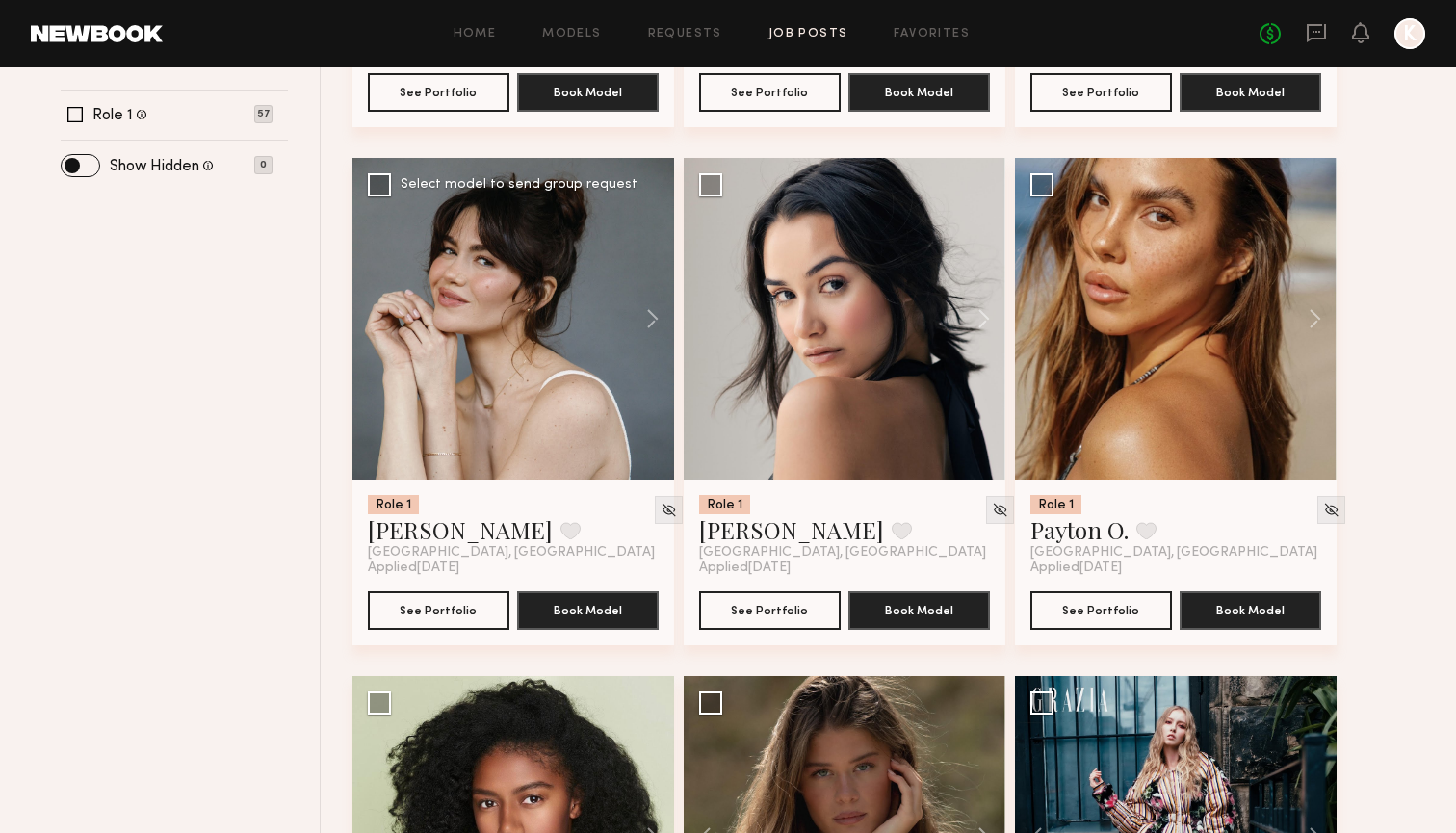
click at [389, 319] on div at bounding box center [513, 319] width 322 height 321
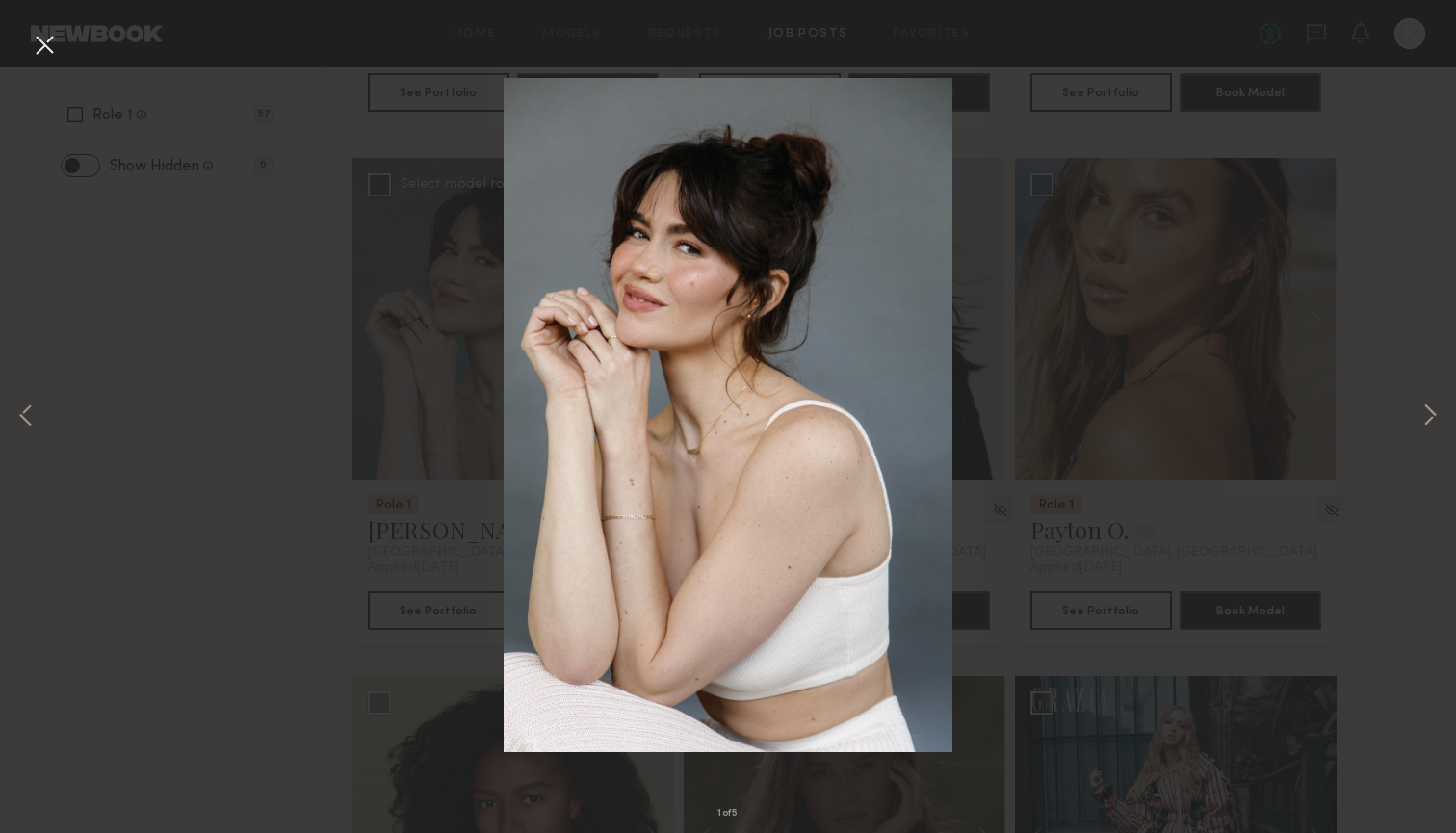
click at [45, 54] on button at bounding box center [44, 46] width 31 height 35
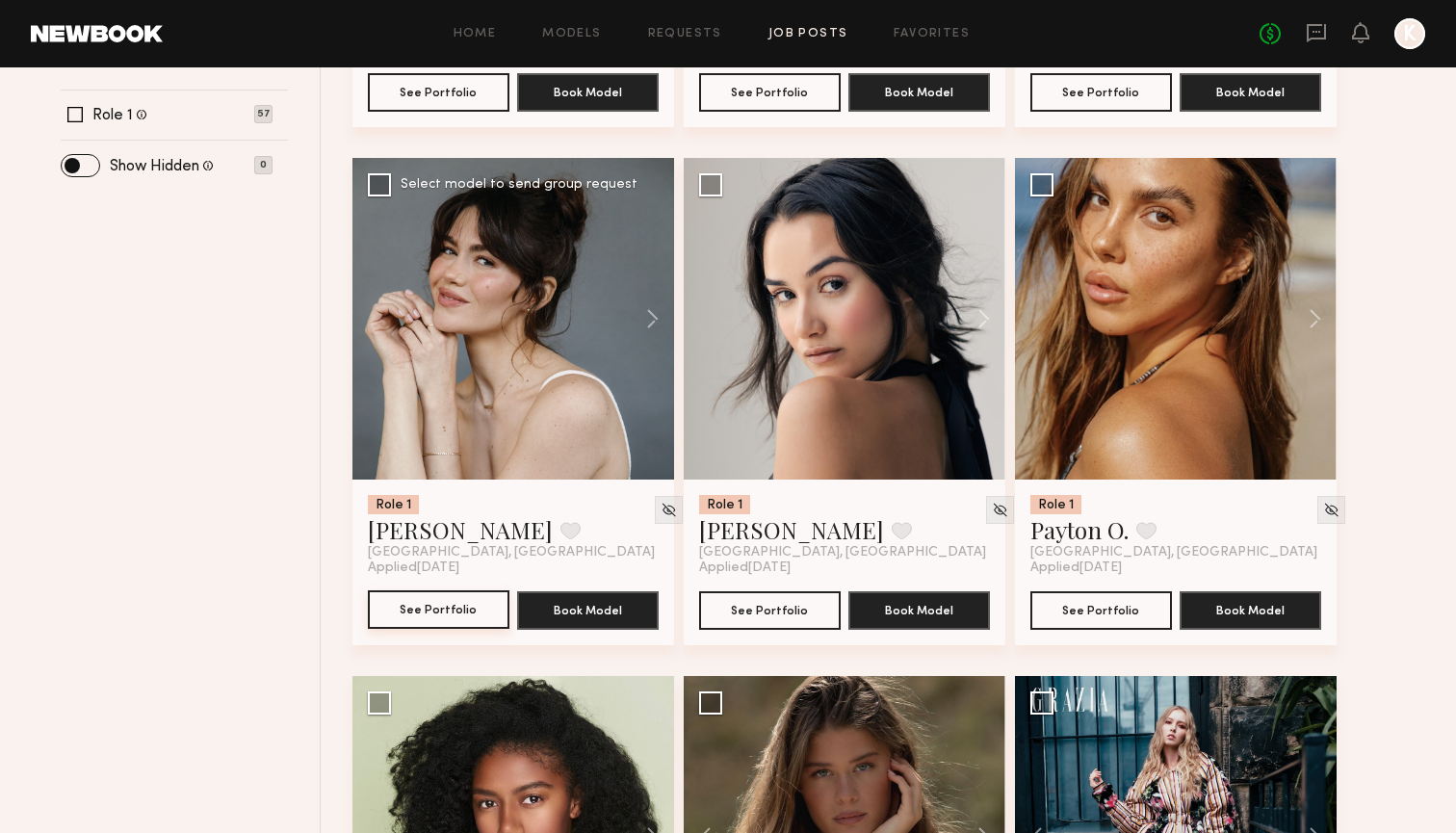
click at [460, 603] on button "See Portfolio" at bounding box center [438, 609] width 142 height 39
click at [560, 528] on button at bounding box center [570, 531] width 20 height 17
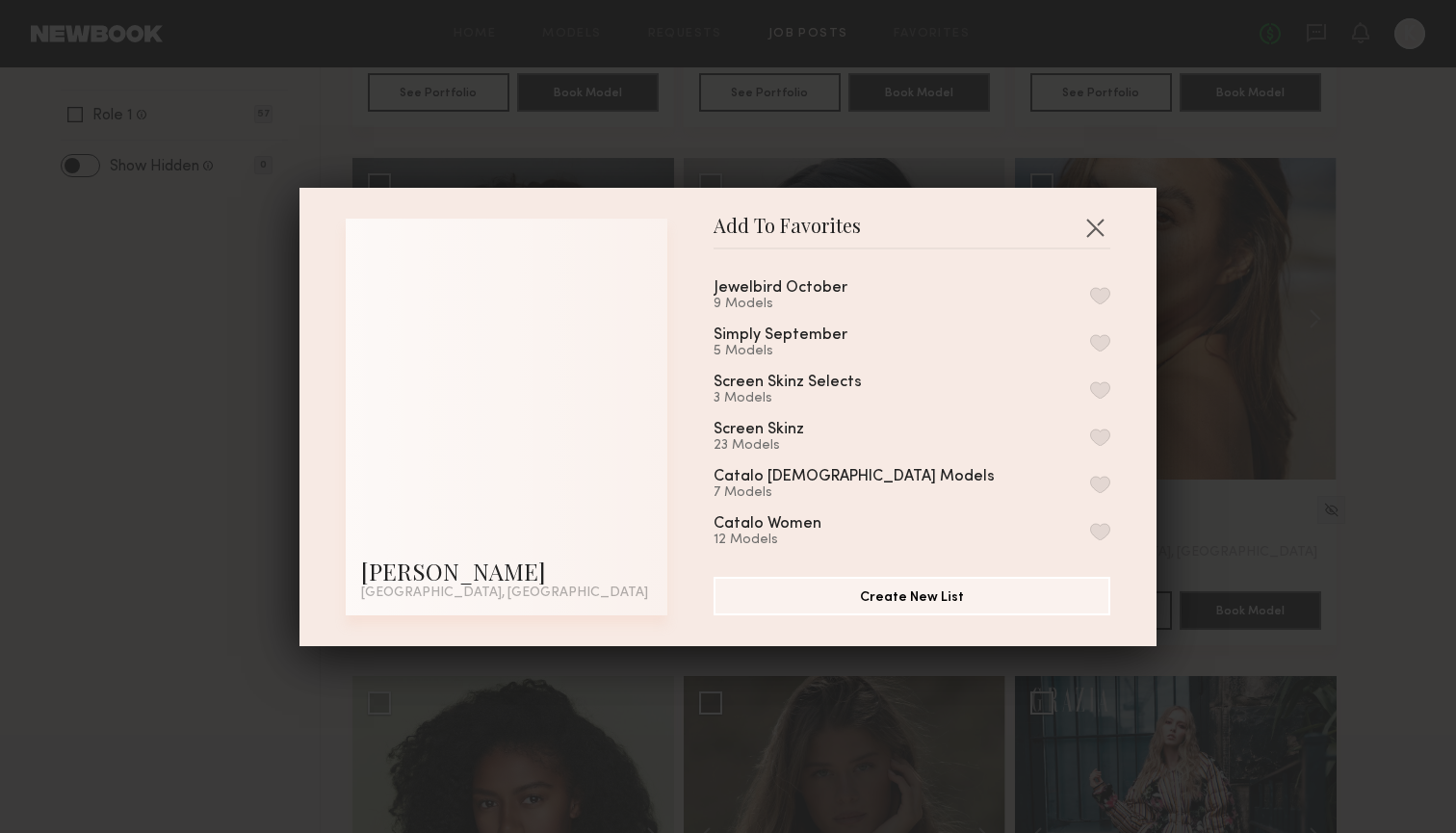
click at [1104, 292] on button "button" at bounding box center [1100, 295] width 20 height 17
click at [1099, 222] on button "button" at bounding box center [1095, 227] width 31 height 31
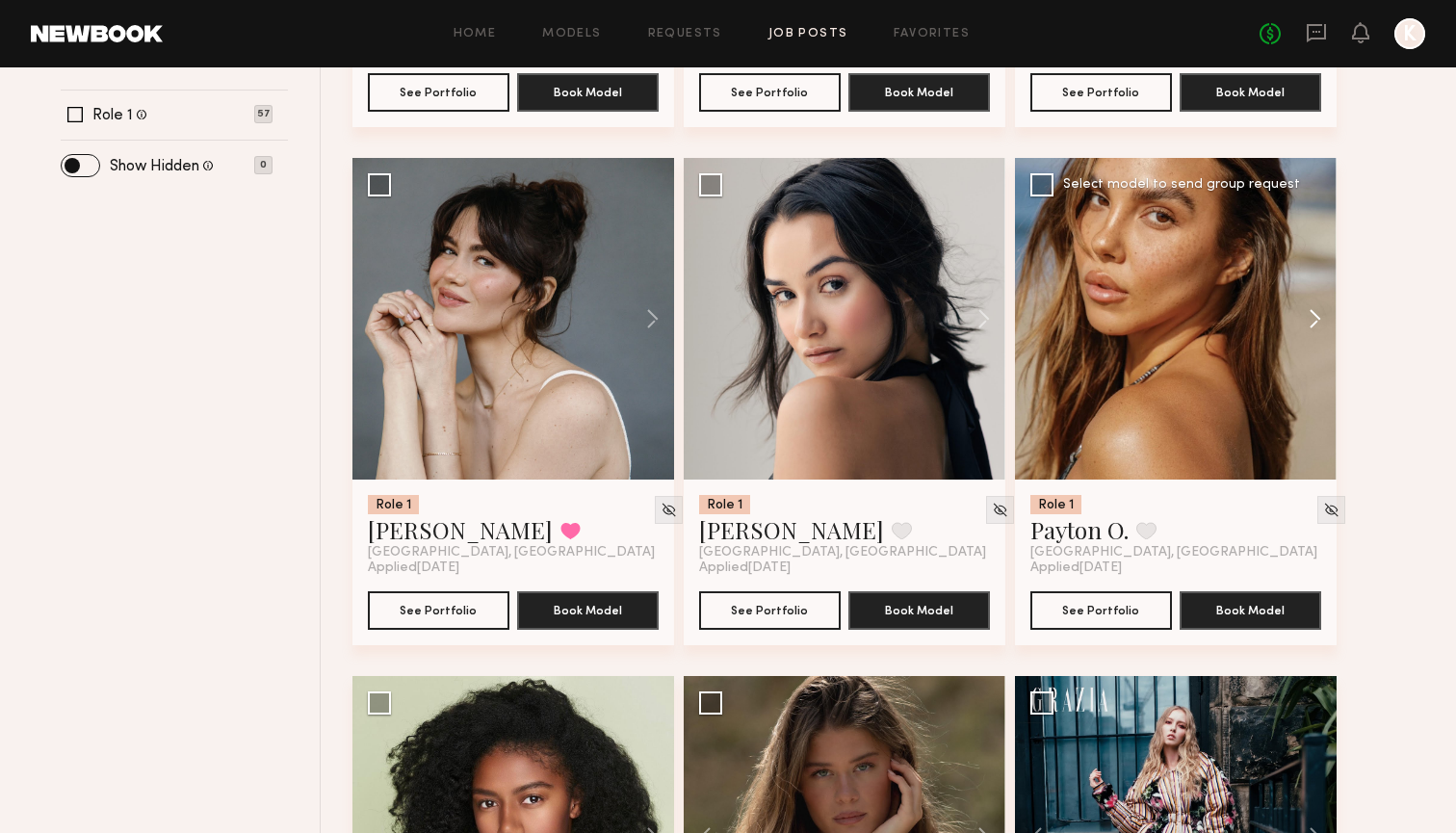
click at [1310, 321] on button at bounding box center [1305, 319] width 62 height 321
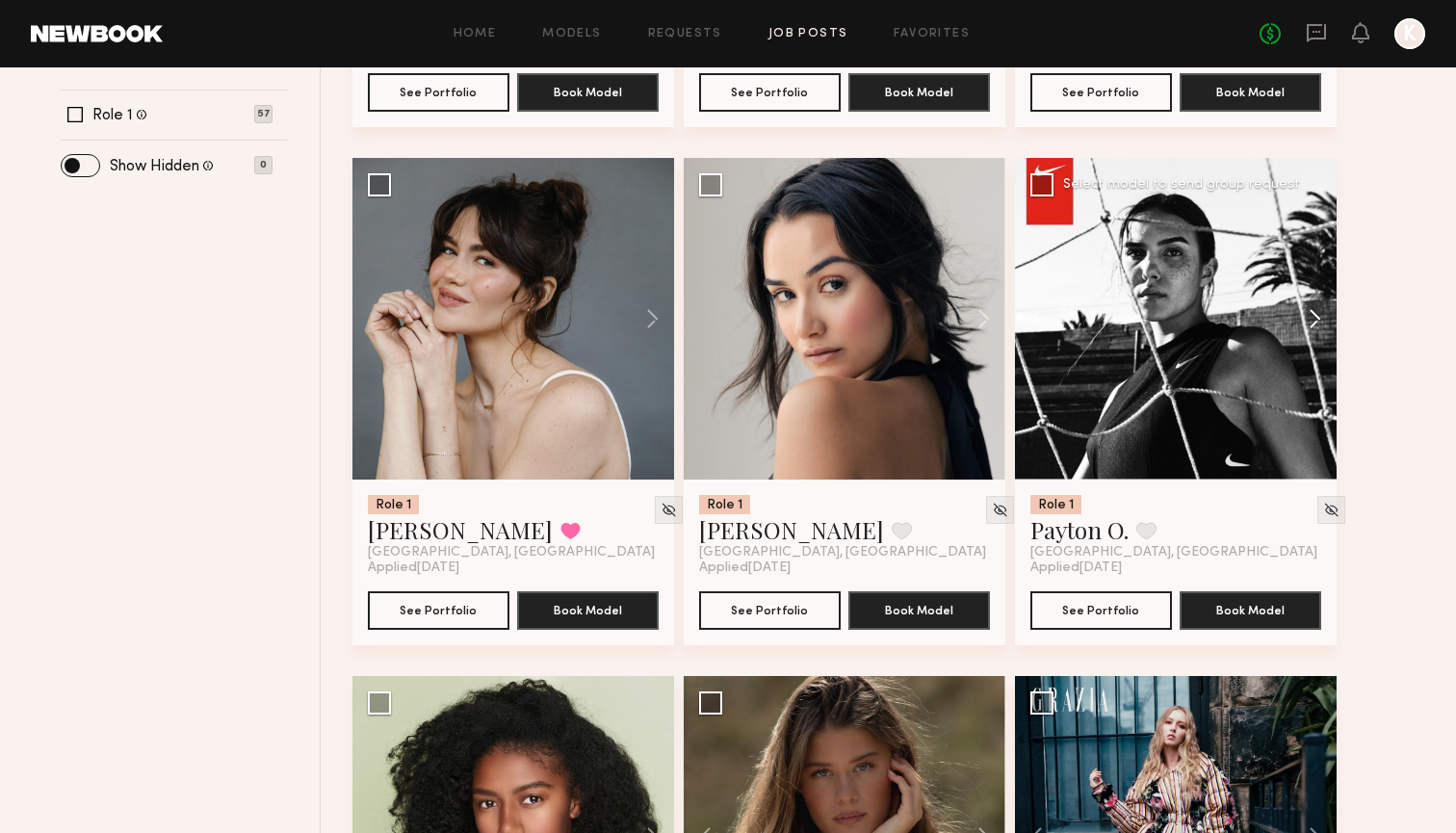
click at [1310, 321] on button at bounding box center [1305, 319] width 62 height 321
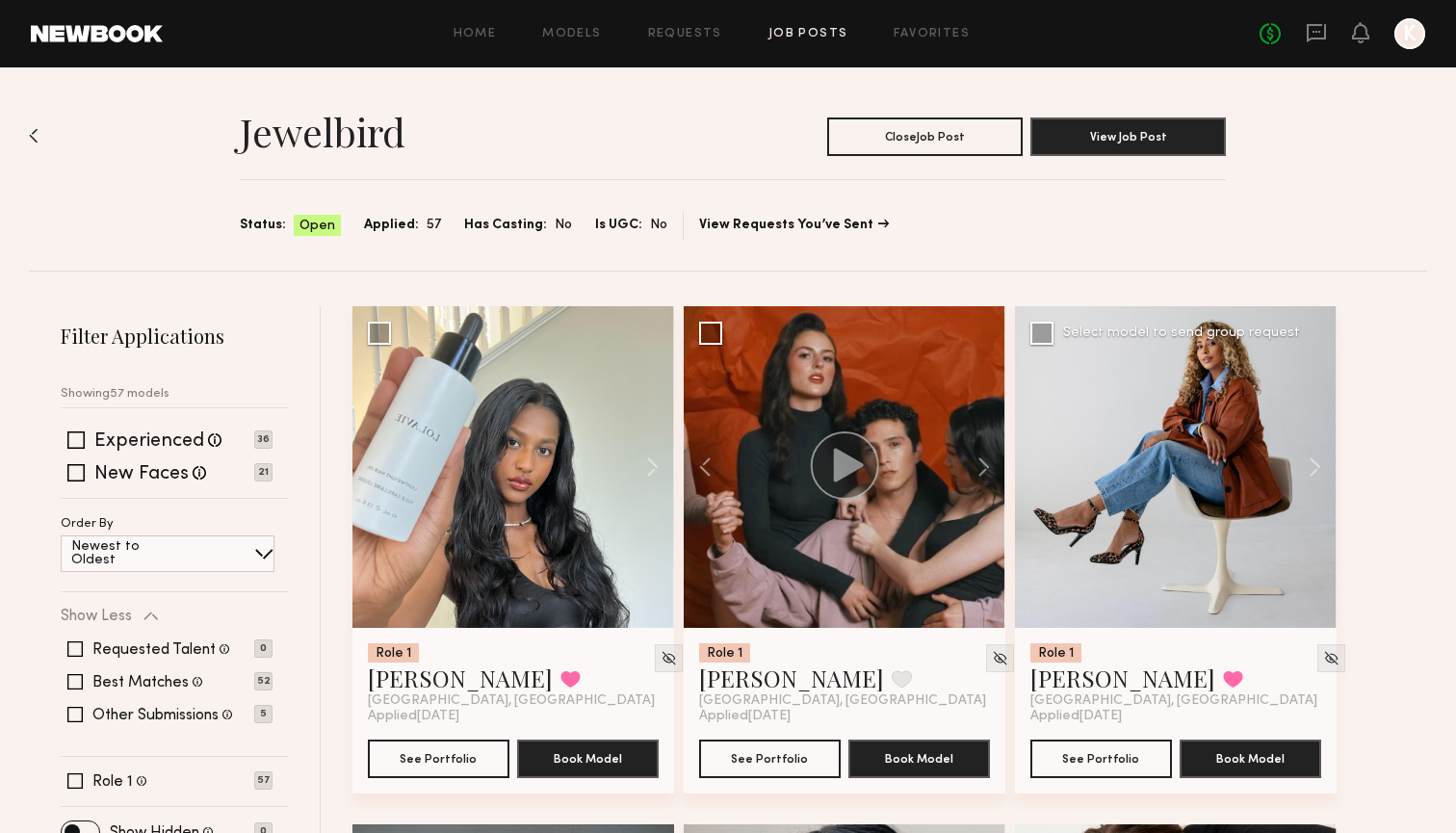
scroll to position [0, 0]
click at [976, 458] on button at bounding box center [974, 466] width 62 height 321
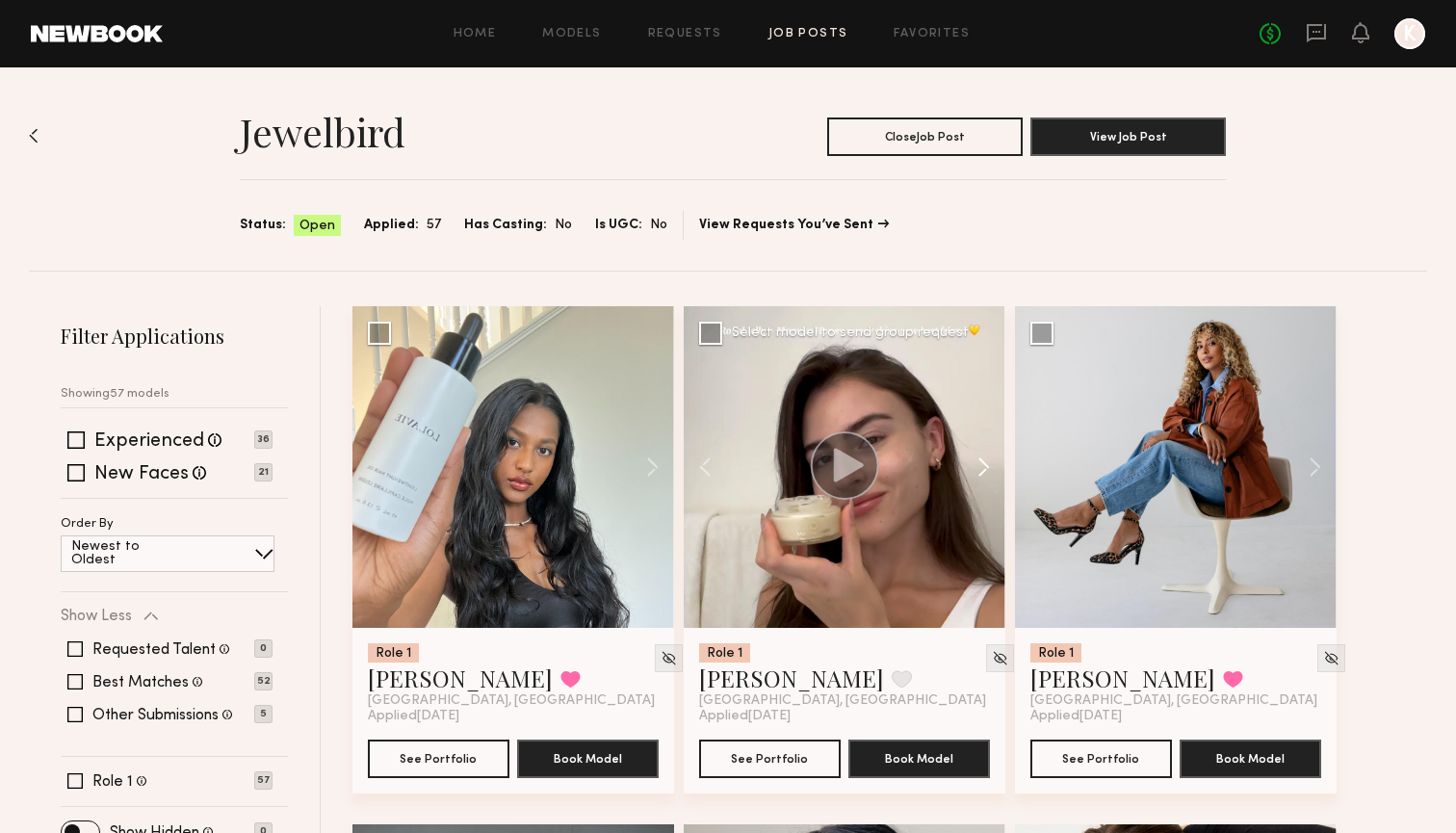
click at [976, 458] on button at bounding box center [974, 466] width 62 height 321
click at [710, 462] on button at bounding box center [714, 466] width 62 height 321
click at [710, 461] on button at bounding box center [714, 466] width 62 height 321
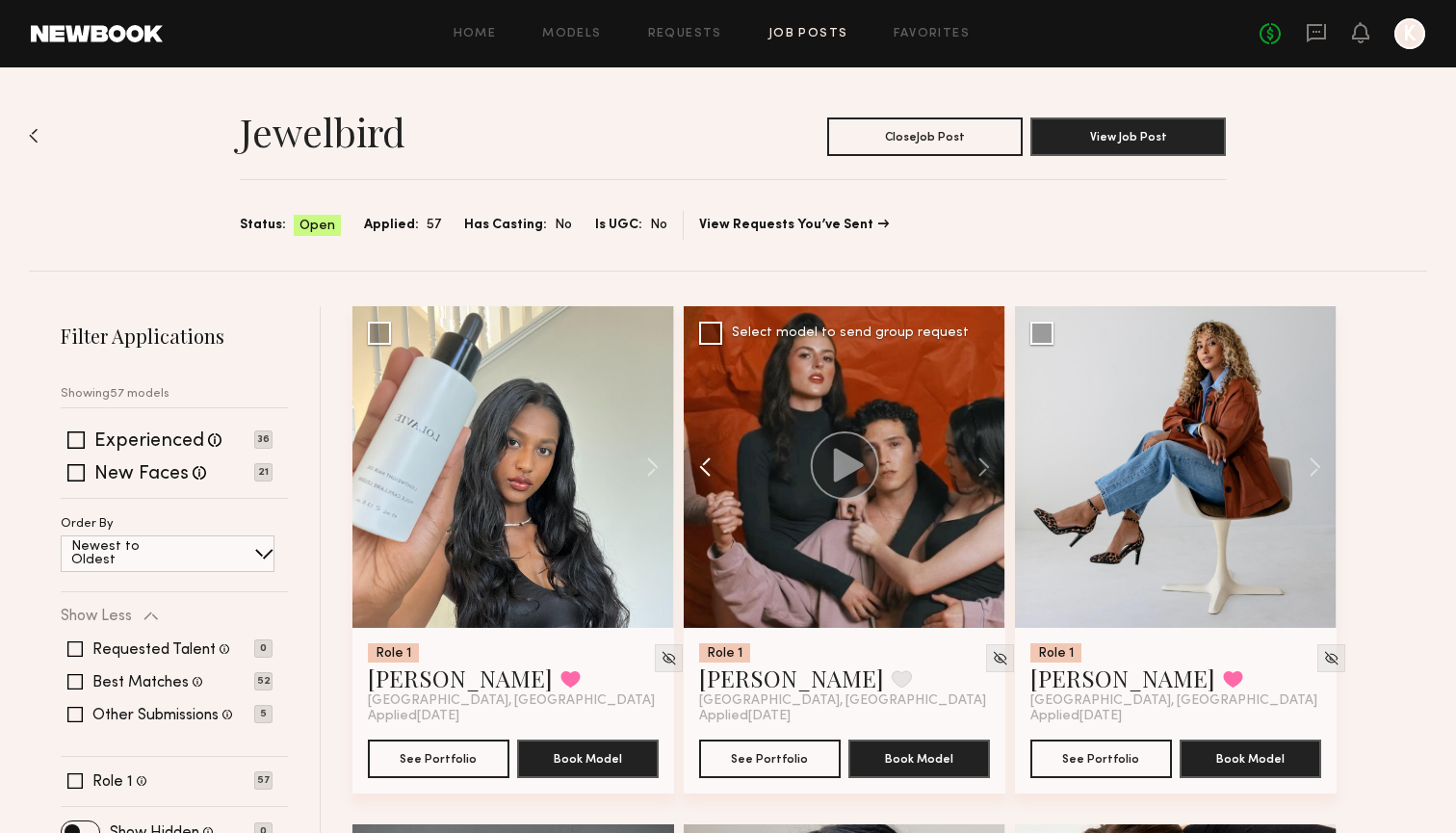
click at [710, 460] on button at bounding box center [714, 466] width 62 height 321
